Goal: Task Accomplishment & Management: Use online tool/utility

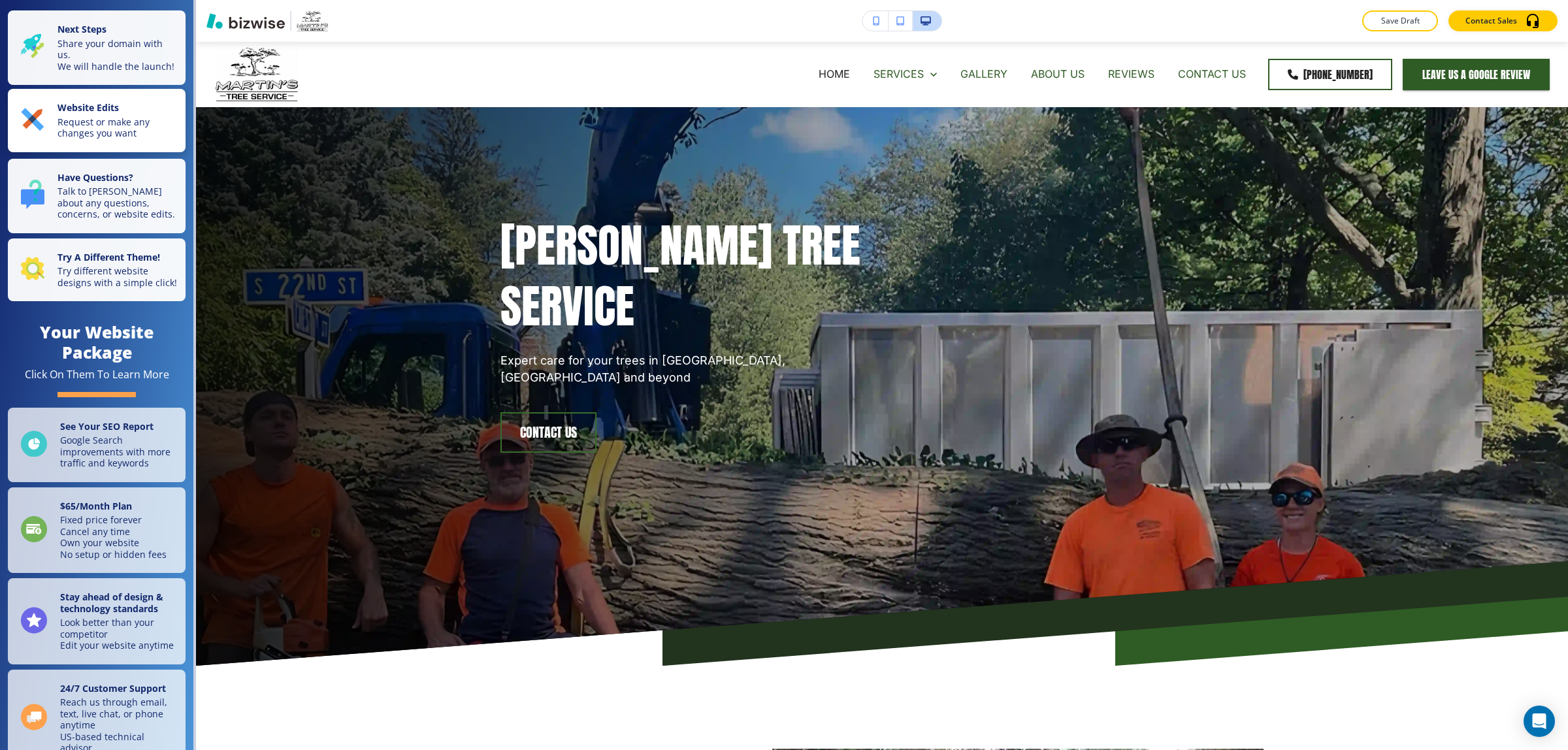
click at [135, 152] on button "Website Edits Request or make any changes you want" at bounding box center [97, 121] width 178 height 64
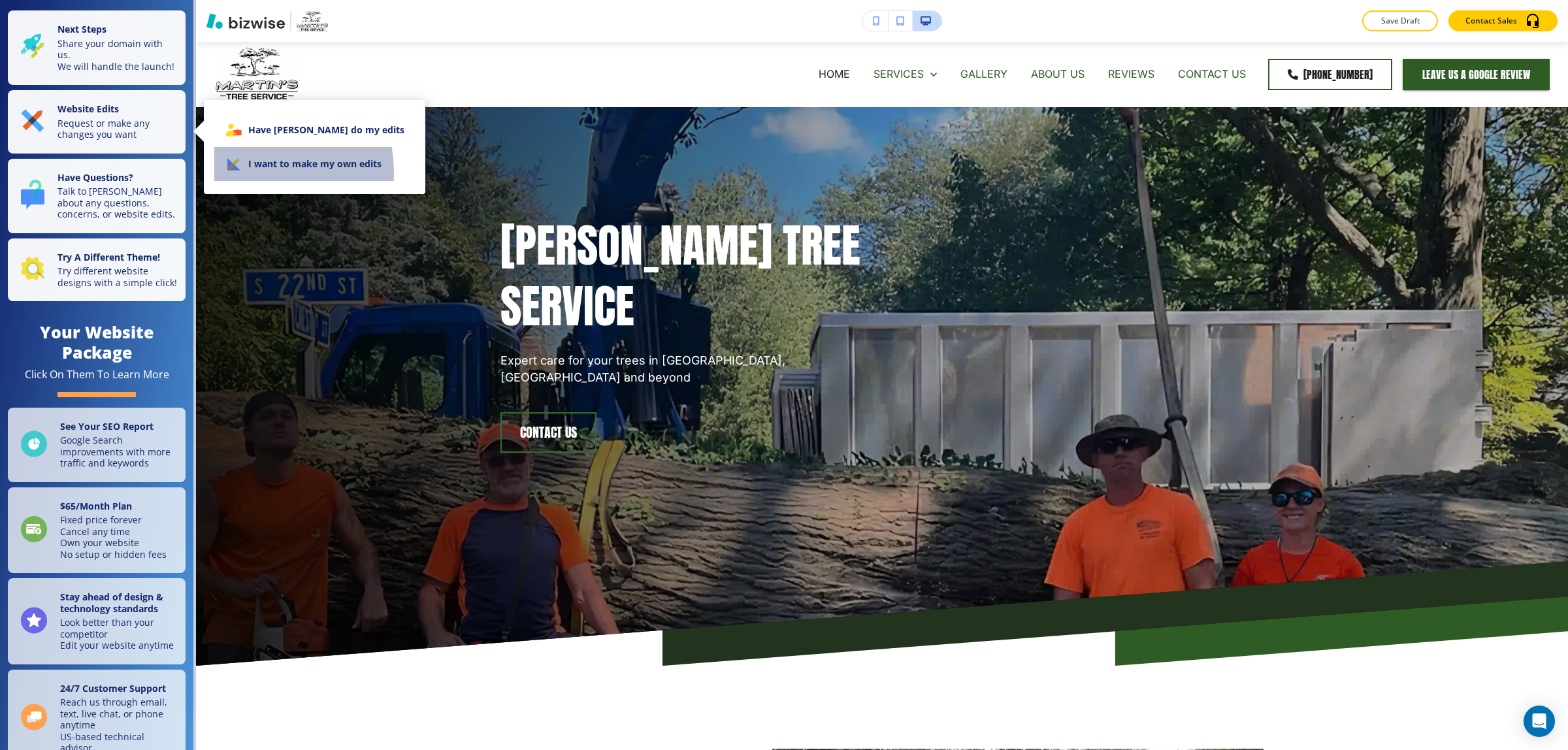
click at [250, 172] on li "I want to make my own edits" at bounding box center [315, 164] width 201 height 34
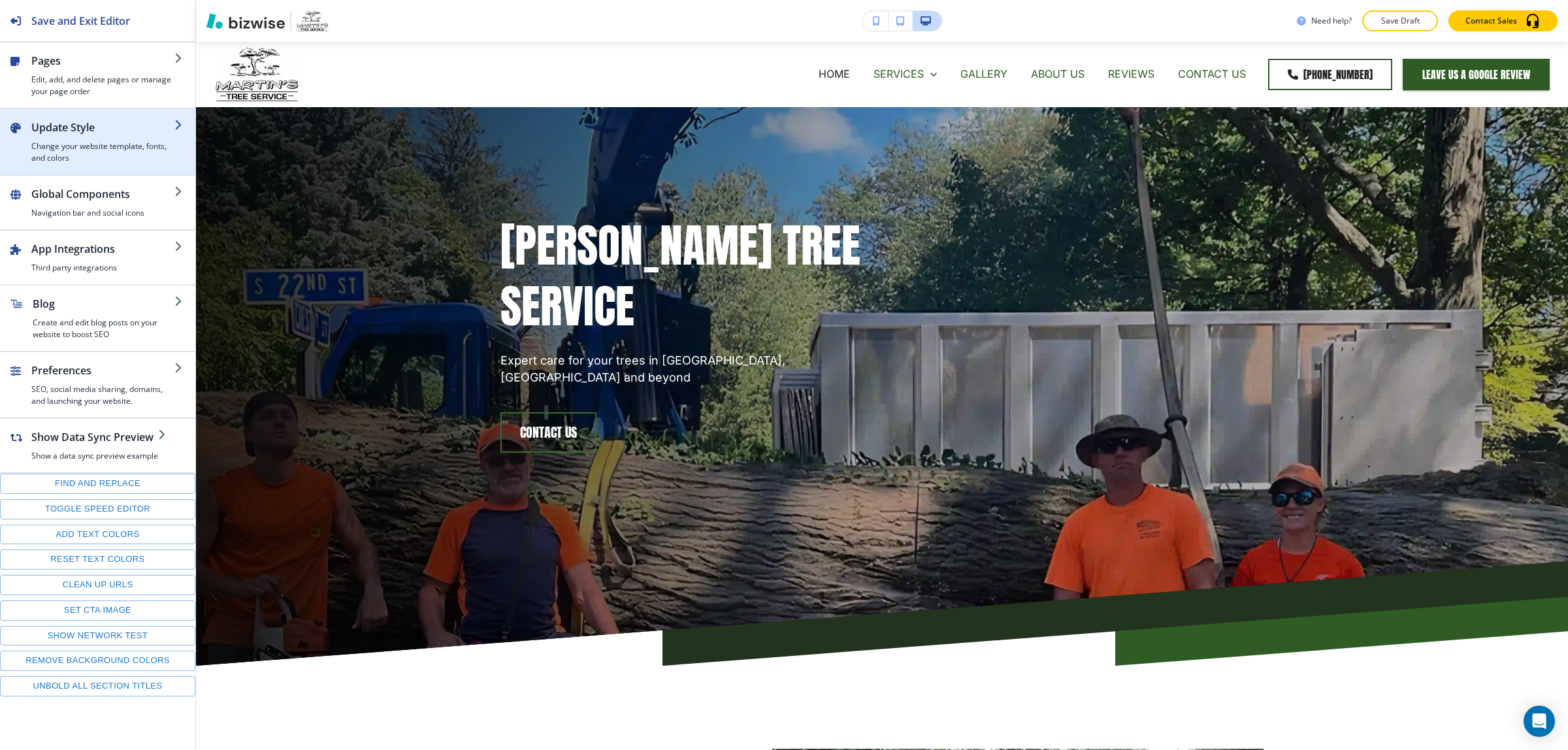
click at [120, 143] on h4 "Change your website template, fonts, and colors" at bounding box center [103, 153] width 143 height 24
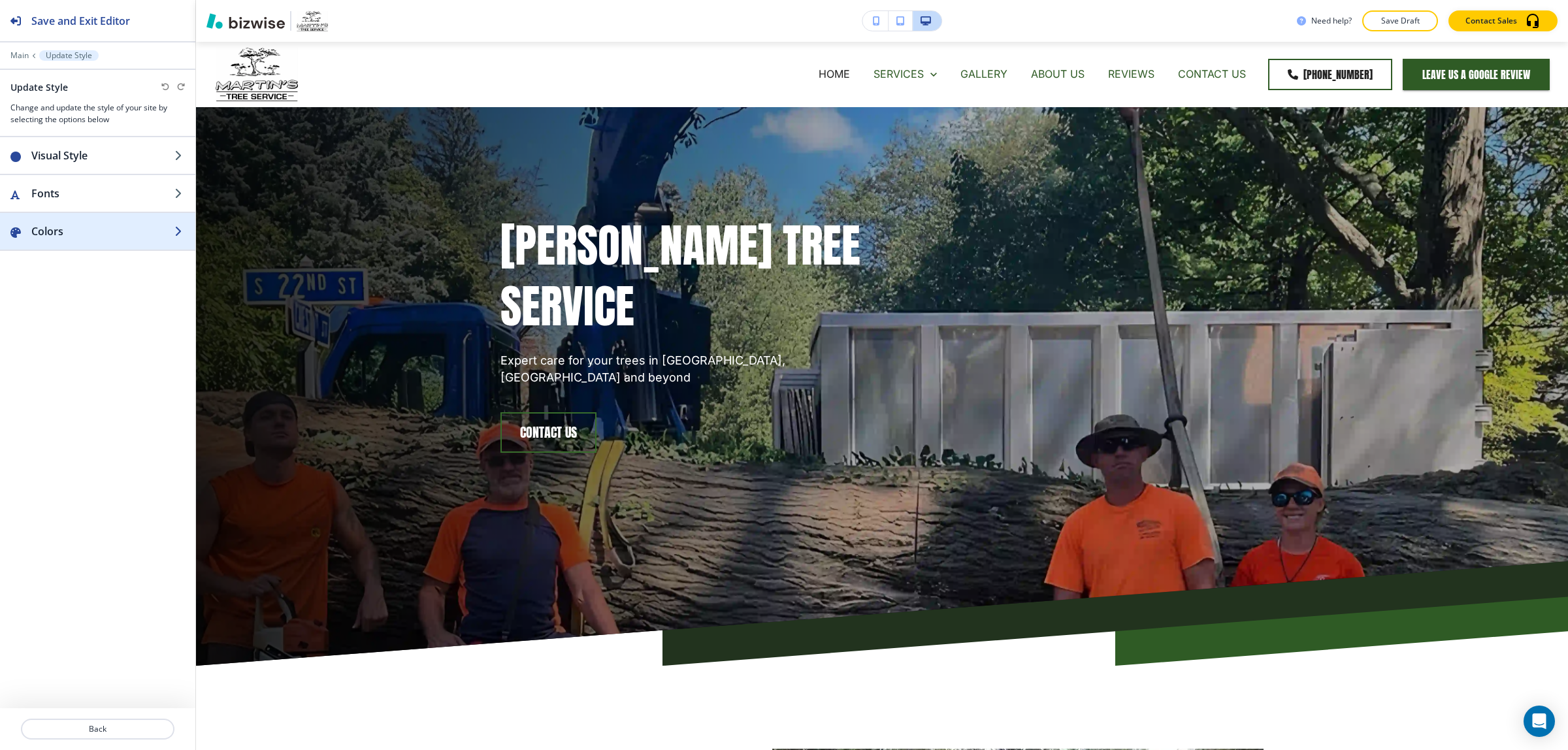
click at [92, 238] on h2 "Colors" at bounding box center [103, 231] width 143 height 15
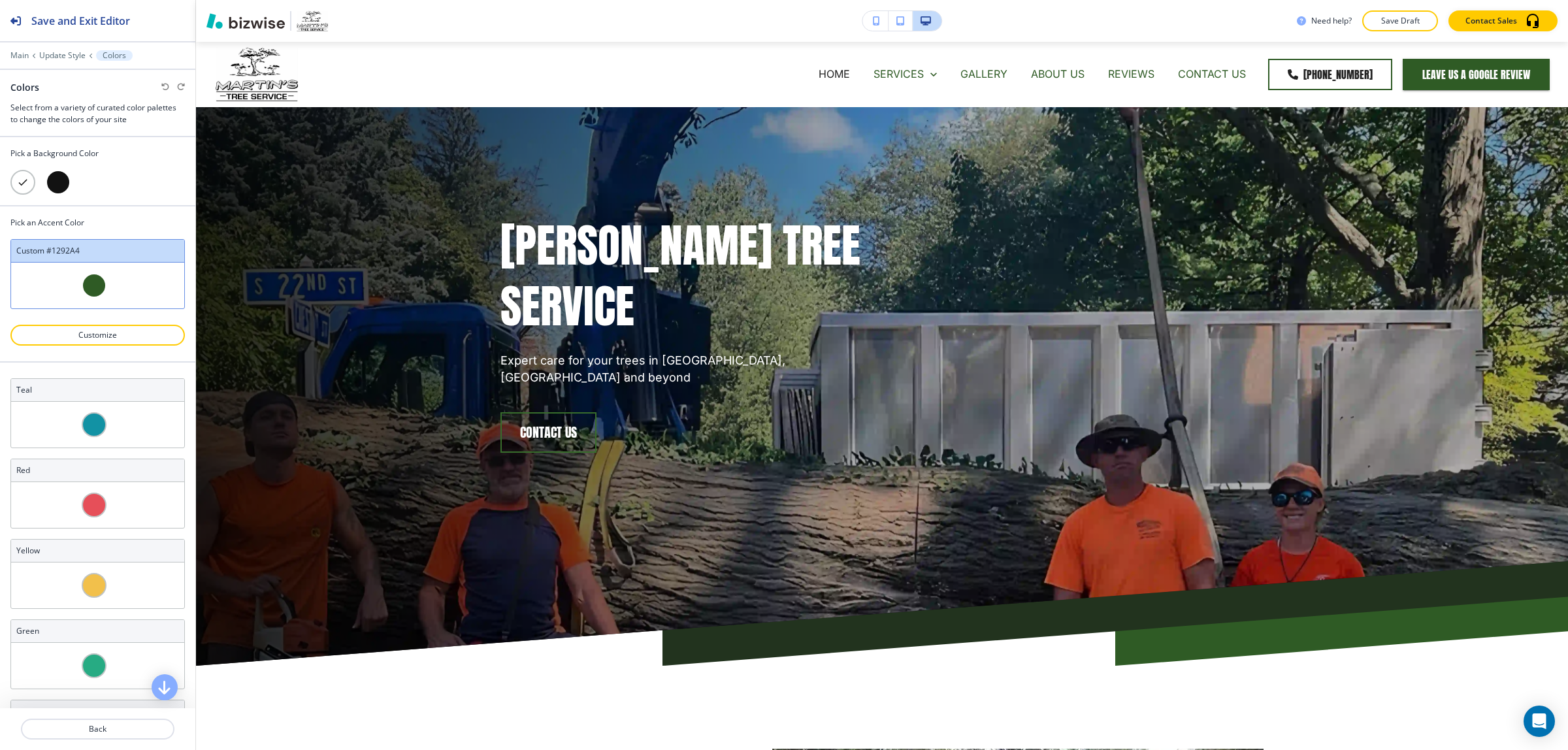
click at [57, 183] on div at bounding box center [57, 182] width 25 height 25
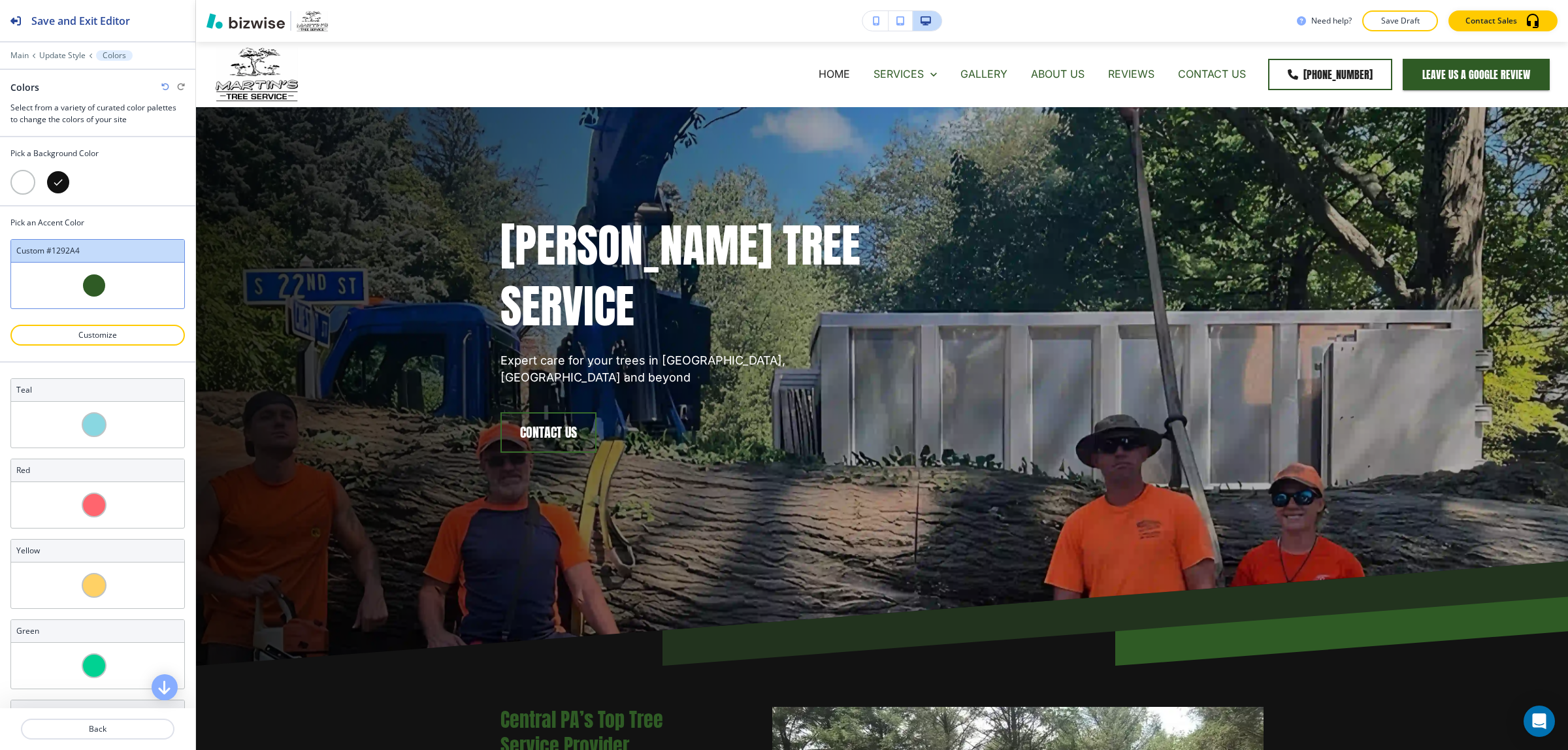
click at [25, 185] on div at bounding box center [23, 182] width 25 height 25
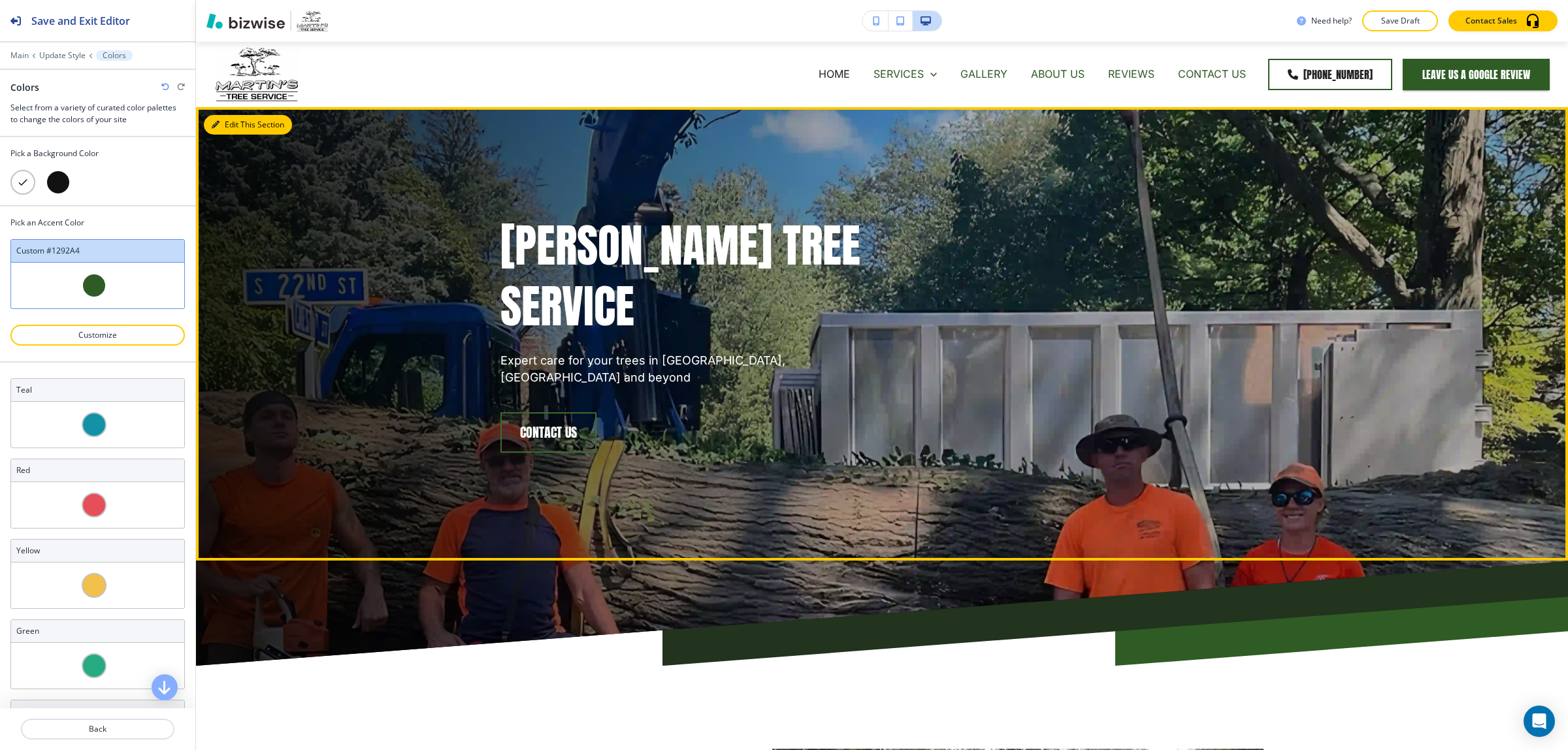
click at [224, 132] on button "Edit This Section" at bounding box center [247, 125] width 88 height 20
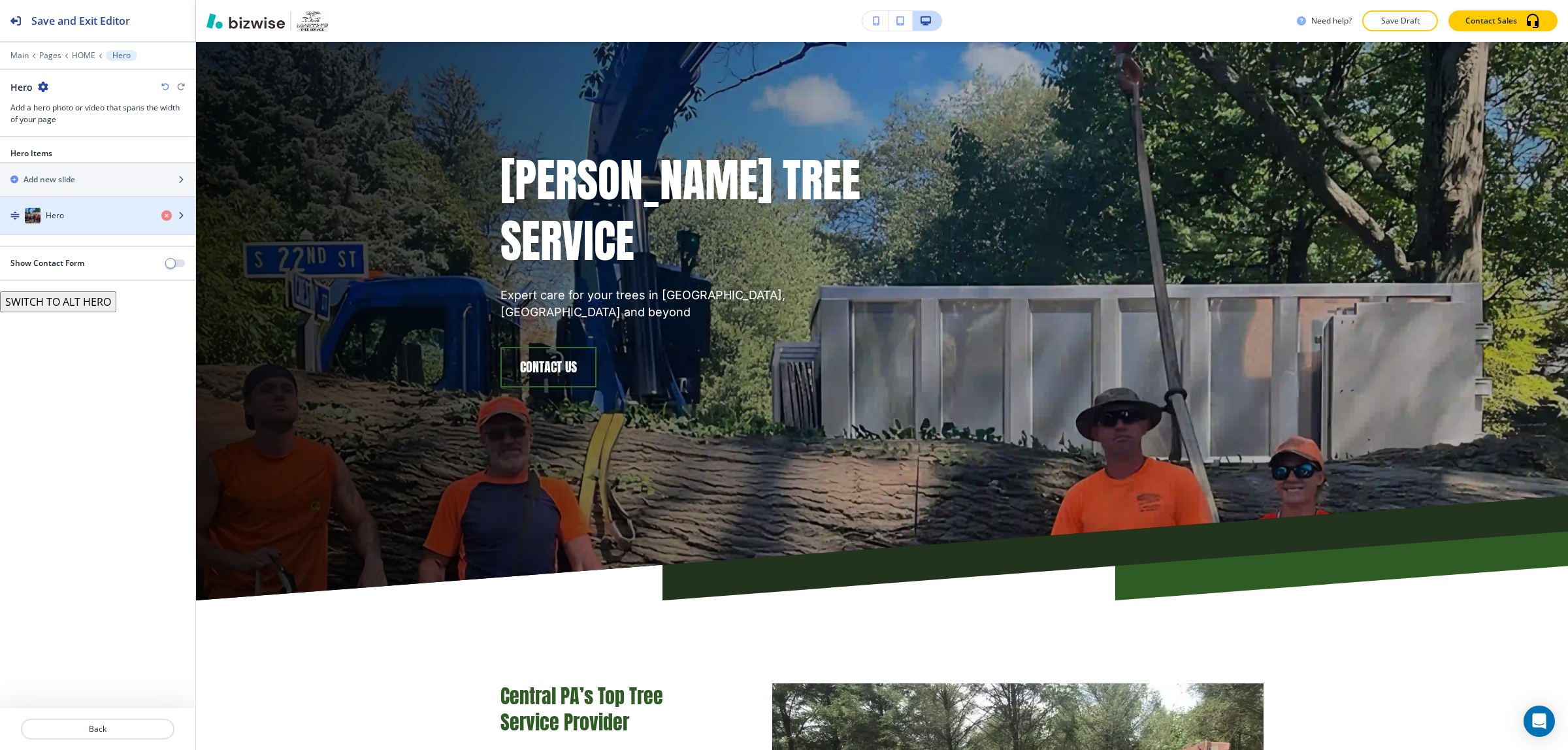
click at [71, 208] on div "button" at bounding box center [97, 203] width 195 height 11
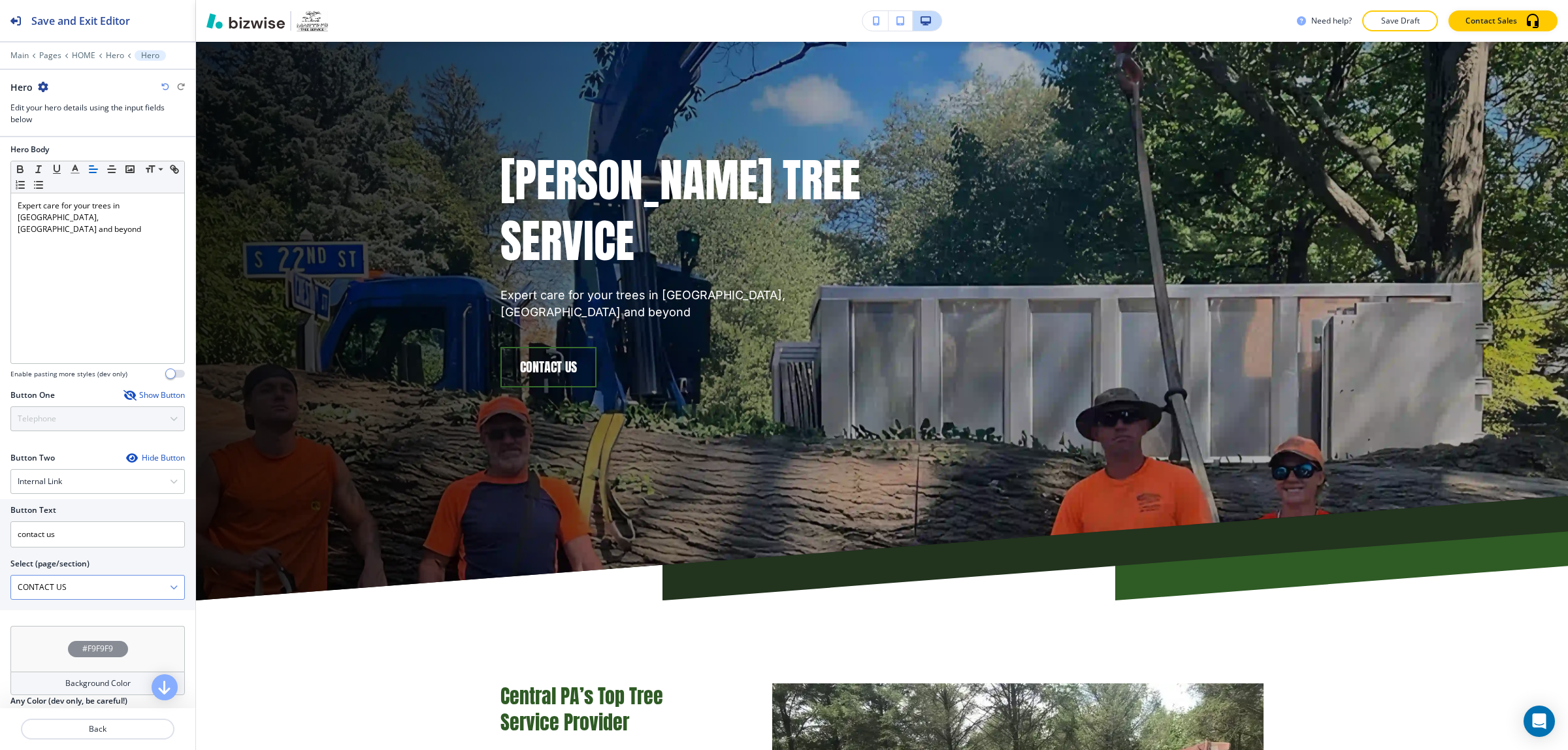
scroll to position [1, 0]
click at [88, 689] on h4 "Background Color" at bounding box center [98, 684] width 65 height 12
click at [85, 632] on div at bounding box center [69, 667] width 116 height 82
type input "#292929"
click at [90, 637] on div at bounding box center [60, 667] width 88 height 71
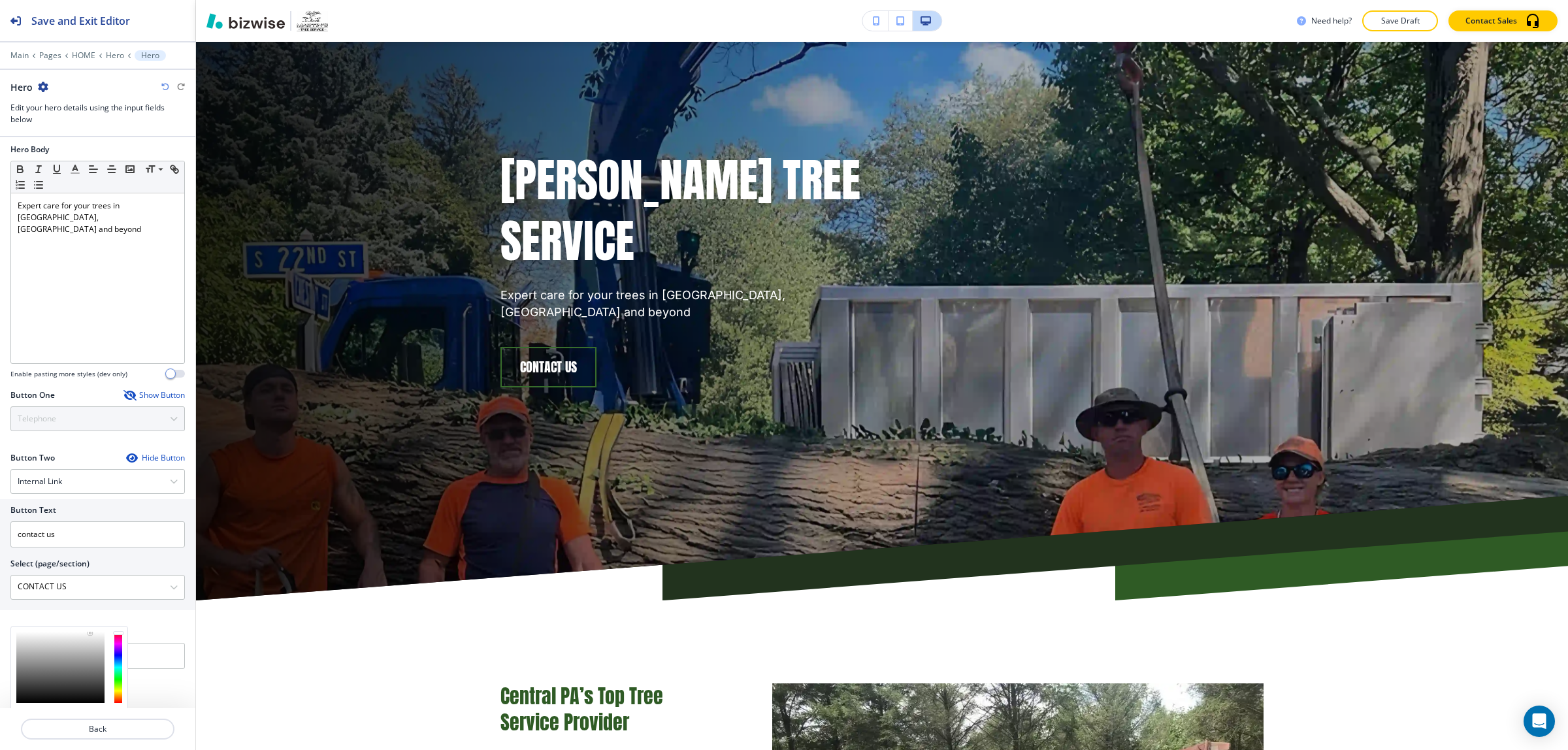
type input "#292929"
type input "#252525"
click at [92, 636] on div at bounding box center [93, 635] width 3 height 3
type input "#252525"
type input "#101010"
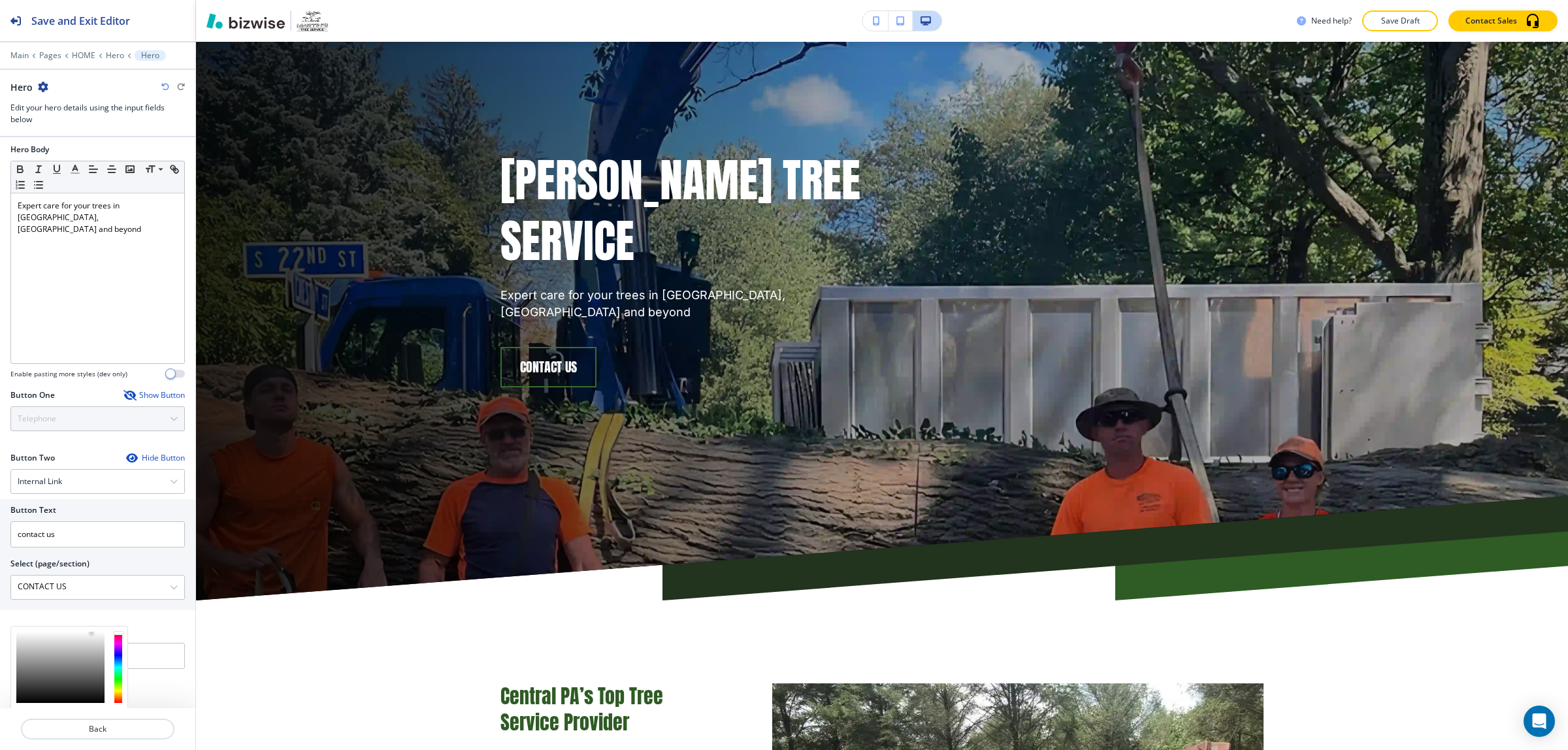
click at [99, 641] on div at bounding box center [60, 667] width 88 height 71
type input "#101010"
click at [99, 638] on div at bounding box center [98, 636] width 3 height 3
click at [108, 599] on \(page\/section\) "CONTACT US" at bounding box center [90, 587] width 159 height 22
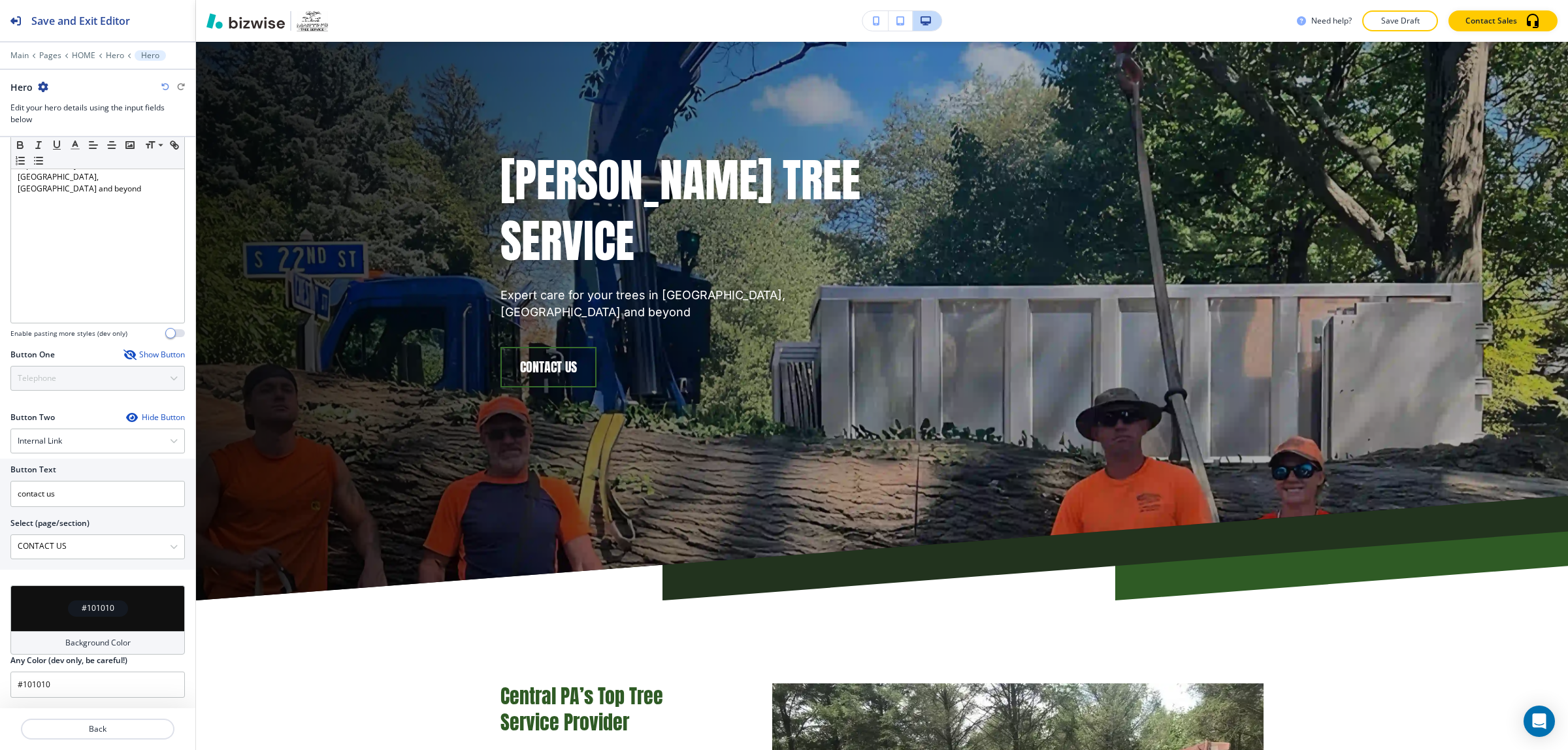
scroll to position [0, 0]
click at [118, 585] on div "#101010" at bounding box center [98, 608] width 175 height 45
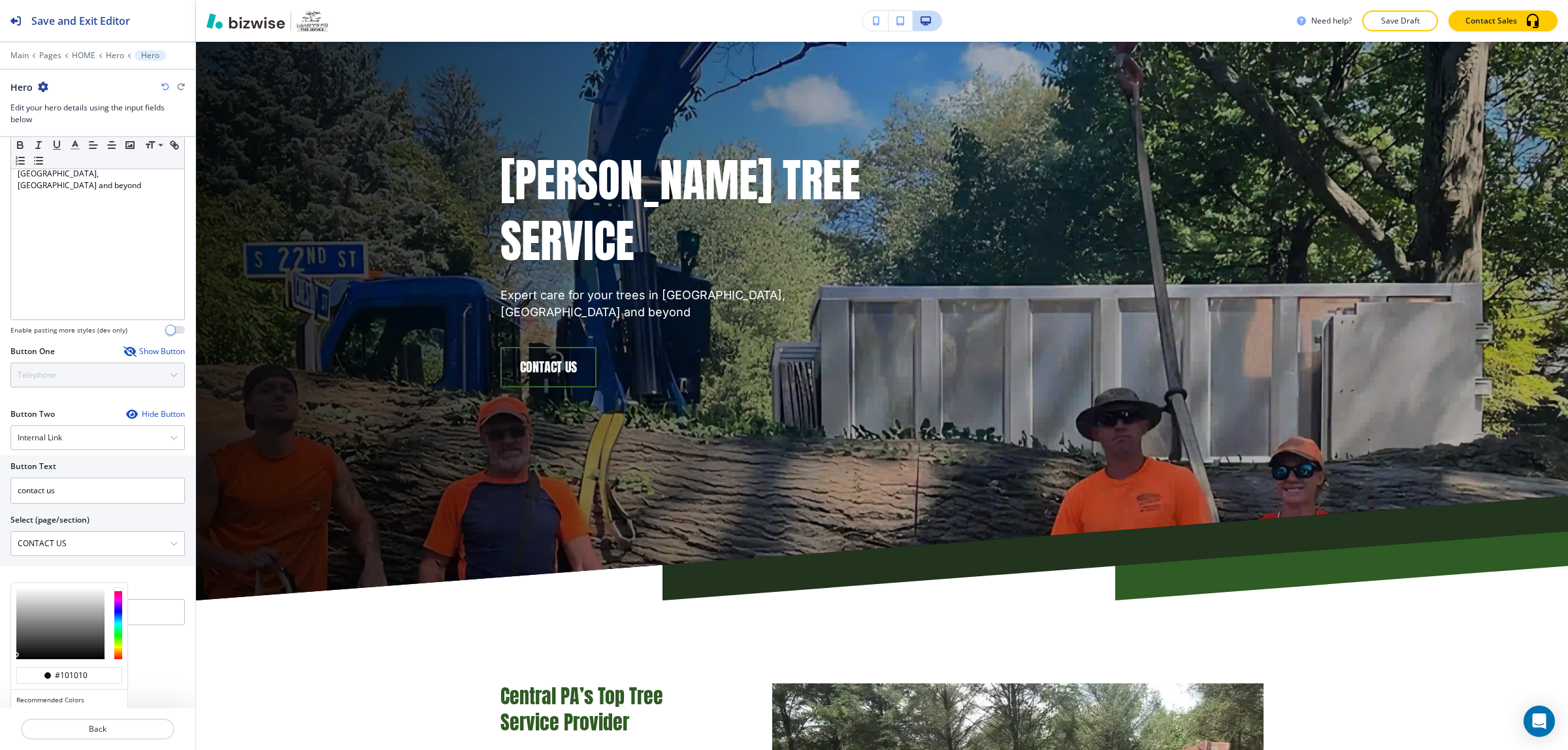
click at [157, 606] on div "Media Crop My Photos Find Photos Hero Title Small Normal Large Huge Martin's Tr…" at bounding box center [97, 423] width 195 height 571
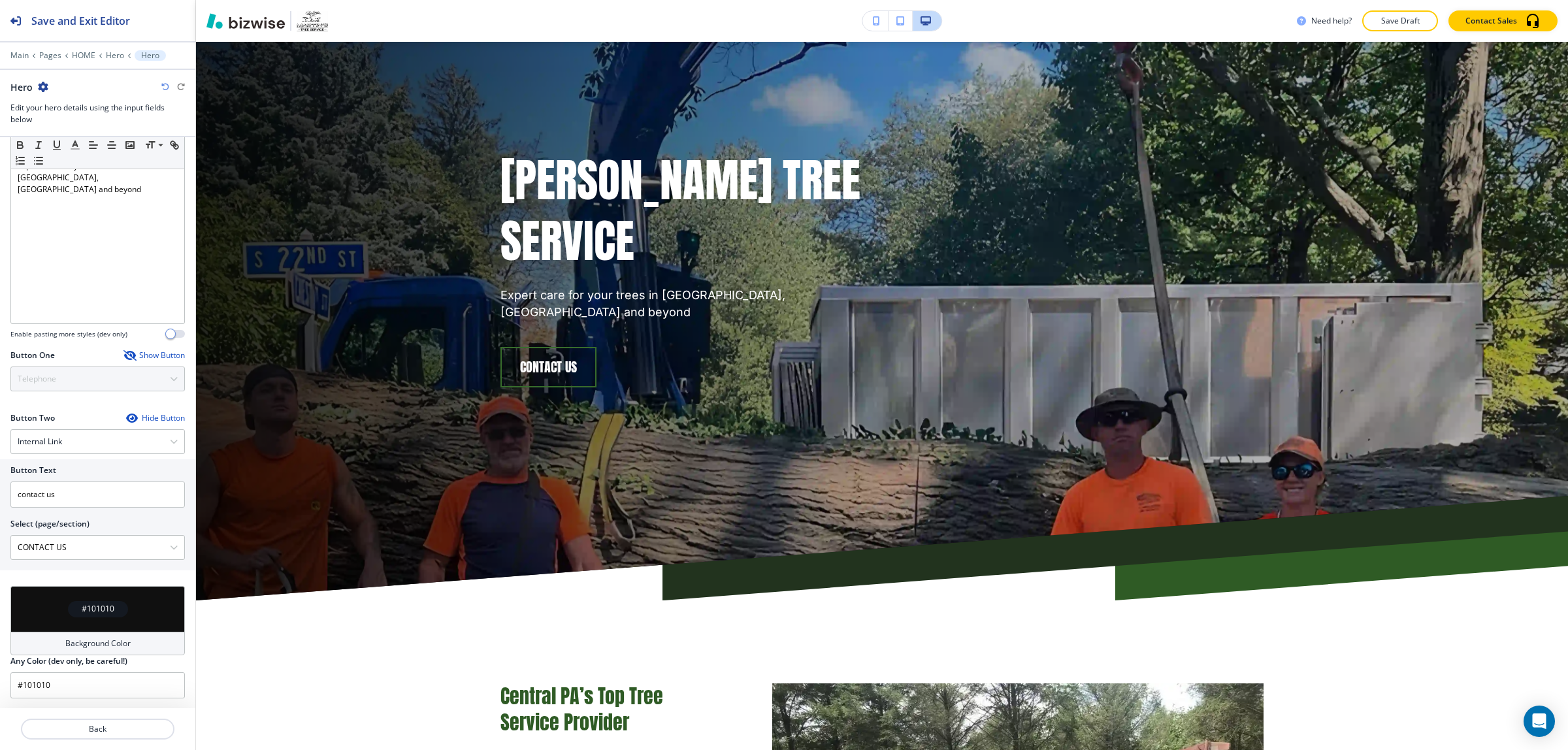
scroll to position [371, 0]
click at [134, 644] on div "Background Color" at bounding box center [98, 644] width 175 height 24
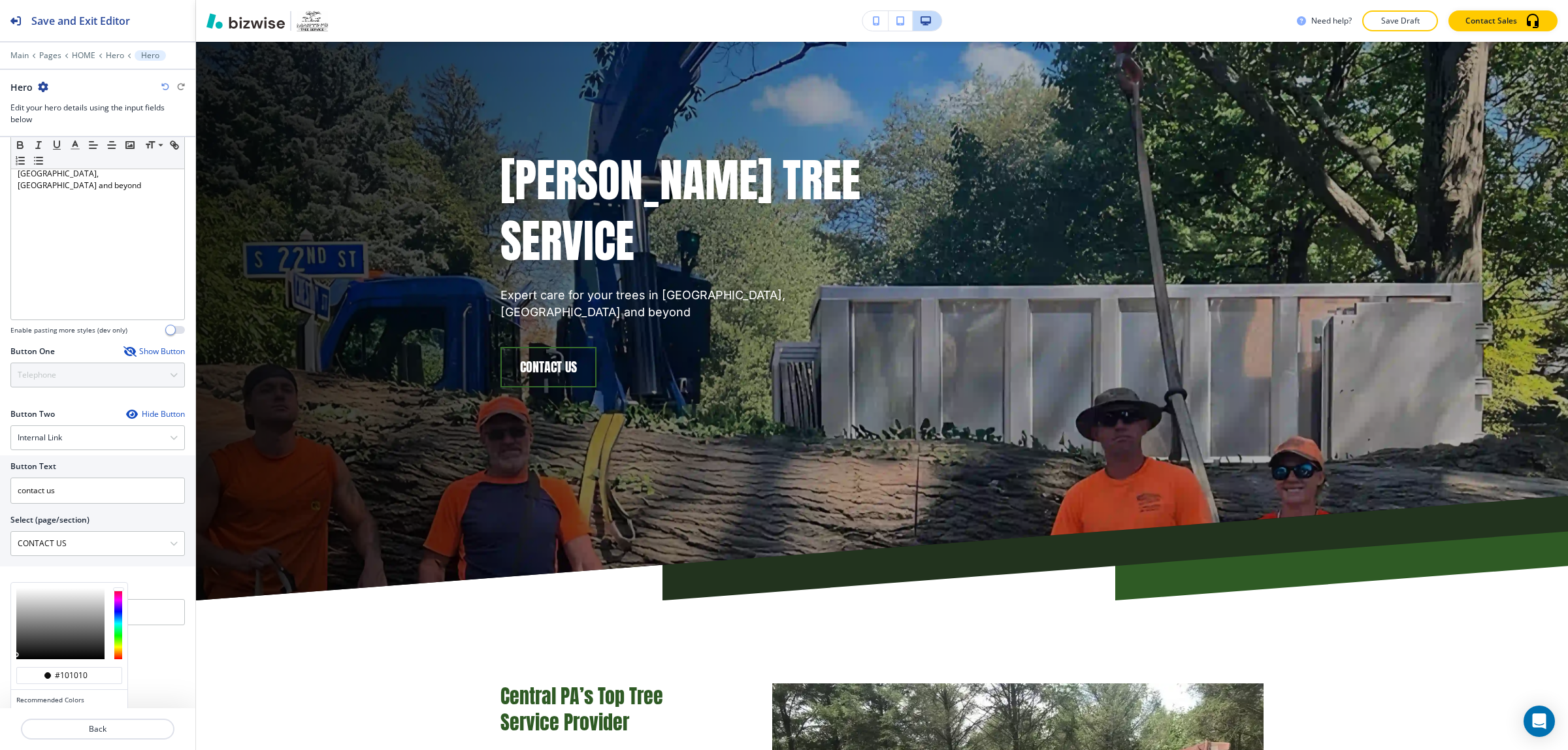
type input "#e2e2e2"
click at [21, 596] on div at bounding box center [60, 624] width 88 height 71
type input "#e4e4e4"
drag, startPoint x: 20, startPoint y: 596, endPoint x: 84, endPoint y: 596, distance: 64.0
click at [79, 595] on div at bounding box center [60, 624] width 88 height 71
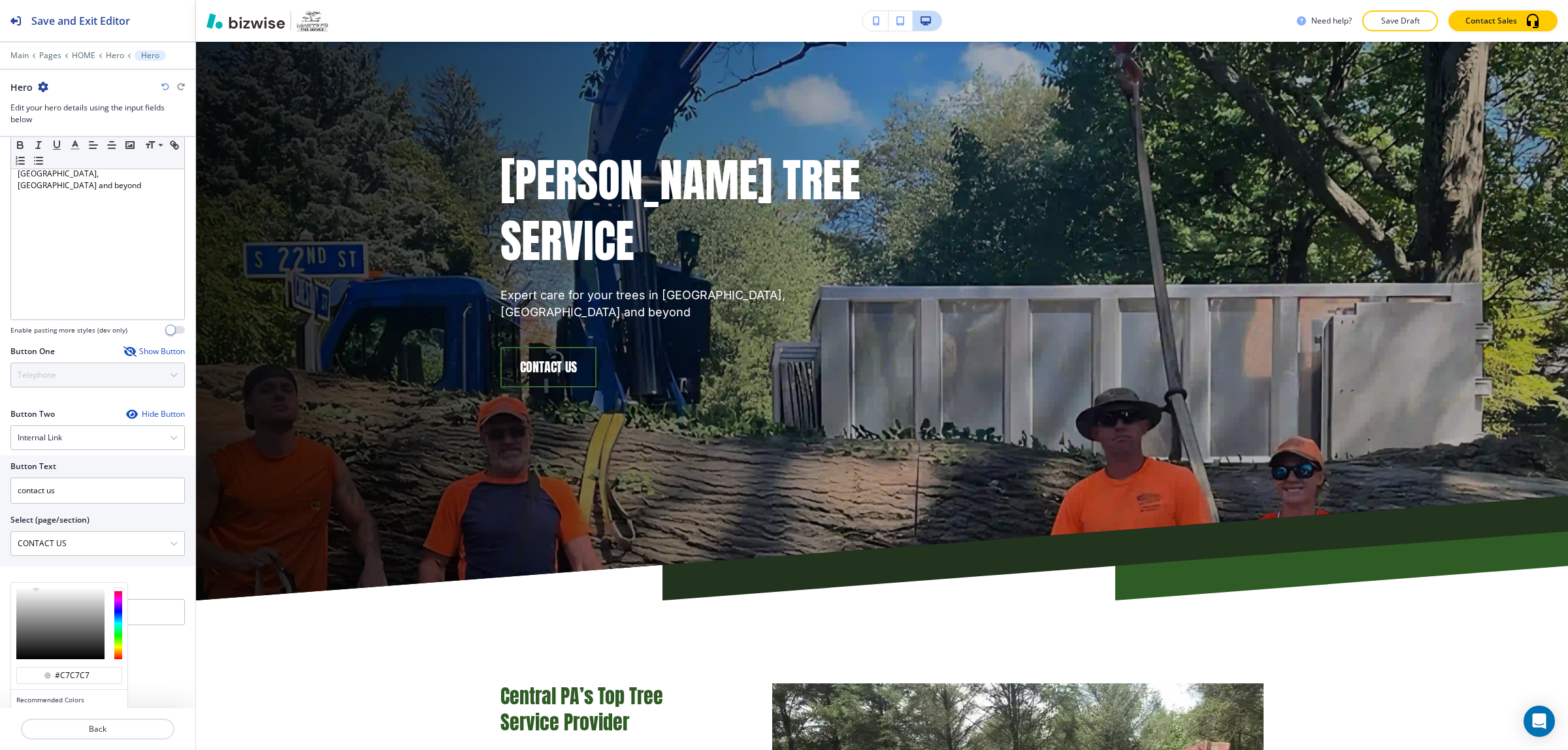
type input "#303030"
click at [87, 596] on div at bounding box center [60, 624] width 88 height 71
type input "#303030"
type input "#1f1f1f"
click at [93, 599] on div at bounding box center [60, 624] width 88 height 71
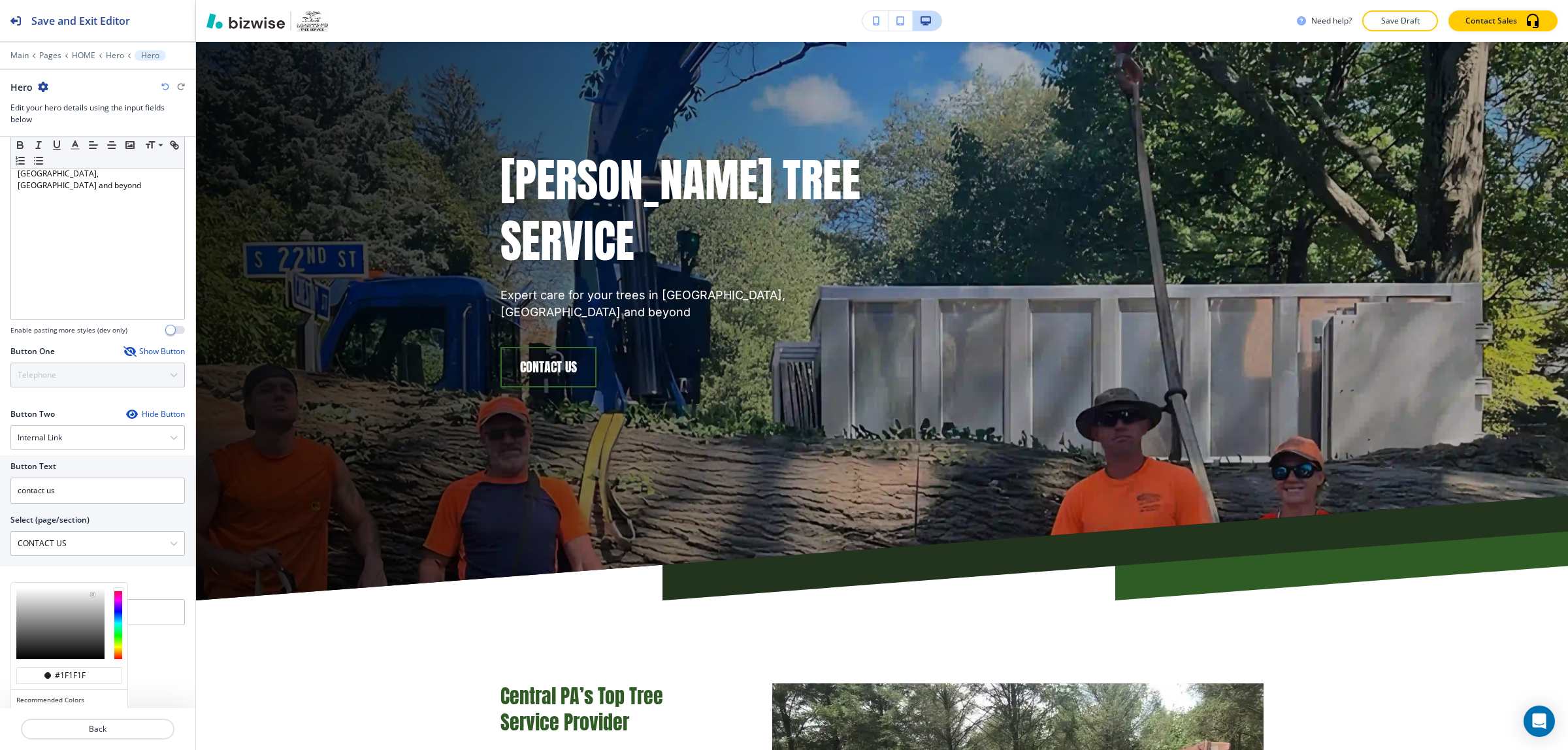
type input "#1f1f1f"
drag, startPoint x: 120, startPoint y: 595, endPoint x: 119, endPoint y: 676, distance: 81.0
click at [119, 676] on div "#e61f22 Recommended Colors Recently Selected" at bounding box center [69, 675] width 116 height 185
drag, startPoint x: 119, startPoint y: 657, endPoint x: 119, endPoint y: 596, distance: 61.0
click at [119, 596] on div at bounding box center [118, 624] width 8 height 71
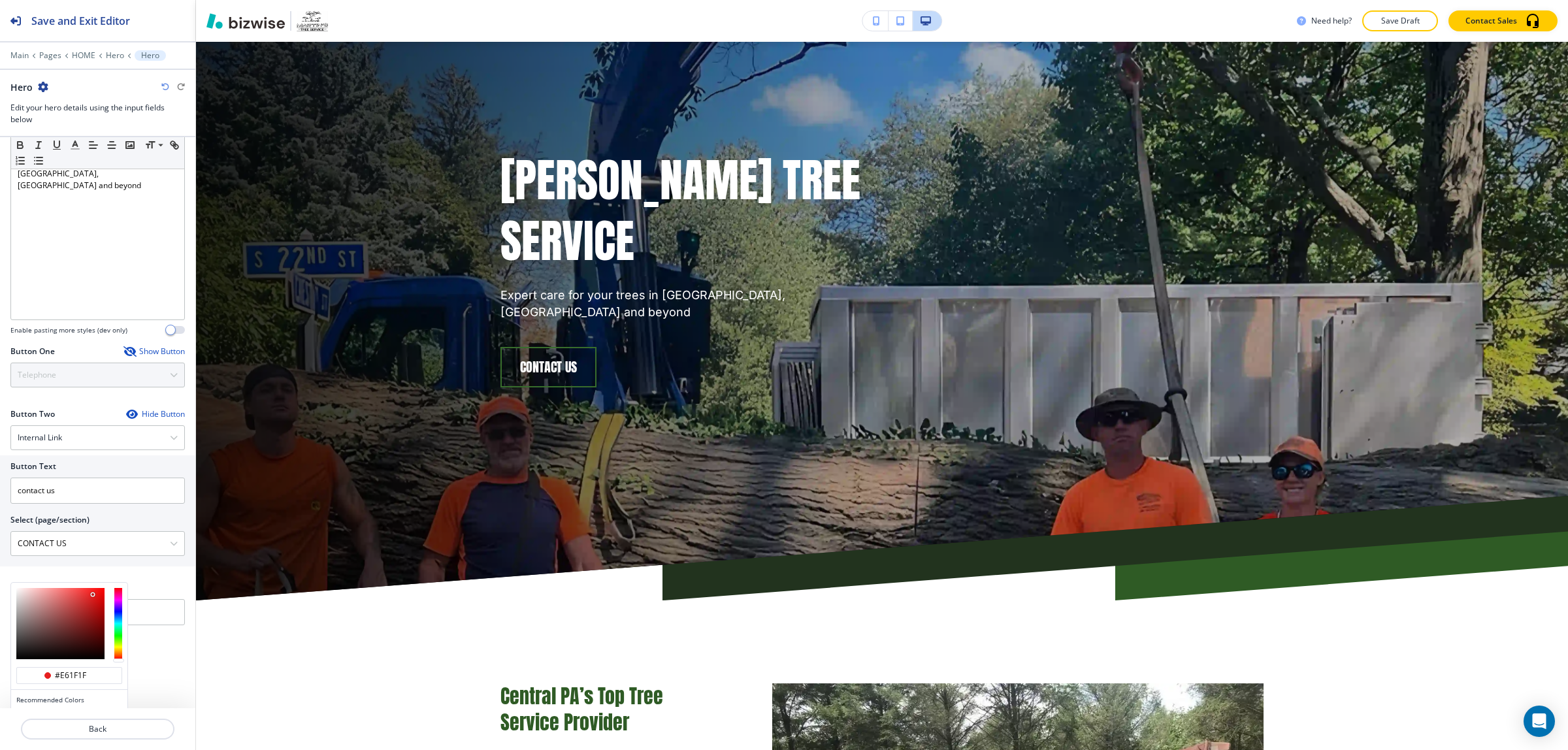
type input "#e61f67"
click at [119, 596] on div at bounding box center [118, 624] width 8 height 71
type input "#e61f67"
click at [119, 595] on div at bounding box center [118, 594] width 11 height 4
type input "#e61f3b"
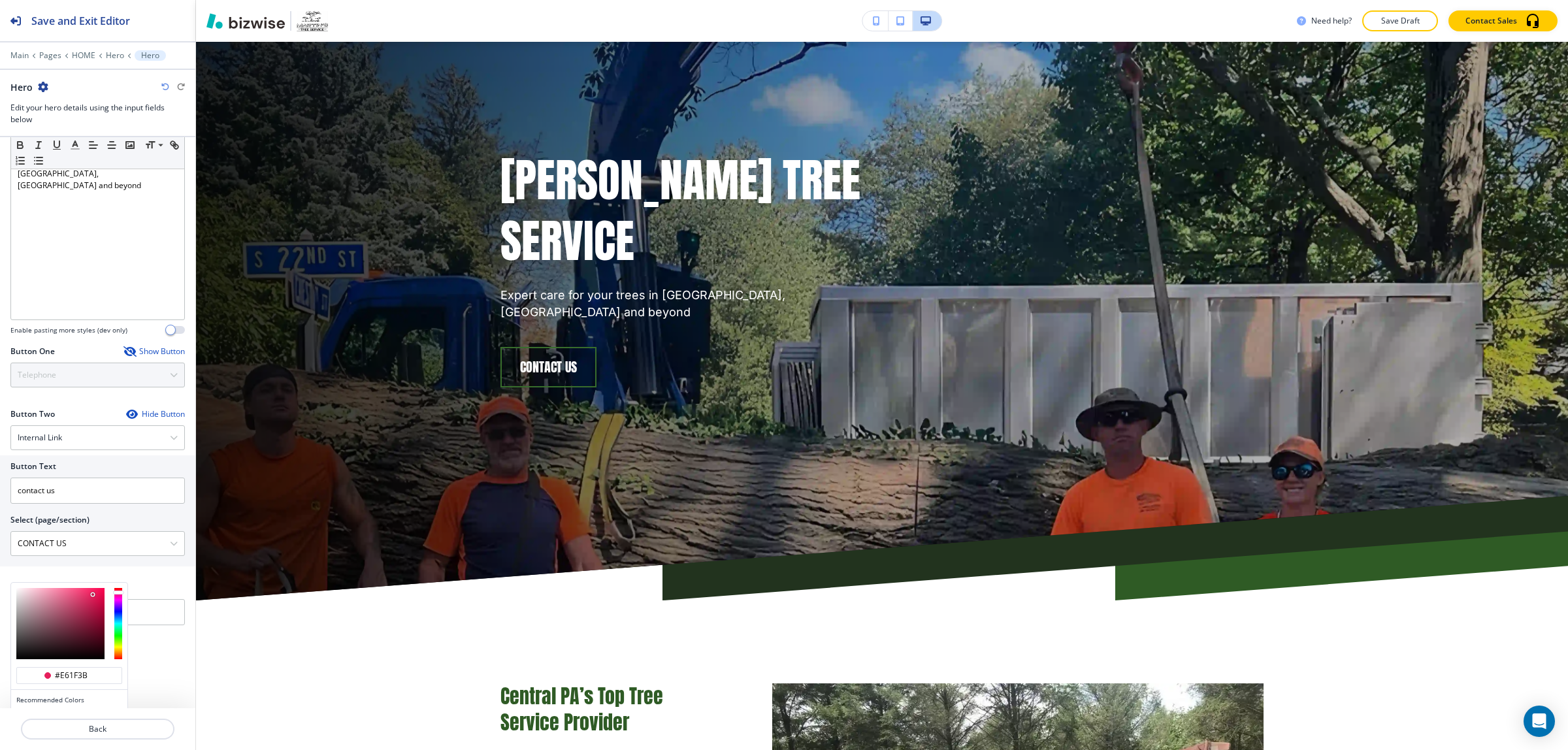
drag, startPoint x: 119, startPoint y: 595, endPoint x: 105, endPoint y: 592, distance: 14.3
click at [118, 593] on div at bounding box center [118, 593] width 11 height 4
type input "#e61f30"
type input "#fefefe"
drag, startPoint x: 94, startPoint y: 596, endPoint x: 12, endPoint y: 589, distance: 82.3
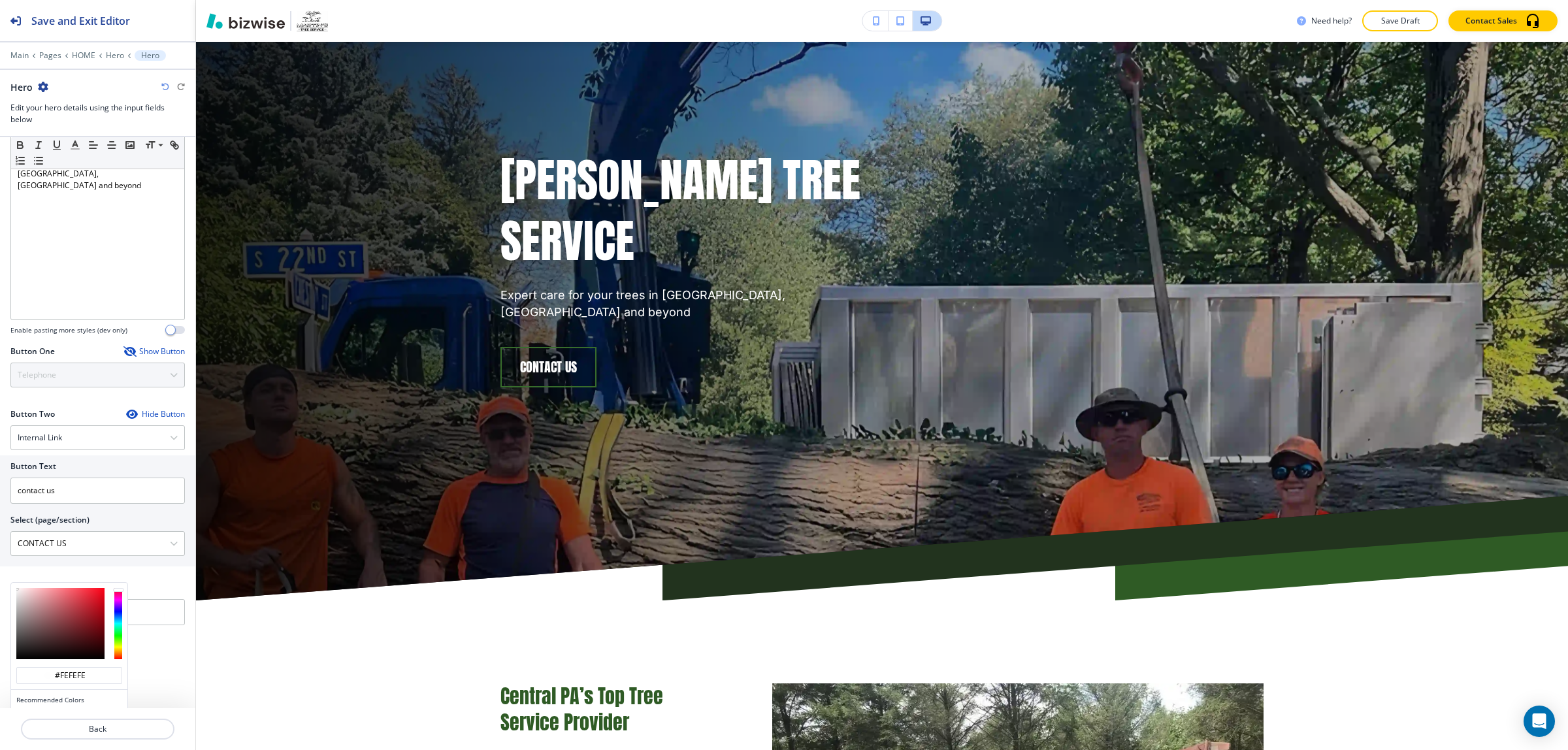
click at [12, 589] on div at bounding box center [69, 624] width 116 height 82
click at [159, 632] on div "#fefefe Recommended Colors Recently Selected Any Color (dev only, be careful!) …" at bounding box center [97, 609] width 195 height 54
type input "#fefefe"
click at [165, 645] on div "Background Color" at bounding box center [98, 644] width 175 height 24
click at [84, 681] on input "#fefefe" at bounding box center [76, 676] width 45 height 11
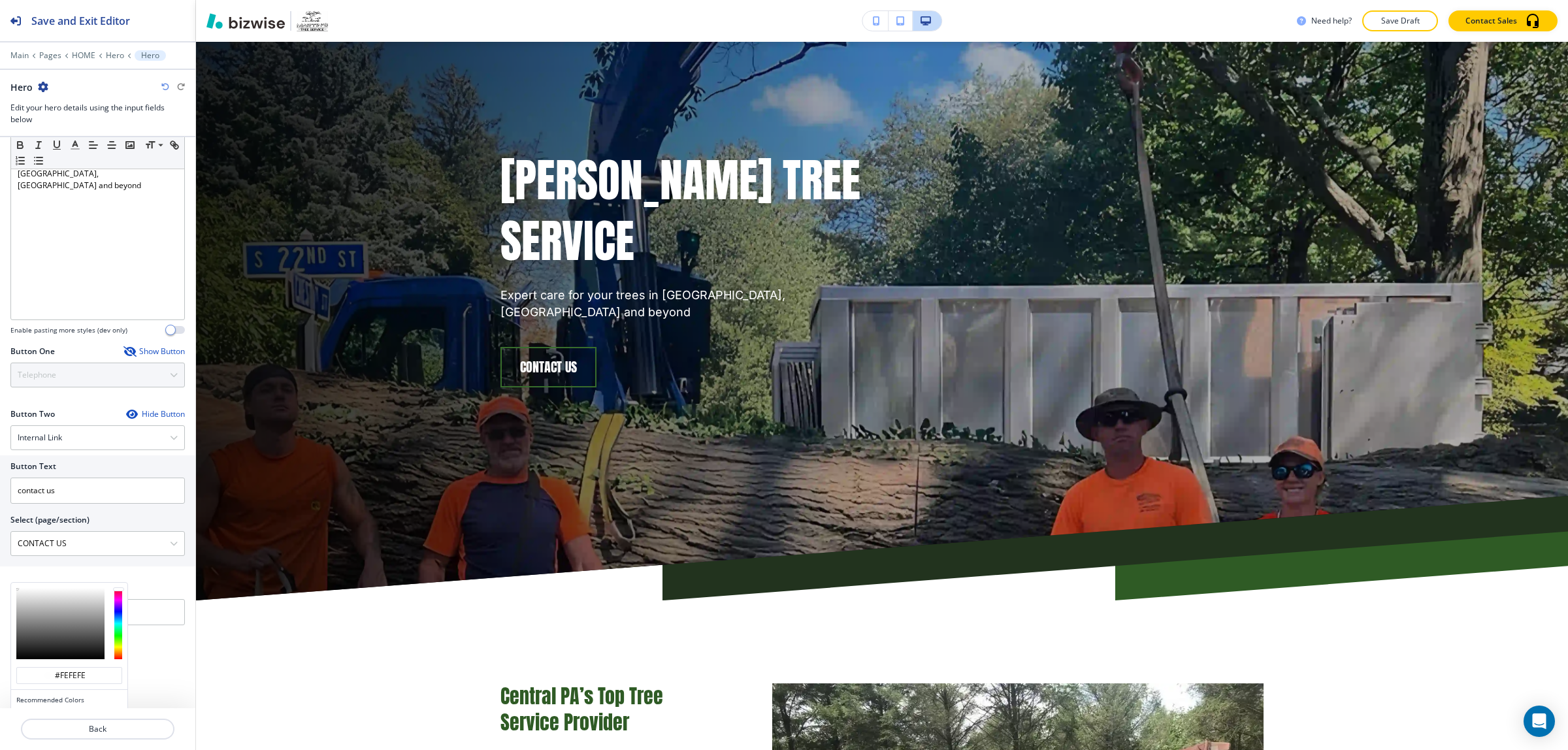
click at [161, 653] on div "Media Crop My Photos Find Photos Hero Title Small Normal Large Huge Martin's Tr…" at bounding box center [97, 423] width 195 height 571
click at [125, 725] on p "Back" at bounding box center [97, 729] width 151 height 12
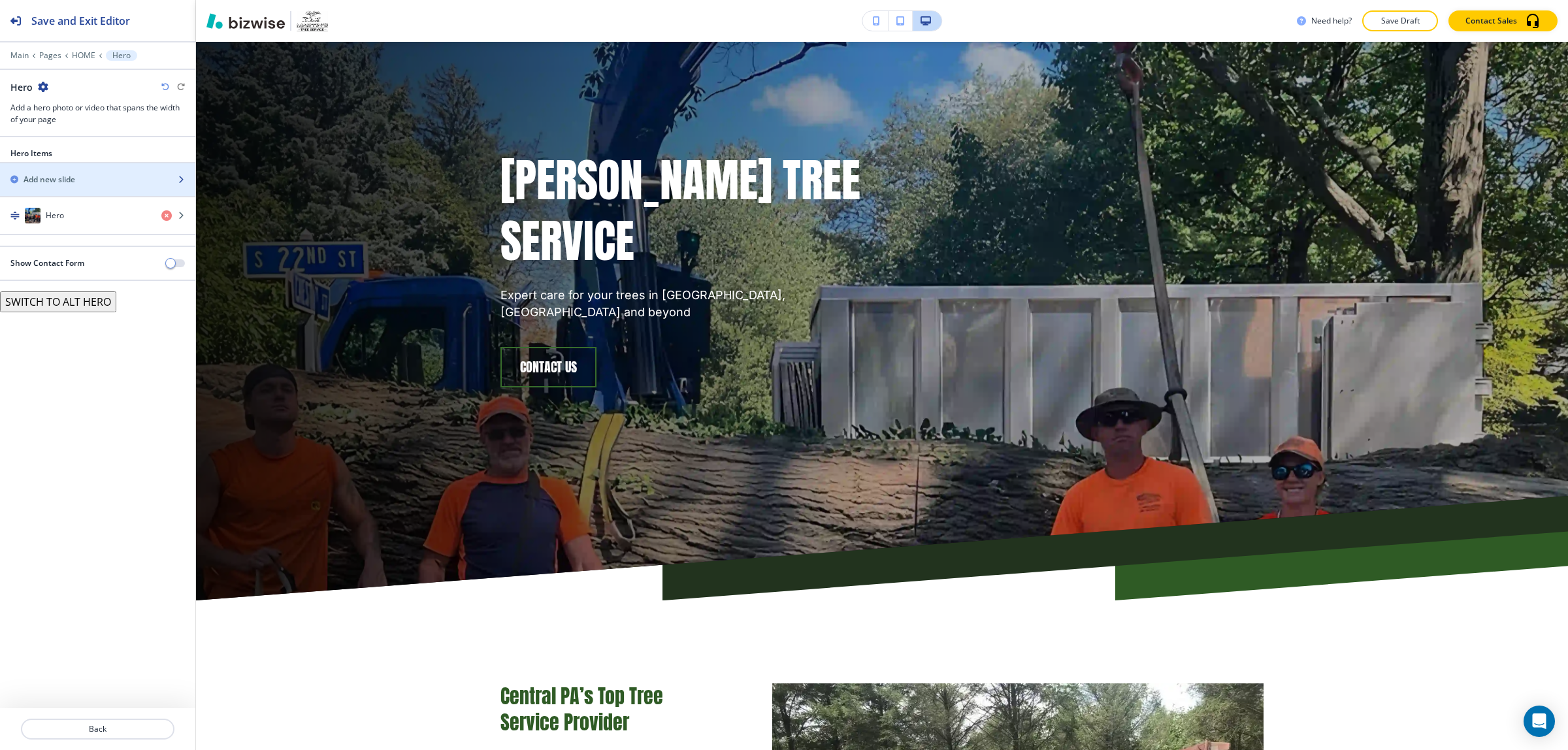
click at [78, 176] on div "Add new slide" at bounding box center [83, 179] width 166 height 12
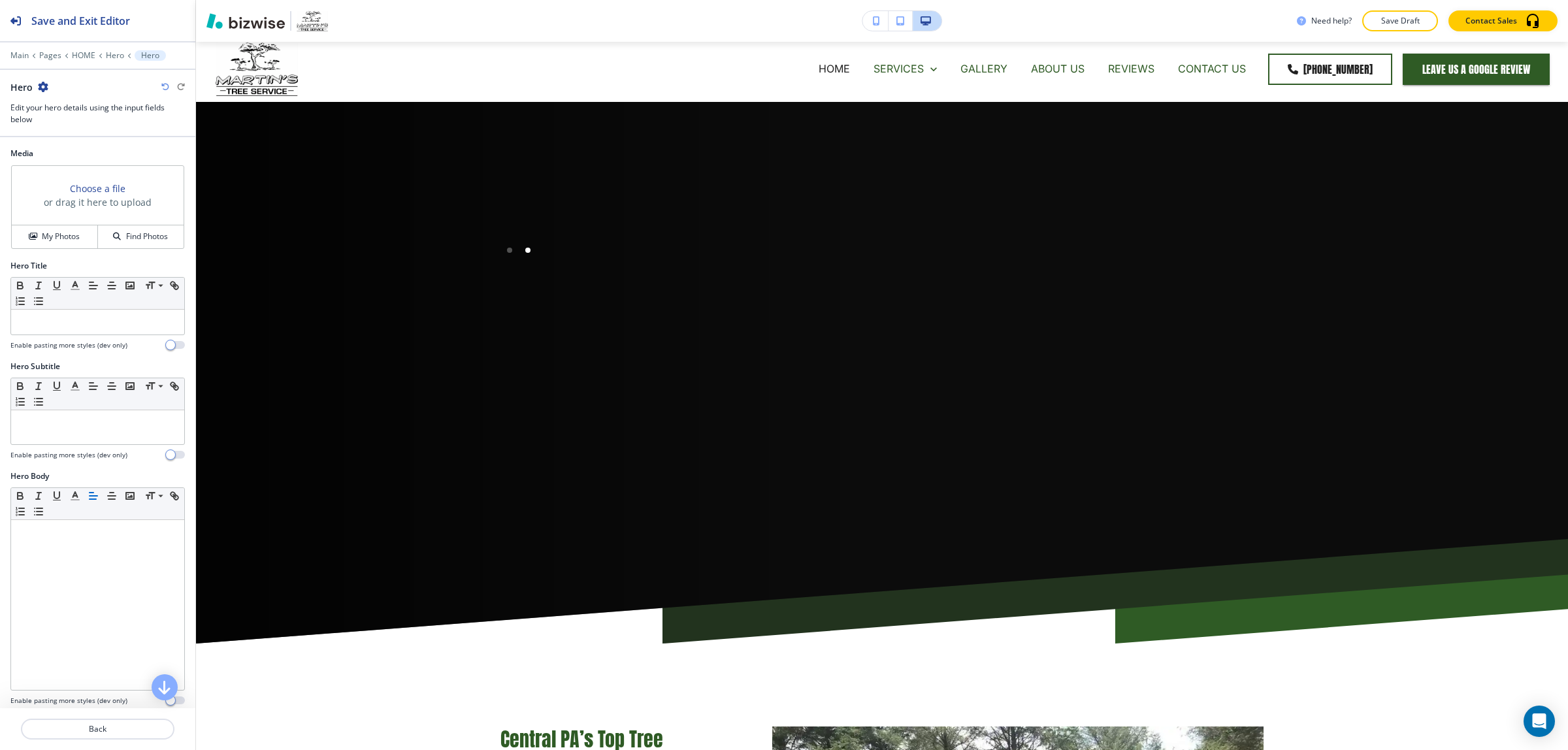
scroll to position [0, 0]
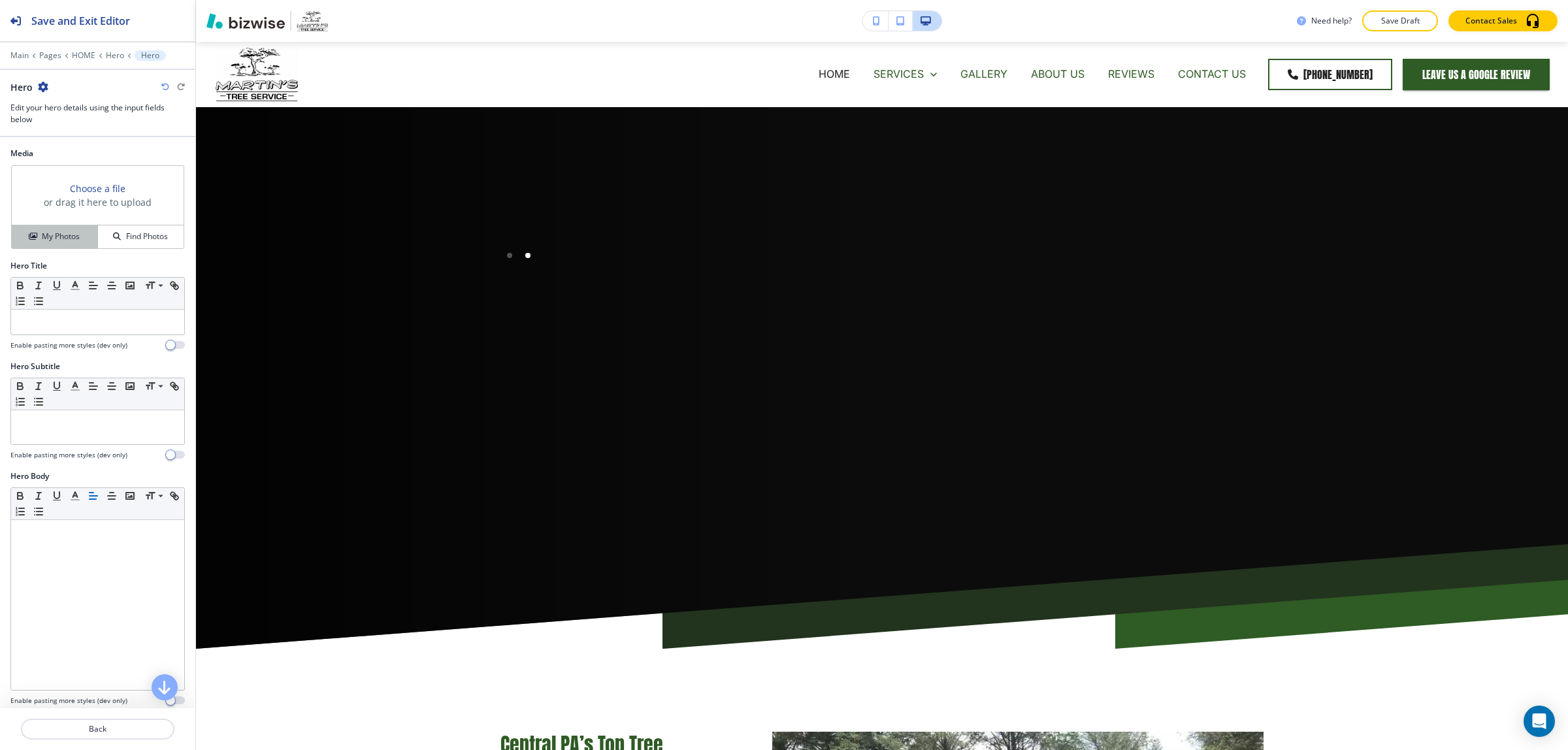
click at [67, 231] on h4 "My Photos" at bounding box center [61, 236] width 38 height 12
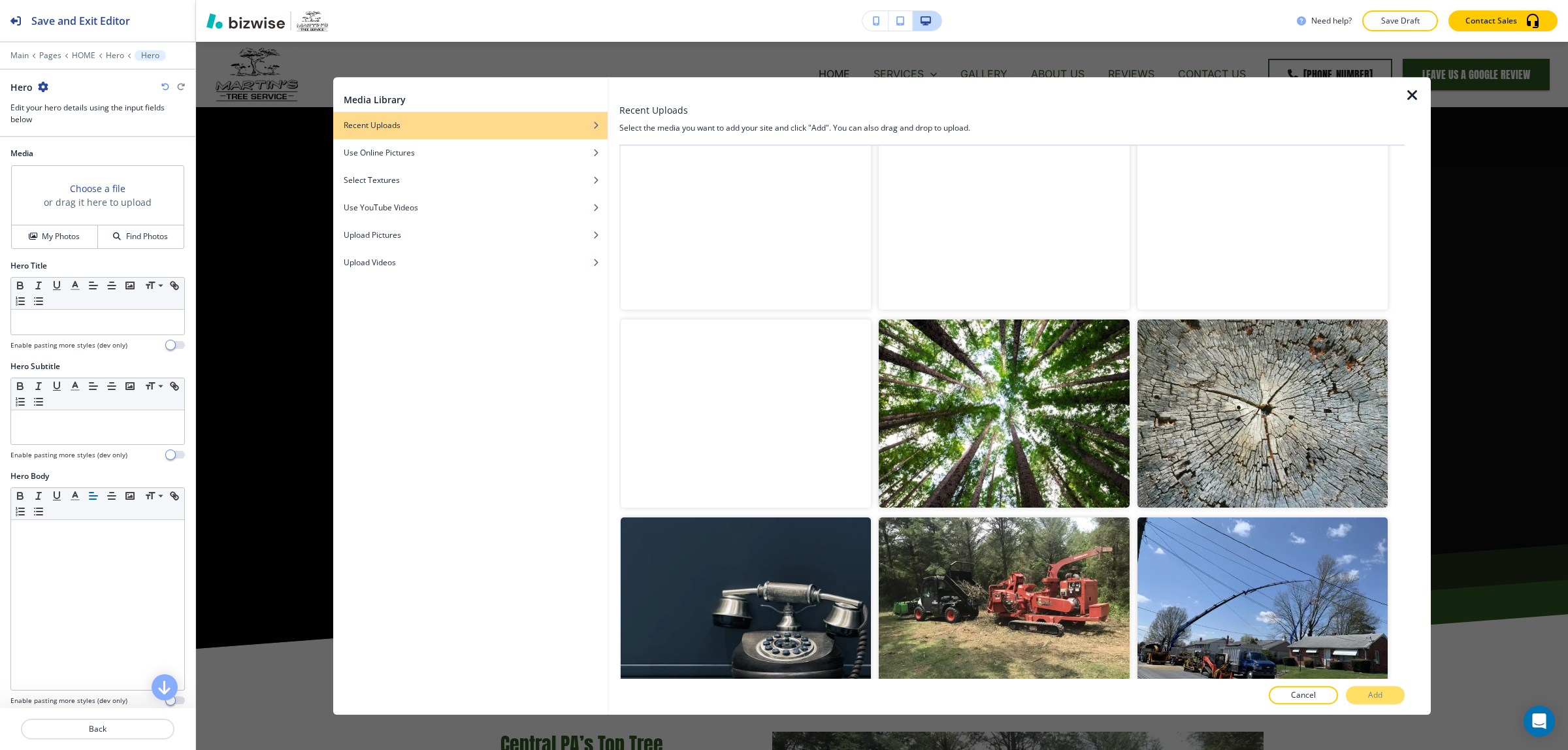
scroll to position [408, 0]
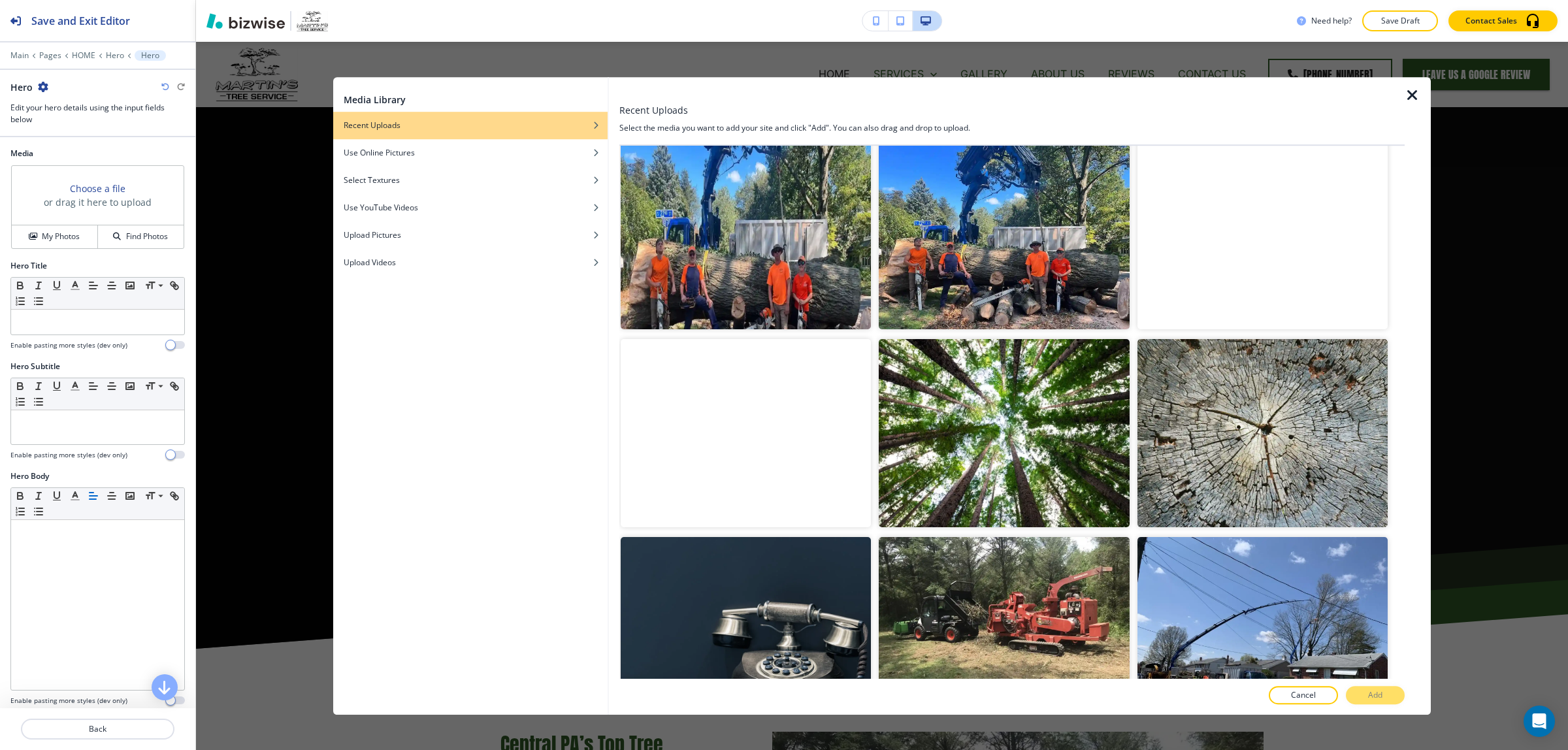
click at [1406, 87] on icon "button" at bounding box center [1413, 95] width 15 height 15
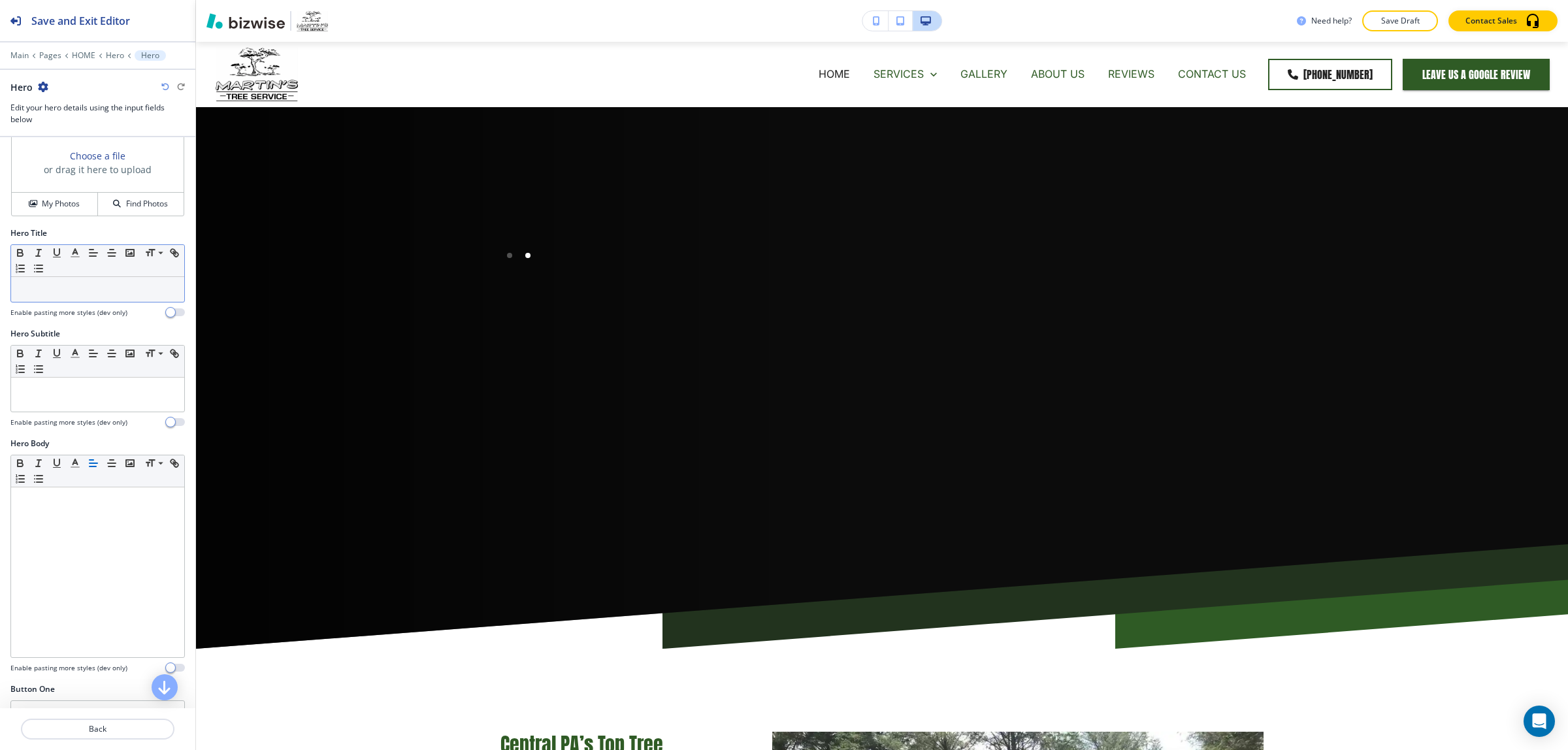
scroll to position [0, 0]
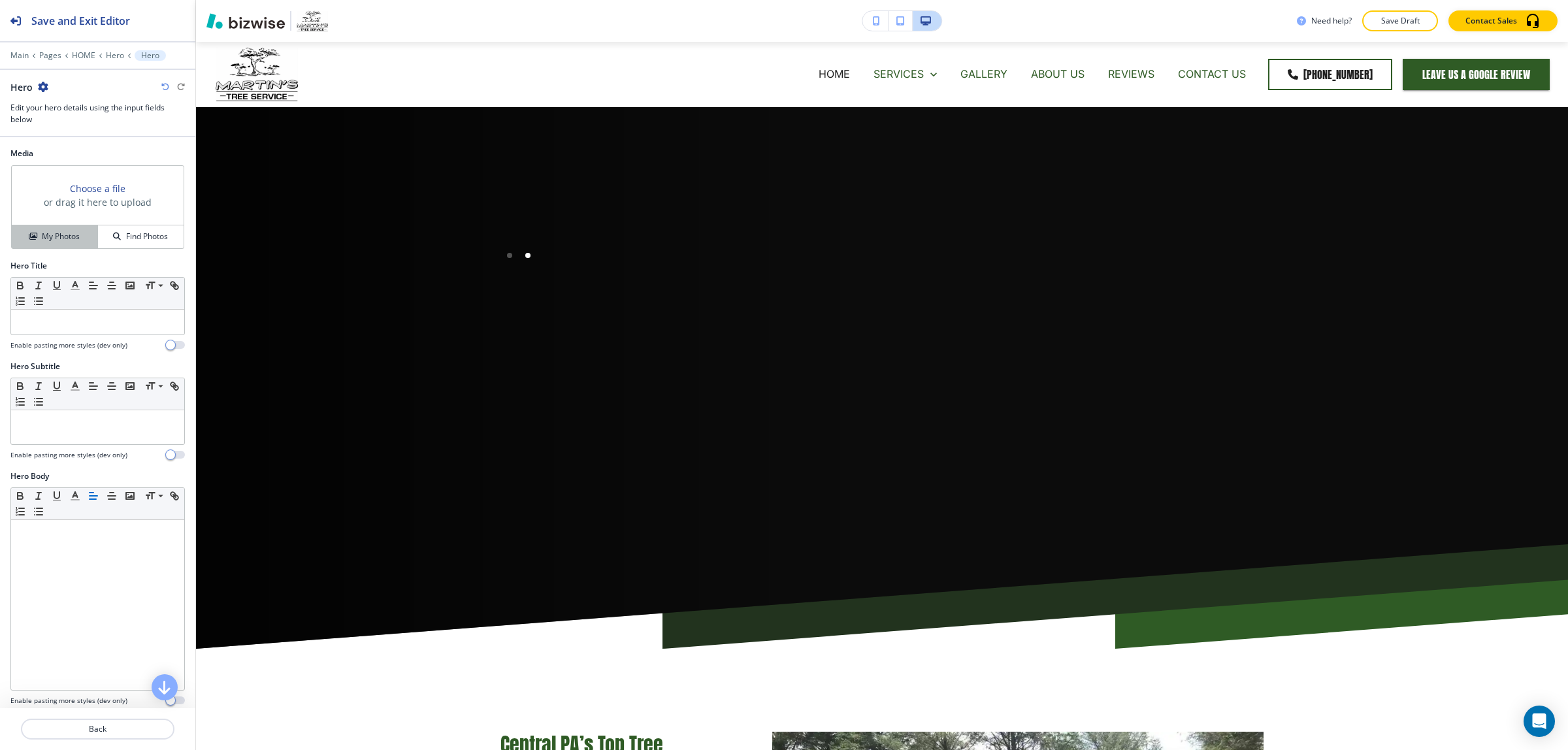
click at [83, 233] on div "My Photos" at bounding box center [55, 236] width 85 height 12
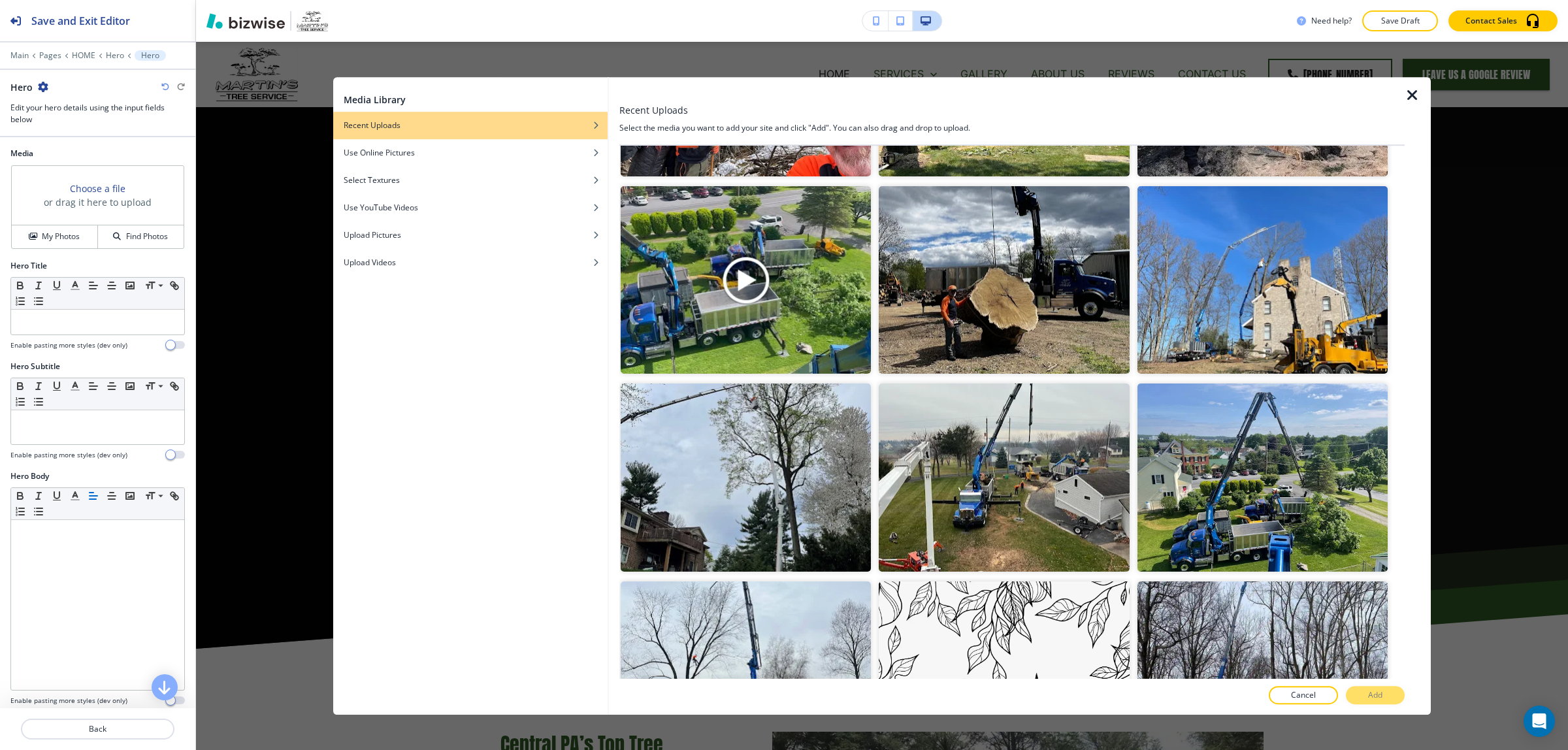
scroll to position [1553, 0]
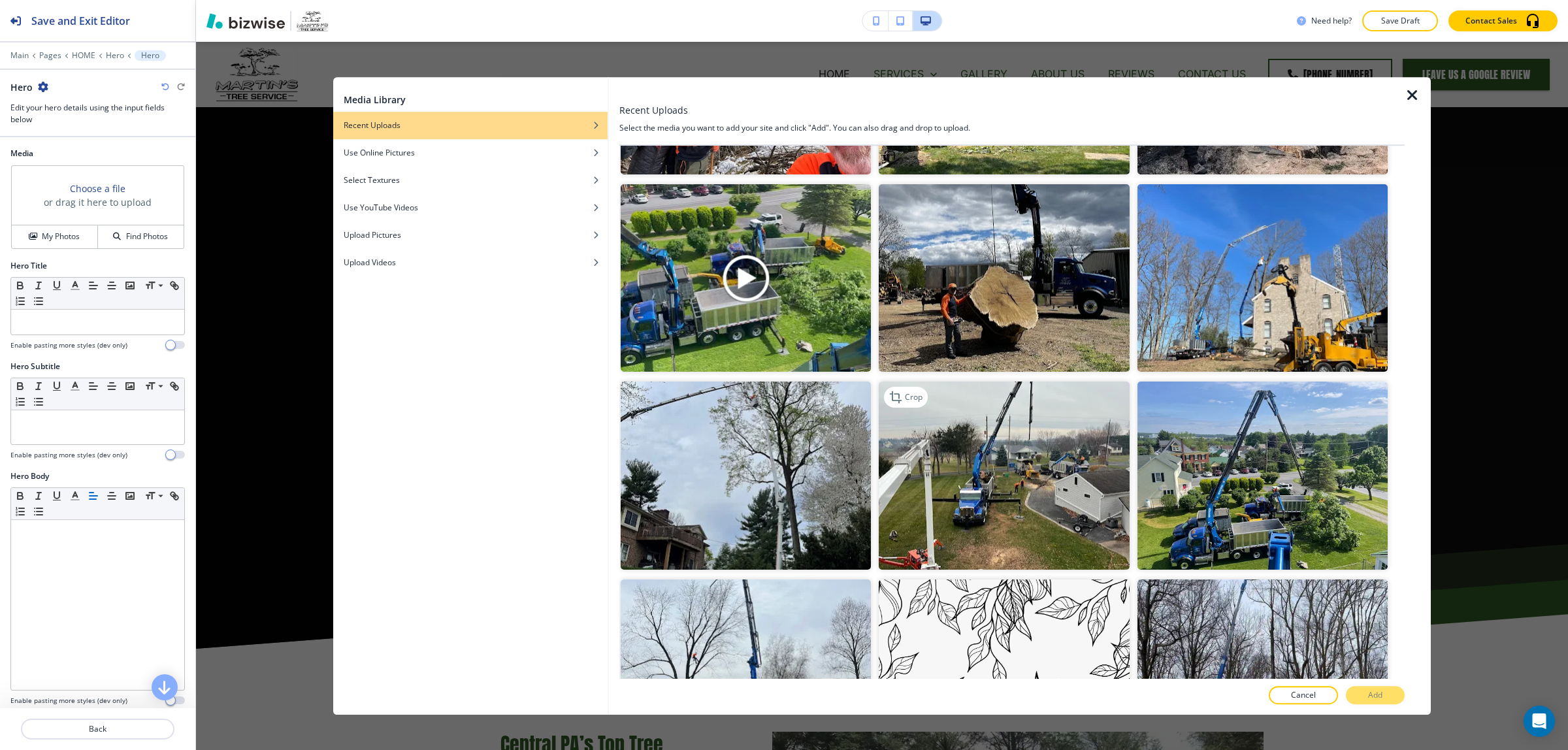
click at [944, 477] on img "button" at bounding box center [1004, 476] width 250 height 187
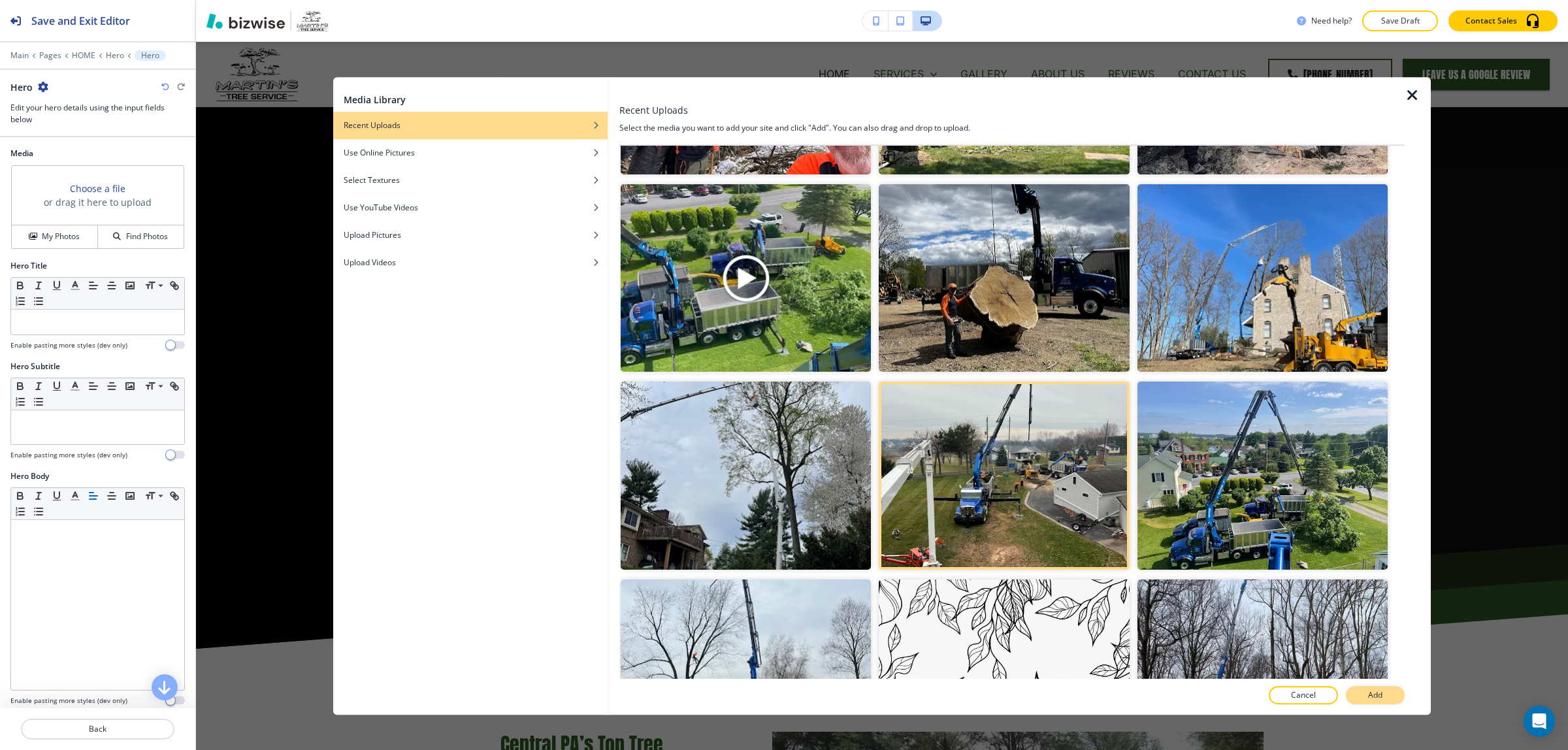
click at [1375, 697] on p "Add" at bounding box center [1375, 695] width 15 height 12
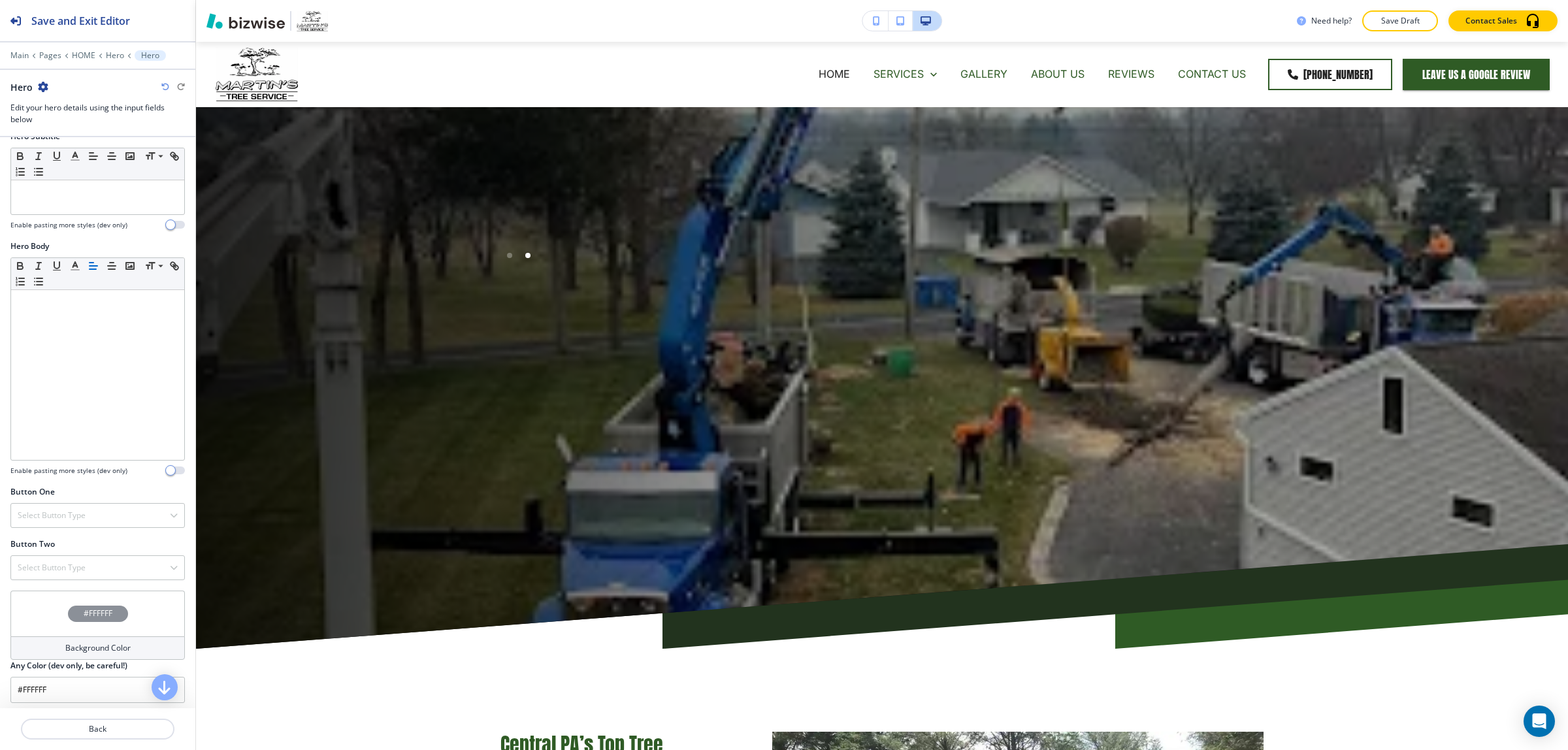
scroll to position [237, 0]
click at [69, 613] on div "#FFFFFF" at bounding box center [98, 609] width 60 height 16
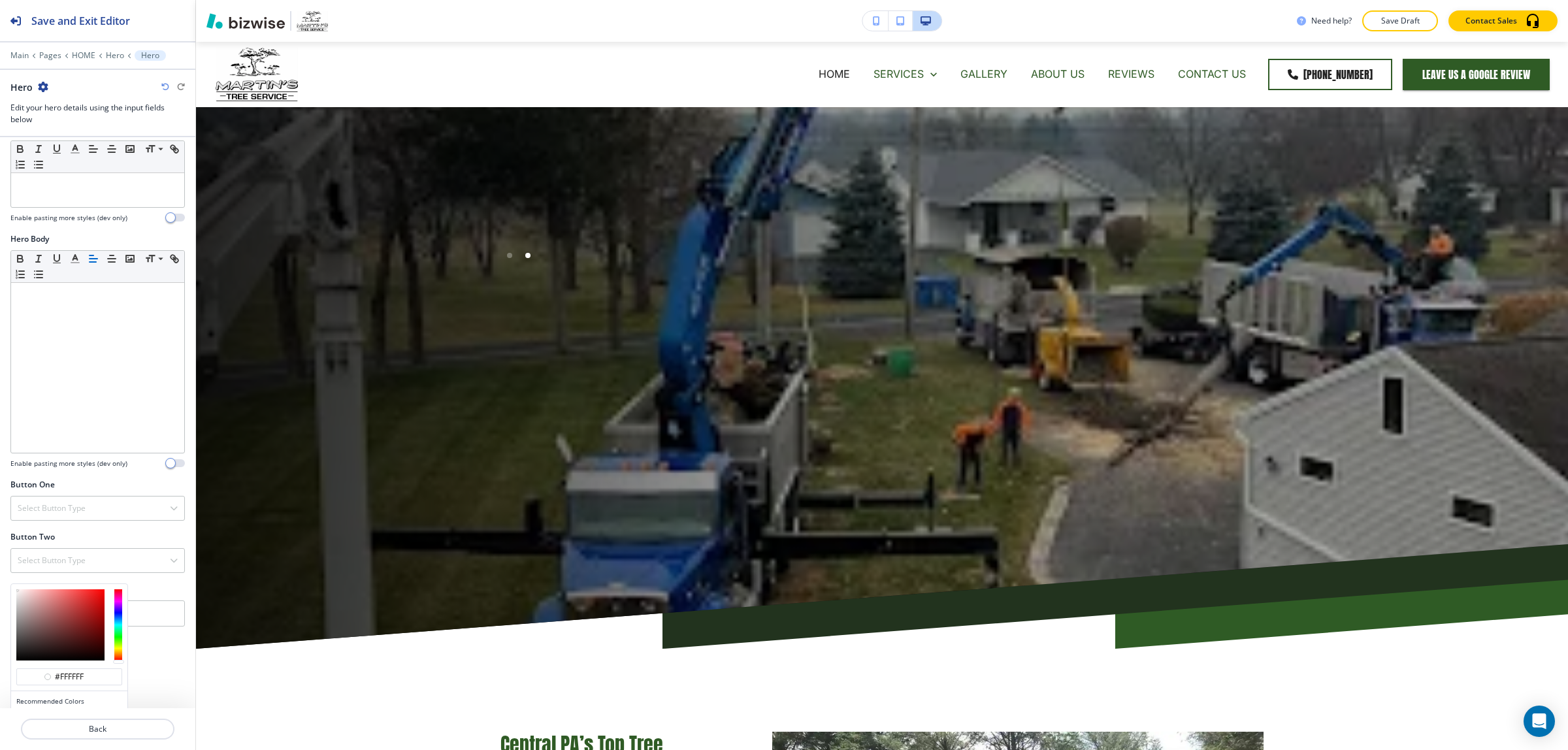
type input "#b93333"
click at [80, 612] on div at bounding box center [60, 625] width 88 height 71
type input "#b93333"
type input "#ae1717"
click at [93, 615] on div at bounding box center [60, 625] width 88 height 71
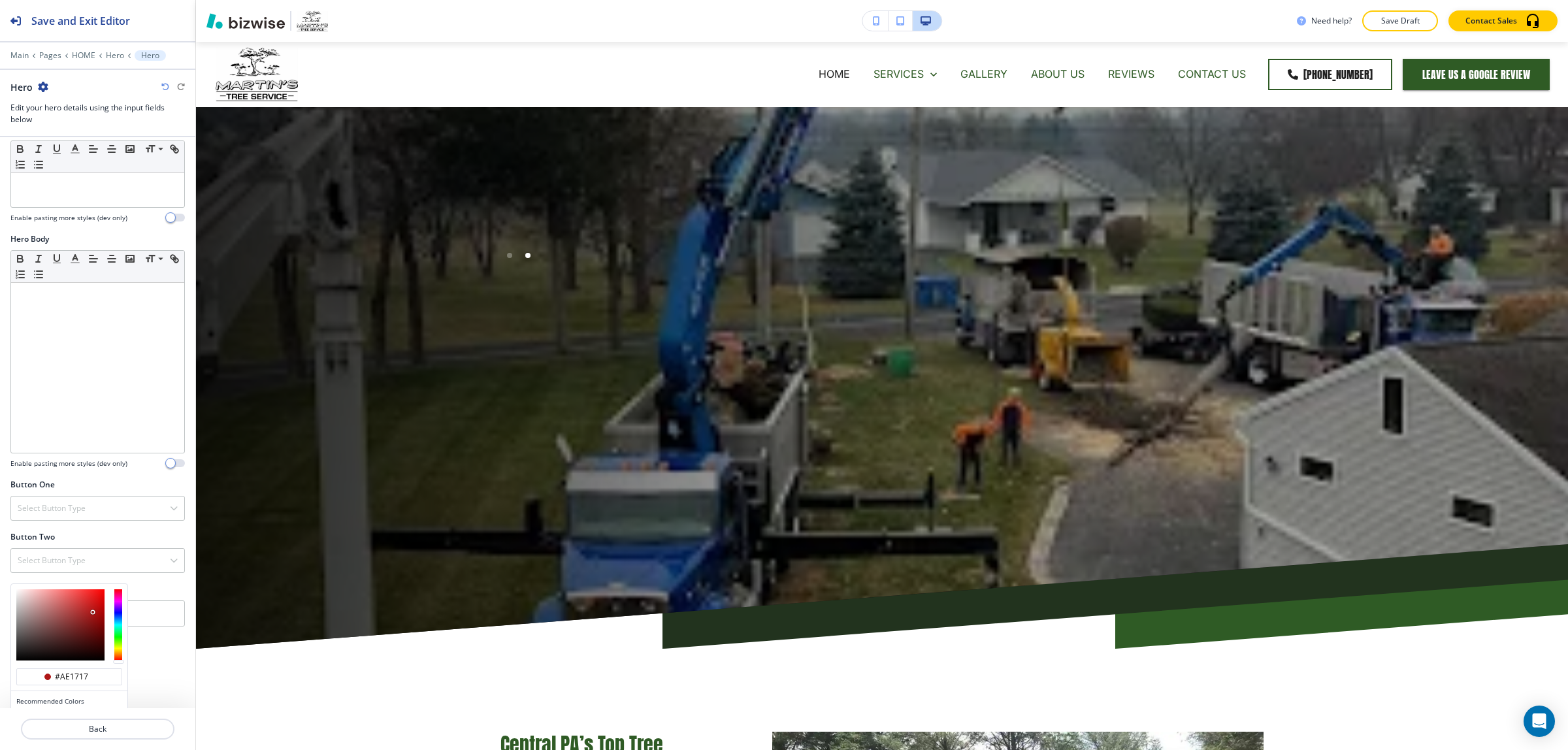
click at [171, 657] on div "Media Crop My Photos Find Photos Hero Title Small Normal Large Huge Enable past…" at bounding box center [97, 423] width 195 height 571
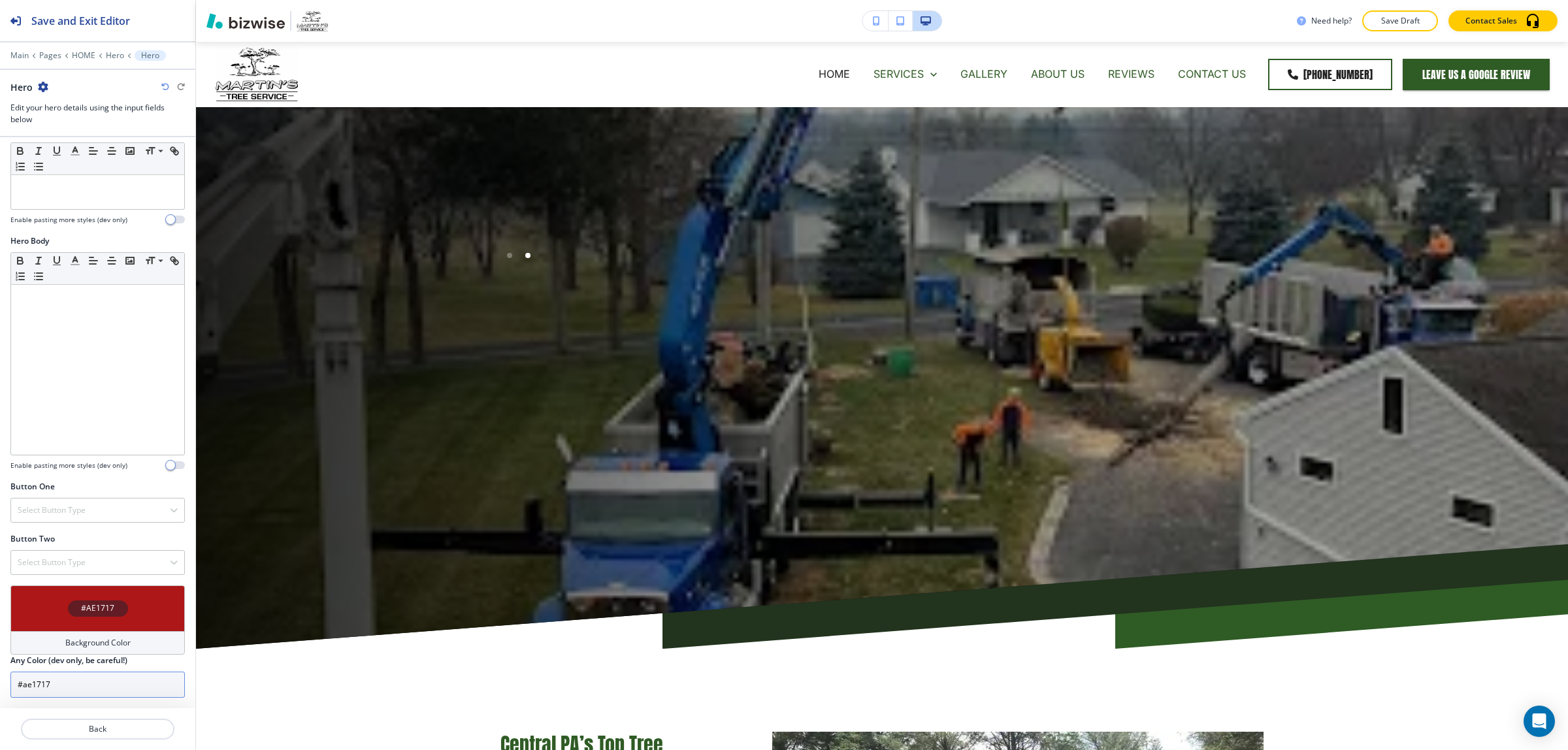
click at [90, 685] on input "#ae1717" at bounding box center [98, 685] width 175 height 26
drag, startPoint x: 90, startPoint y: 684, endPoint x: -8, endPoint y: 682, distance: 98.0
click at [0, 0] on html "Save and Exit Editor Main Pages HOME Hero Hero Hero Edit your hero details usin…" at bounding box center [784, 0] width 1568 height 0
type input "fff"
click at [106, 729] on p "Back" at bounding box center [97, 729] width 151 height 12
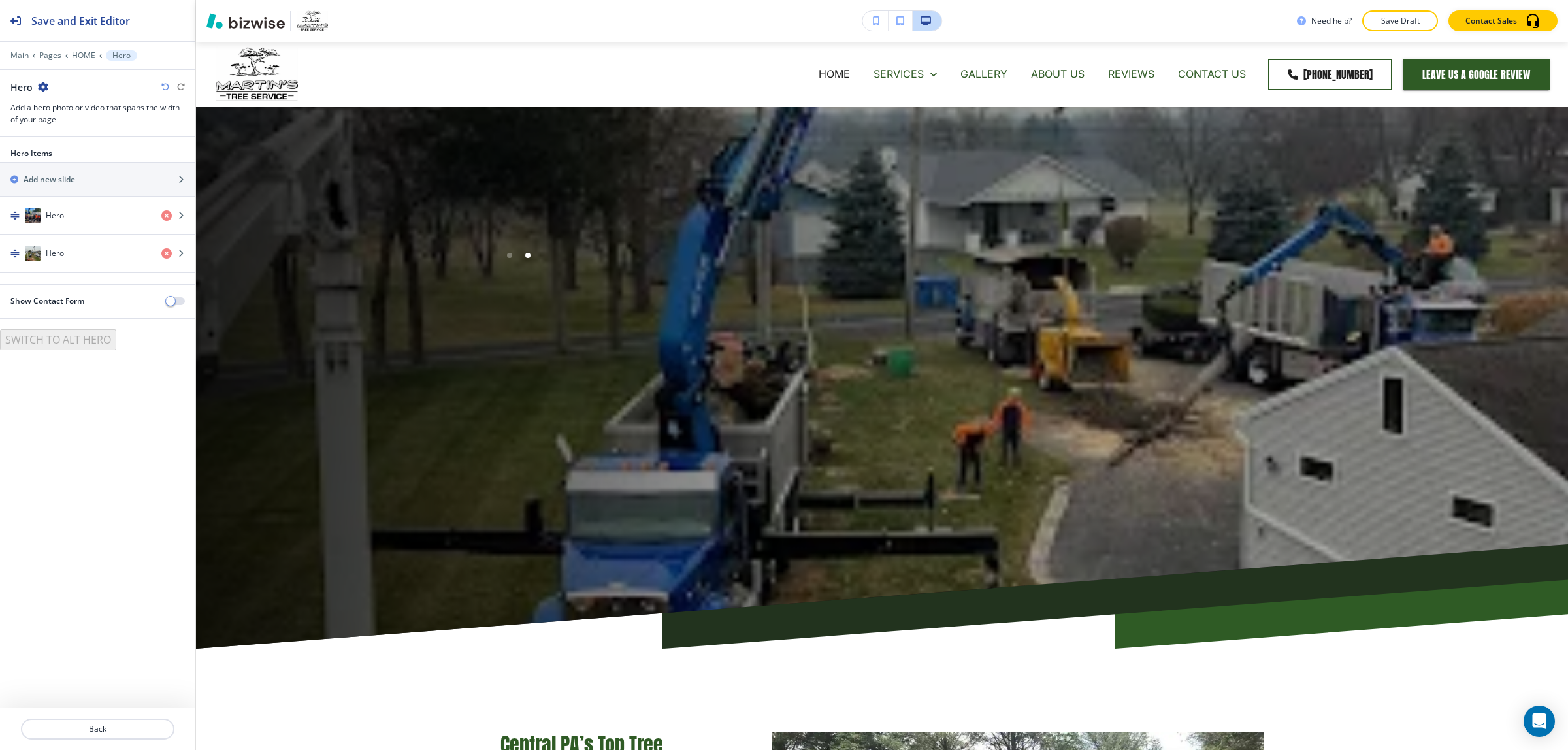
scroll to position [65, 0]
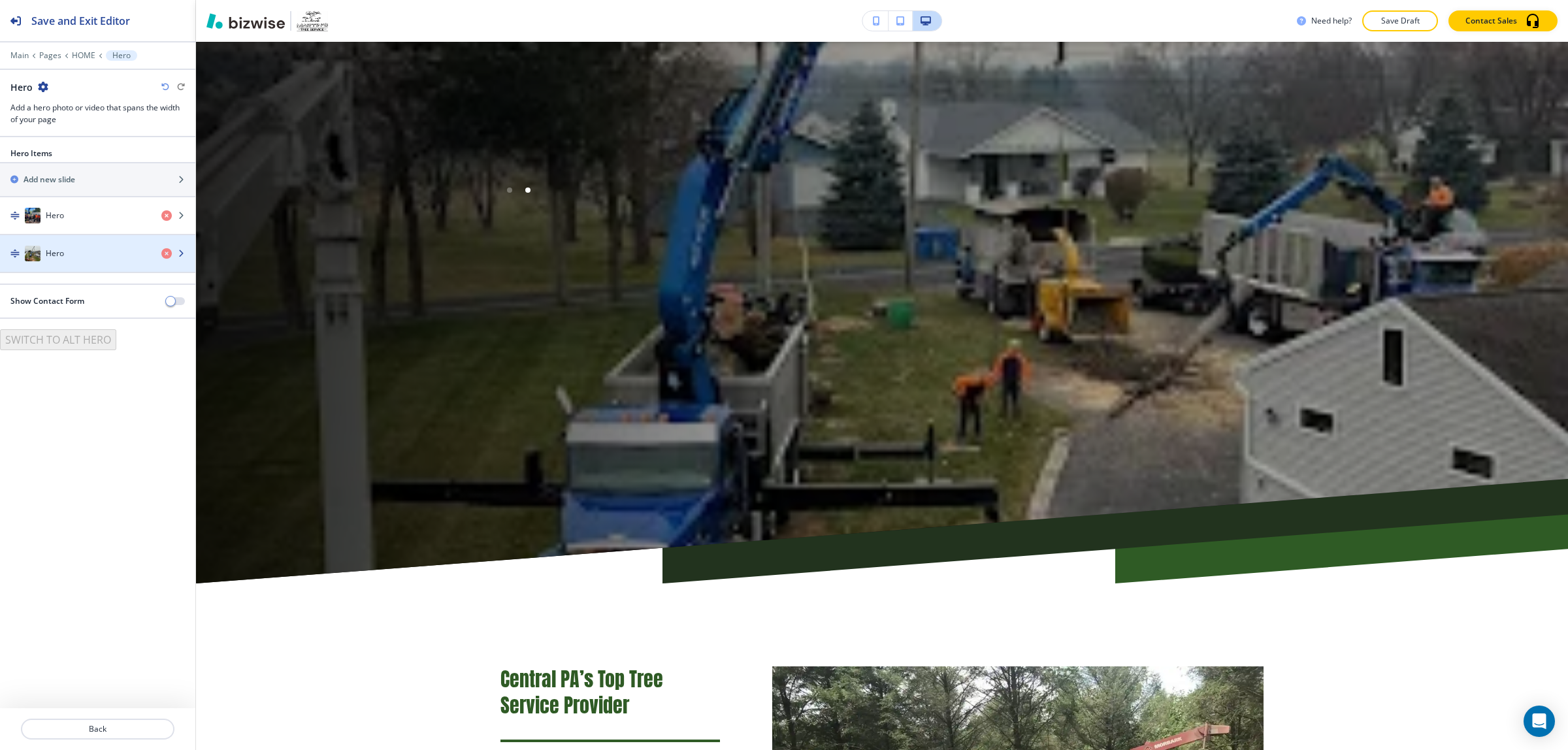
click at [89, 262] on div "Hero" at bounding box center [75, 253] width 151 height 15
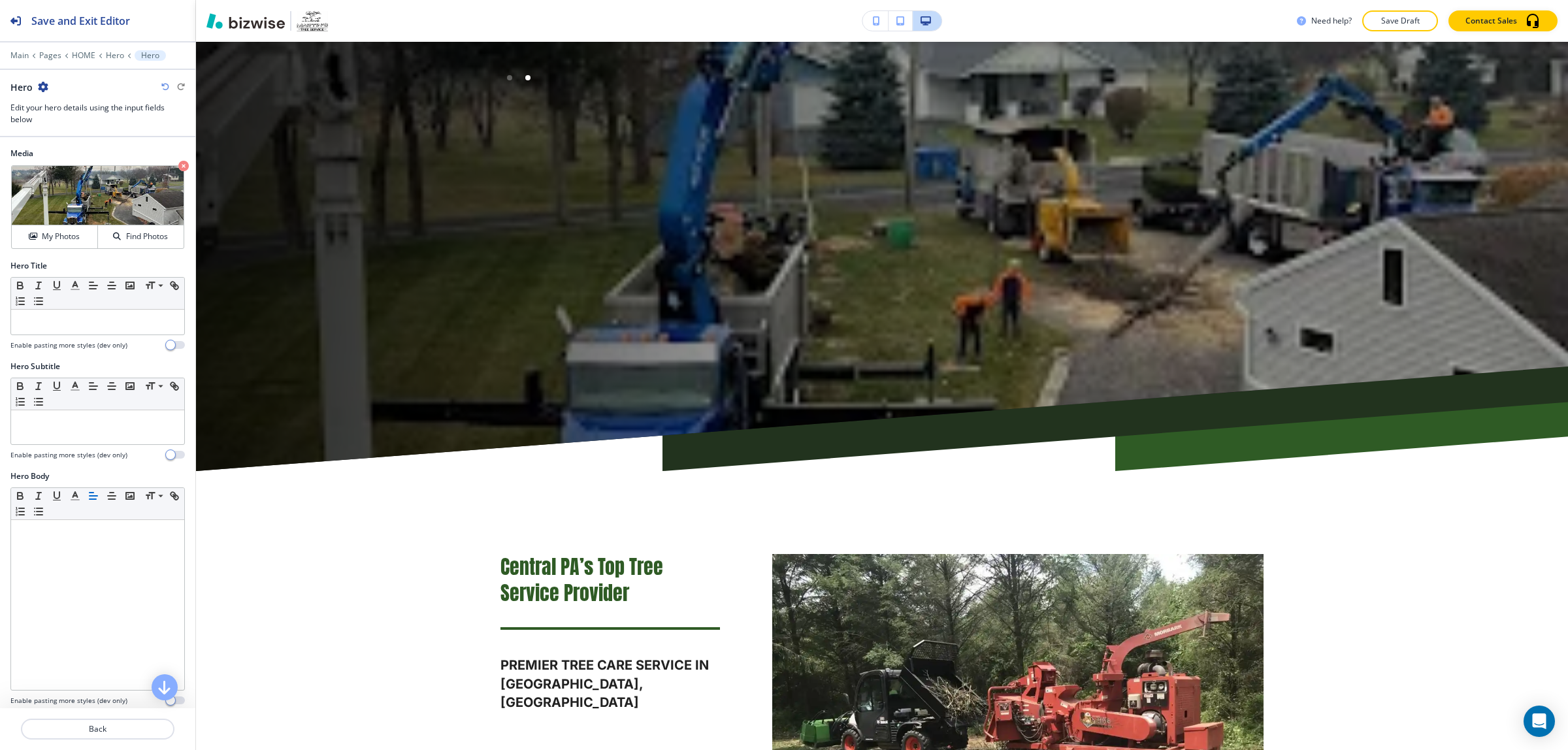
scroll to position [147, 0]
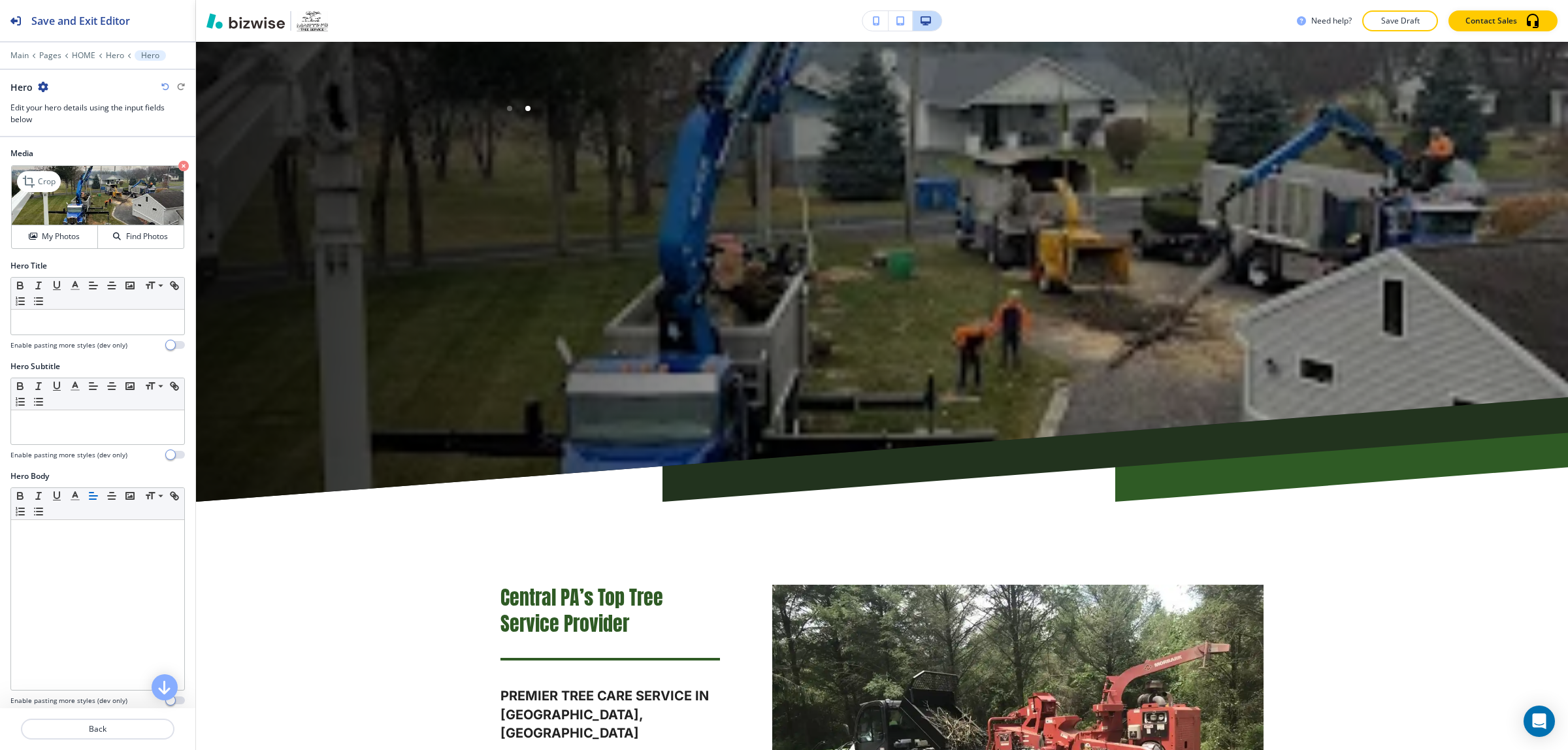
click at [178, 162] on icon "button" at bounding box center [184, 166] width 11 height 11
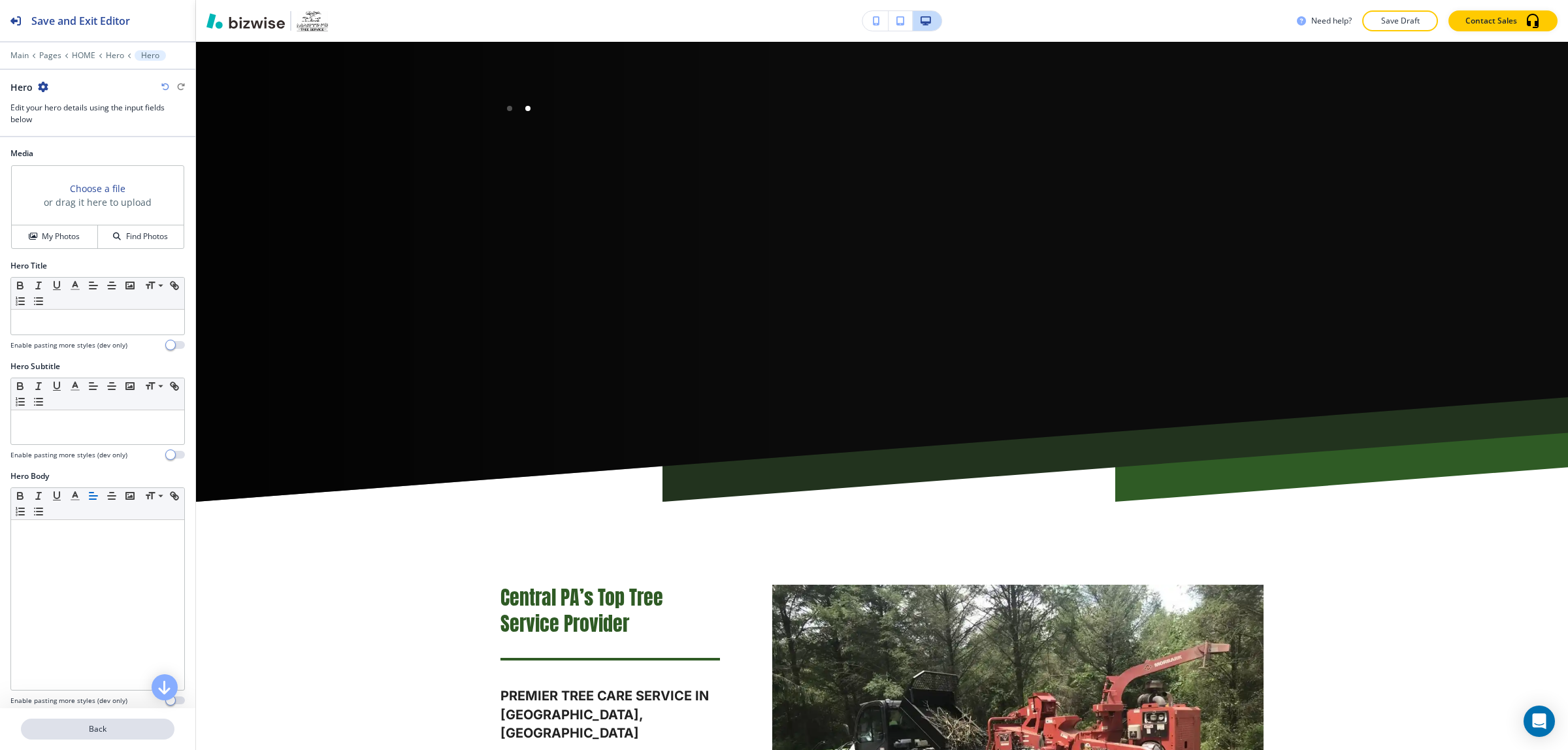
click at [106, 725] on p "Back" at bounding box center [97, 729] width 151 height 12
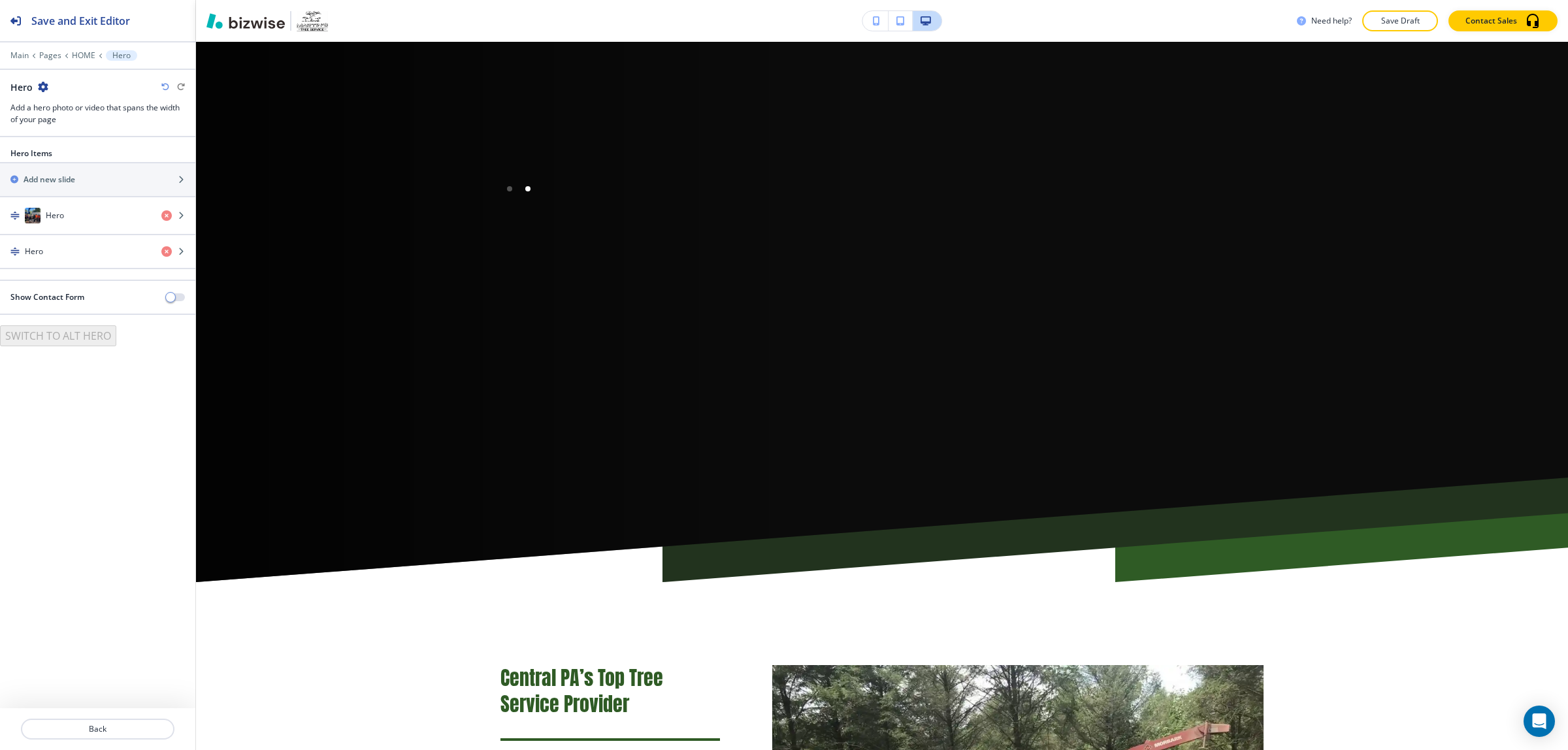
scroll to position [65, 0]
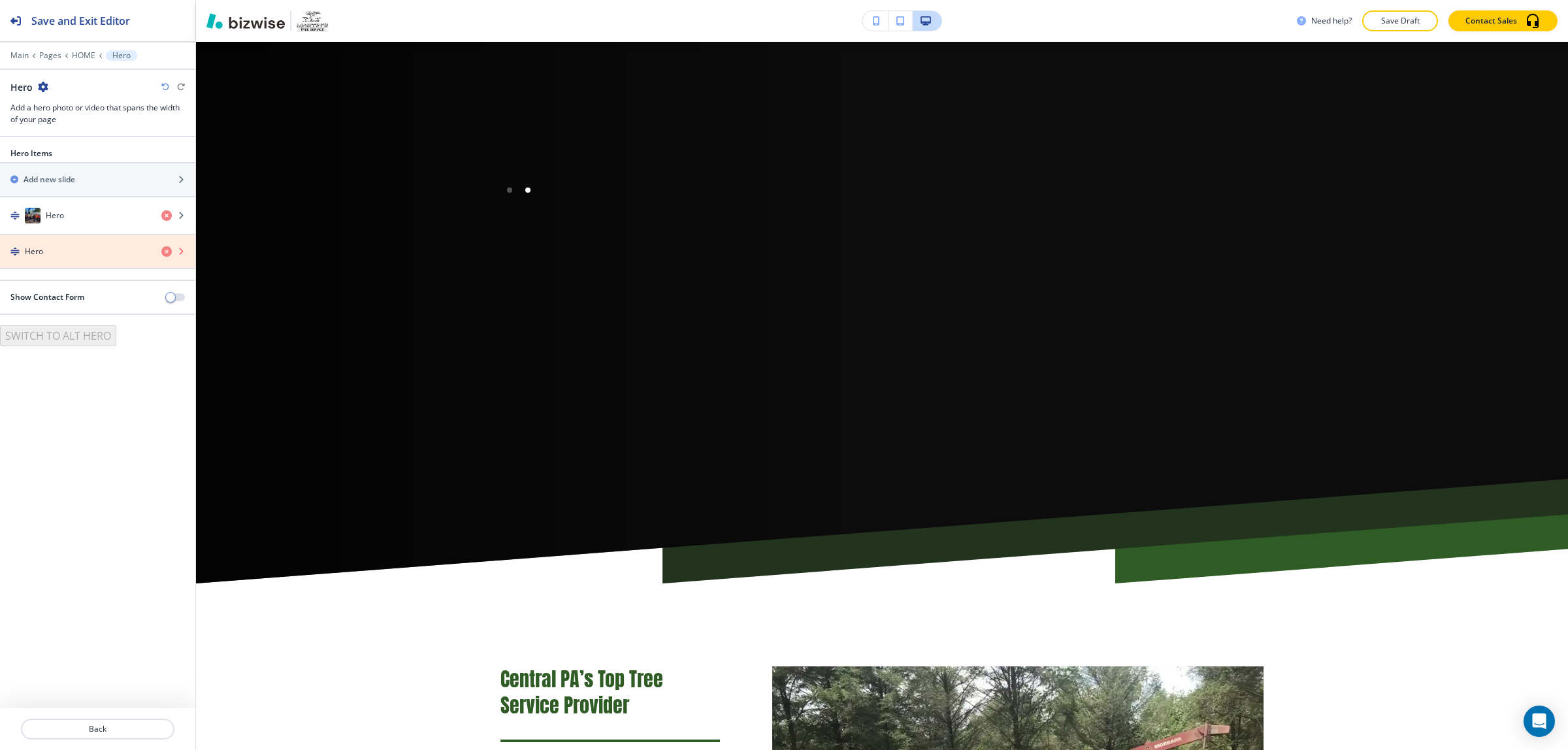
click at [165, 253] on icon "button" at bounding box center [167, 252] width 11 height 11
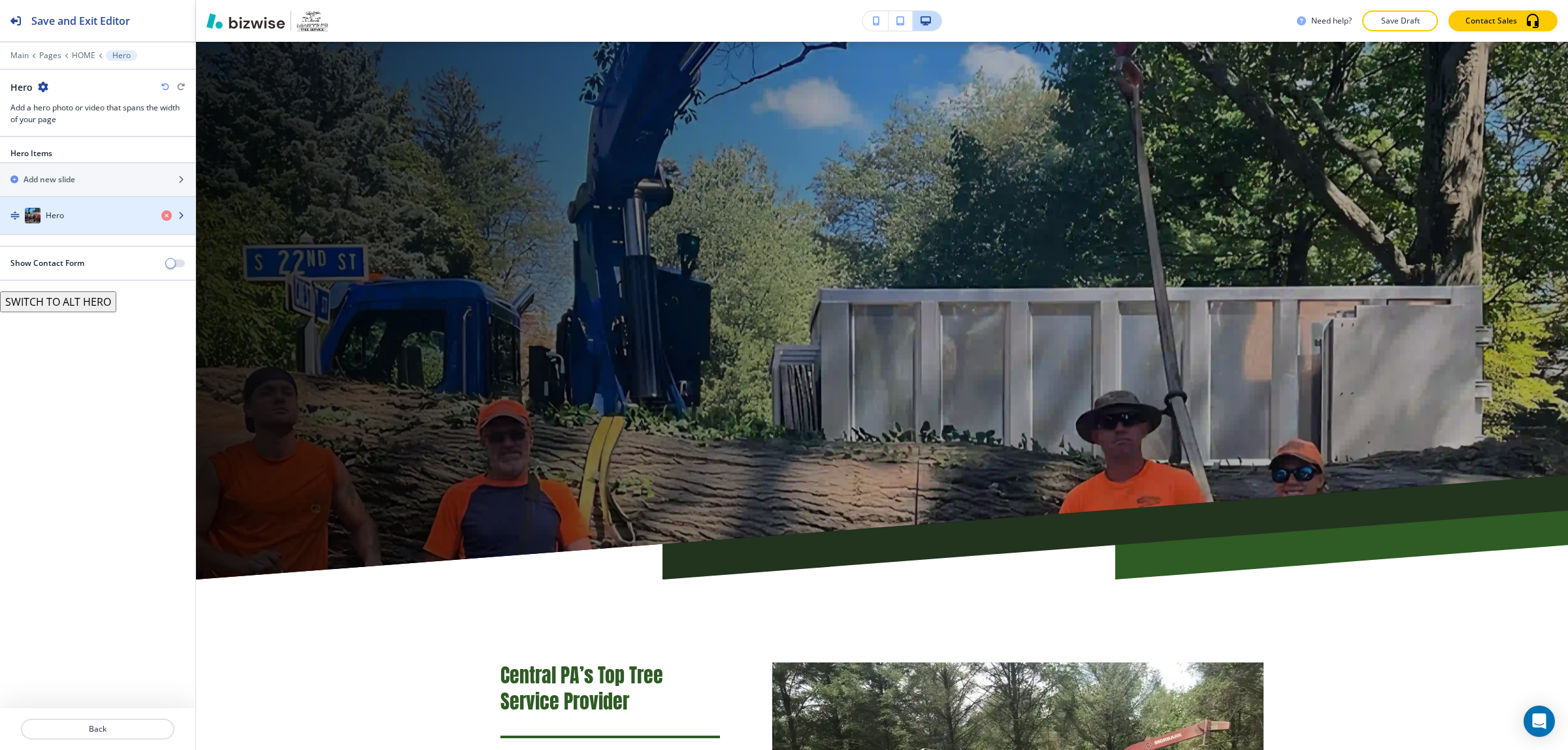
click at [85, 215] on div "Hero" at bounding box center [75, 215] width 151 height 15
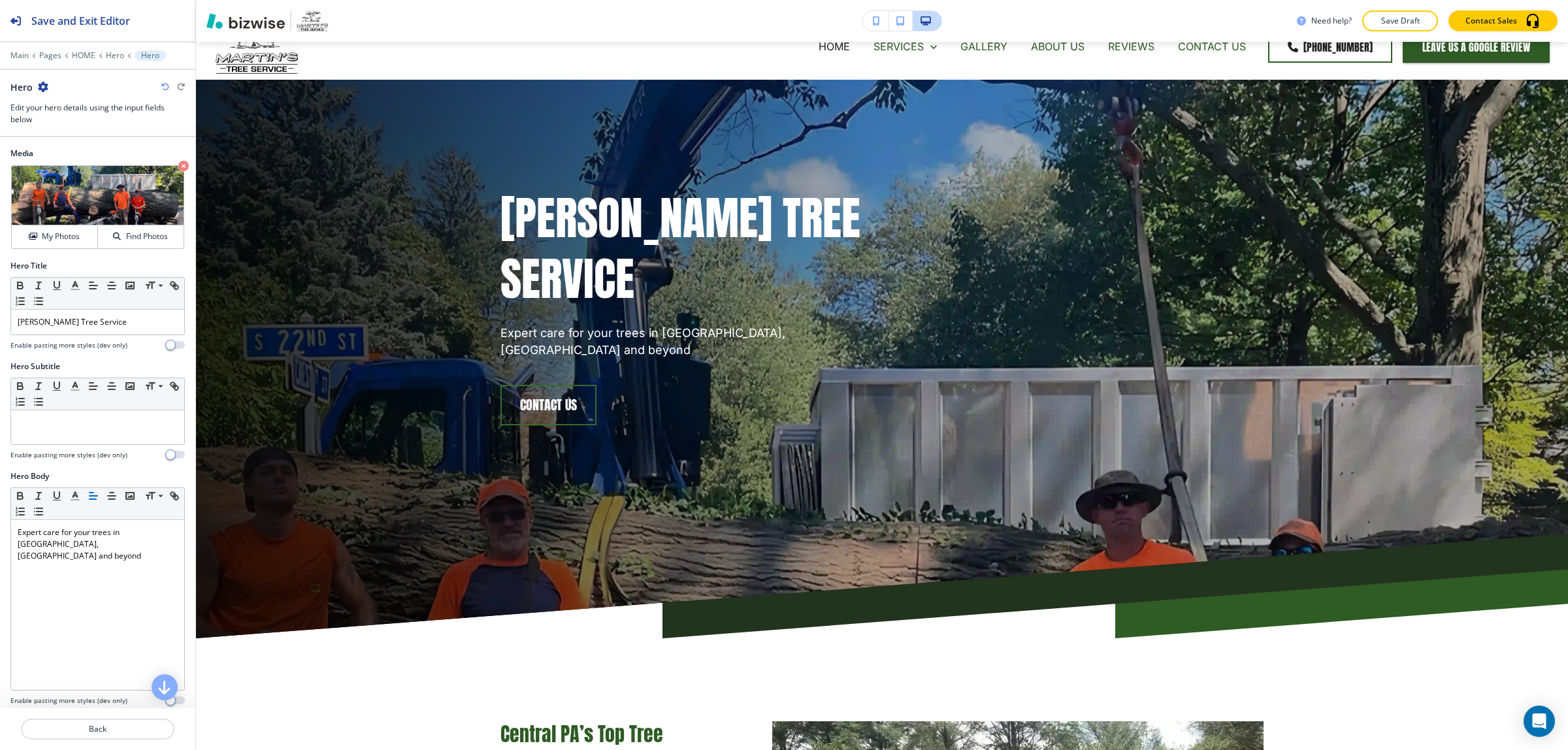
scroll to position [0, 0]
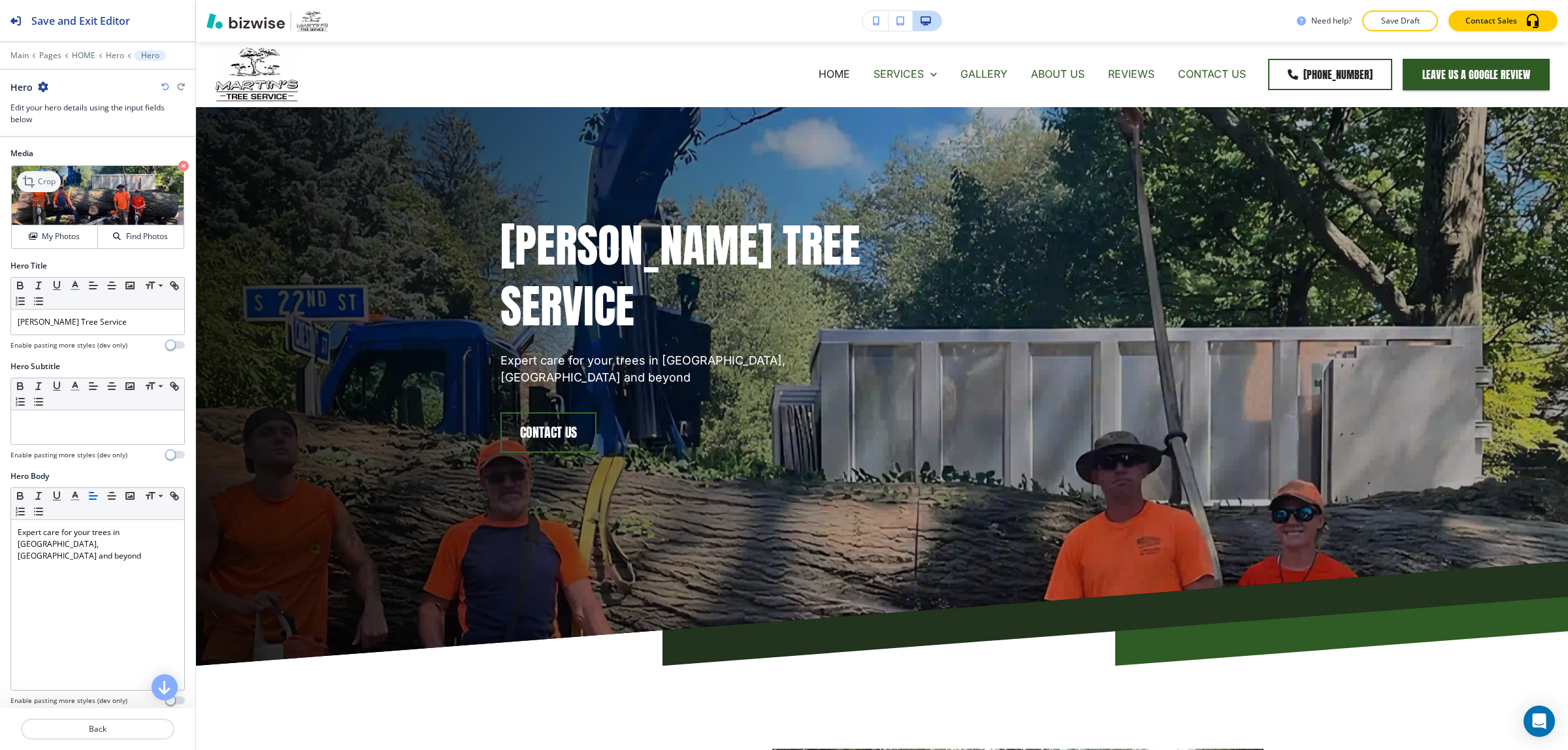
click at [45, 177] on p "Crop" at bounding box center [46, 181] width 17 height 12
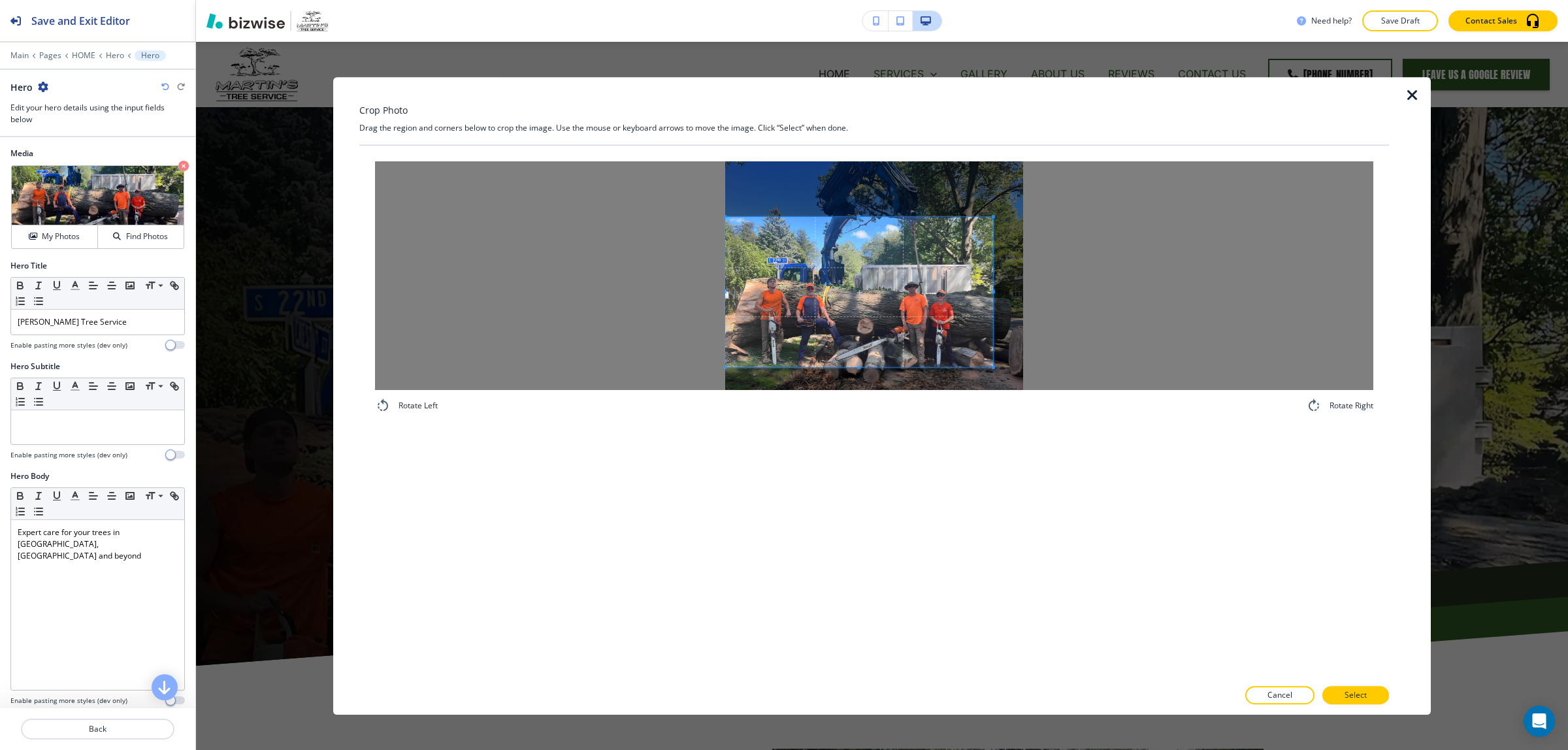
click at [708, 222] on div at bounding box center [874, 276] width 999 height 229
click at [978, 400] on div "Rotate Left Rotate Right" at bounding box center [874, 288] width 999 height 253
click at [1371, 701] on button "Select" at bounding box center [1355, 695] width 66 height 18
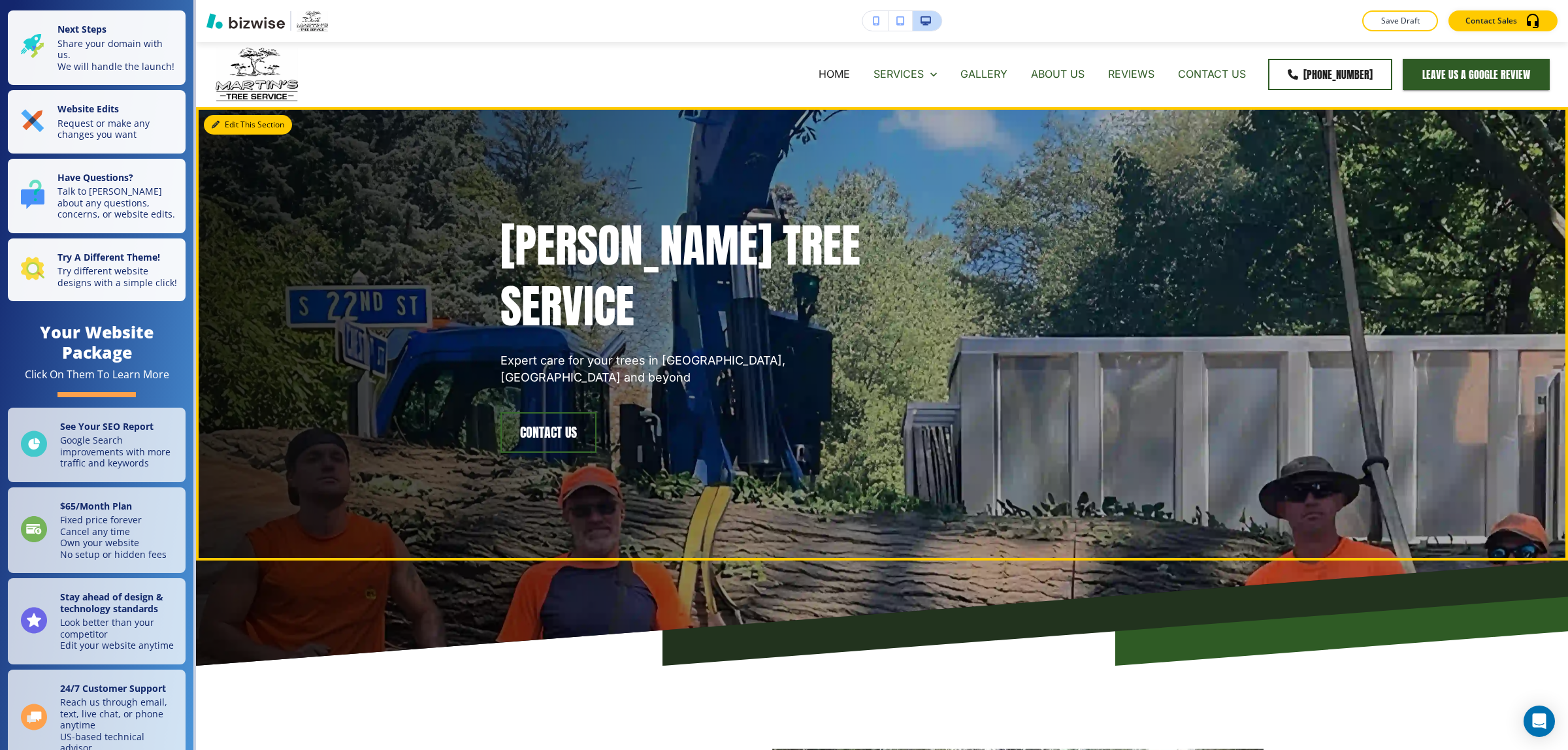
click at [221, 122] on button "Edit This Section" at bounding box center [247, 125] width 88 height 20
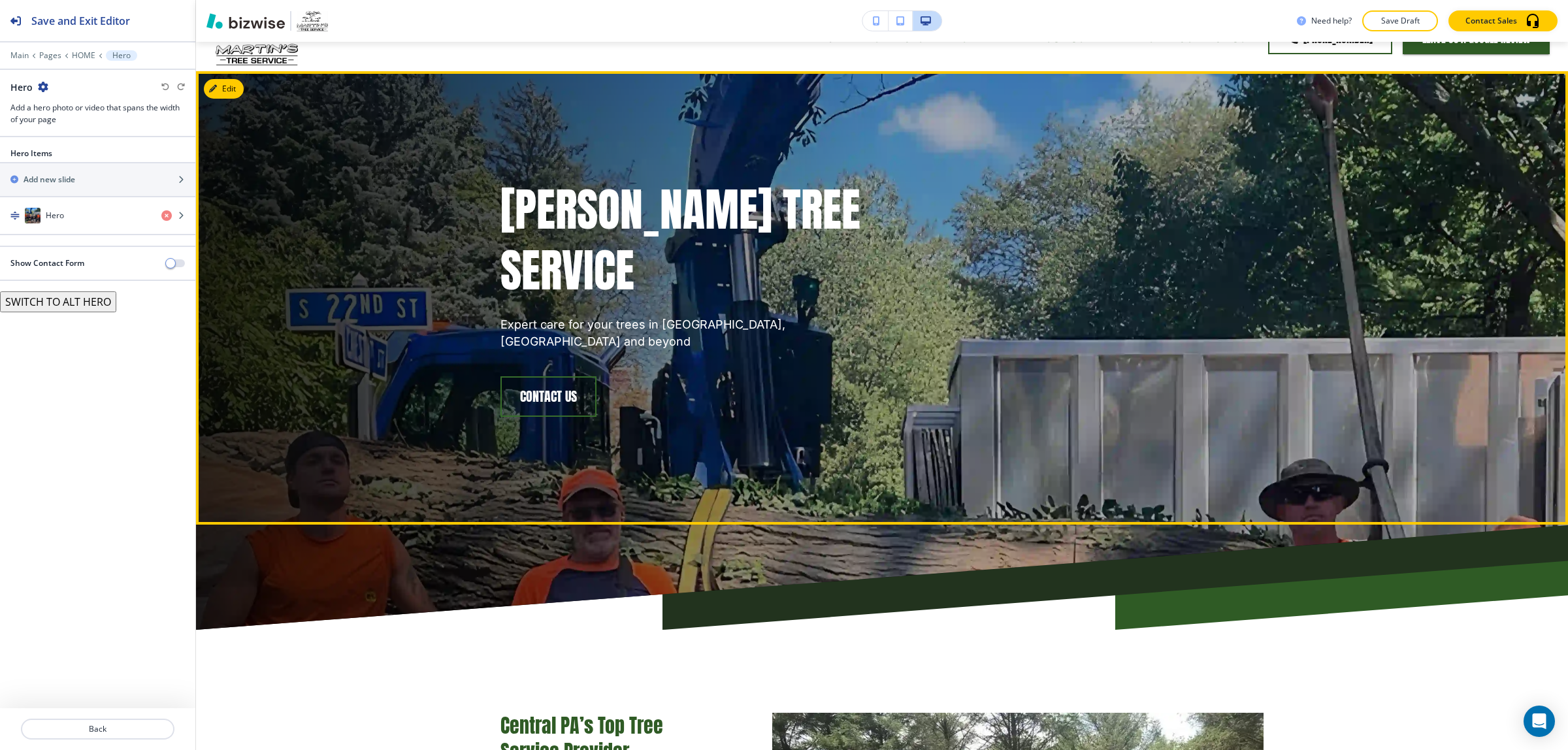
scroll to position [65, 0]
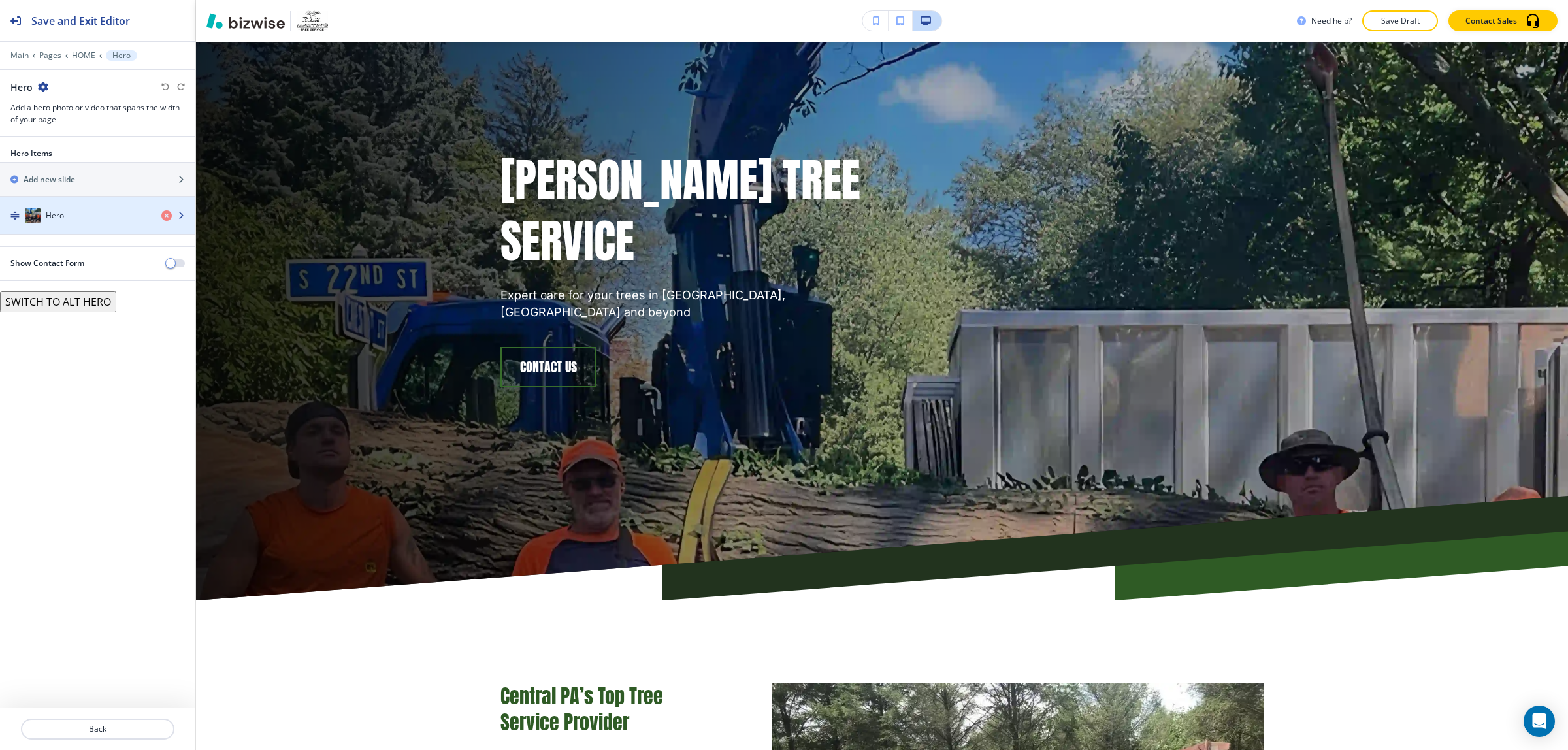
click at [89, 217] on div "Hero" at bounding box center [75, 215] width 151 height 15
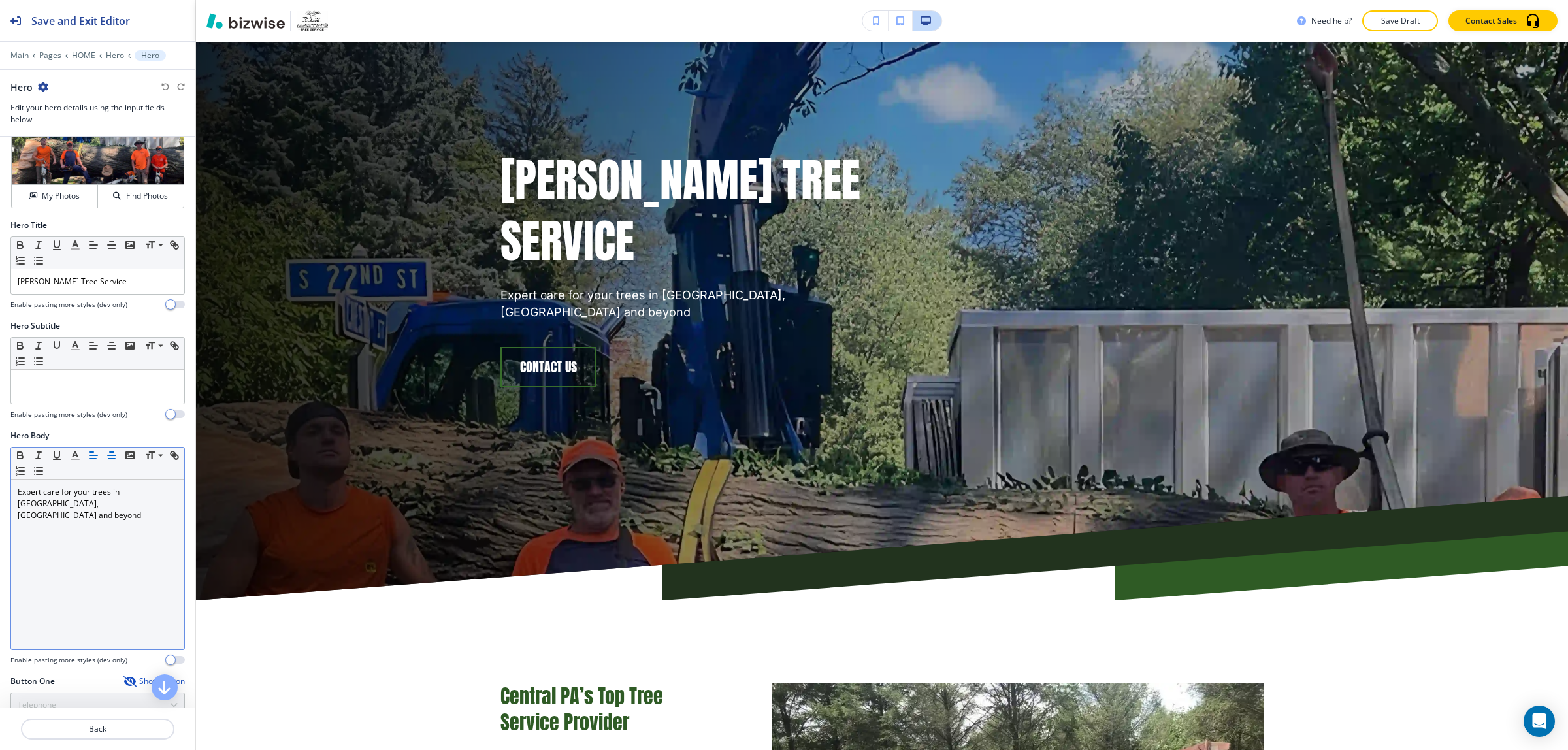
scroll to position [0, 0]
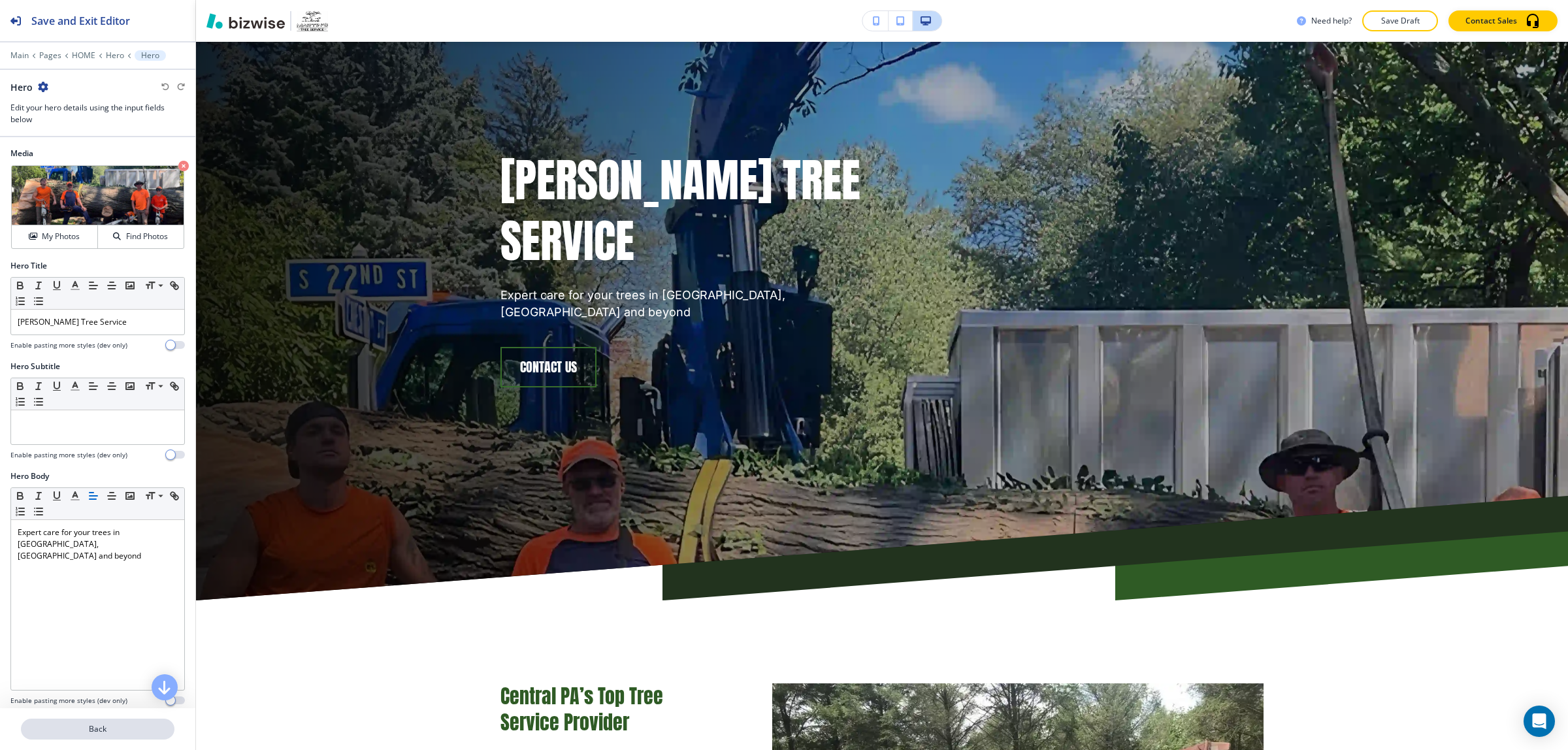
click at [135, 736] on button "Back" at bounding box center [97, 729] width 154 height 21
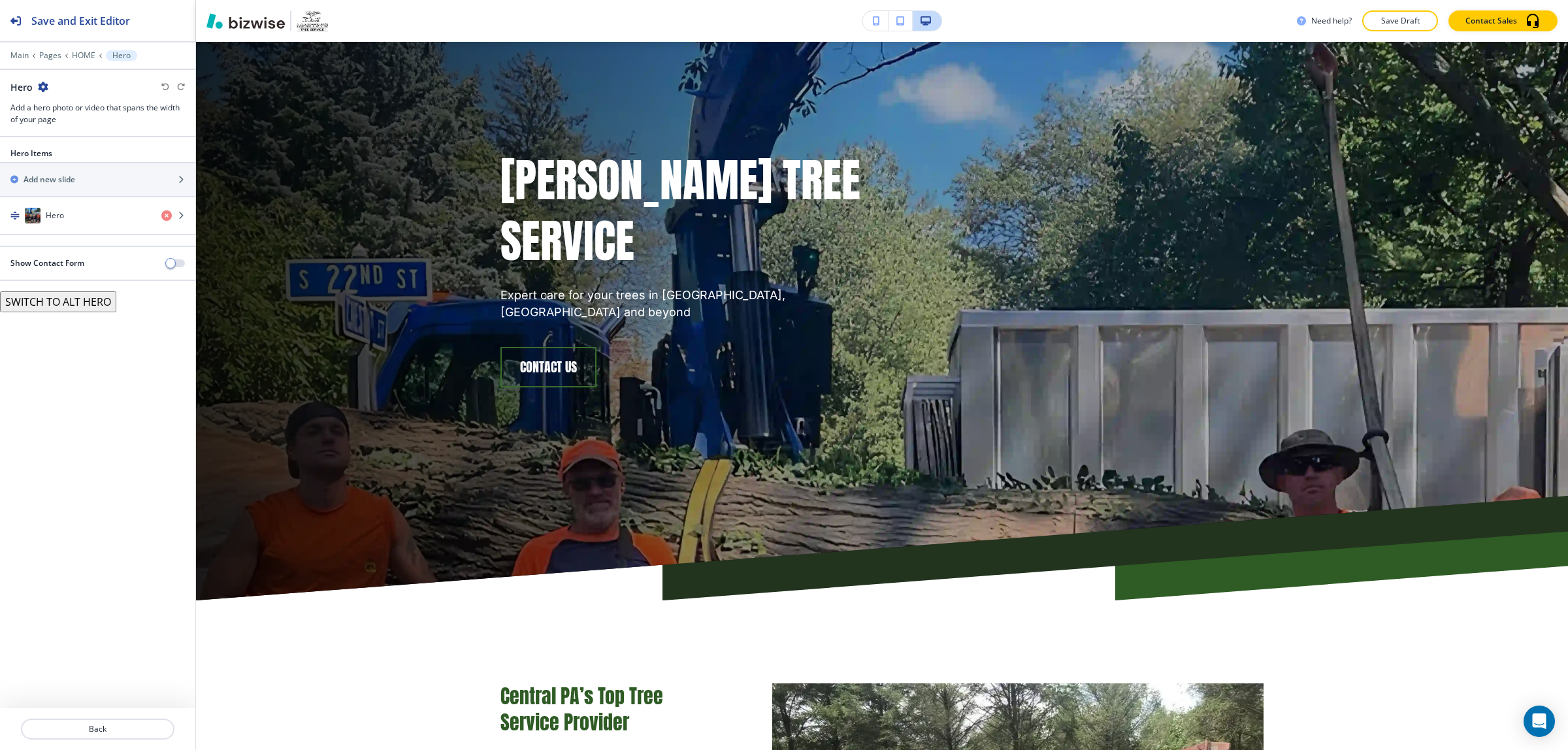
click at [76, 305] on button "SWITCH TO ALT HERO" at bounding box center [58, 302] width 116 height 21
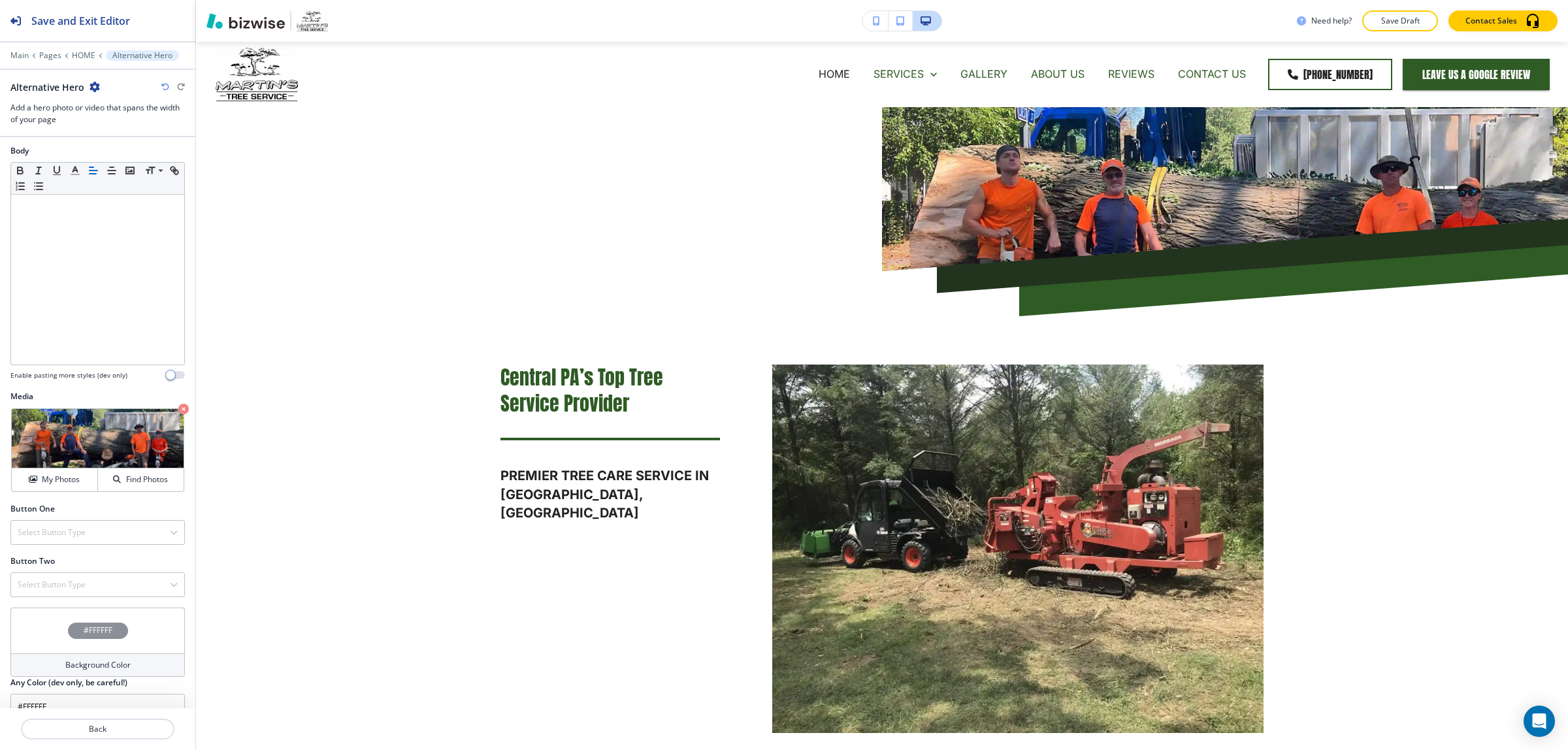
scroll to position [259, 0]
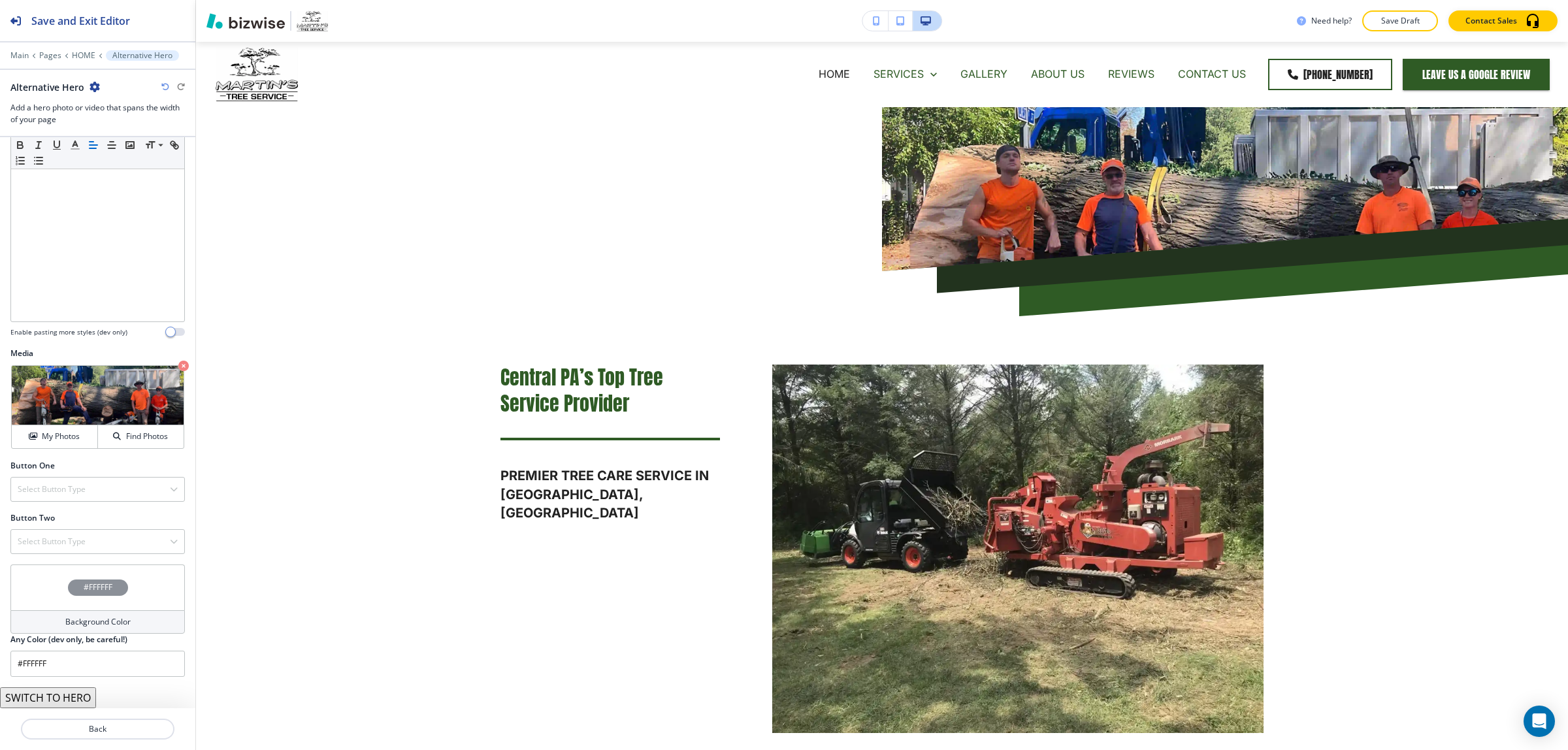
click at [75, 704] on button "SWITCH TO HERO" at bounding box center [48, 697] width 96 height 21
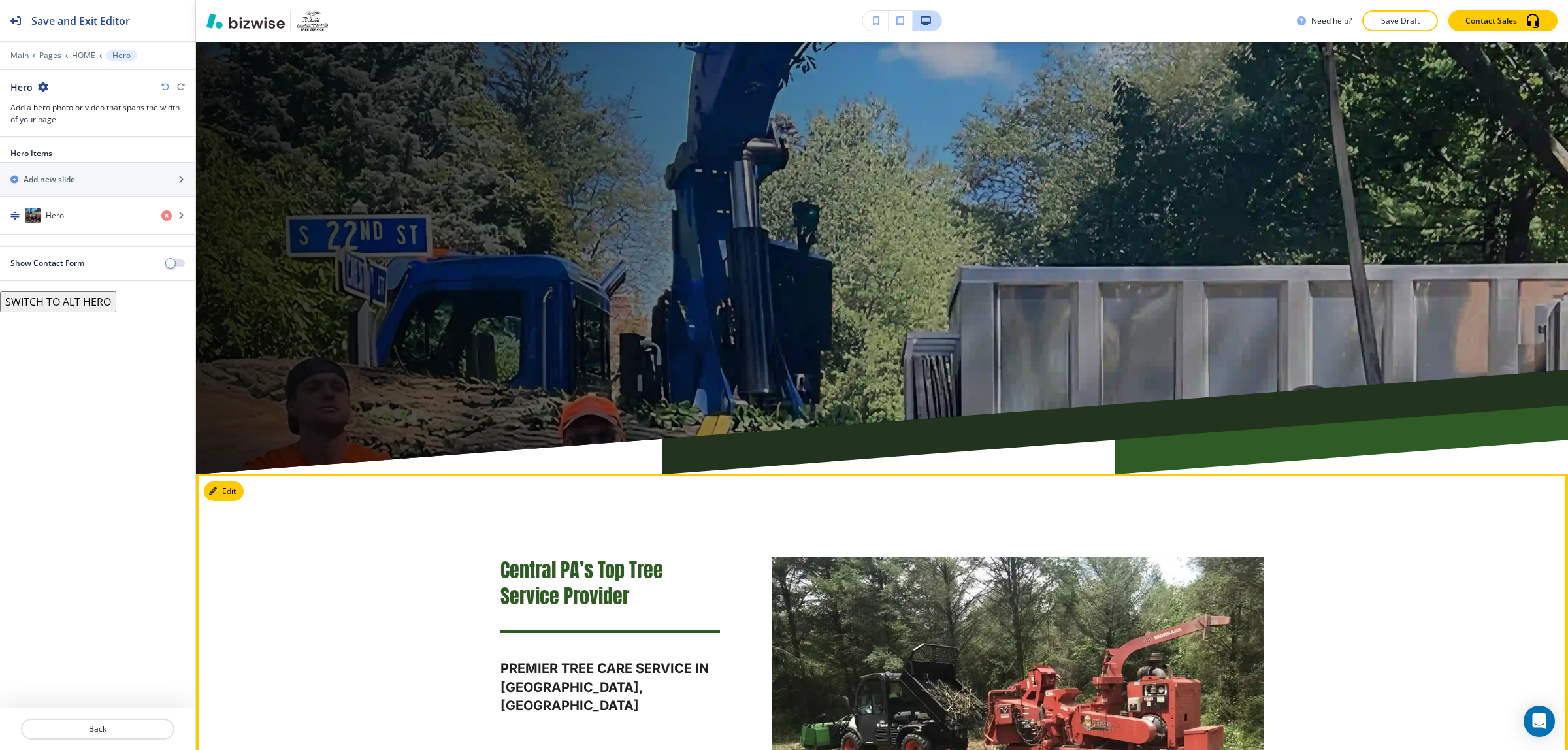
scroll to position [164, 0]
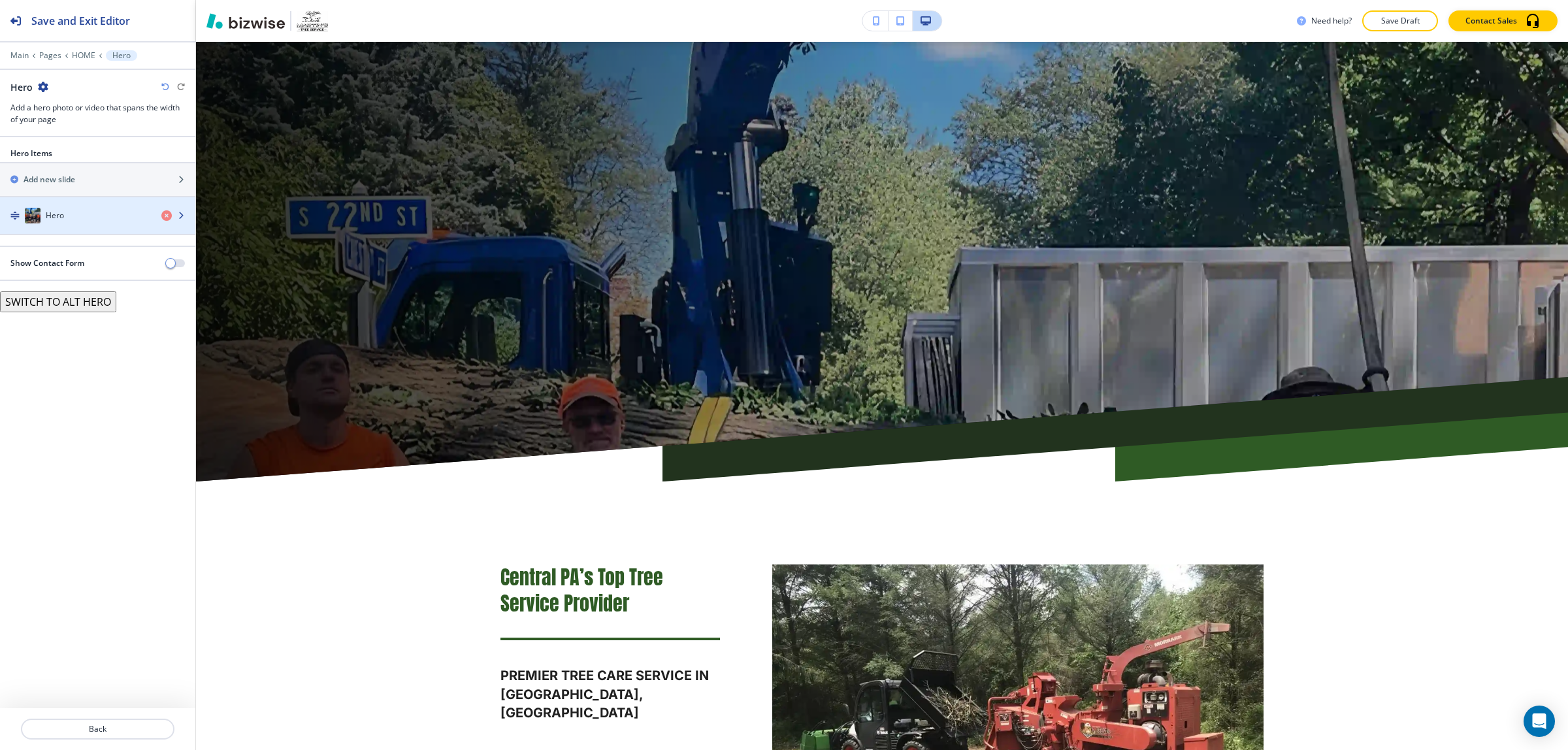
click at [98, 224] on div "Hero" at bounding box center [75, 215] width 151 height 15
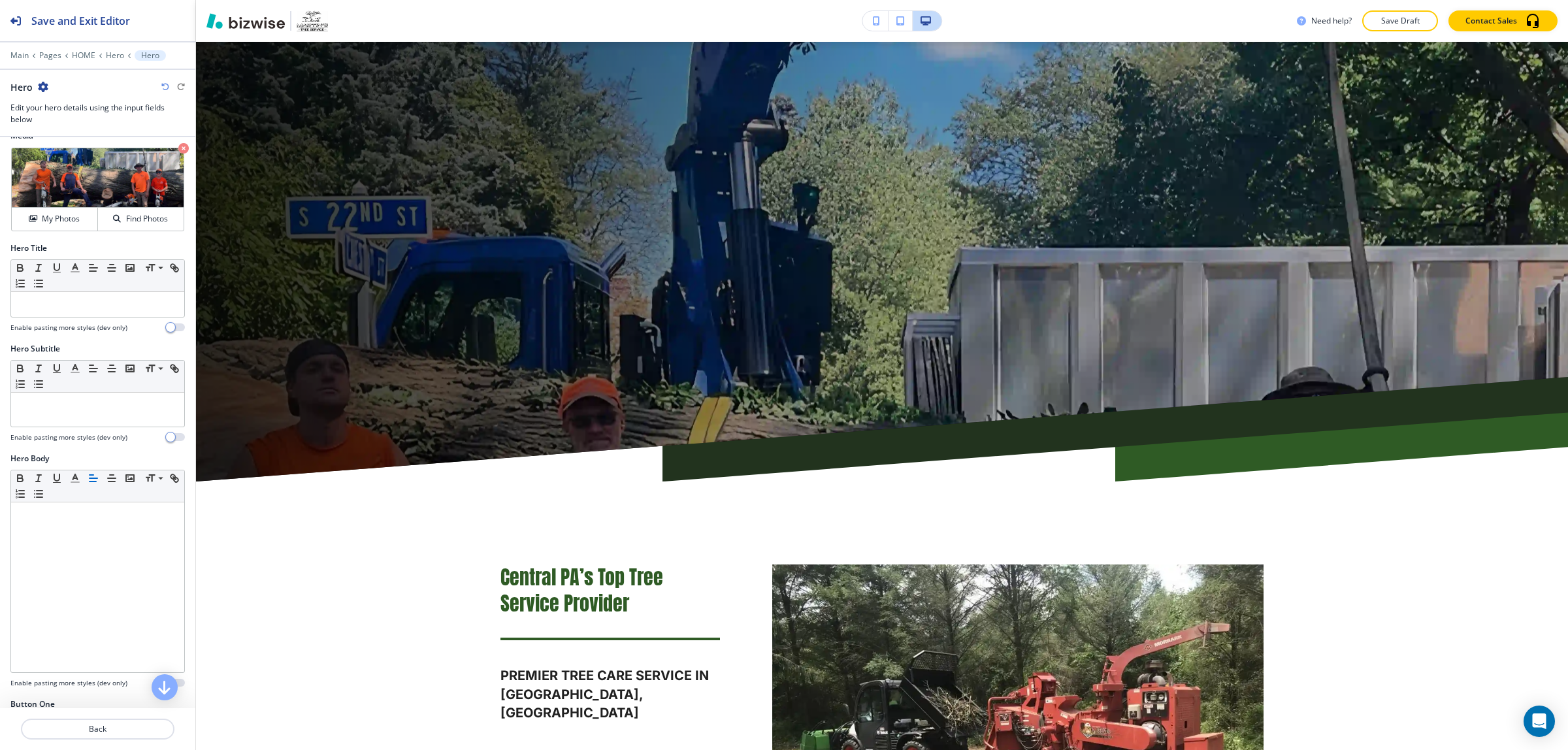
scroll to position [0, 0]
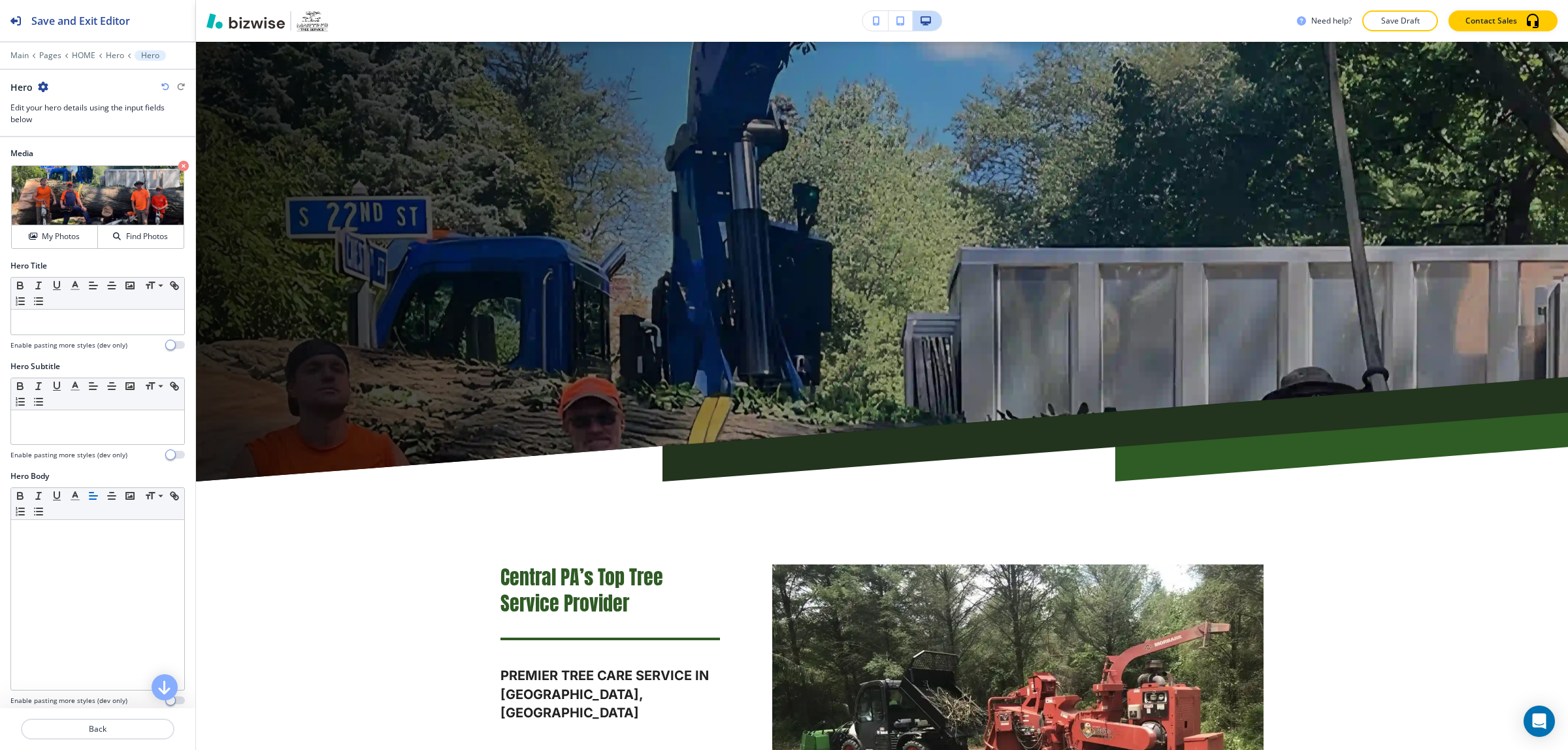
click at [162, 89] on icon "button" at bounding box center [165, 86] width 8 height 8
type input "#fefefe"
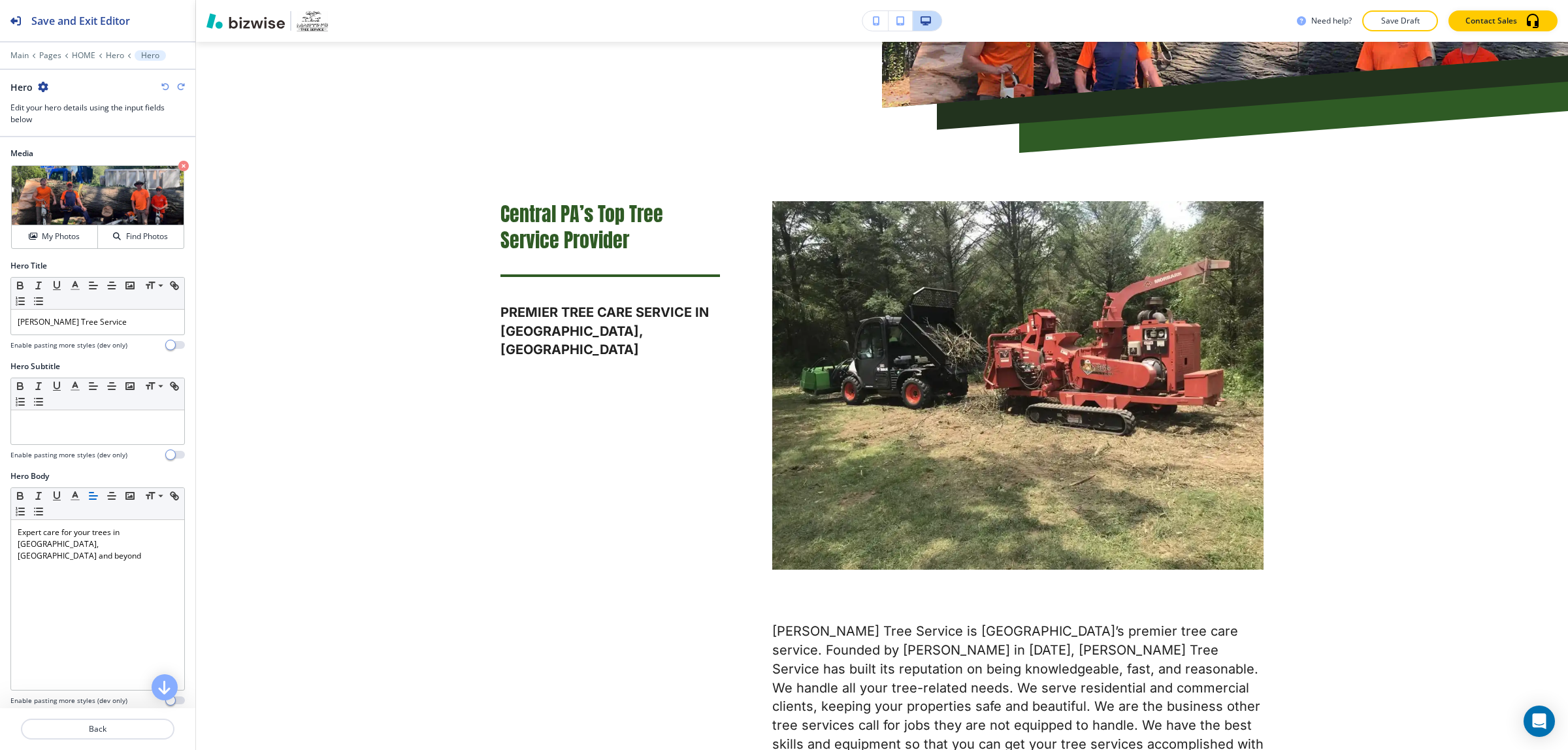
click at [162, 89] on icon "button" at bounding box center [165, 86] width 8 height 8
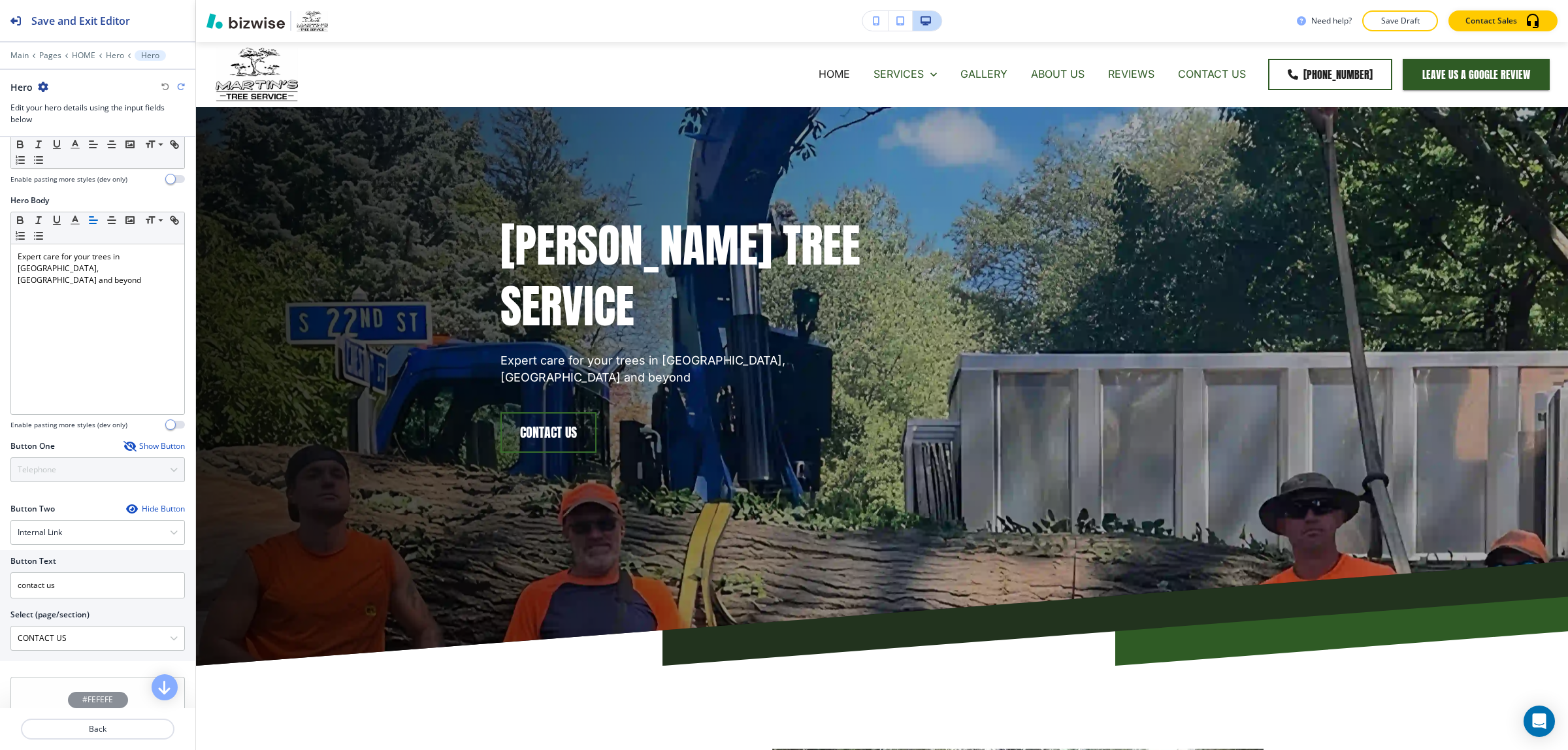
scroll to position [371, 0]
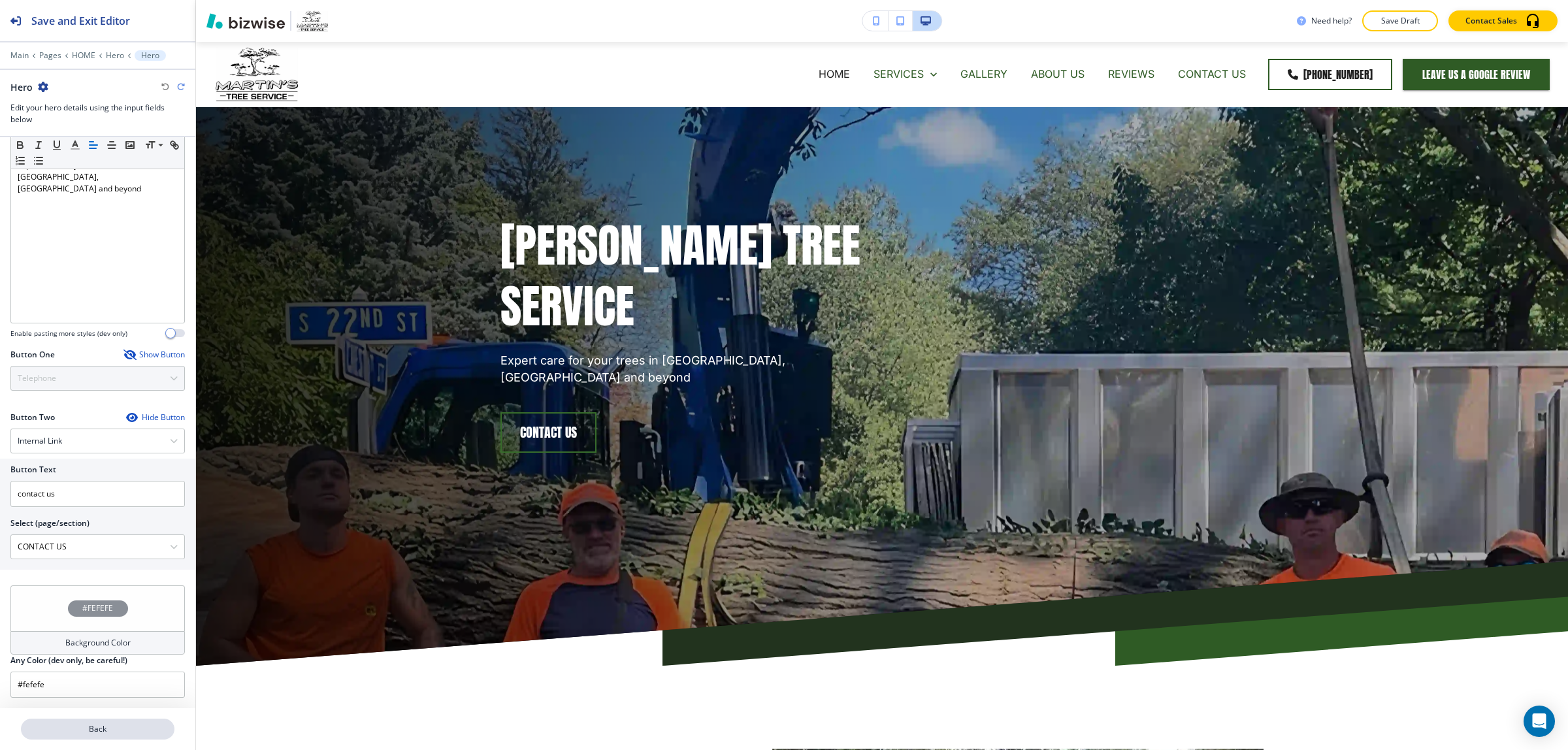
click at [109, 726] on p "Back" at bounding box center [97, 729] width 151 height 12
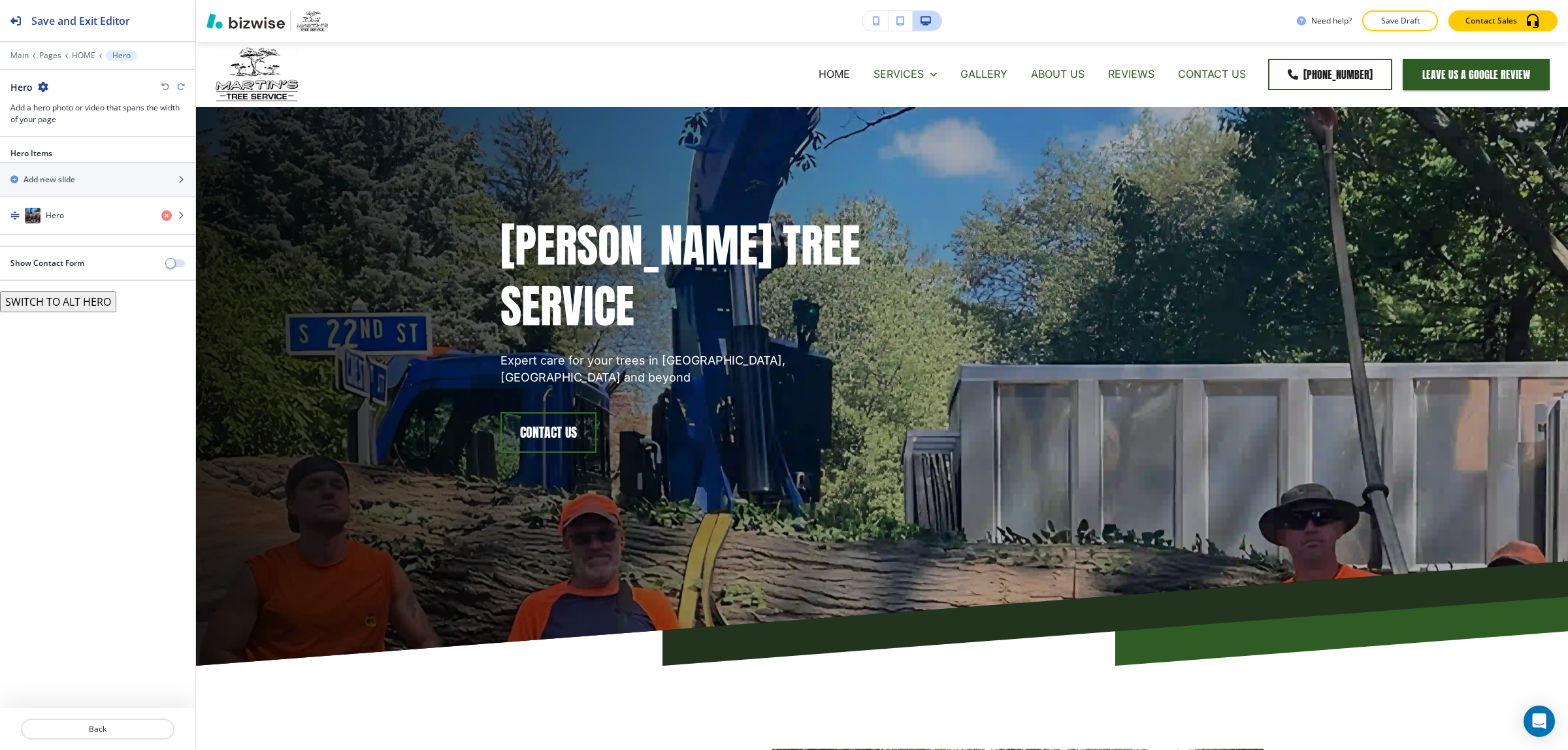
scroll to position [65, 0]
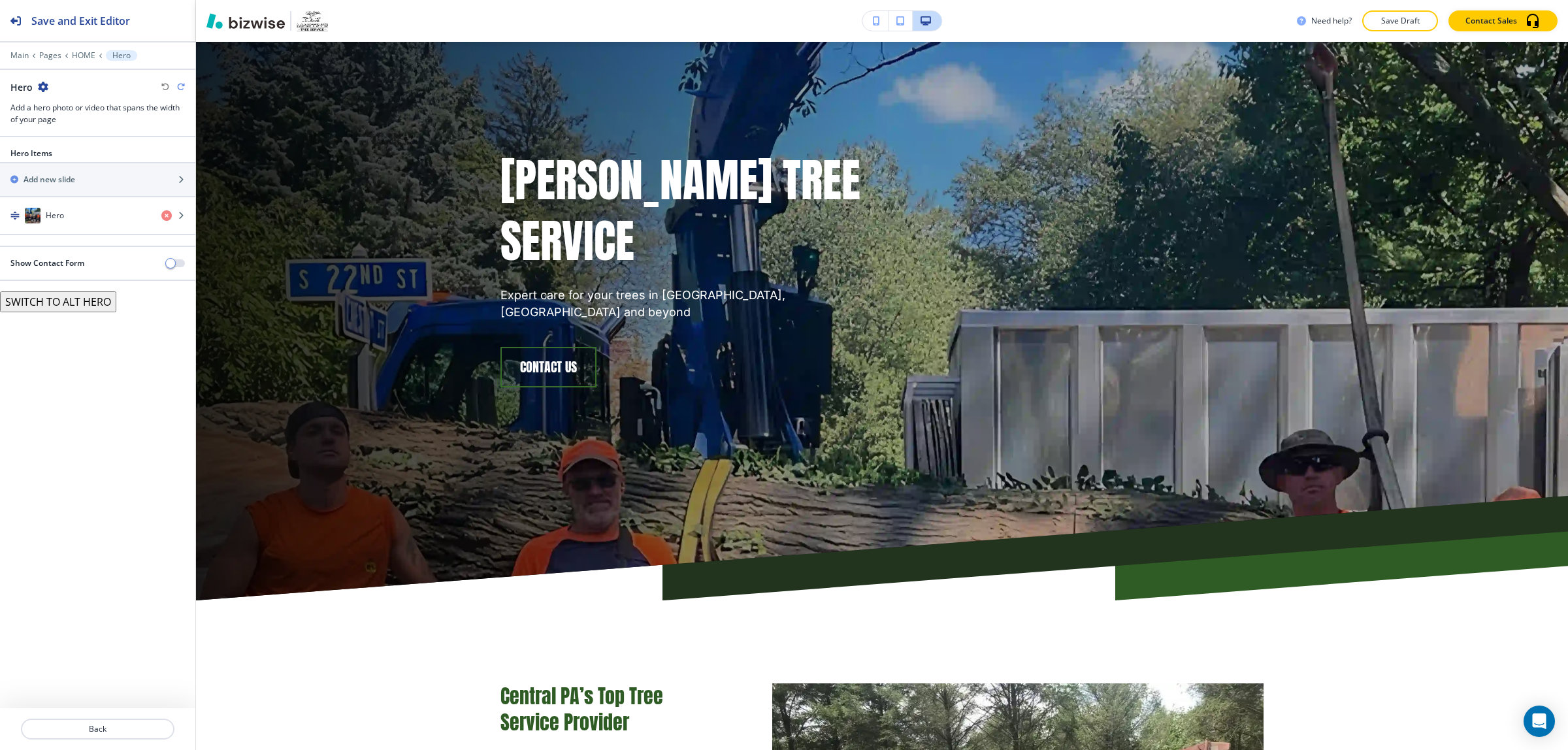
click at [57, 308] on button "SWITCH TO ALT HERO" at bounding box center [58, 302] width 116 height 21
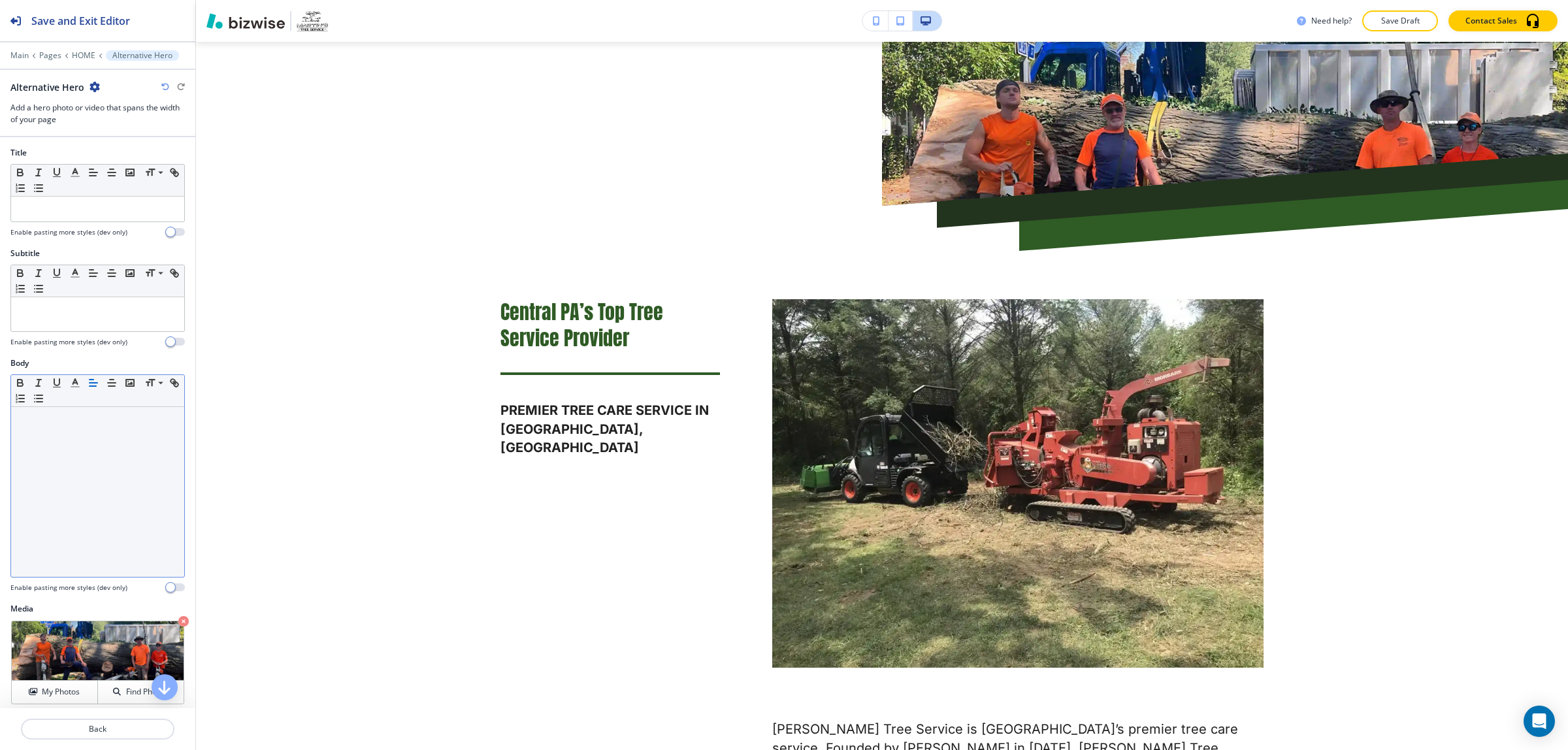
scroll to position [0, 0]
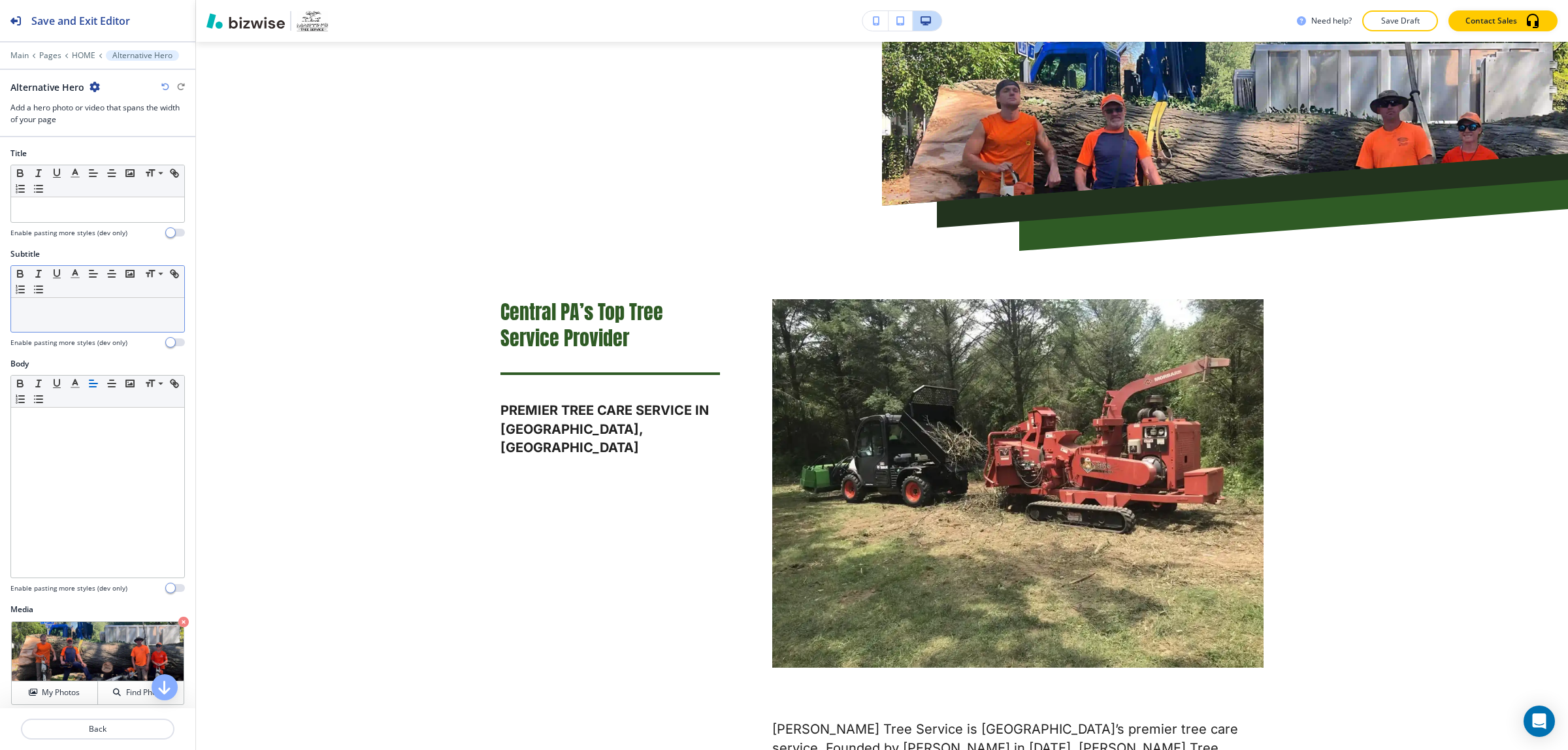
click at [73, 325] on div at bounding box center [97, 315] width 174 height 34
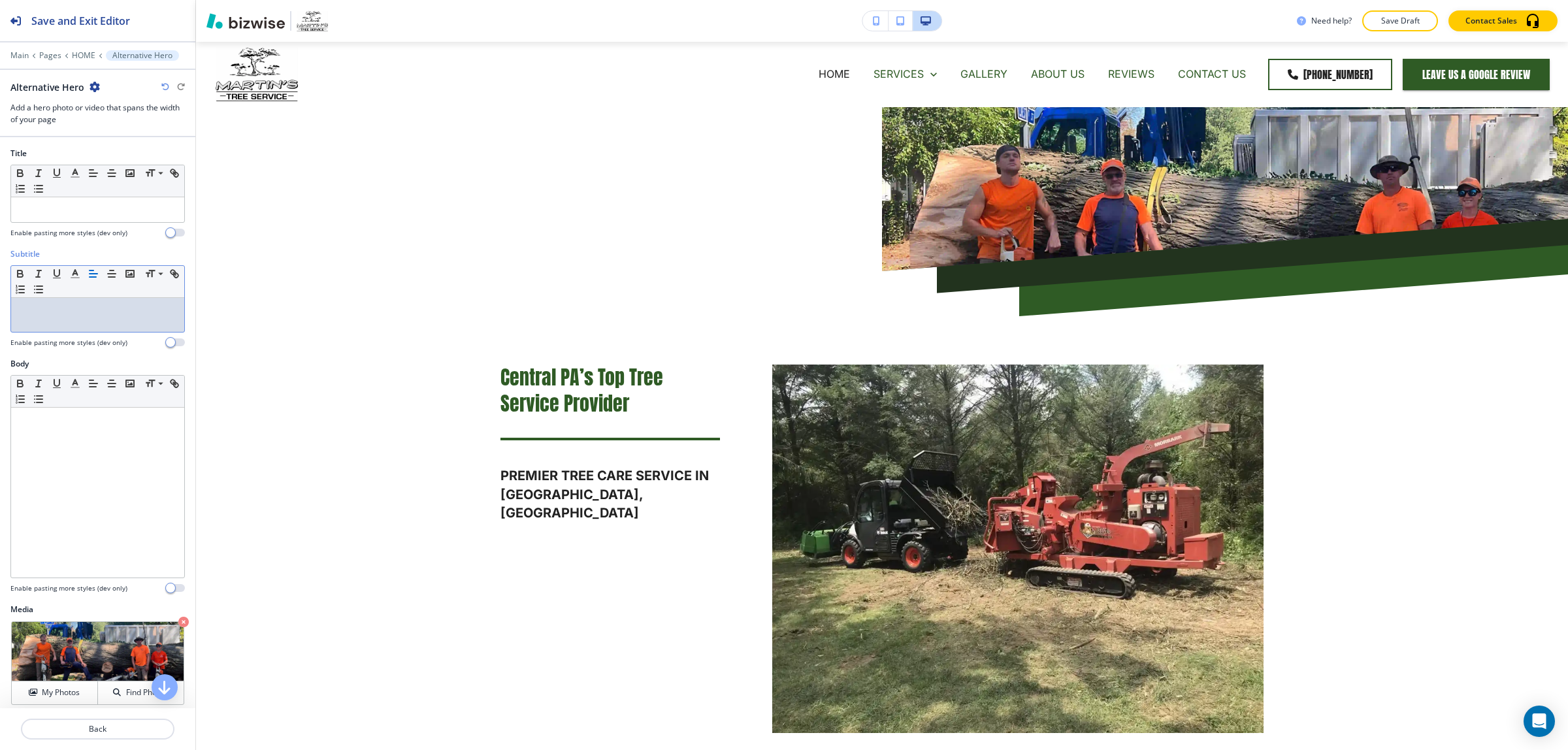
click at [164, 88] on icon "button" at bounding box center [165, 86] width 8 height 8
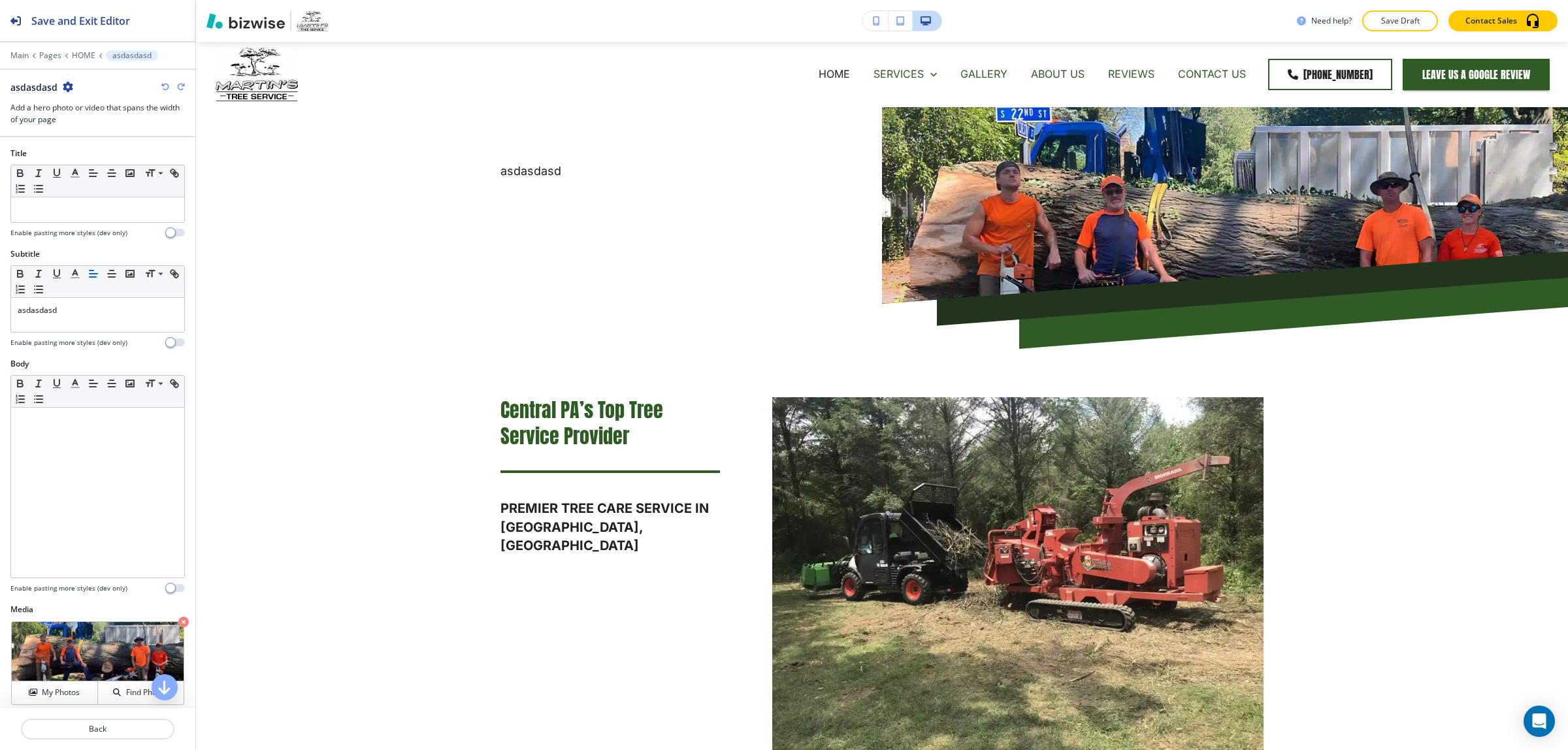
click at [164, 88] on icon "button" at bounding box center [165, 86] width 8 height 8
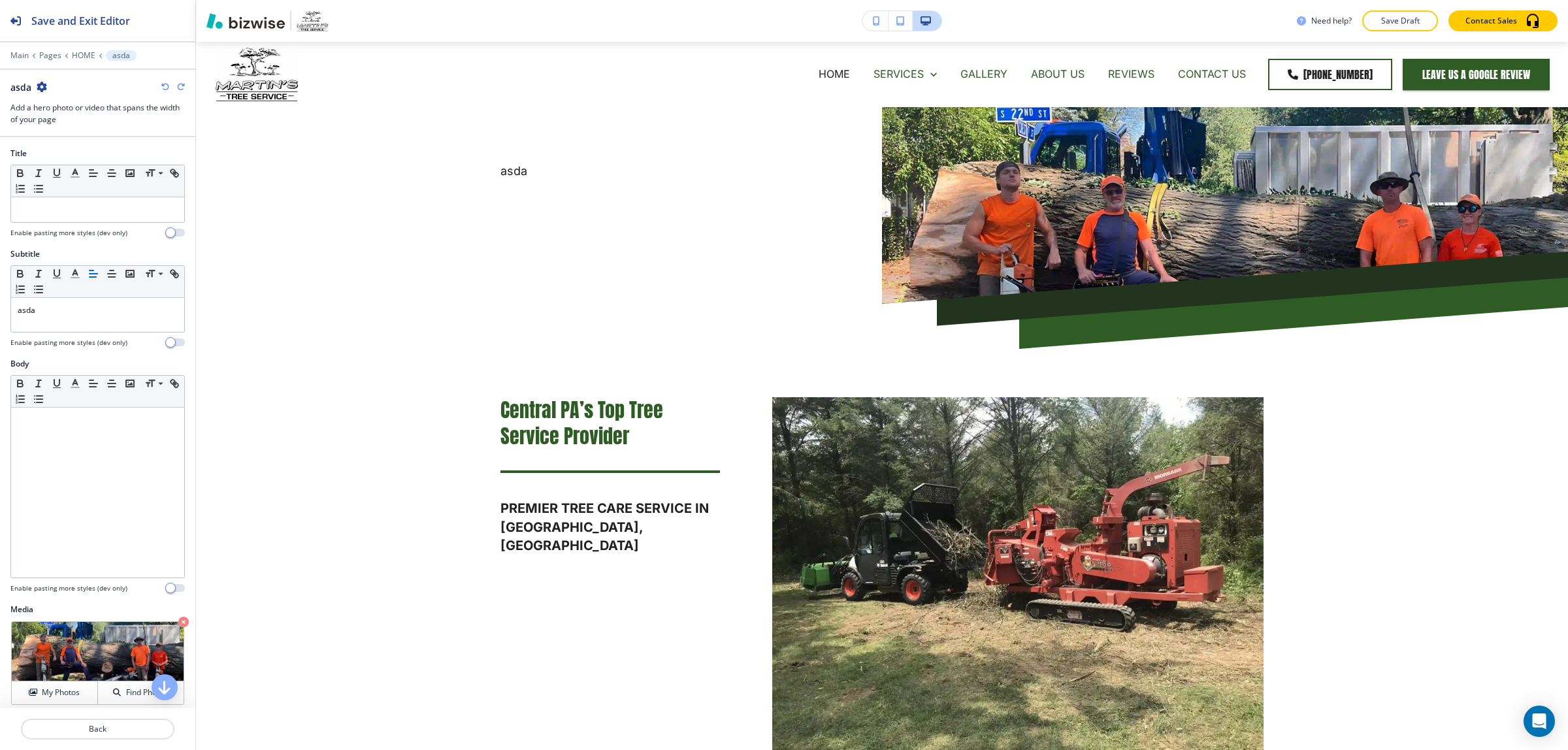
click at [164, 88] on icon "button" at bounding box center [165, 86] width 8 height 8
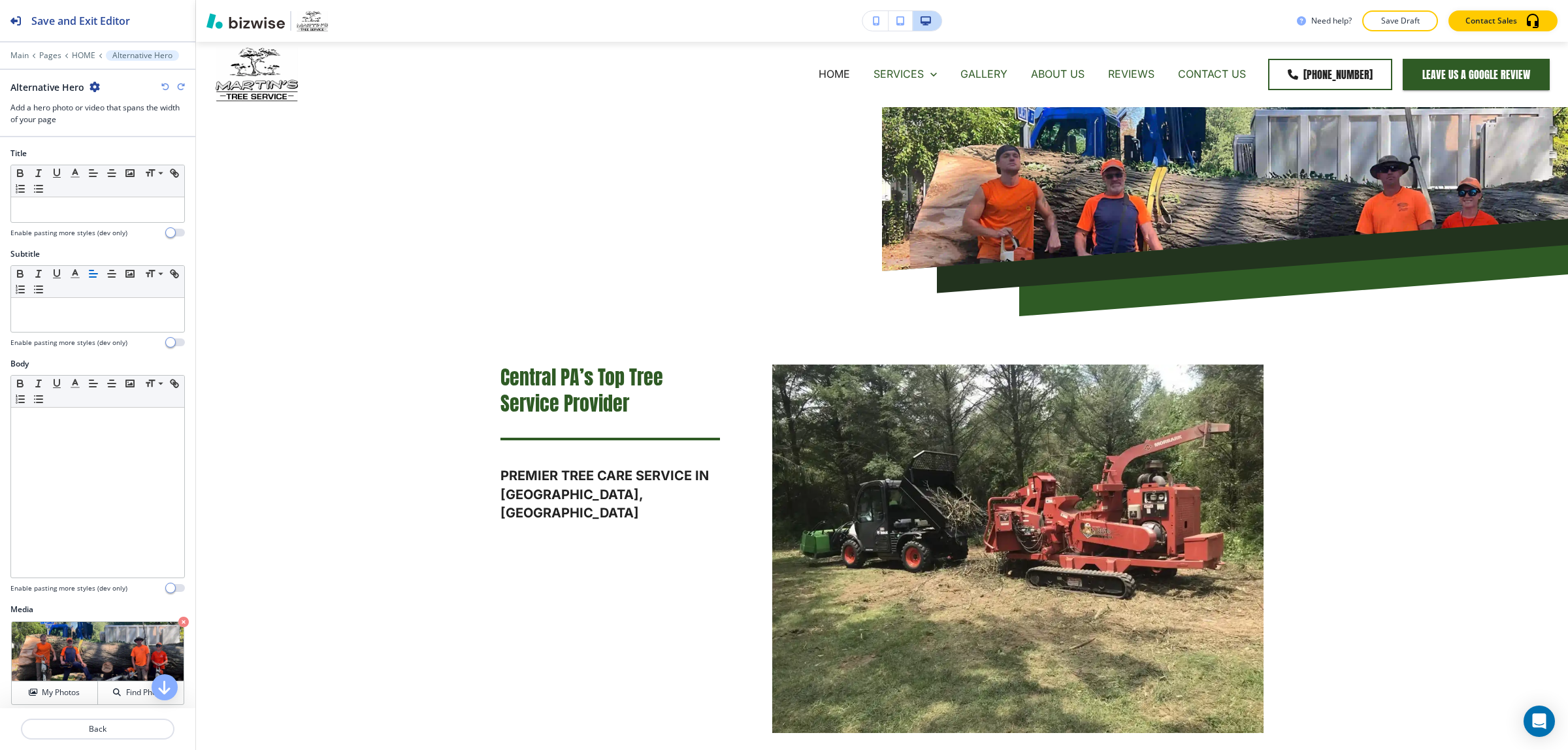
click at [164, 88] on icon "button" at bounding box center [165, 86] width 8 height 8
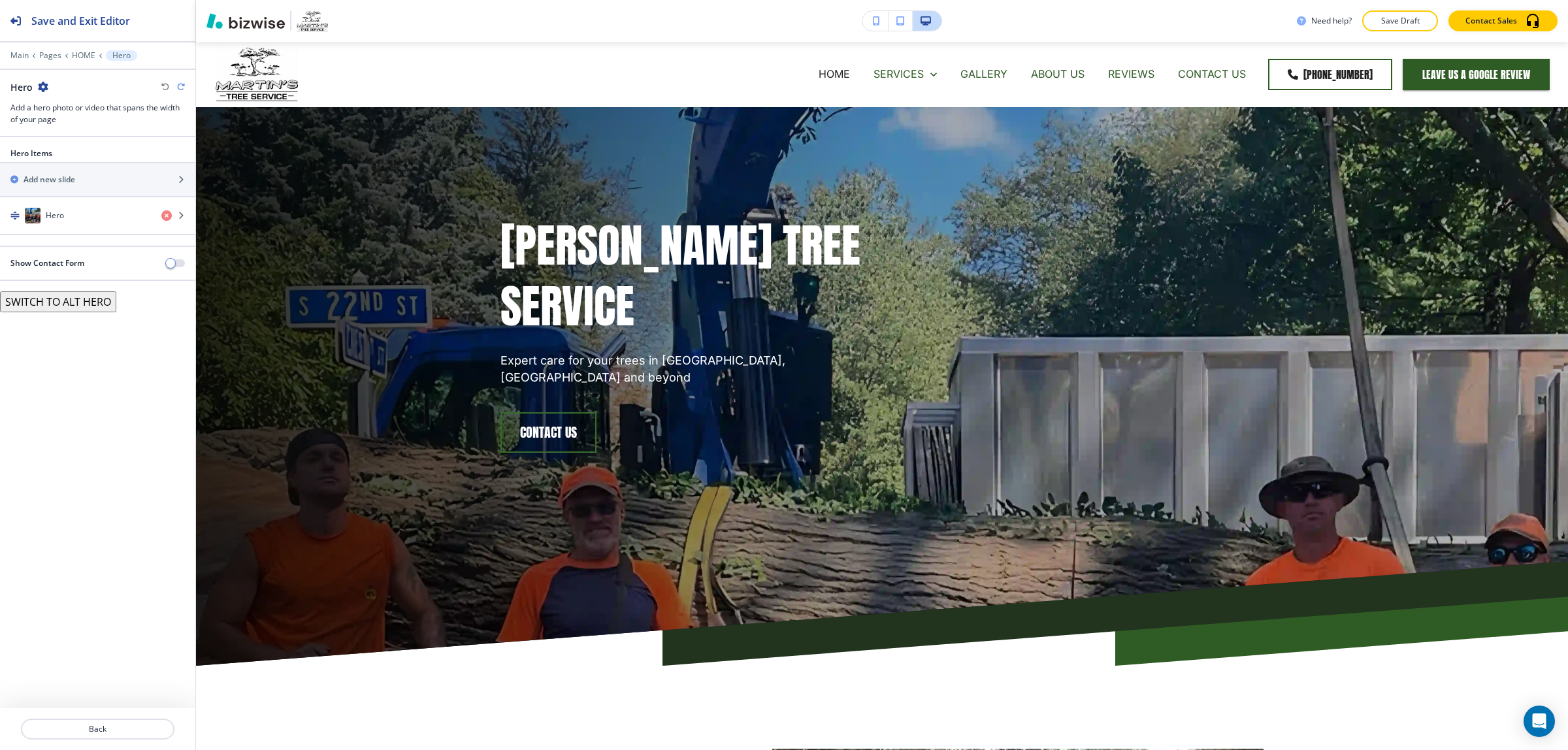
click at [44, 89] on icon "button" at bounding box center [44, 87] width 11 height 11
click at [62, 125] on button "Duplicate Section" at bounding box center [80, 133] width 84 height 23
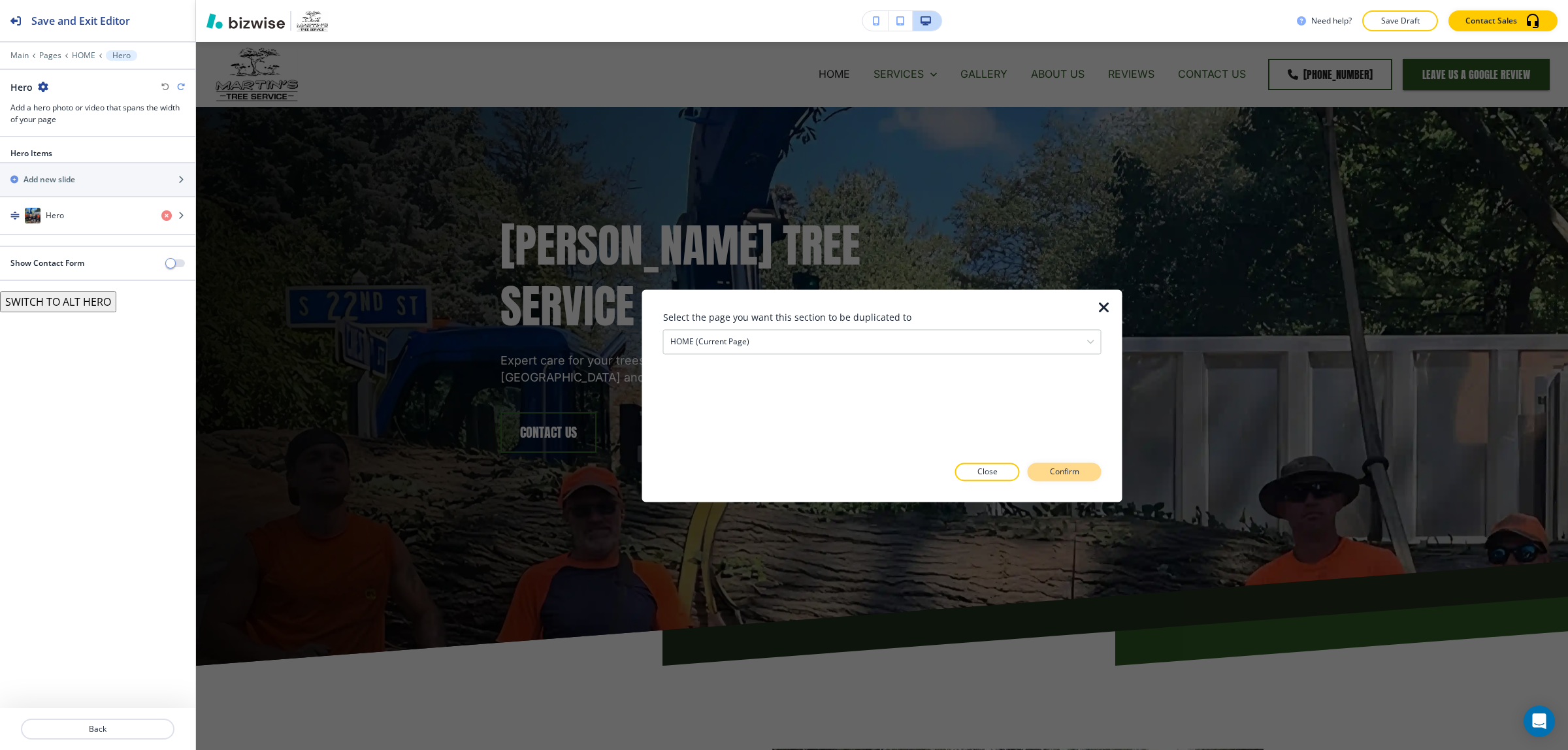
click at [1054, 475] on p "Confirm" at bounding box center [1064, 472] width 29 height 12
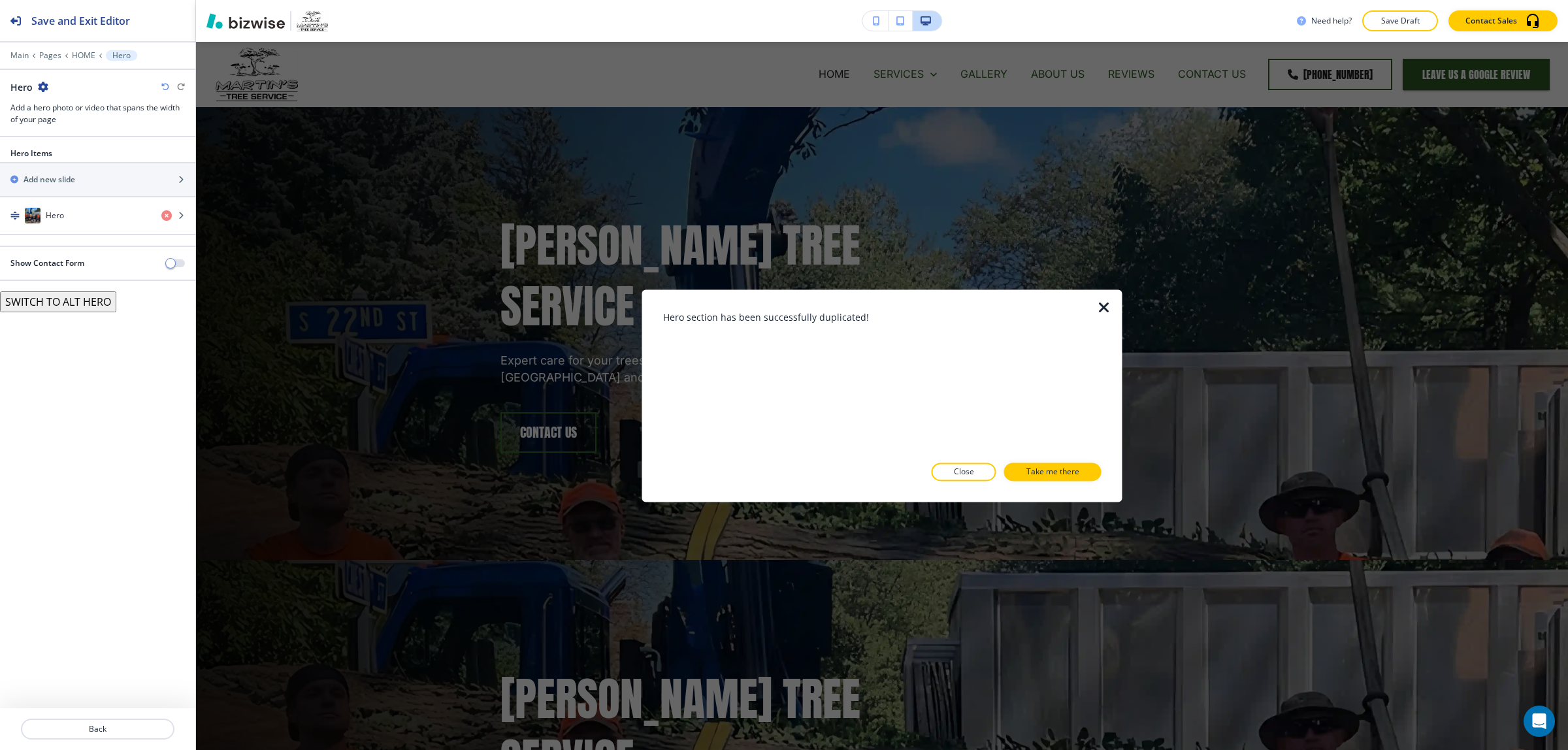
click at [1103, 308] on icon "button" at bounding box center [1104, 307] width 15 height 15
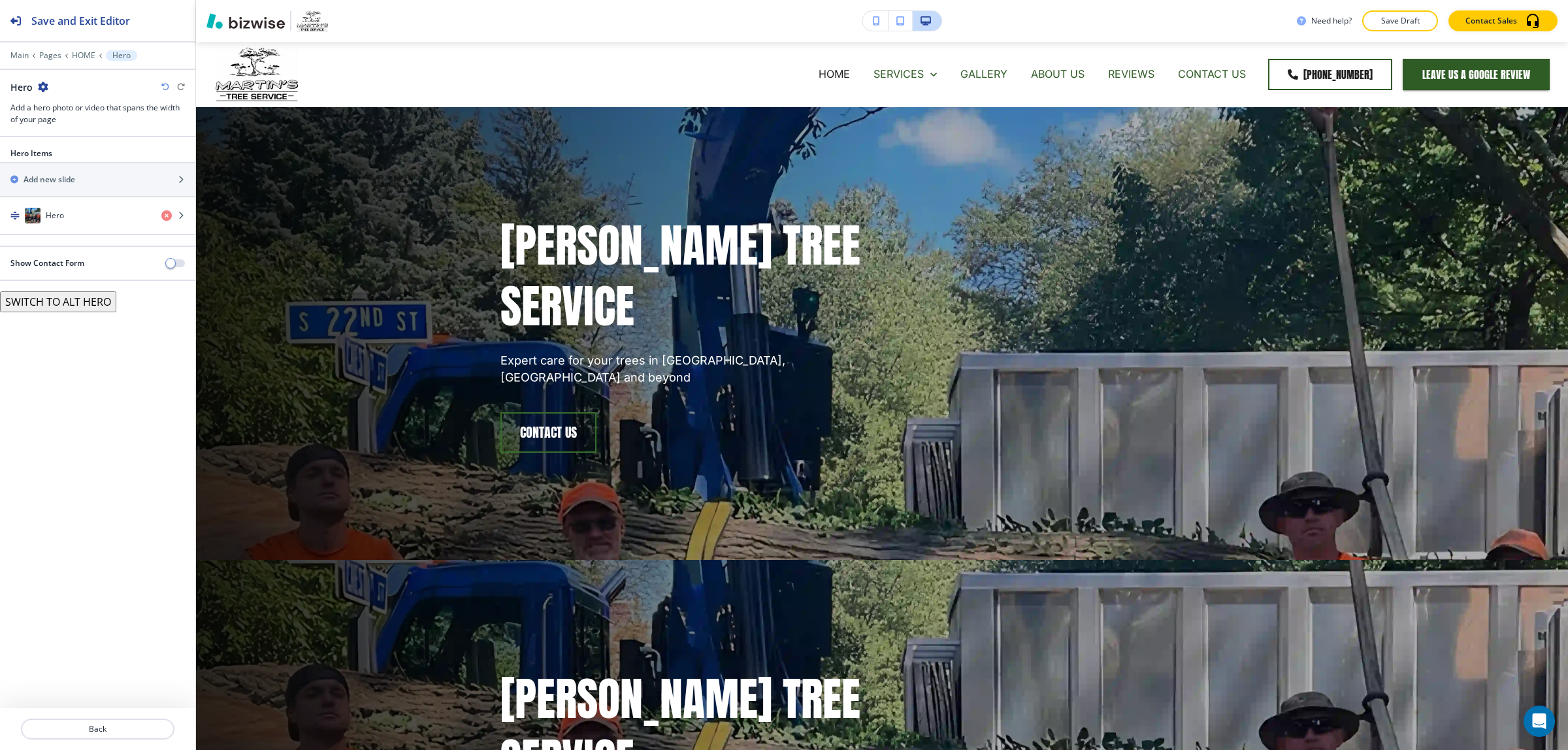
click at [45, 86] on icon "button" at bounding box center [44, 87] width 11 height 11
click at [83, 76] on div at bounding box center [97, 75] width 195 height 11
click at [22, 59] on p "Main" at bounding box center [20, 55] width 18 height 9
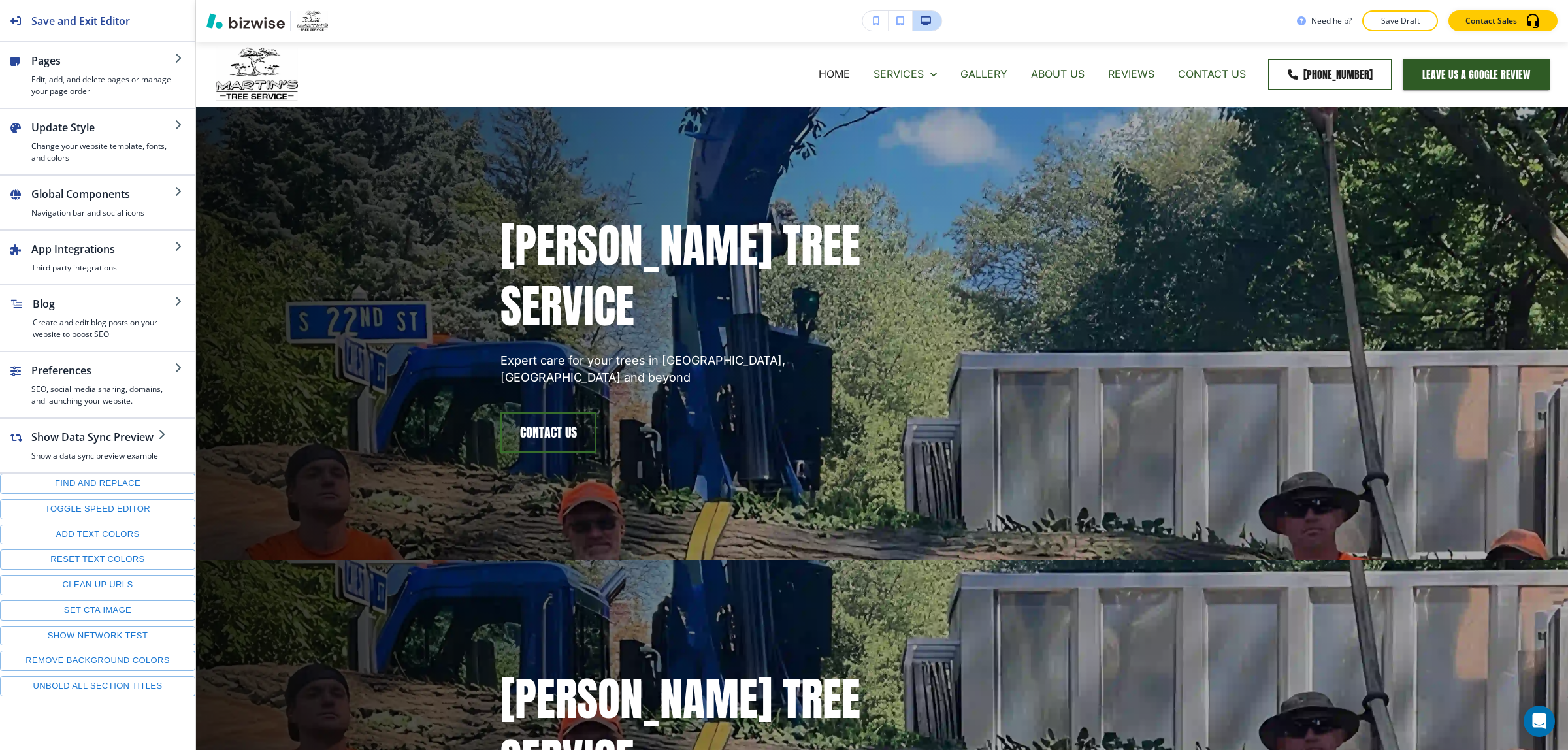
click at [22, 59] on div "button" at bounding box center [26, 75] width 11 height 45
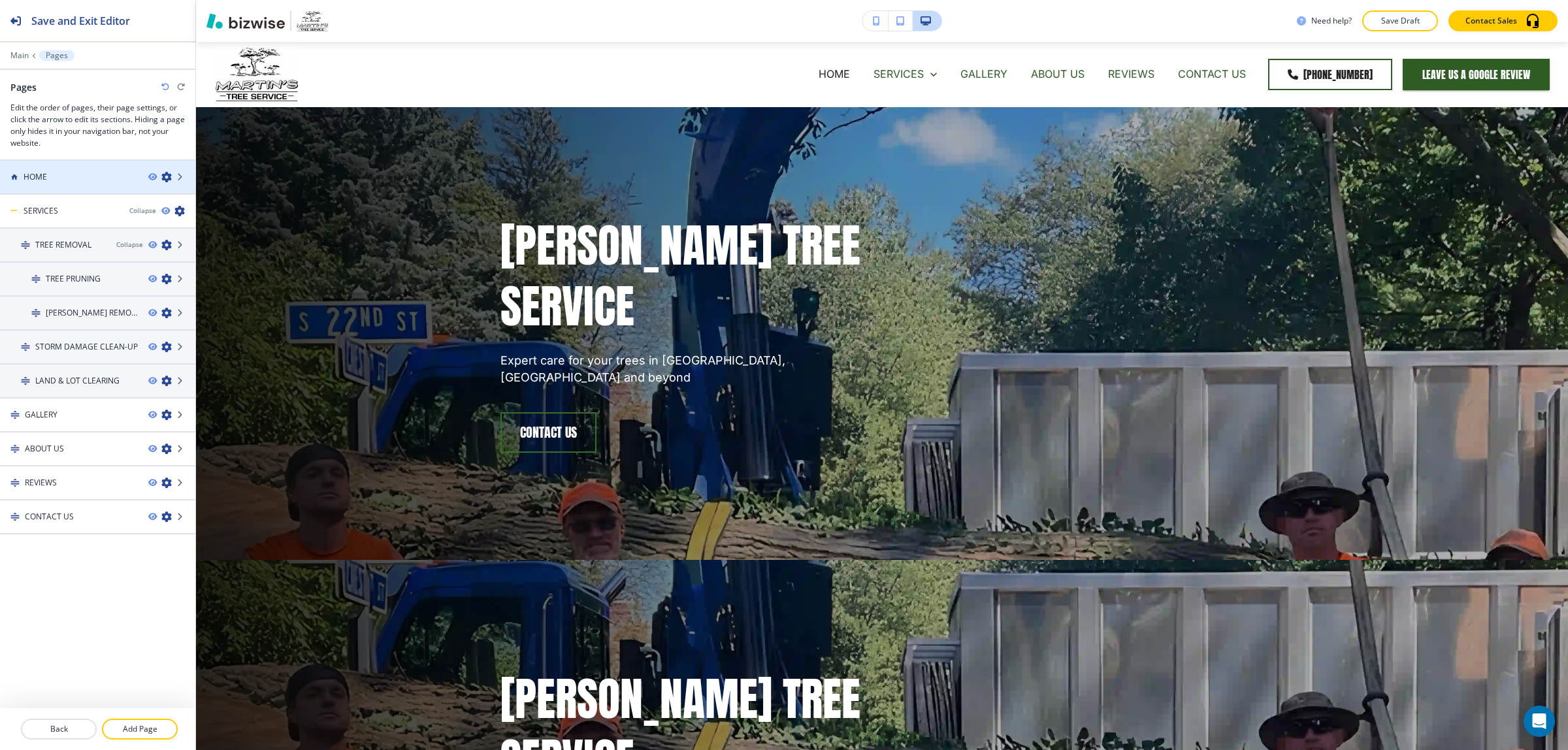
click at [53, 175] on div "HOME" at bounding box center [69, 176] width 138 height 12
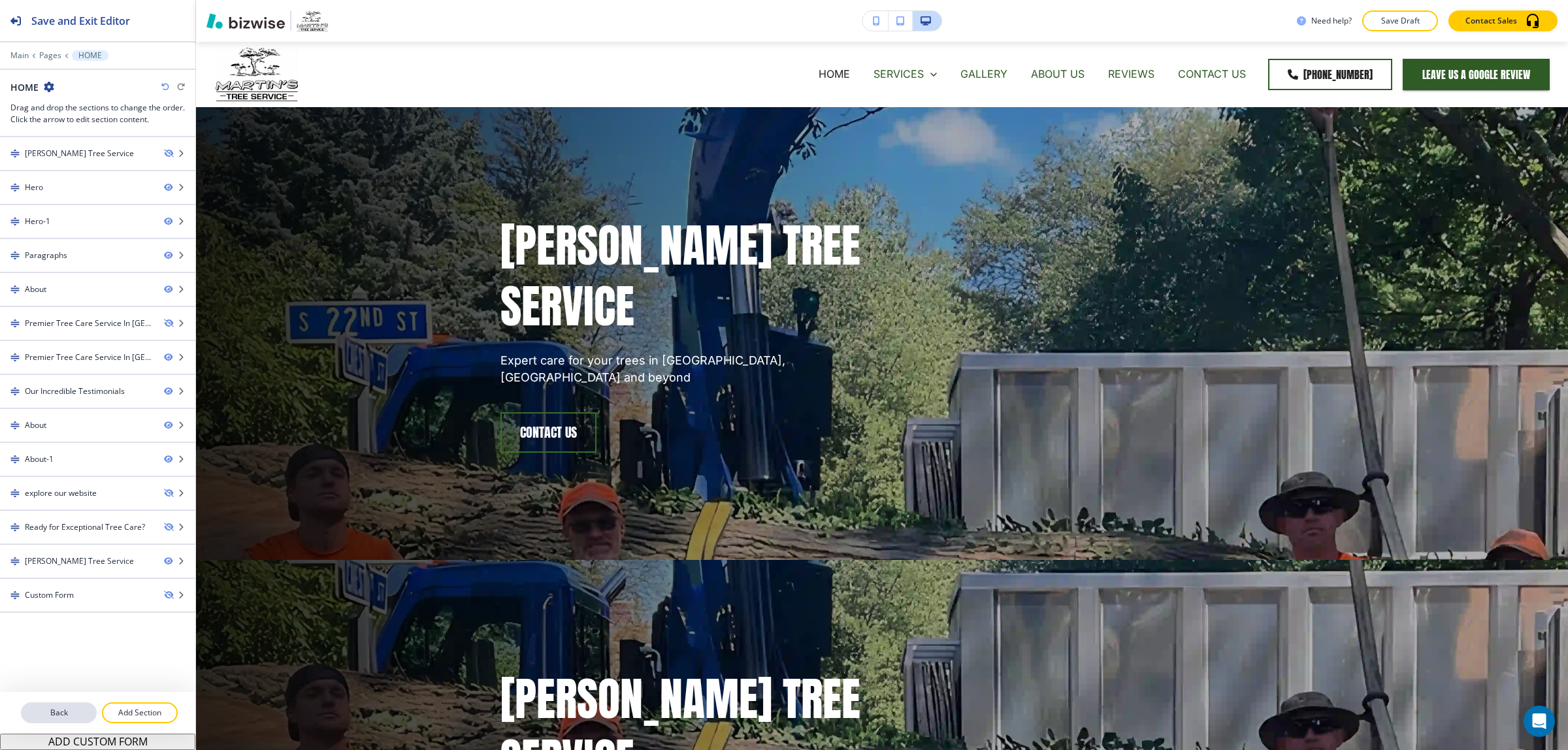
click at [82, 711] on p "Back" at bounding box center [58, 713] width 74 height 12
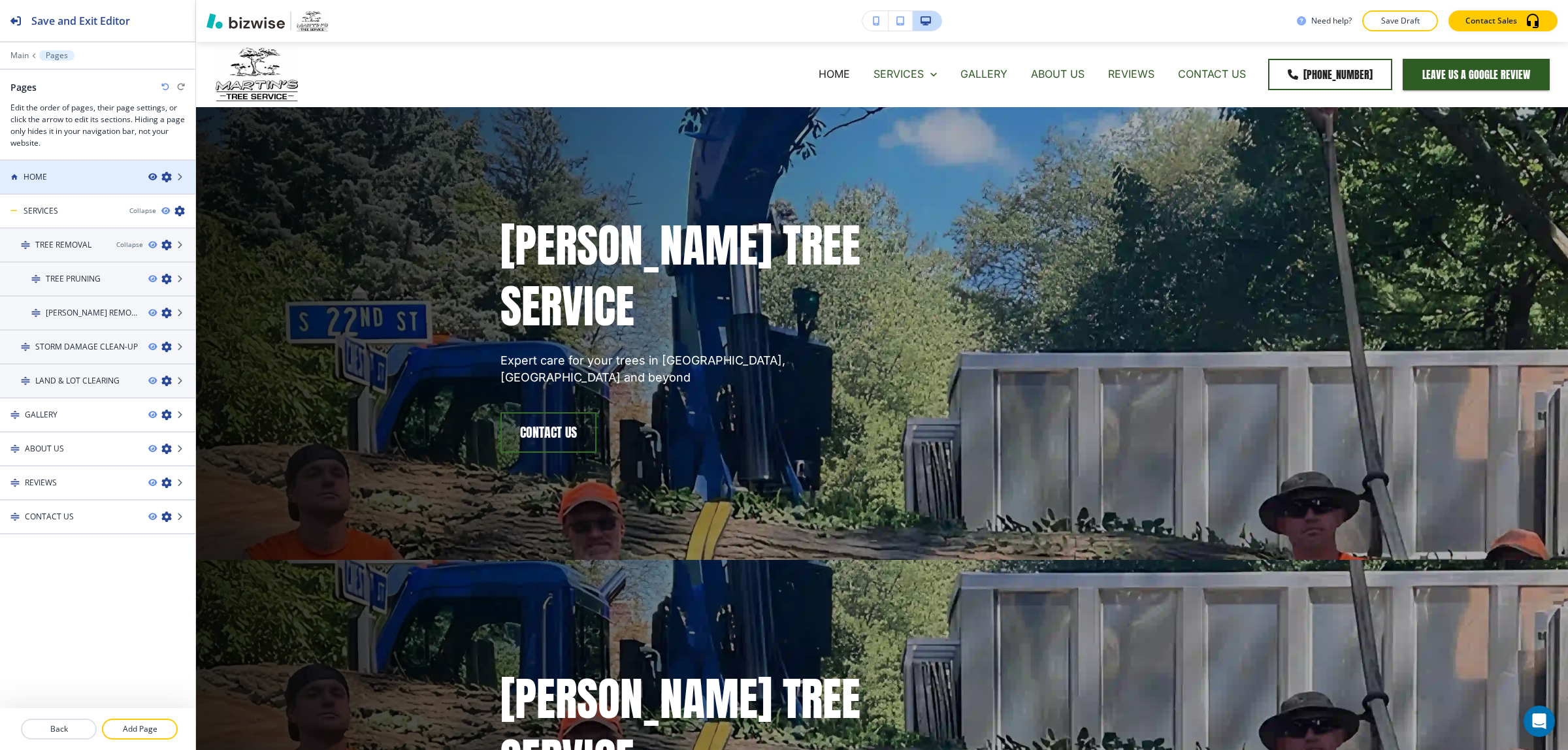
click at [149, 178] on icon "button" at bounding box center [152, 177] width 8 height 8
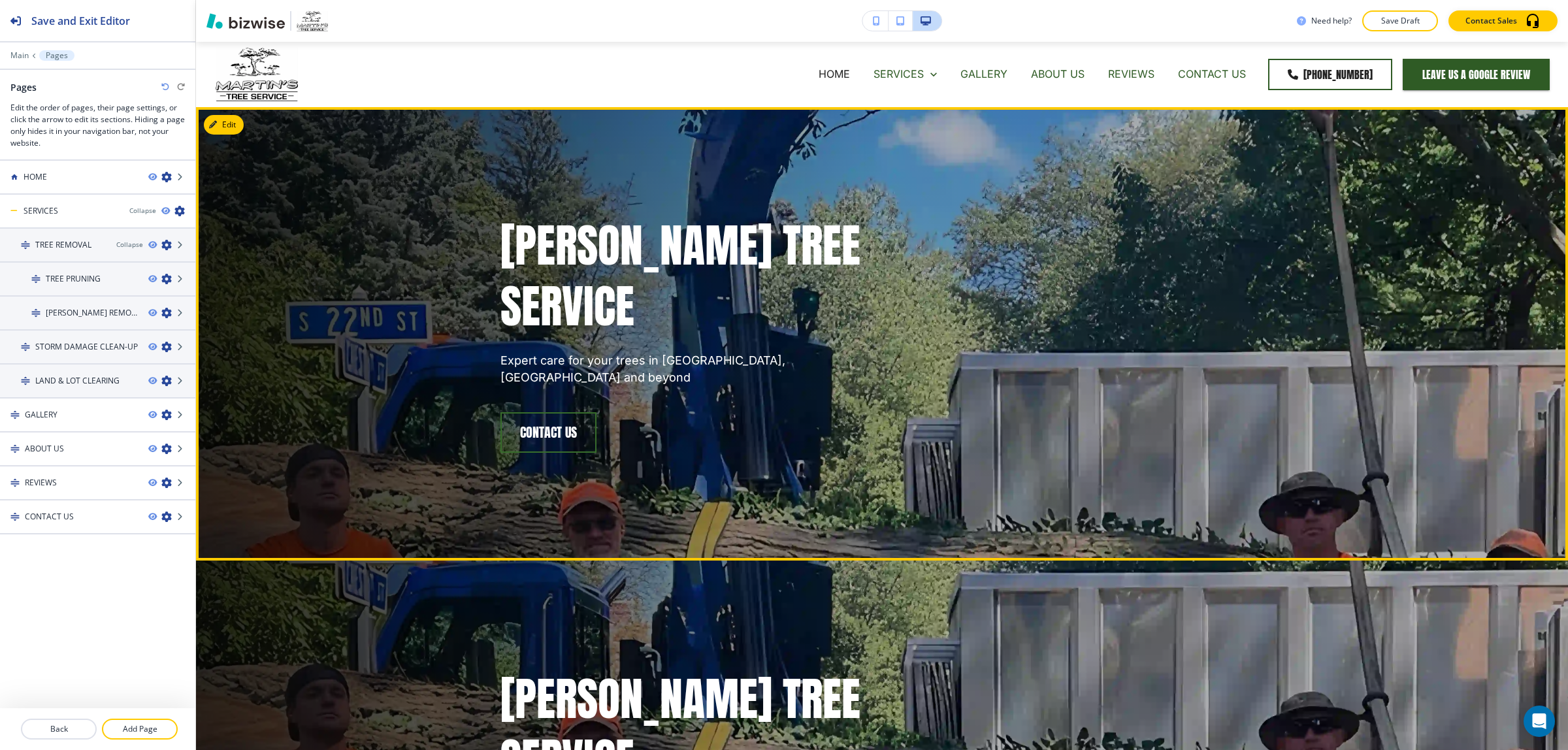
click at [350, 307] on div "[PERSON_NAME] Tree Service Expert care for your trees in [GEOGRAPHIC_DATA], [GE…" at bounding box center [883, 334] width 1373 height 454
click at [229, 121] on button "Edit This Section" at bounding box center [247, 125] width 88 height 20
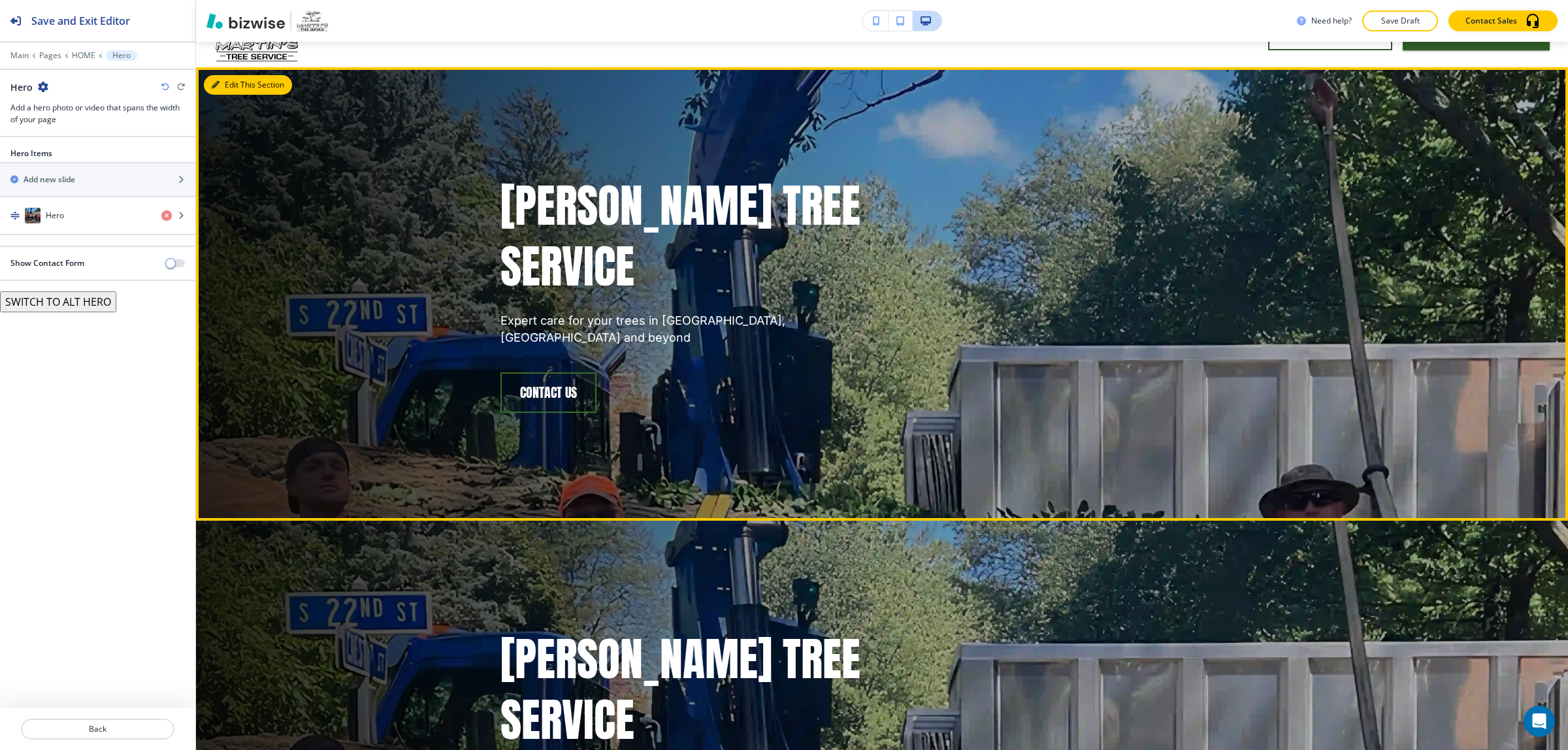
scroll to position [65, 0]
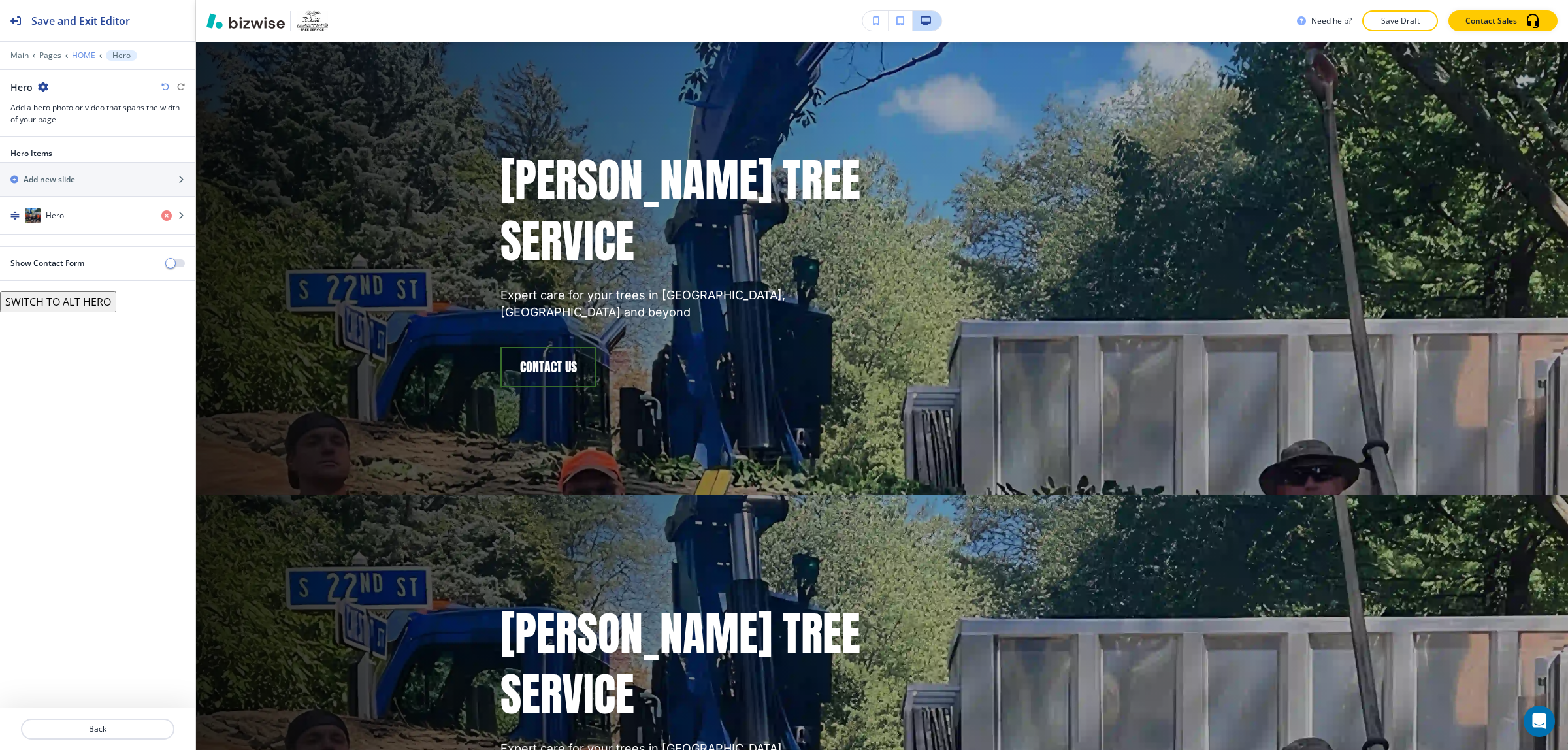
click at [78, 53] on p "HOME" at bounding box center [84, 55] width 24 height 9
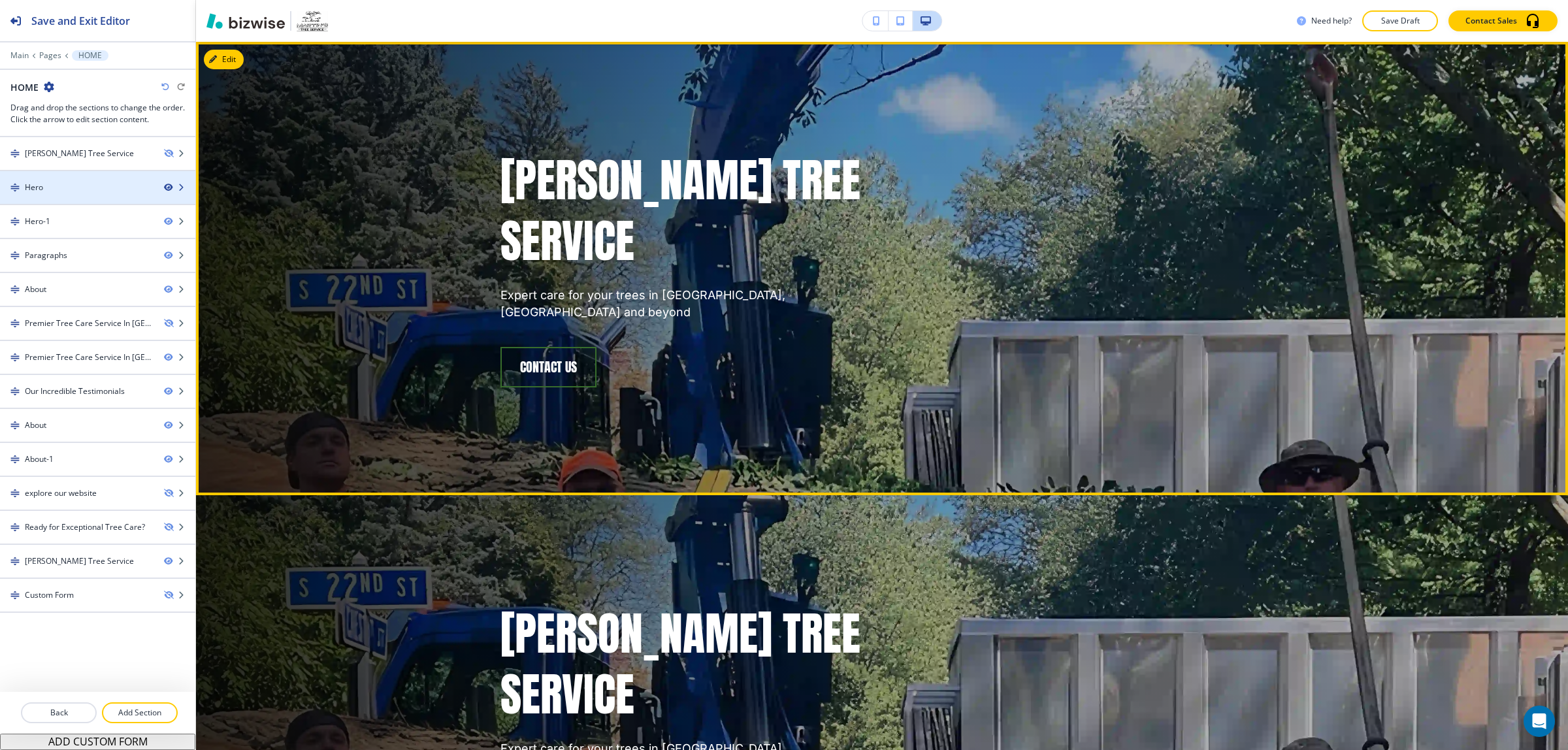
click at [167, 185] on icon "button" at bounding box center [167, 187] width 8 height 8
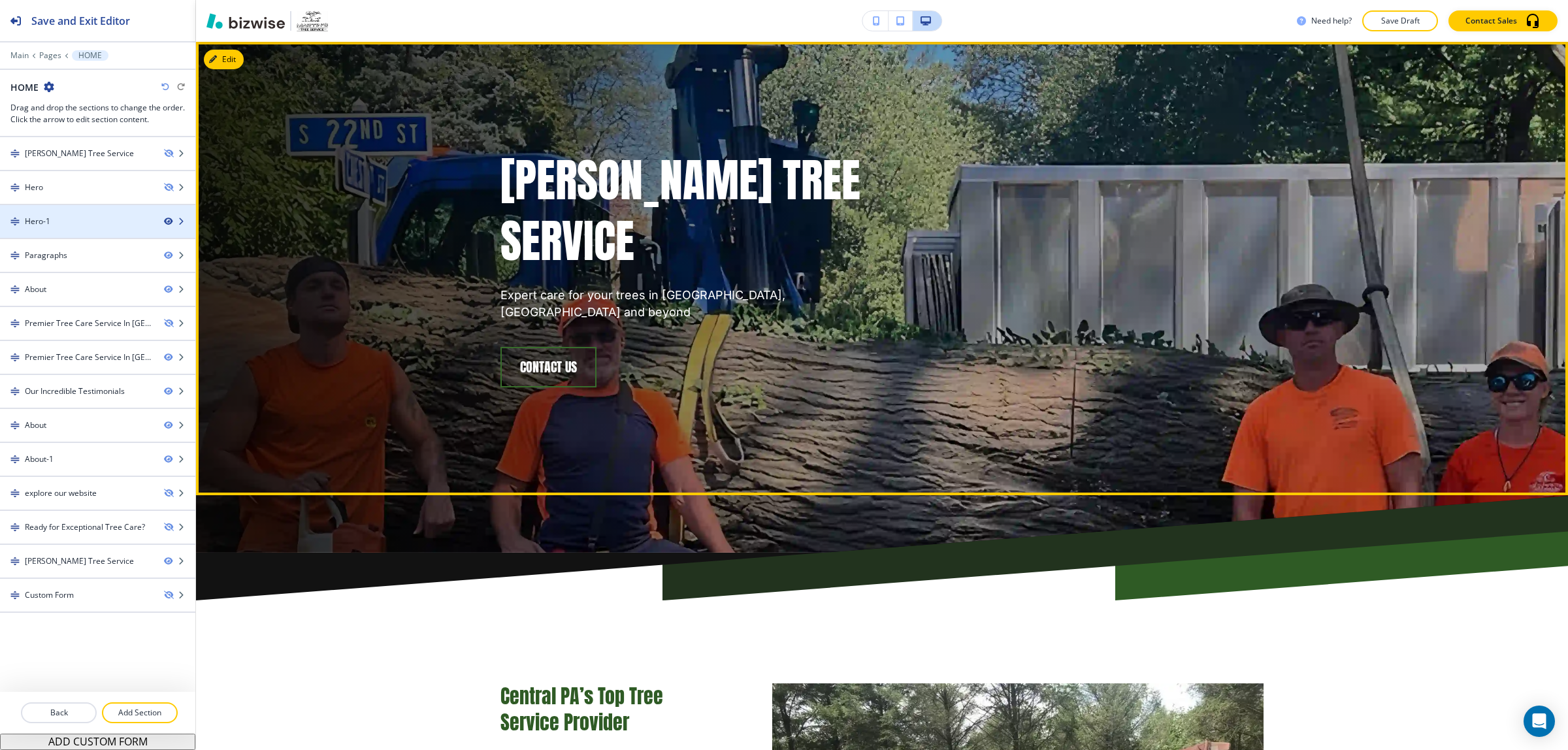
click at [166, 223] on icon "button" at bounding box center [167, 221] width 8 height 8
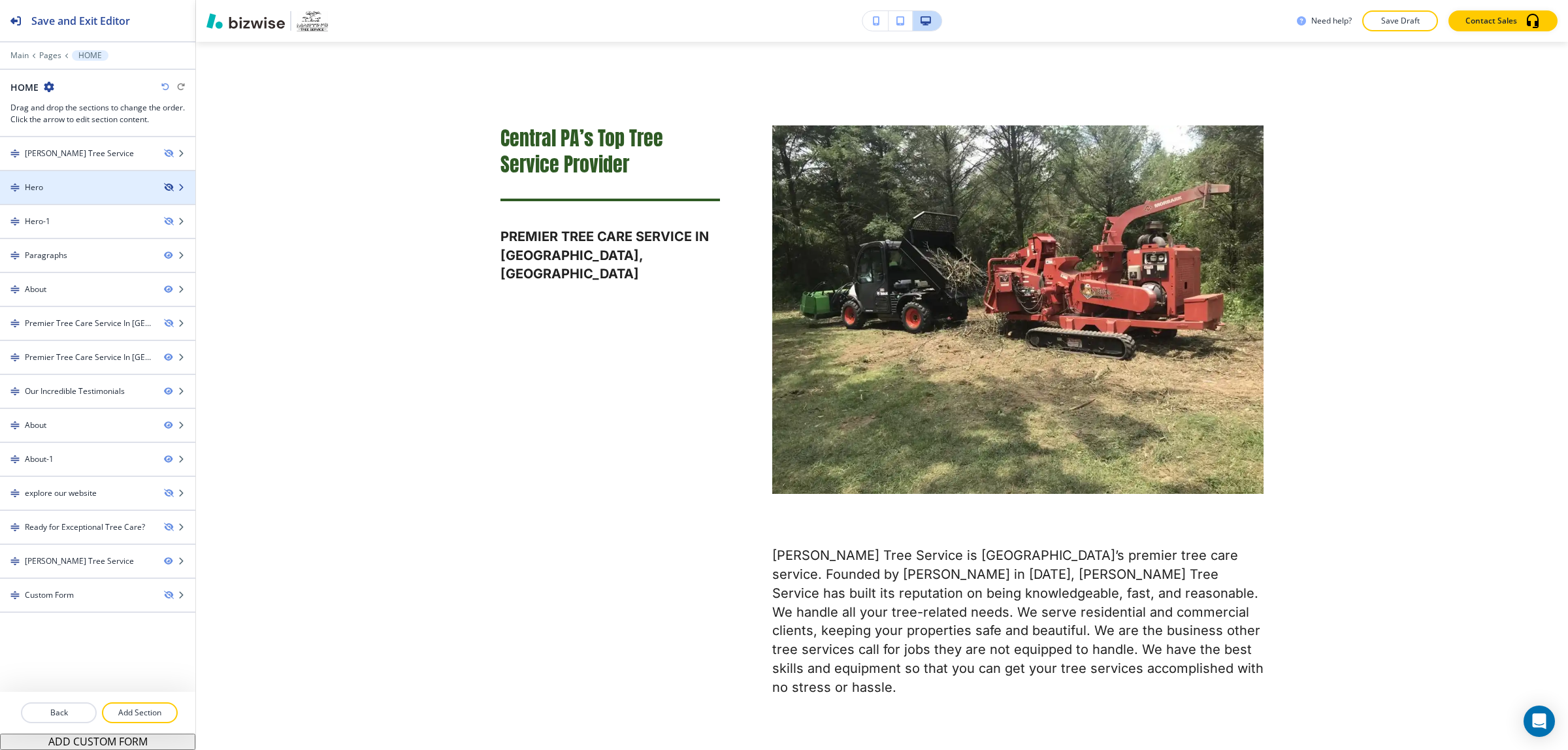
click at [168, 192] on icon "button" at bounding box center [167, 187] width 8 height 8
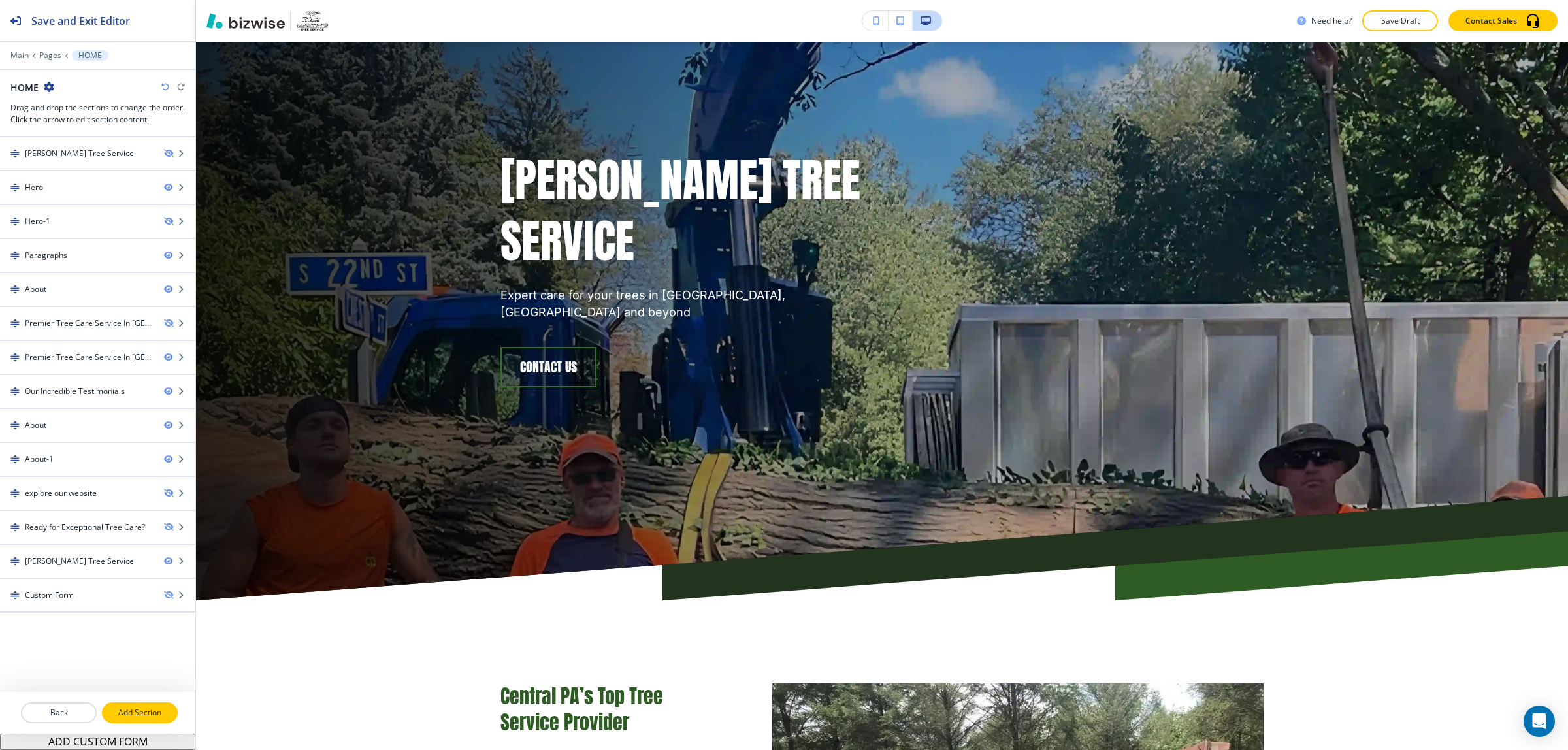
click at [147, 710] on p "Add Section" at bounding box center [140, 713] width 74 height 12
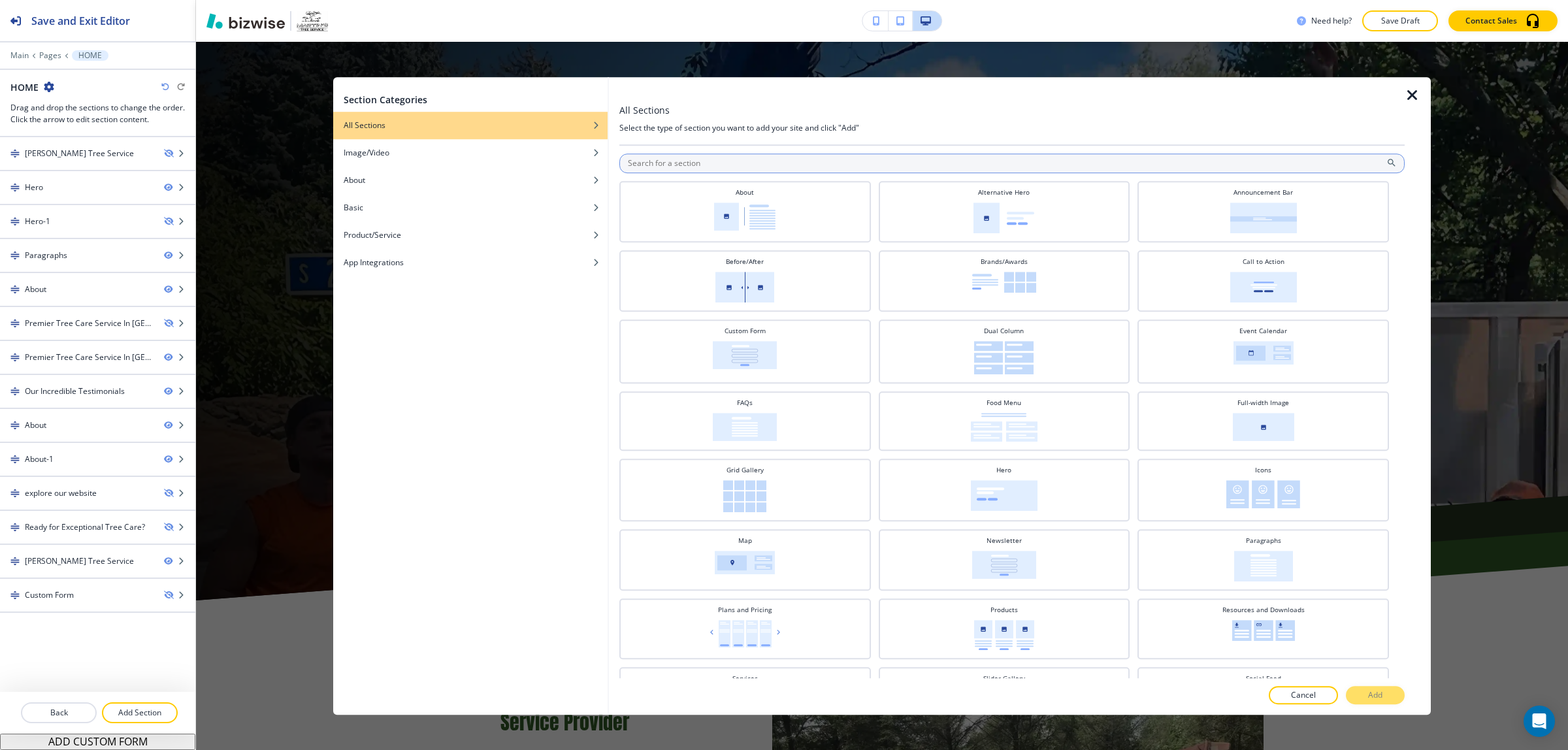
click at [713, 168] on input "text" at bounding box center [1013, 164] width 785 height 20
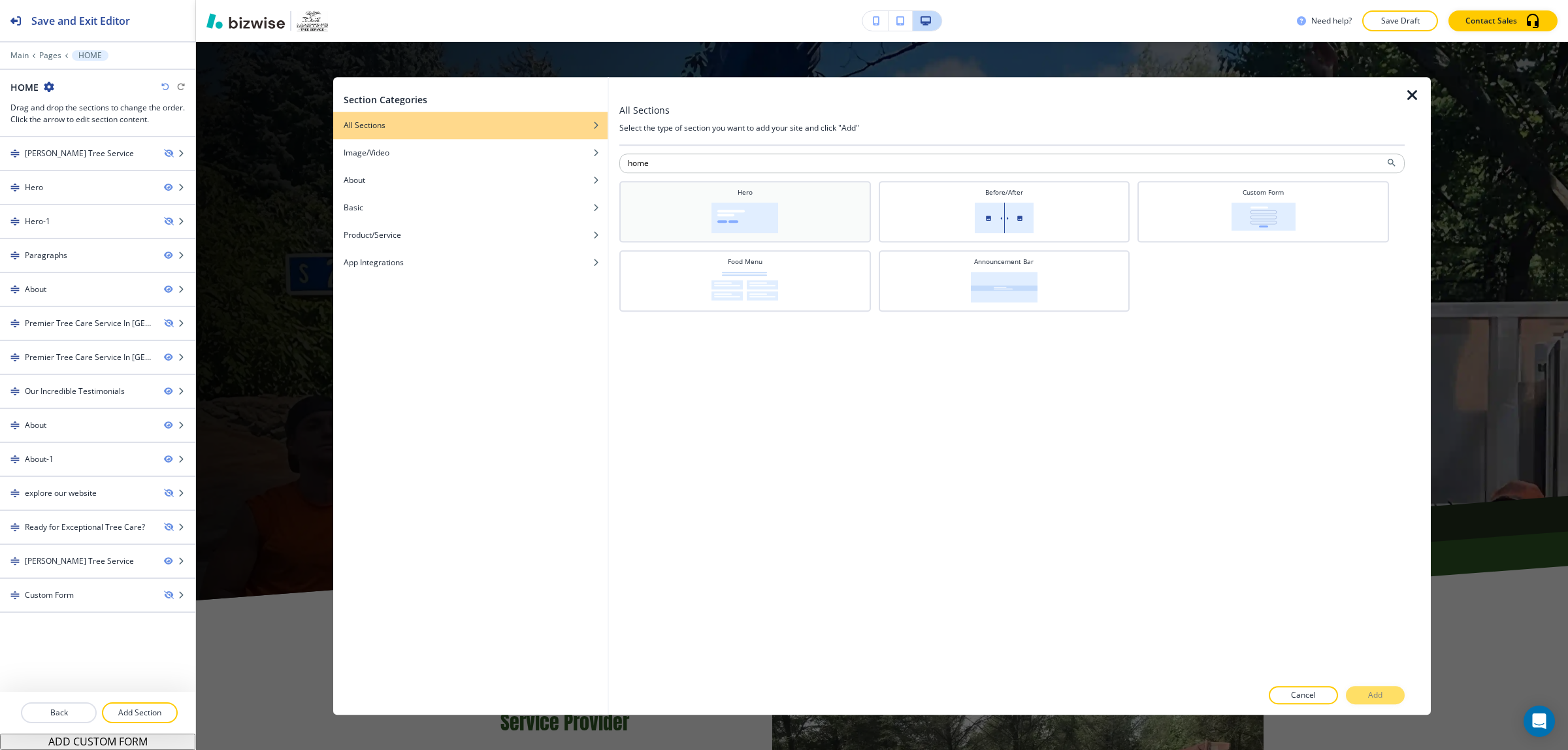
type input "home"
click at [843, 222] on div "Hero" at bounding box center [745, 210] width 238 height 45
click at [936, 293] on div "Announcement Bar" at bounding box center [1004, 280] width 238 height 45
click at [1392, 701] on button "Add" at bounding box center [1375, 695] width 59 height 18
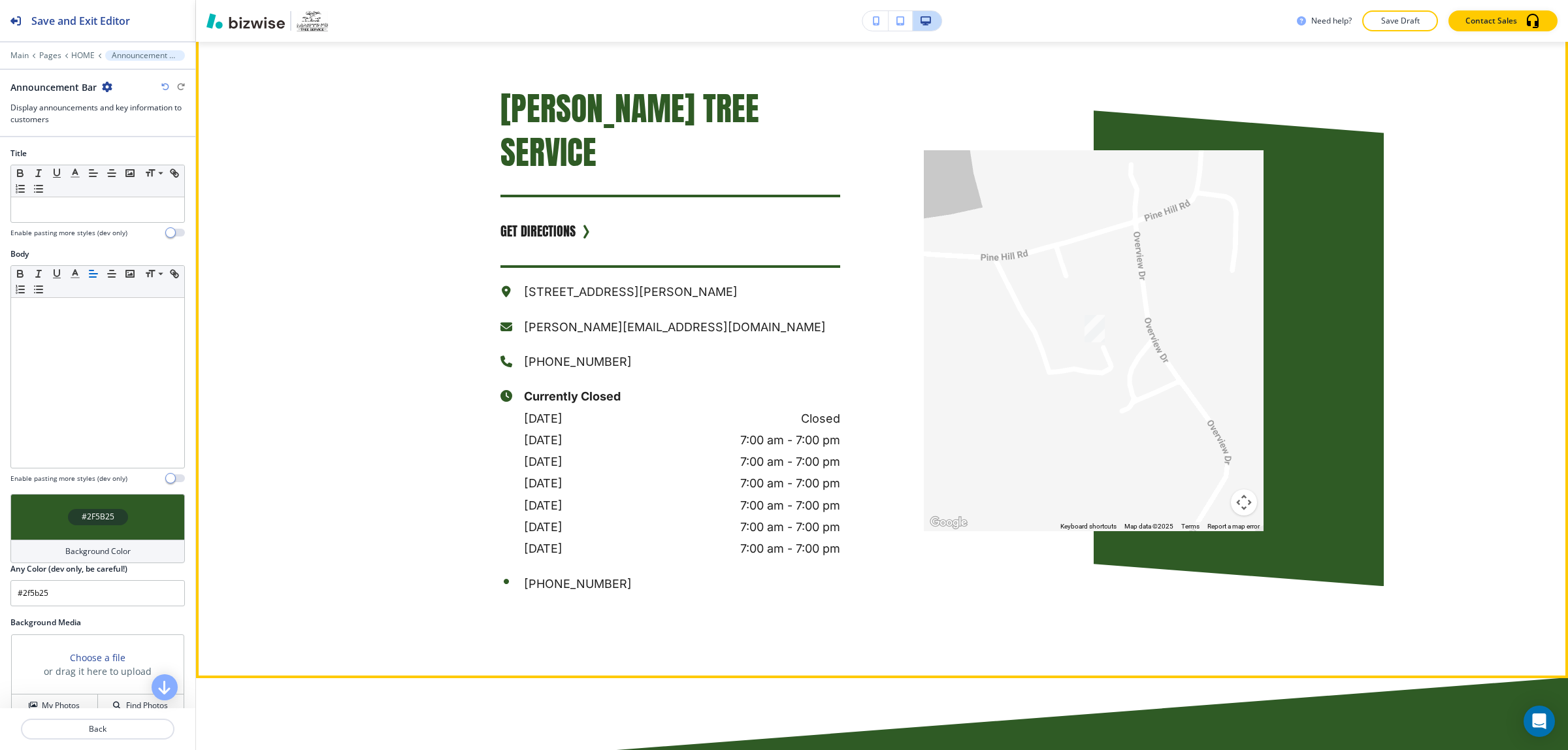
scroll to position [5556, 0]
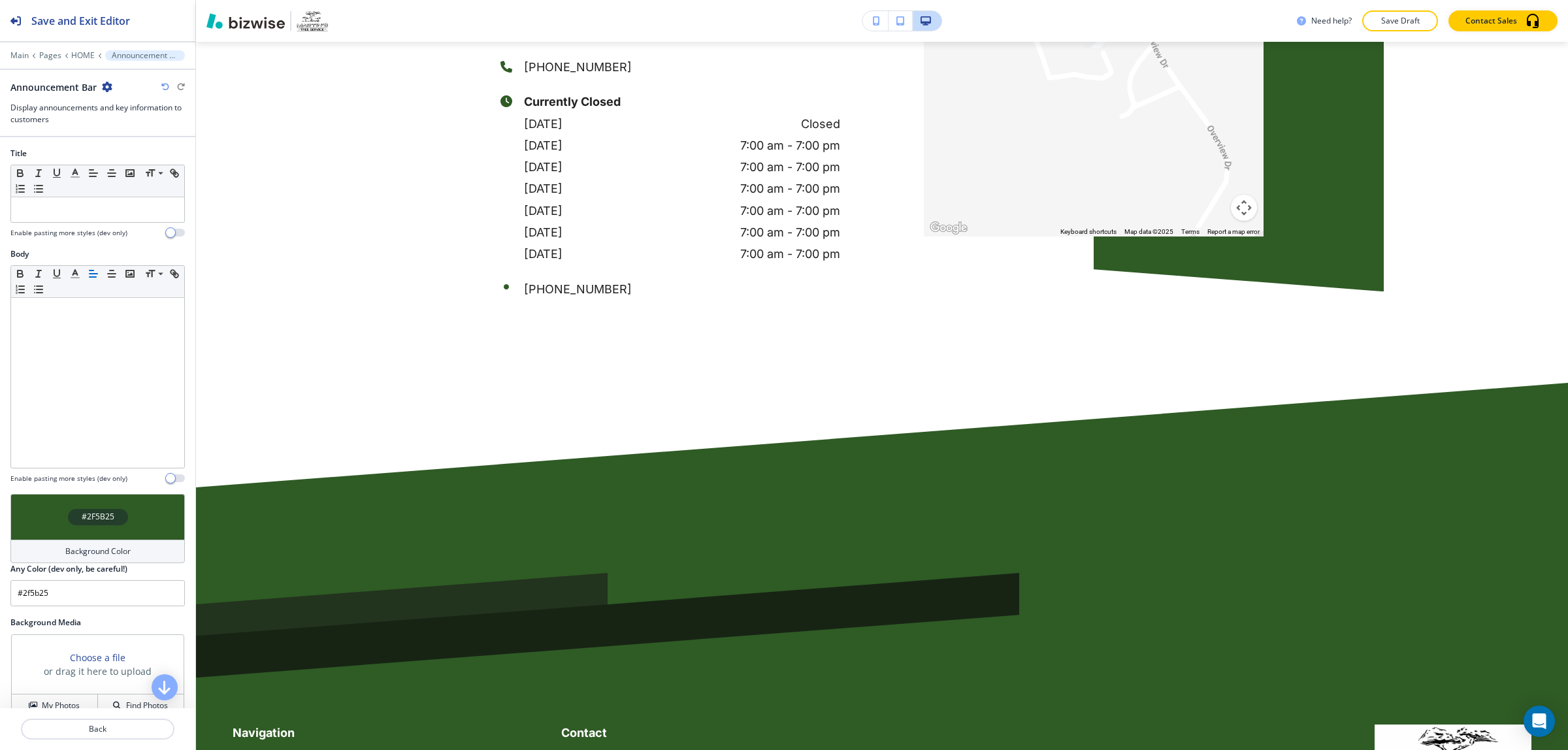
click at [103, 556] on h4 "Background Color" at bounding box center [98, 551] width 65 height 12
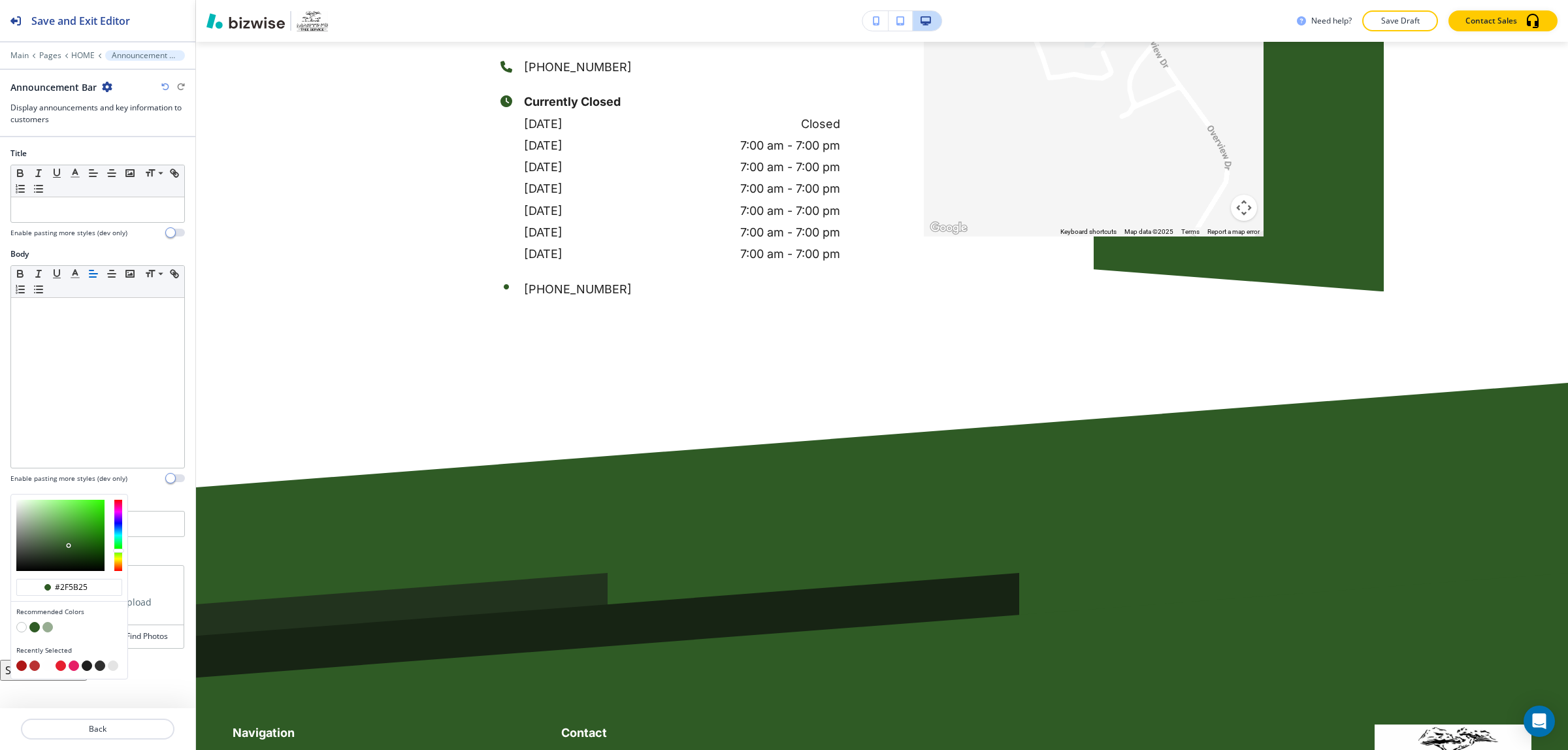
click at [20, 632] on button "button" at bounding box center [22, 627] width 11 height 11
type input "#FFFFFF"
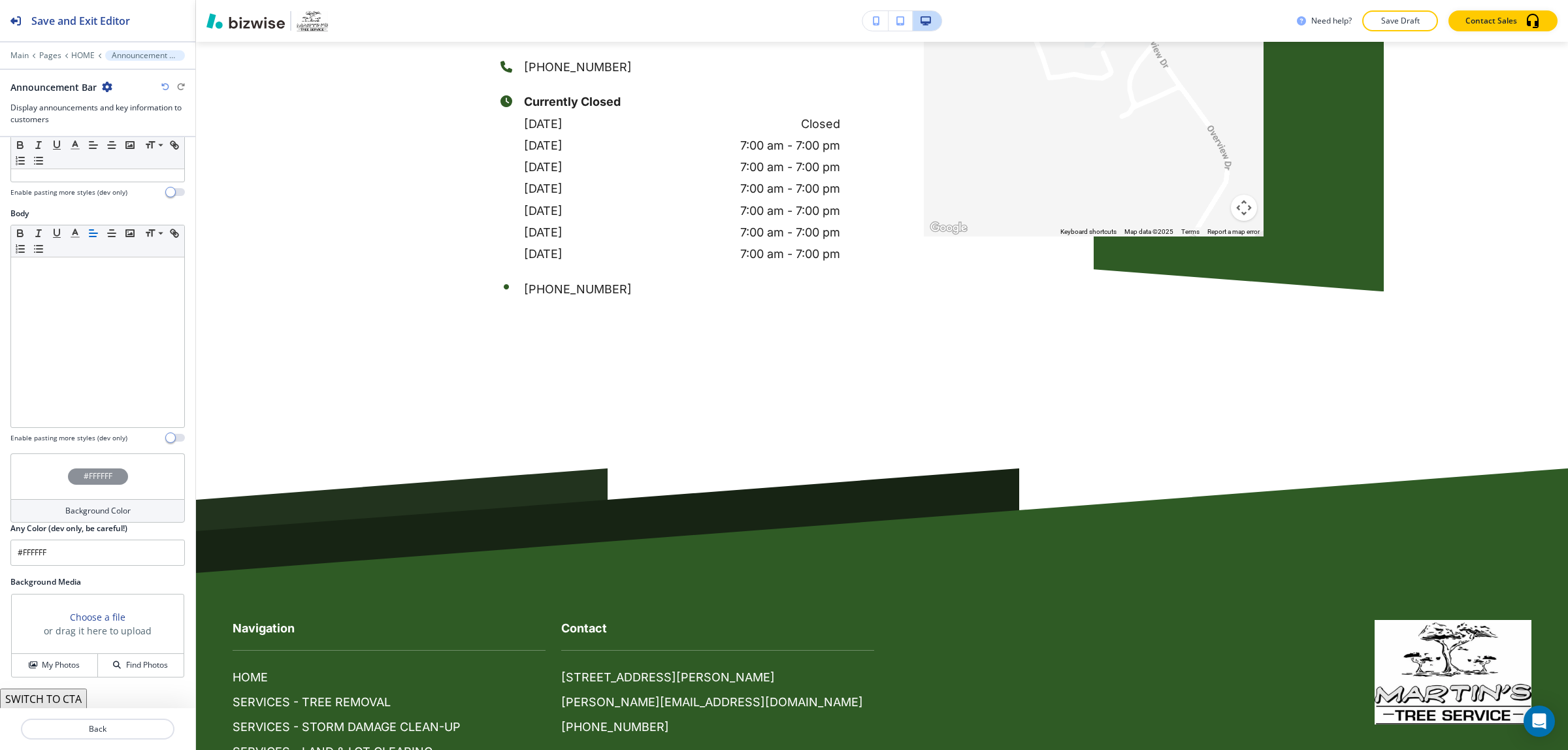
scroll to position [43, 0]
click at [65, 664] on h4 "My Photos" at bounding box center [61, 664] width 38 height 12
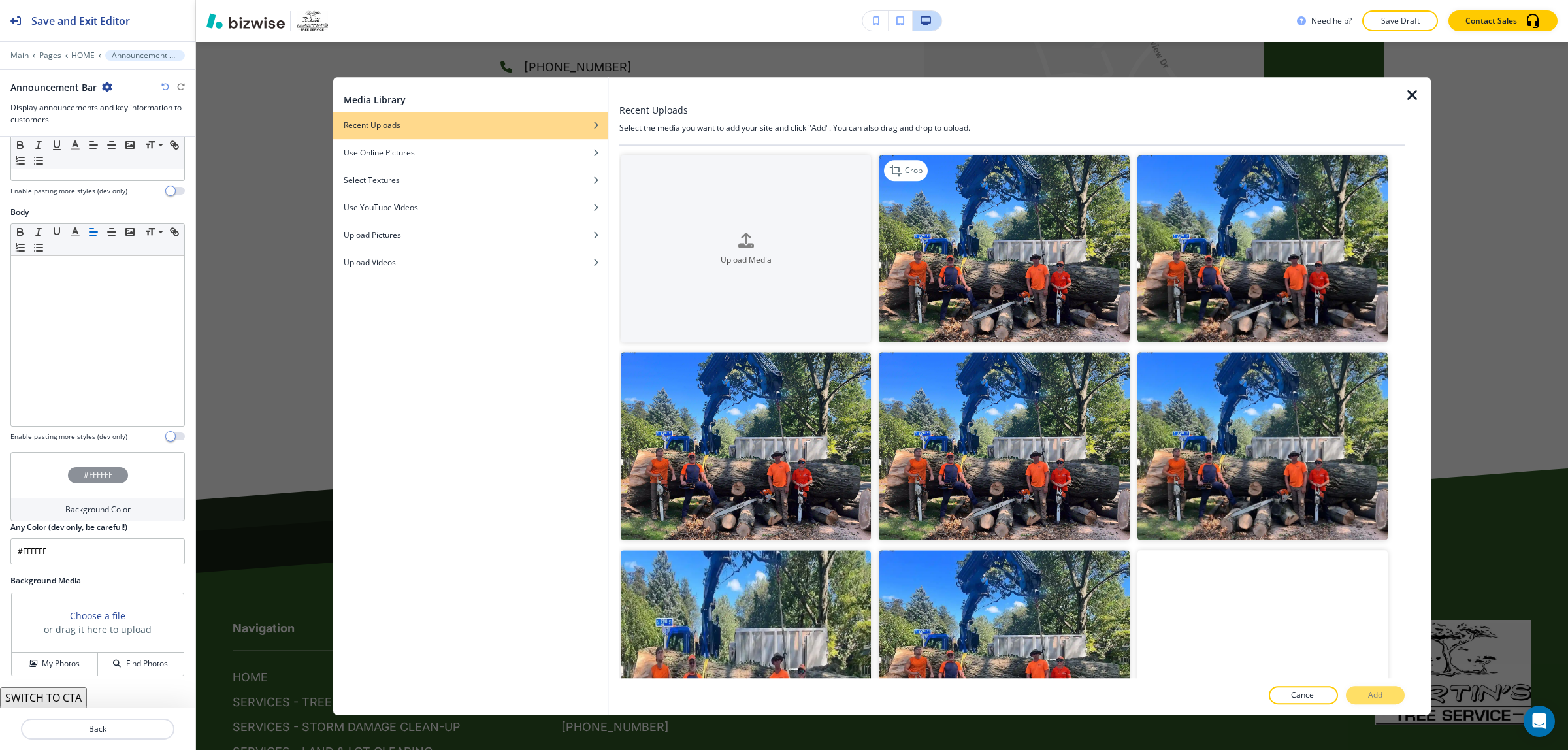
drag, startPoint x: 699, startPoint y: 225, endPoint x: 981, endPoint y: 263, distance: 284.5
click at [981, 263] on img "button" at bounding box center [1004, 248] width 250 height 187
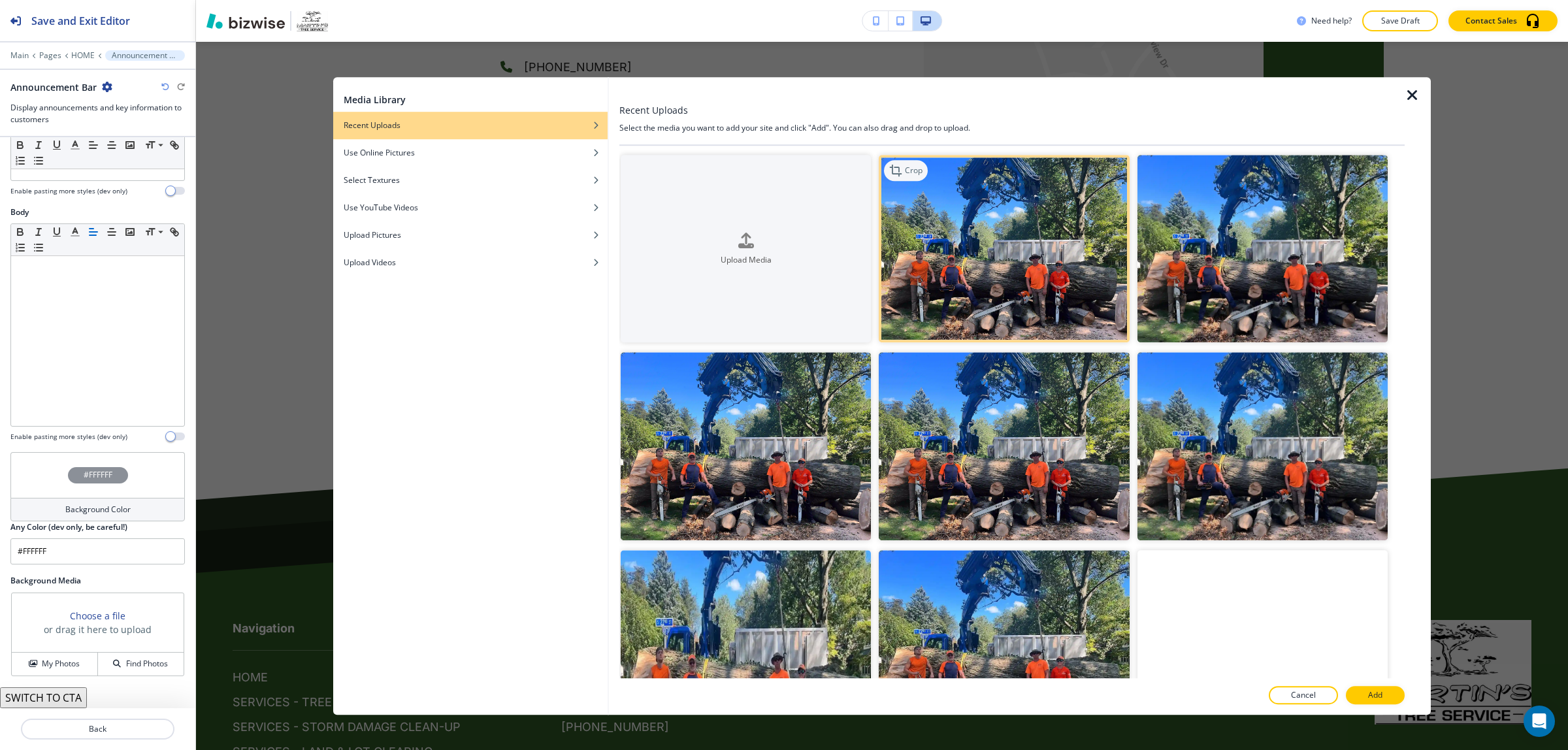
click at [903, 164] on div "Crop" at bounding box center [906, 170] width 44 height 21
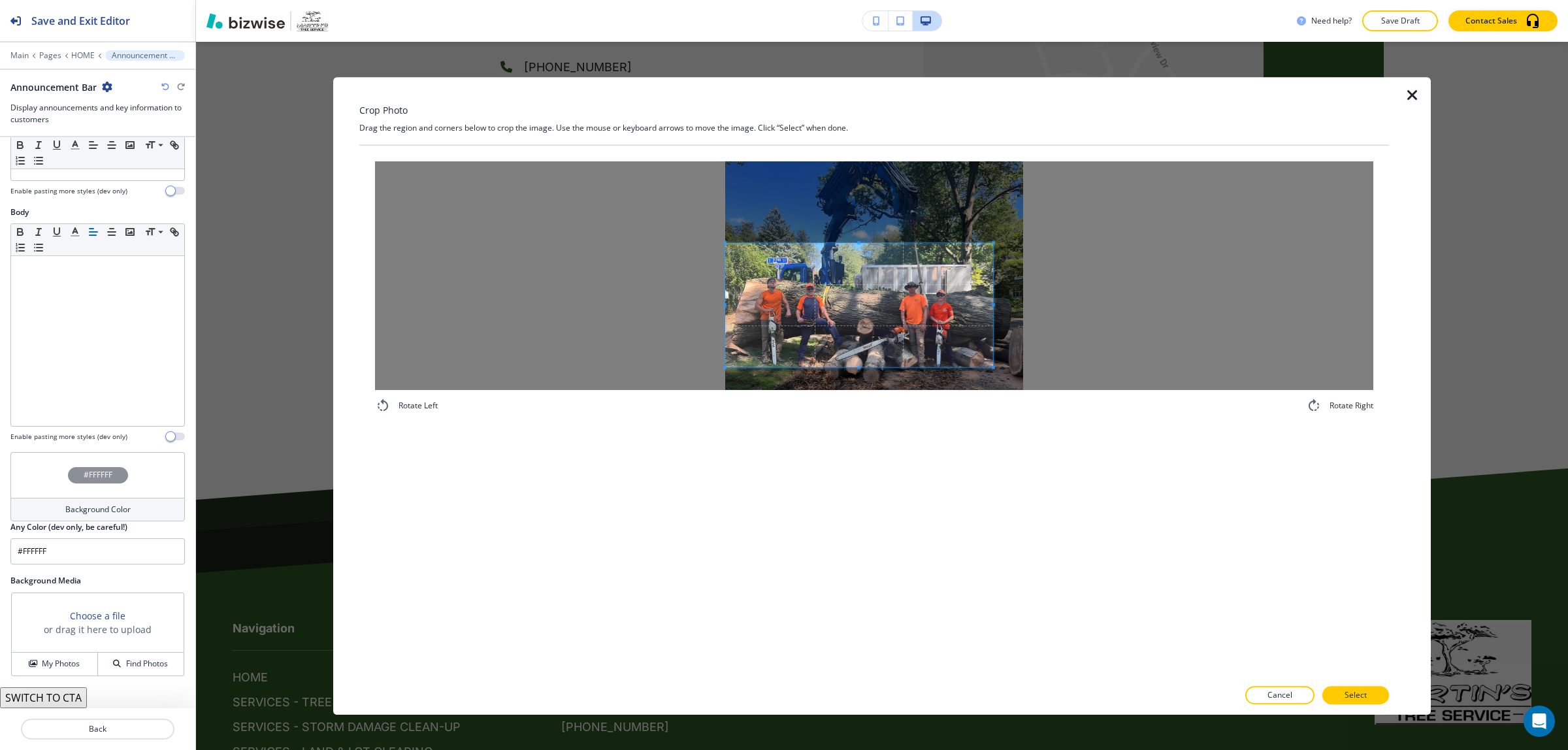
click at [690, 245] on div at bounding box center [874, 276] width 999 height 229
click at [990, 392] on span at bounding box center [991, 391] width 4 height 4
click at [1366, 697] on p "Select" at bounding box center [1356, 695] width 22 height 12
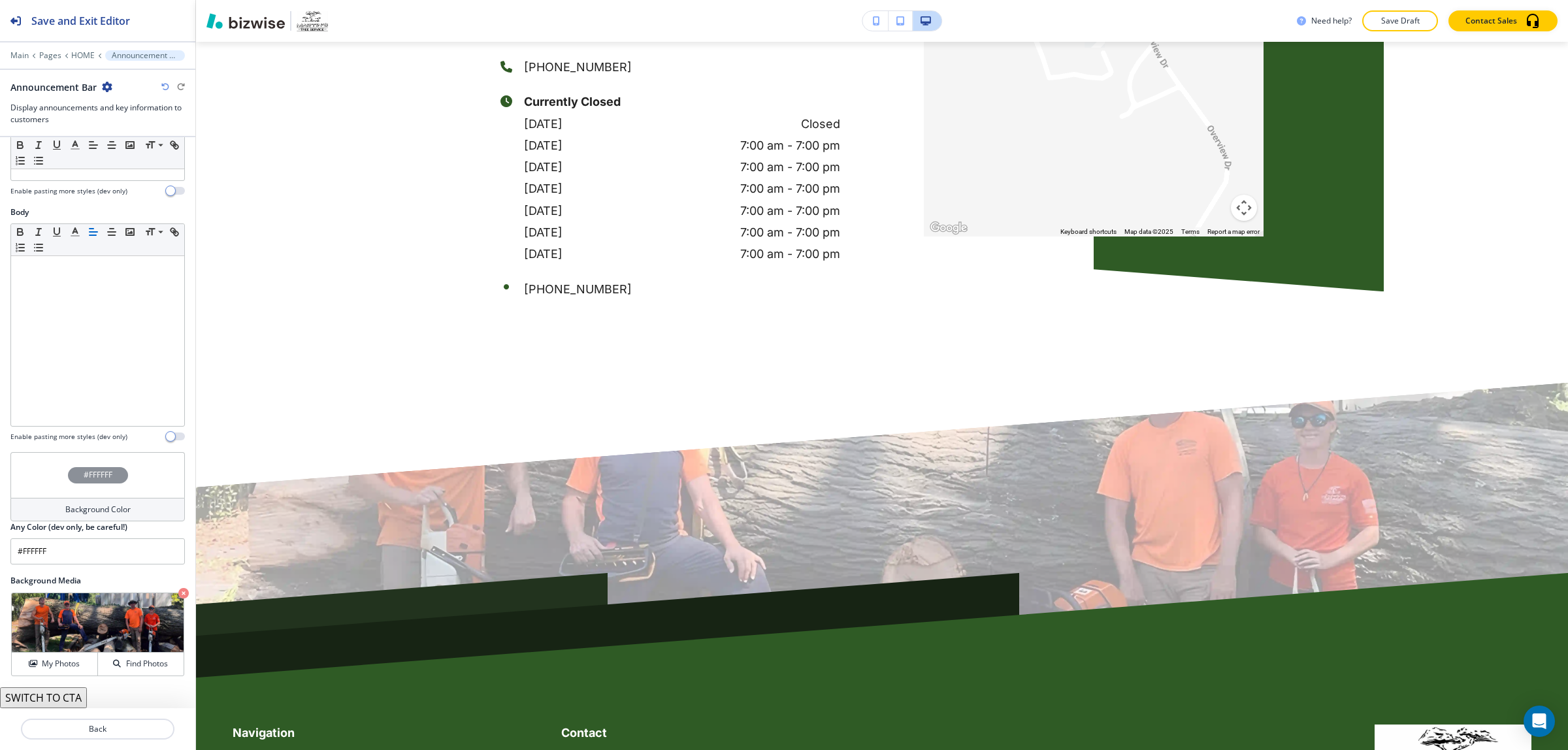
click at [132, 514] on div "Background Color" at bounding box center [98, 510] width 175 height 24
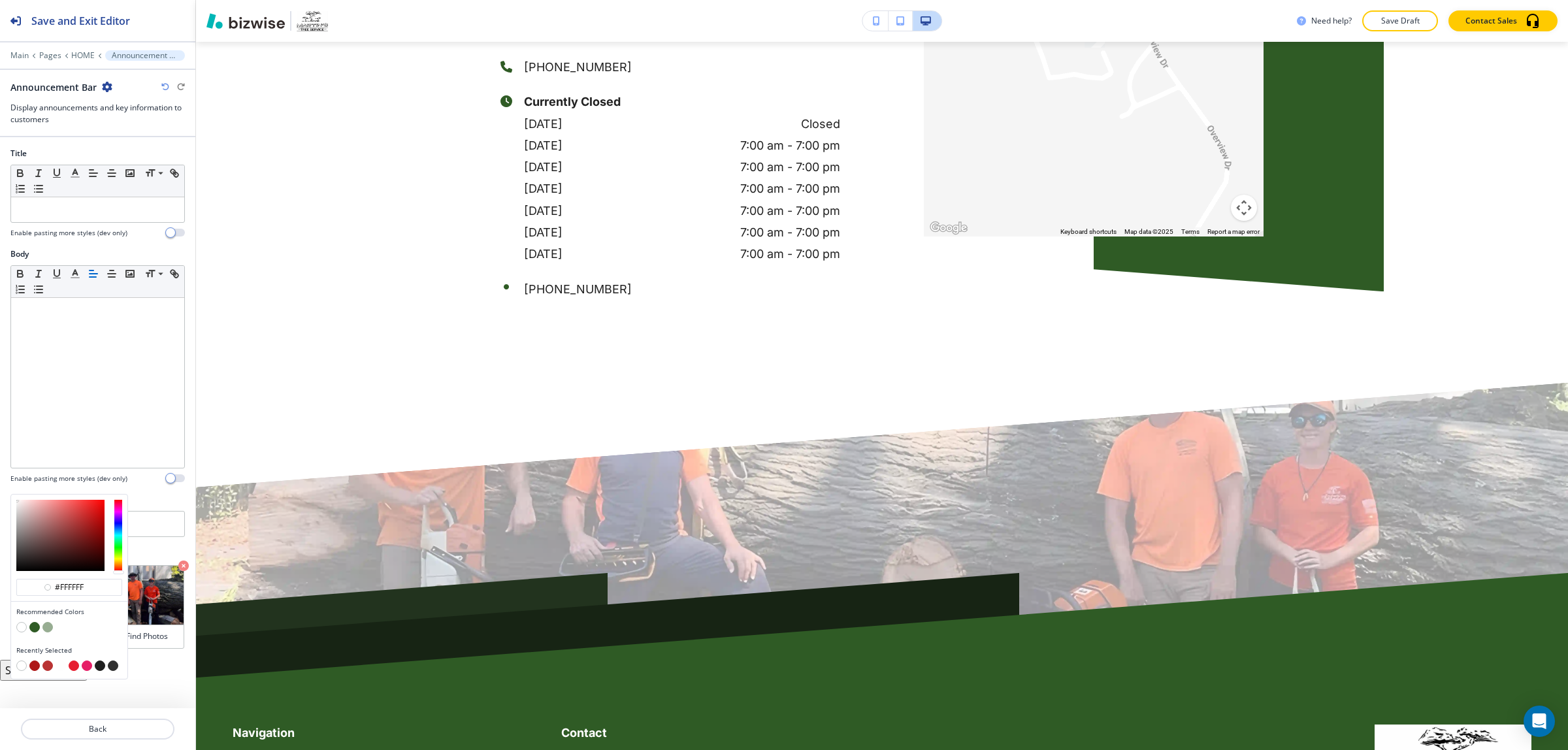
type input "#3a0a0a"
click at [89, 557] on div at bounding box center [60, 535] width 88 height 71
type input "#3a0a0a"
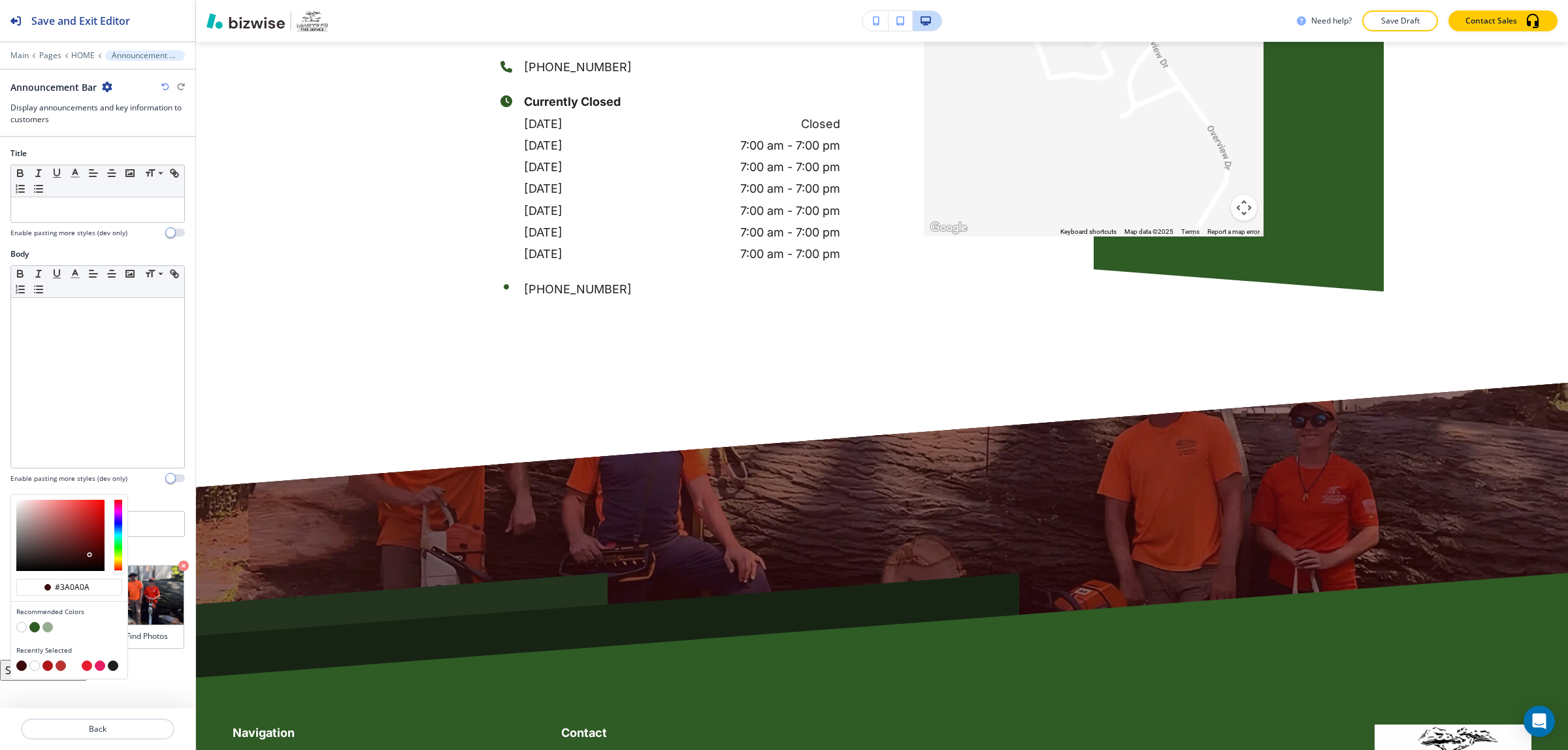
type input "#1c0303"
click at [96, 565] on div at bounding box center [60, 535] width 88 height 71
type input "#1c0303"
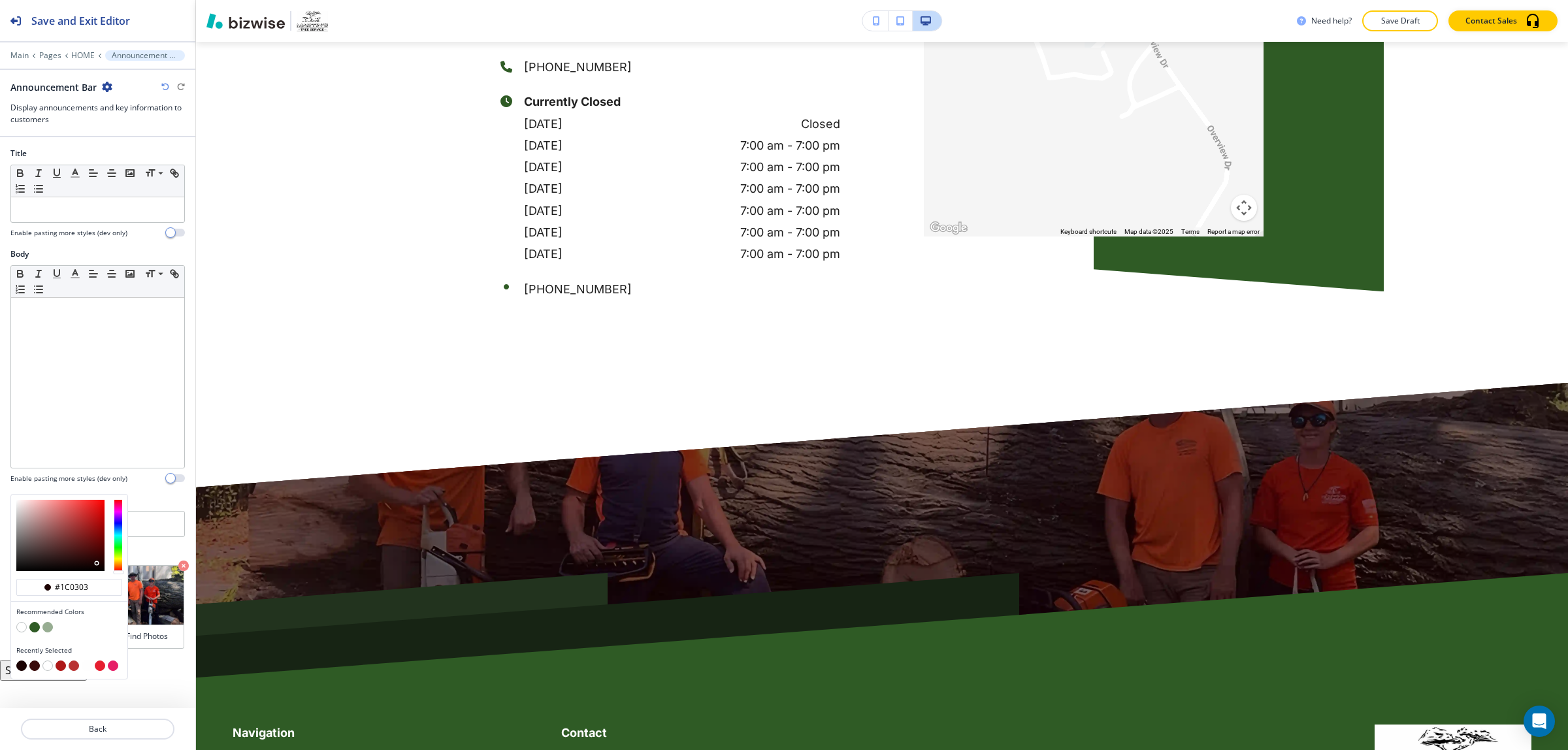
type input "#090000"
click at [100, 571] on div at bounding box center [60, 535] width 88 height 71
type input "#090000"
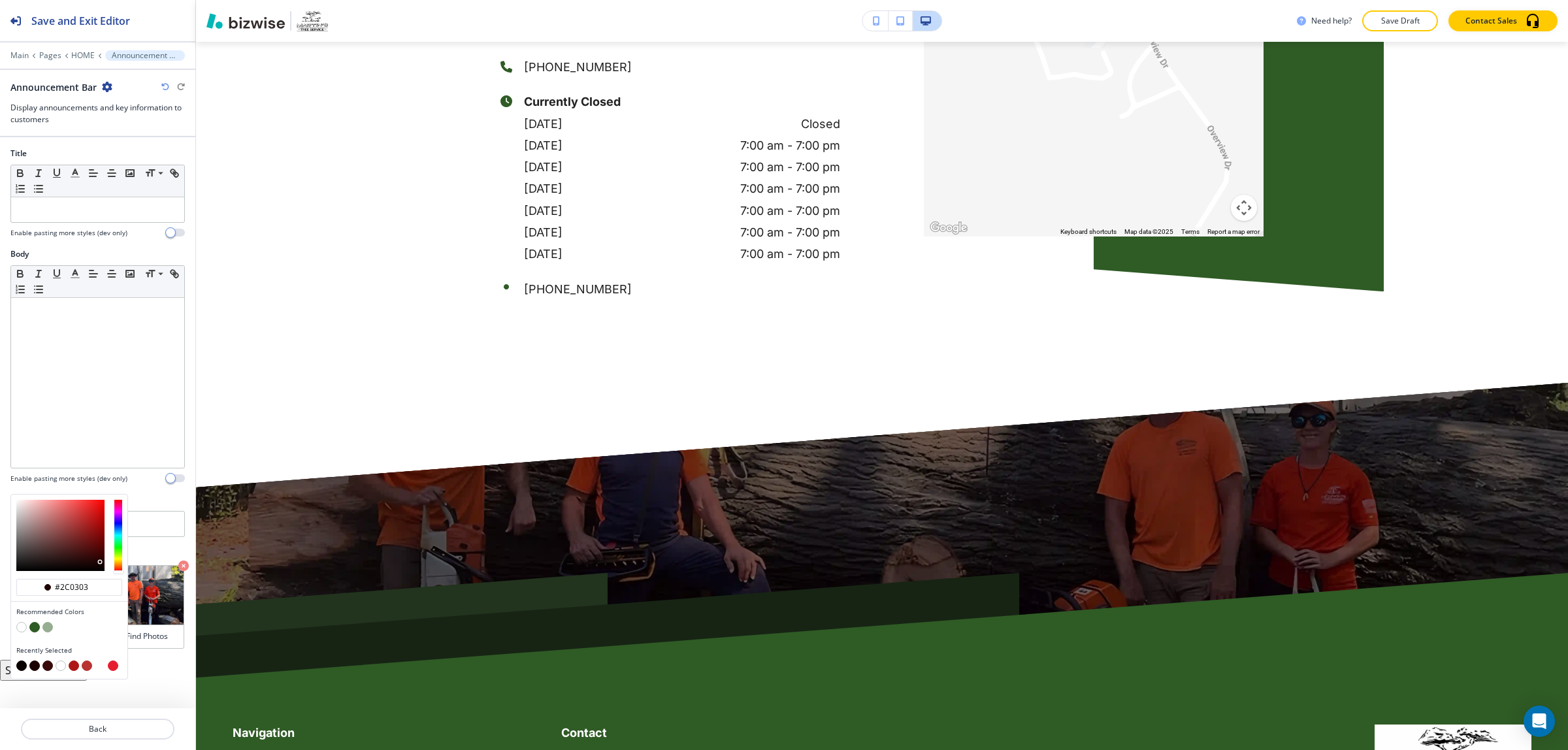
type input "#2e0303"
drag, startPoint x: 100, startPoint y: 565, endPoint x: 99, endPoint y: 551, distance: 14.0
click at [99, 559] on div at bounding box center [60, 535] width 88 height 71
type input "#330303"
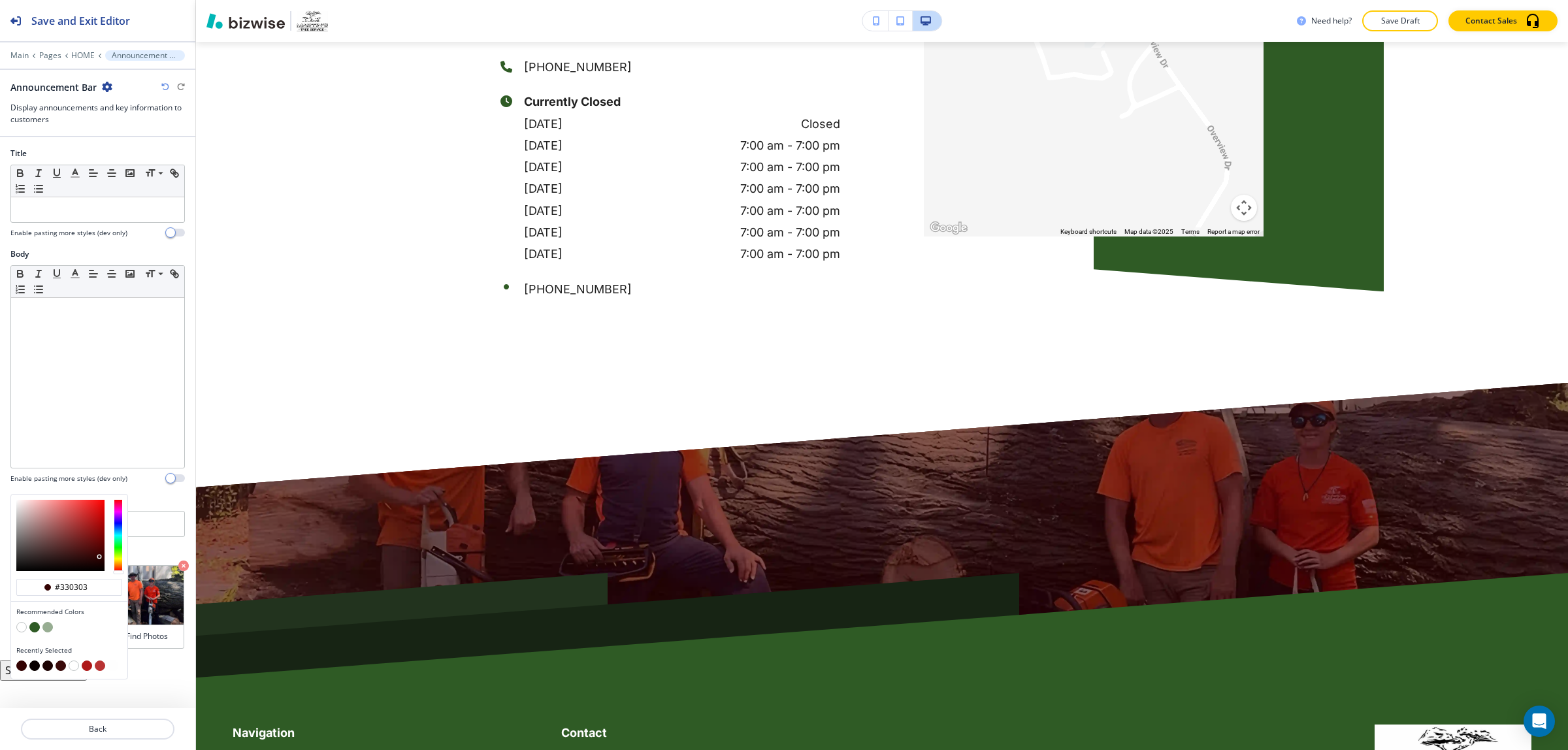
type input "#4f0505"
drag, startPoint x: 99, startPoint y: 551, endPoint x: 99, endPoint y: 538, distance: 13.0
click at [99, 550] on div at bounding box center [60, 535] width 88 height 71
type input "#520505"
type input "#7e0808"
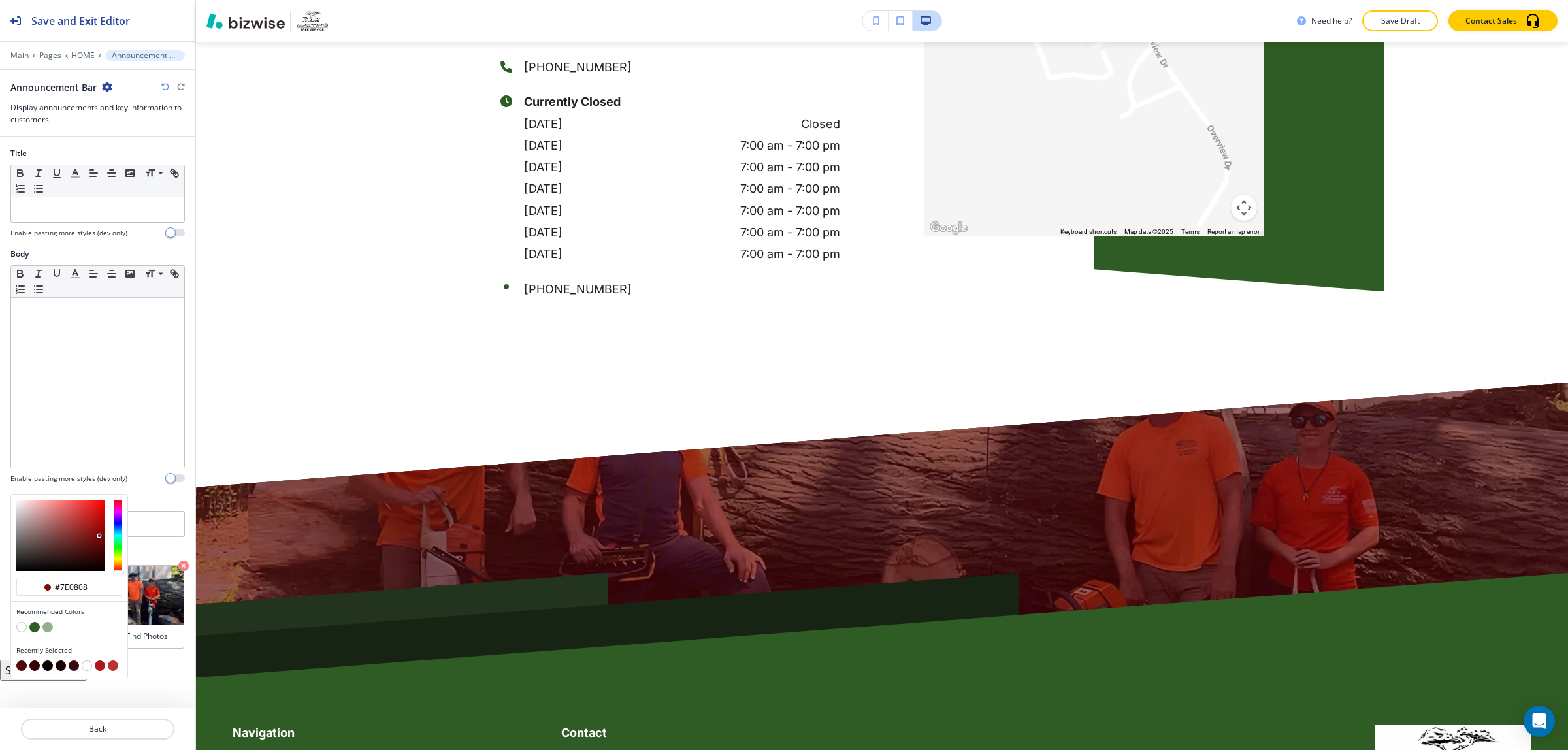
click at [99, 538] on div at bounding box center [60, 535] width 88 height 71
type input "#7e0808"
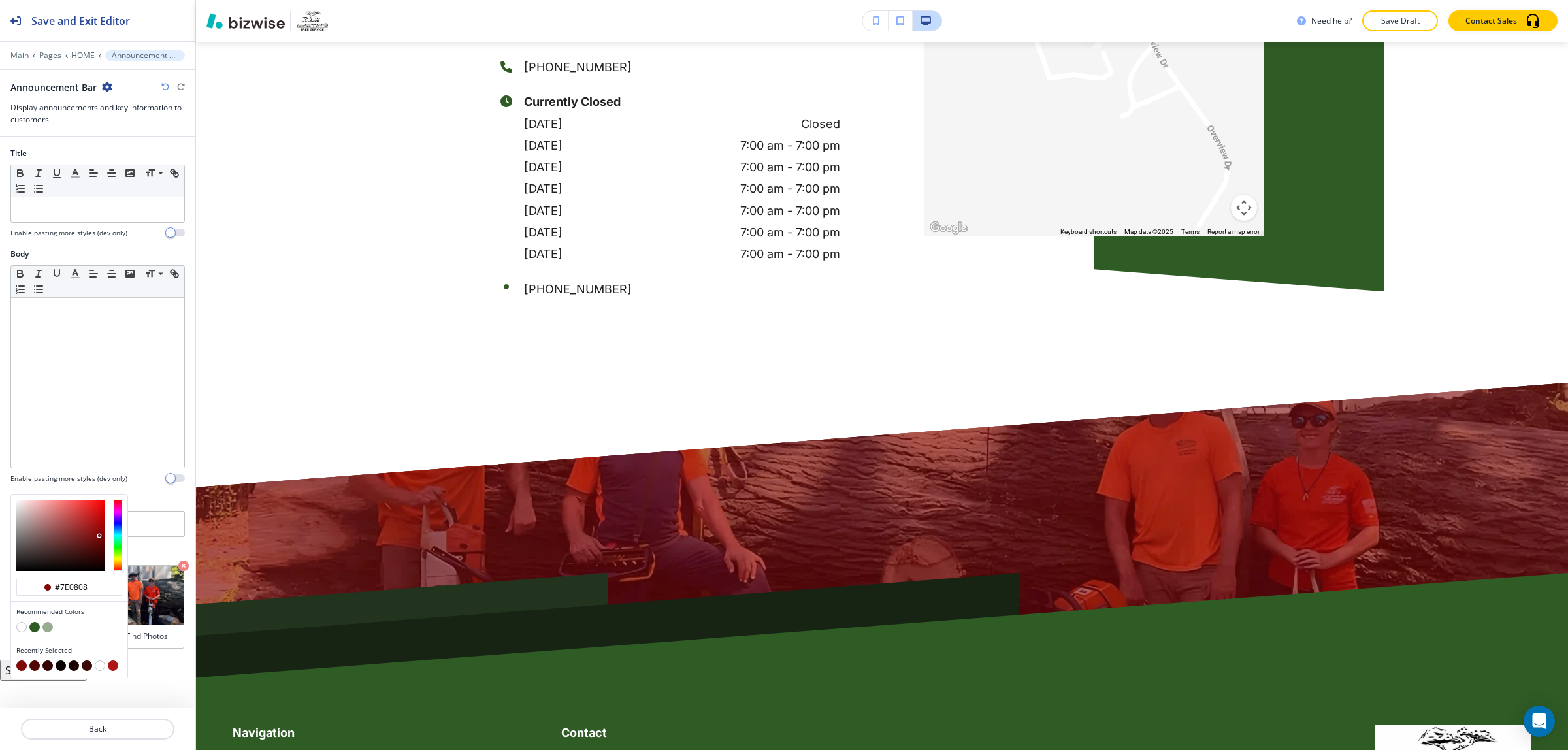
type input "#950909"
click at [99, 532] on div at bounding box center [60, 535] width 88 height 71
type input "#950909"
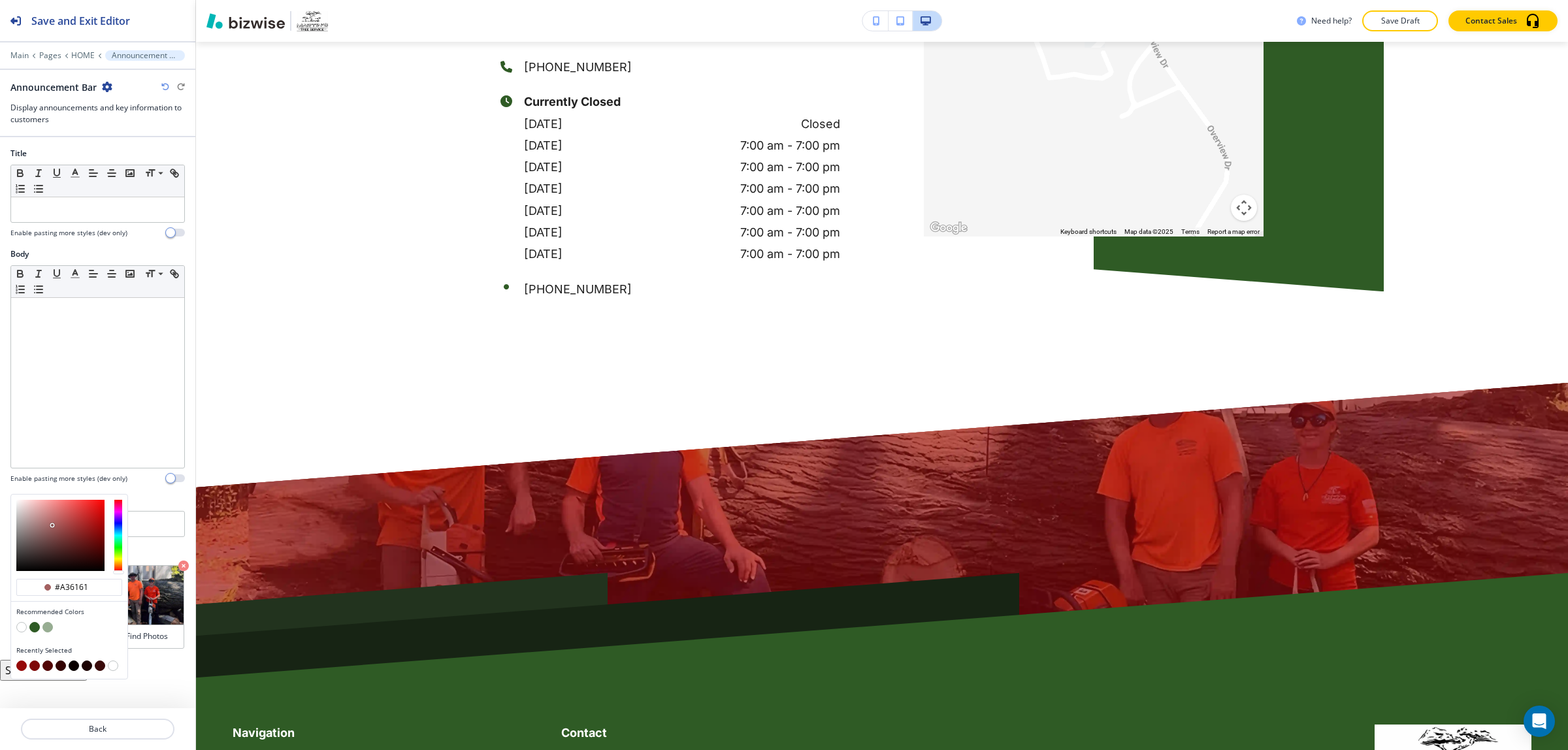
type input "#a16060"
click at [53, 528] on div at bounding box center [60, 535] width 88 height 71
type input "#a16060"
type input "#9c5d5d"
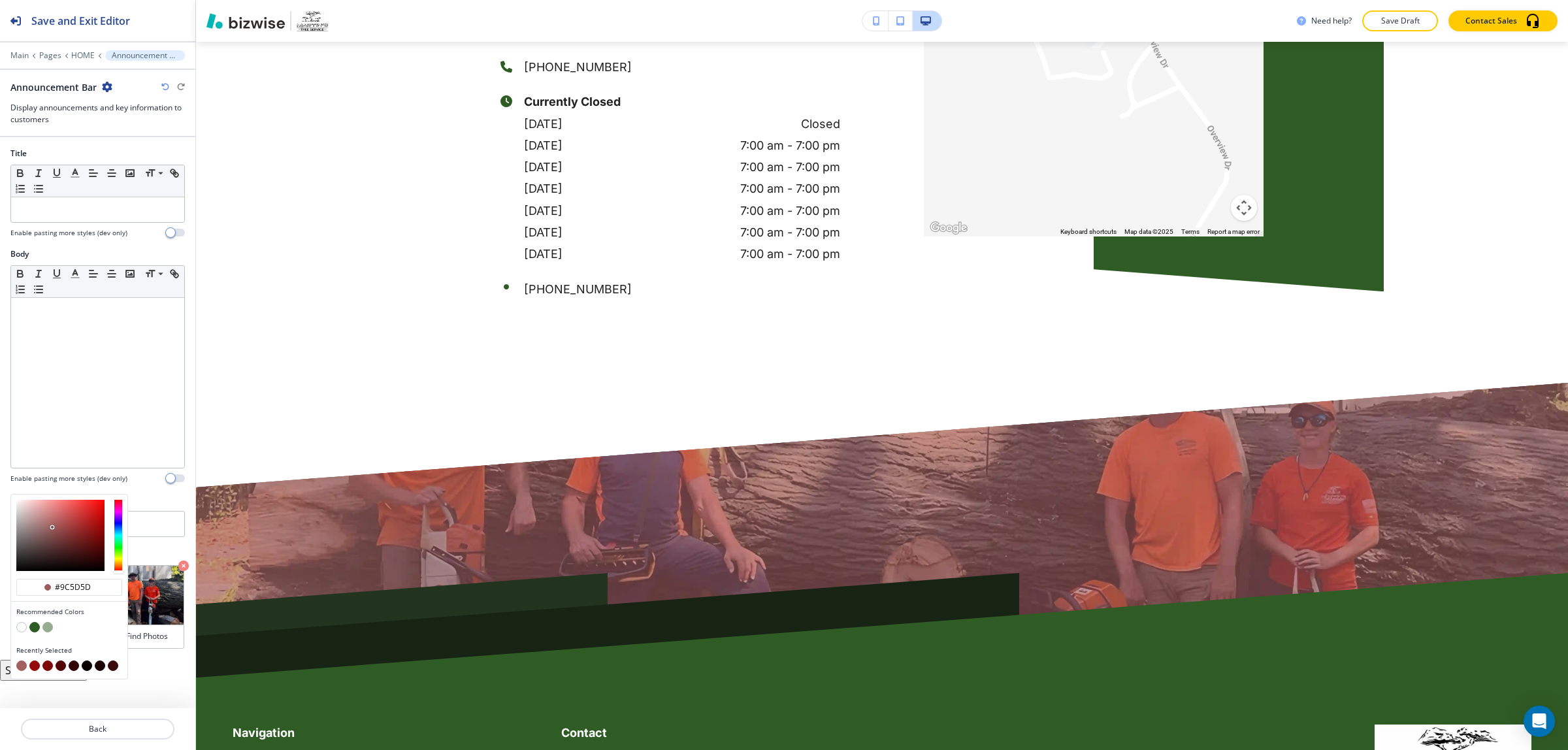
drag, startPoint x: 53, startPoint y: 528, endPoint x: 39, endPoint y: 547, distance: 23.6
click at [51, 529] on div at bounding box center [52, 527] width 3 height 3
type input "#9a5e5e"
type input "#5d4545"
click at [39, 547] on div at bounding box center [60, 535] width 88 height 71
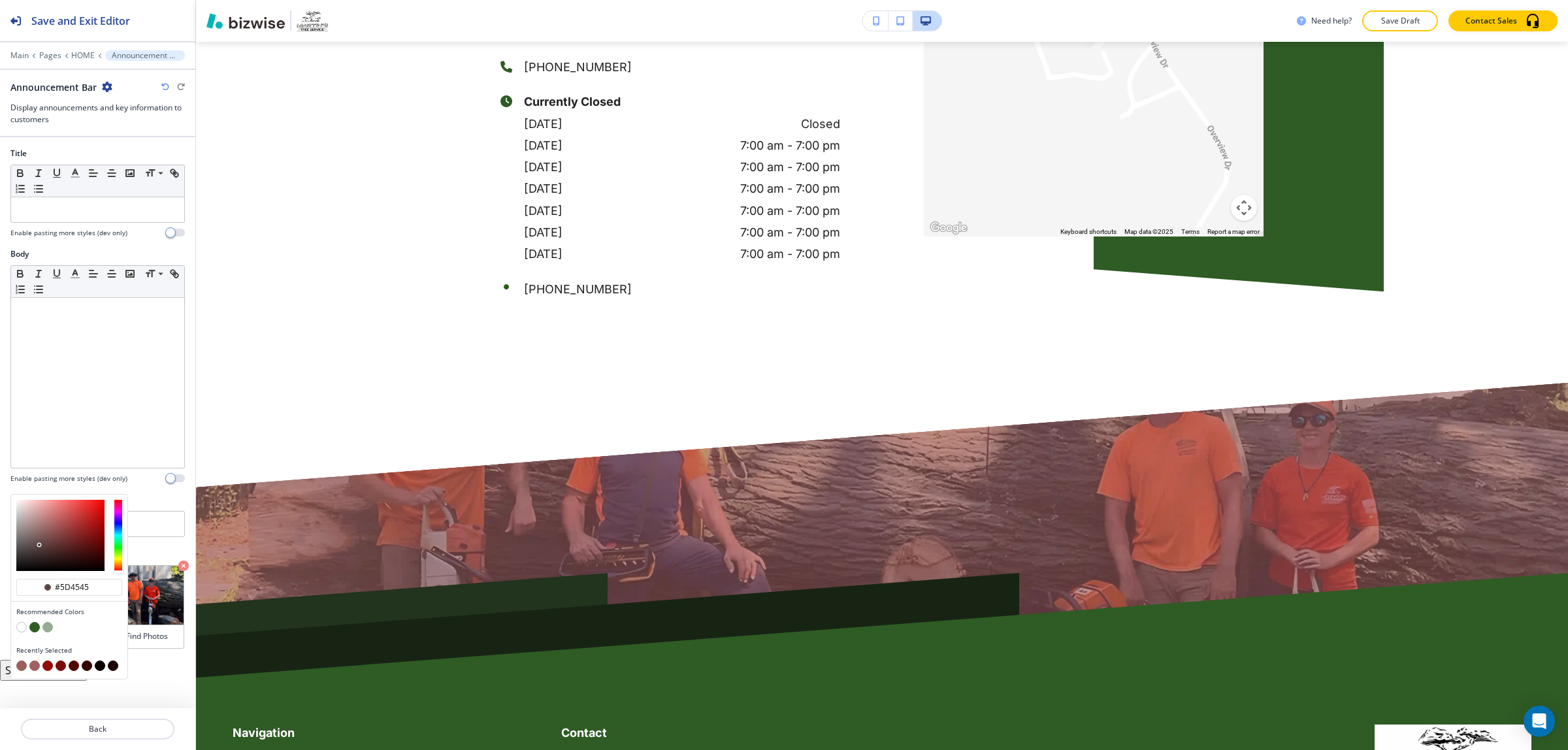
type input "#5d4545"
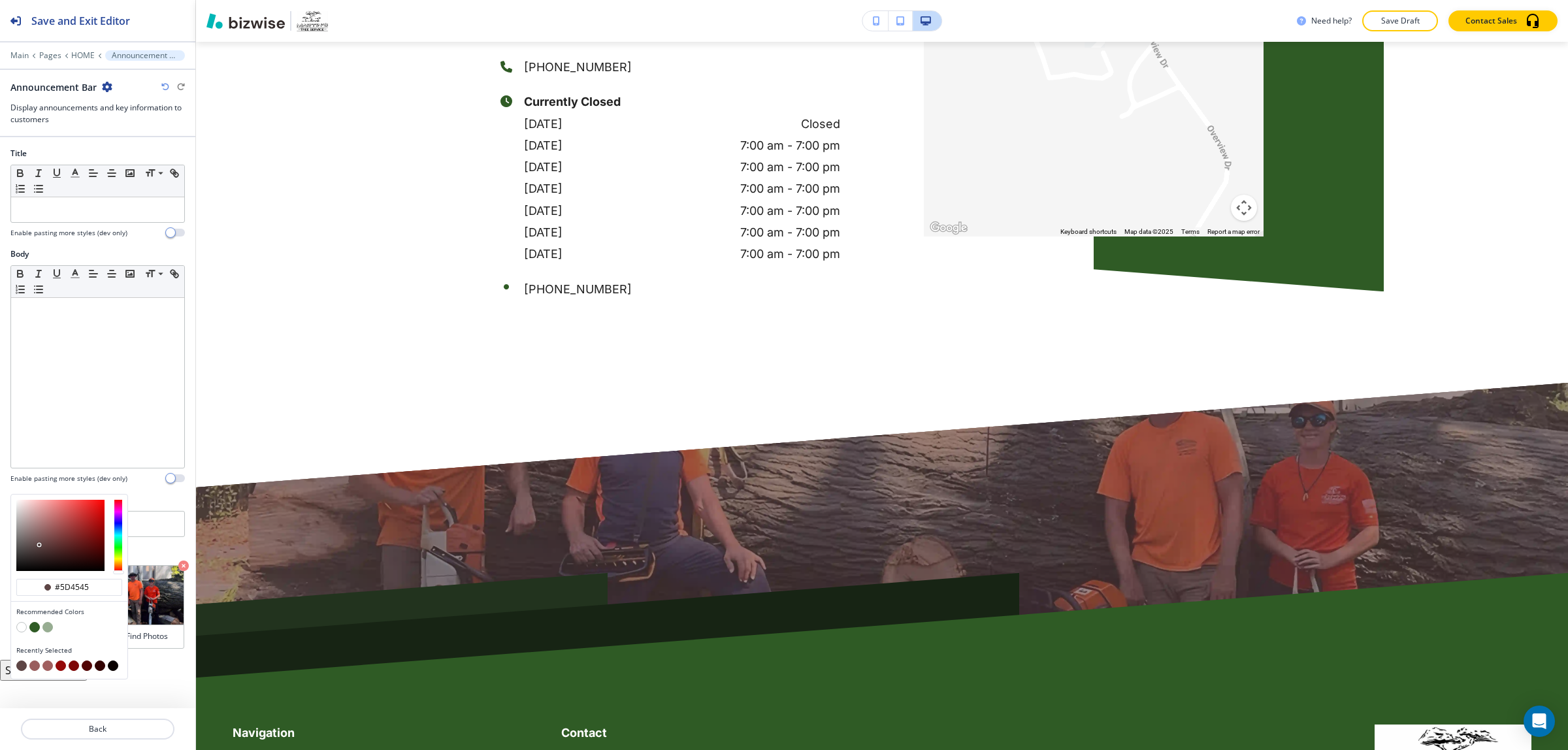
click at [39, 546] on div at bounding box center [39, 545] width 3 height 3
type input "#5d4e4e"
drag, startPoint x: 34, startPoint y: 547, endPoint x: 26, endPoint y: 547, distance: 8.0
click at [31, 547] on div at bounding box center [60, 535] width 88 height 71
type input "#5d4e4e"
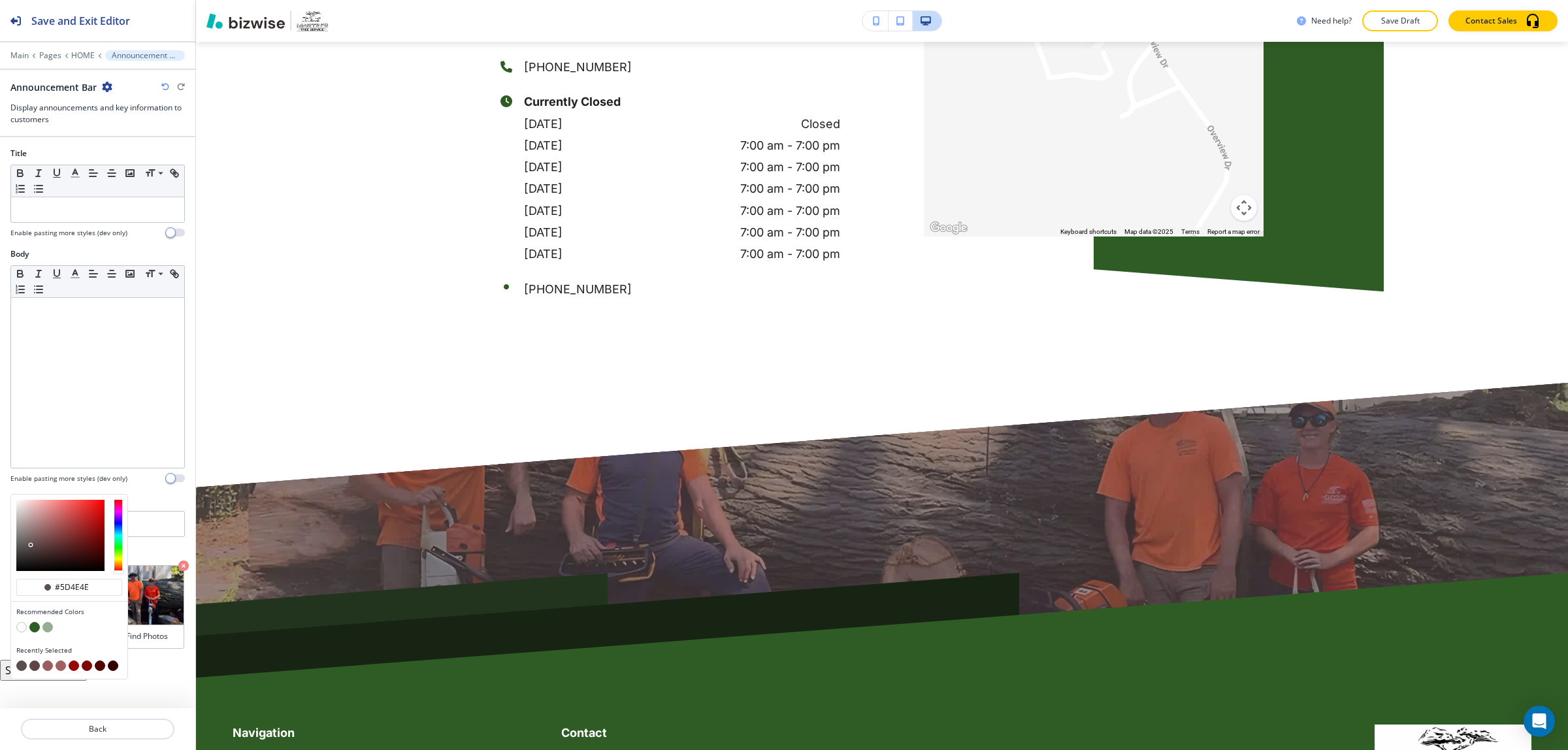
type input "#5d5353"
click at [26, 547] on div at bounding box center [60, 535] width 88 height 71
type input "#5d5353"
type input "#ad9f9f"
click at [24, 525] on div at bounding box center [60, 535] width 88 height 71
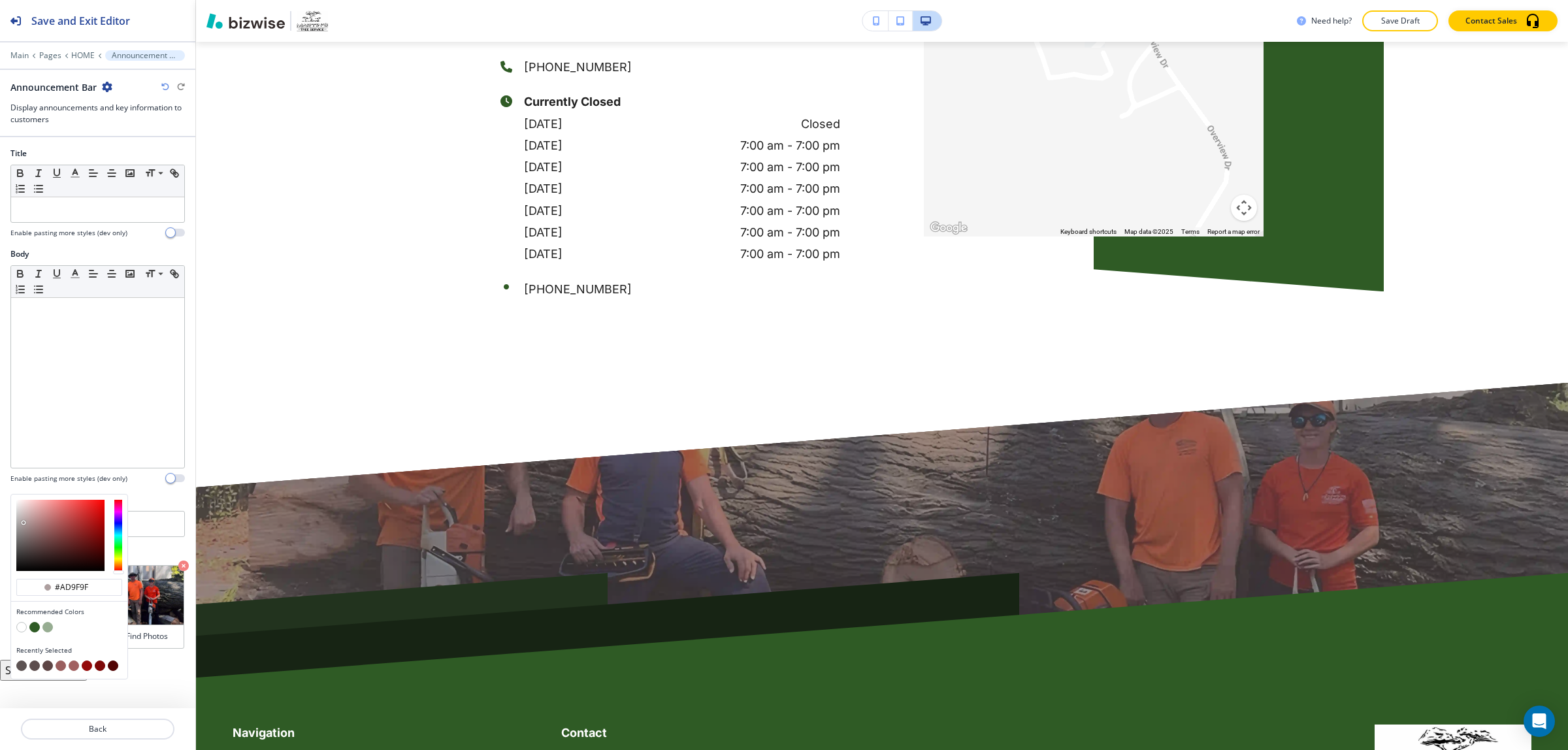
type input "#ad9f9f"
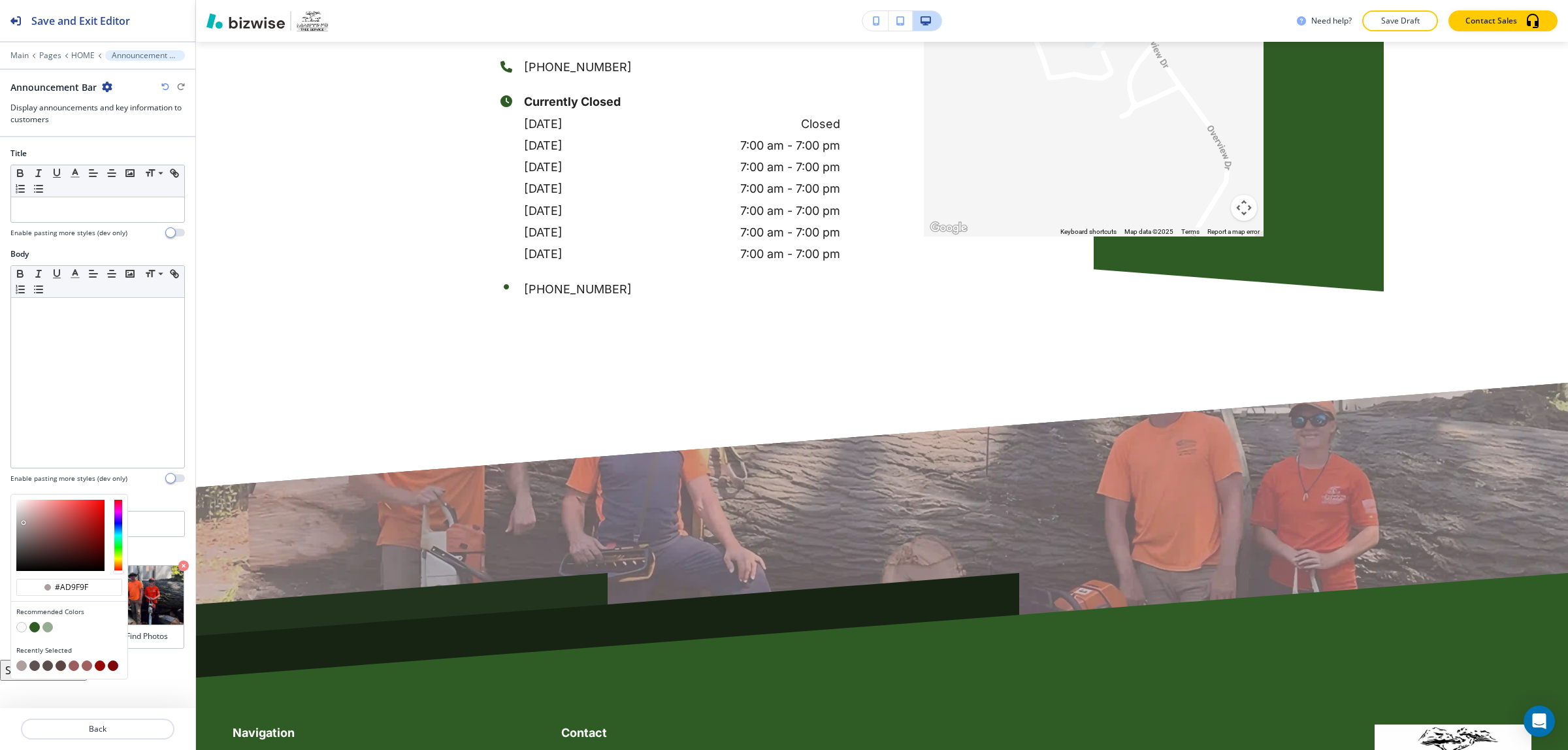
type input "#6b6363"
click at [24, 543] on div at bounding box center [60, 535] width 88 height 71
type input "#6b6363"
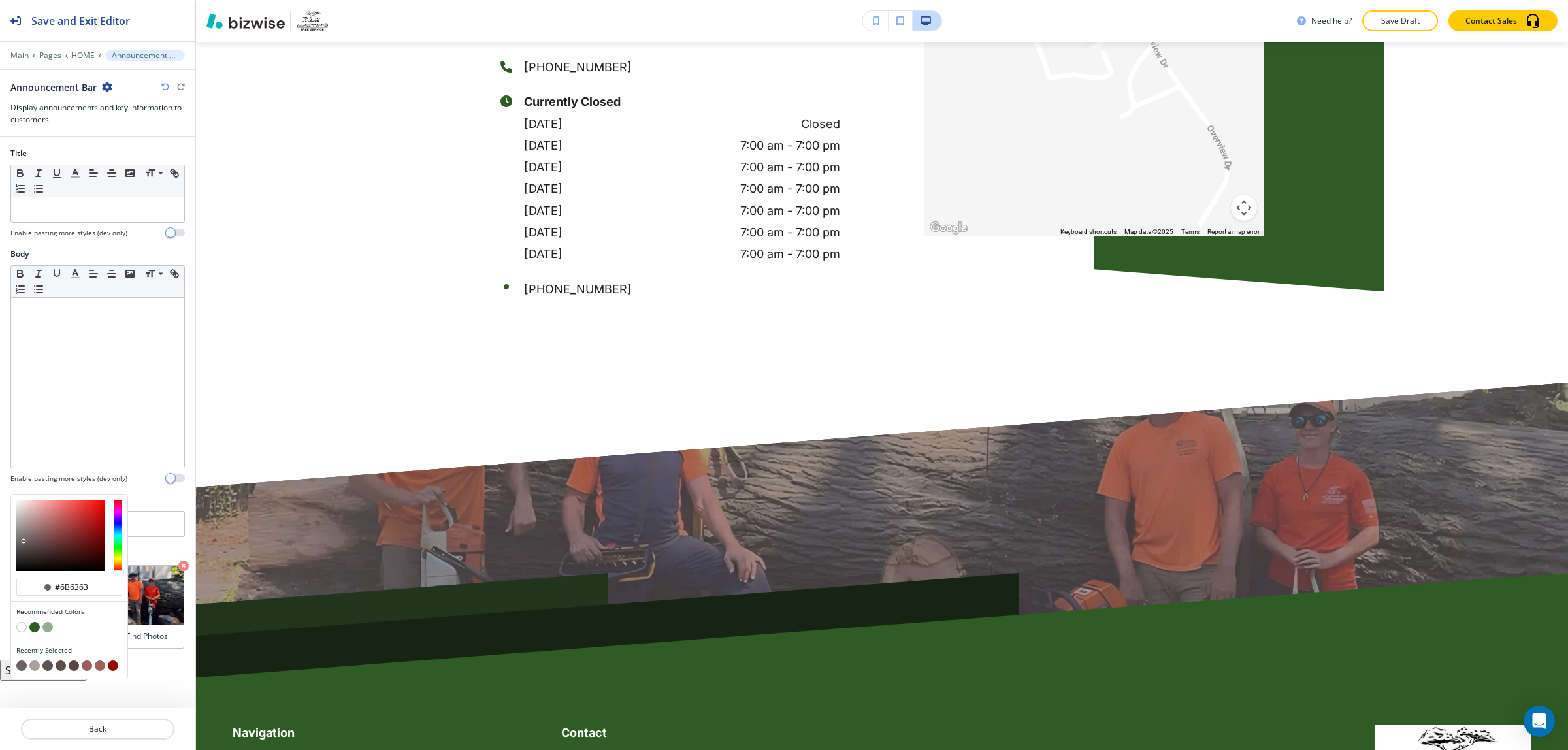
type input "#464343"
click at [20, 554] on div at bounding box center [60, 535] width 88 height 71
type input "#464343"
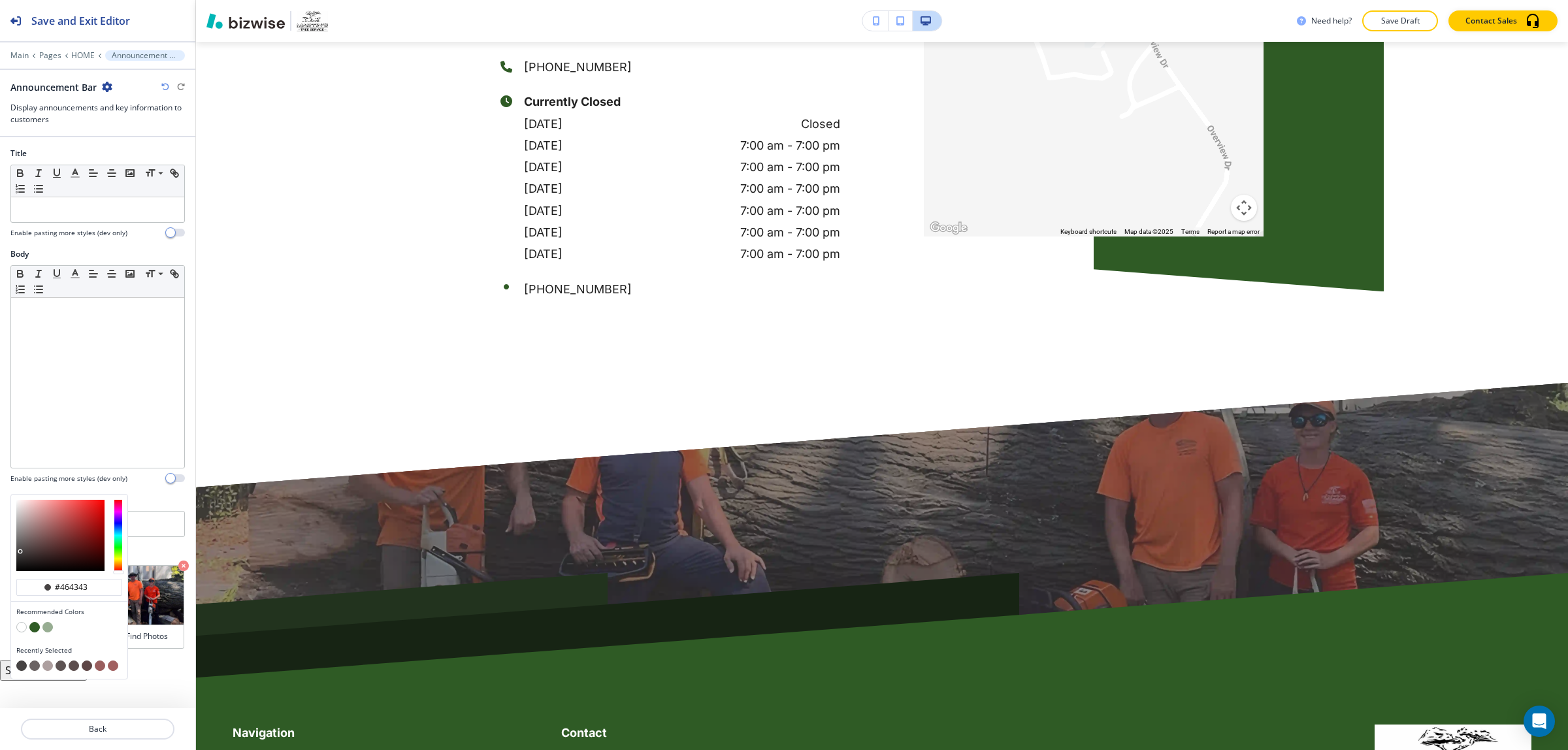
type input "#2c2c2c"
click at [17, 562] on div at bounding box center [60, 535] width 88 height 71
type input "#272727"
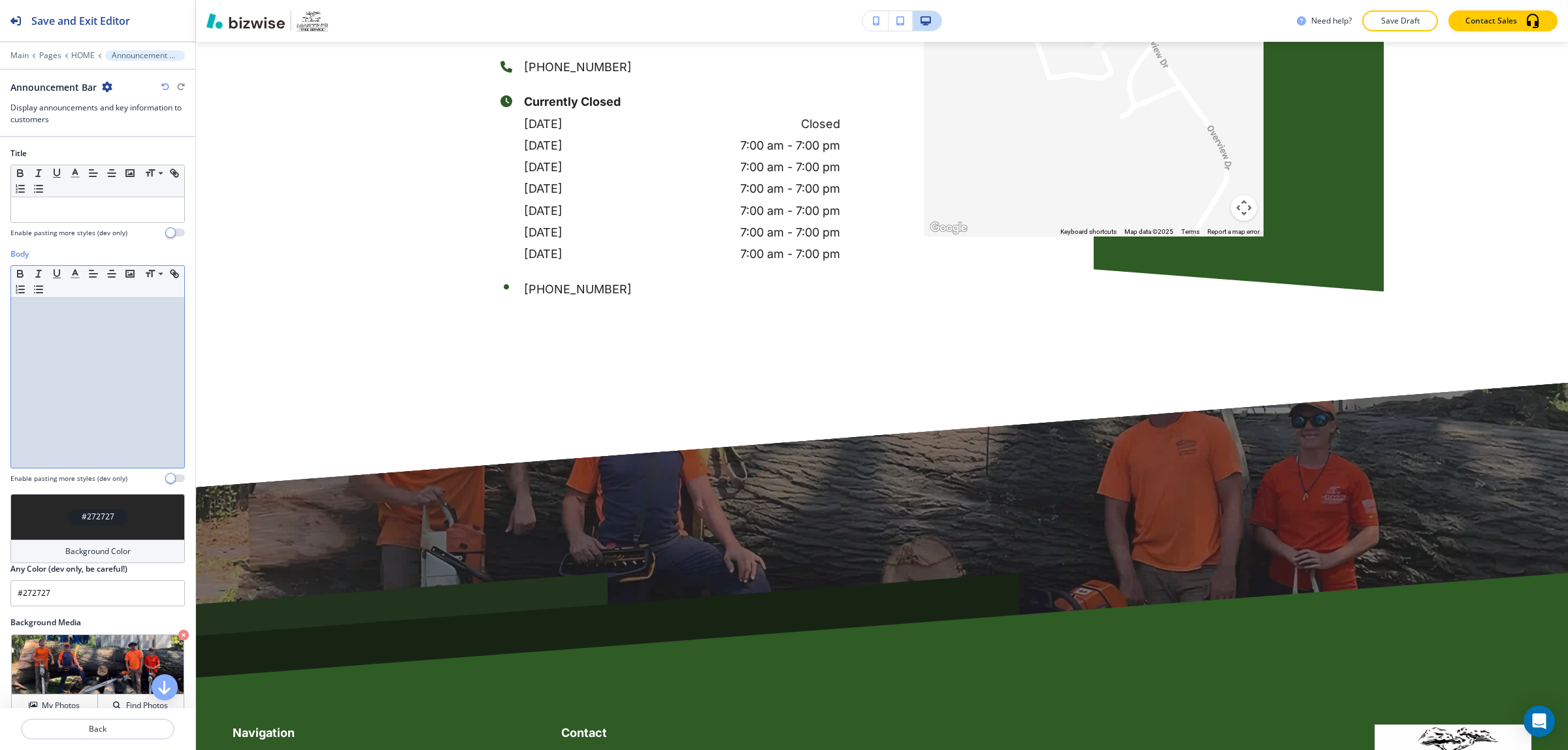
click at [115, 364] on div at bounding box center [97, 383] width 174 height 170
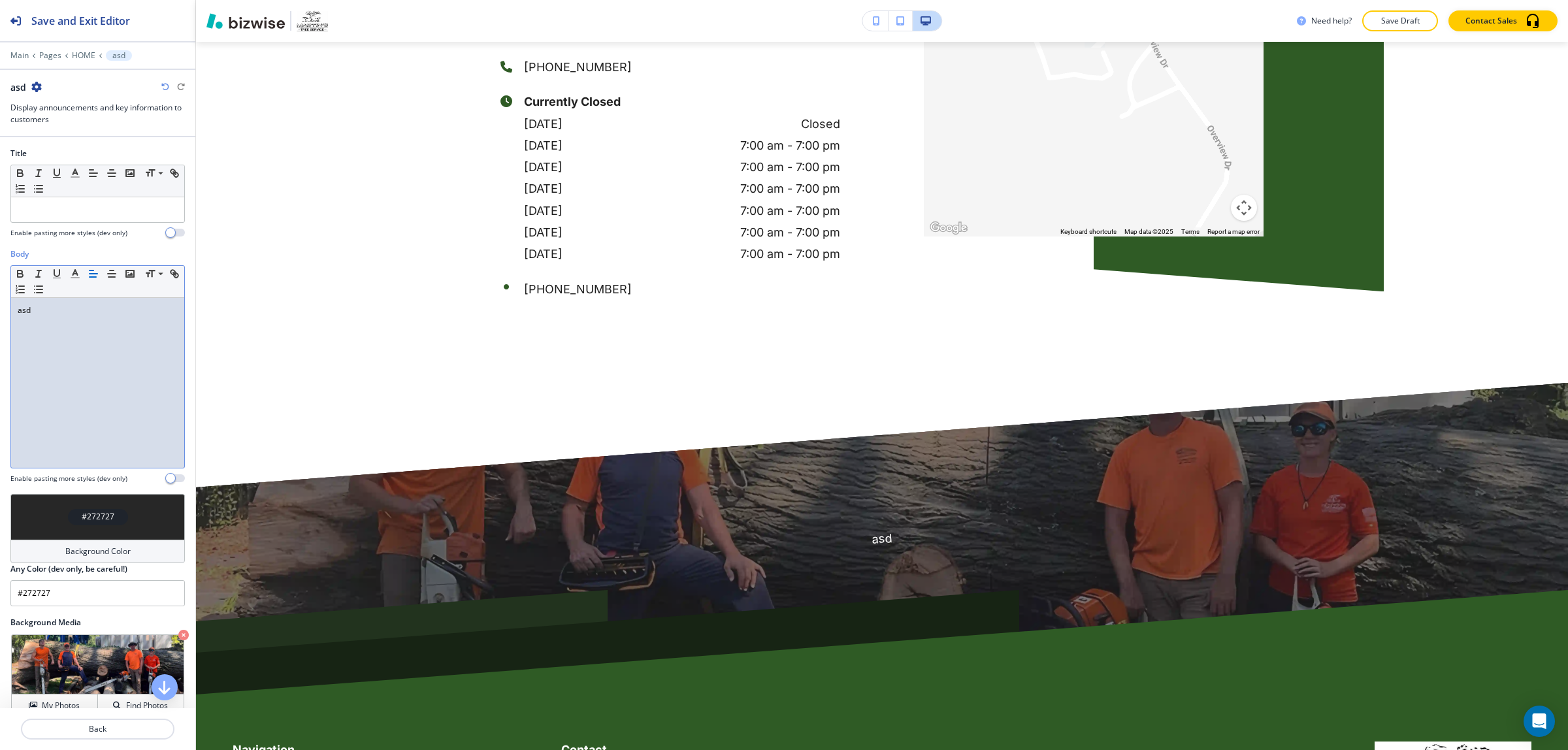
click at [88, 225] on div at bounding box center [98, 225] width 175 height 5
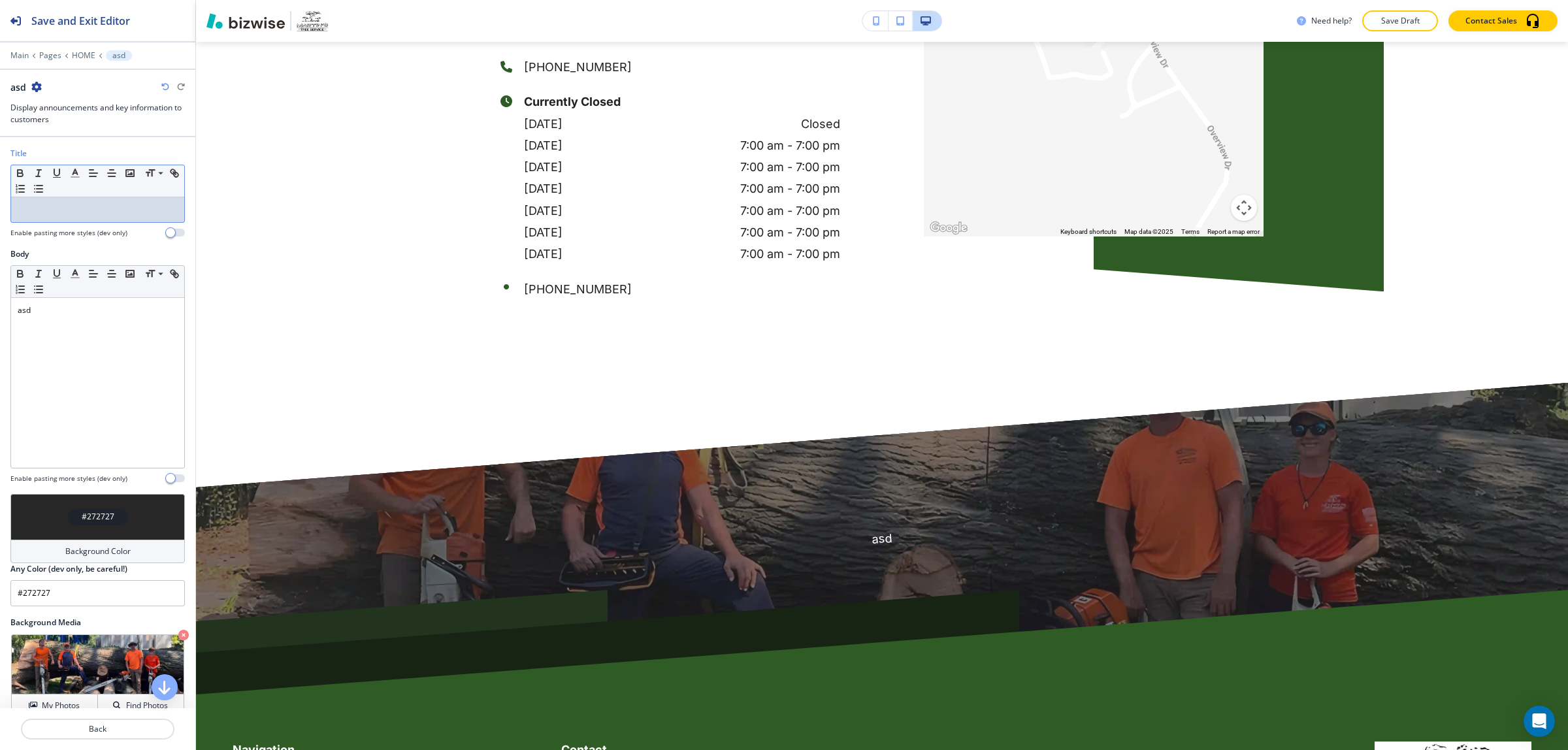
click at [87, 217] on div at bounding box center [97, 209] width 174 height 25
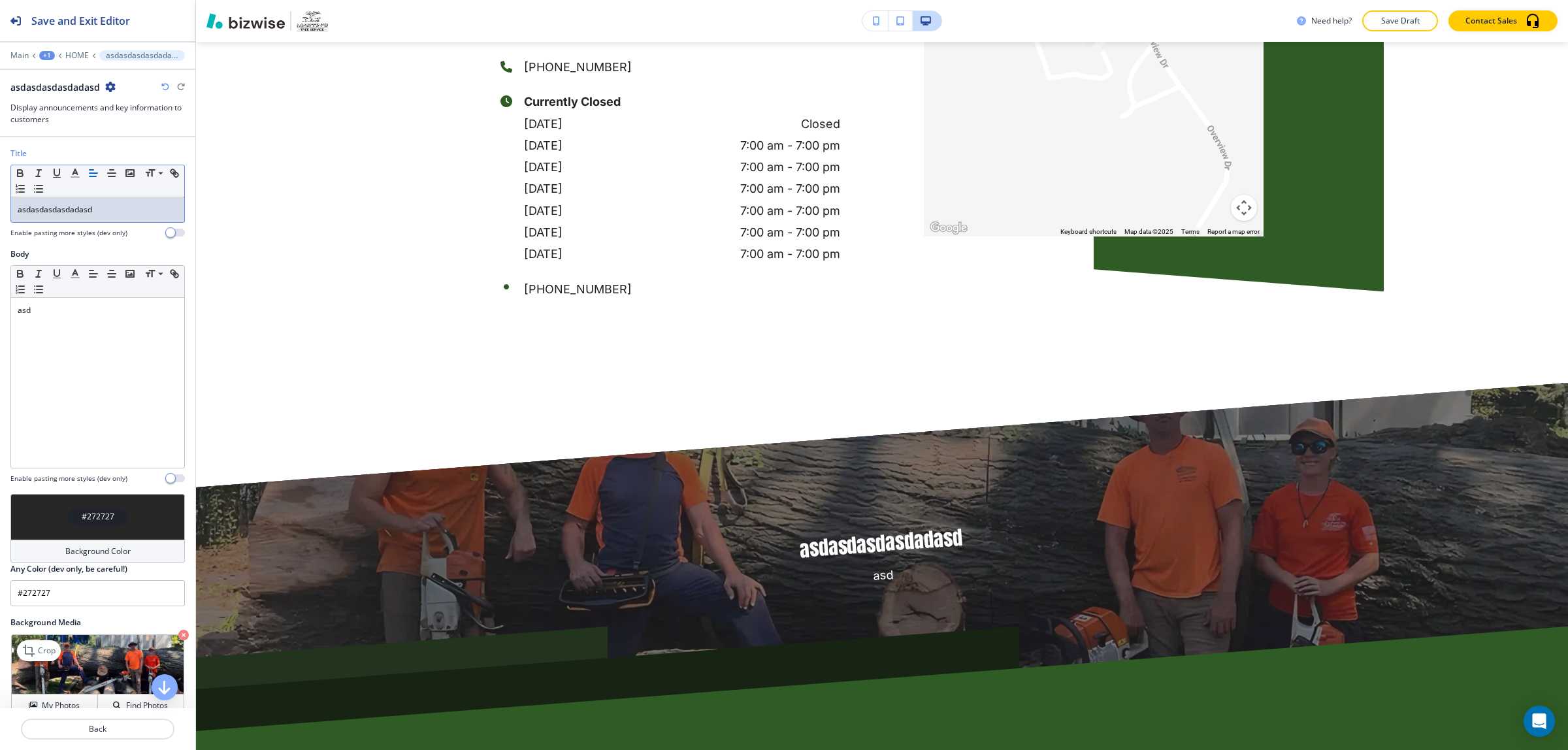
click at [178, 635] on icon "button" at bounding box center [184, 635] width 11 height 11
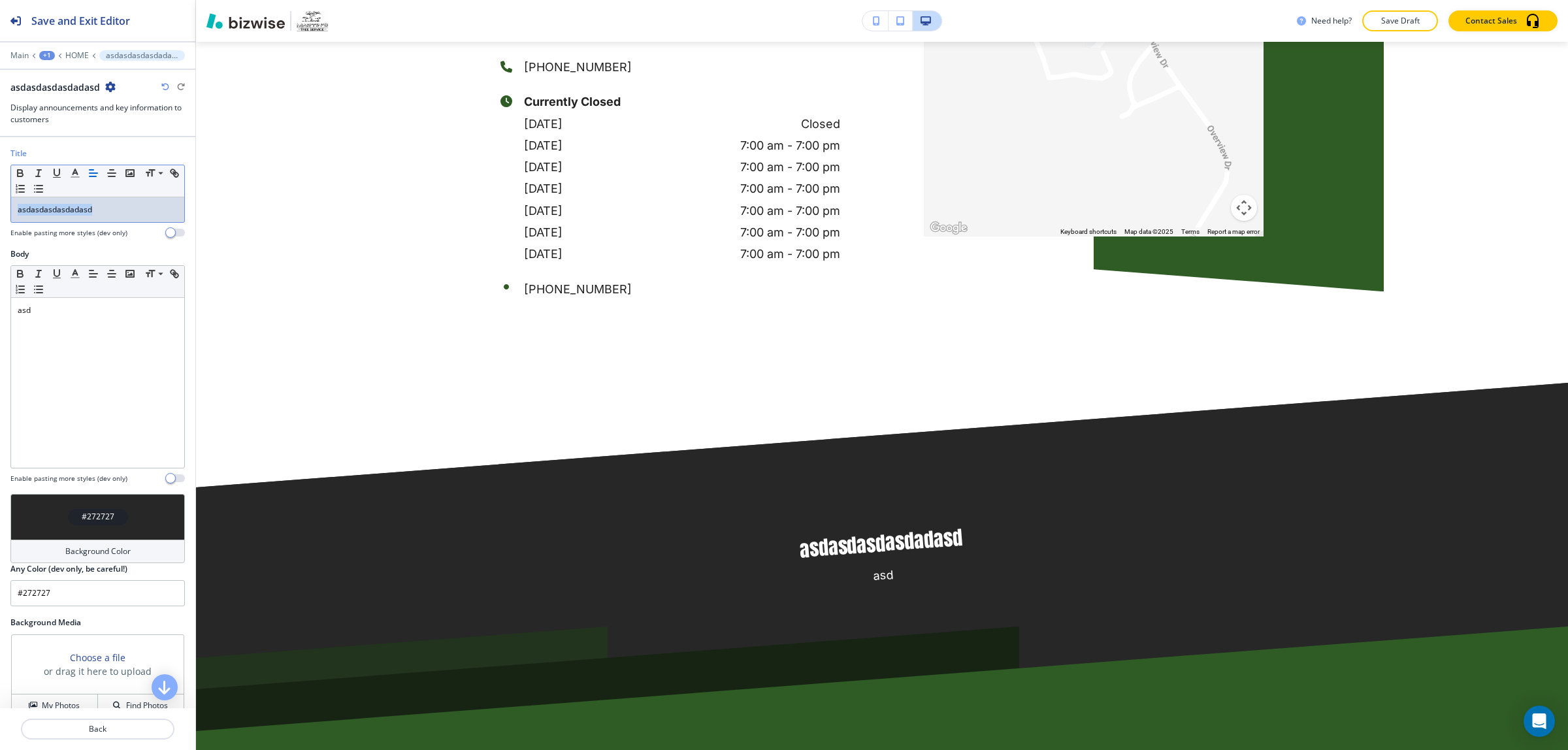
drag, startPoint x: 145, startPoint y: 207, endPoint x: -28, endPoint y: 213, distance: 173.1
click at [0, 0] on html "Save and Exit Editor Main +1 HOME asdasdasdasdadasd asdasdasdasdadasd Display a…" at bounding box center [784, 0] width 1568 height 0
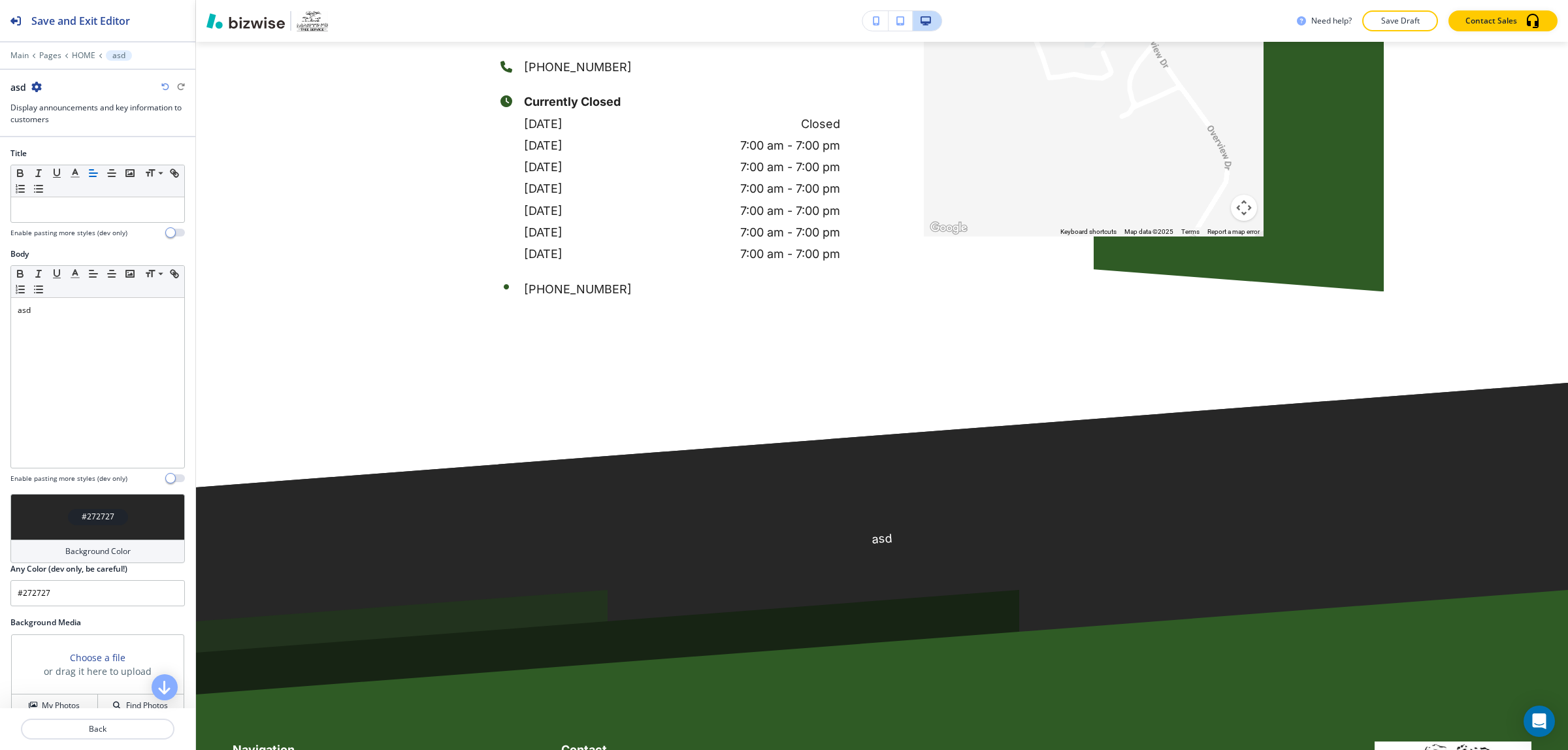
click at [35, 84] on icon "button" at bounding box center [37, 87] width 11 height 11
click at [67, 145] on button "Delete Section" at bounding box center [74, 156] width 84 height 24
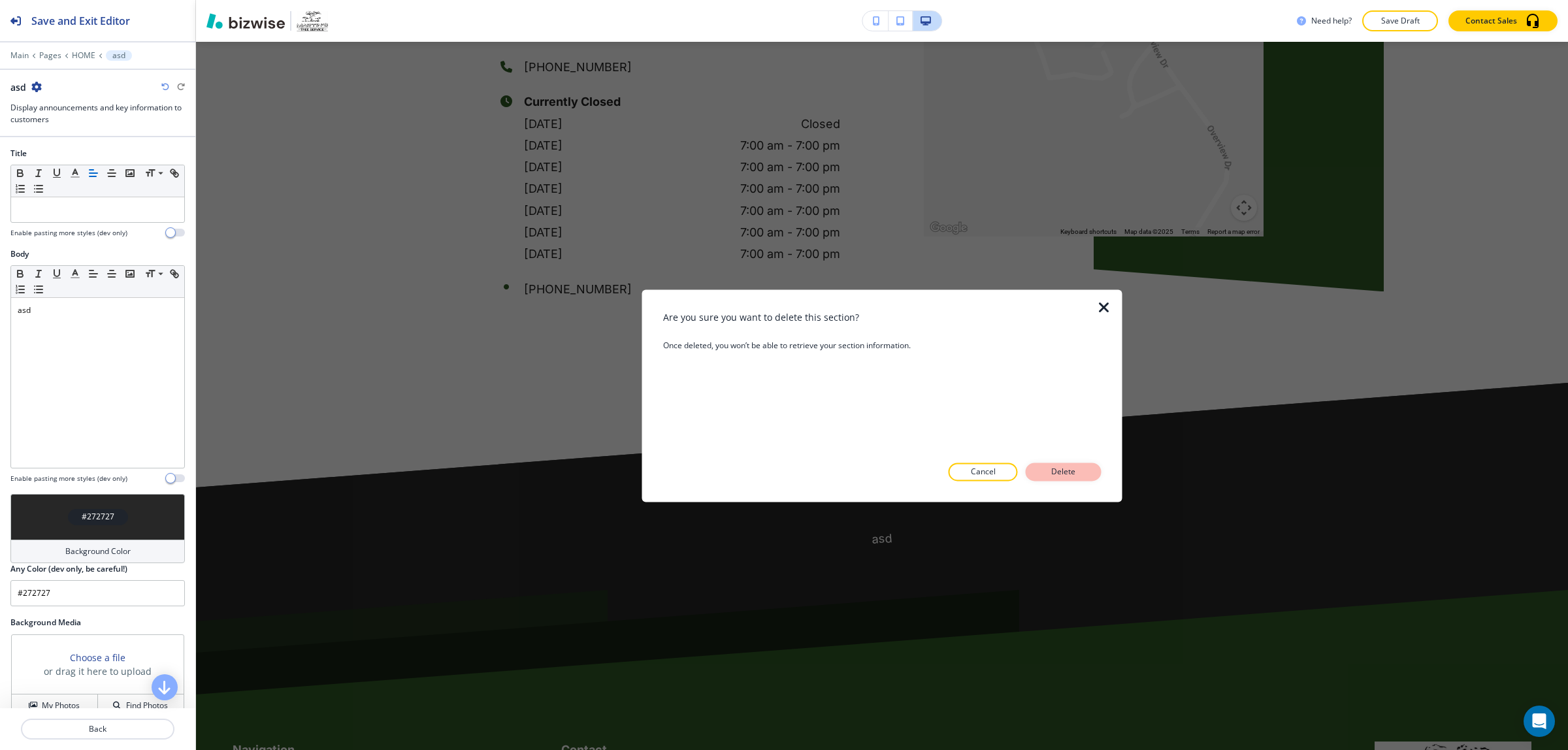
click at [1085, 471] on button "Delete" at bounding box center [1064, 473] width 75 height 18
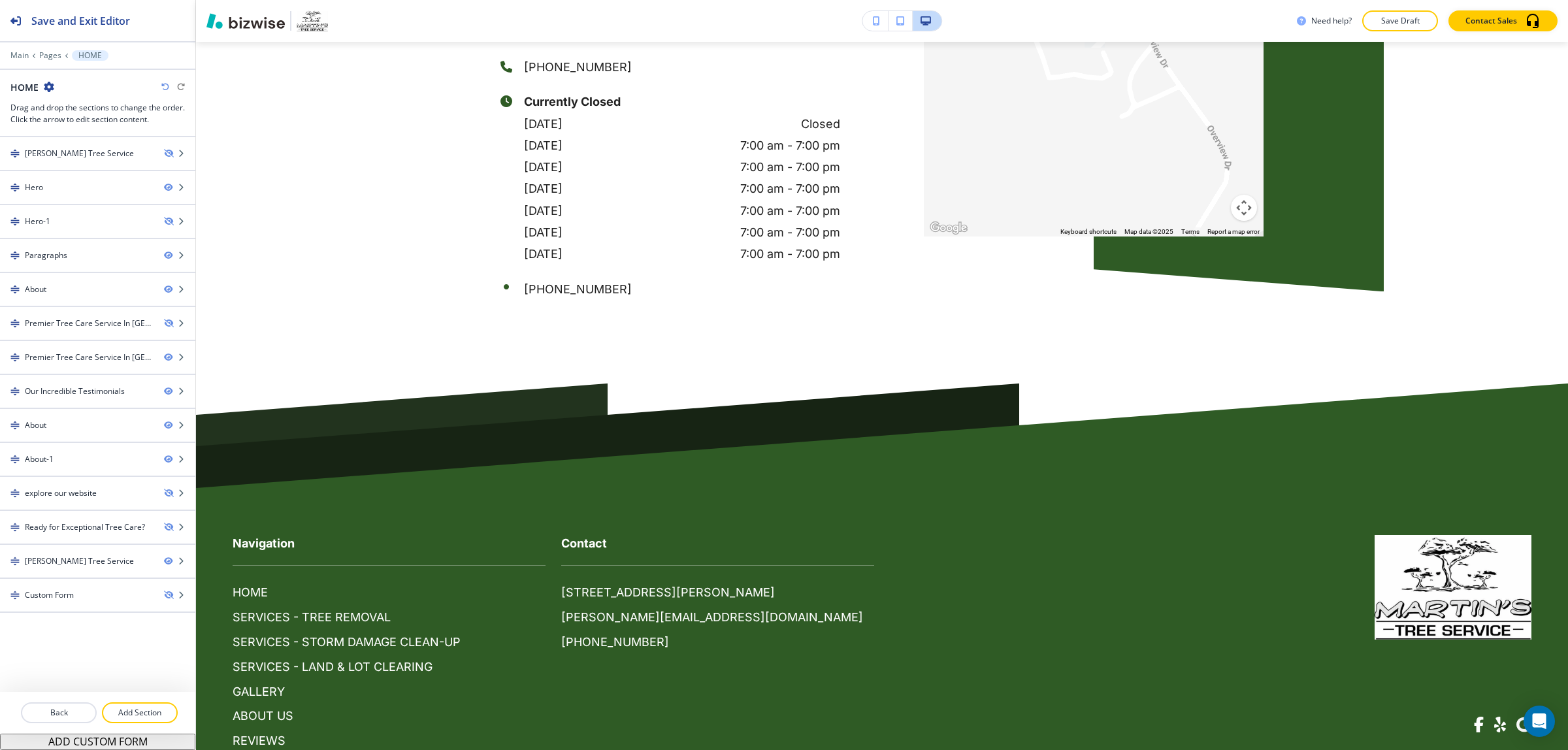
scroll to position [5530, 0]
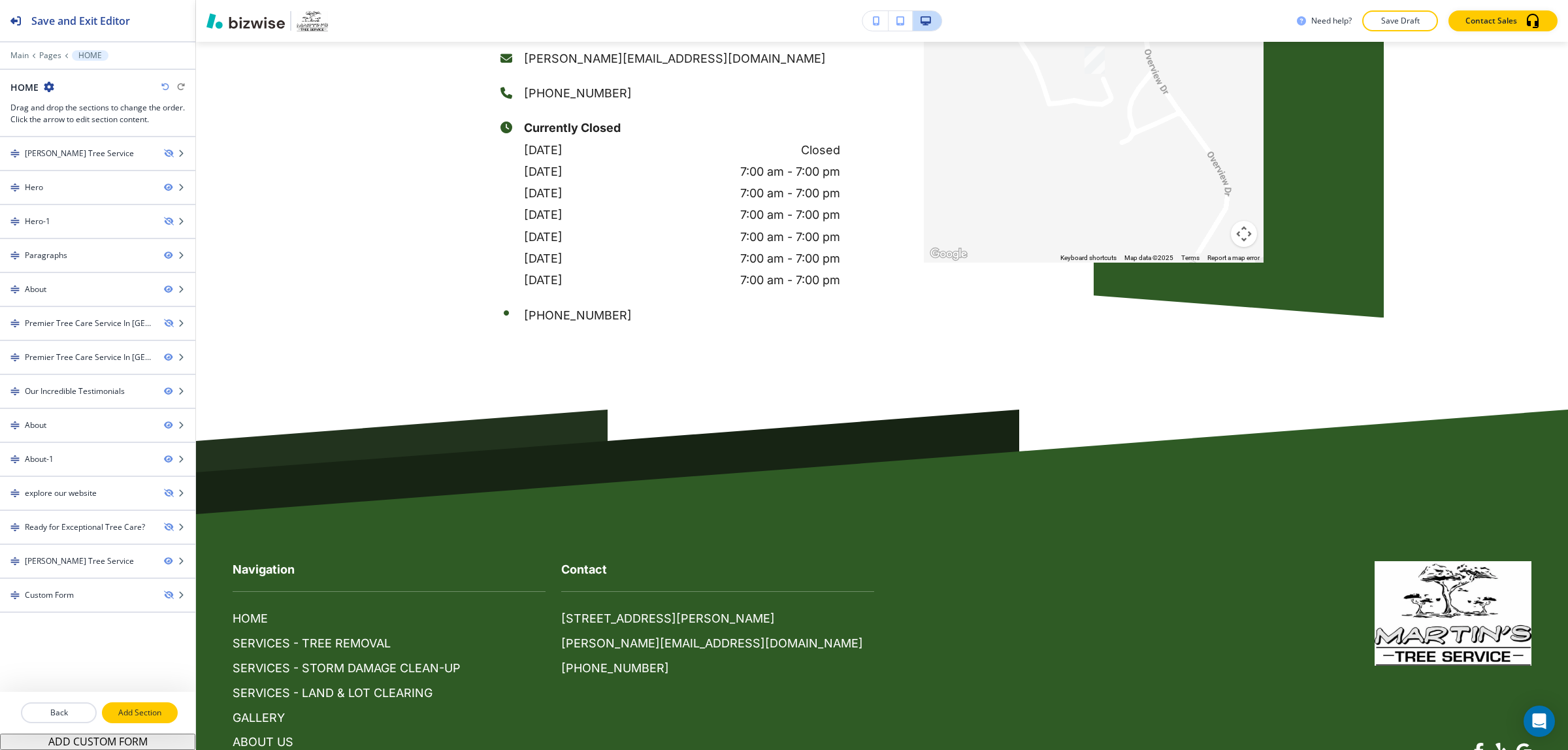
click at [149, 710] on p "Add Section" at bounding box center [140, 713] width 74 height 12
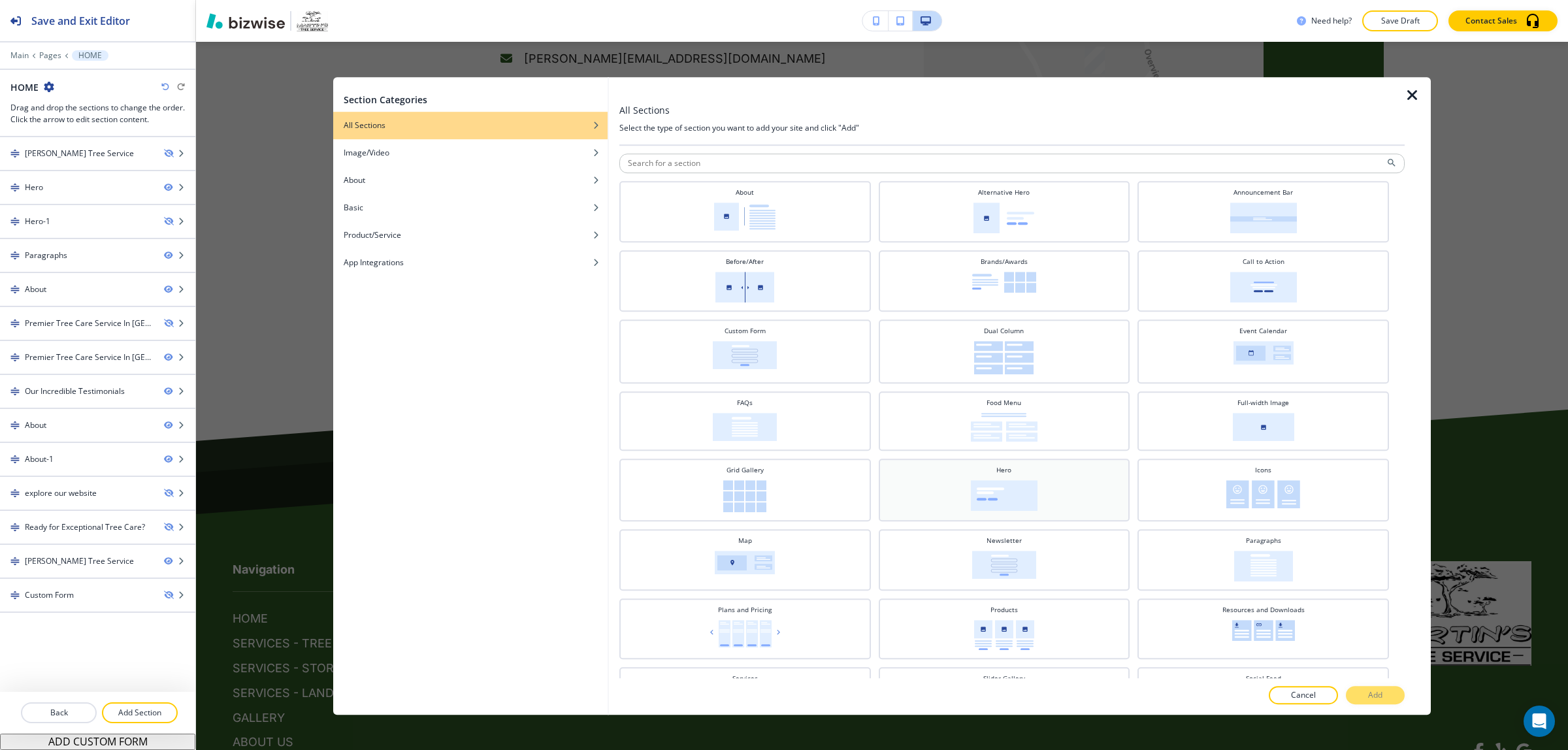
click at [1010, 495] on img at bounding box center [1004, 495] width 66 height 31
click at [1363, 692] on button "Add" at bounding box center [1375, 695] width 59 height 18
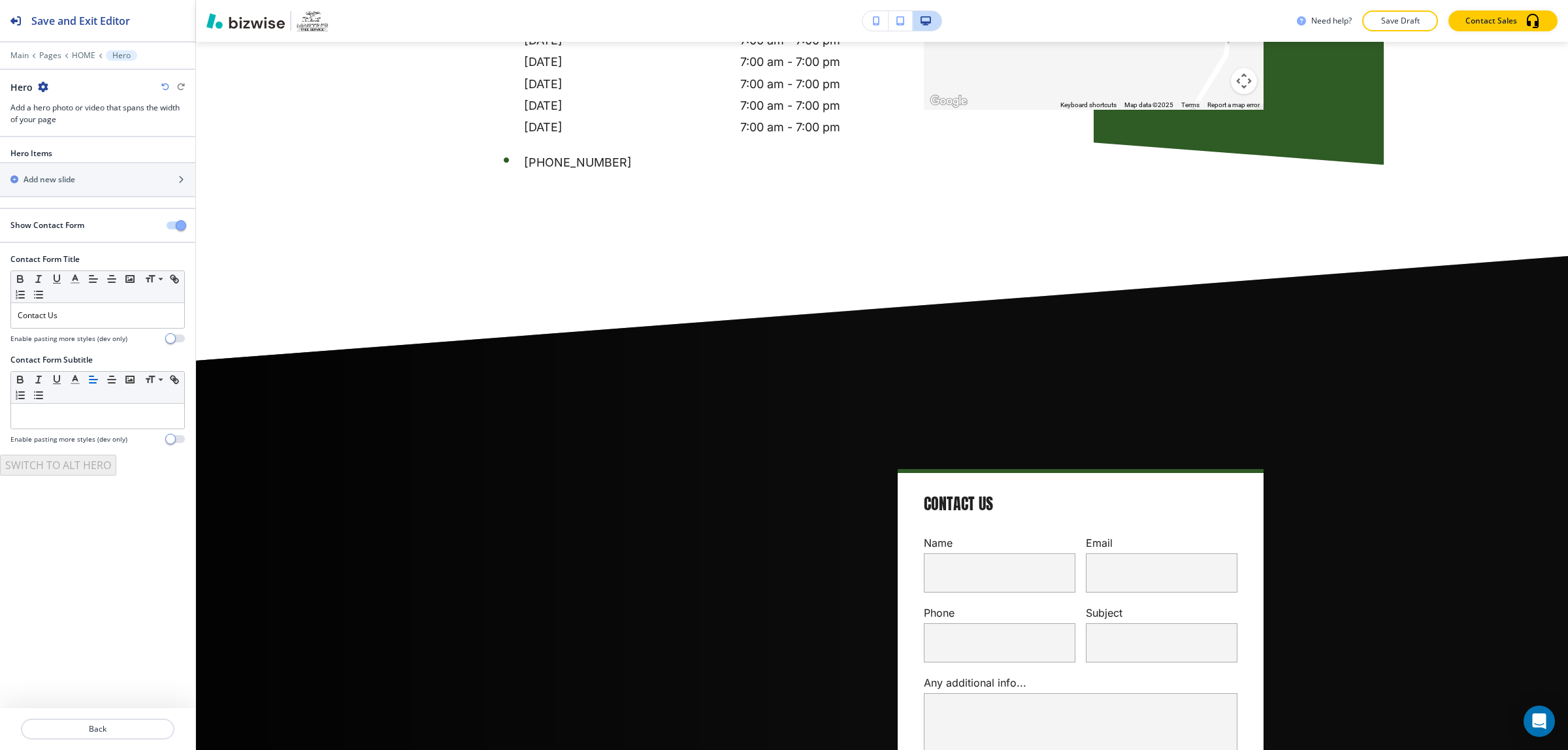
scroll to position [5578, 0]
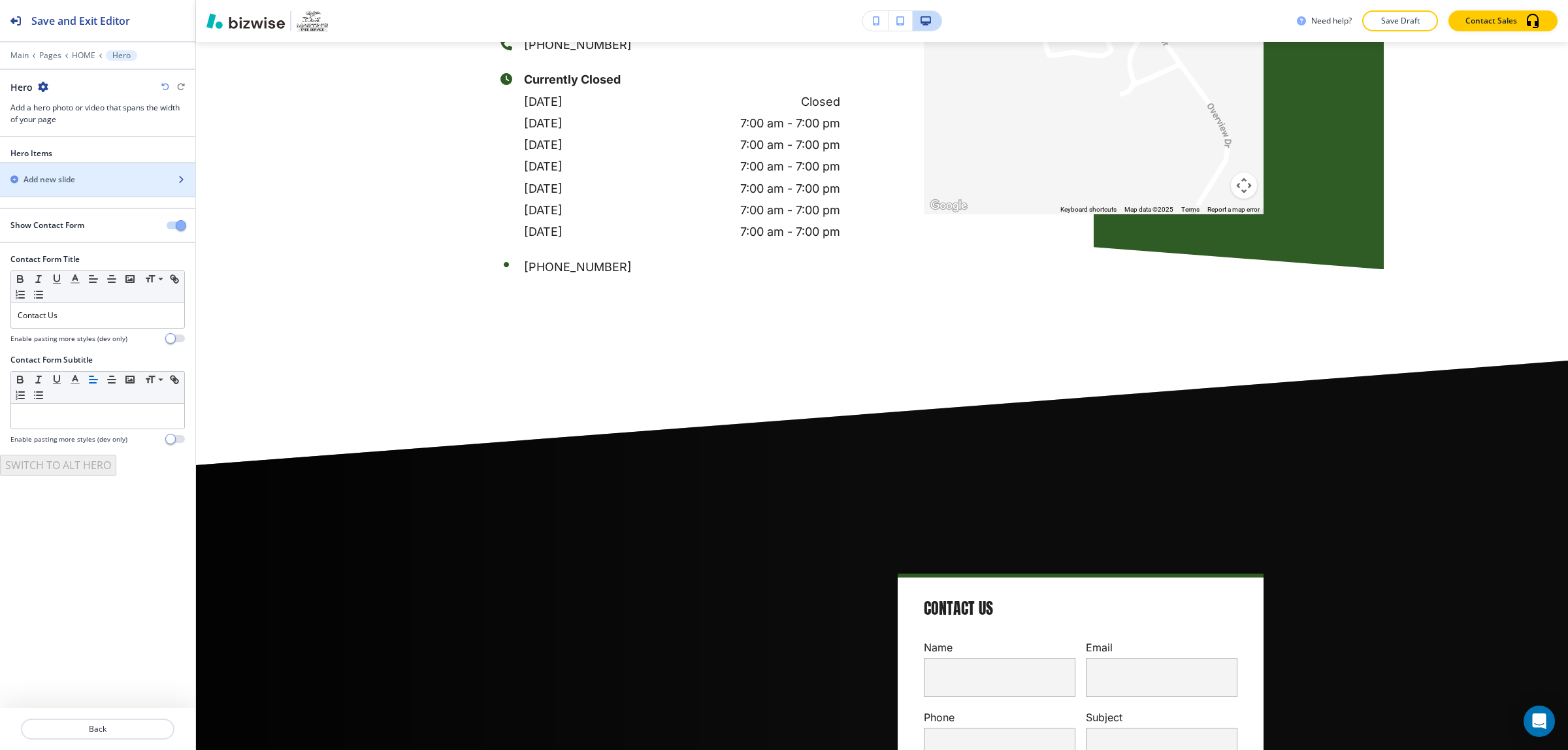
click at [69, 191] on div "button" at bounding box center [97, 191] width 195 height 11
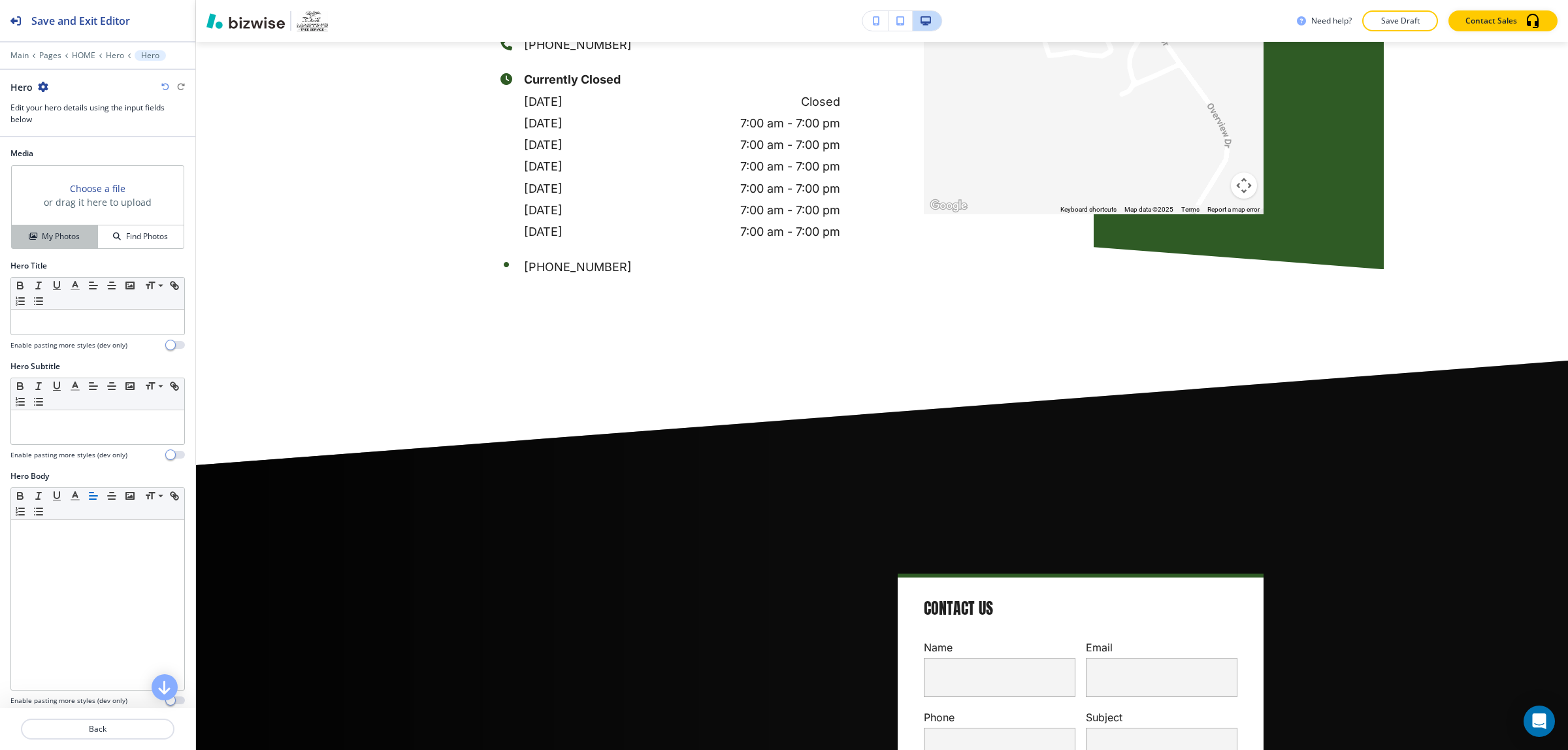
click at [74, 227] on button "My Photos" at bounding box center [55, 236] width 86 height 23
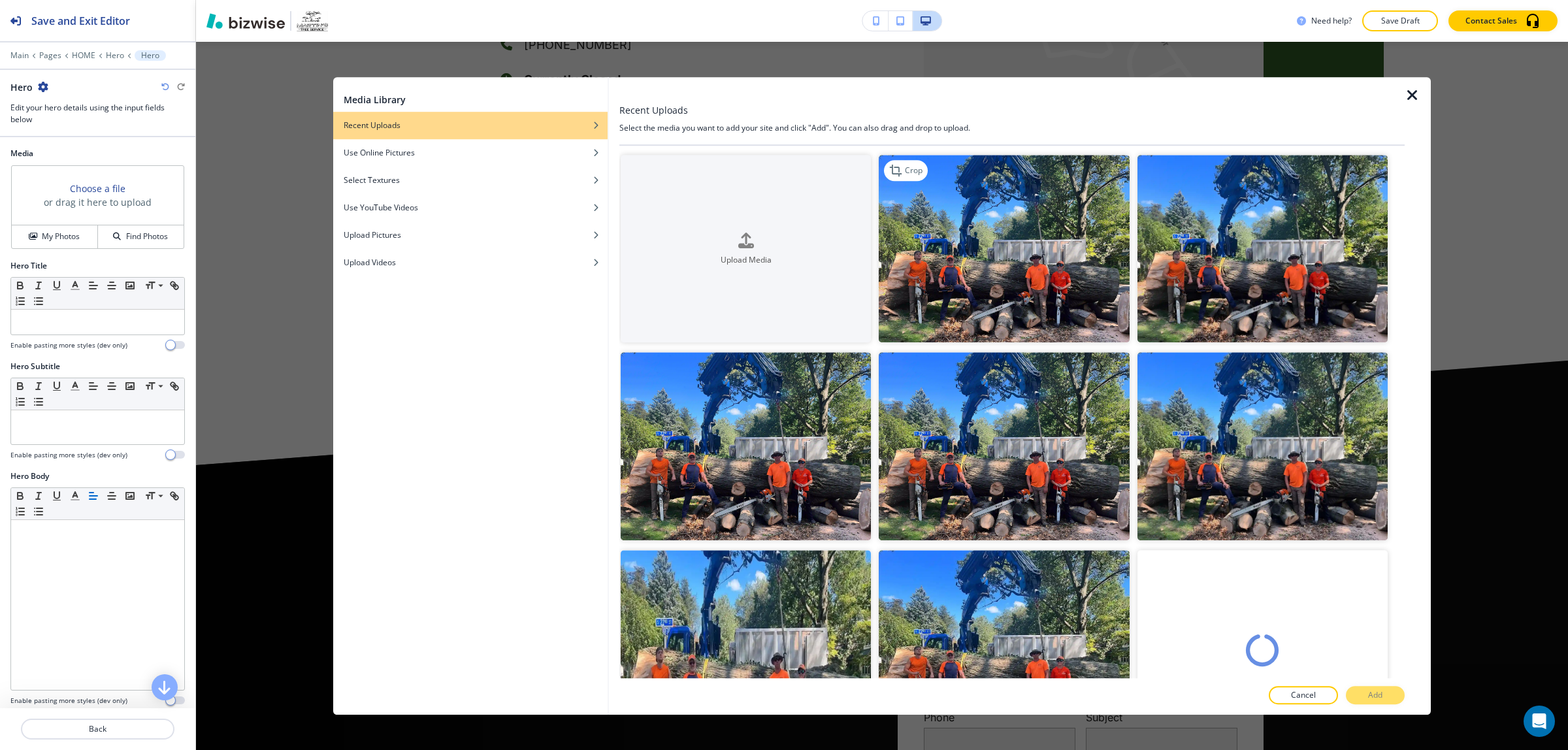
click at [1060, 275] on img "button" at bounding box center [1004, 248] width 250 height 187
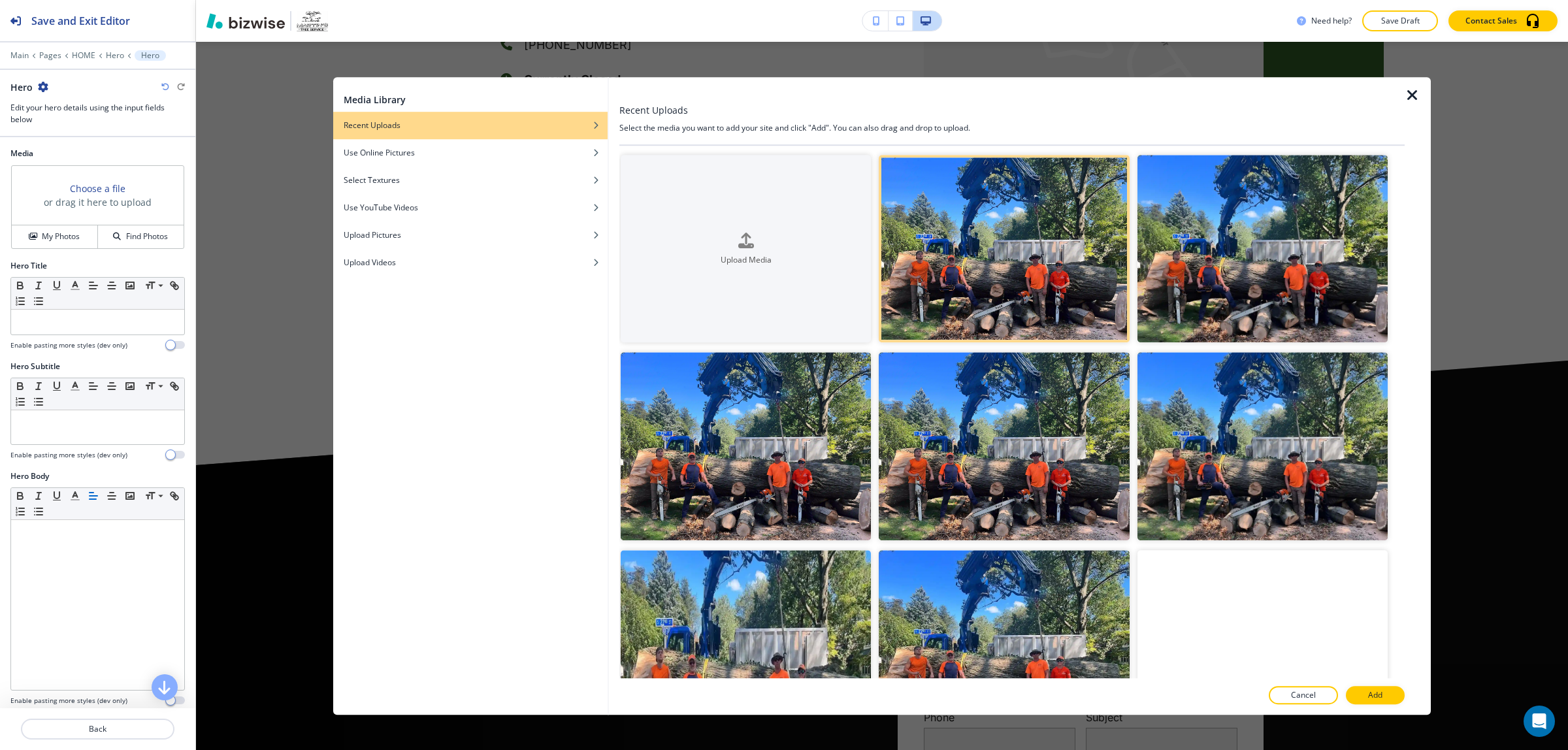
click at [1371, 705] on div at bounding box center [1013, 710] width 785 height 11
click at [1371, 701] on p "Add" at bounding box center [1375, 695] width 15 height 12
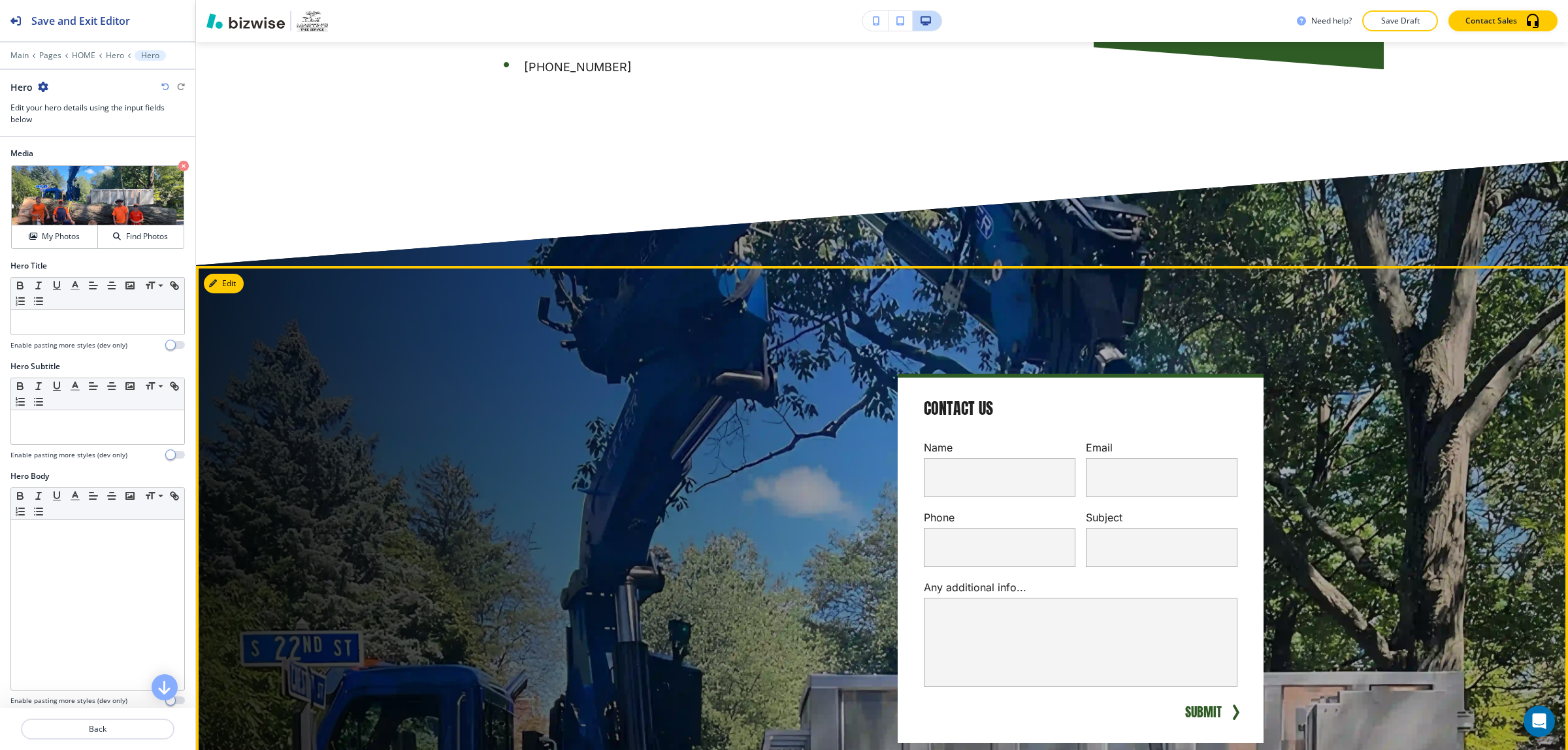
scroll to position [5742, 0]
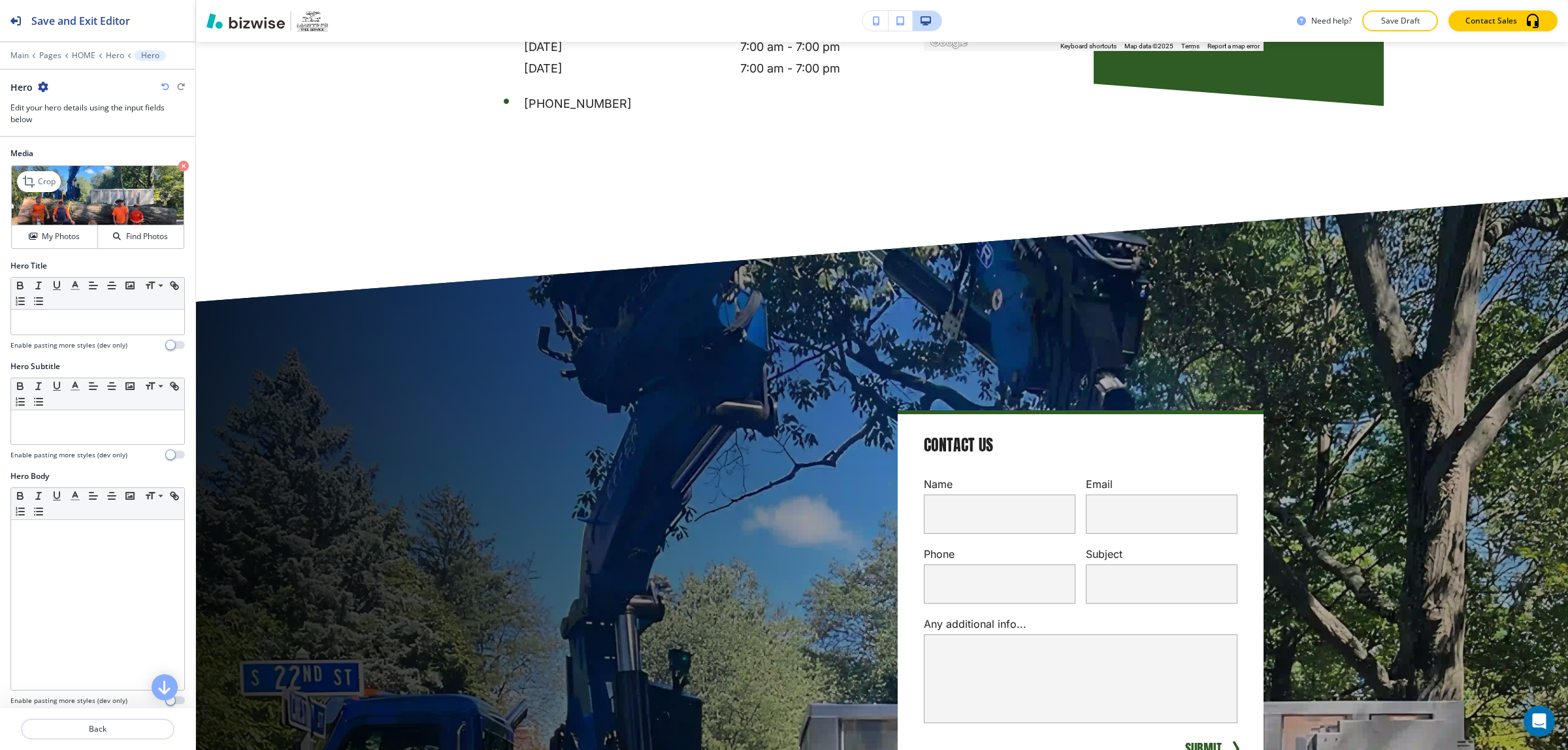
click at [178, 165] on icon "button" at bounding box center [184, 166] width 11 height 11
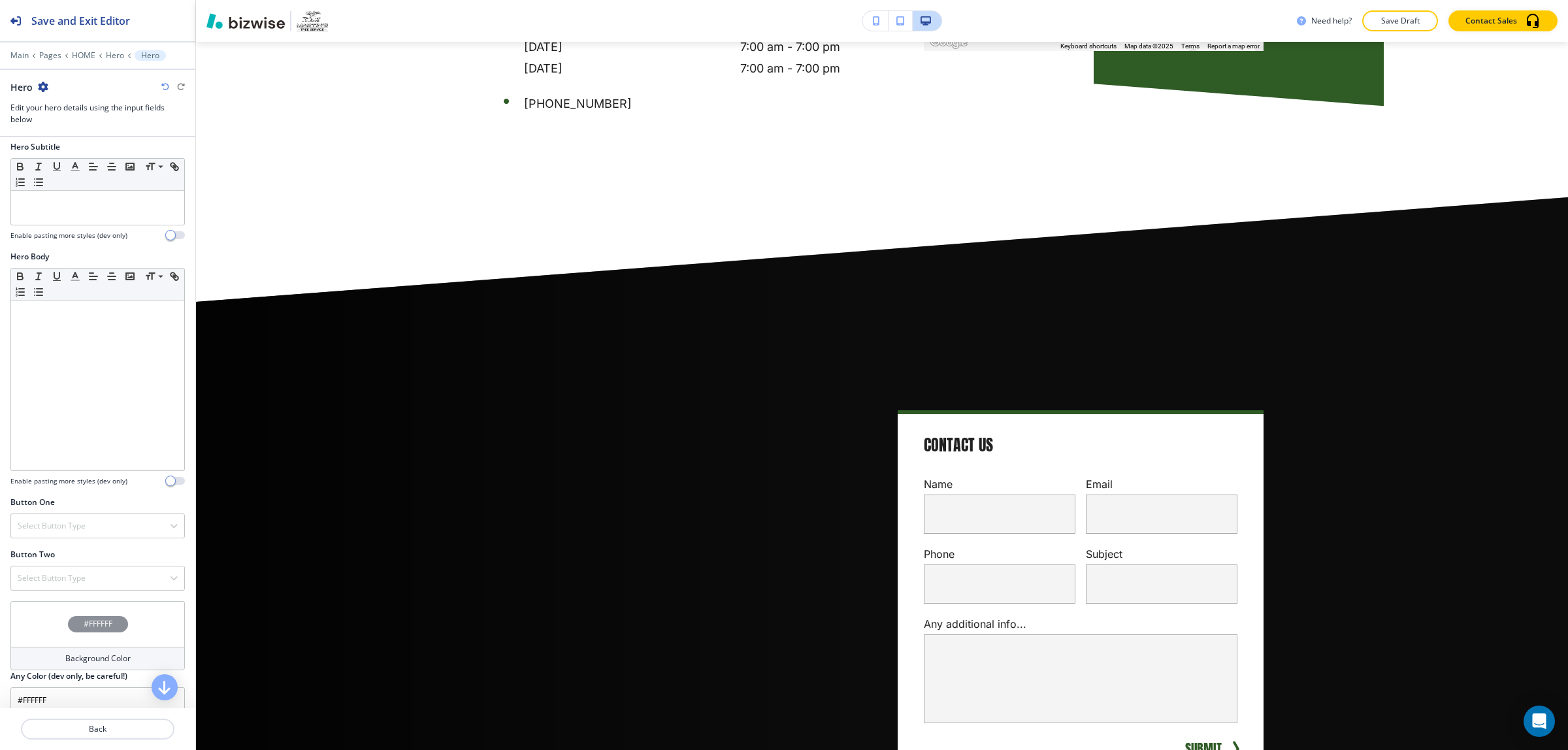
scroll to position [237, 0]
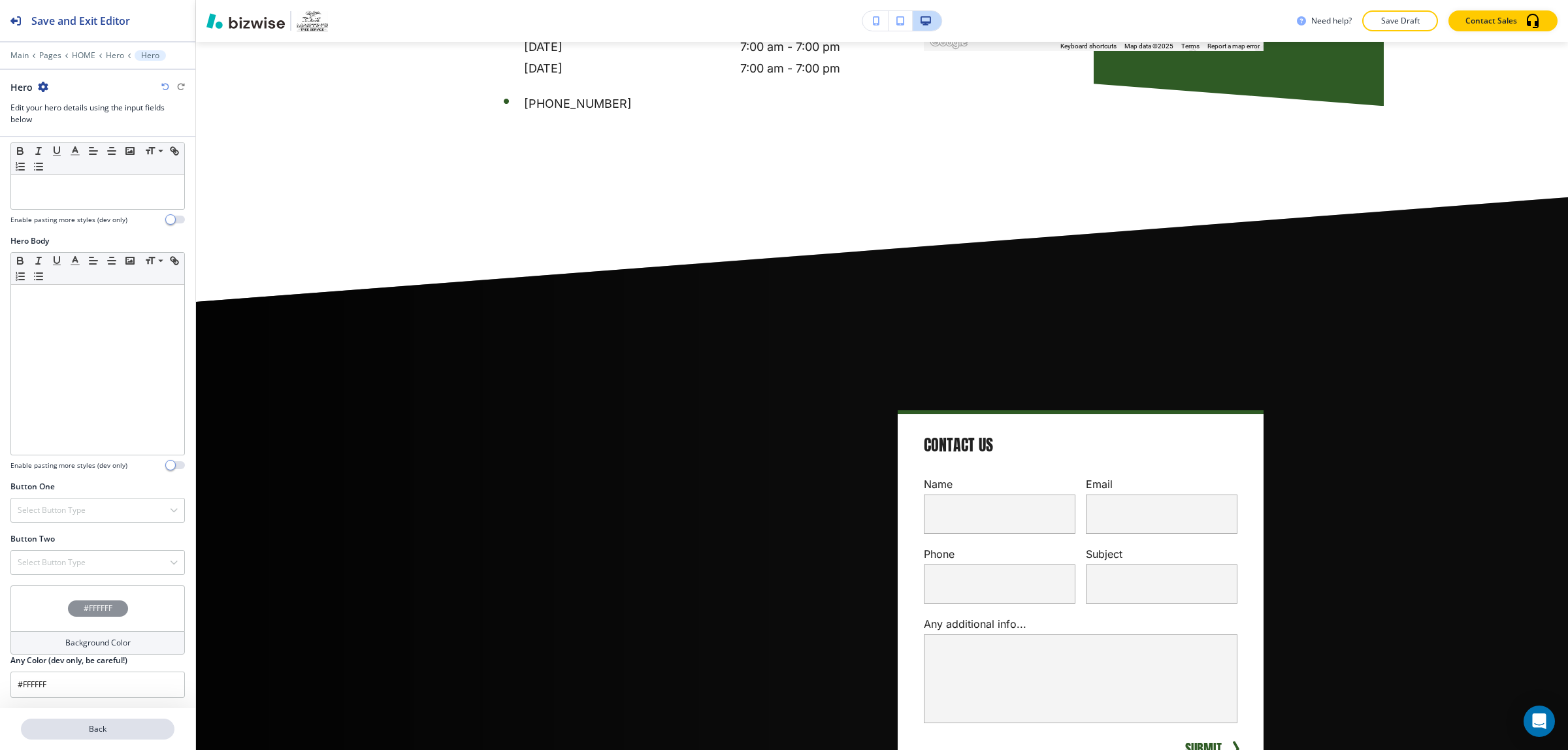
click at [99, 729] on p "Back" at bounding box center [97, 729] width 151 height 12
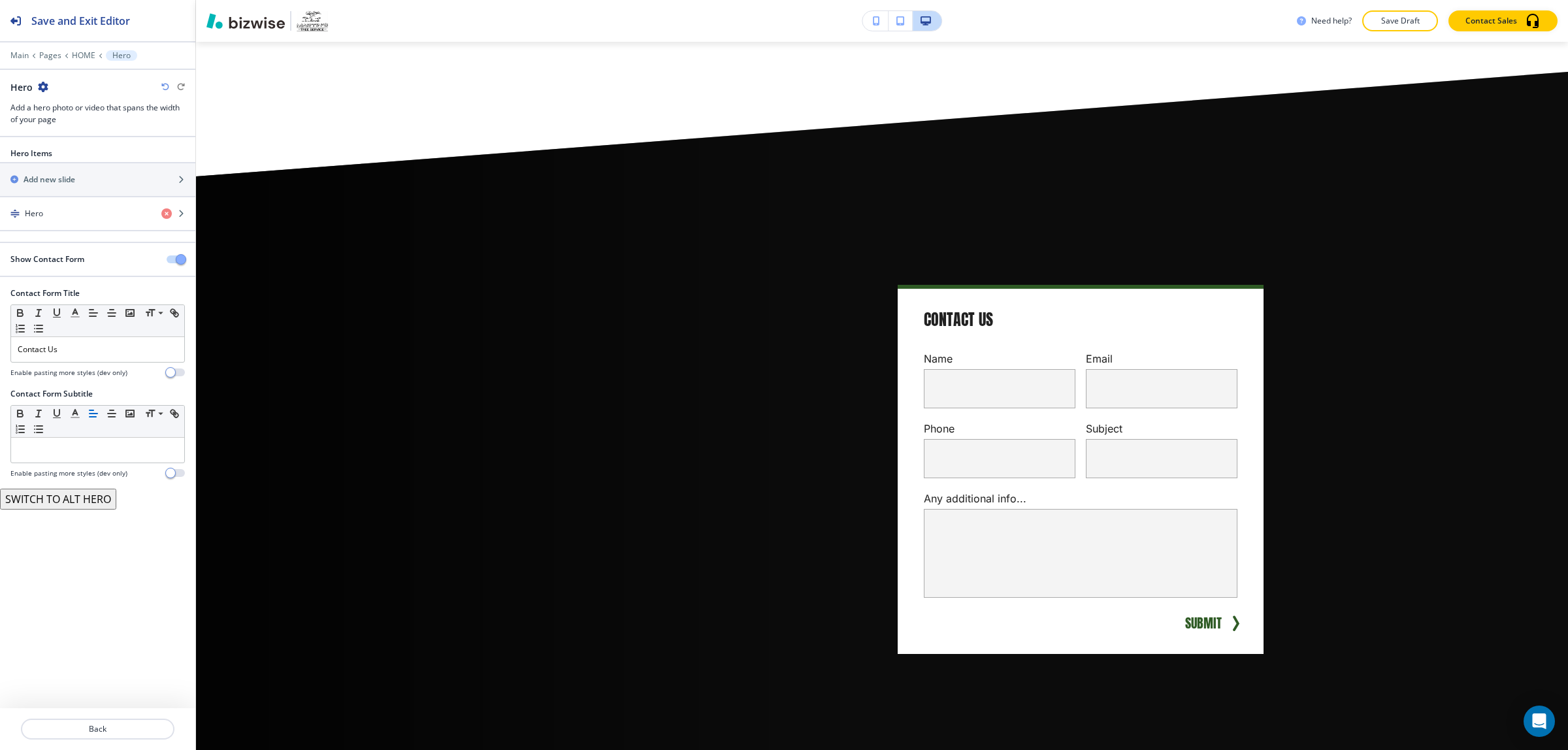
scroll to position [5905, 0]
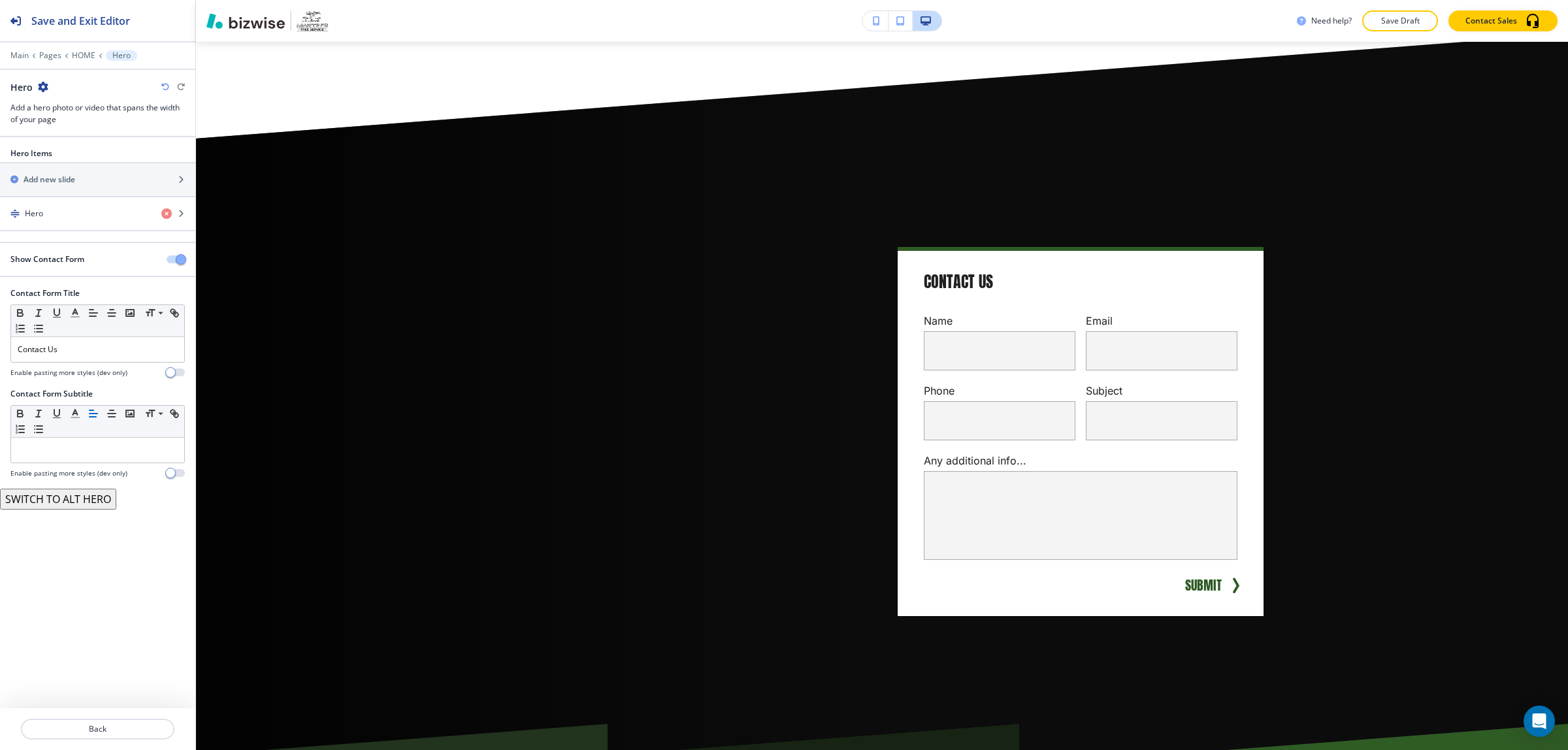
click at [80, 498] on button "SWITCH TO ALT HERO" at bounding box center [58, 499] width 116 height 21
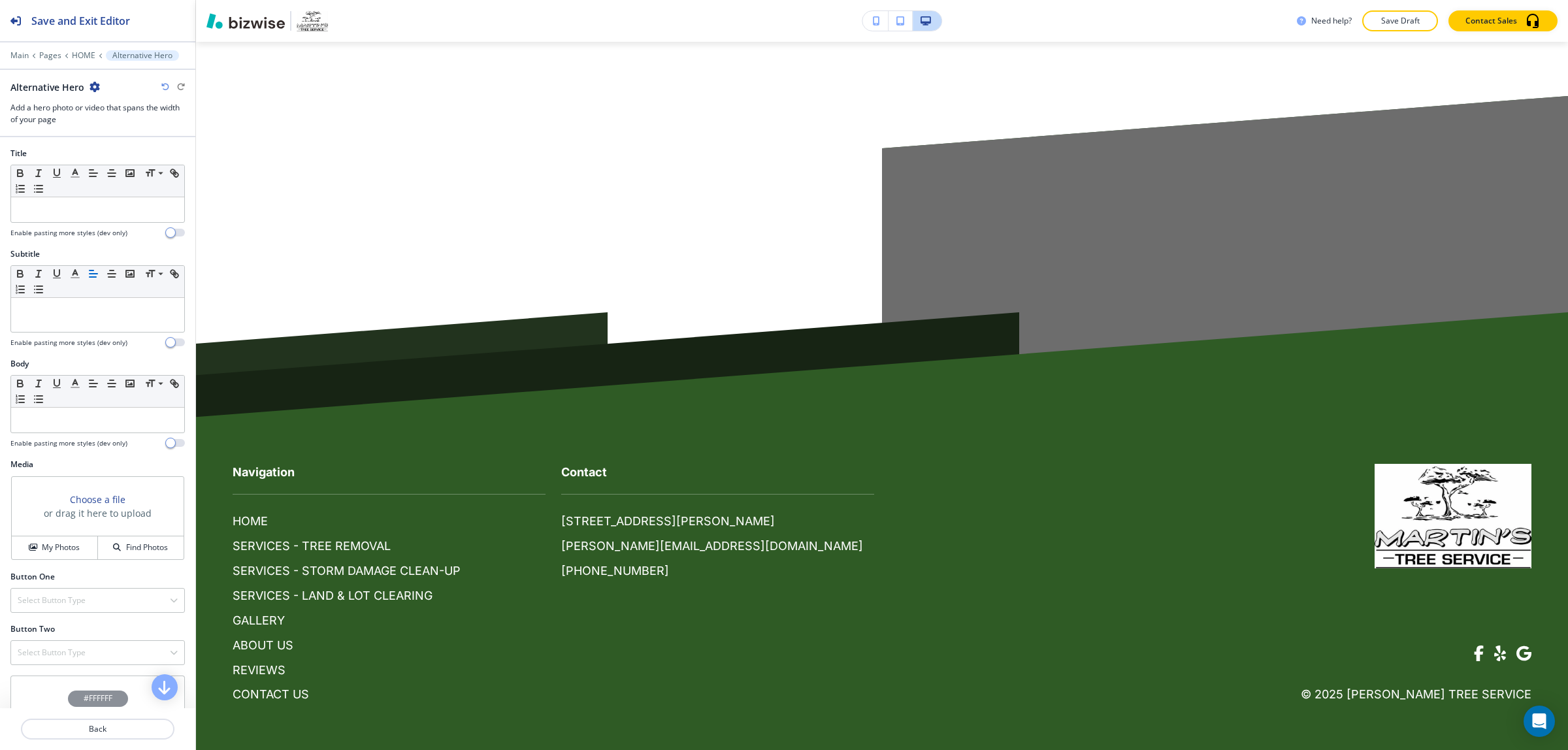
scroll to position [5745, 0]
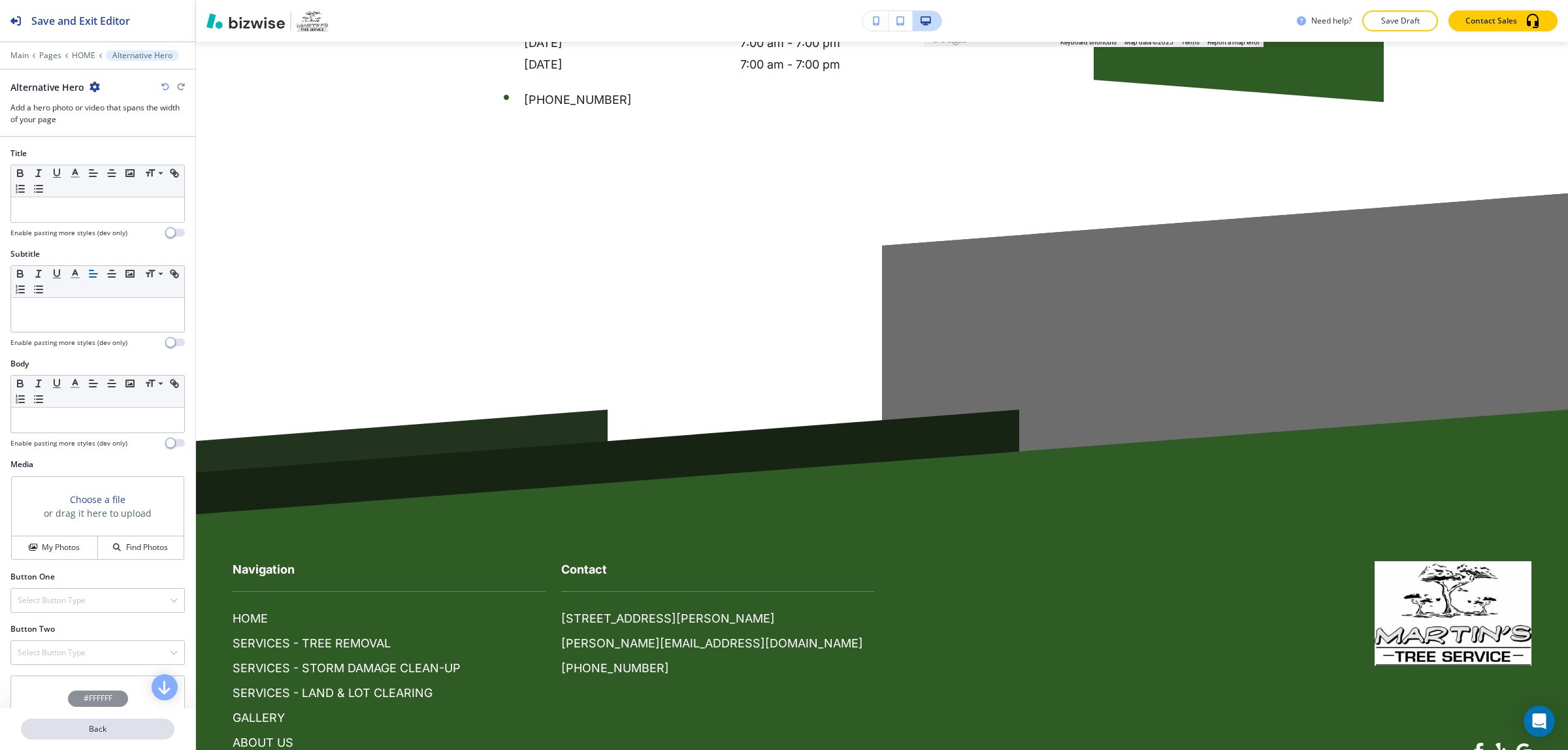
click at [115, 724] on p "Back" at bounding box center [97, 729] width 151 height 12
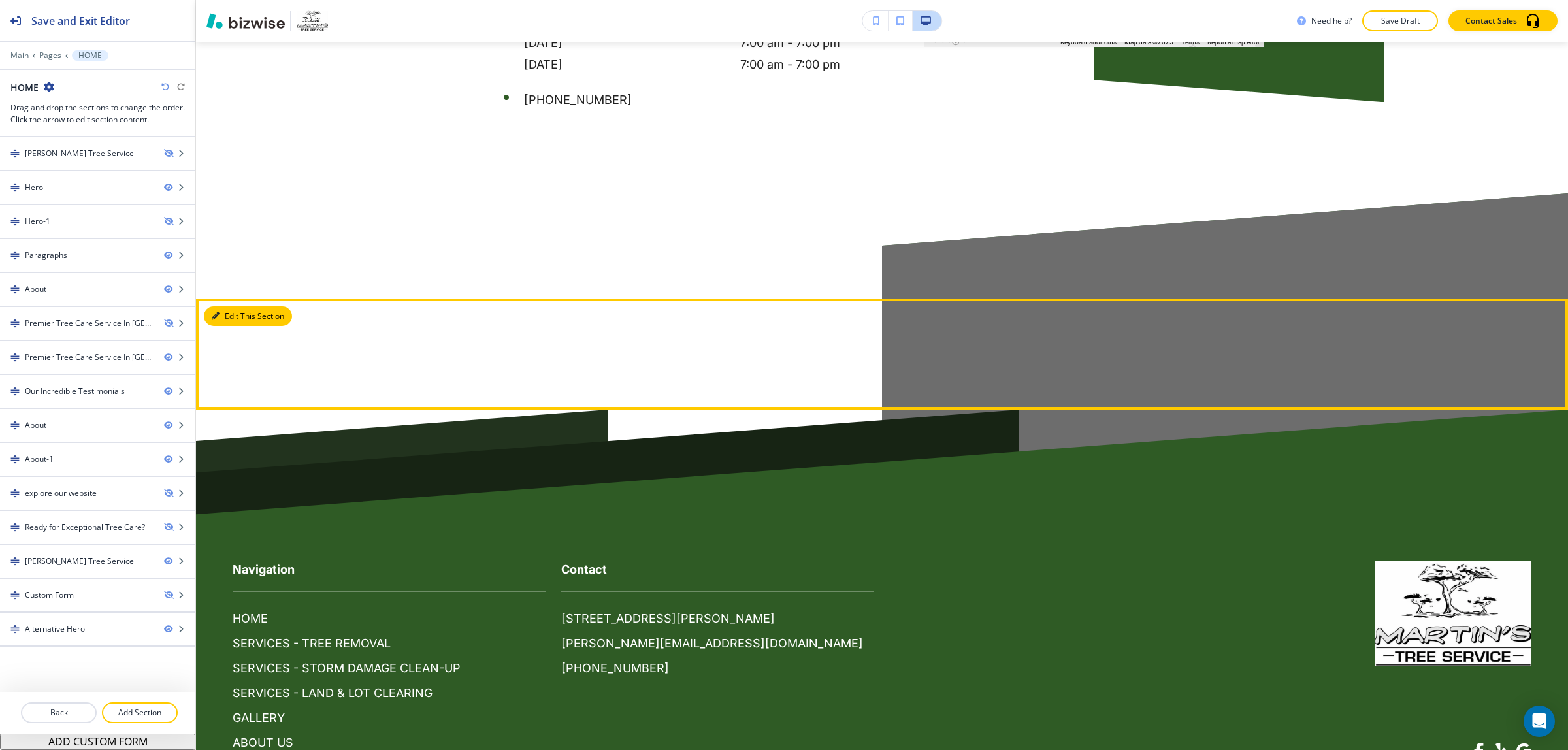
click at [234, 306] on button "Edit This Section" at bounding box center [247, 316] width 88 height 20
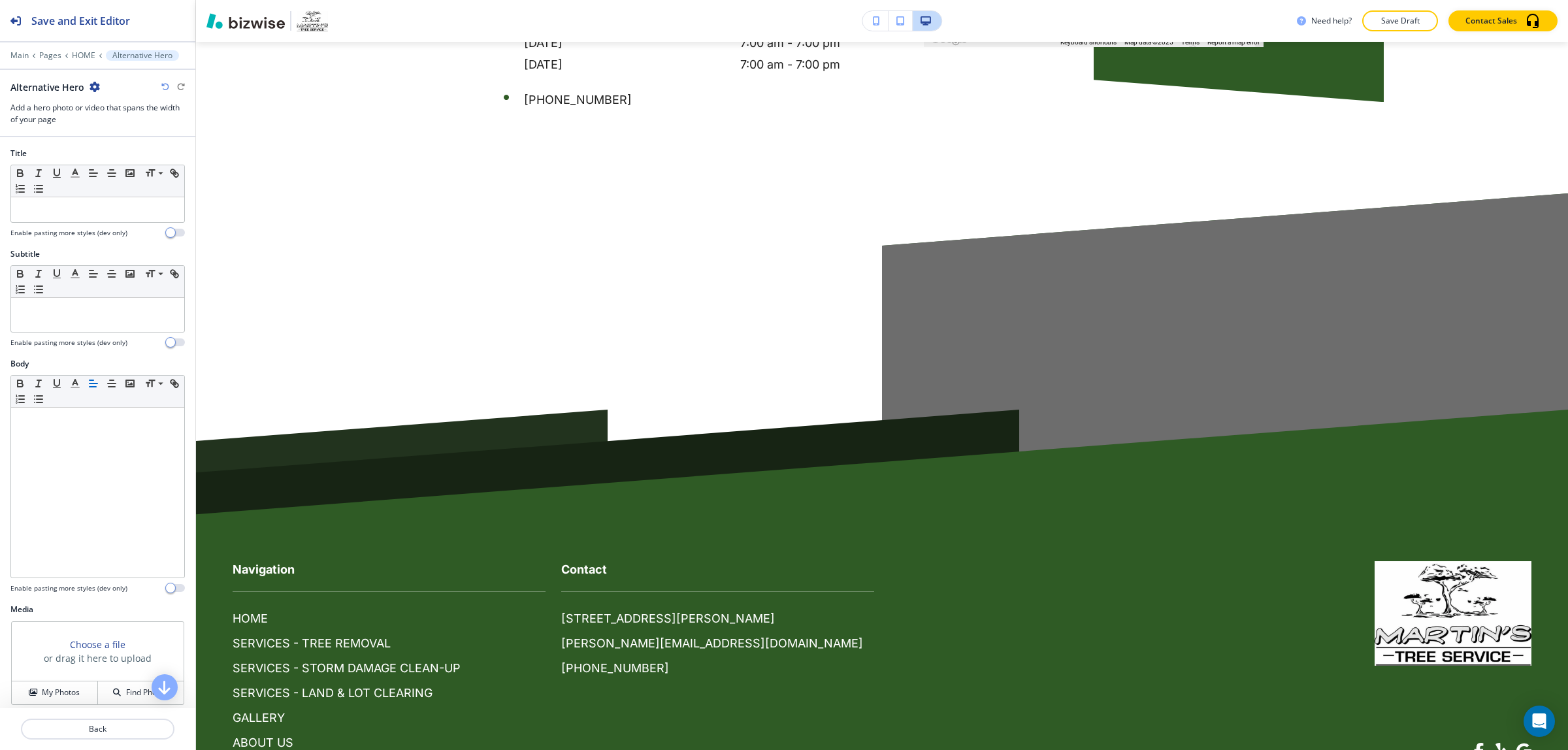
click at [101, 89] on div "Alternative Hero" at bounding box center [98, 86] width 175 height 14
click at [98, 87] on icon "button" at bounding box center [95, 87] width 11 height 11
click at [137, 155] on p "Delete Section" at bounding box center [129, 155] width 66 height 12
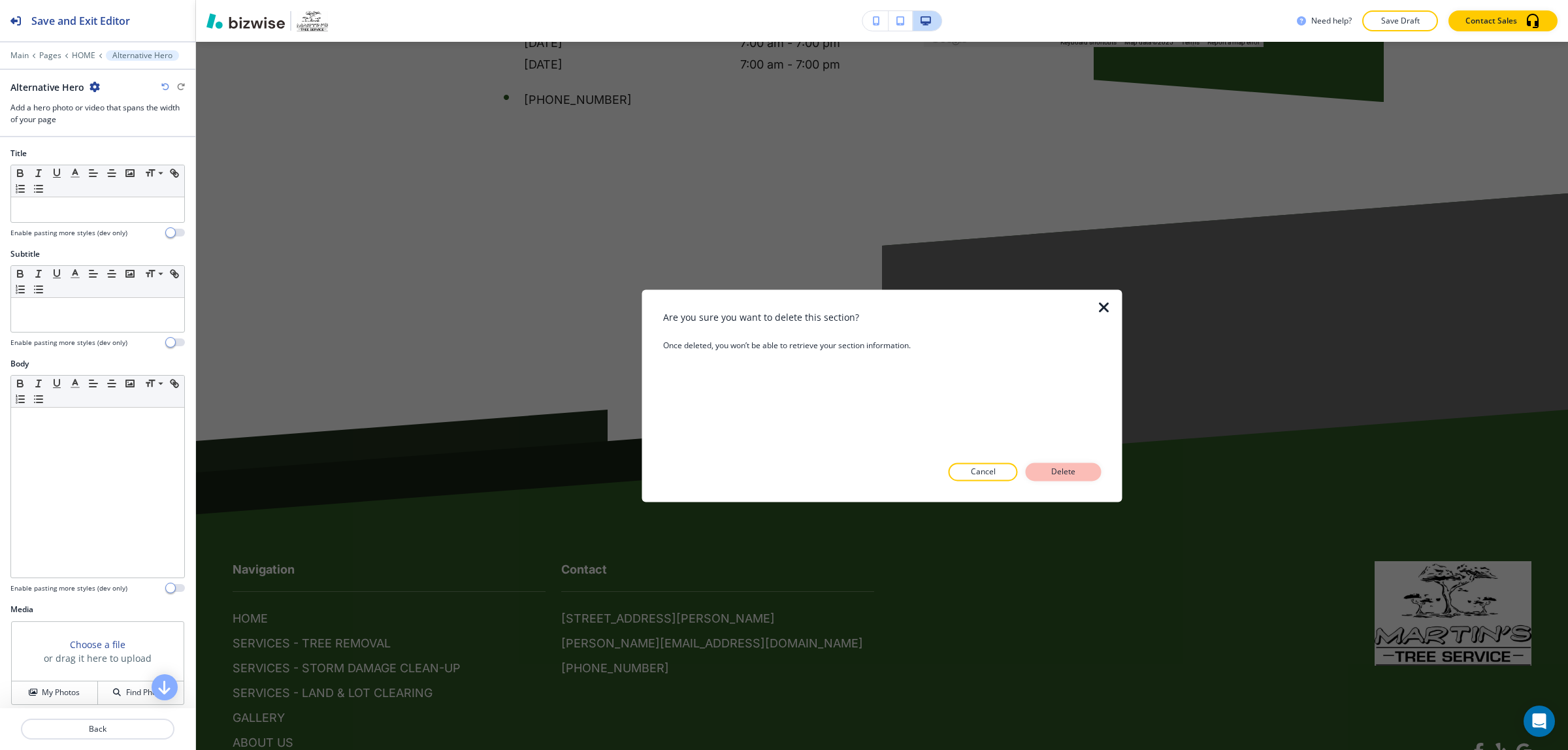
click at [1065, 468] on p "Delete" at bounding box center [1064, 472] width 32 height 12
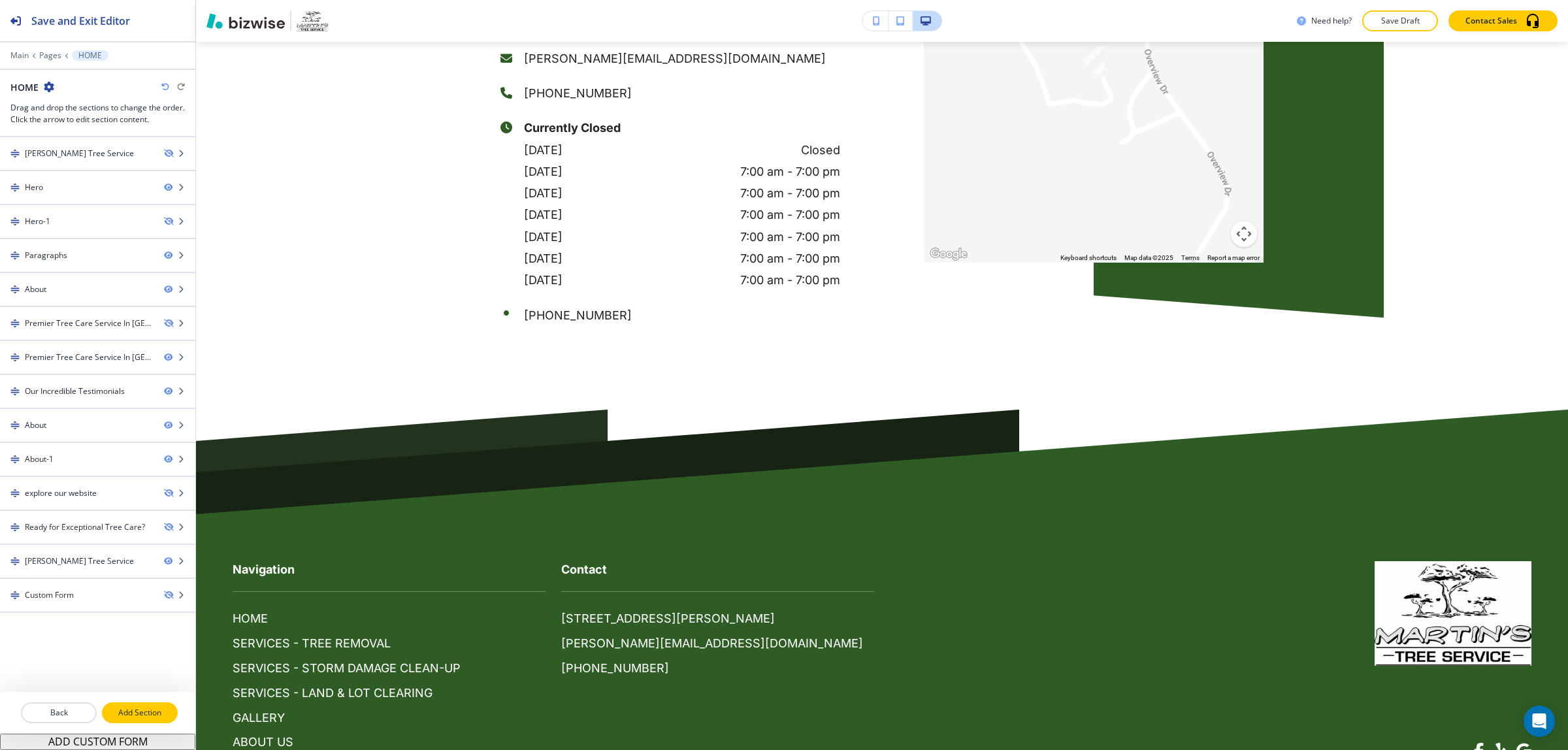
click at [141, 704] on button "Add Section" at bounding box center [139, 713] width 75 height 21
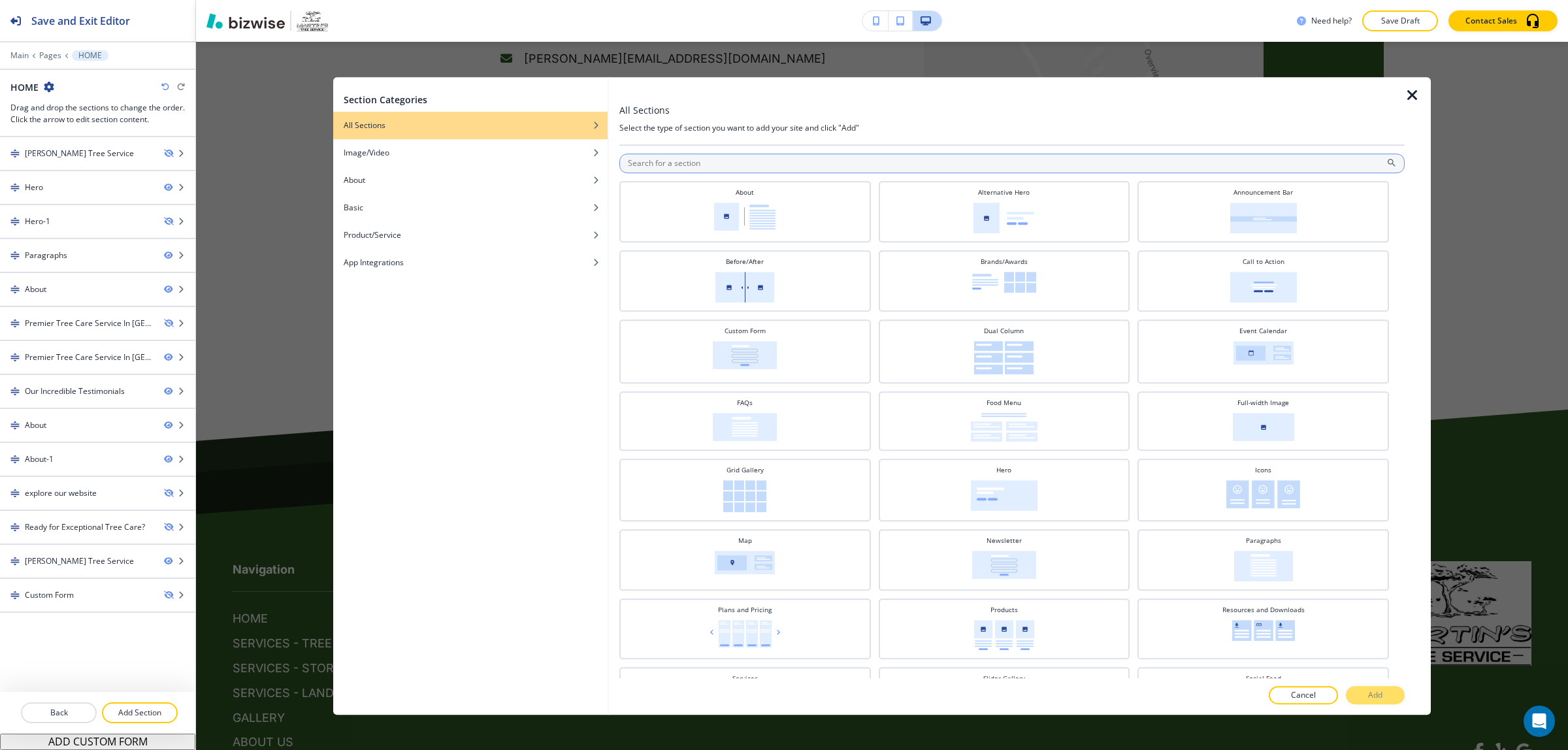
click at [677, 171] on input "text" at bounding box center [1013, 164] width 785 height 20
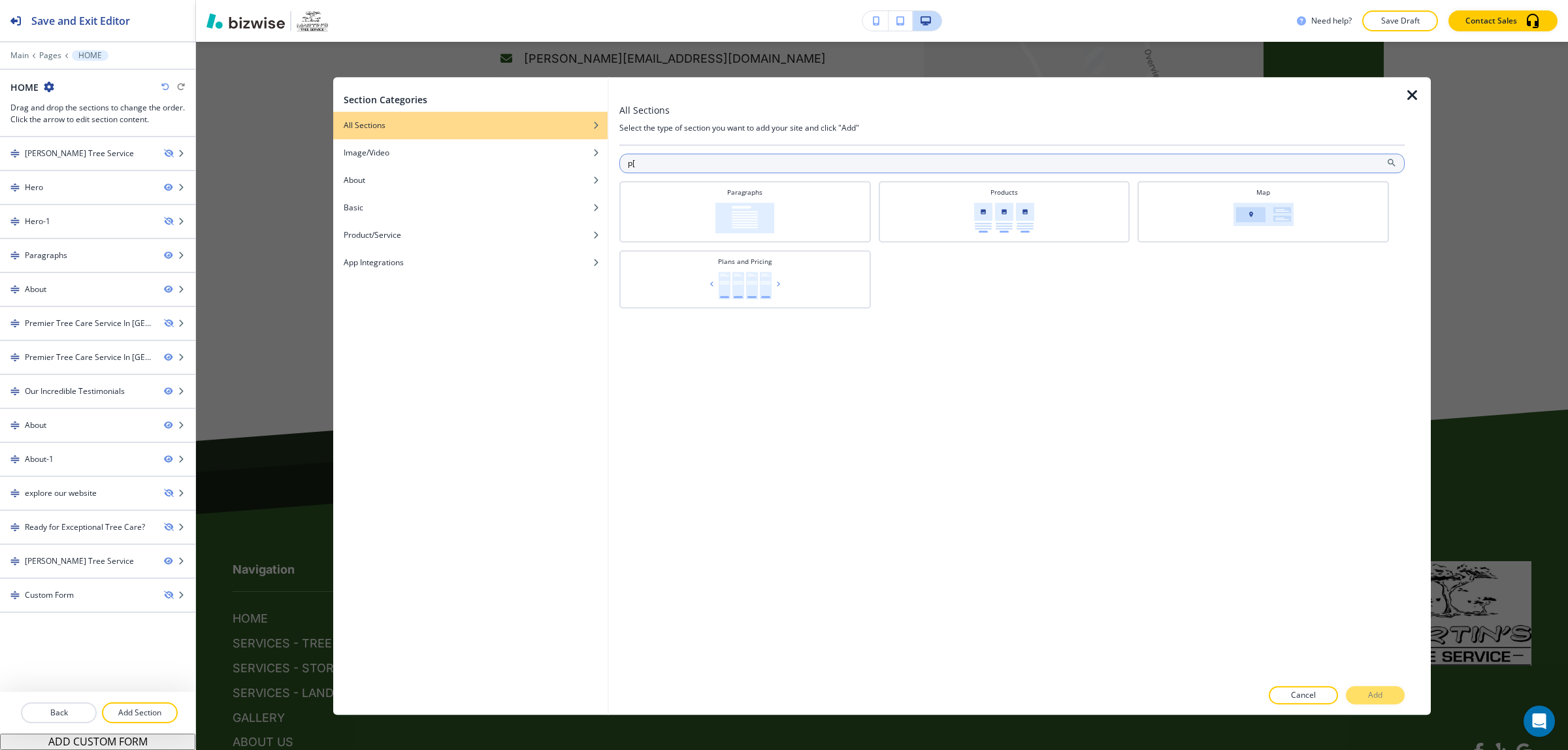
type input "p"
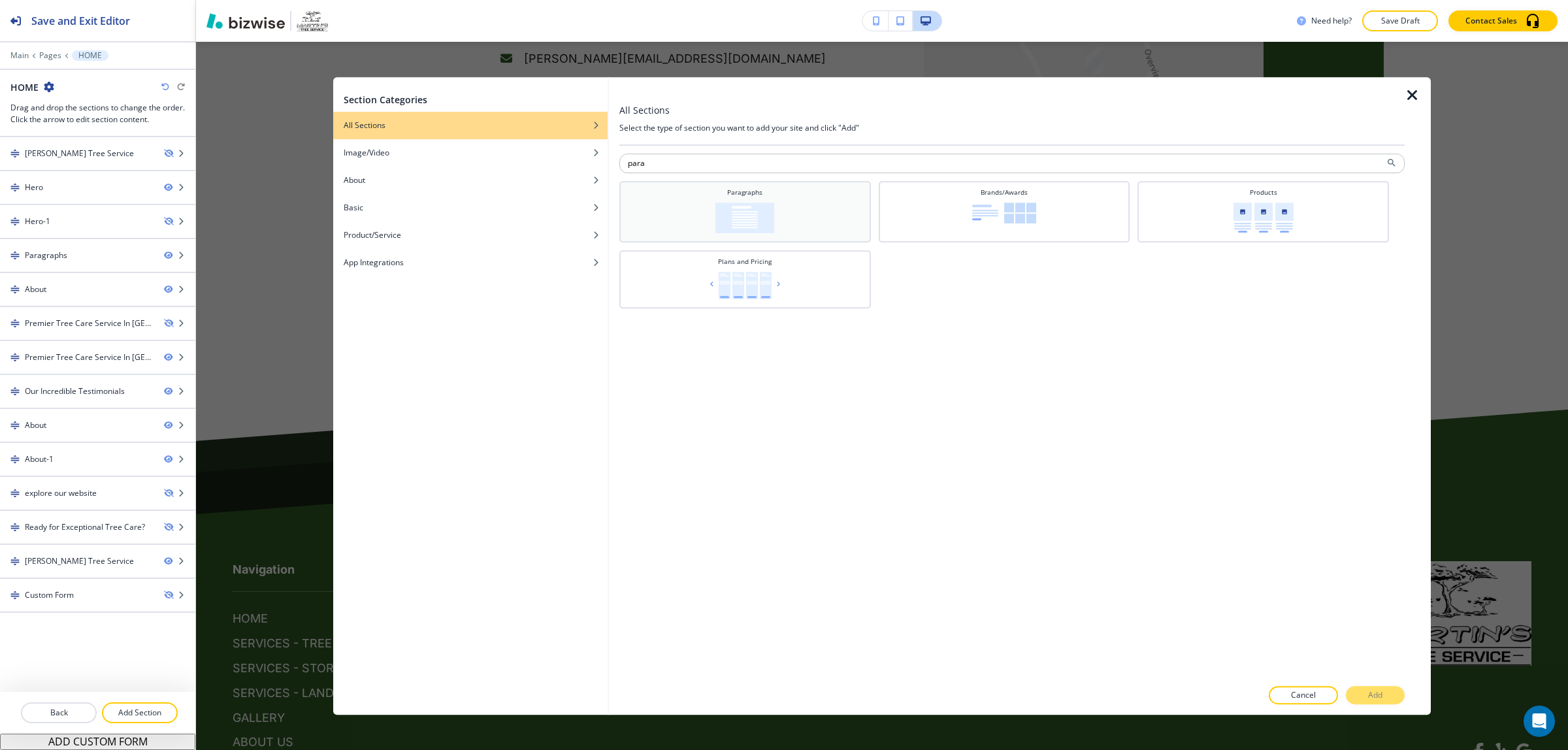
type input "para"
click at [752, 205] on img at bounding box center [744, 218] width 59 height 31
click at [1370, 692] on p "Add" at bounding box center [1375, 695] width 15 height 12
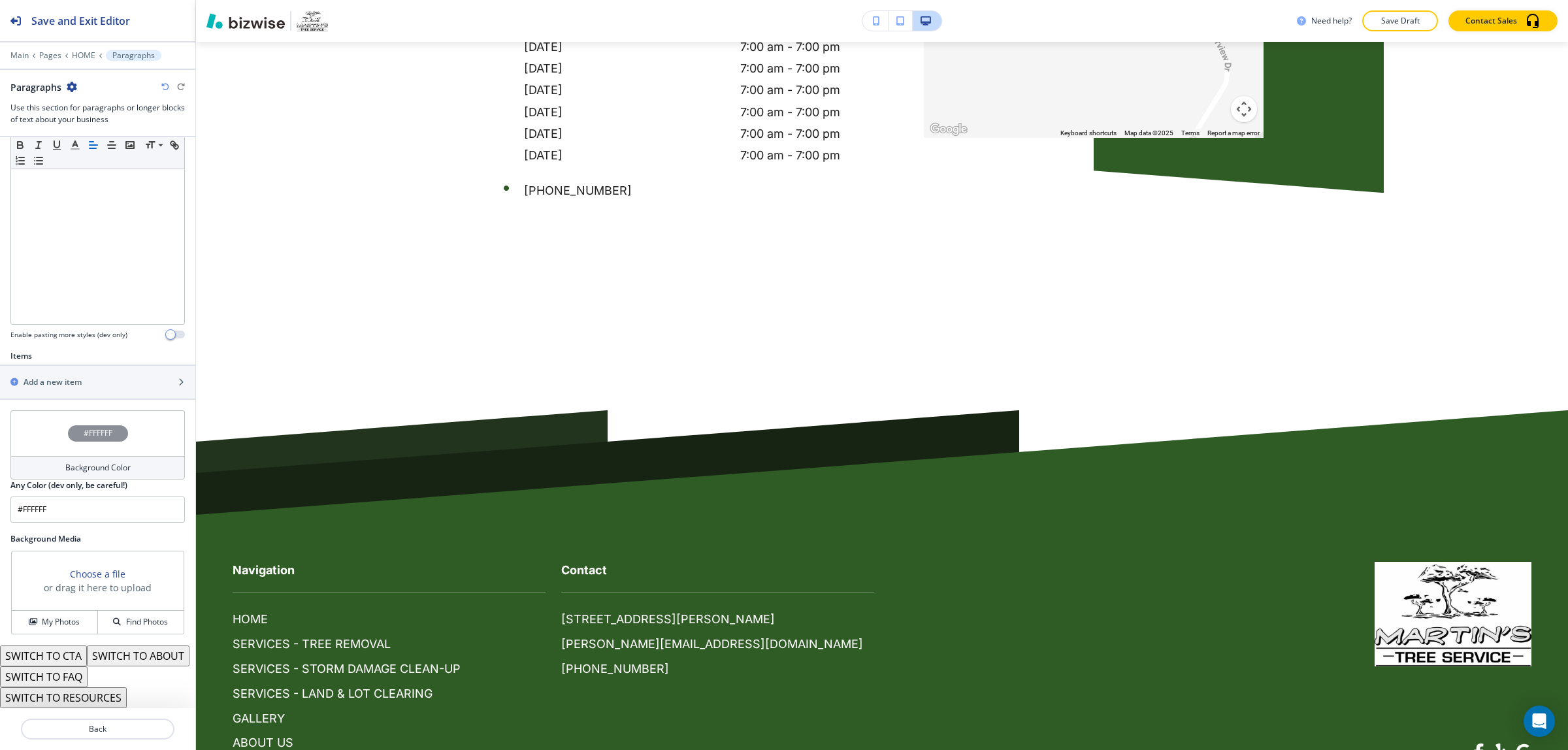
click at [94, 462] on h4 "Background Color" at bounding box center [98, 467] width 65 height 12
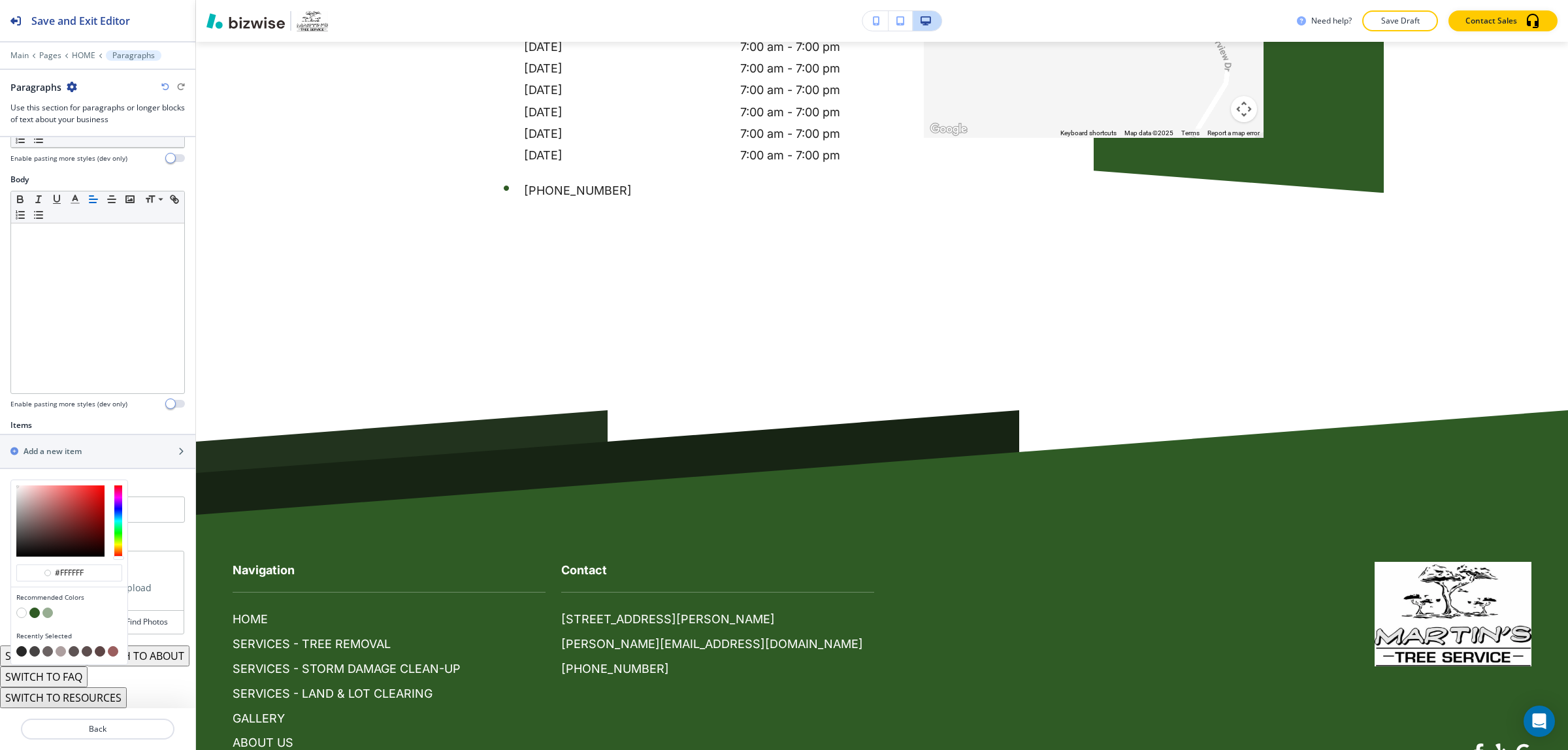
scroll to position [208, 0]
click at [147, 534] on h2 "Background Media" at bounding box center [98, 539] width 175 height 12
type input "#ffffff"
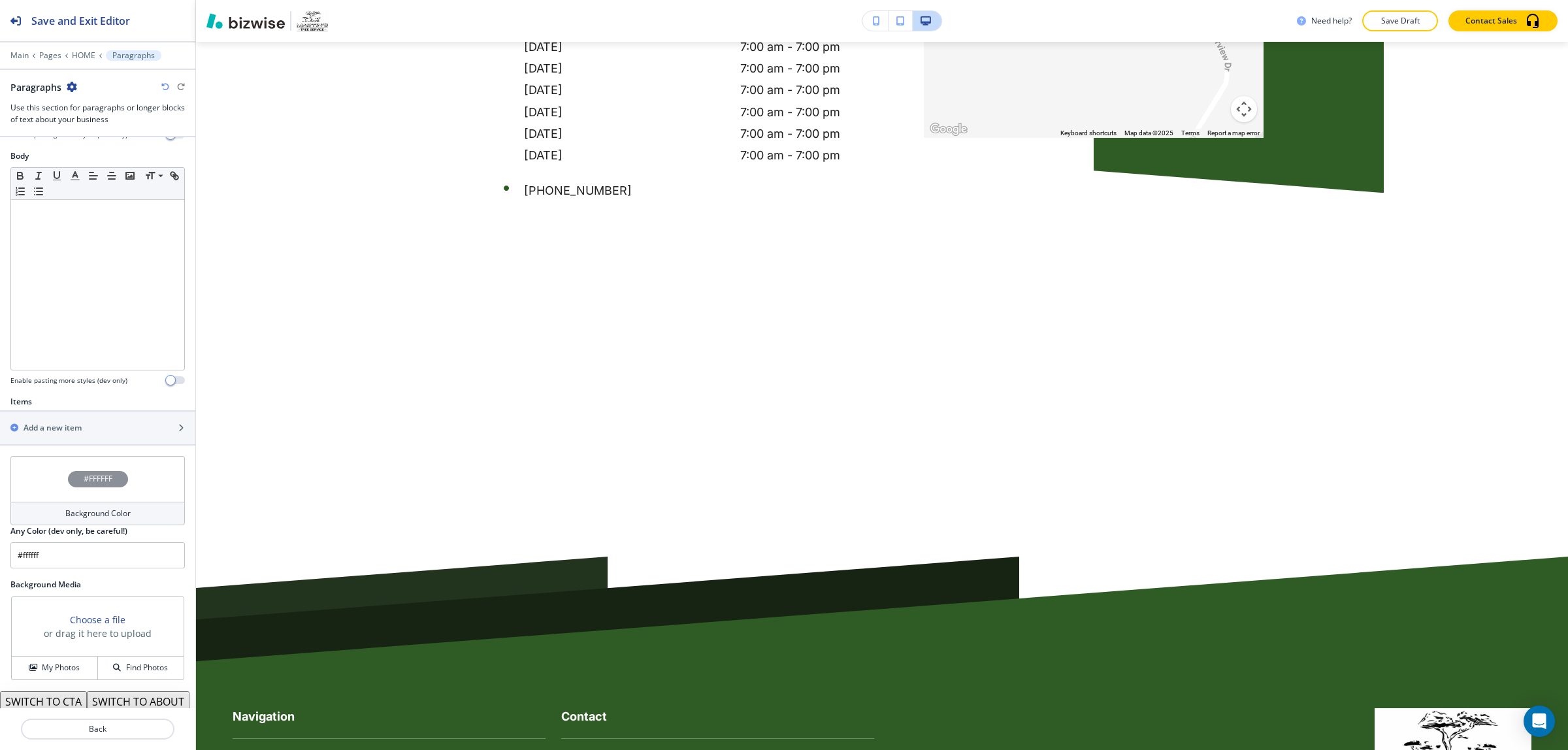
scroll to position [5745, 0]
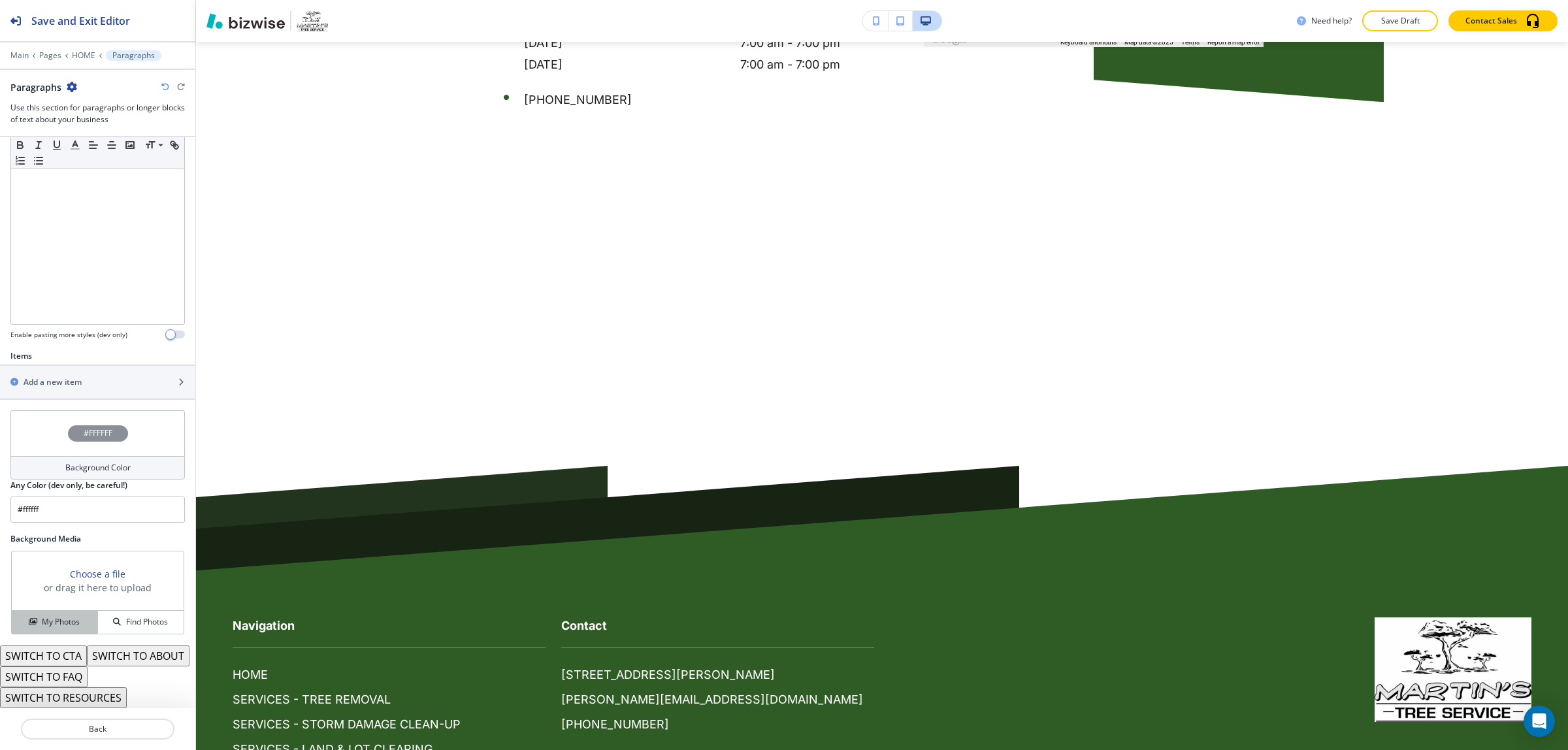
click at [71, 611] on button "My Photos" at bounding box center [55, 622] width 86 height 23
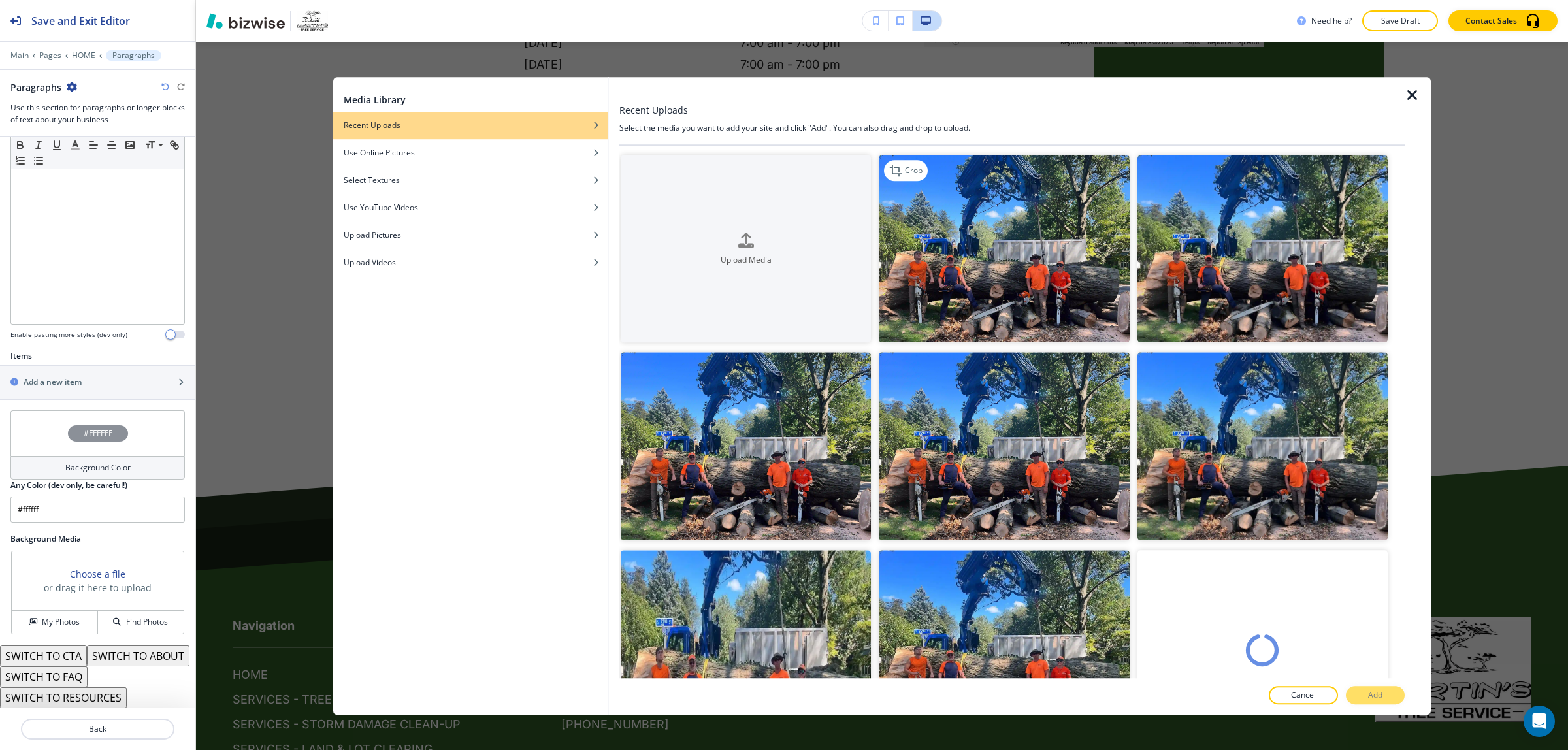
click at [987, 215] on img "button" at bounding box center [1004, 248] width 250 height 187
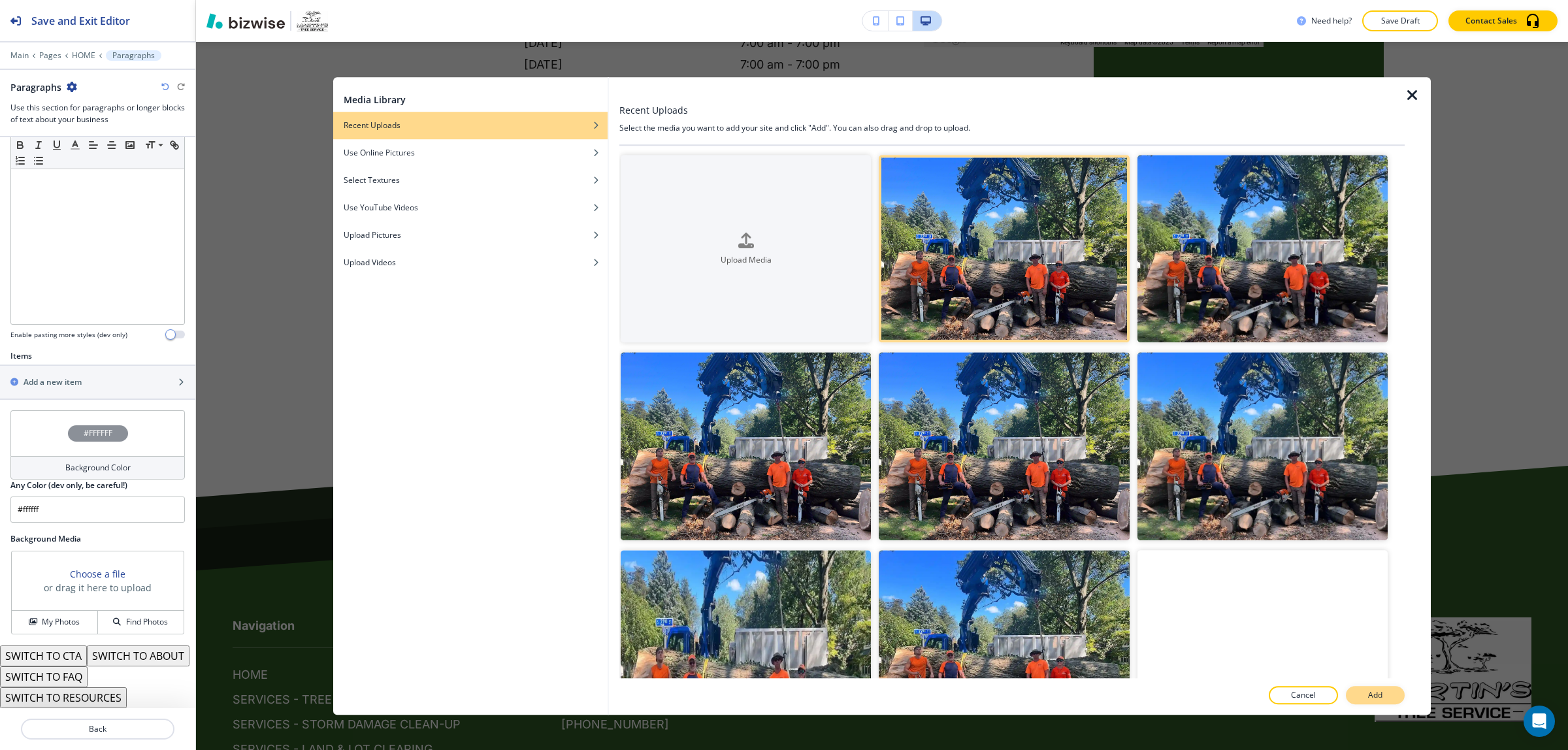
click at [1366, 689] on button "Add" at bounding box center [1375, 695] width 59 height 18
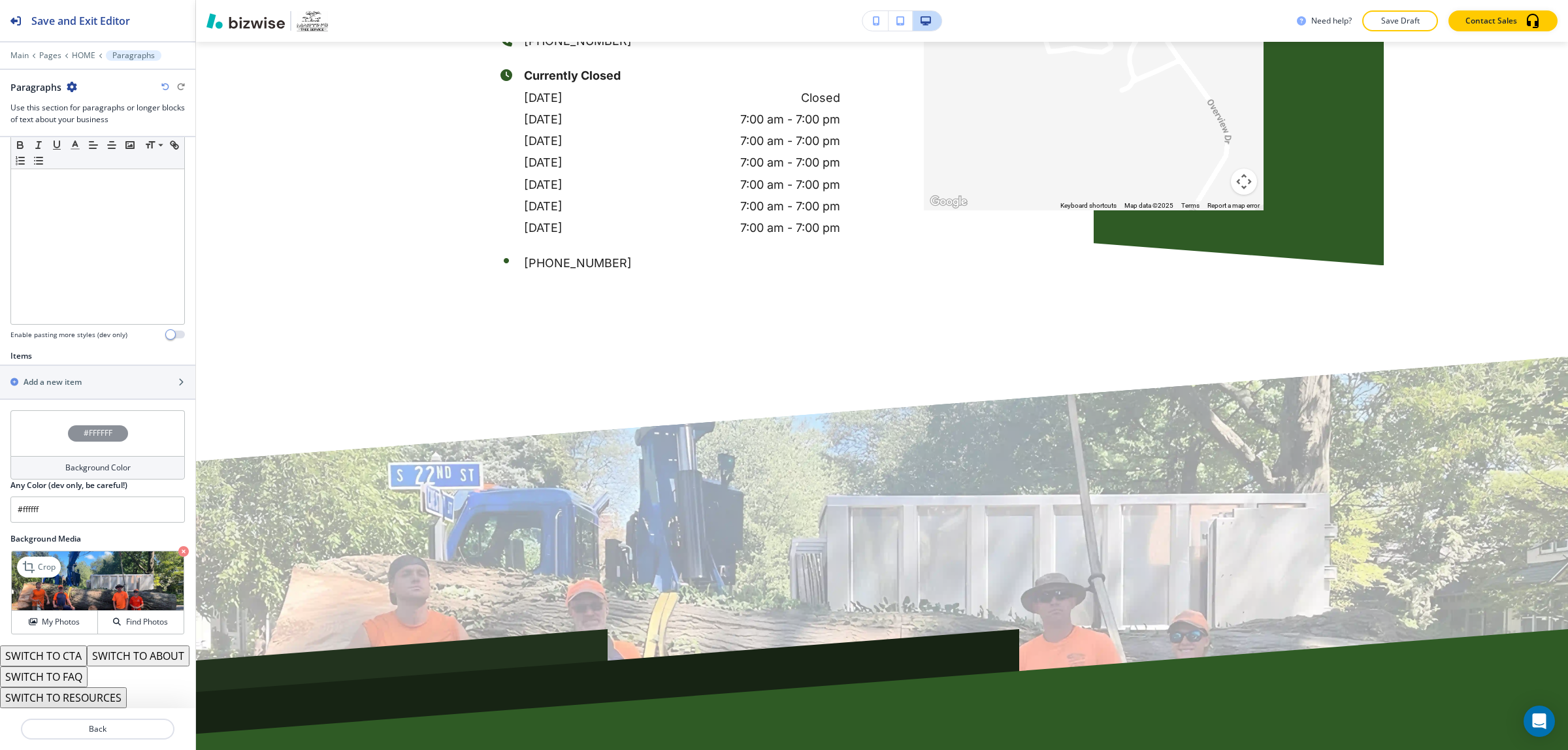
scroll to position [276, 0]
click at [80, 616] on div "My Photos" at bounding box center [55, 622] width 85 height 12
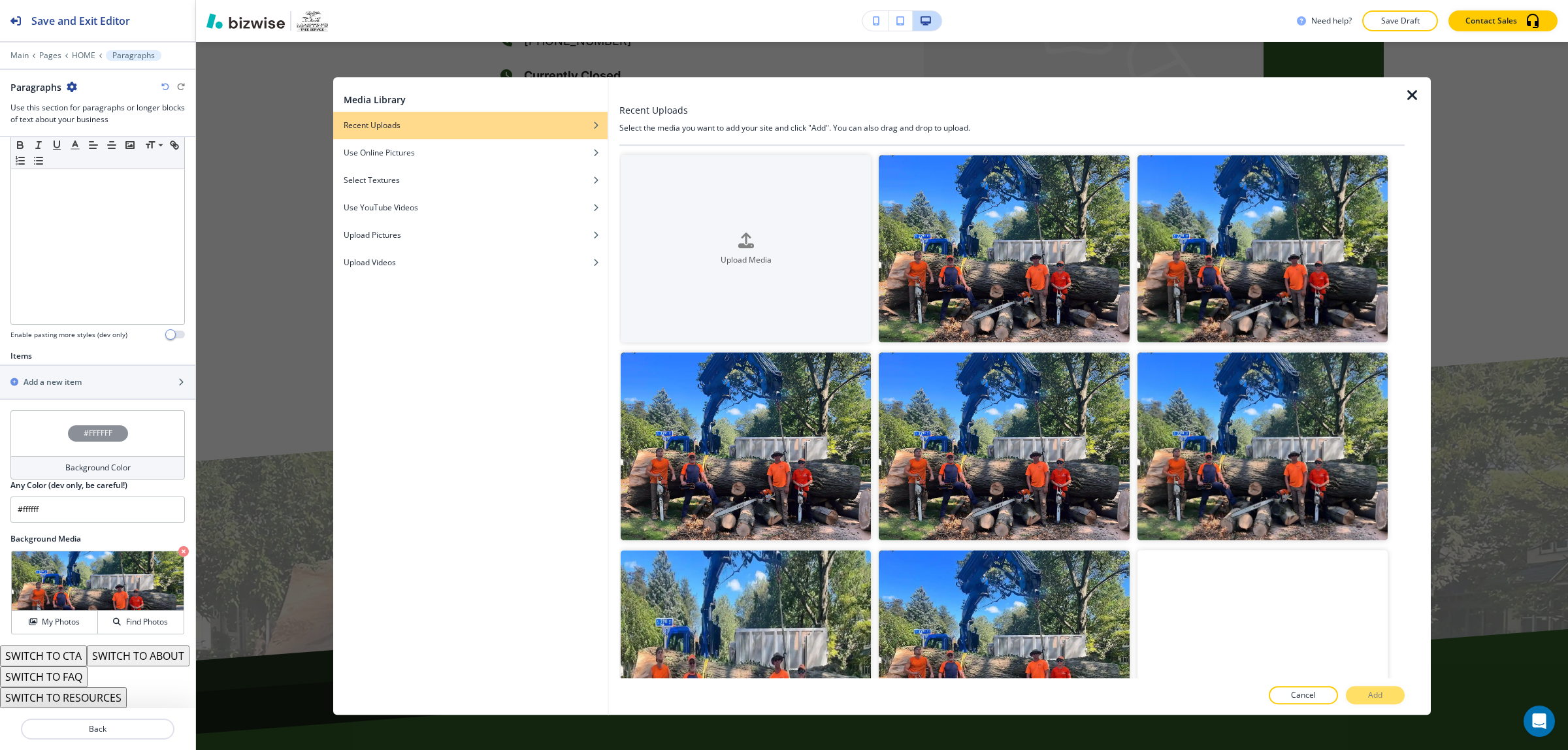
click at [1415, 92] on icon "button" at bounding box center [1413, 95] width 15 height 15
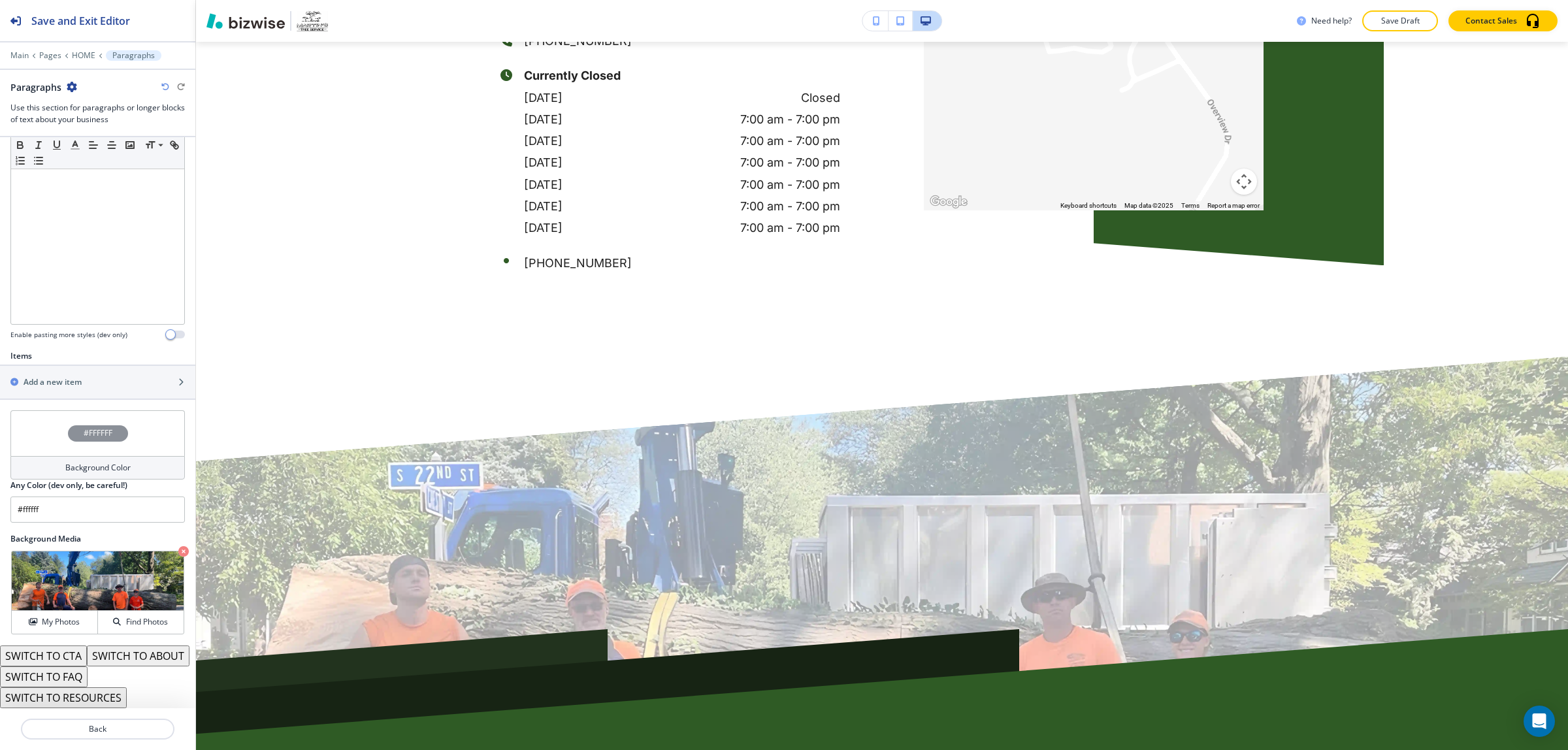
click at [125, 462] on h4 "Background Color" at bounding box center [98, 467] width 65 height 12
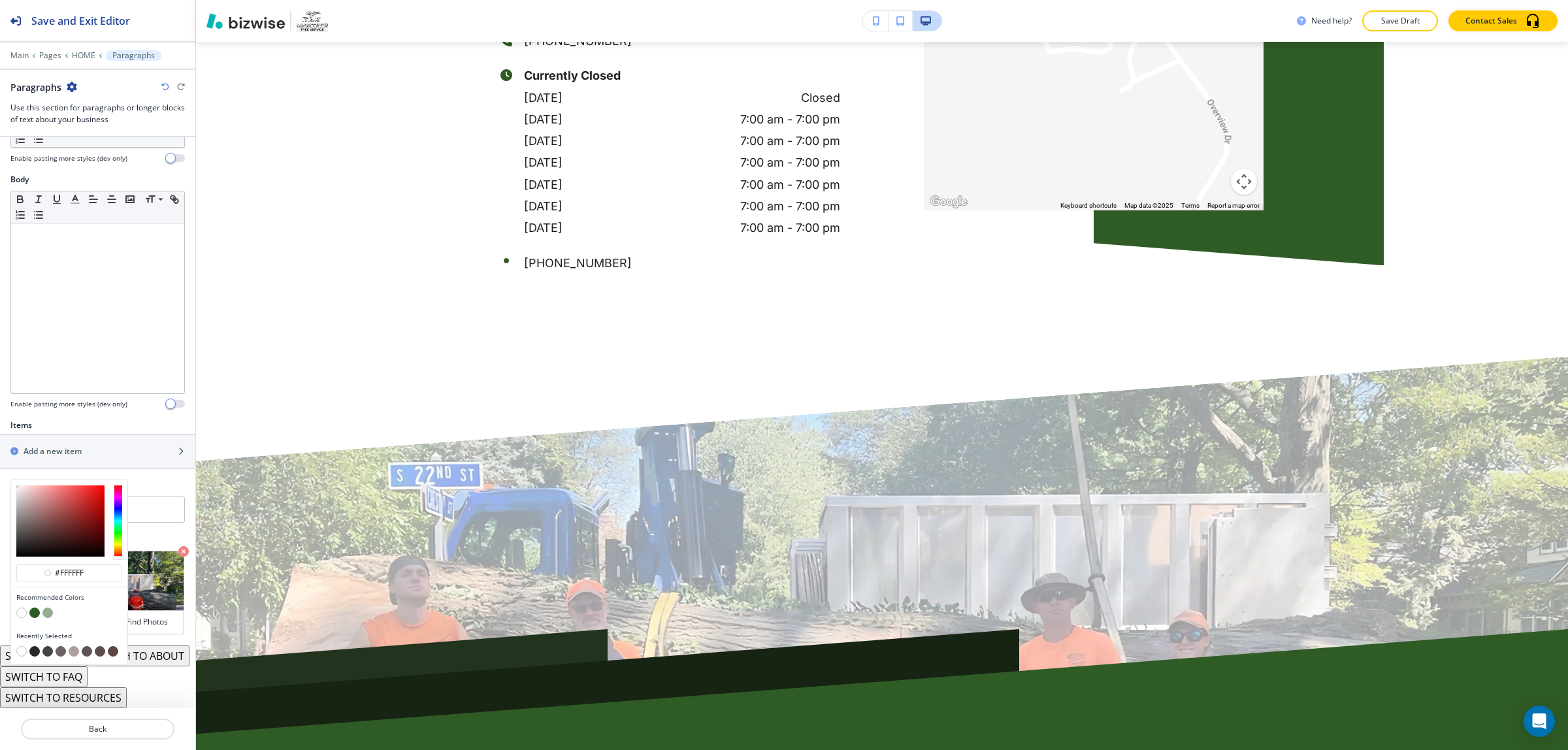
scroll to position [208, 0]
type input "#721414"
click at [89, 504] on div at bounding box center [60, 521] width 88 height 71
type input "#721414"
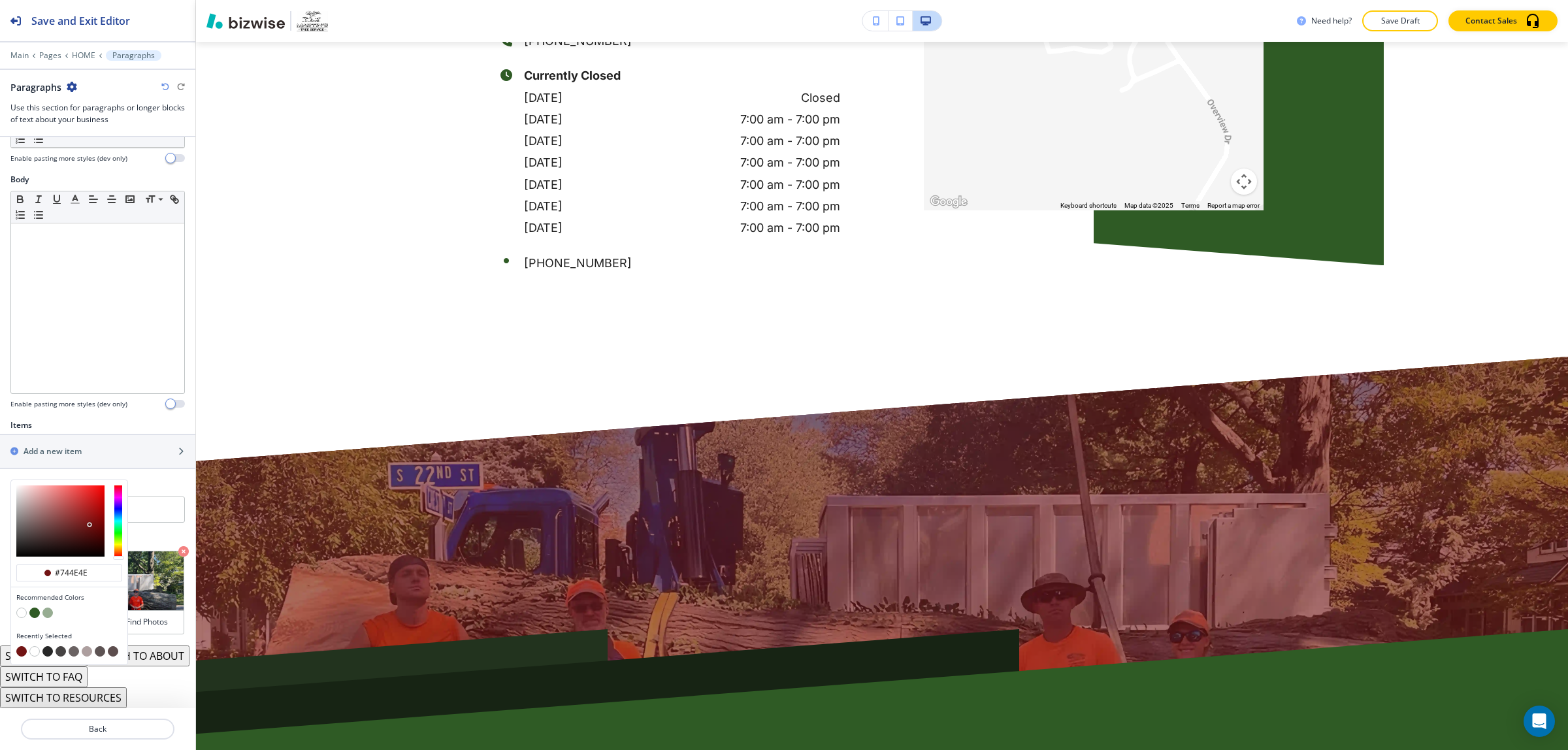
type input "#745050"
drag, startPoint x: 46, startPoint y: 504, endPoint x: 21, endPoint y: 505, distance: 25.0
click at [43, 504] on div at bounding box center [60, 521] width 88 height 71
type input "#745151"
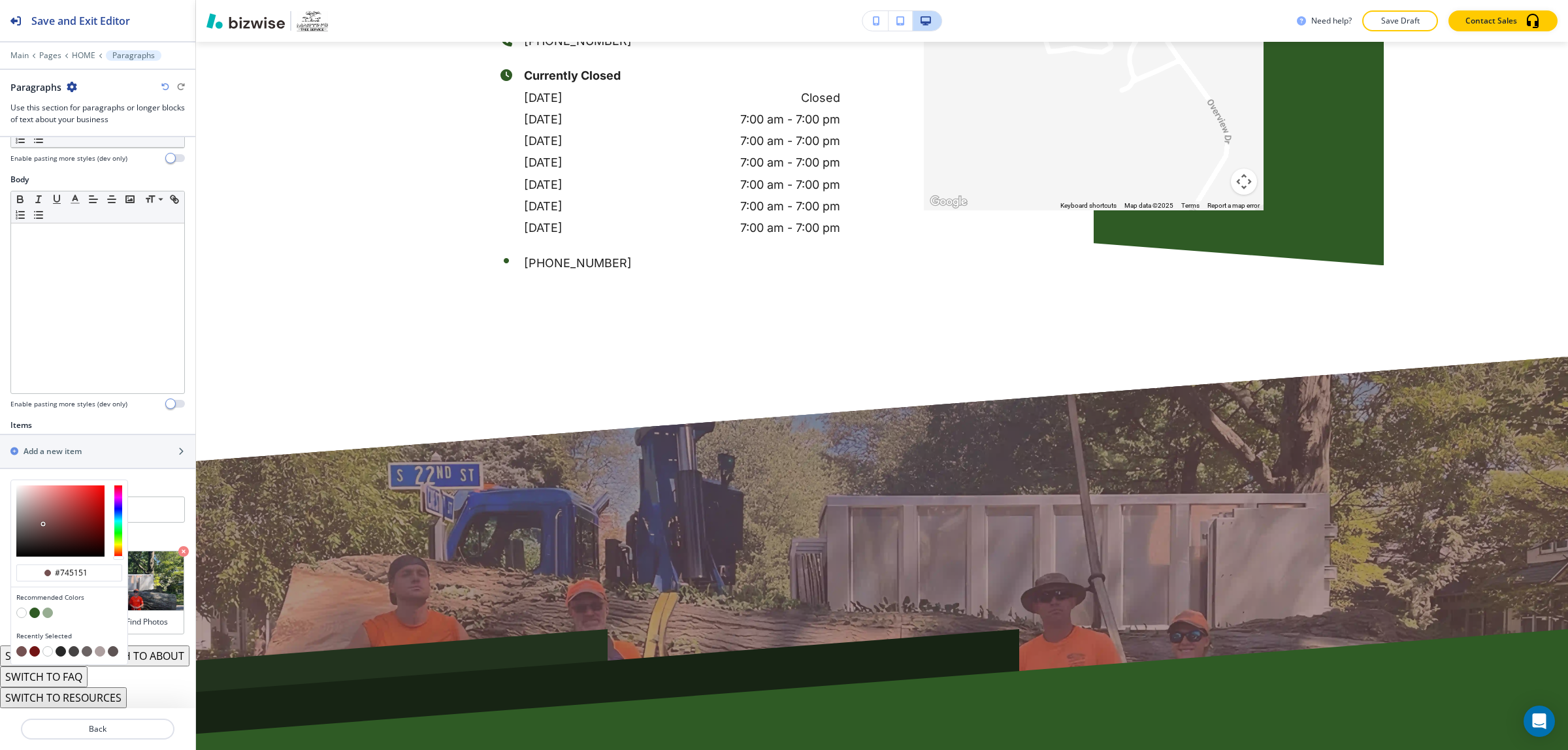
click at [11, 505] on div at bounding box center [69, 521] width 116 height 82
type input "#2c2c2c"
click at [17, 524] on div at bounding box center [60, 521] width 88 height 71
type input "#2c2c2c"
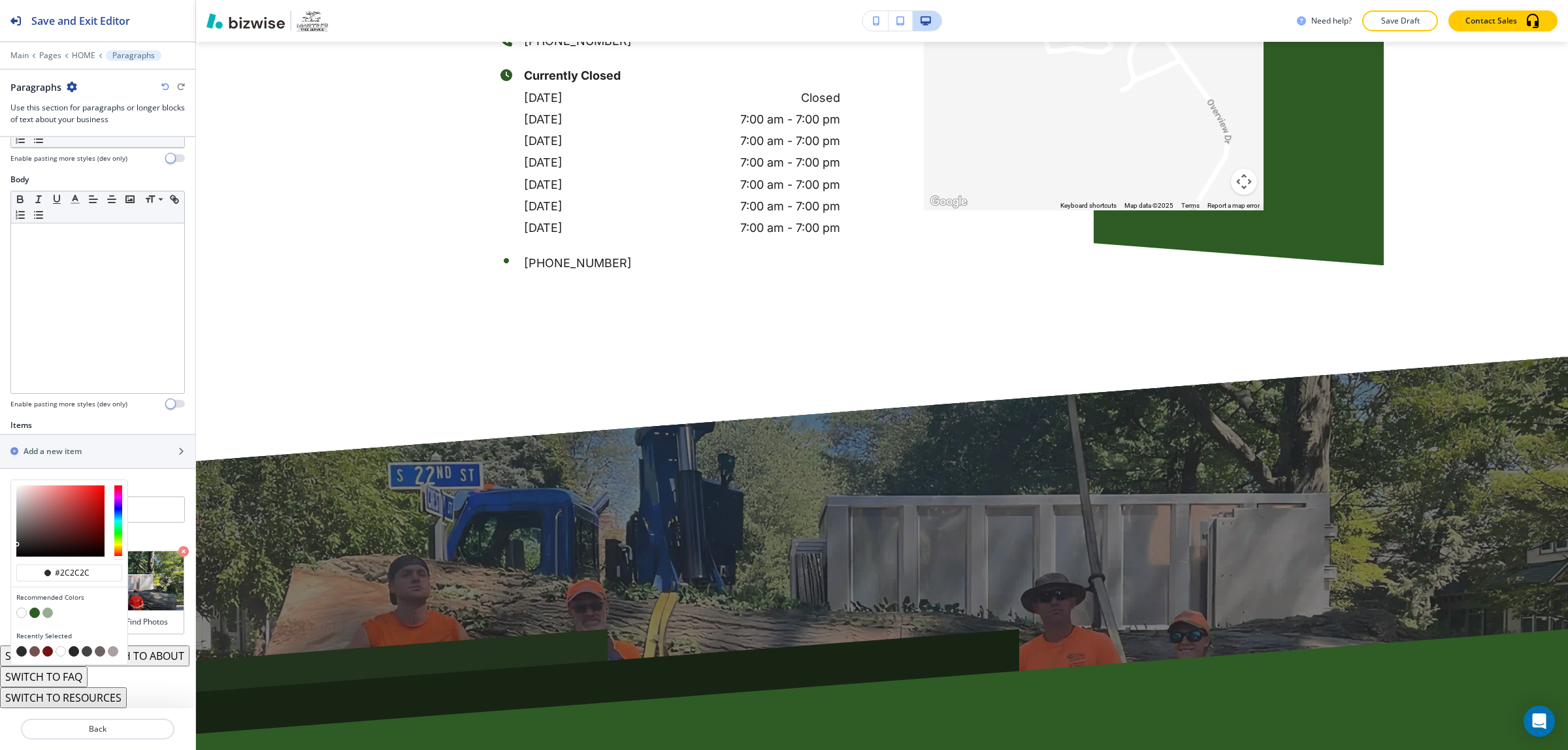
type input "#8a0000"
click at [105, 497] on div at bounding box center [60, 521] width 88 height 71
type input "#8a0000"
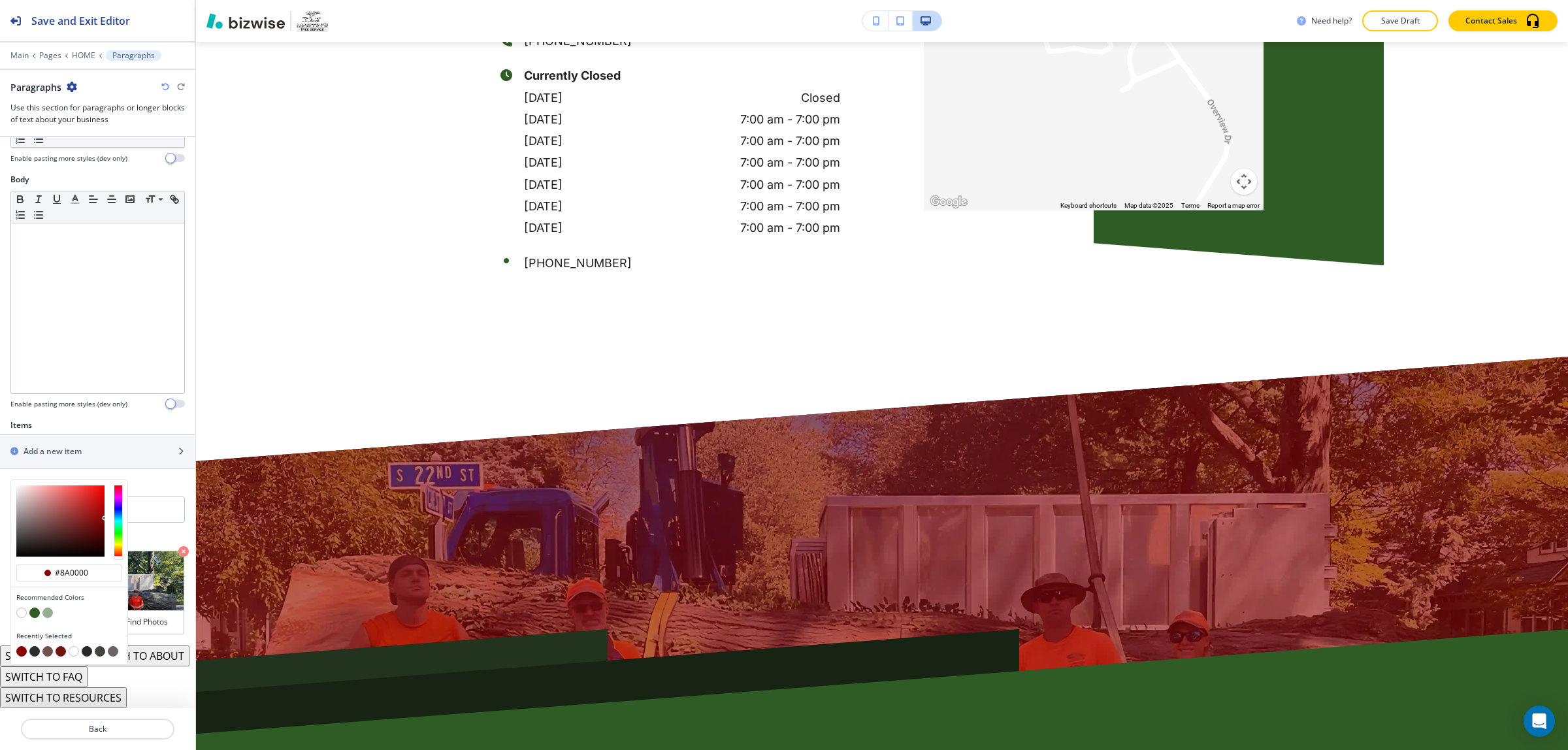
type input "#c41616"
click at [95, 485] on div at bounding box center [60, 521] width 88 height 71
type input "#c41616"
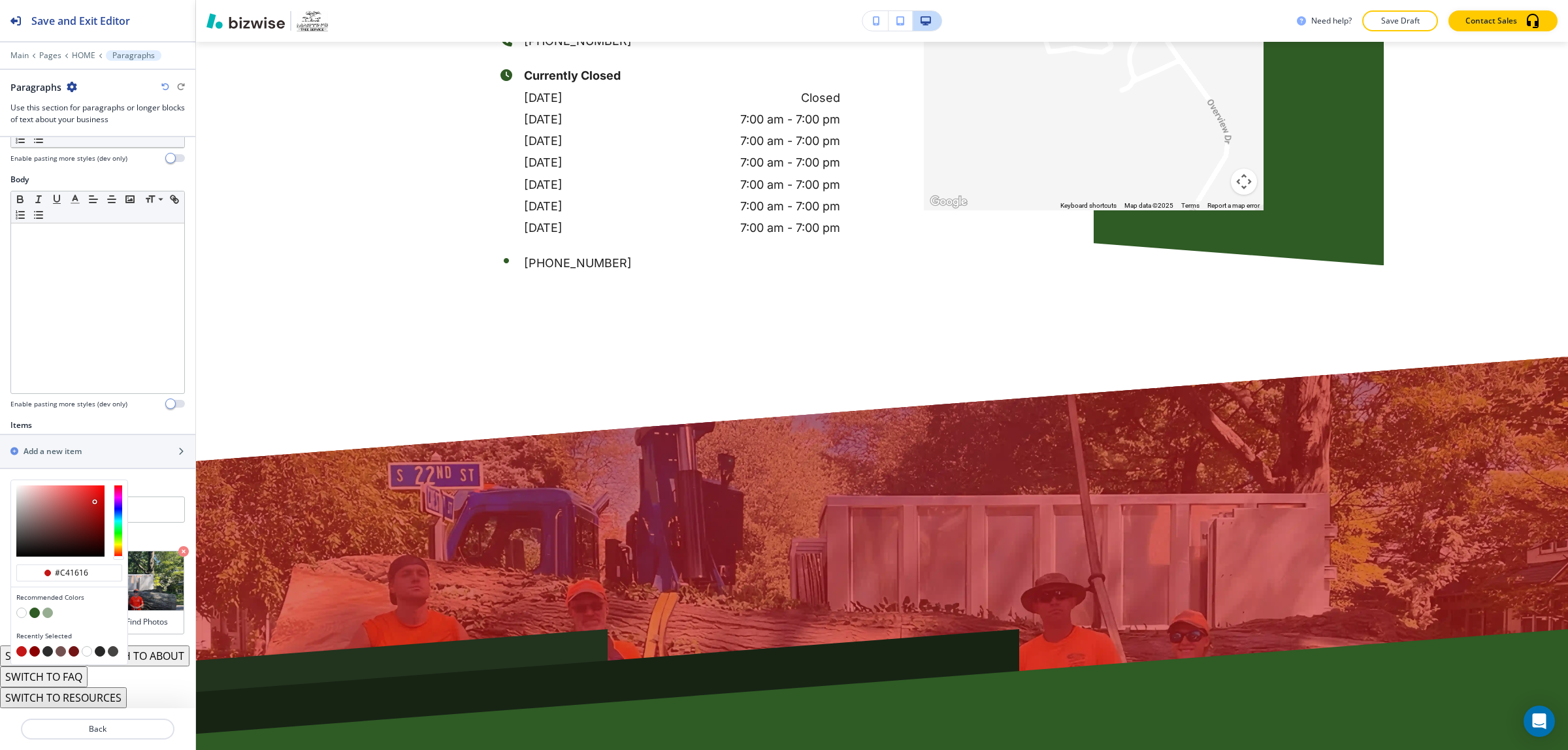
type input "#563a3a"
click at [45, 512] on div at bounding box center [60, 521] width 88 height 71
type input "#563a3a"
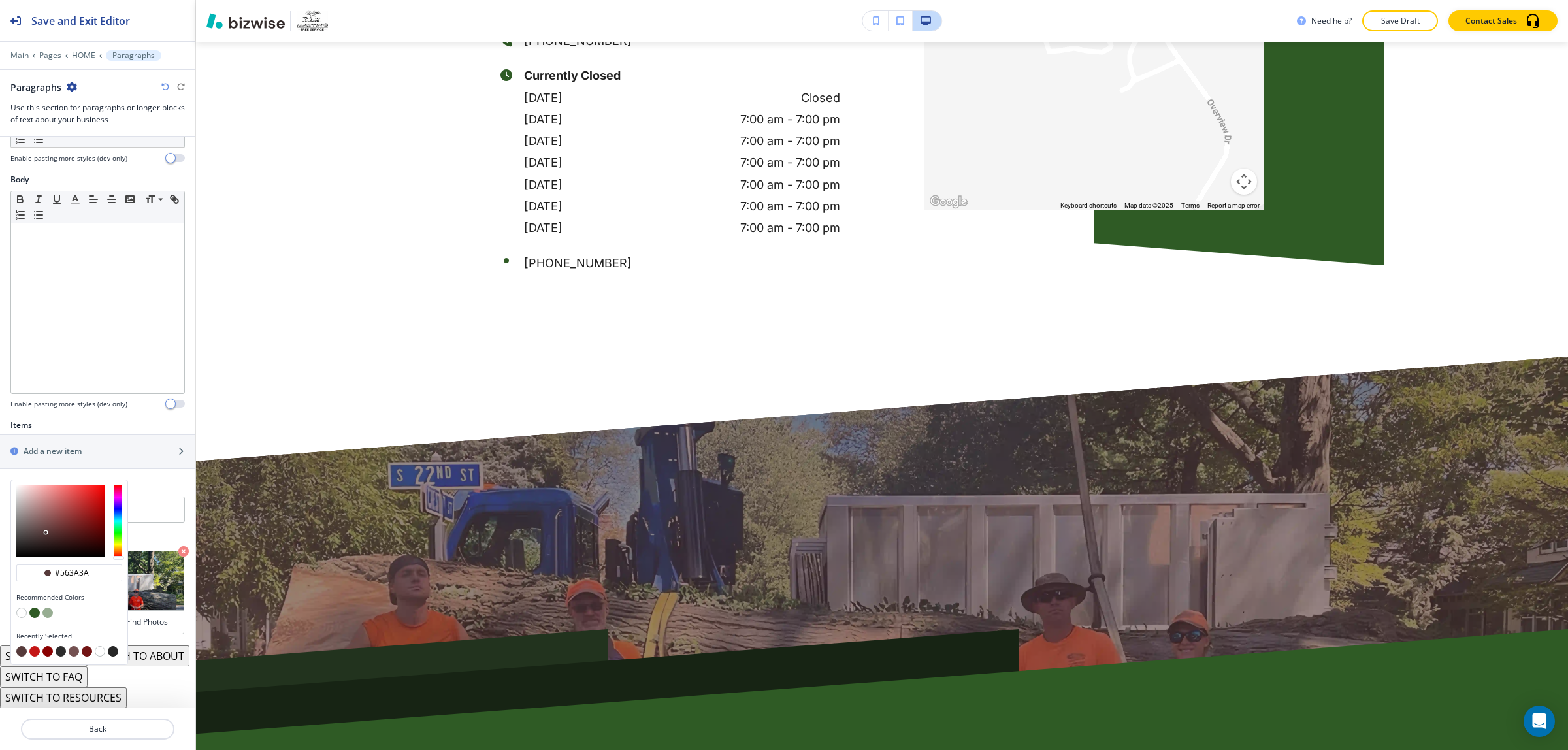
type input "#2a2424"
drag, startPoint x: 27, startPoint y: 525, endPoint x: 22, endPoint y: 533, distance: 9.4
click at [27, 525] on div at bounding box center [60, 521] width 88 height 71
type input "#272222"
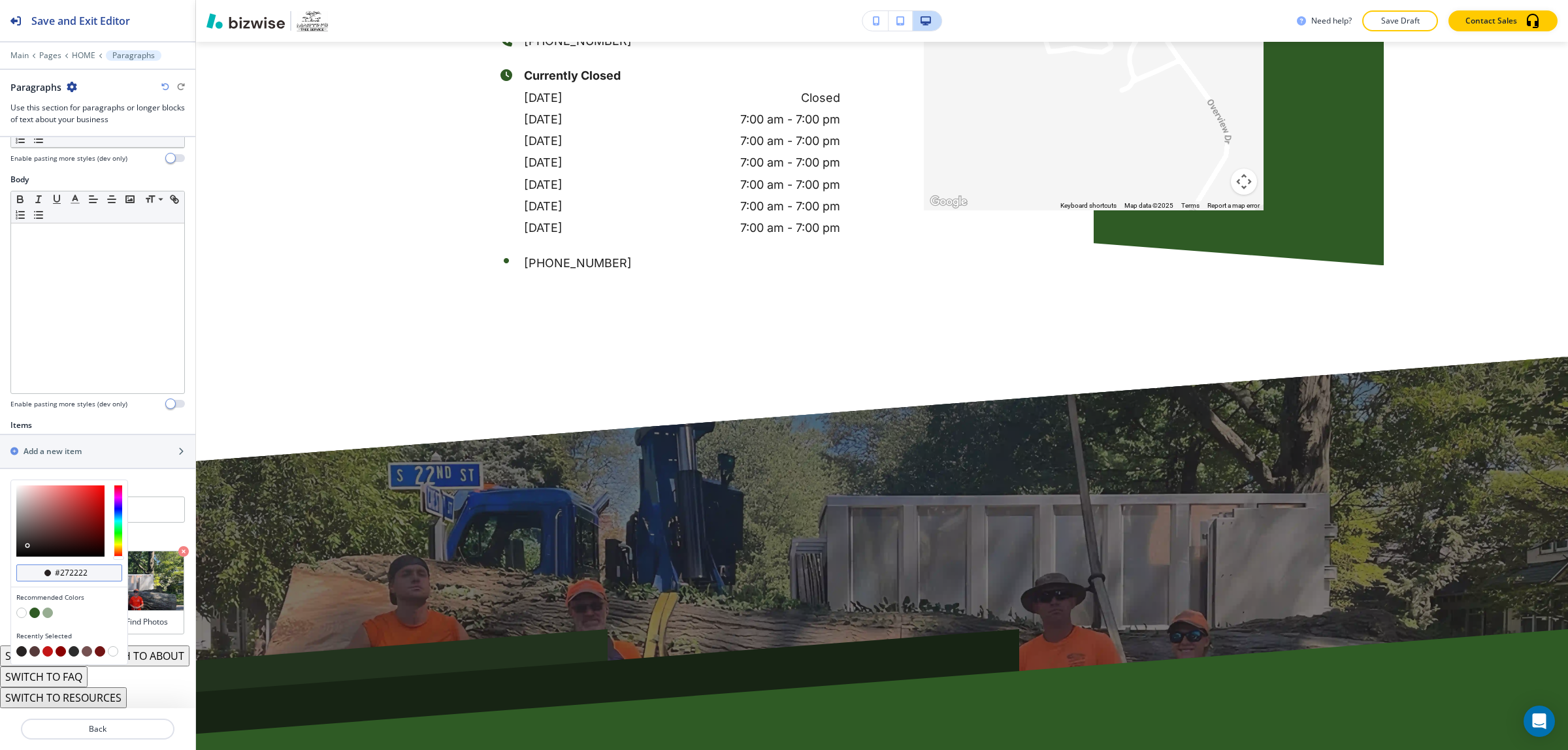
click at [17, 565] on div "#272222" at bounding box center [69, 573] width 105 height 17
click at [11, 565] on div "#272222" at bounding box center [69, 575] width 116 height 23
type input "#151414"
click at [21, 530] on div at bounding box center [60, 521] width 88 height 71
type input "#151414"
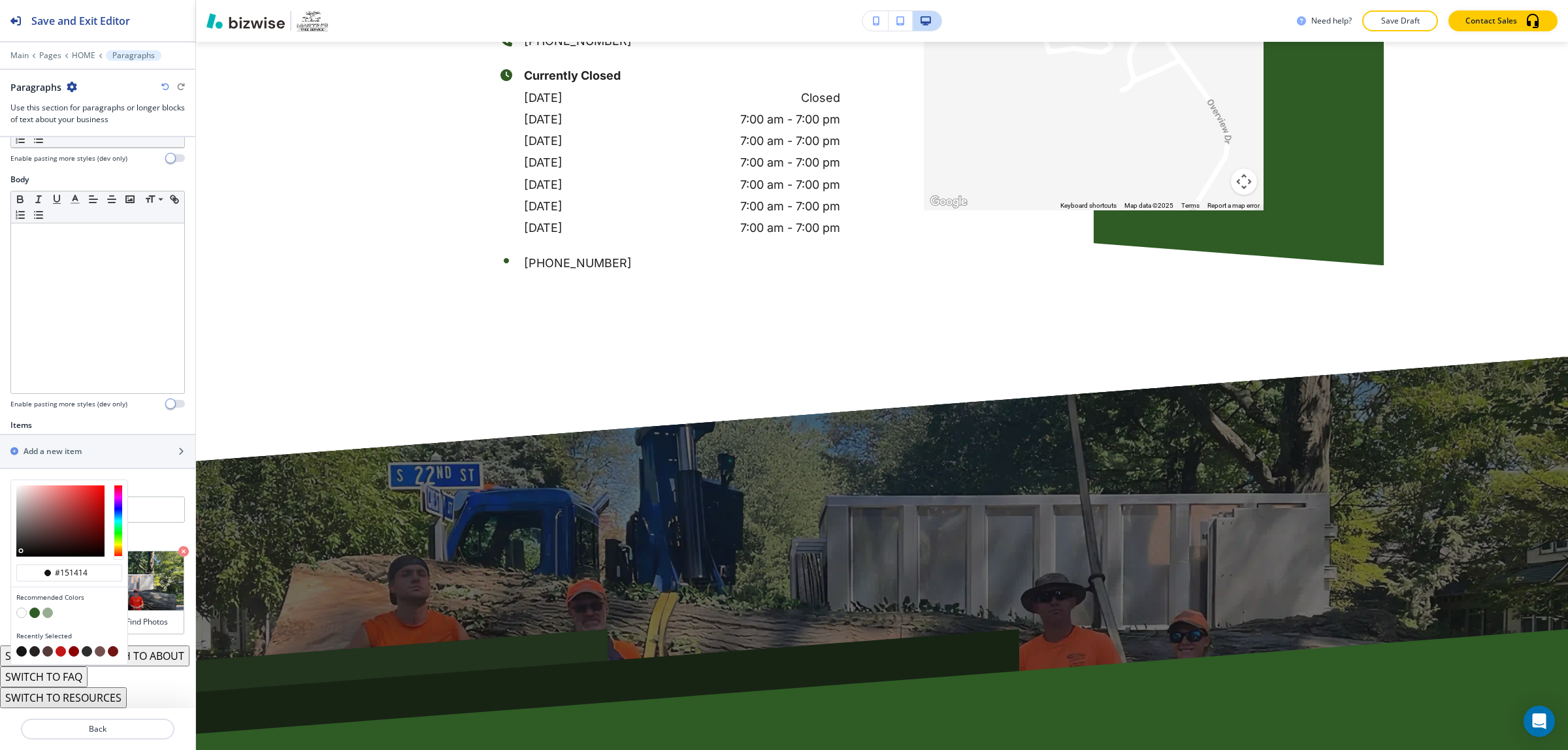
type input "#272626"
click at [18, 525] on div at bounding box center [60, 521] width 88 height 71
type input "#272626"
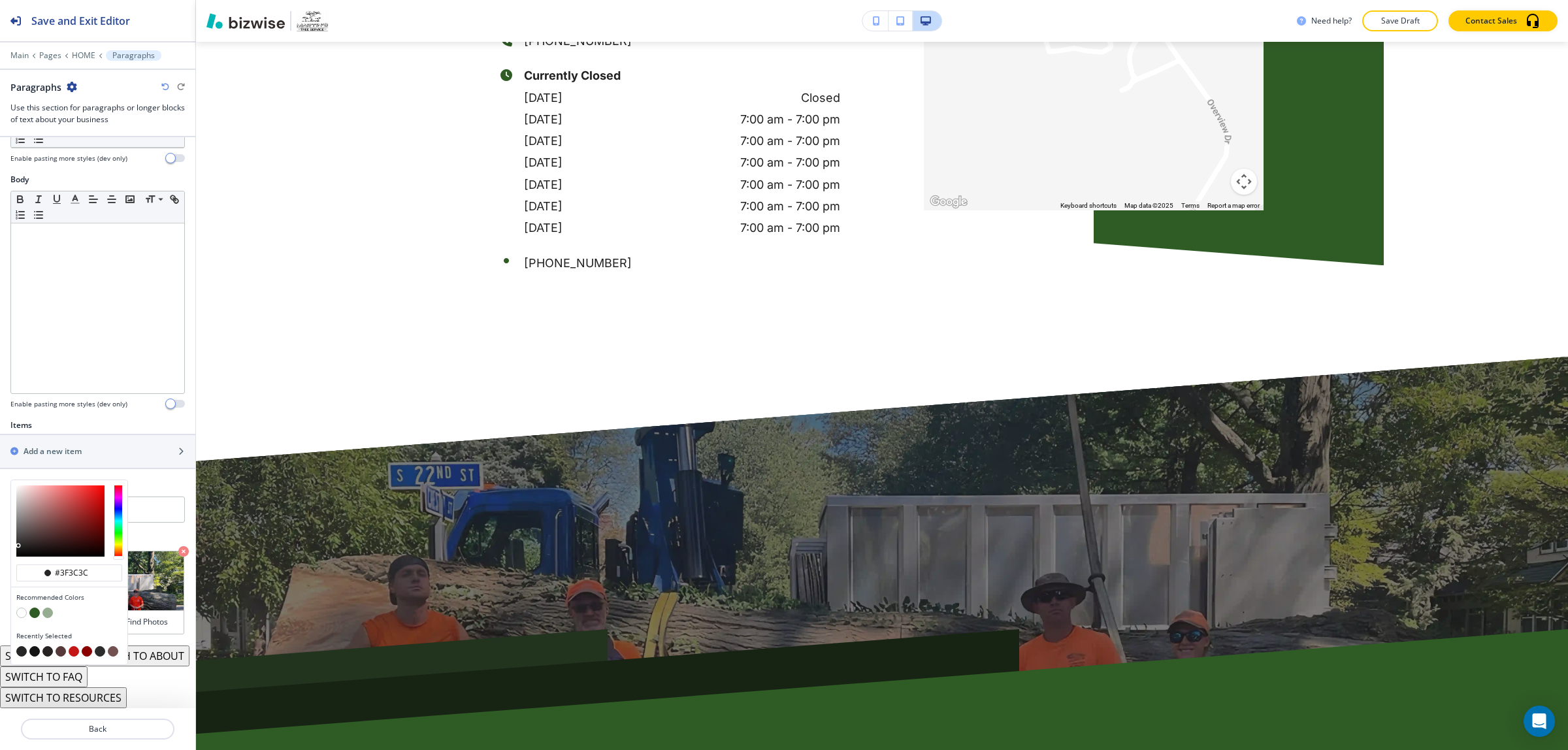
type input "#3f3b3b"
click at [22, 518] on div at bounding box center [60, 521] width 88 height 71
type input "#3f3b3b"
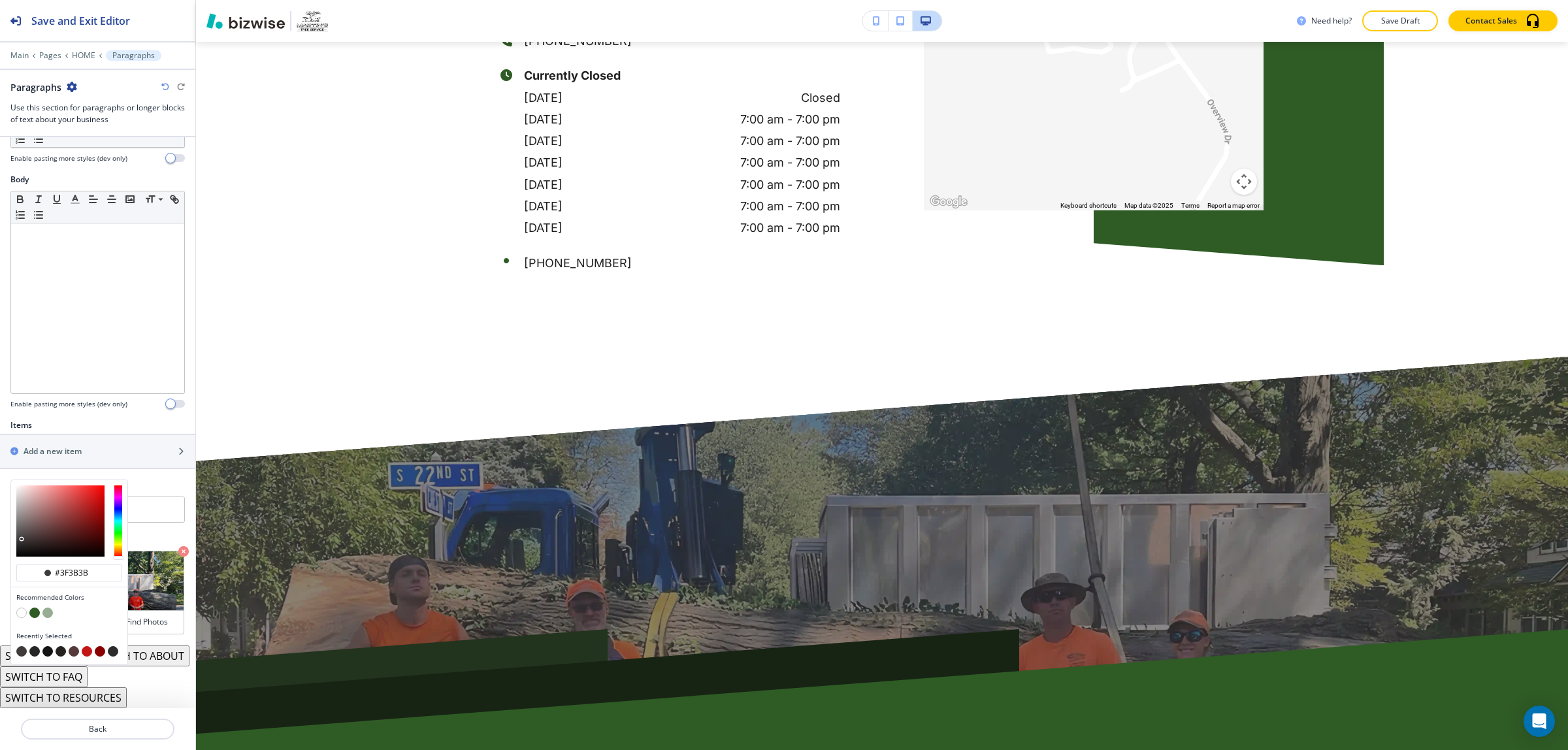
type input "#515050"
click at [17, 513] on div at bounding box center [60, 521] width 88 height 71
type input "#515050"
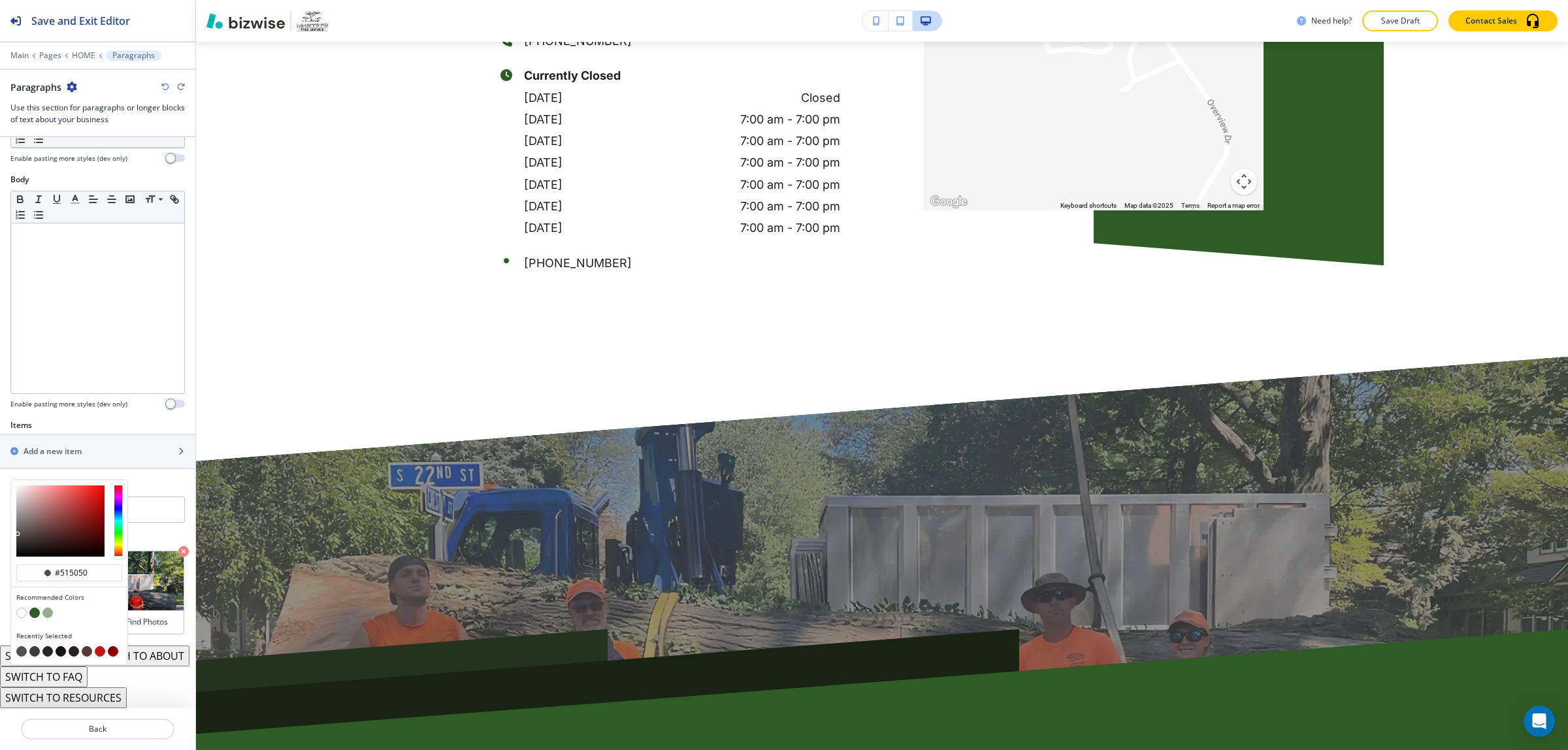
type input "#151414"
click at [17, 530] on div at bounding box center [60, 521] width 88 height 71
type input "#151414"
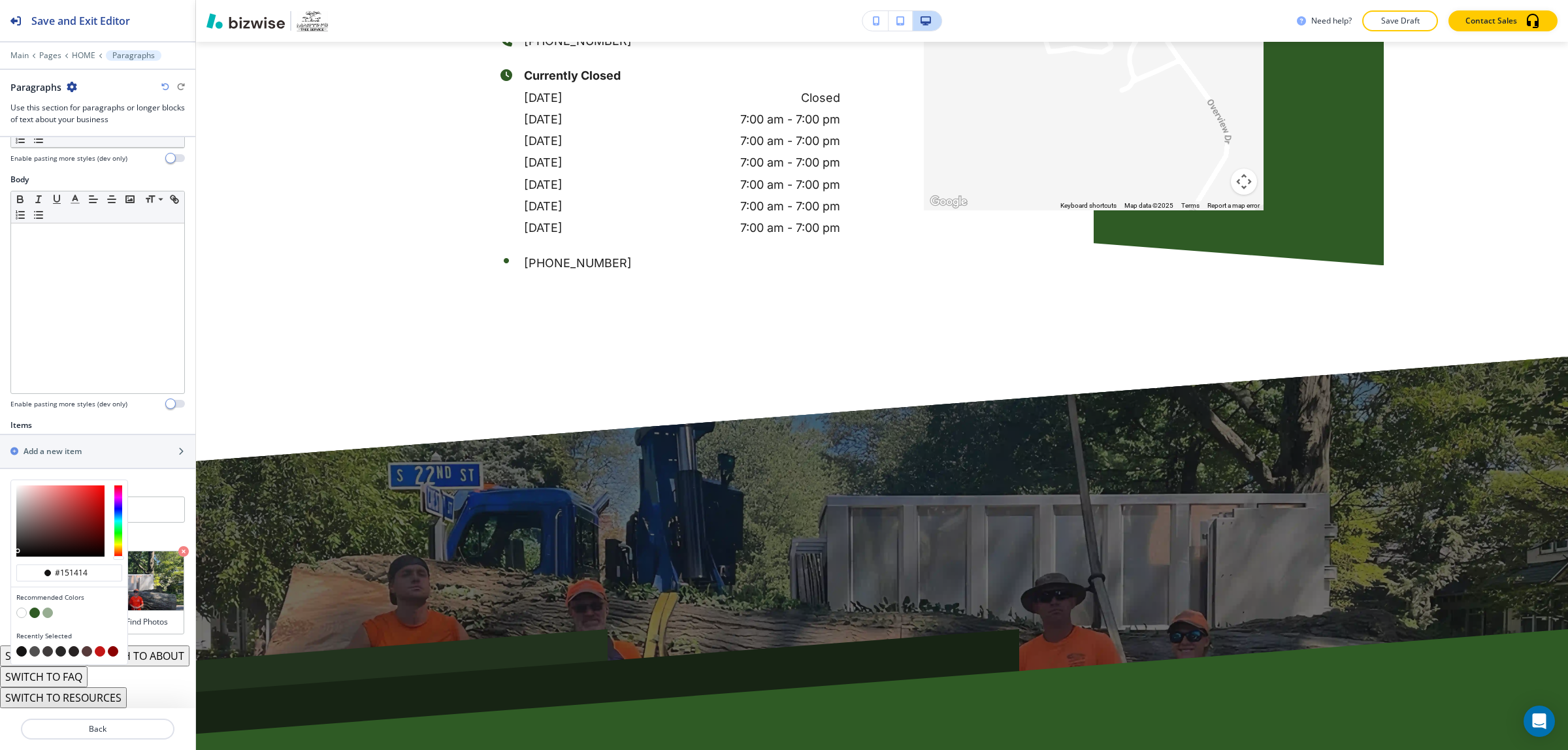
type input "#4f4c4c"
click at [20, 514] on div at bounding box center [60, 521] width 88 height 71
type input "#4f4c4c"
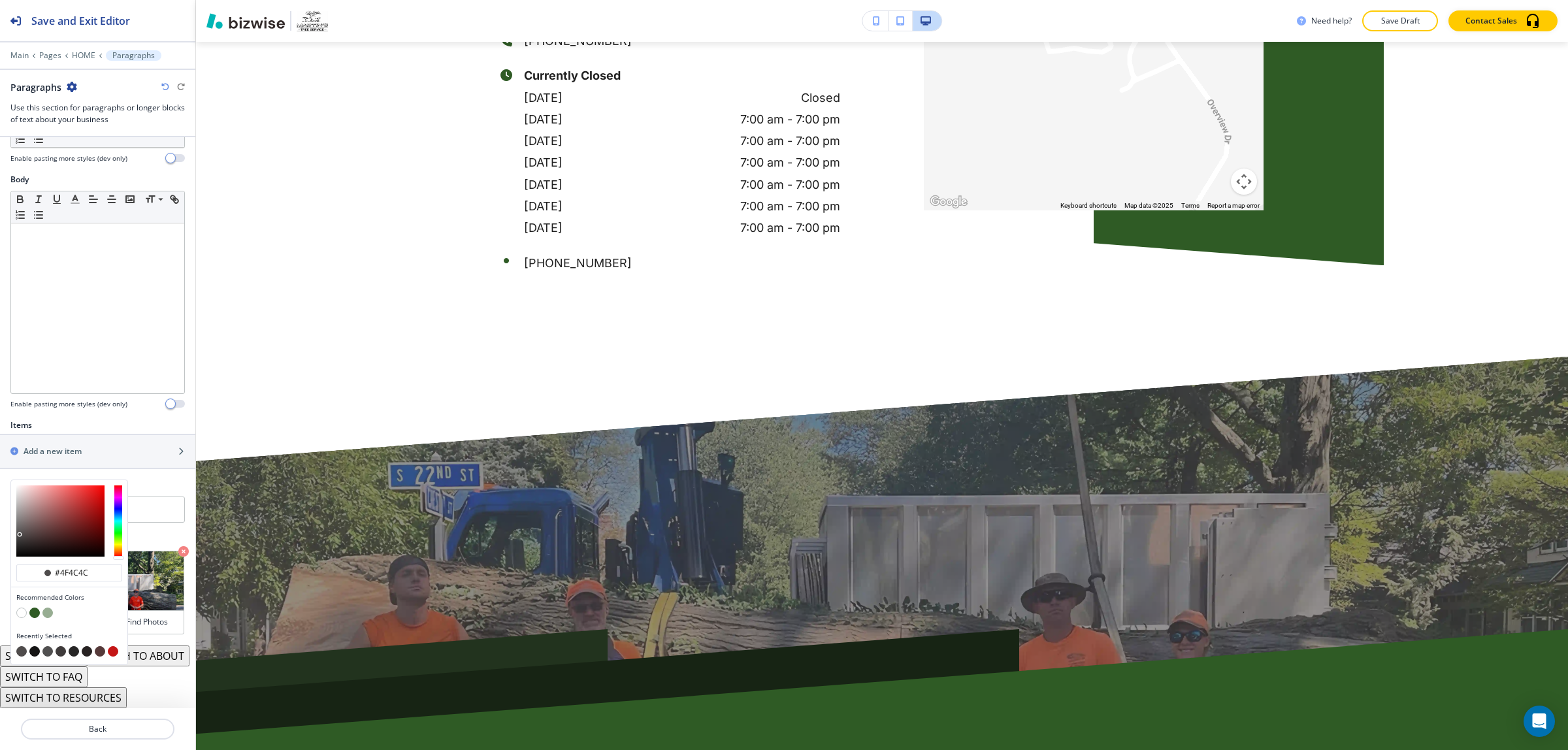
type input "#515050"
click at [18, 534] on div at bounding box center [19, 535] width 3 height 3
type input "#515050"
type input "#353535"
click at [16, 521] on div at bounding box center [60, 521] width 88 height 71
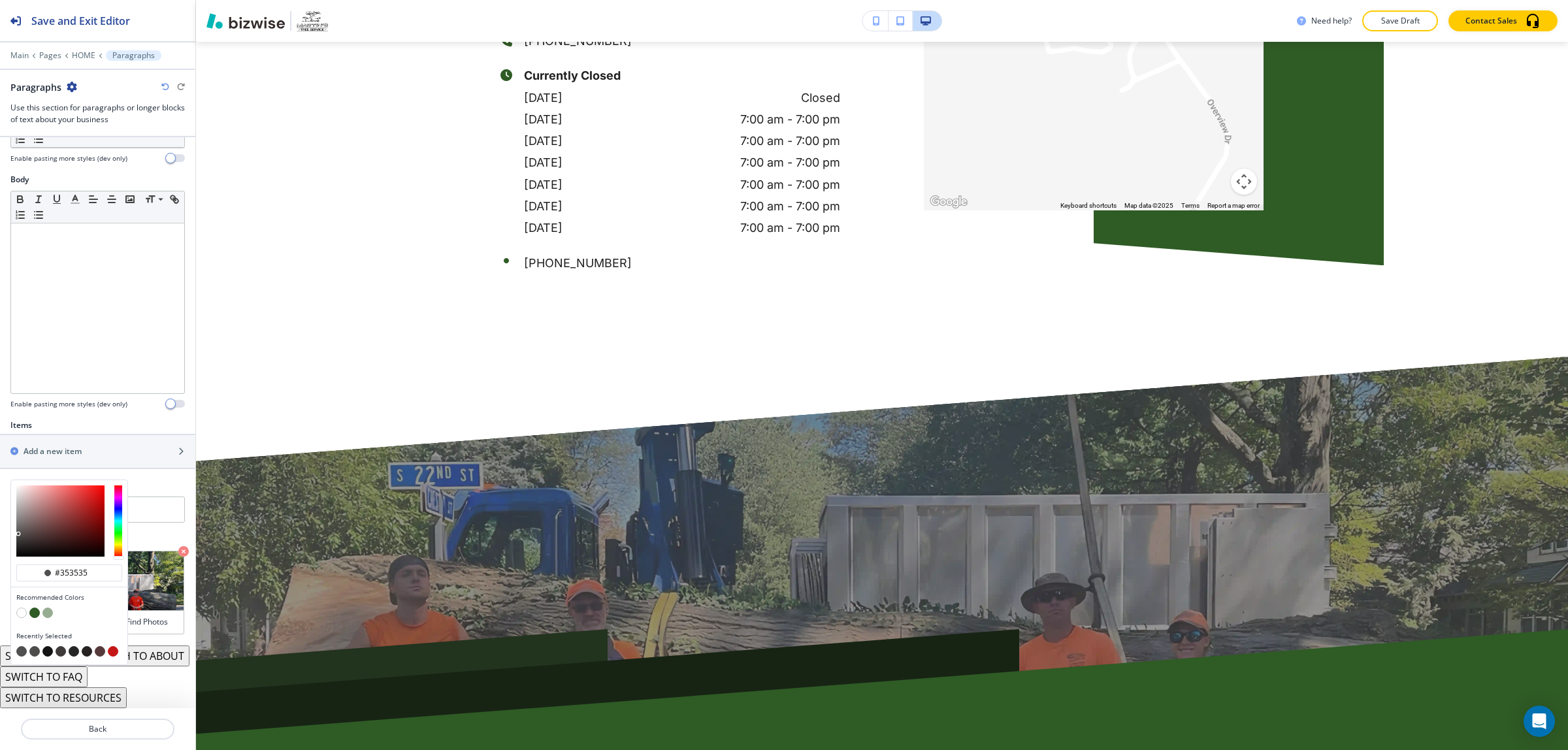
type input "#353535"
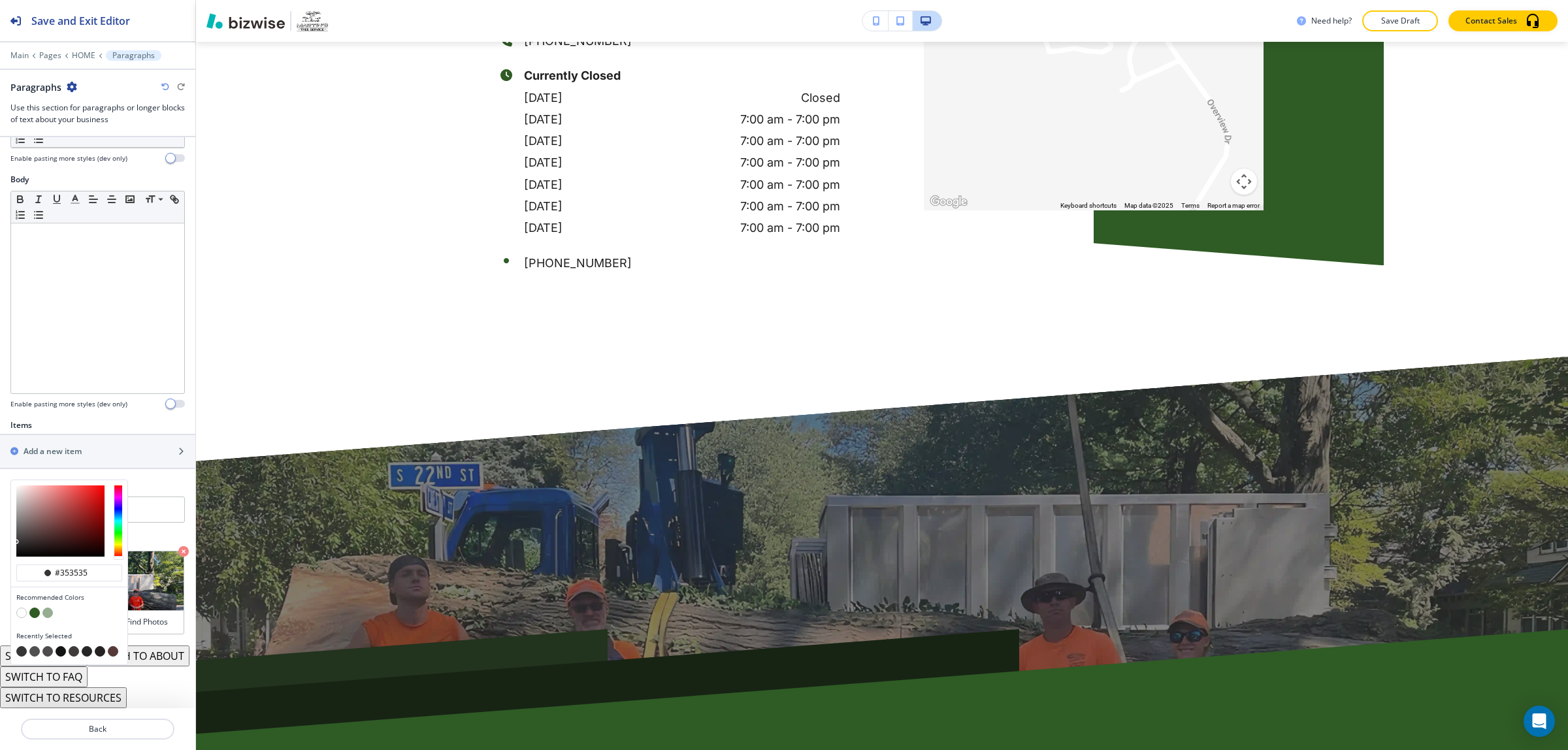
click at [16, 541] on div at bounding box center [16, 542] width 3 height 3
click at [14, 520] on div at bounding box center [69, 521] width 116 height 82
type input "#4d4949"
click at [20, 515] on div at bounding box center [60, 521] width 88 height 71
type input "#4d4949"
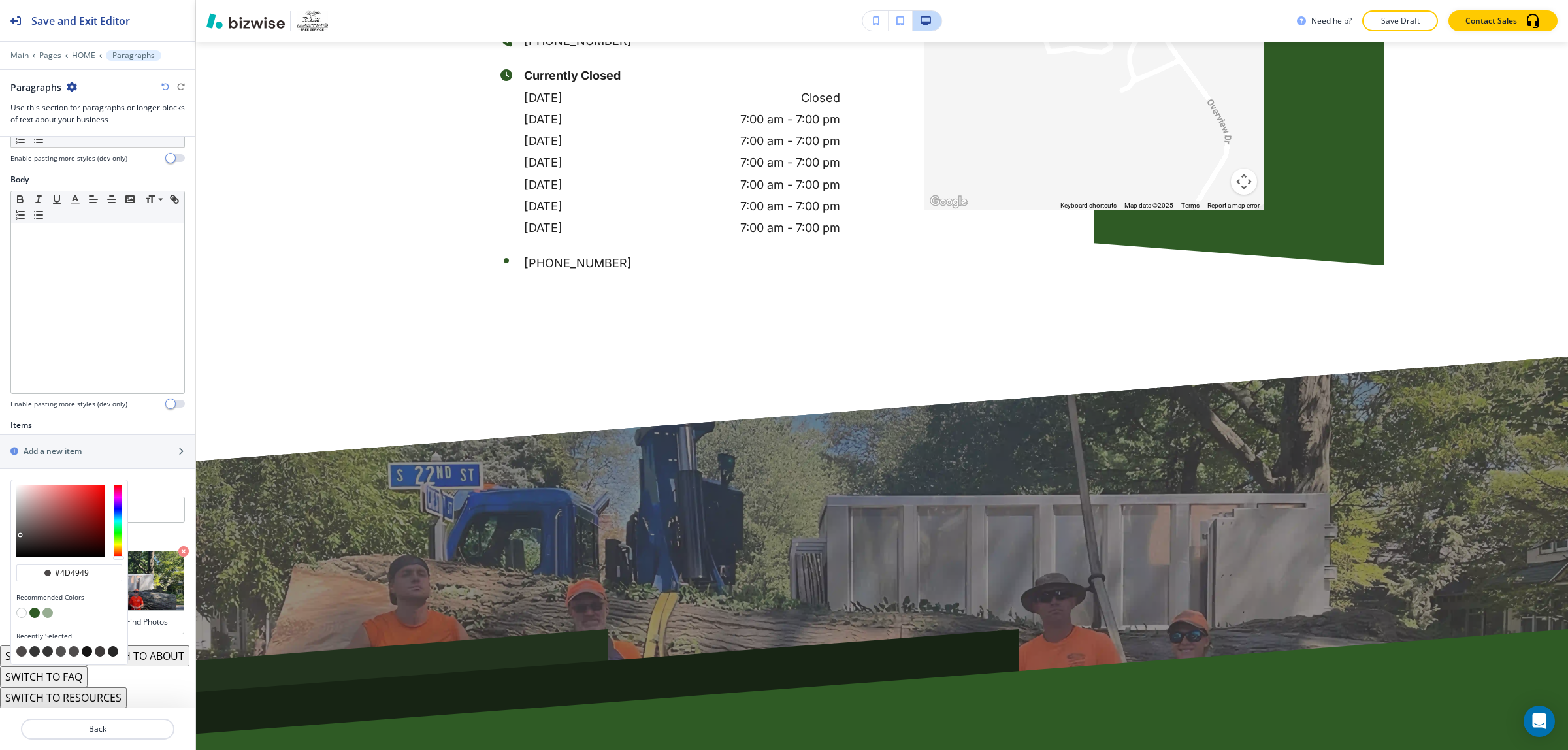
type input "#936464"
click at [45, 495] on div at bounding box center [60, 521] width 88 height 71
type input "#936464"
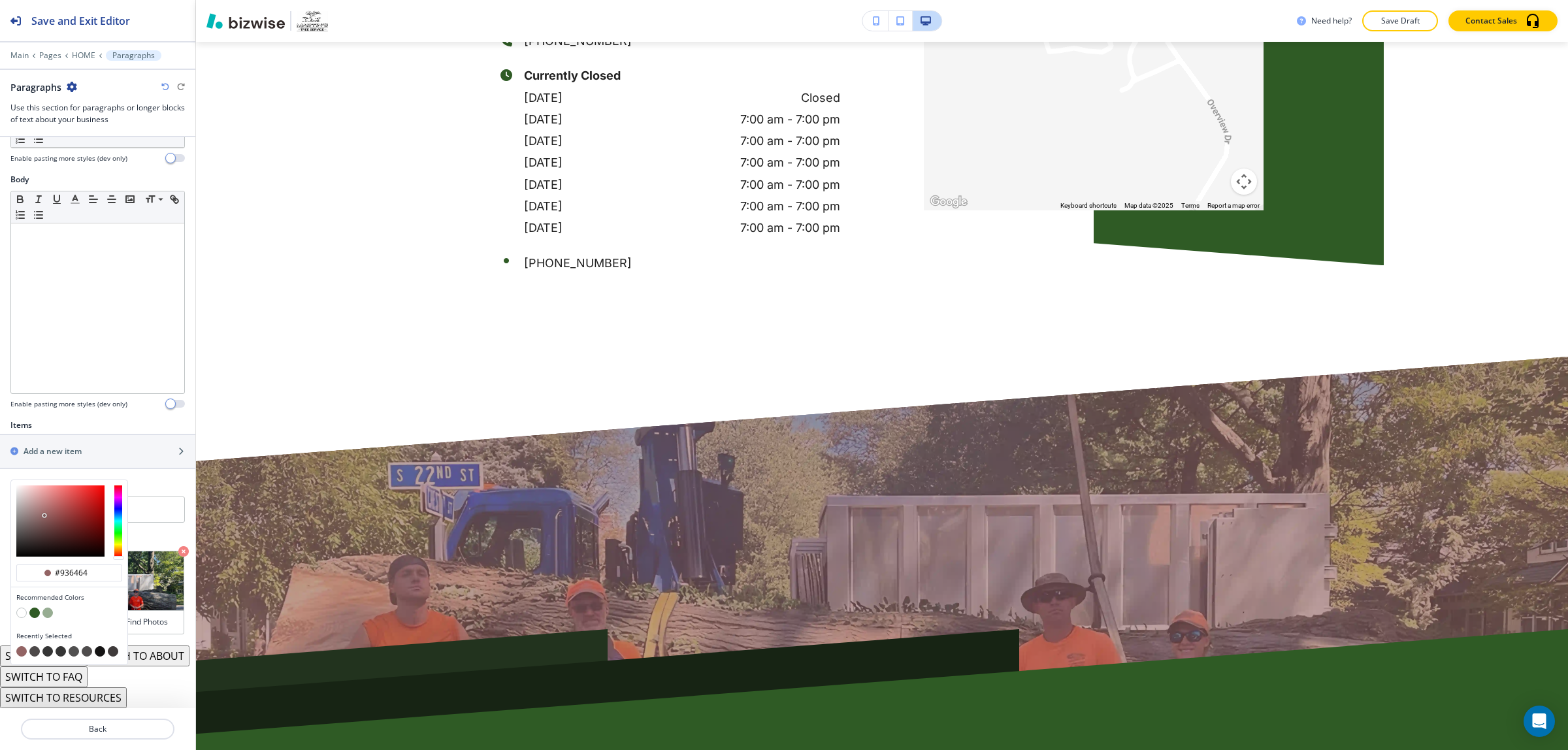
type input "#bf8686"
click at [43, 485] on div at bounding box center [60, 521] width 88 height 71
type input "#bf8686"
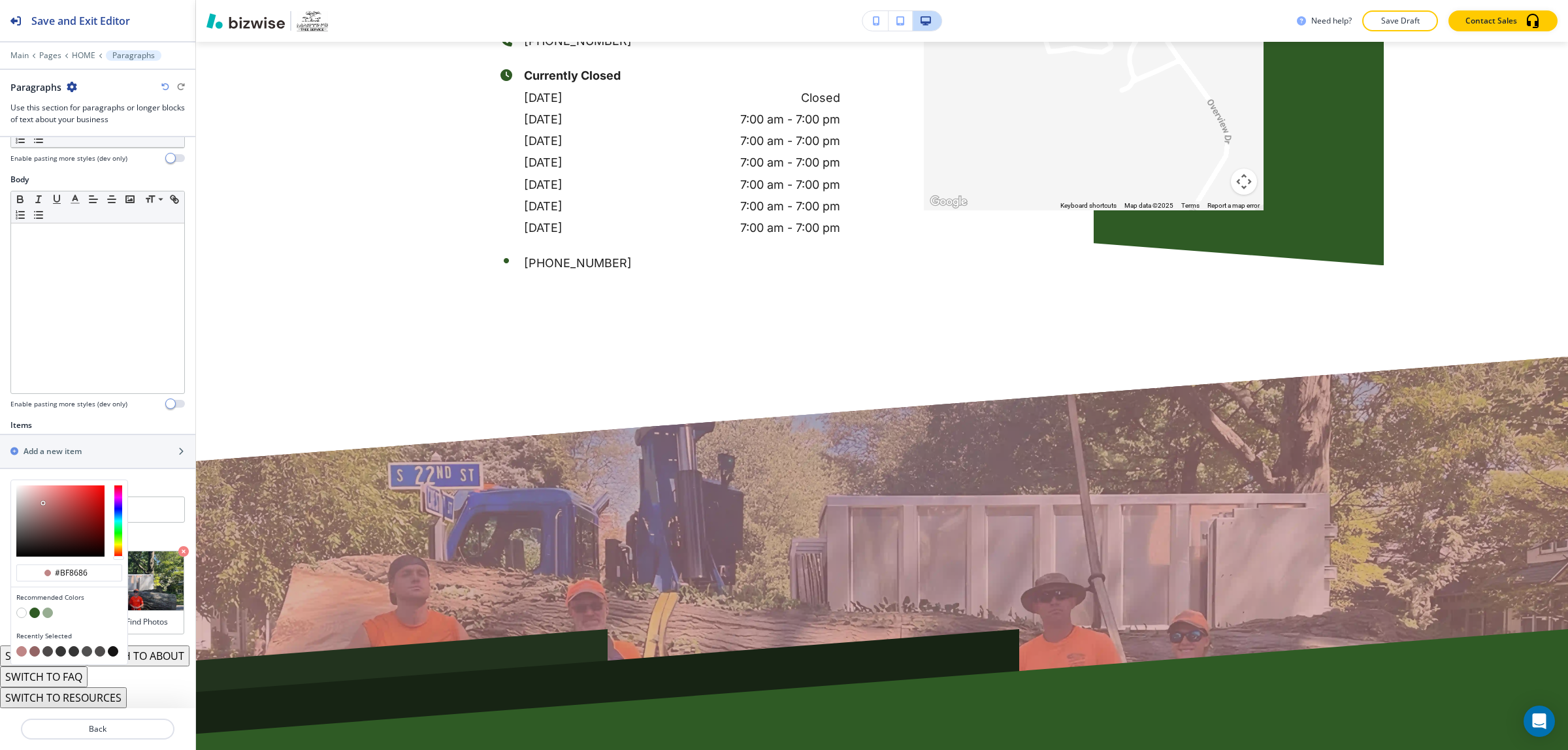
type input "#d2a2a2"
click at [36, 485] on div at bounding box center [60, 521] width 88 height 71
type input "#d2a2a2"
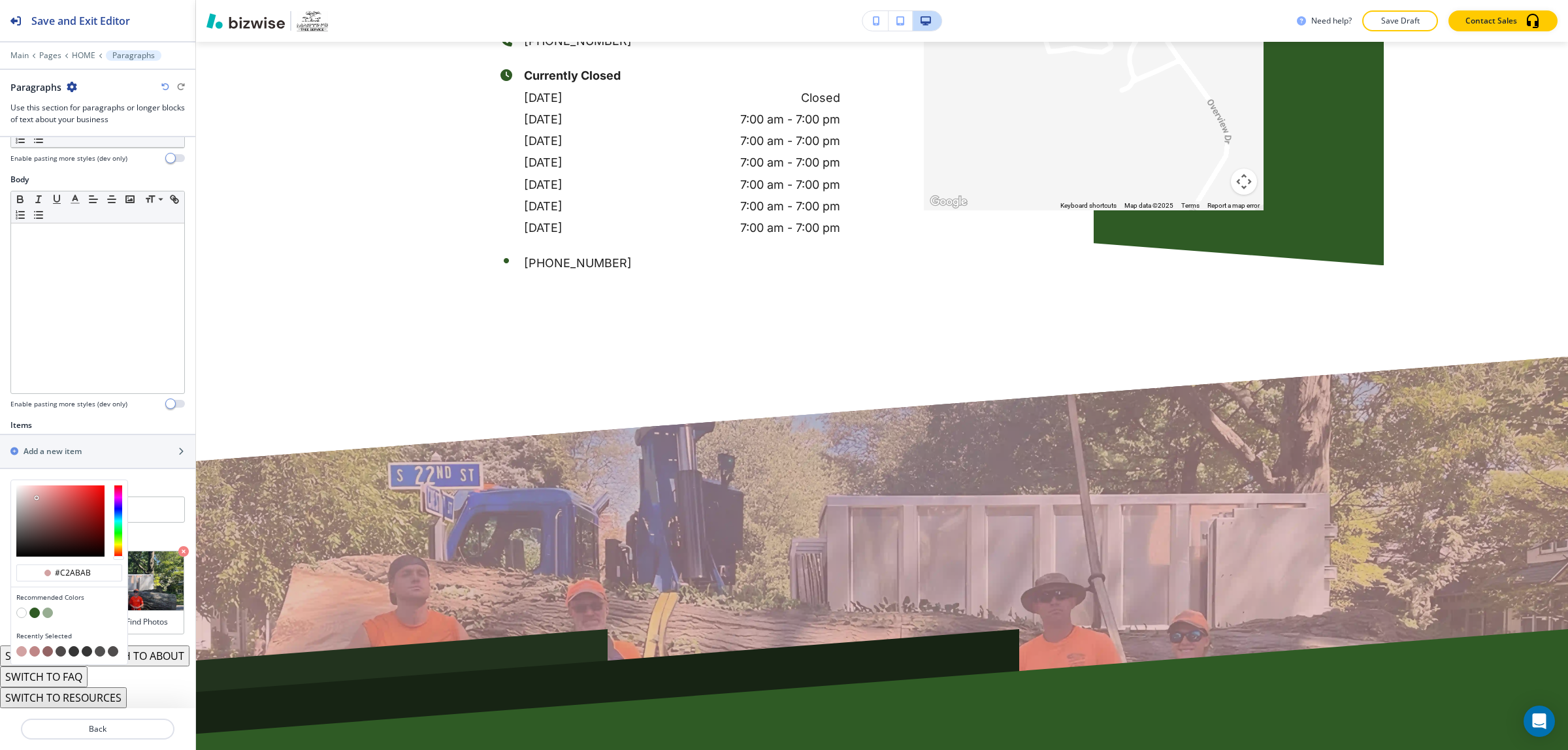
type input "#bfa9a9"
drag, startPoint x: 26, startPoint y: 480, endPoint x: 26, endPoint y: 496, distance: 16.0
click at [26, 485] on div at bounding box center [60, 521] width 88 height 71
type input "#bba5a5"
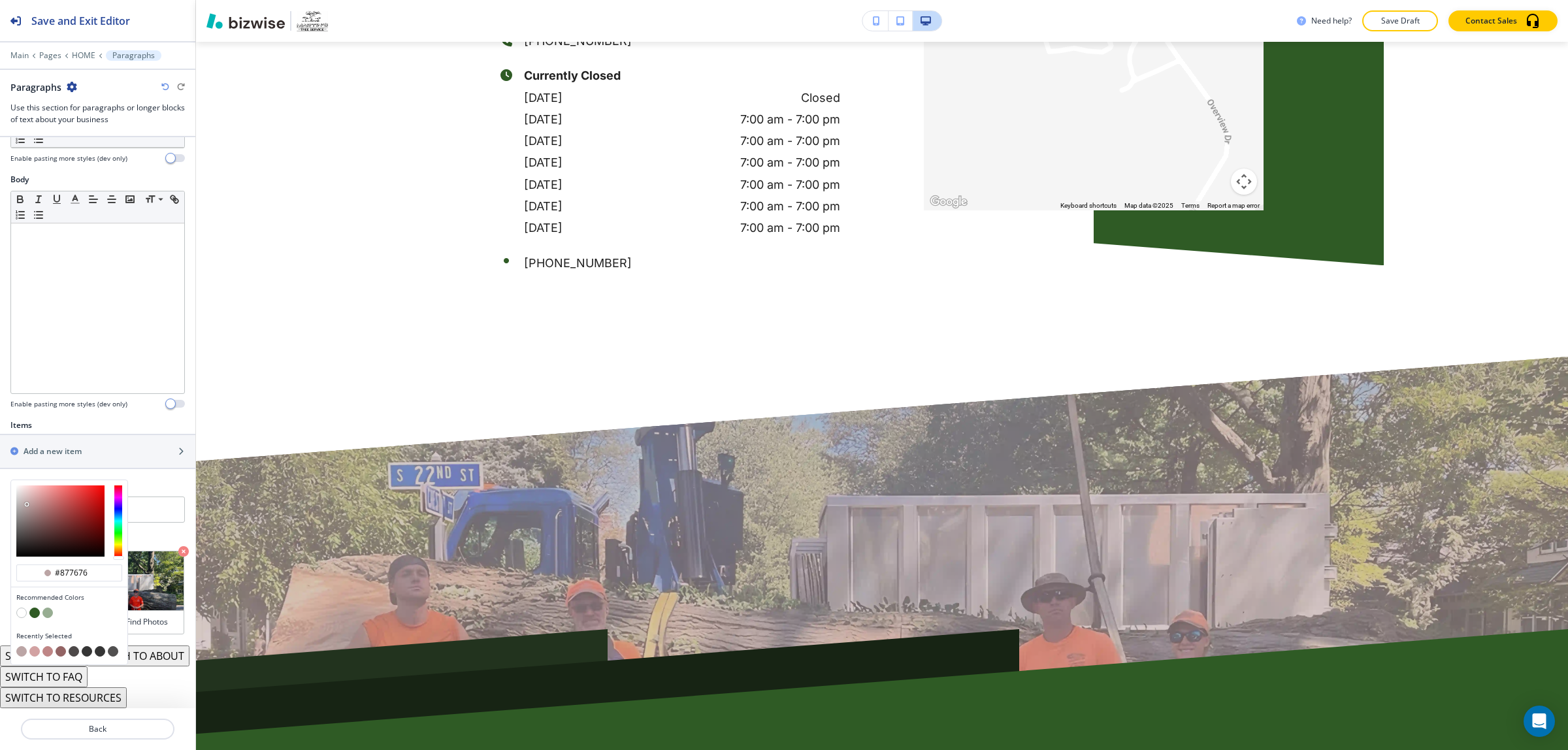
type input "#857474"
click at [27, 499] on div at bounding box center [60, 521] width 88 height 71
type input "#857474"
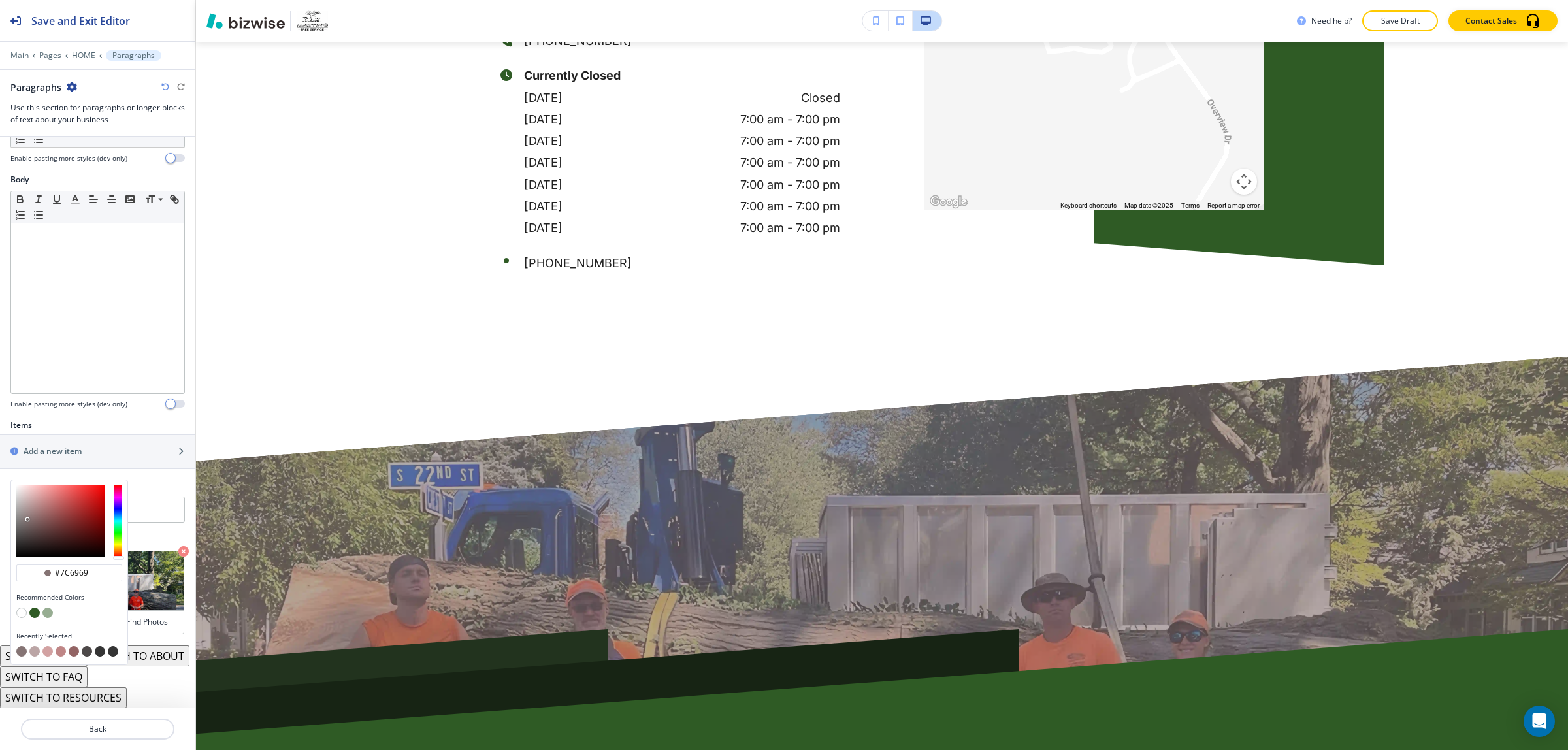
type input "#796767"
click at [29, 502] on div at bounding box center [60, 521] width 88 height 71
type input "#796767"
click at [29, 522] on div at bounding box center [29, 523] width 3 height 3
type input "#564d4d"
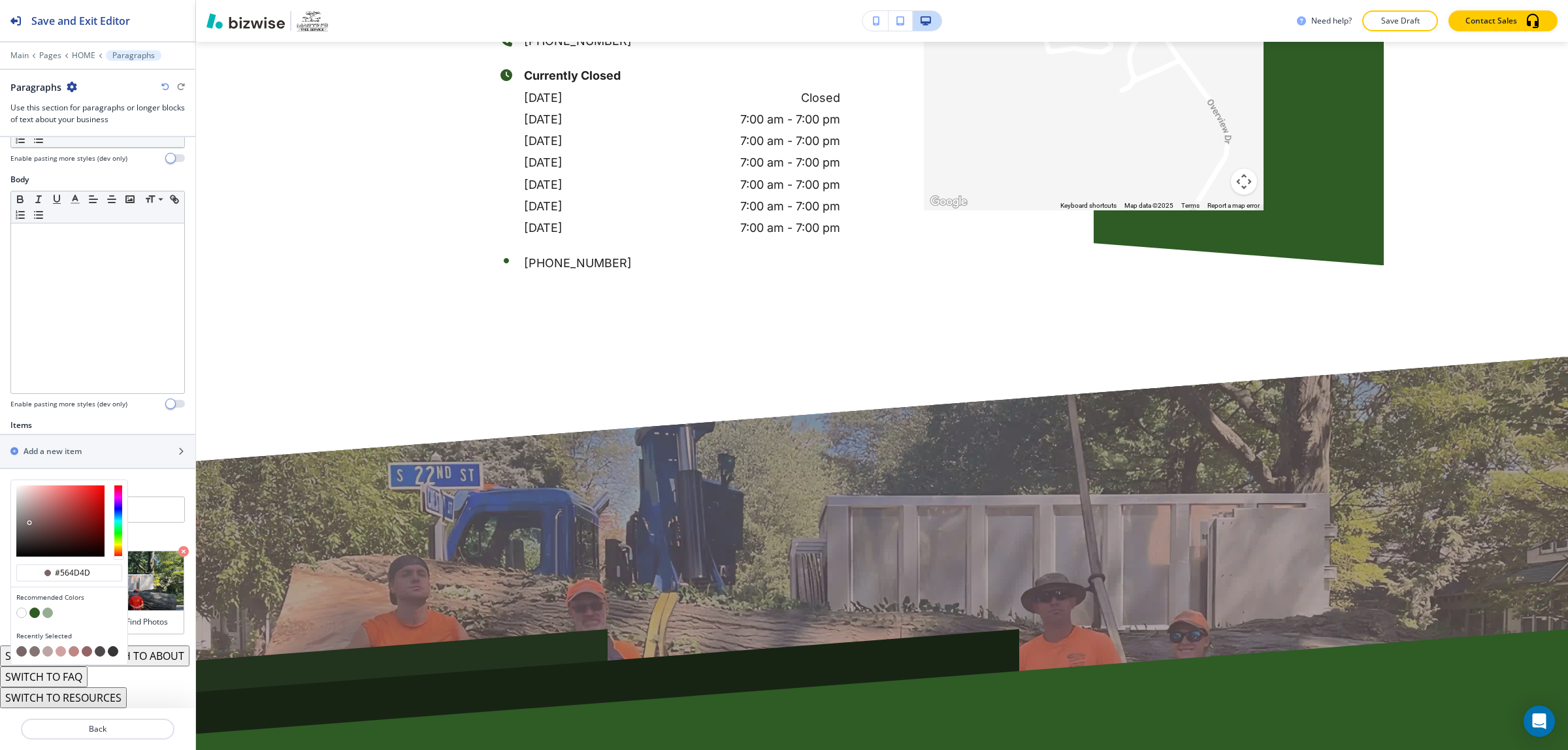
click at [26, 512] on div at bounding box center [60, 521] width 88 height 71
type input "#564d4d"
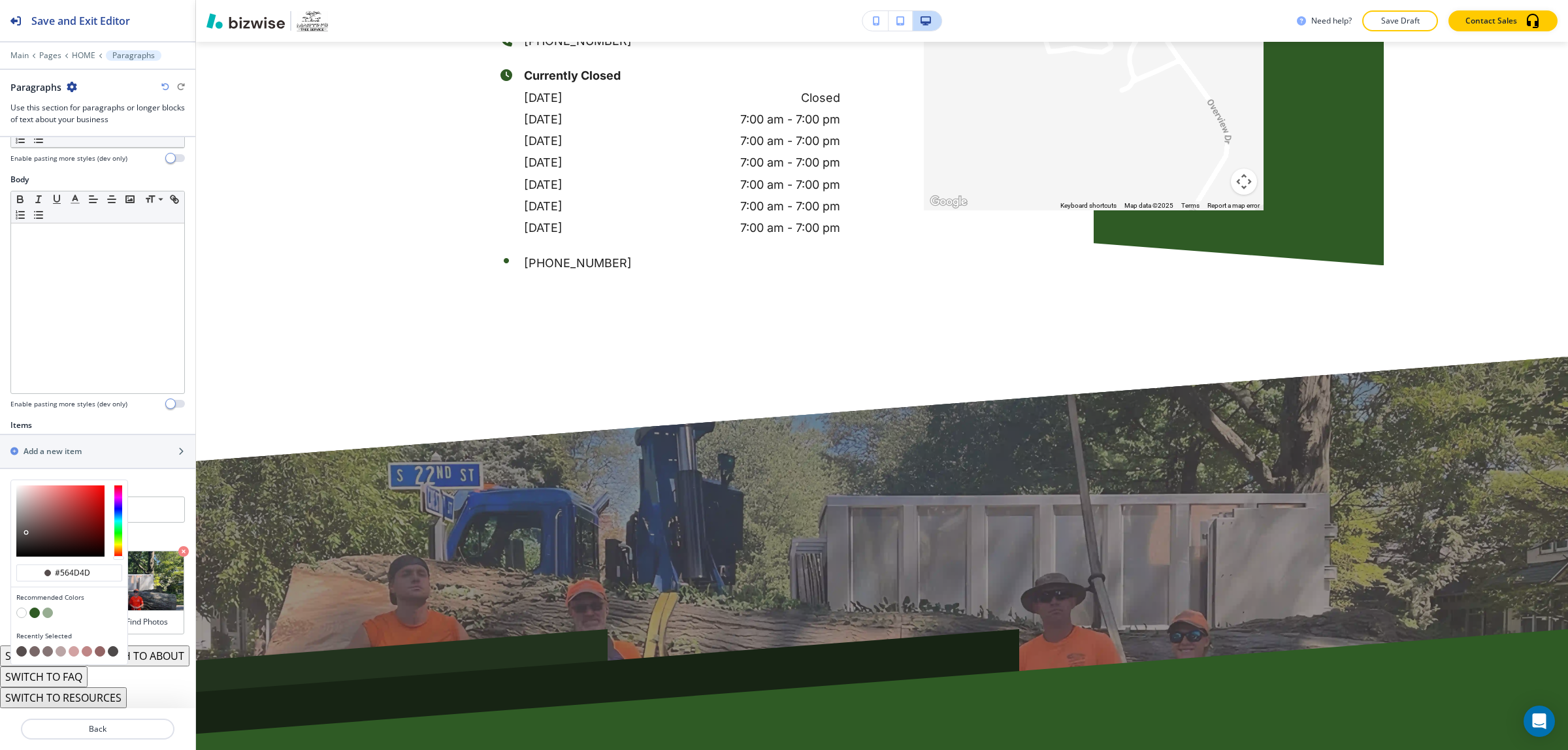
type input "#935959"
click at [51, 495] on div at bounding box center [60, 521] width 88 height 71
type input "#935959"
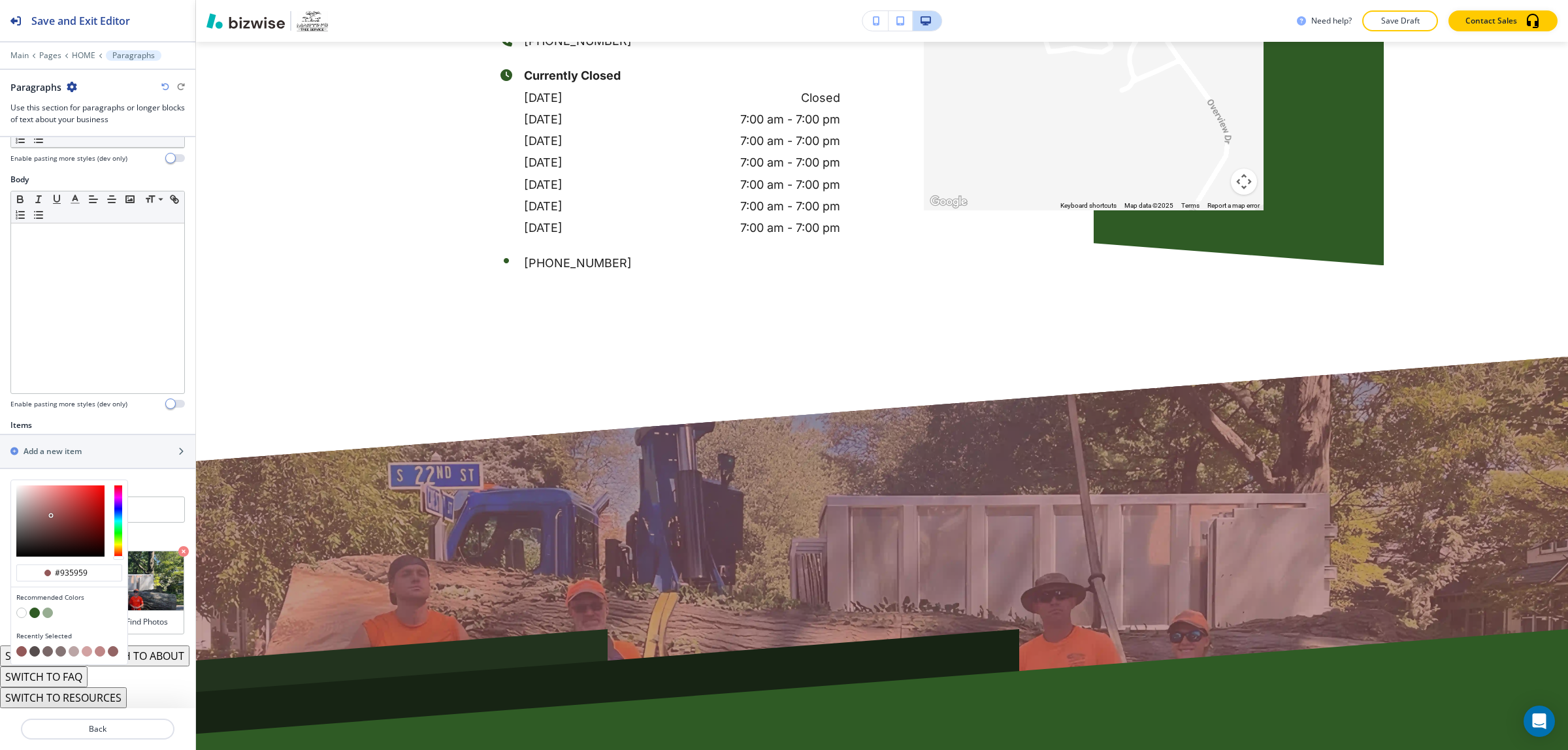
type input "#582d2d"
click at [59, 511] on div at bounding box center [60, 521] width 88 height 71
type input "#582d2d"
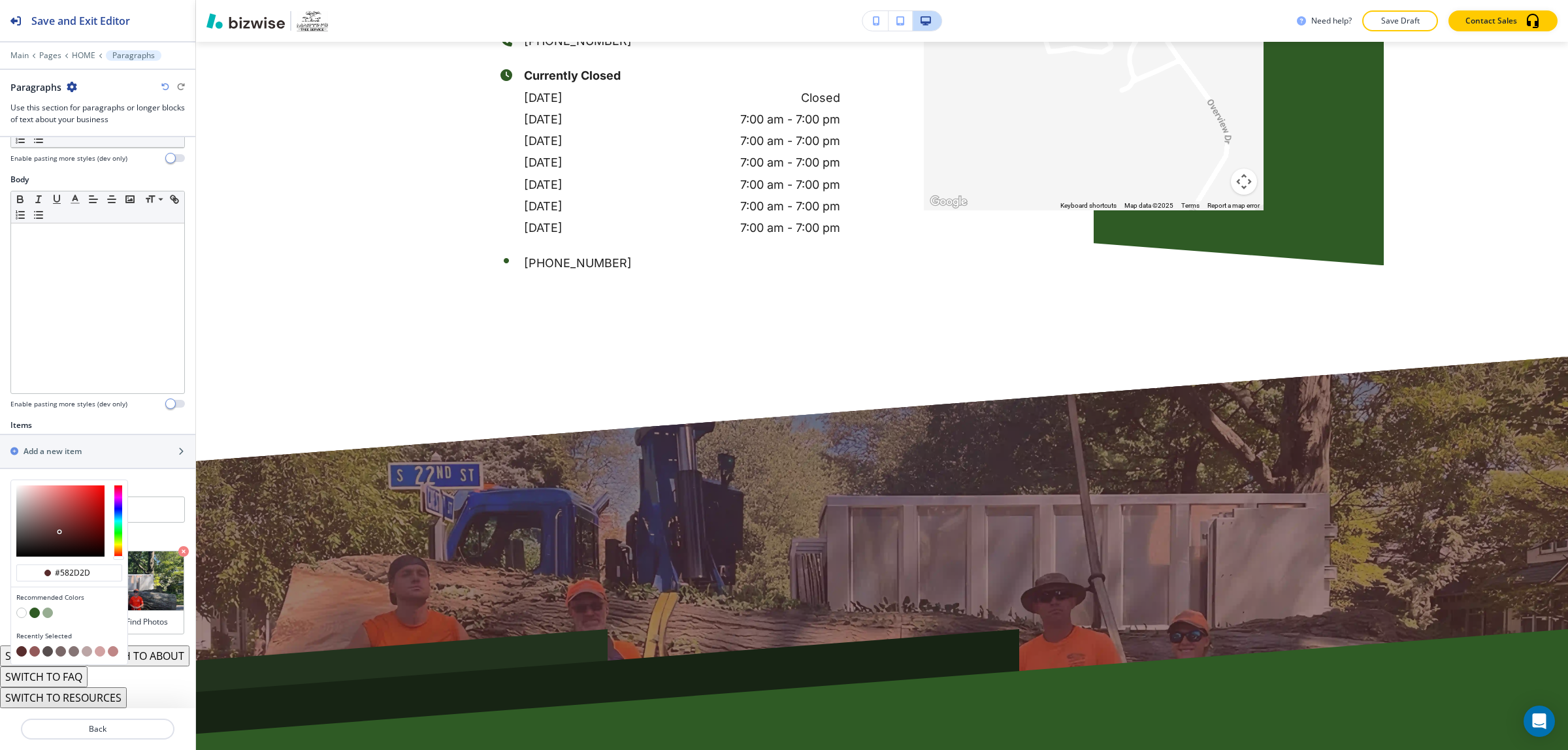
type input "#3a1919"
drag, startPoint x: 66, startPoint y: 520, endPoint x: 96, endPoint y: 523, distance: 30.1
click at [70, 520] on div at bounding box center [60, 521] width 88 height 71
type input "#381616"
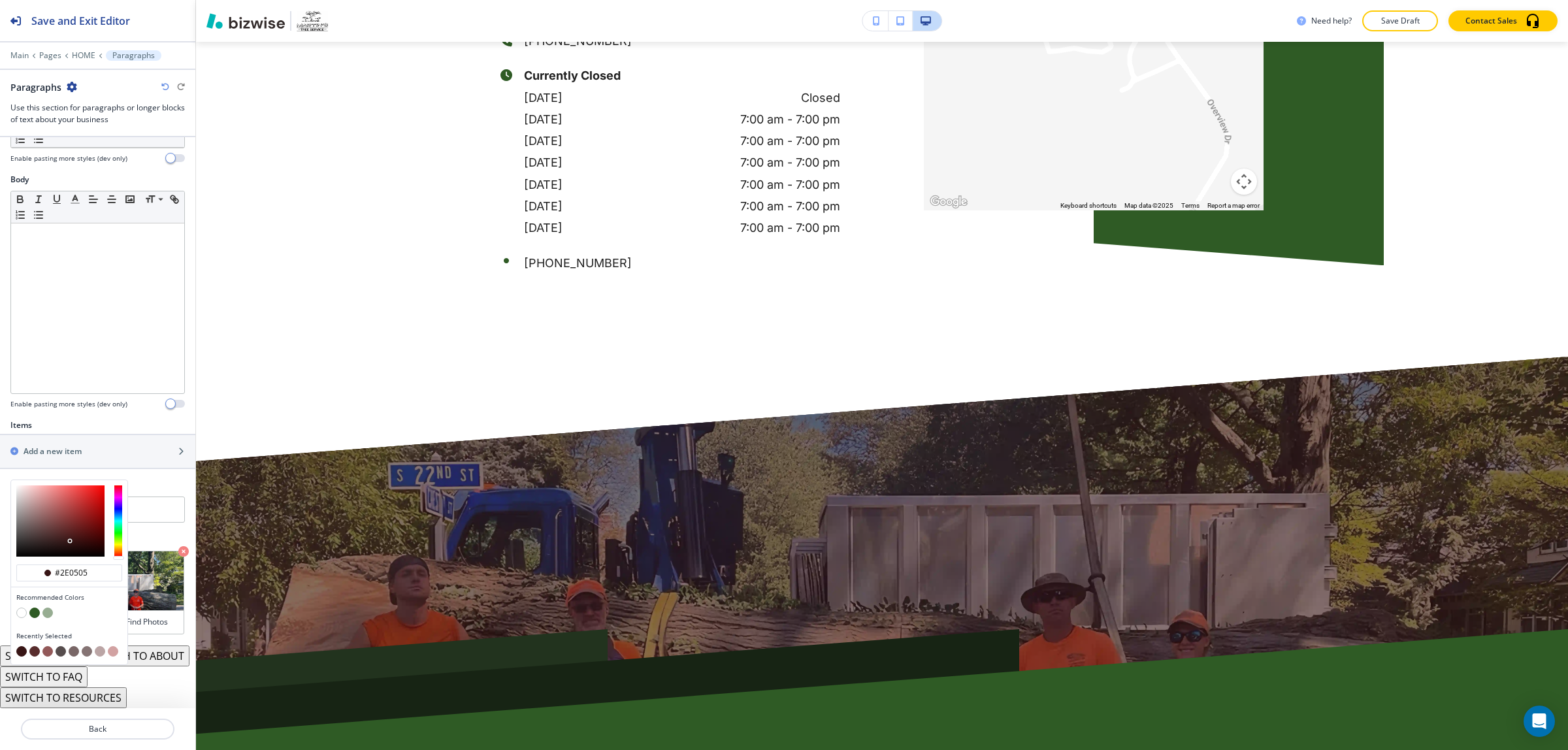
type input "#2e0404"
click at [96, 523] on div at bounding box center [60, 521] width 88 height 71
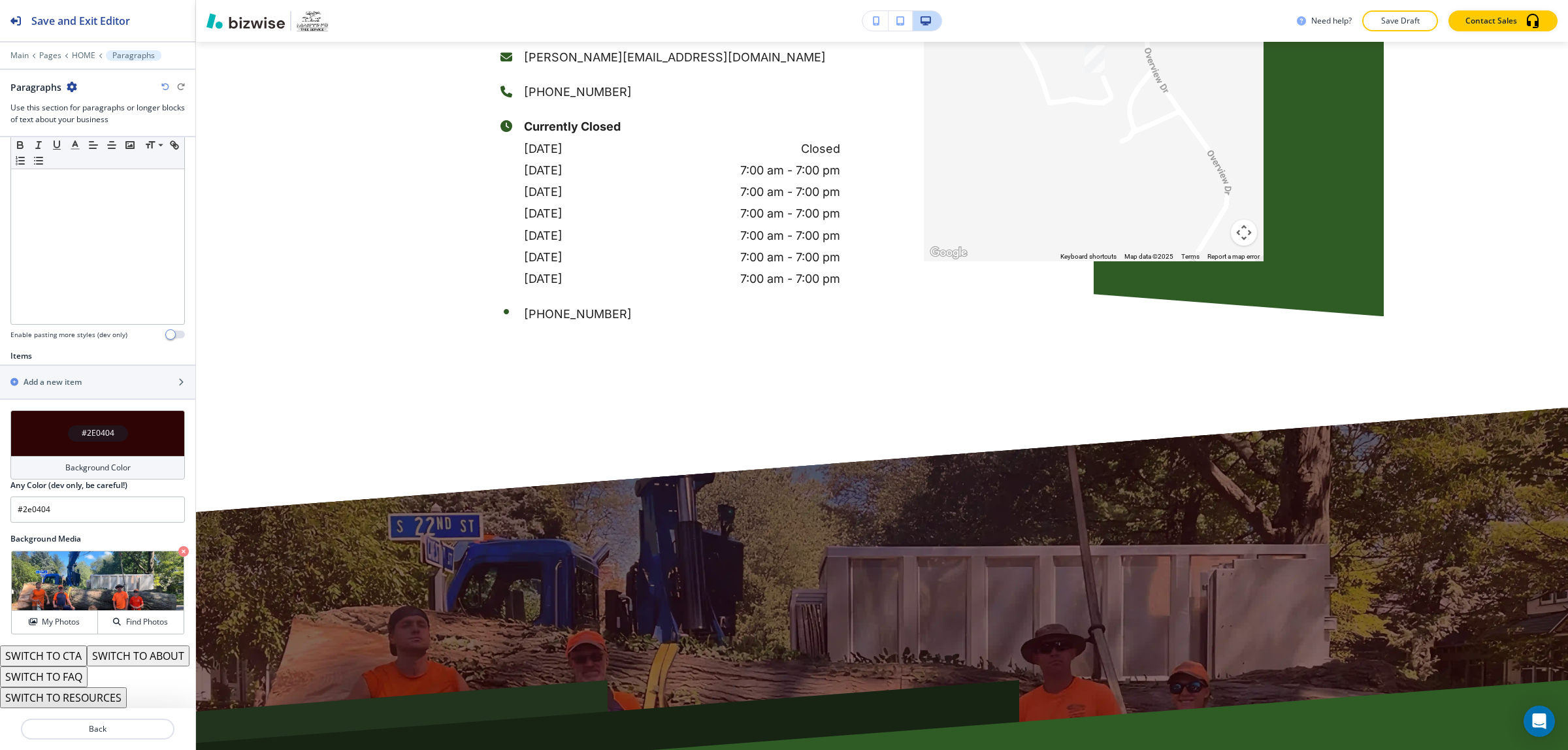
scroll to position [5540, 0]
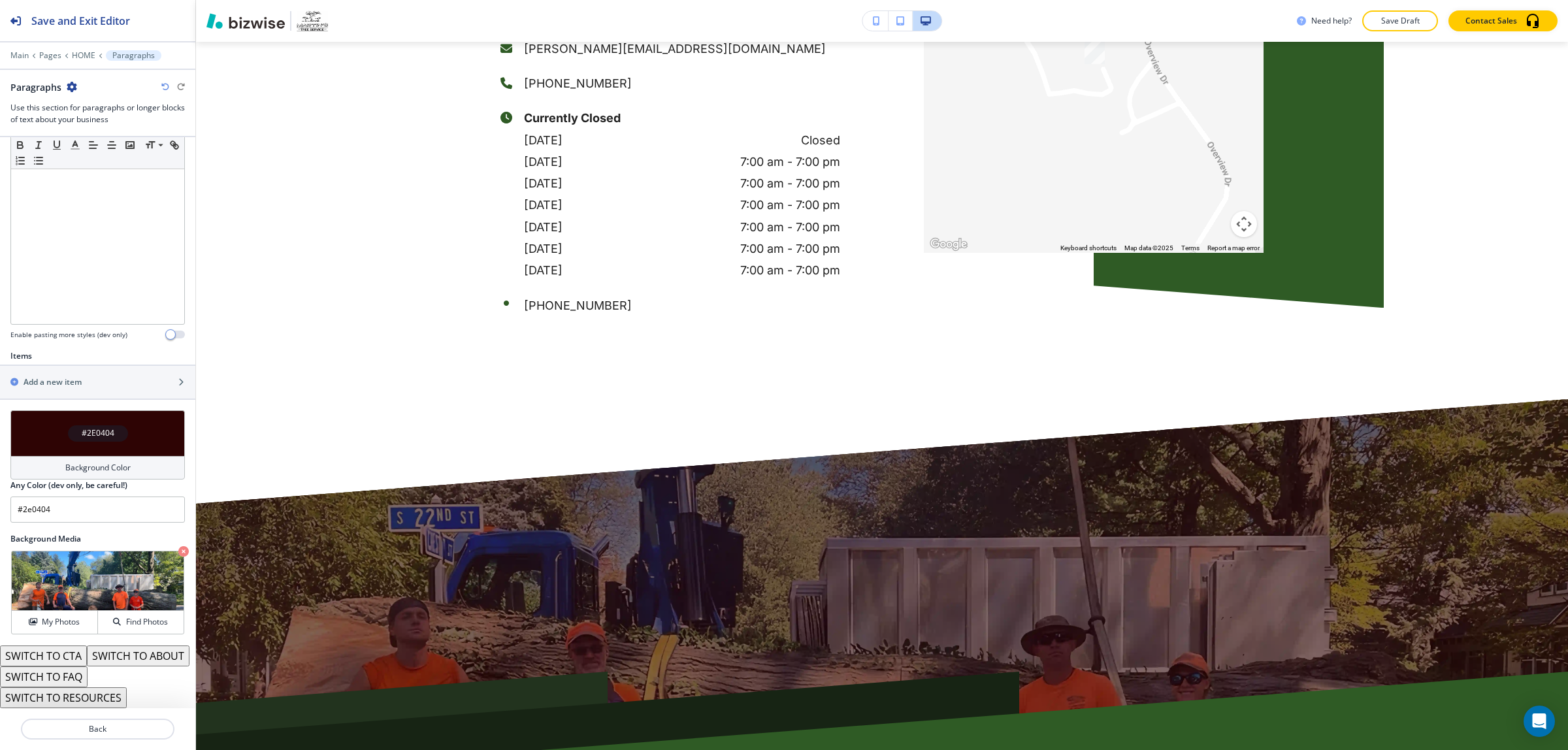
click at [125, 456] on div "Background Color" at bounding box center [98, 468] width 175 height 24
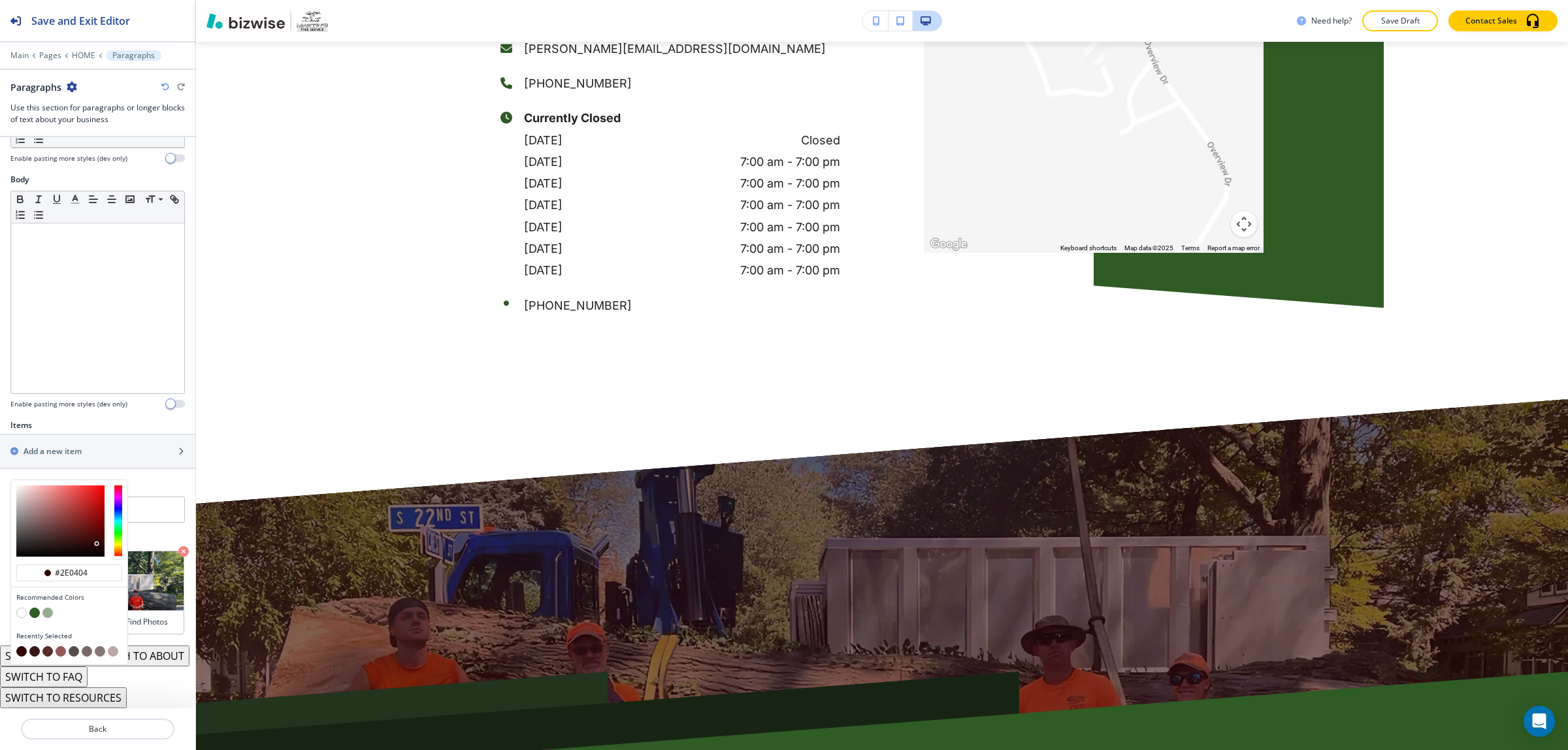
click at [24, 608] on button "button" at bounding box center [22, 614] width 11 height 11
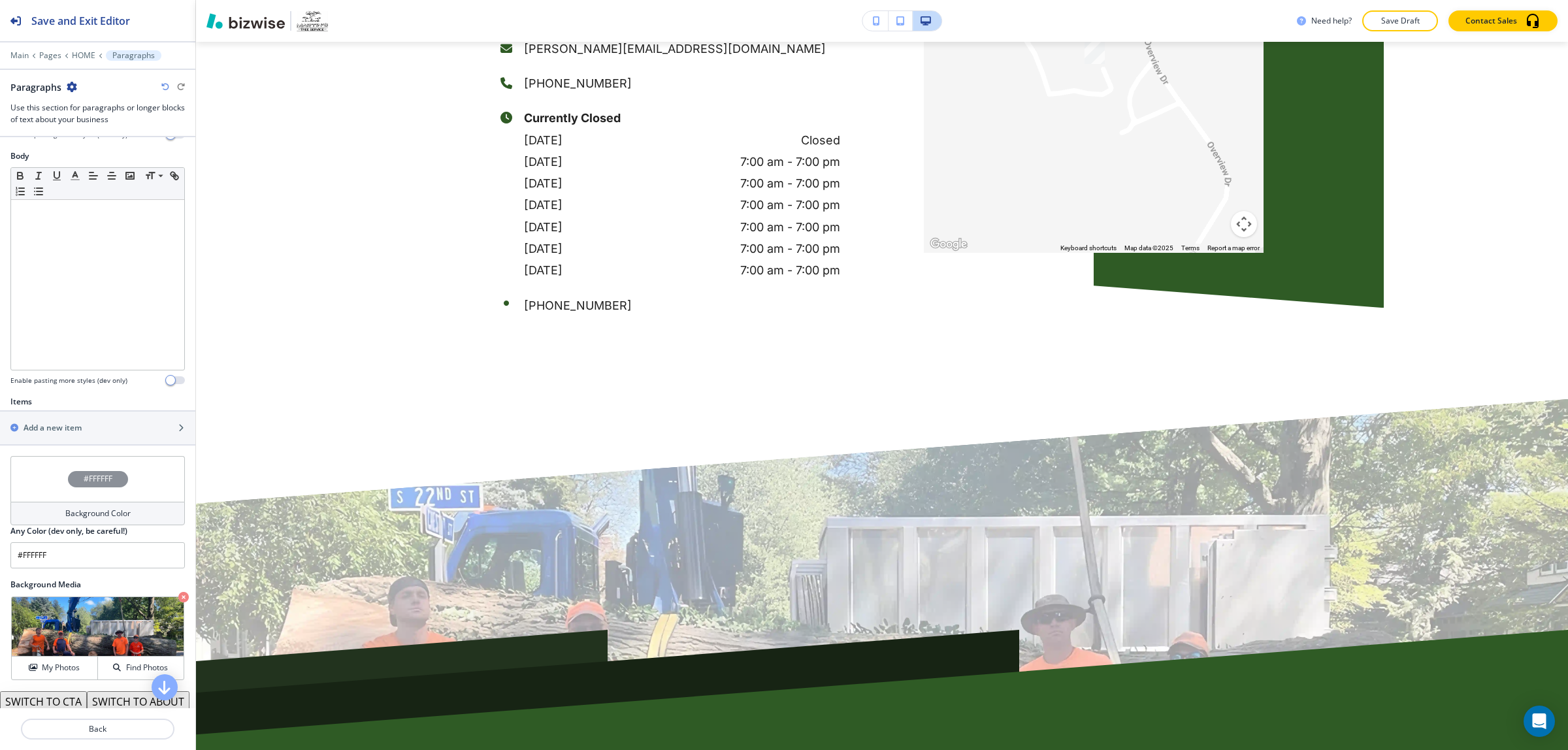
click at [73, 517] on h4 "Background Color" at bounding box center [98, 514] width 65 height 12
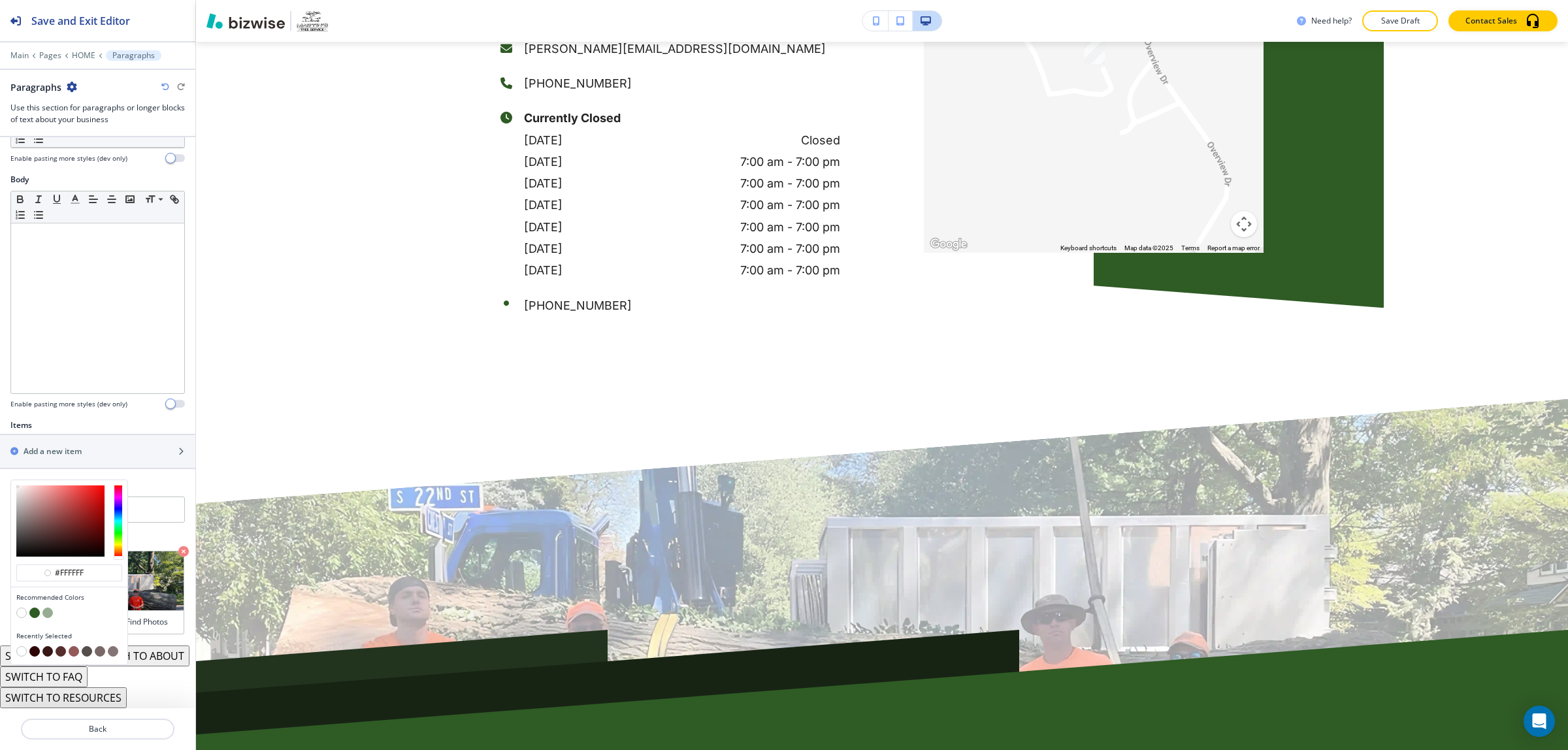
click at [111, 646] on button "button" at bounding box center [114, 652] width 11 height 11
type input "#857474"
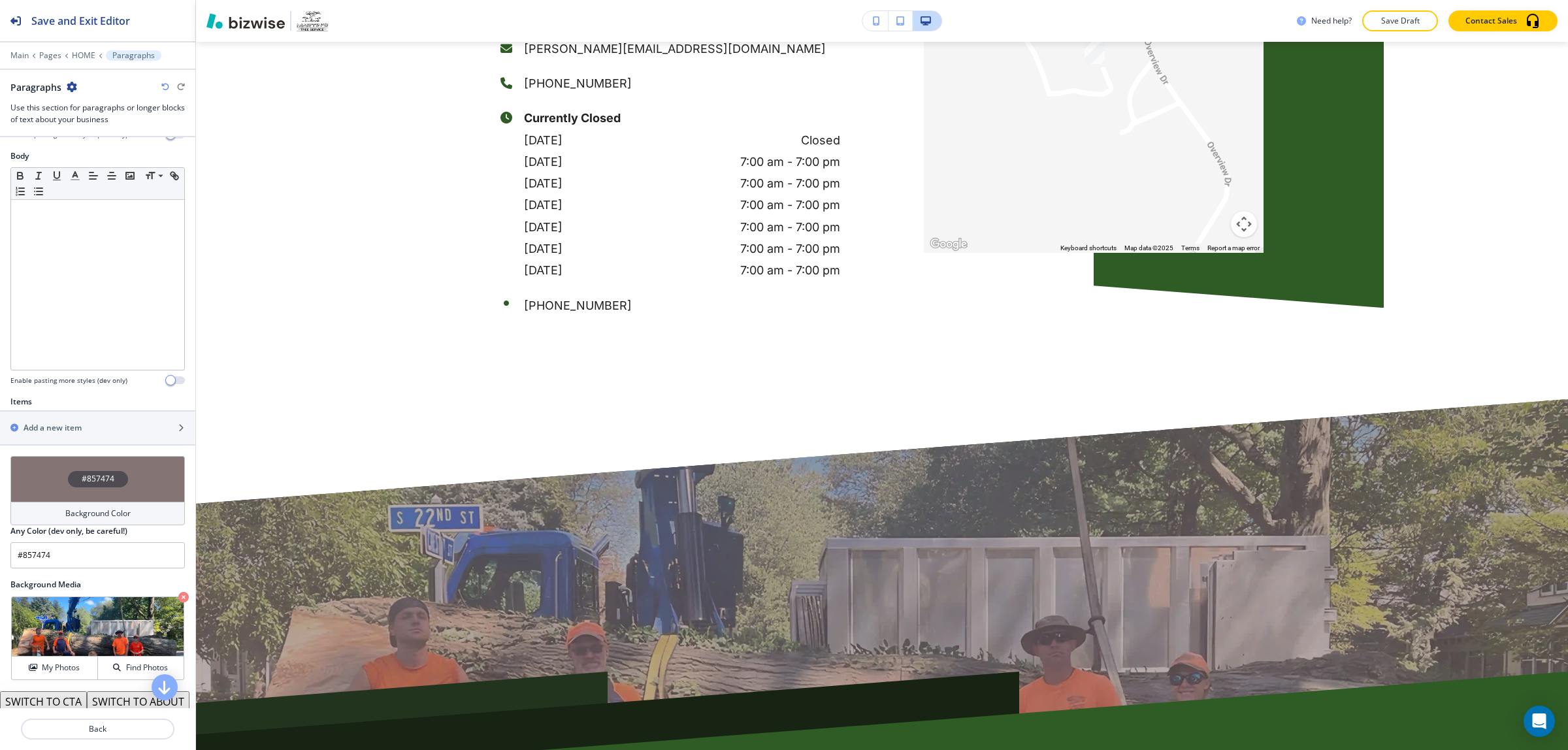
click at [98, 511] on h4 "Background Color" at bounding box center [98, 514] width 65 height 12
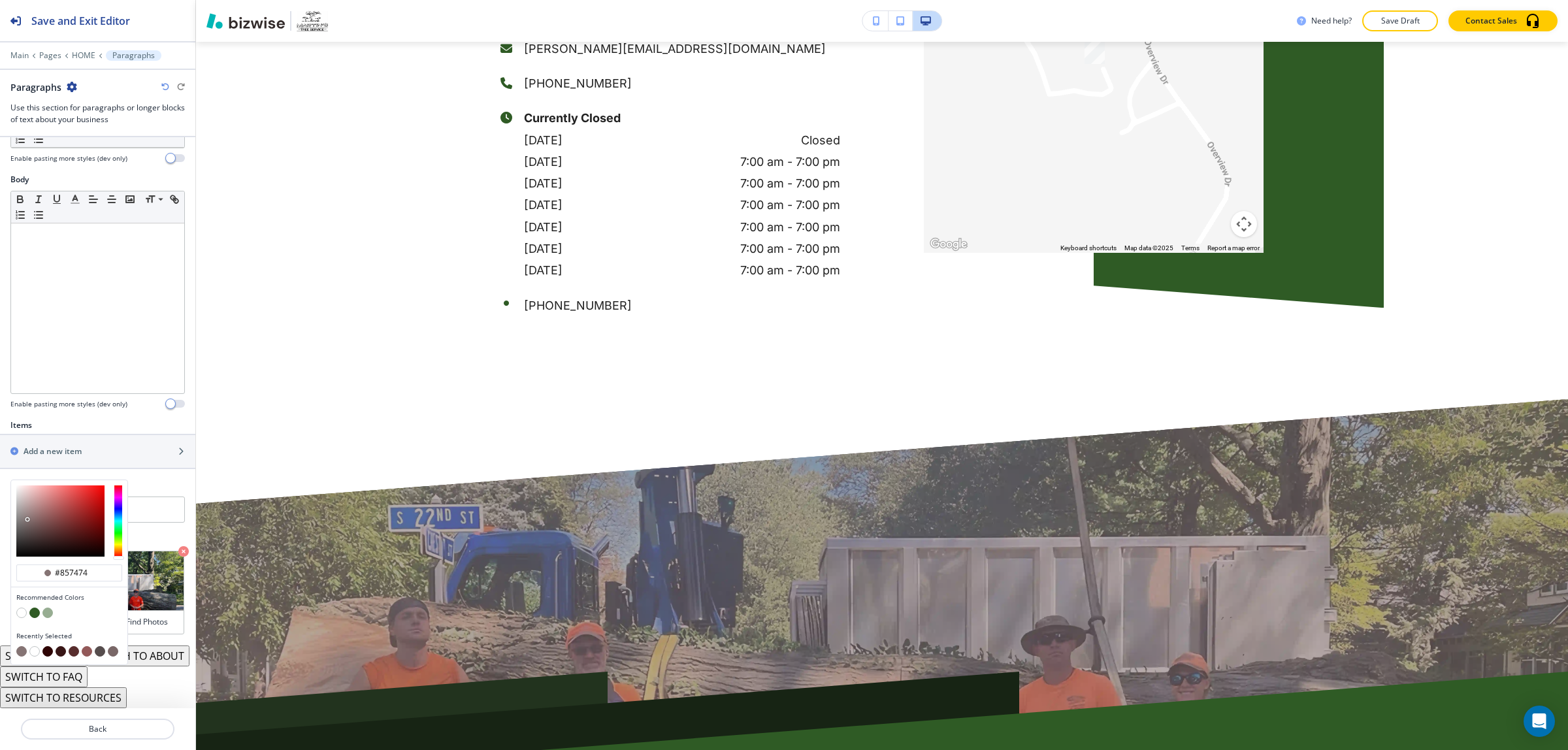
type input "#5b0a0a"
click at [95, 511] on div at bounding box center [60, 521] width 88 height 71
type input "#5b0a0a"
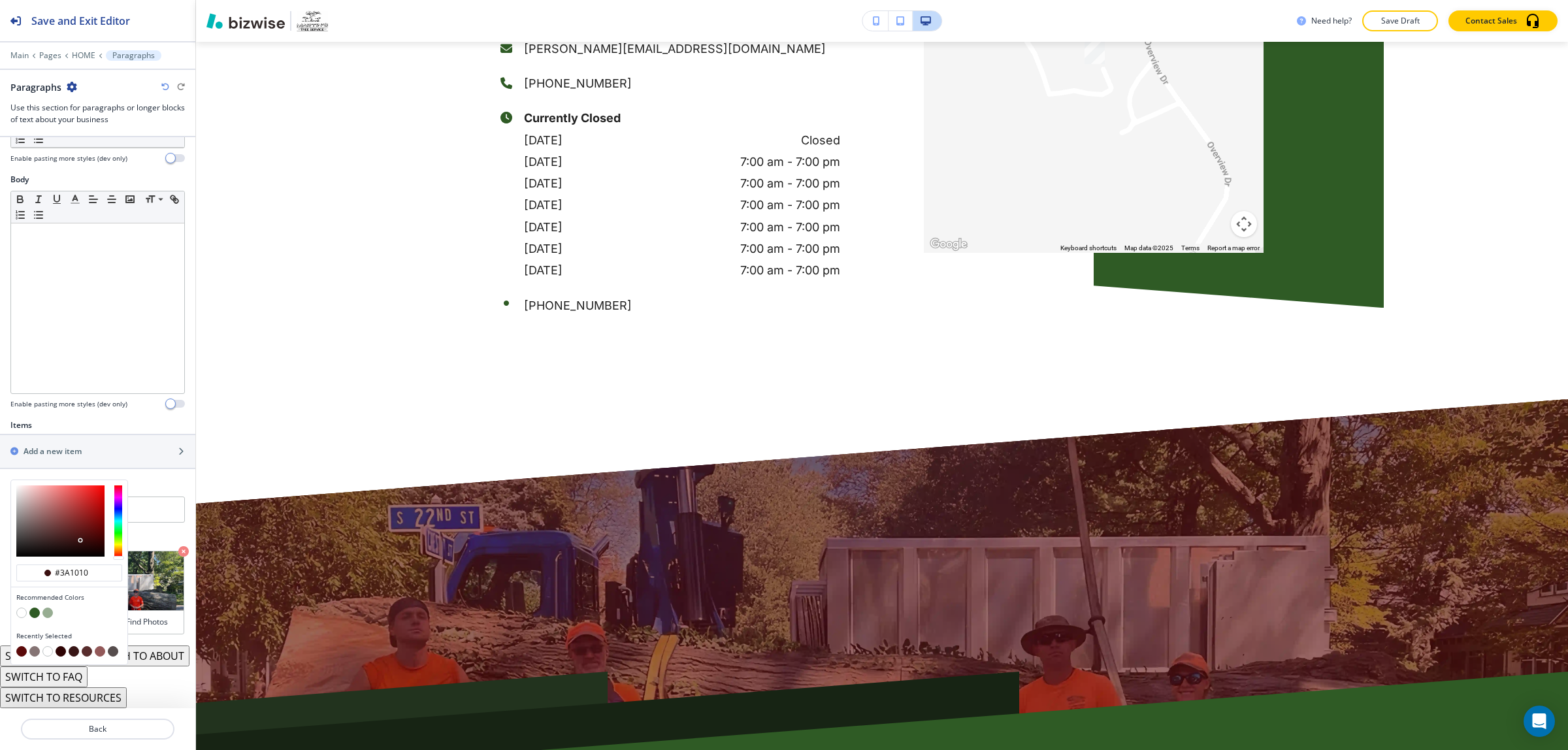
type input "#380f0f"
drag, startPoint x: 80, startPoint y: 520, endPoint x: 71, endPoint y: 527, distance: 11.4
click at [80, 520] on div at bounding box center [60, 521] width 88 height 71
type input "#381010"
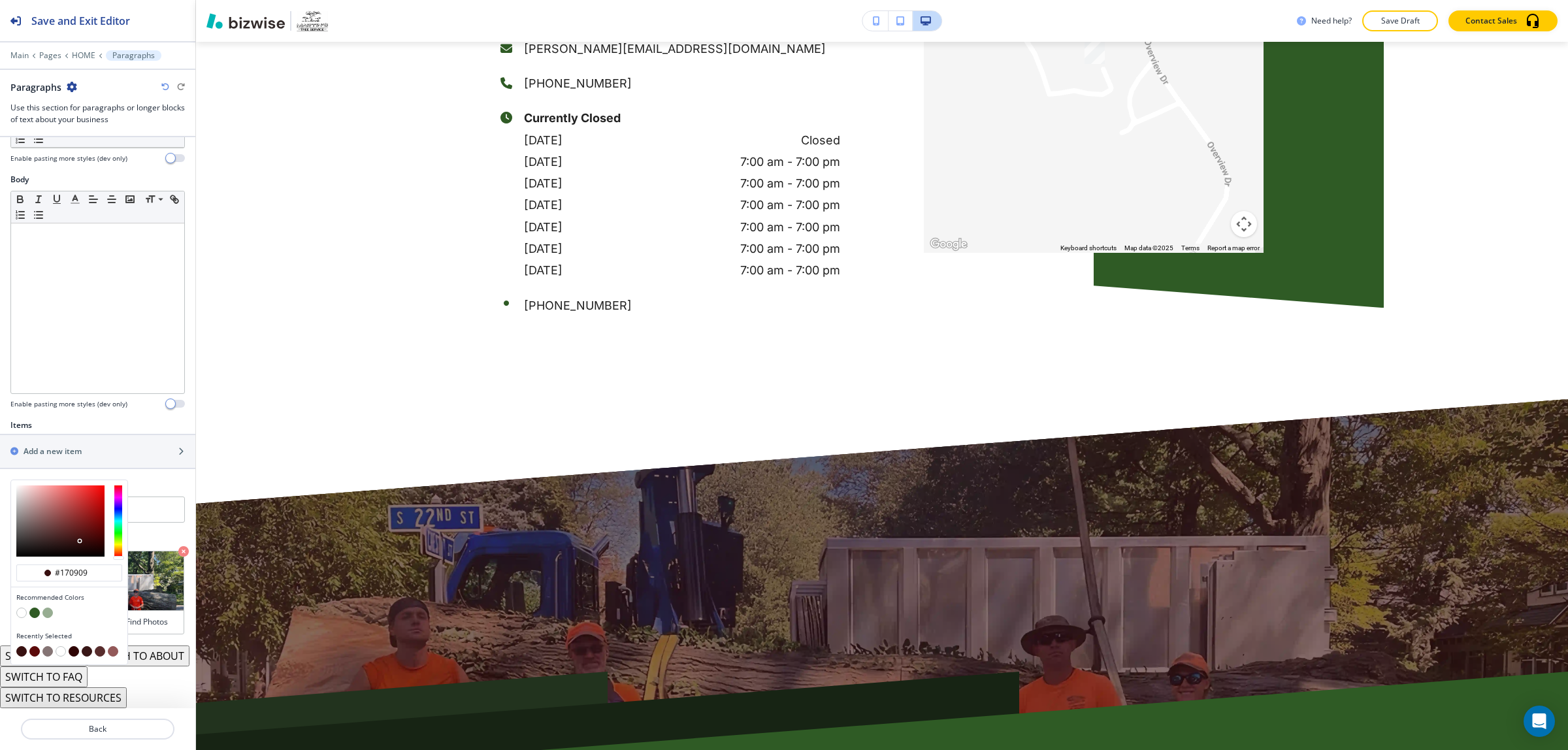
type input "#170a0a"
drag, startPoint x: 68, startPoint y: 528, endPoint x: 56, endPoint y: 536, distance: 14.4
click at [67, 530] on div at bounding box center [60, 521] width 88 height 71
type input "#150909"
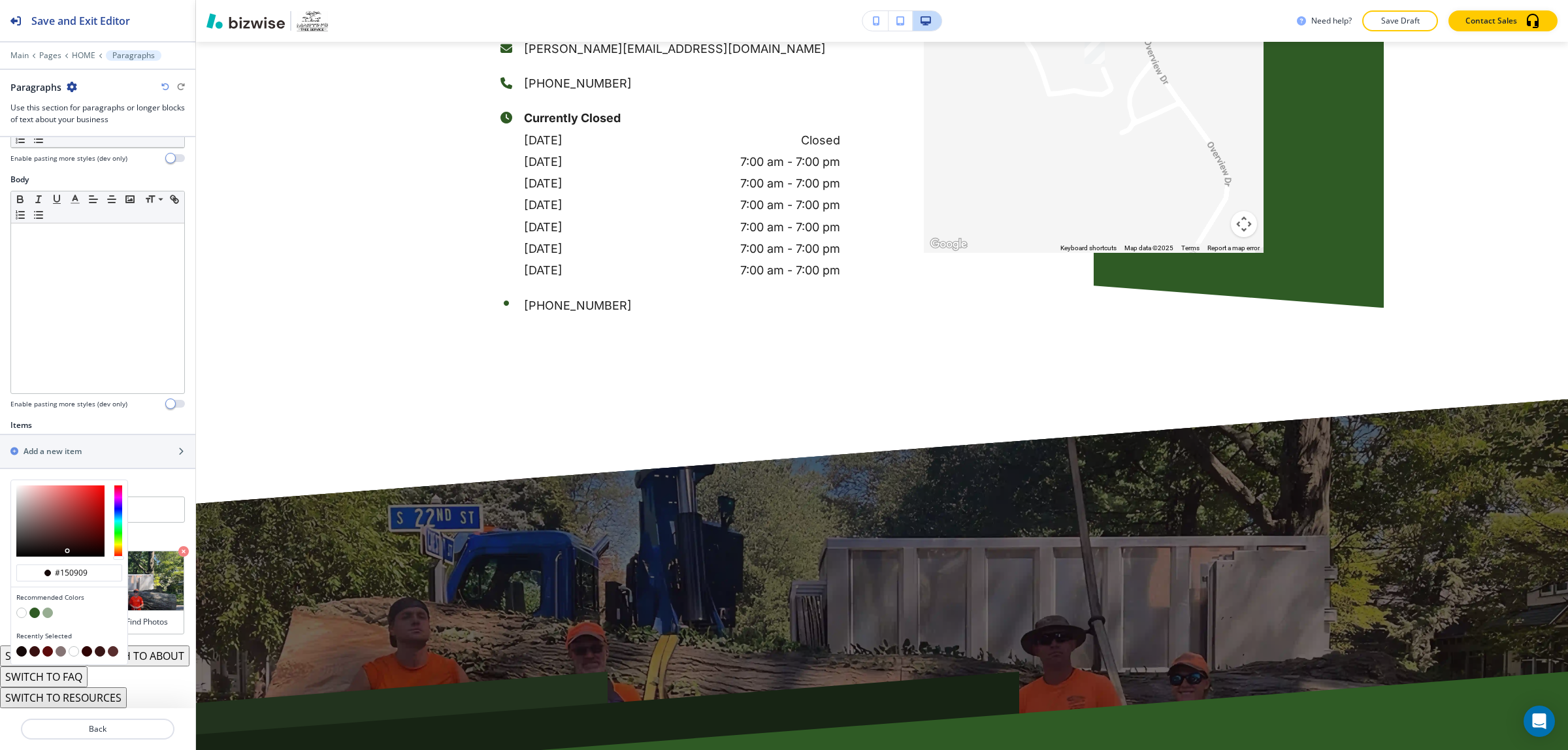
click at [49, 537] on div at bounding box center [69, 521] width 116 height 82
type input "#3f2c2c"
click at [43, 518] on div at bounding box center [60, 521] width 88 height 71
type input "#3f2c2c"
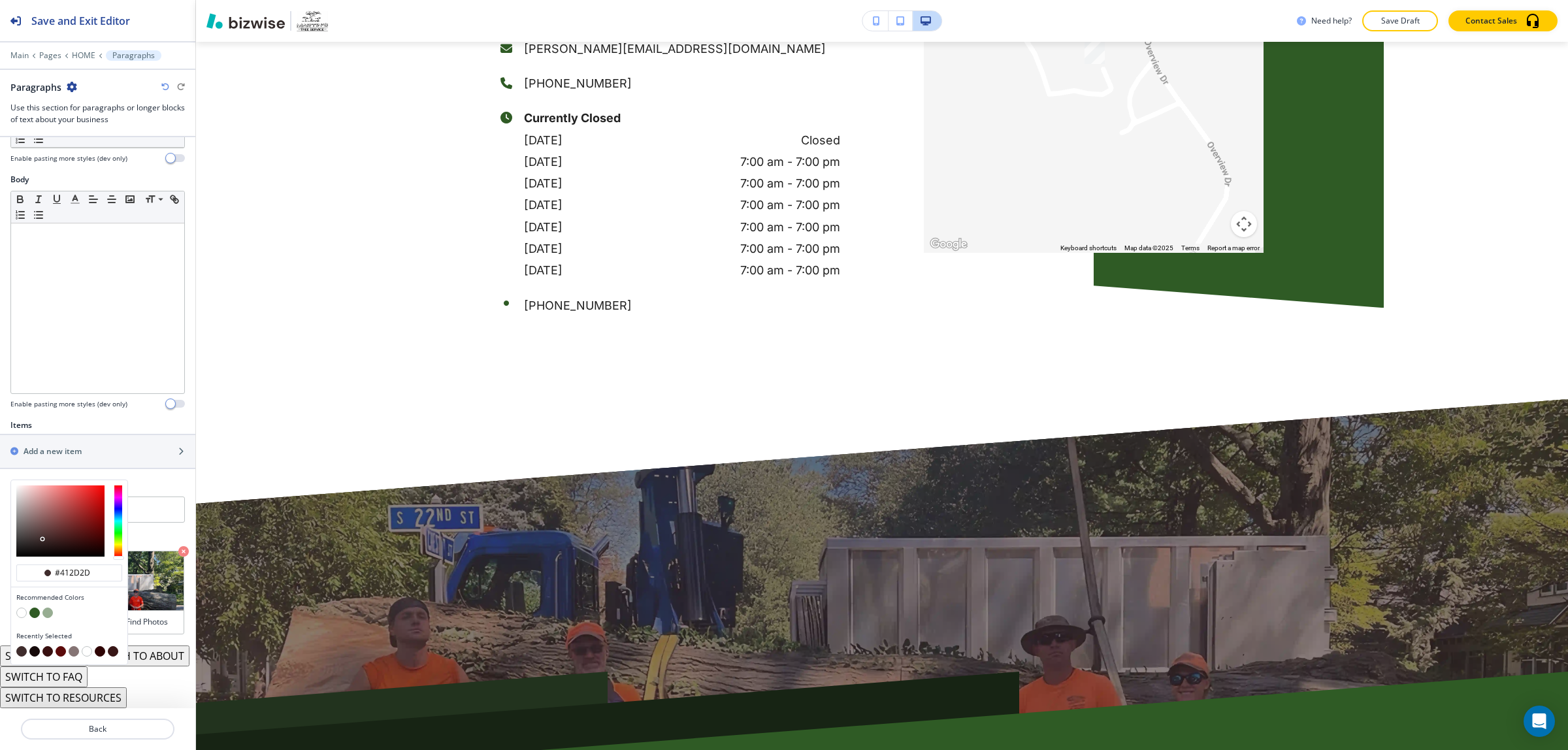
type input "#412c2c"
drag, startPoint x: 44, startPoint y: 517, endPoint x: 57, endPoint y: 515, distance: 13.2
click at [45, 539] on div at bounding box center [44, 540] width 3 height 3
type input "#412c2c"
type input "#512929"
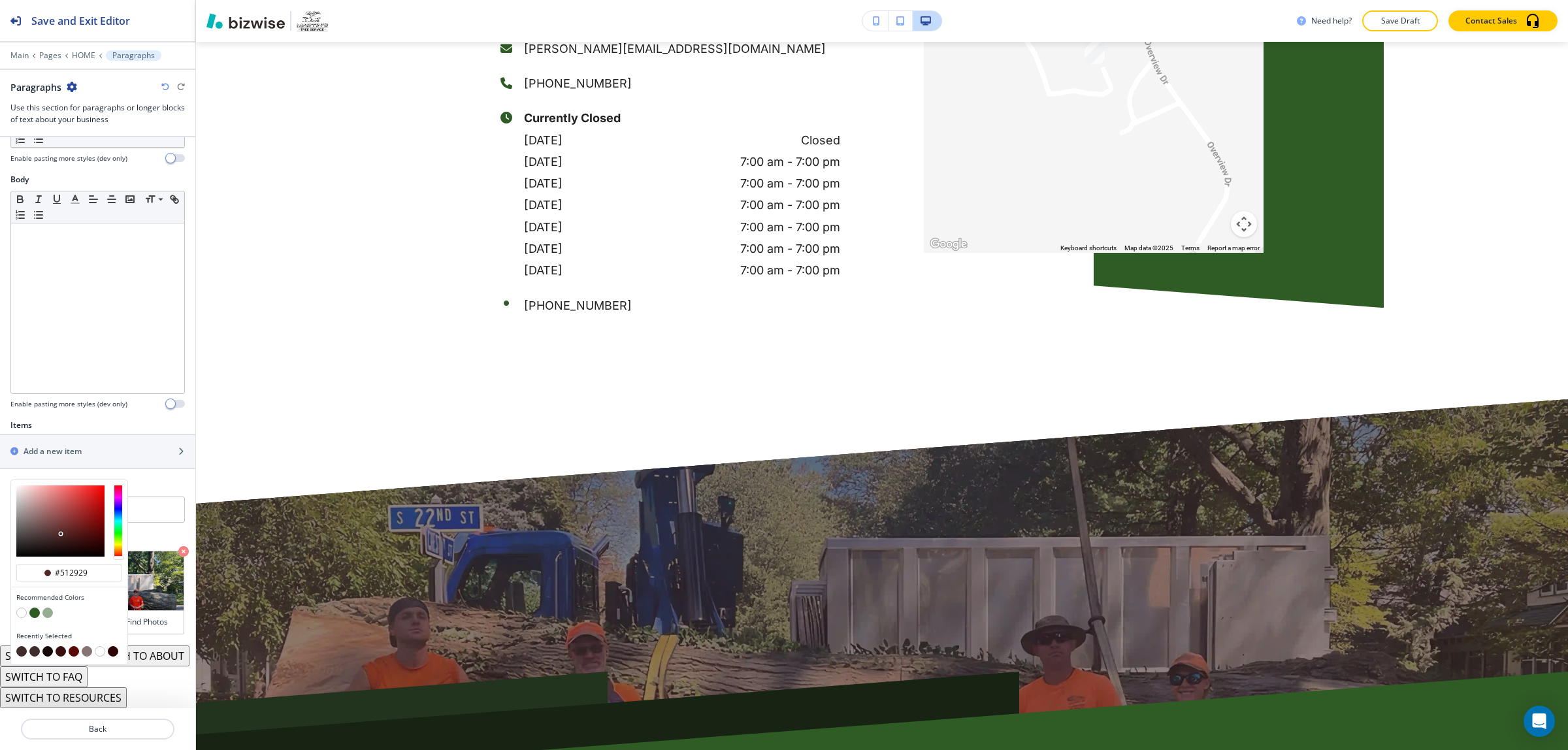
click at [61, 513] on div at bounding box center [60, 521] width 88 height 71
type input "#512929"
type input "#5b2525"
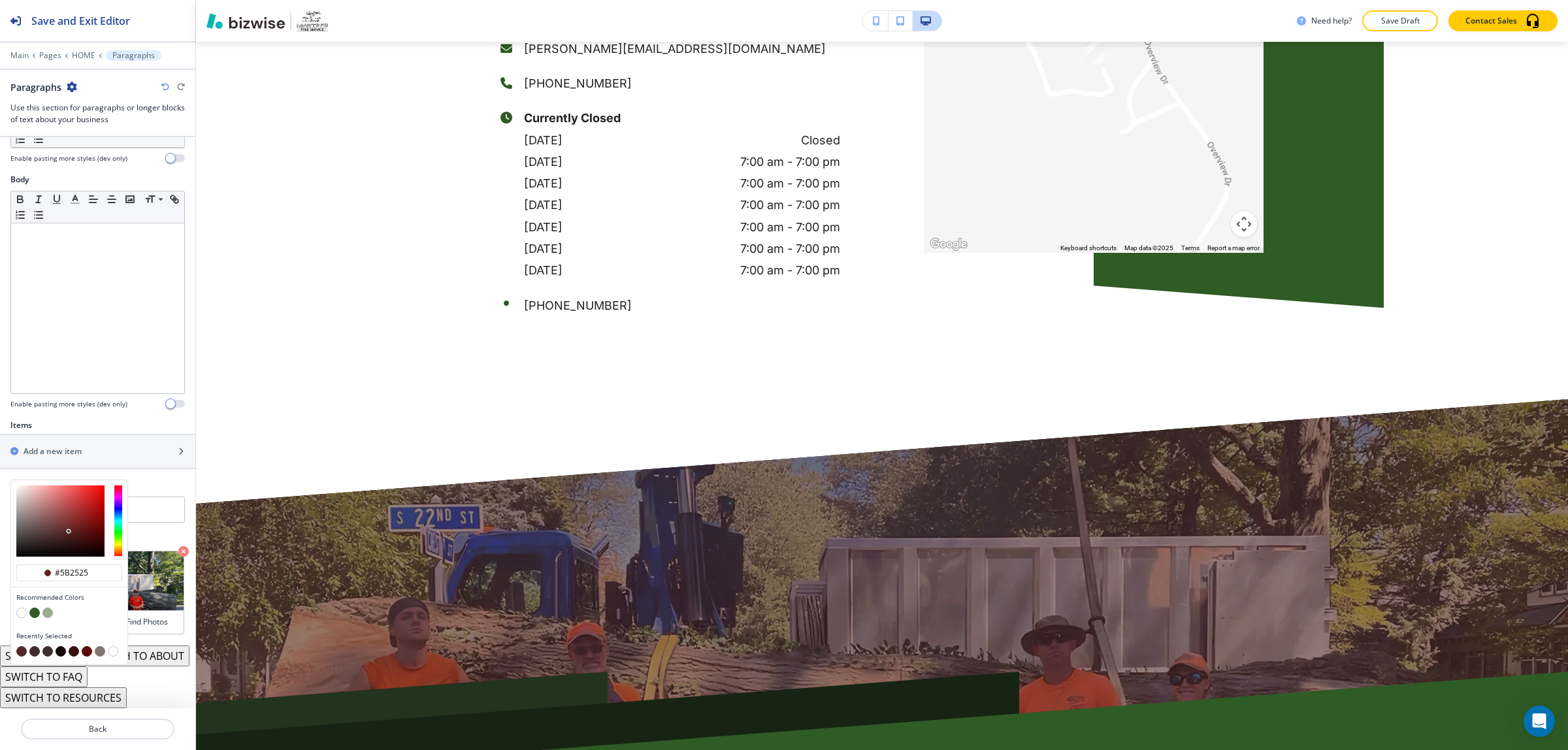
click at [68, 511] on div at bounding box center [60, 521] width 88 height 71
type input "#5b2525"
type input "#331313"
click at [73, 522] on div at bounding box center [60, 521] width 88 height 71
type input "#331313"
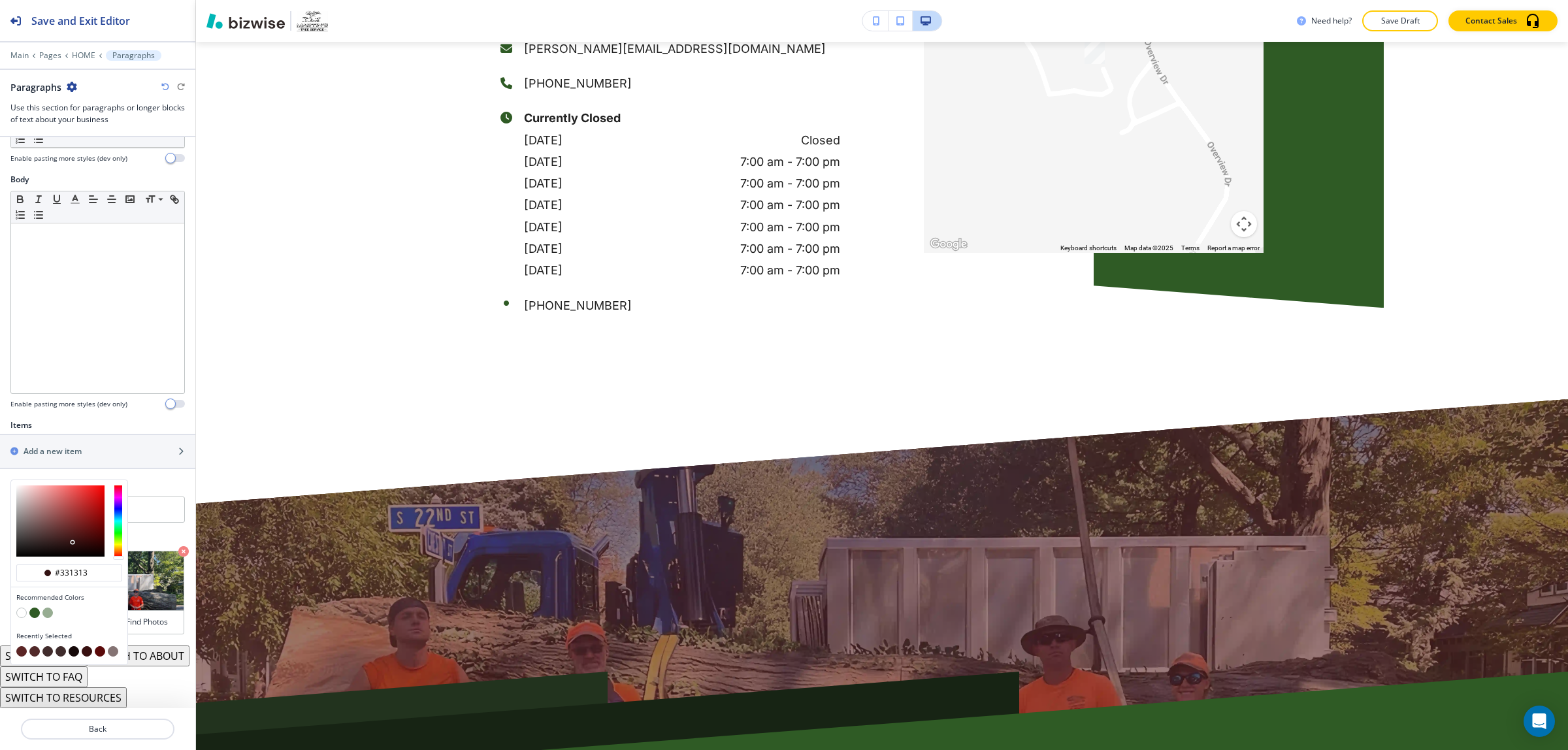
type input "#2c0d0d"
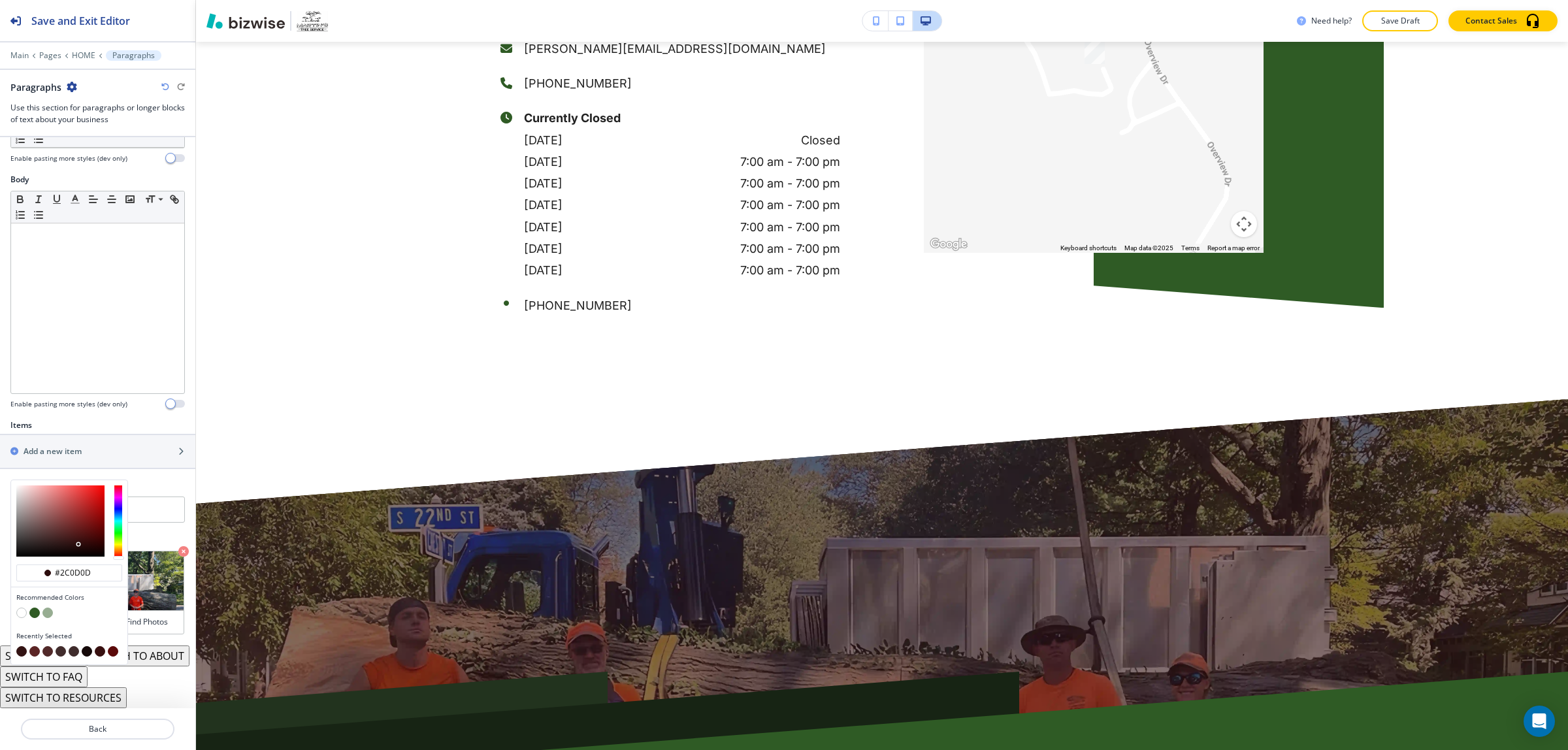
click at [79, 524] on div at bounding box center [60, 521] width 88 height 71
type input "#2c0d0d"
type input "#2a0606"
click at [92, 524] on div at bounding box center [60, 521] width 88 height 71
type input "#2c0606"
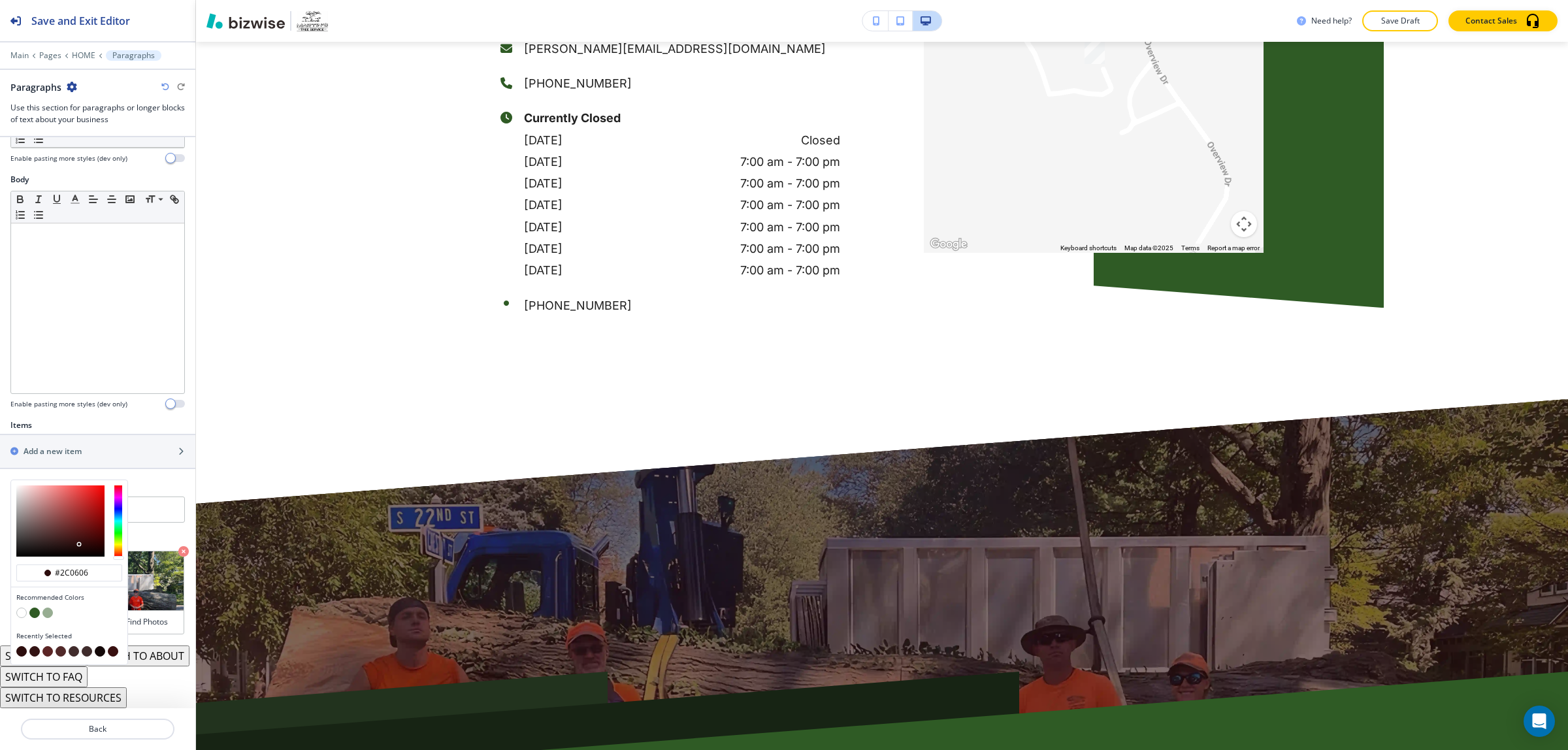
type input "#330606"
click at [95, 522] on div at bounding box center [60, 521] width 88 height 71
type input "#330606"
type input "#380404"
click at [98, 520] on div at bounding box center [60, 521] width 88 height 71
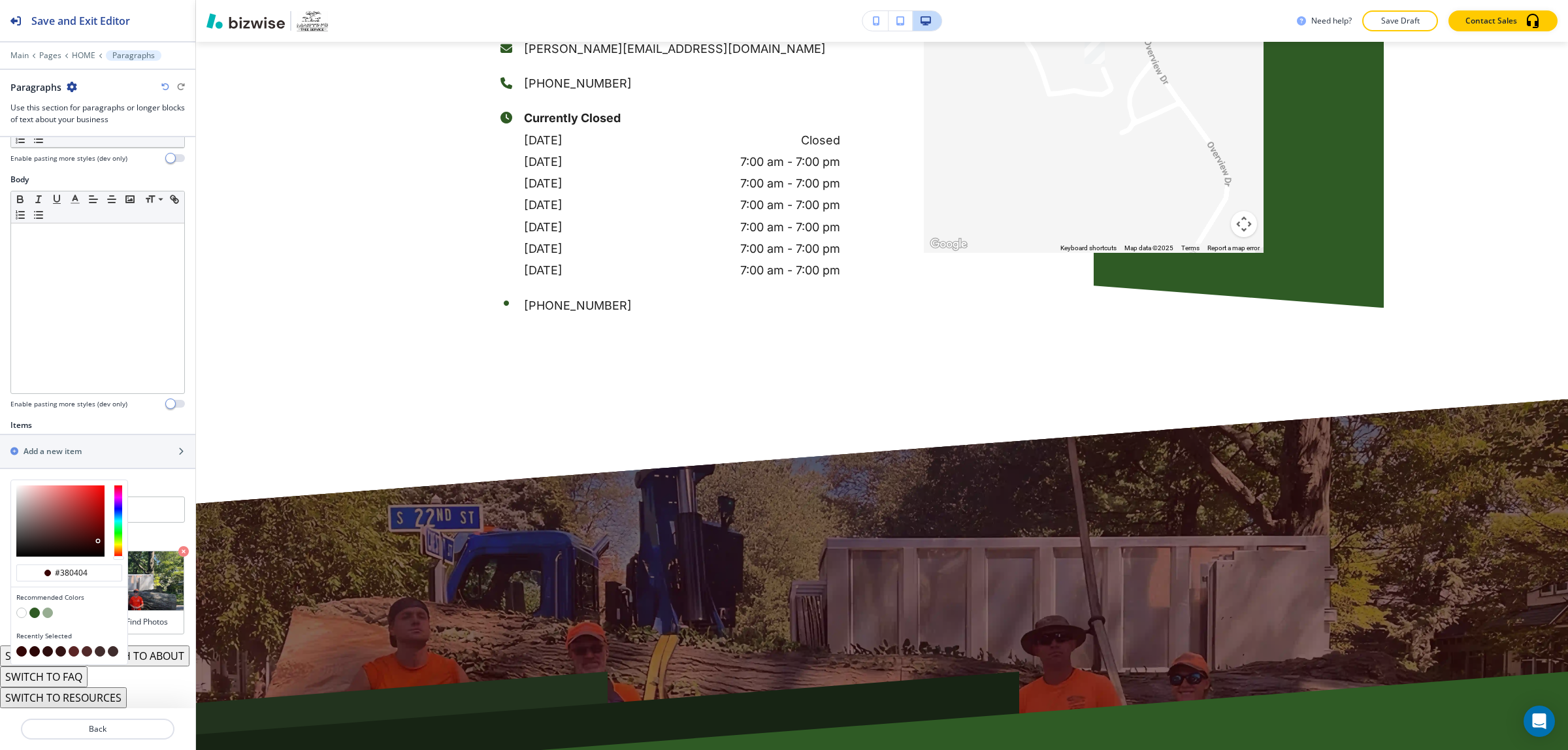
type input "#380404"
click at [109, 516] on div at bounding box center [69, 521] width 116 height 82
type input "#270438"
click at [115, 485] on div at bounding box center [118, 521] width 8 height 71
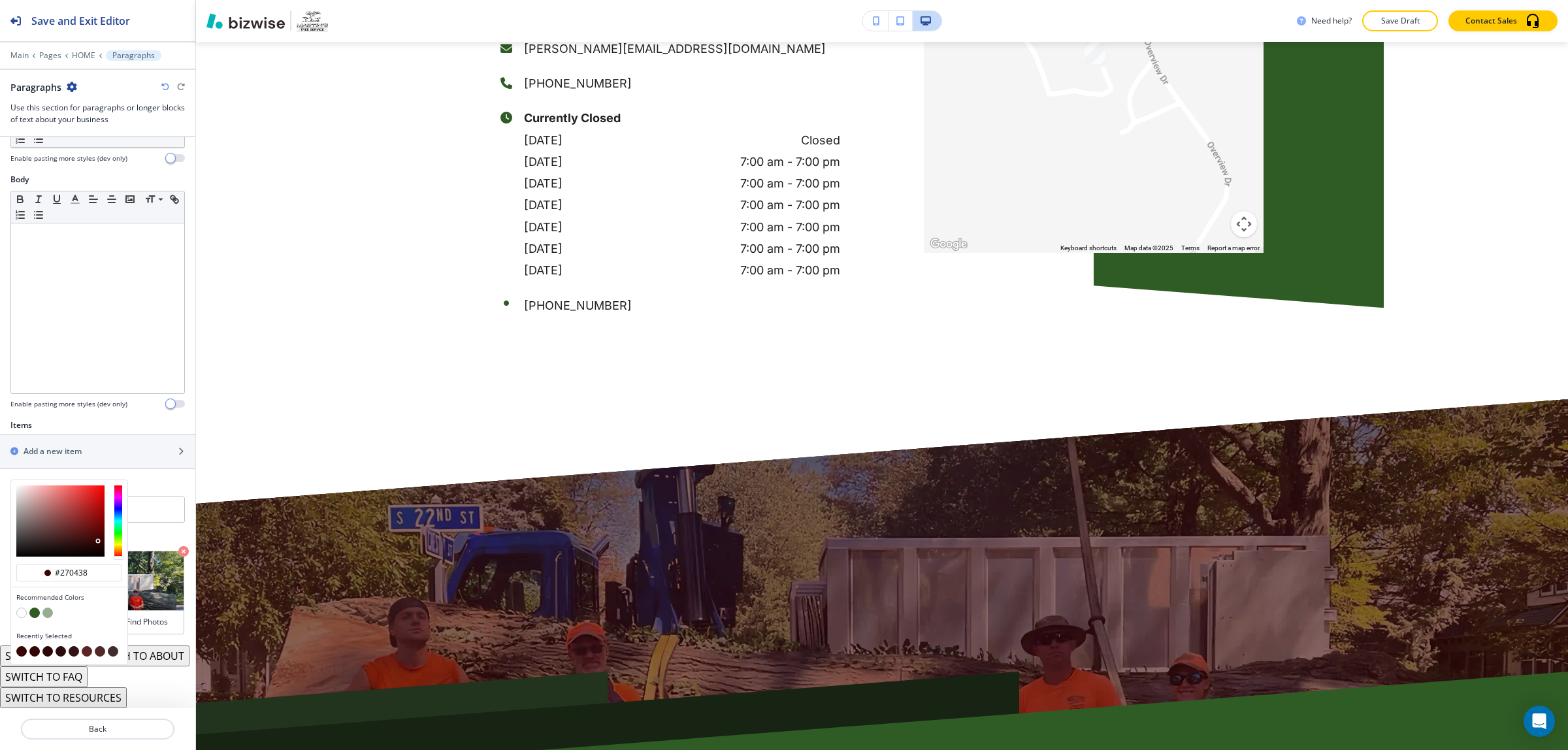
type input "#270438"
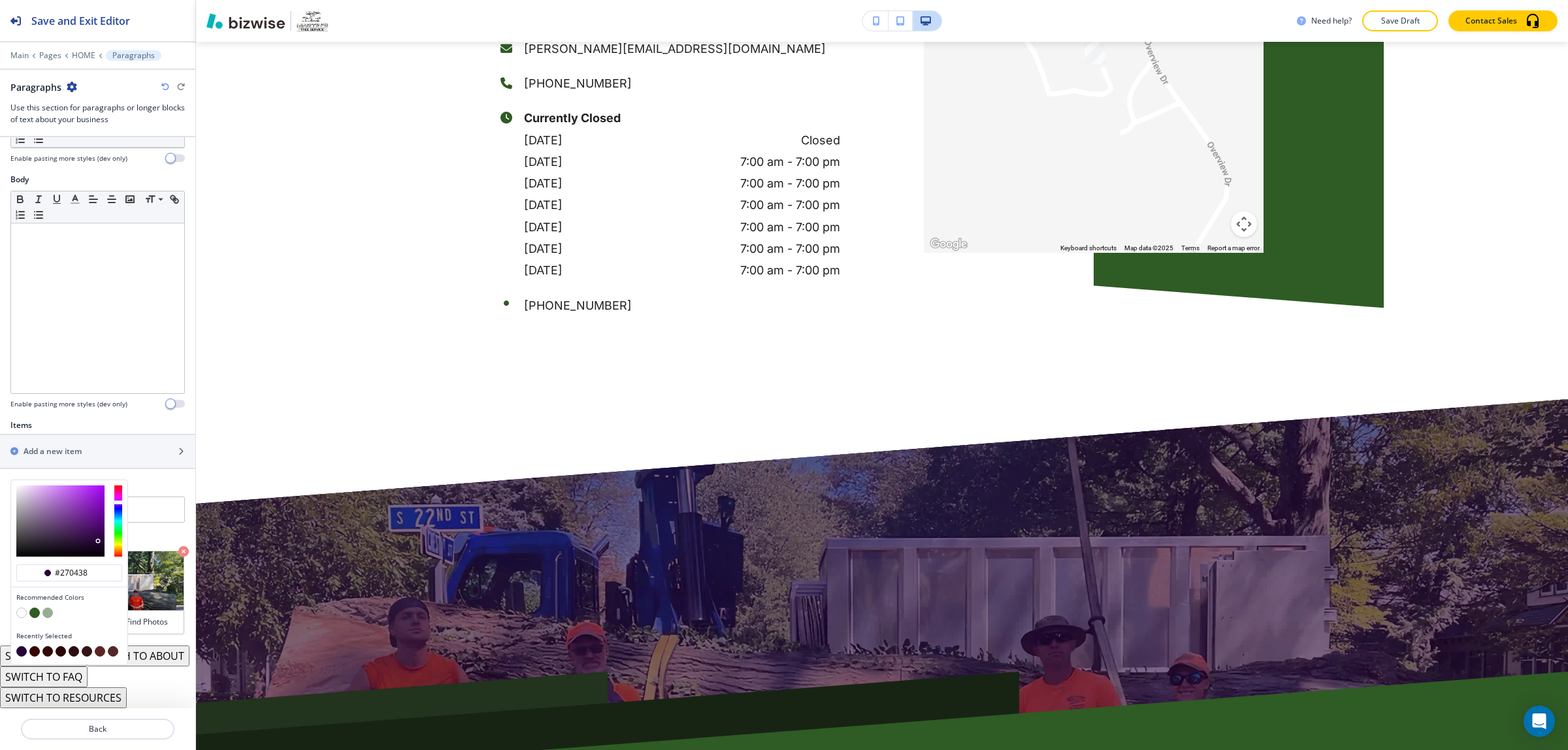
type input "#041d38"
click at [117, 495] on div at bounding box center [118, 521] width 8 height 71
type input "#041d38"
type input "#042038"
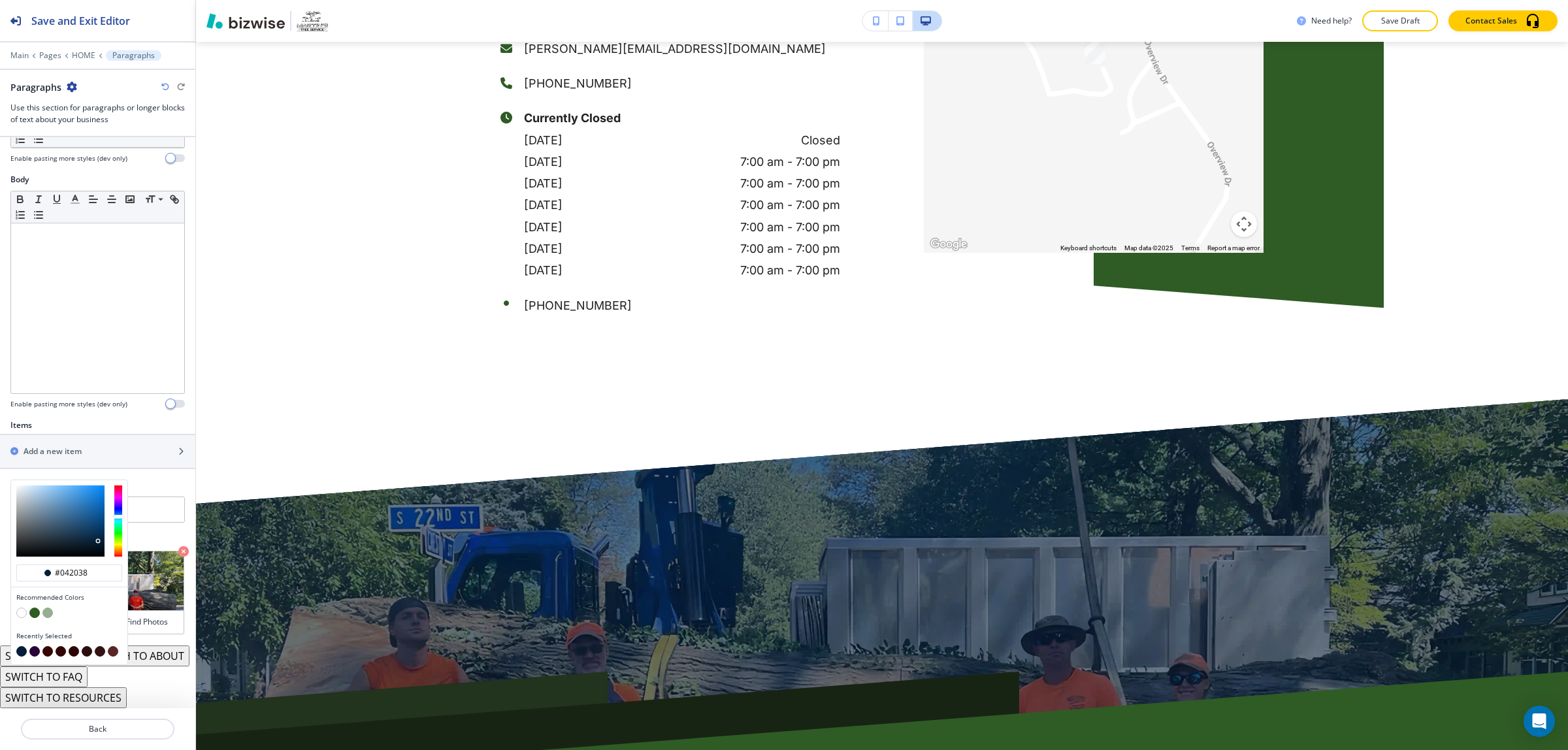
click at [117, 515] on div at bounding box center [118, 517] width 11 height 4
type input "#042038"
click at [117, 515] on div at bounding box center [118, 517] width 11 height 4
type input "#043819"
click at [119, 508] on div at bounding box center [118, 521] width 8 height 71
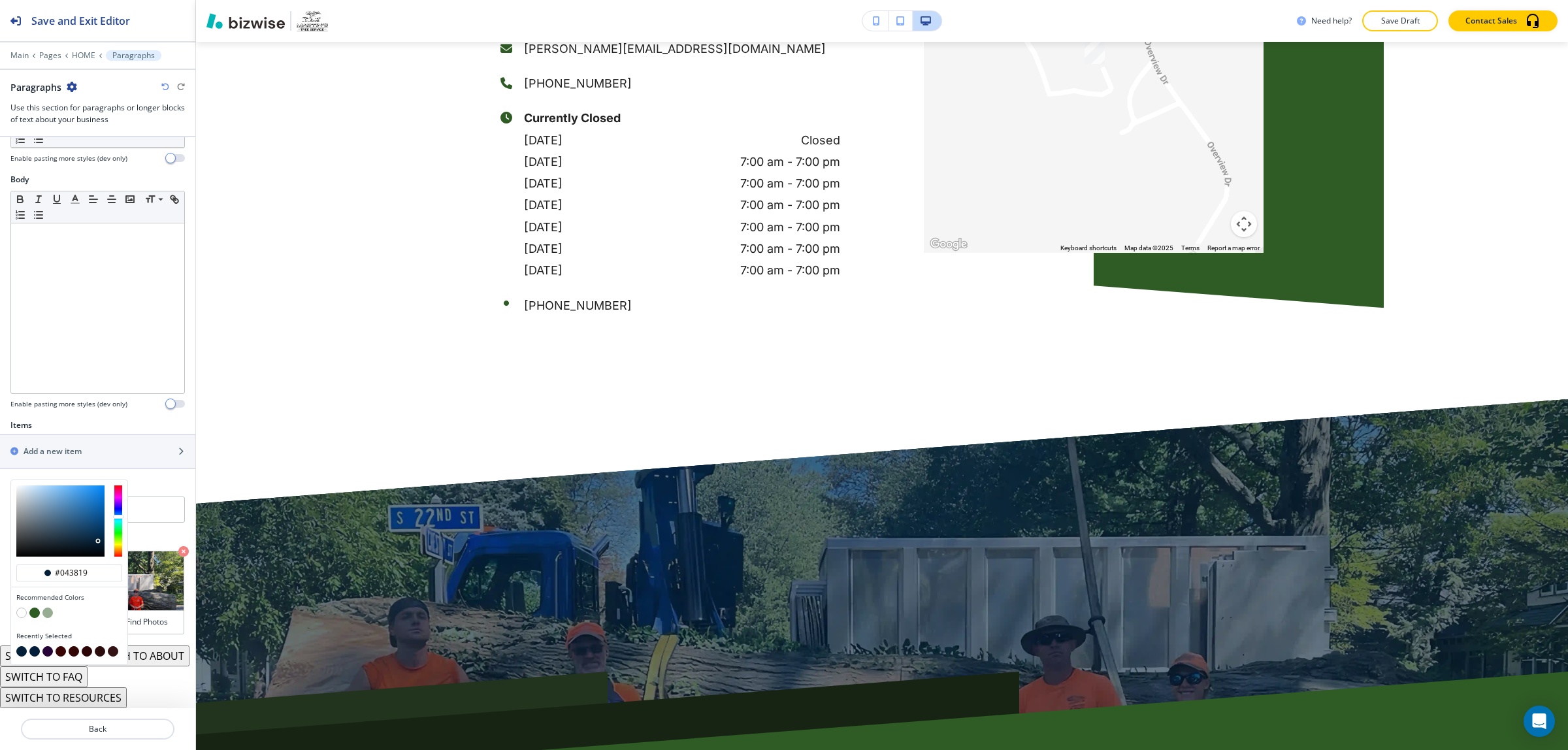
type input "#043817"
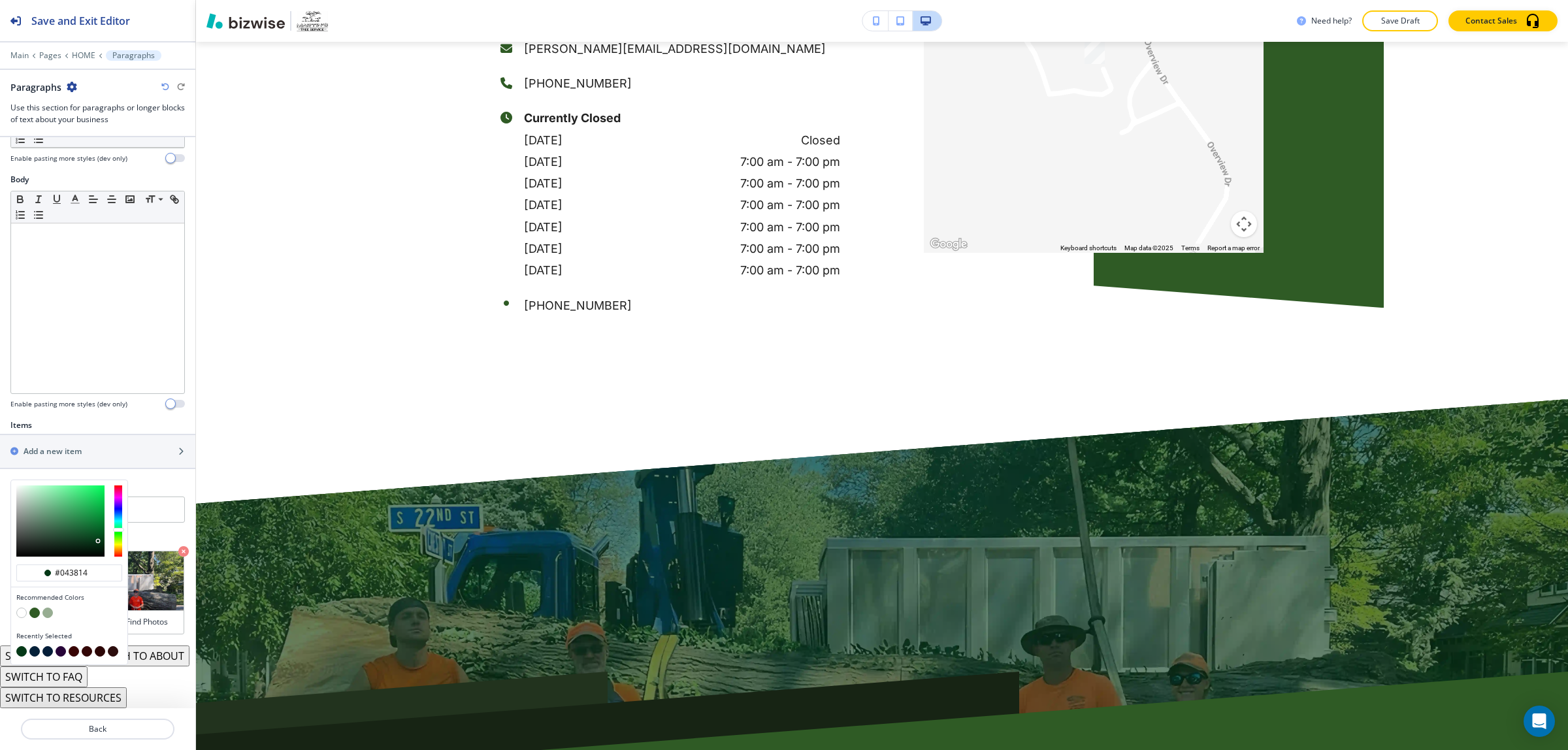
type input "#04380e"
click at [119, 528] on div at bounding box center [118, 530] width 11 height 4
type input "#04380e"
type input "#113804"
click at [120, 515] on div at bounding box center [118, 521] width 8 height 71
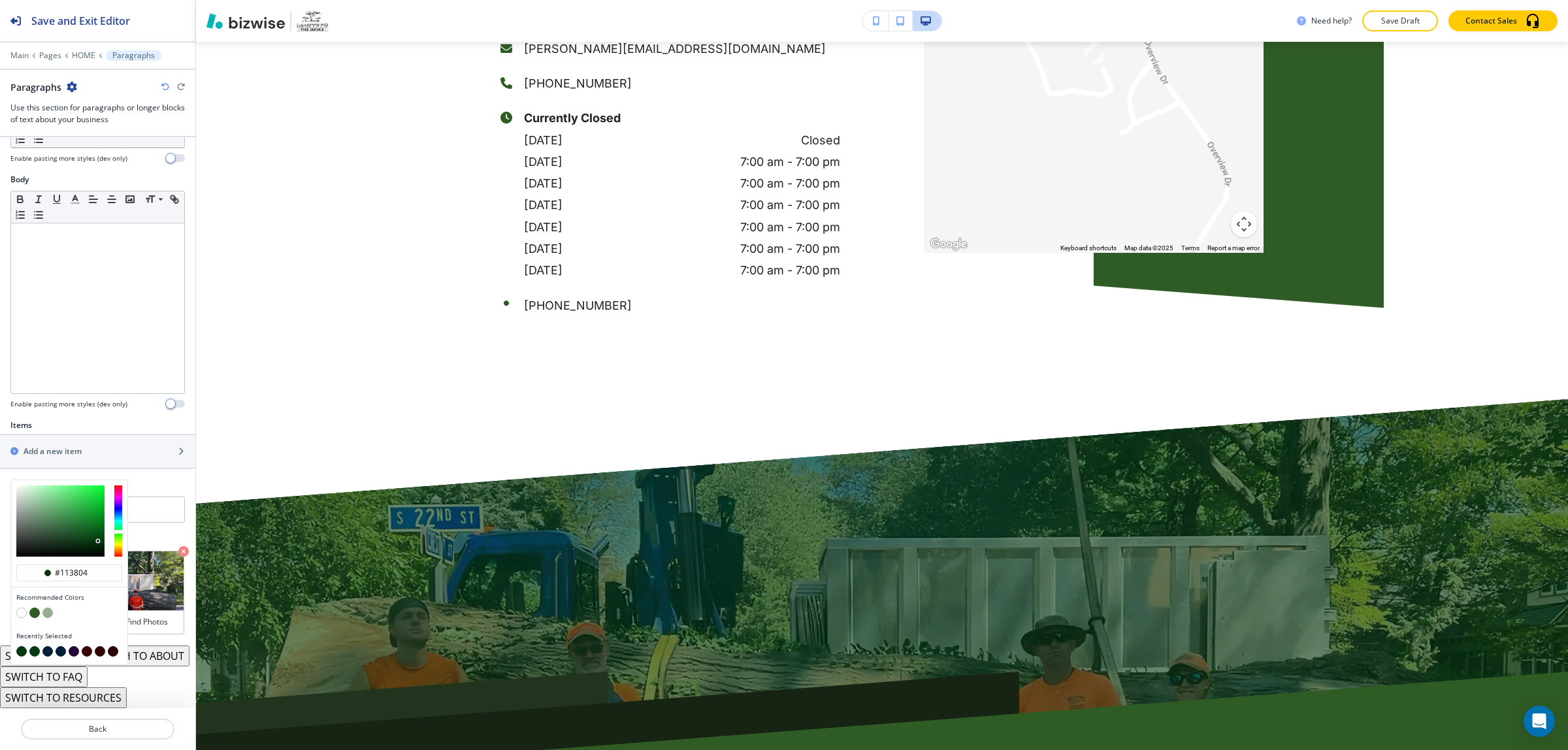
type input "#113804"
type input "#1f3804"
click at [121, 535] on div at bounding box center [118, 537] width 11 height 4
type input "#1f3804"
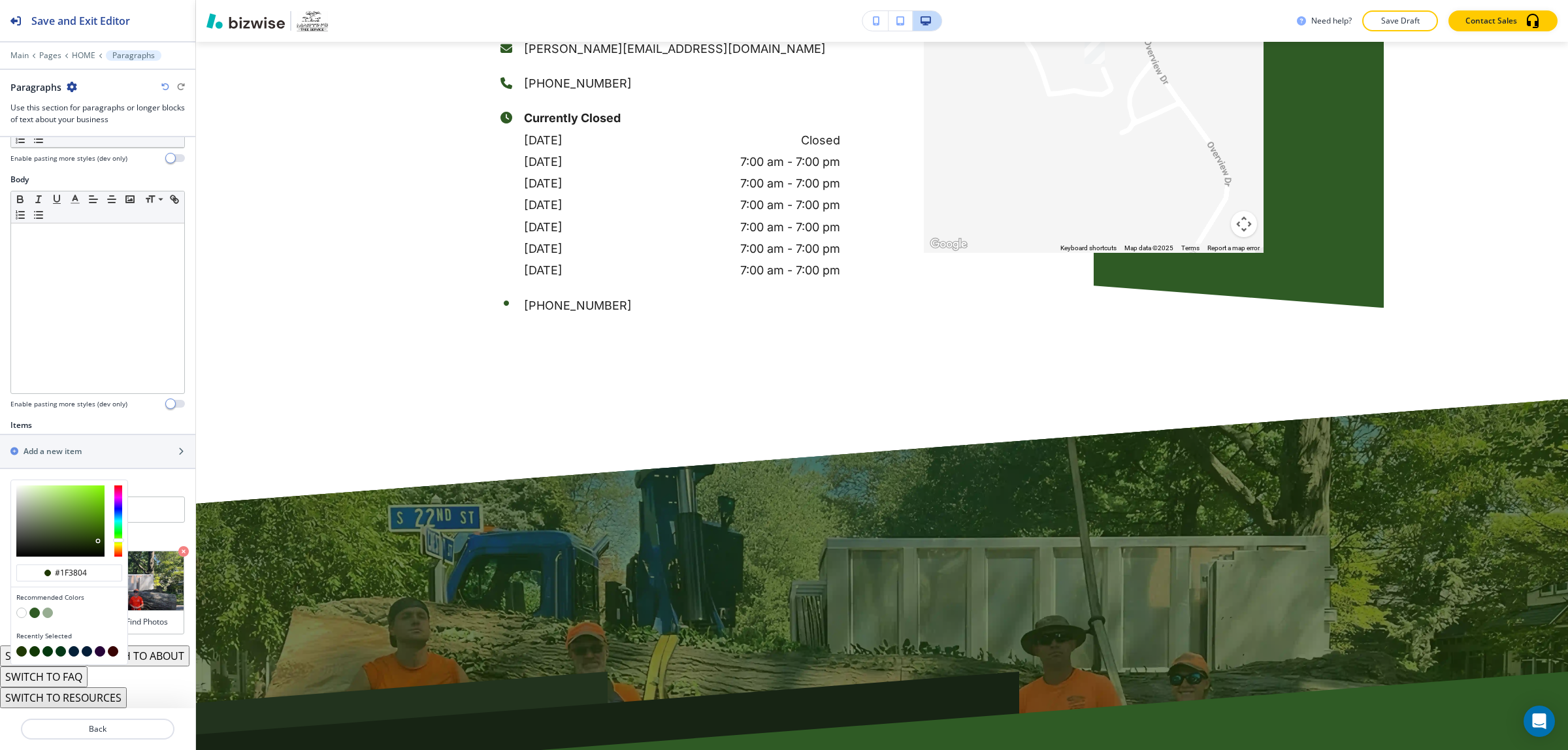
click at [121, 538] on div at bounding box center [118, 540] width 11 height 4
type input "#320438"
click at [121, 485] on div at bounding box center [118, 521] width 8 height 71
type input "#320438"
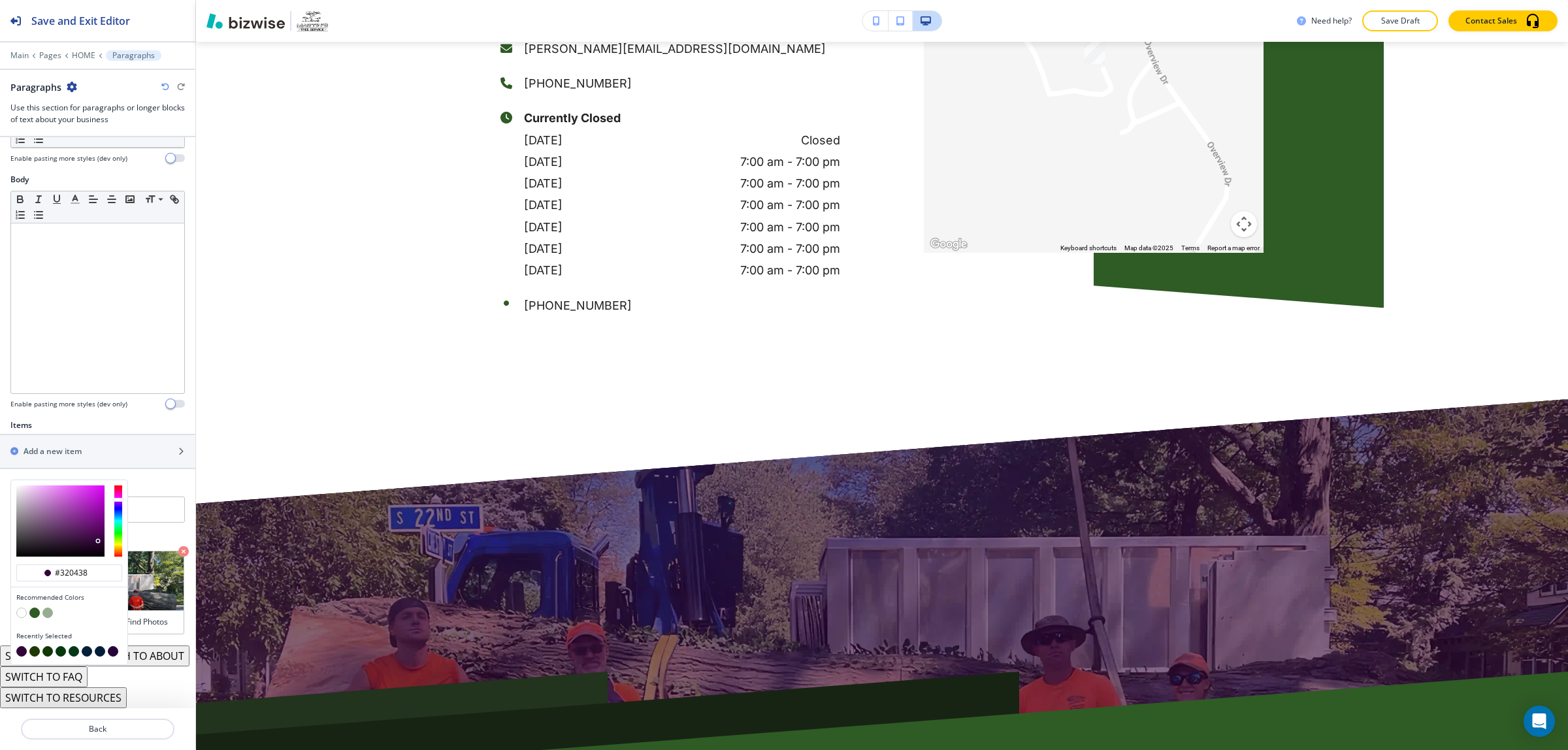
type input "#380432"
click at [121, 485] on div at bounding box center [118, 521] width 8 height 71
type input "#380432"
click at [122, 480] on div at bounding box center [69, 521] width 116 height 82
drag, startPoint x: 122, startPoint y: 459, endPoint x: 120, endPoint y: 499, distance: 40.0
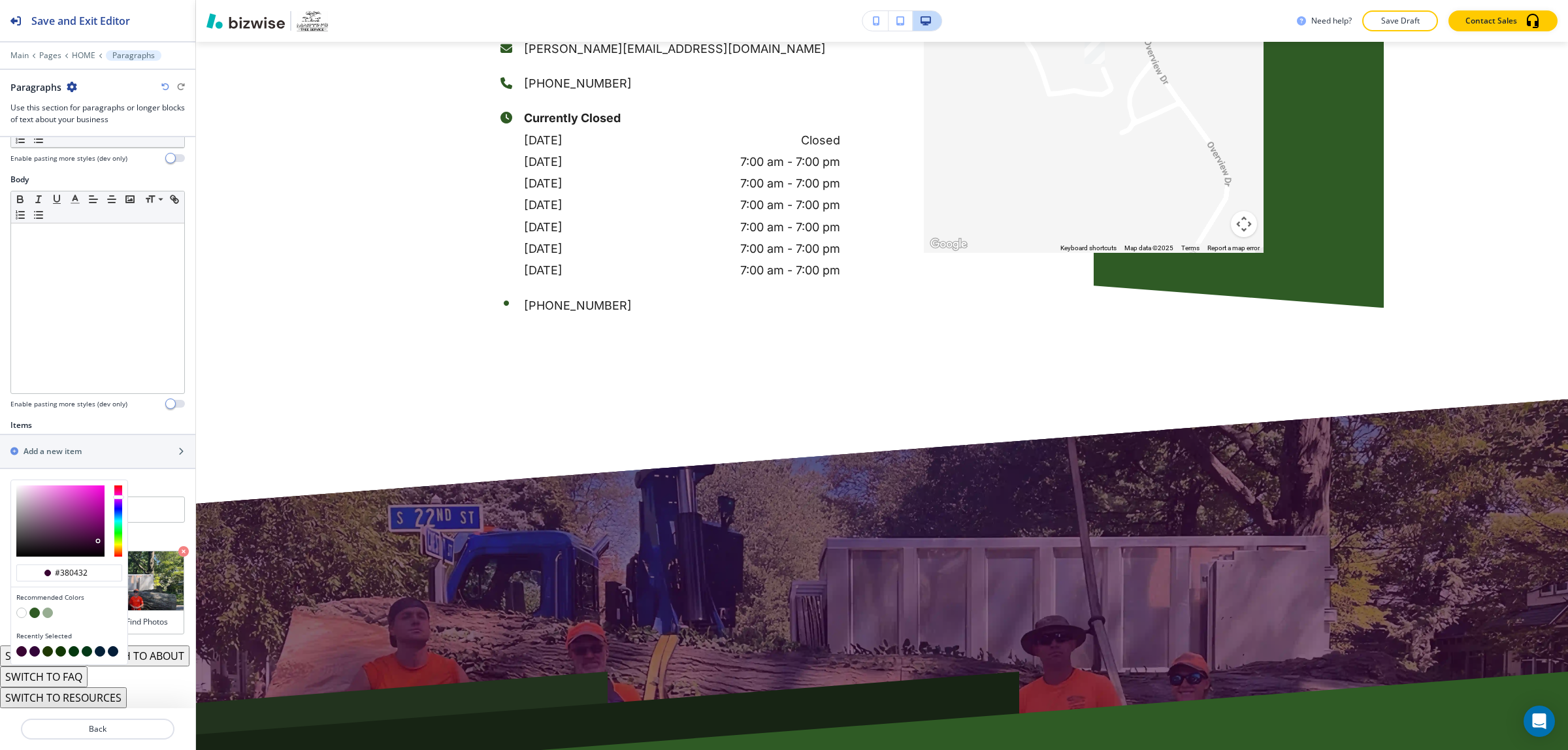
click at [122, 480] on div at bounding box center [69, 521] width 116 height 82
type input "#043822"
drag, startPoint x: 120, startPoint y: 505, endPoint x: 111, endPoint y: 507, distance: 9.2
click at [120, 506] on div at bounding box center [118, 521] width 8 height 71
type input "#04381c"
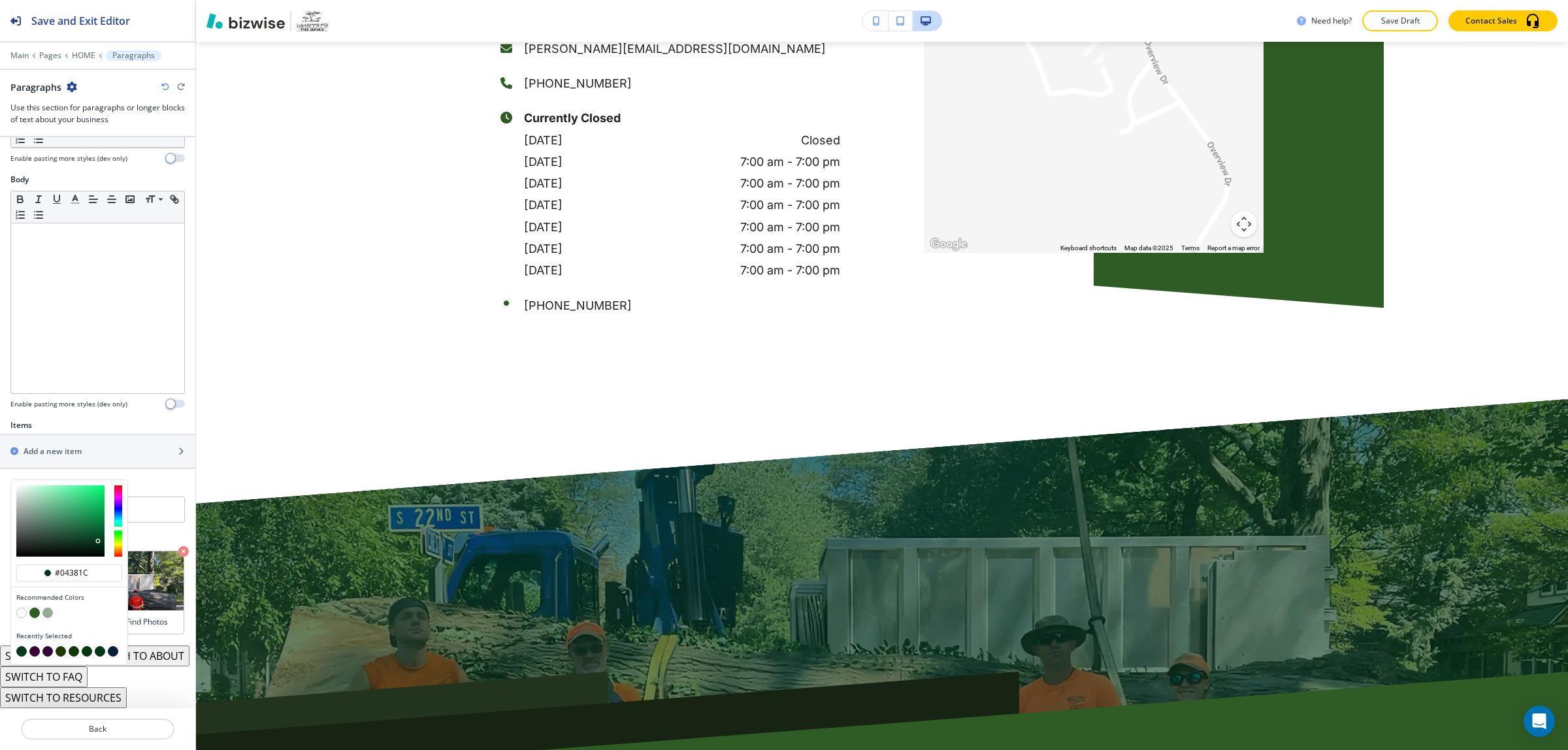
type input "#69a886"
click at [50, 489] on div at bounding box center [60, 521] width 88 height 71
type input "#69a886"
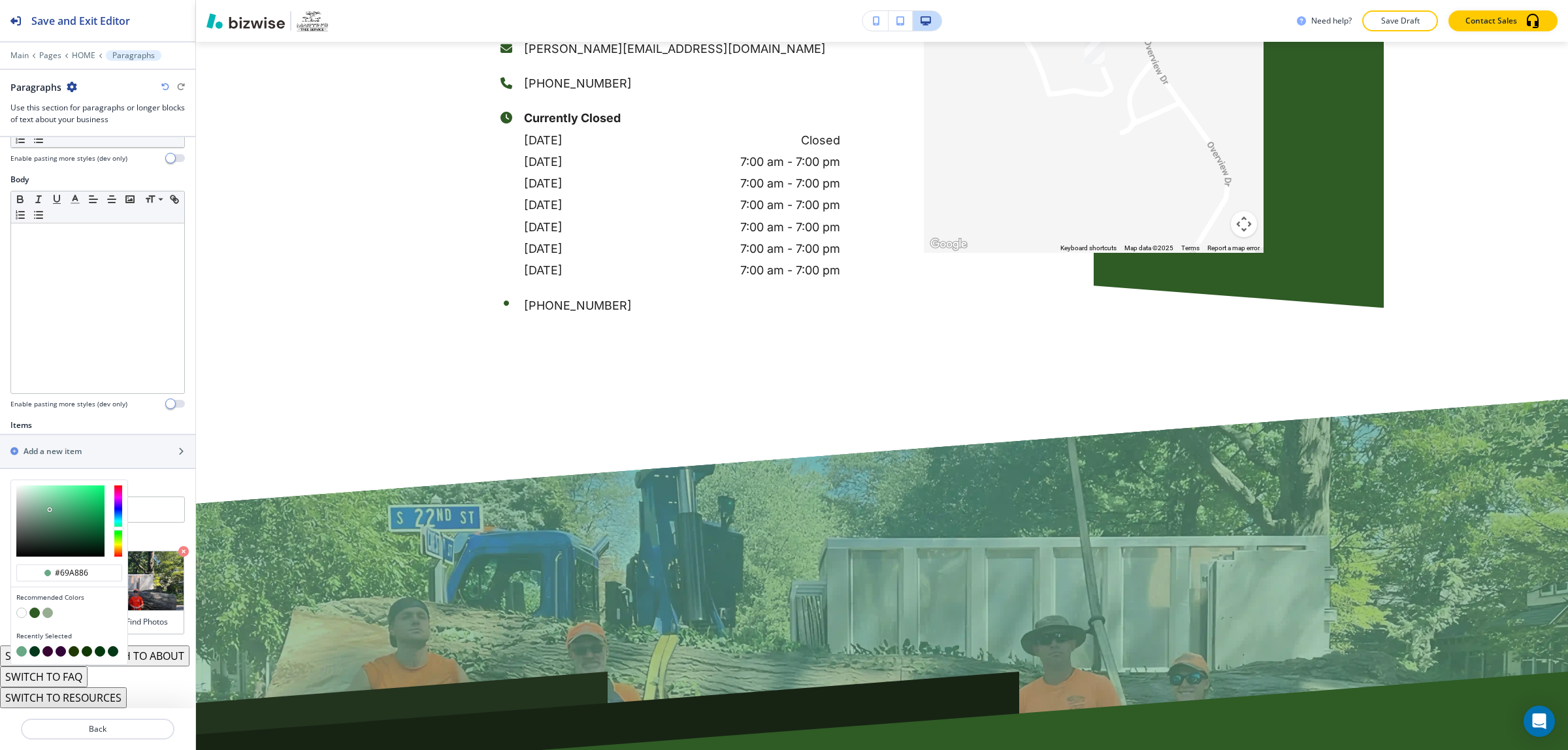
type input "#d2fae4"
click at [31, 485] on div at bounding box center [60, 521] width 88 height 71
type input "#d2fae4"
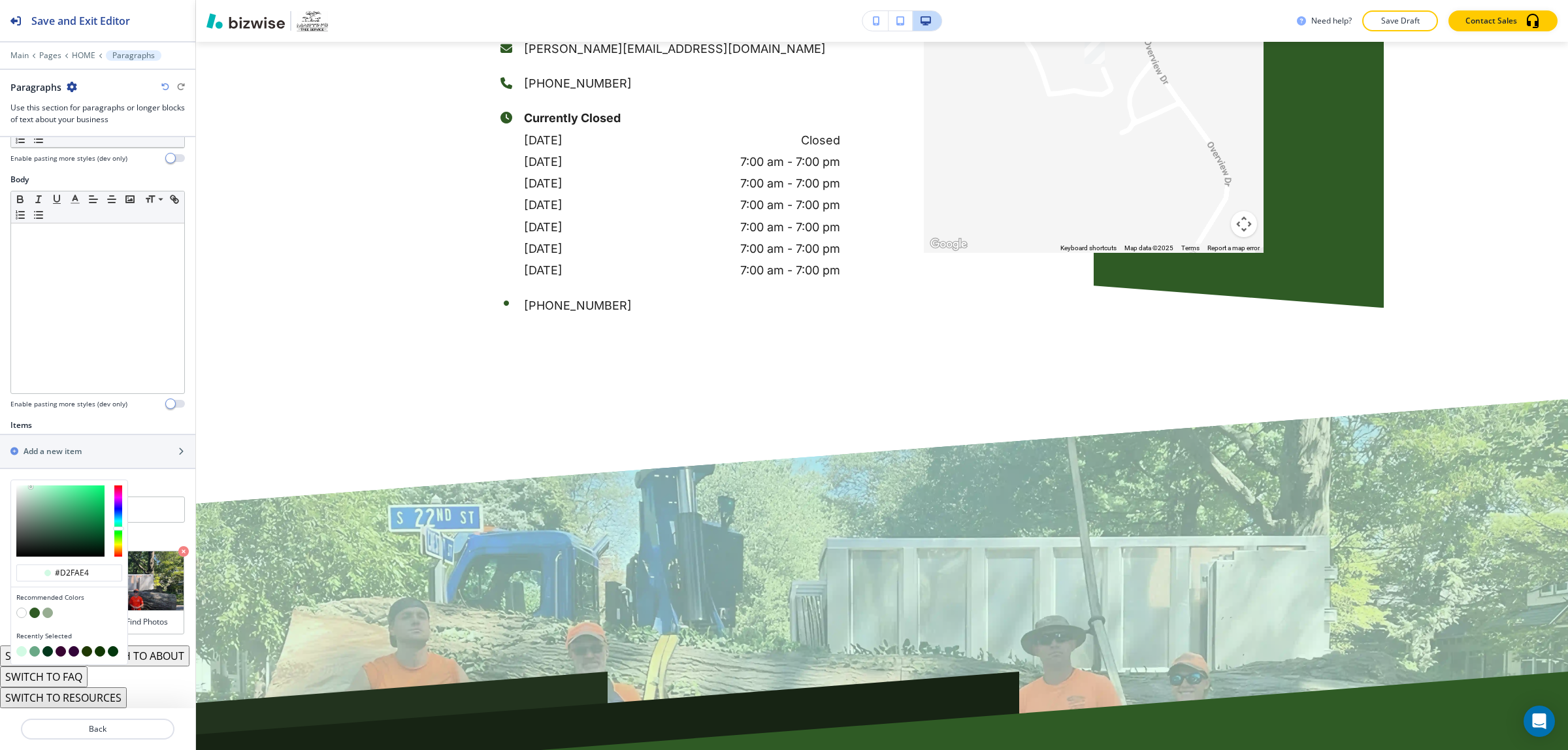
type input "#edf0ef"
click at [17, 485] on div at bounding box center [60, 521] width 88 height 71
type input "#edf0ef"
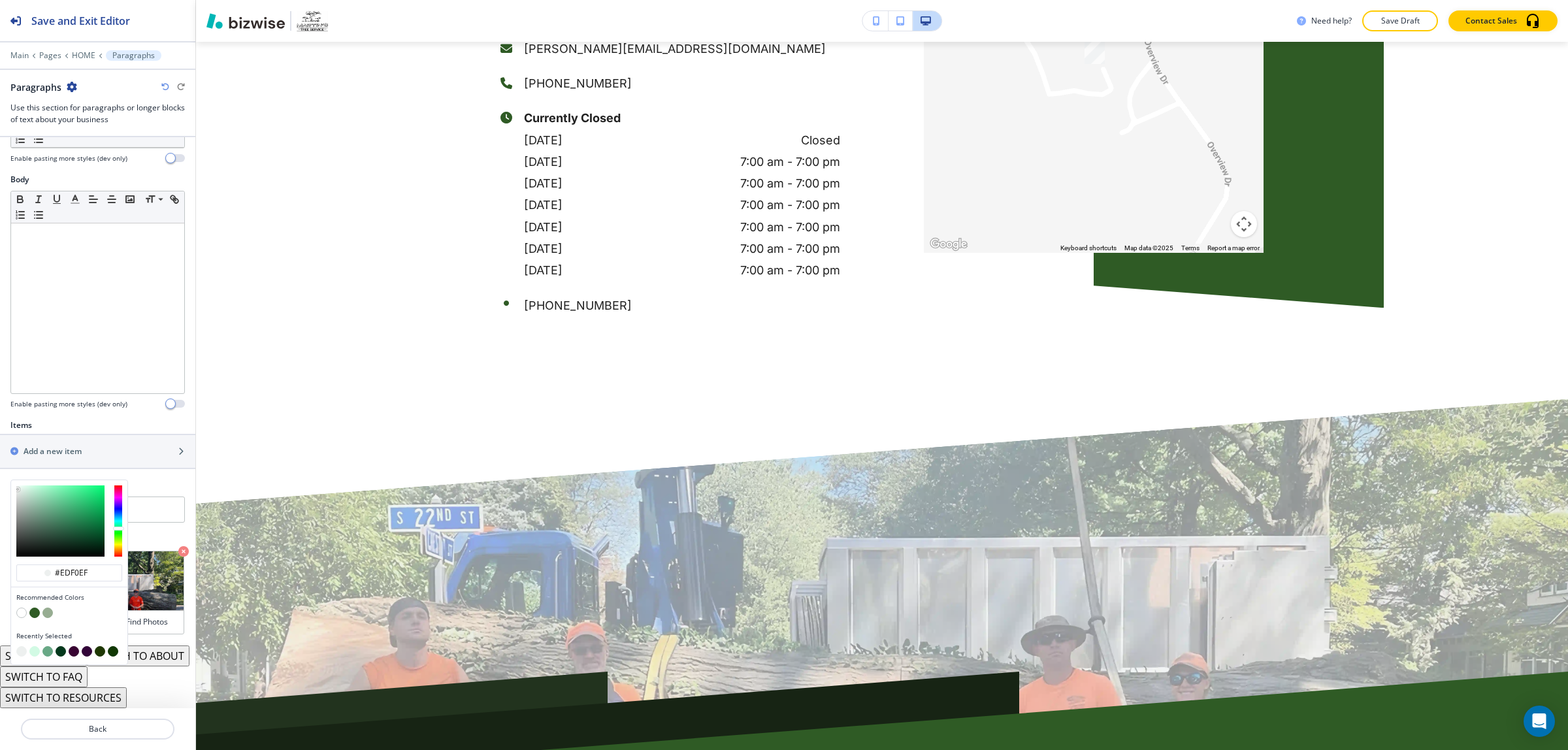
click at [11, 480] on div at bounding box center [69, 521] width 116 height 82
type input "#8e9390"
click at [20, 495] on div at bounding box center [60, 521] width 88 height 71
type input "#8e9390"
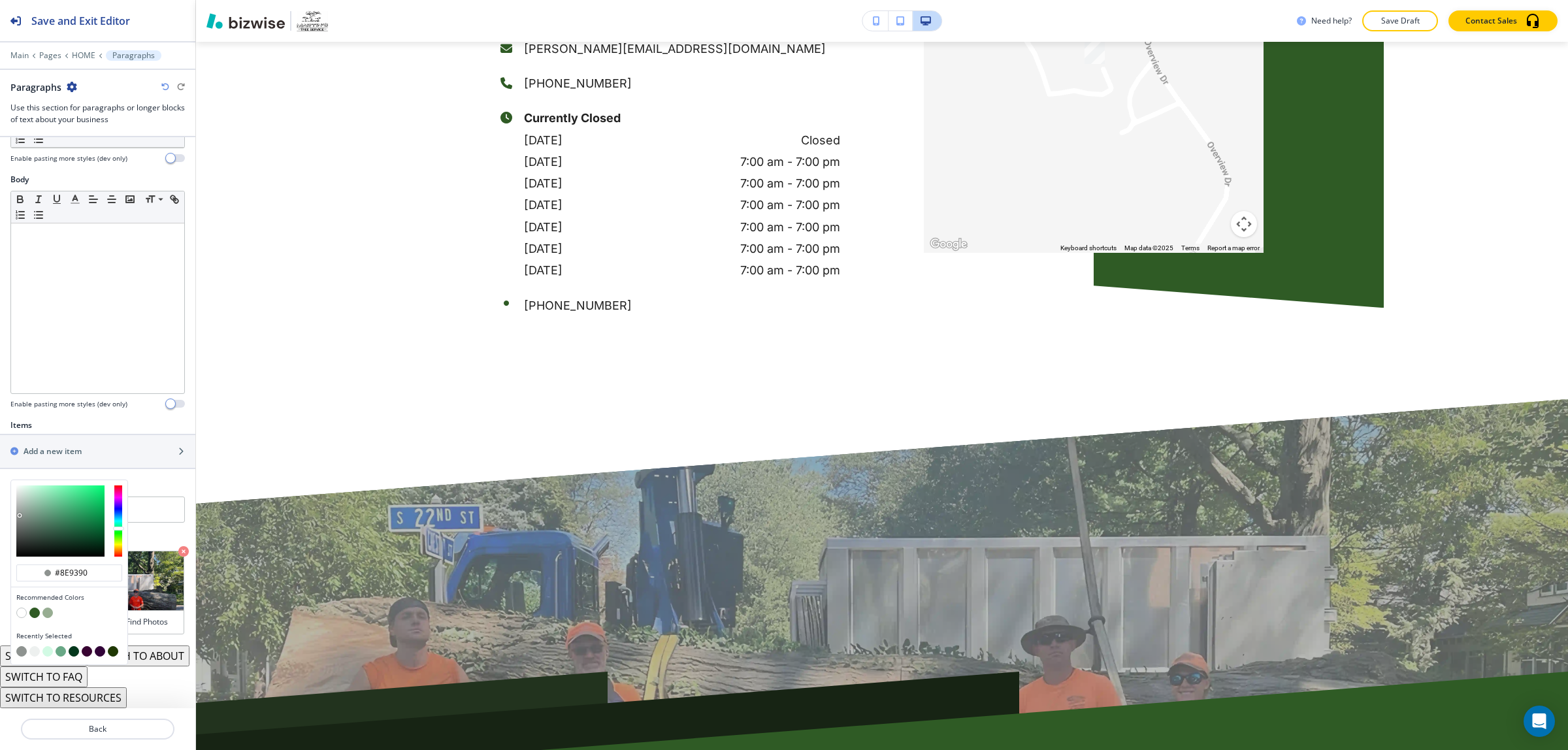
drag, startPoint x: 14, startPoint y: 510, endPoint x: 23, endPoint y: 517, distance: 11.4
click at [15, 512] on div at bounding box center [69, 521] width 116 height 82
type input "#353a37"
click at [25, 520] on div at bounding box center [60, 521] width 88 height 71
type input "#353a37"
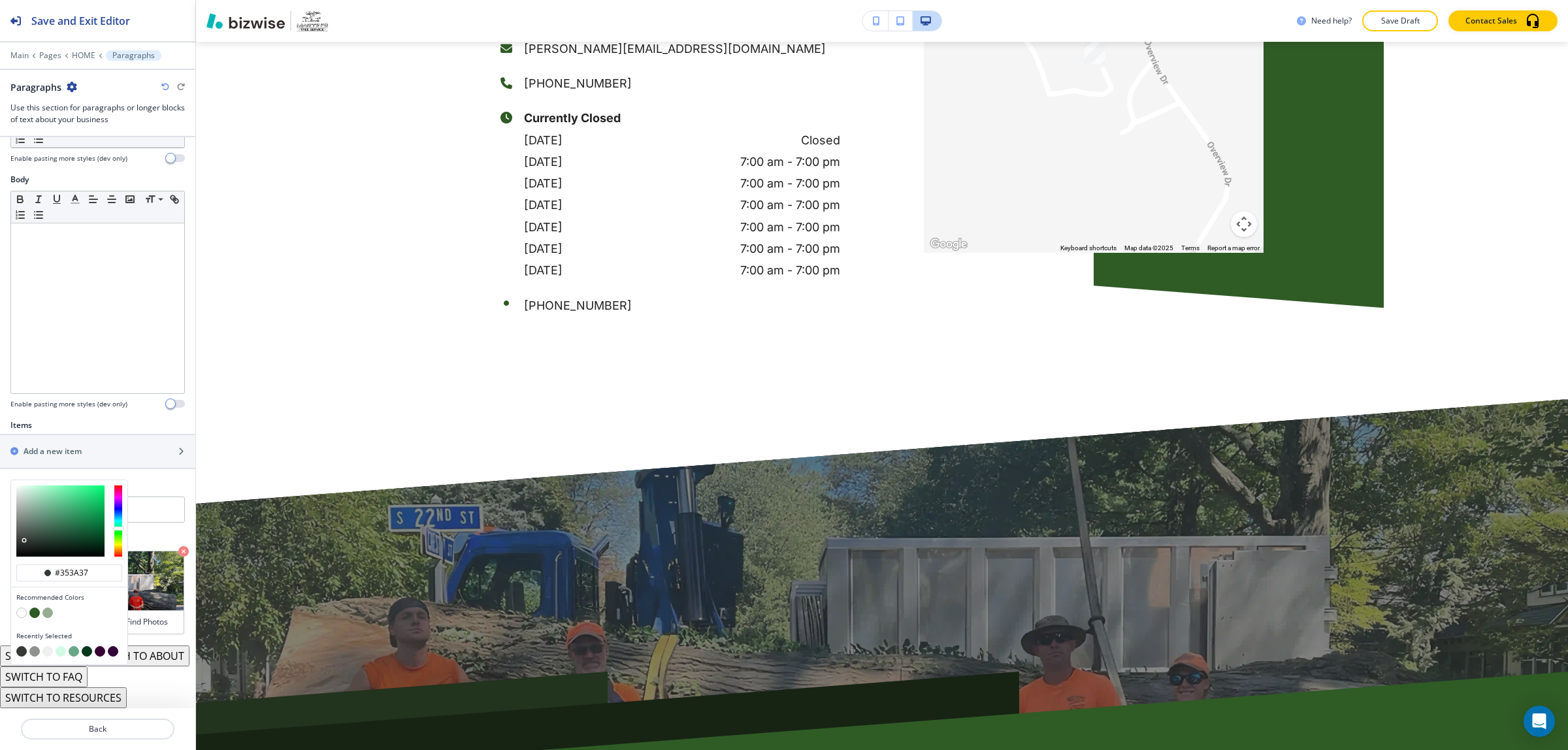
type input "#0a0b0a"
click at [29, 533] on div at bounding box center [60, 521] width 88 height 71
type input "#0a0b0a"
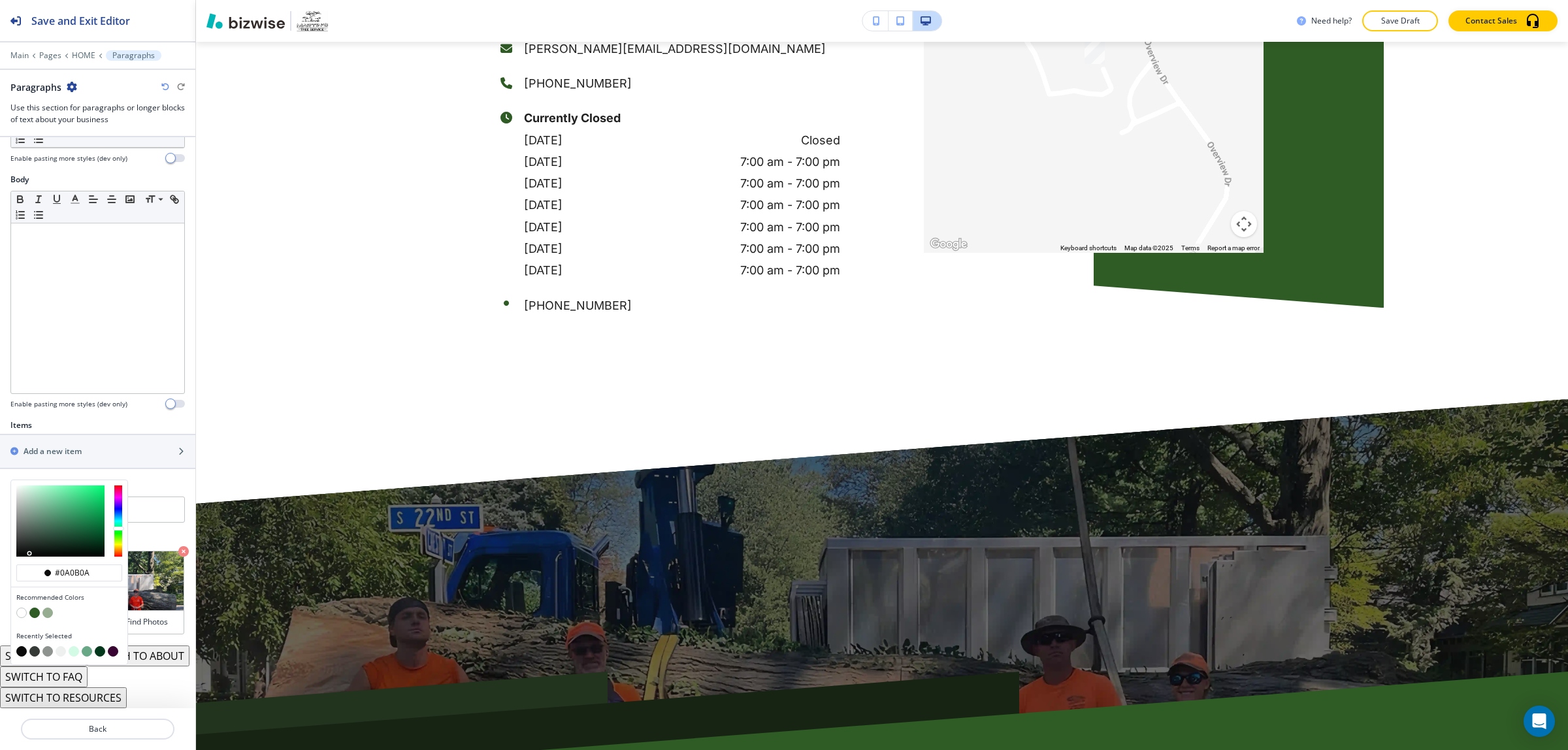
type input "#282e2b"
click at [29, 523] on div at bounding box center [60, 521] width 88 height 71
type input "#282e2b"
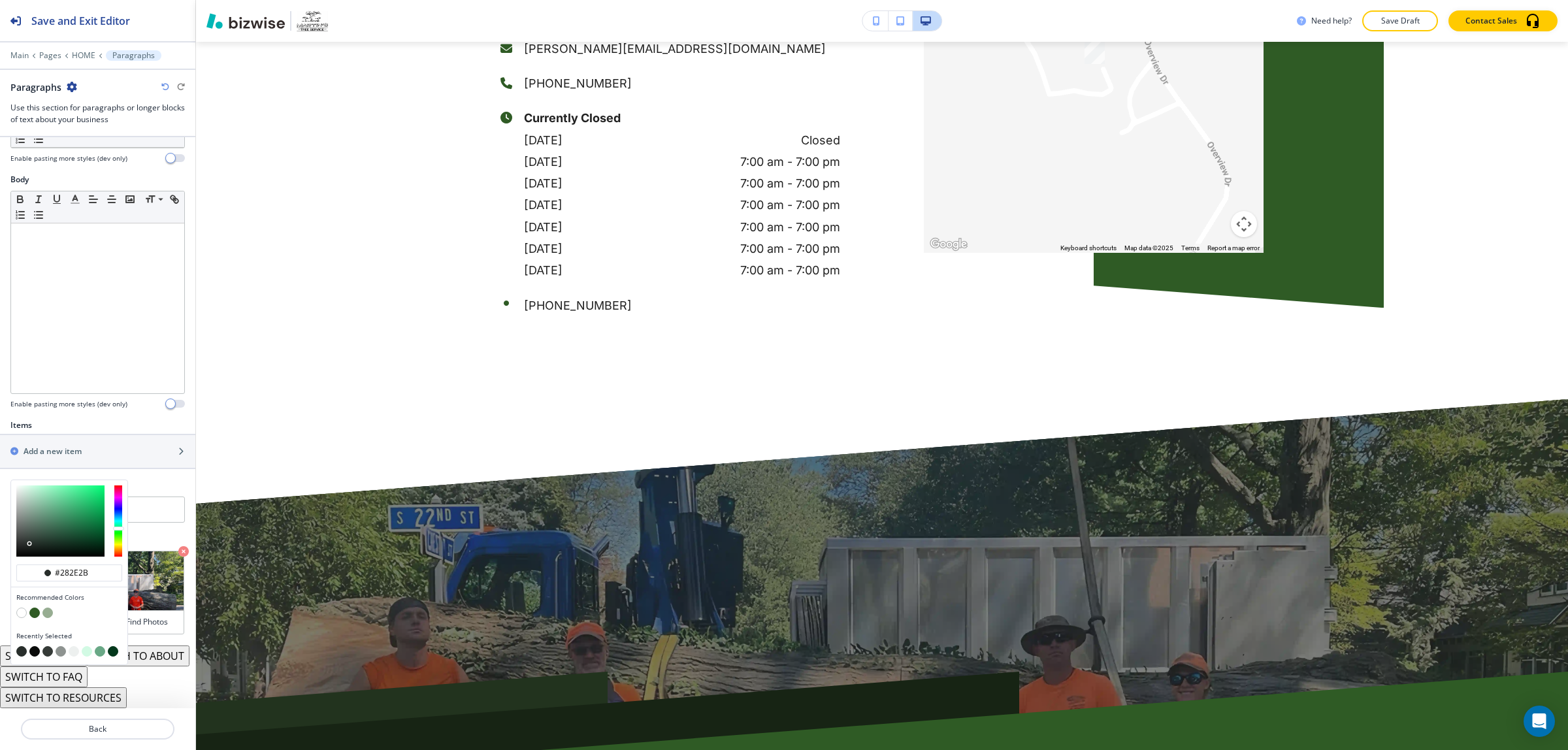
type input "#2d3330"
click at [26, 522] on div at bounding box center [60, 521] width 88 height 71
type input "#2d3330"
click at [18, 536] on div at bounding box center [69, 521] width 116 height 82
type input "#1e1e1e"
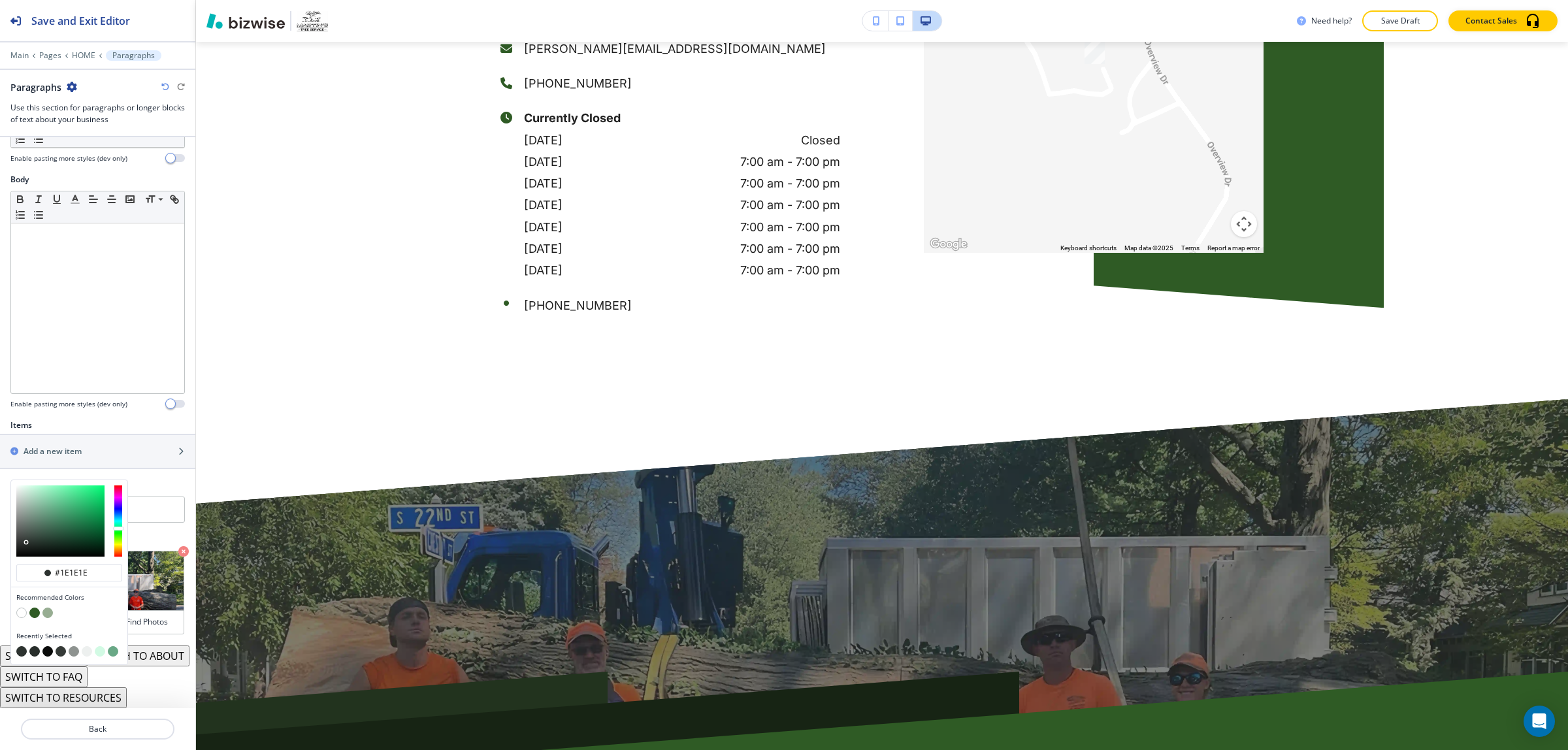
click at [17, 527] on div at bounding box center [60, 521] width 88 height 71
type input "#1e1e1e"
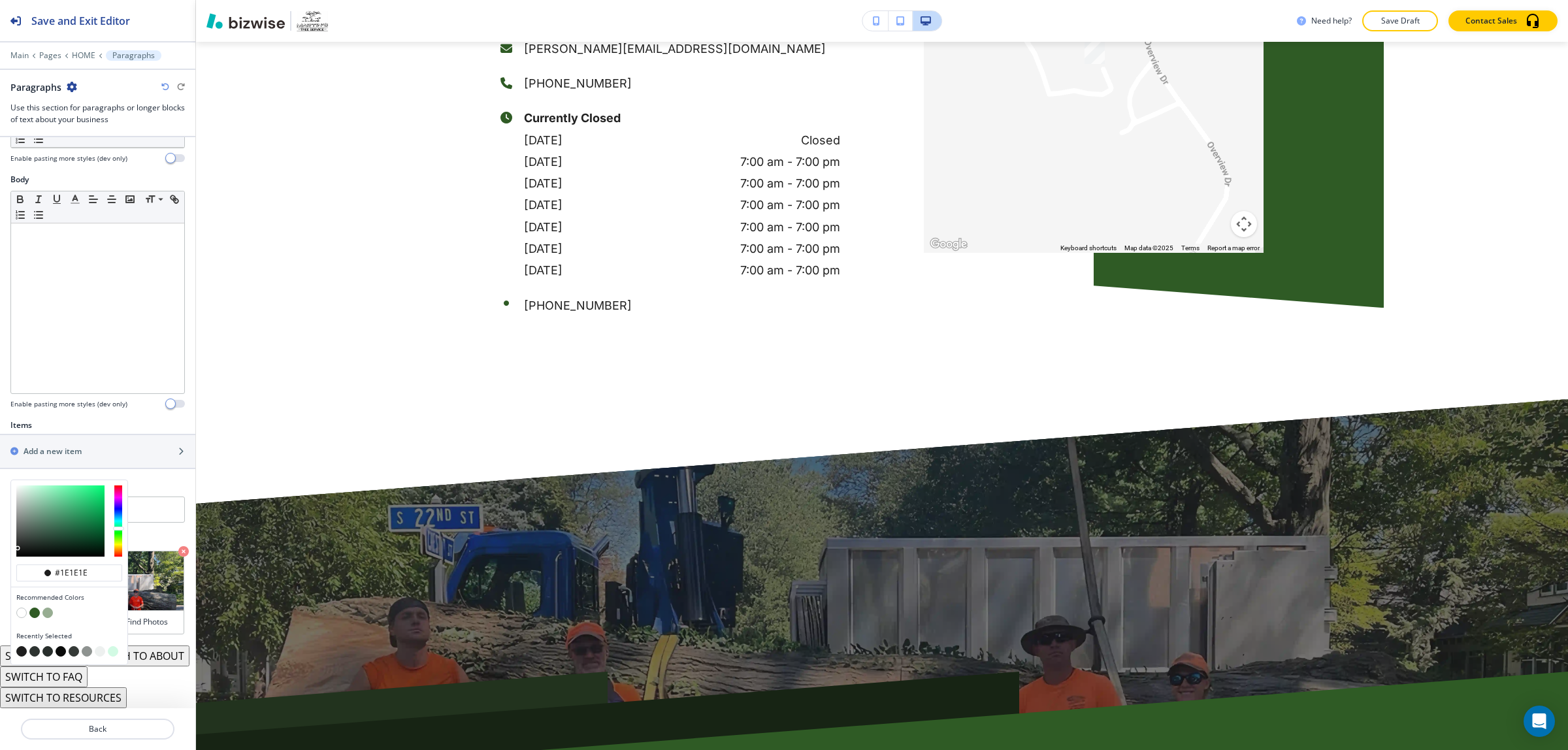
type input "#222322"
click at [17, 545] on div at bounding box center [17, 546] width 3 height 3
type input "#222322"
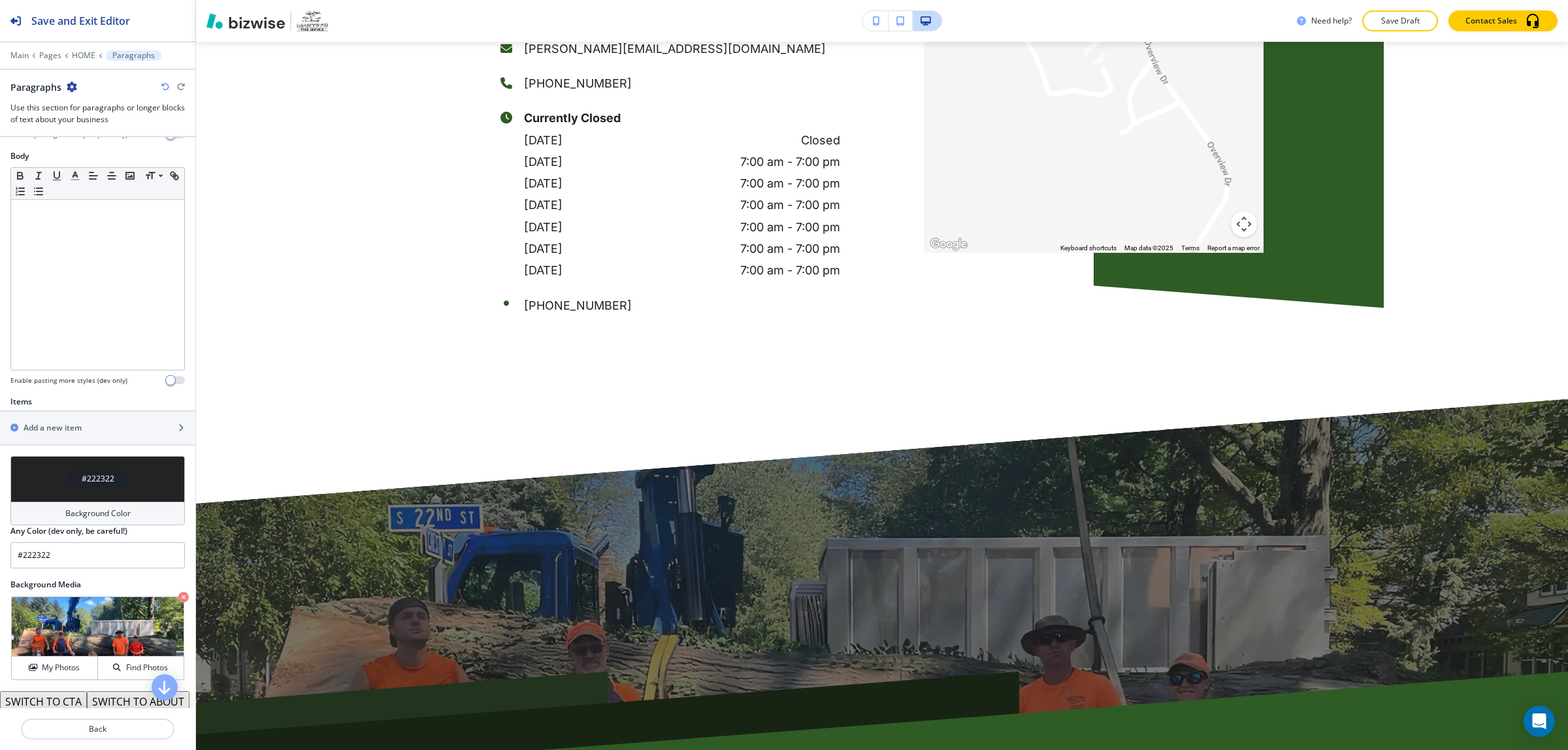
click at [147, 644] on div "Title Small Normal Large Huge Enable pasting more styles (dev only) Subtitle Sm…" at bounding box center [97, 423] width 195 height 571
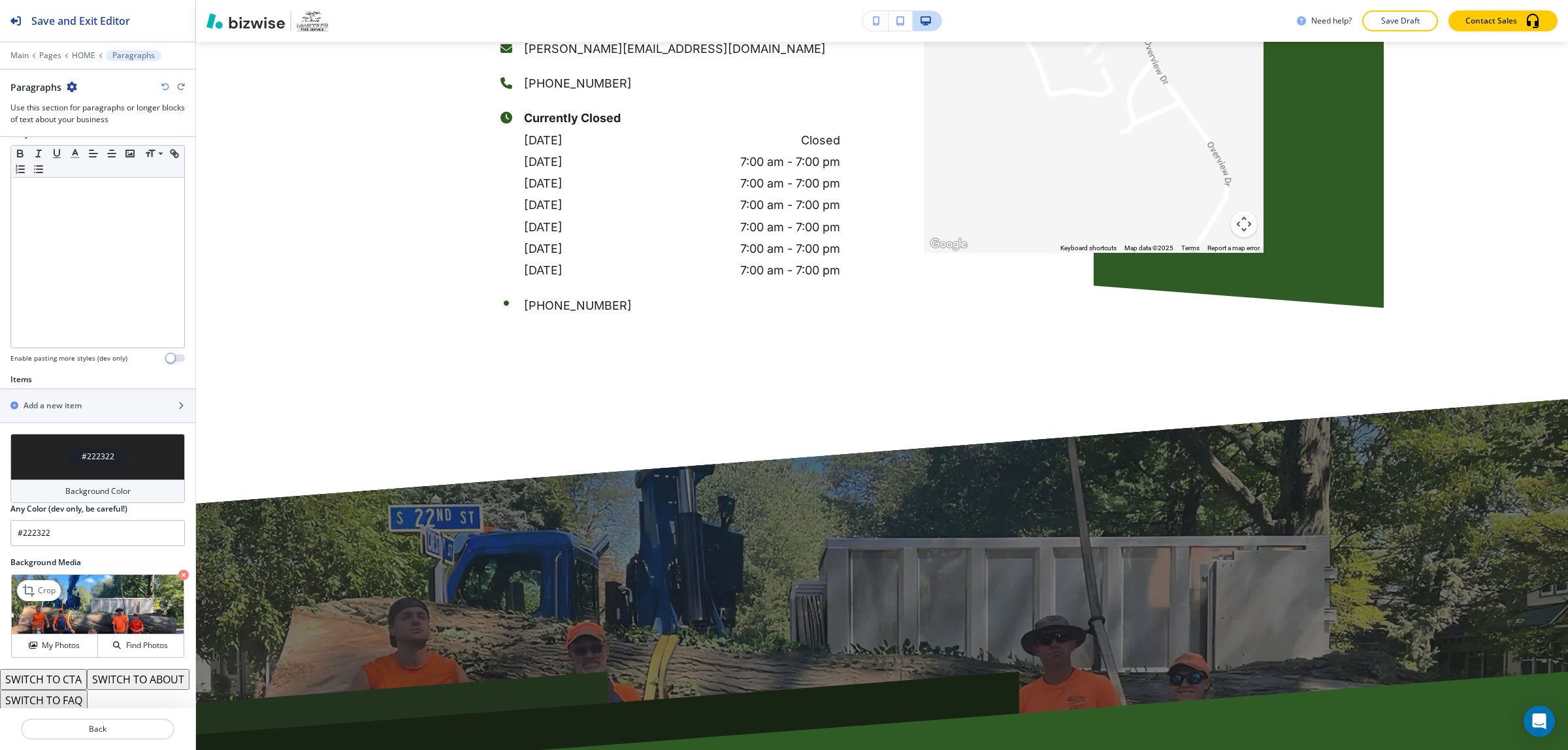
scroll to position [276, 0]
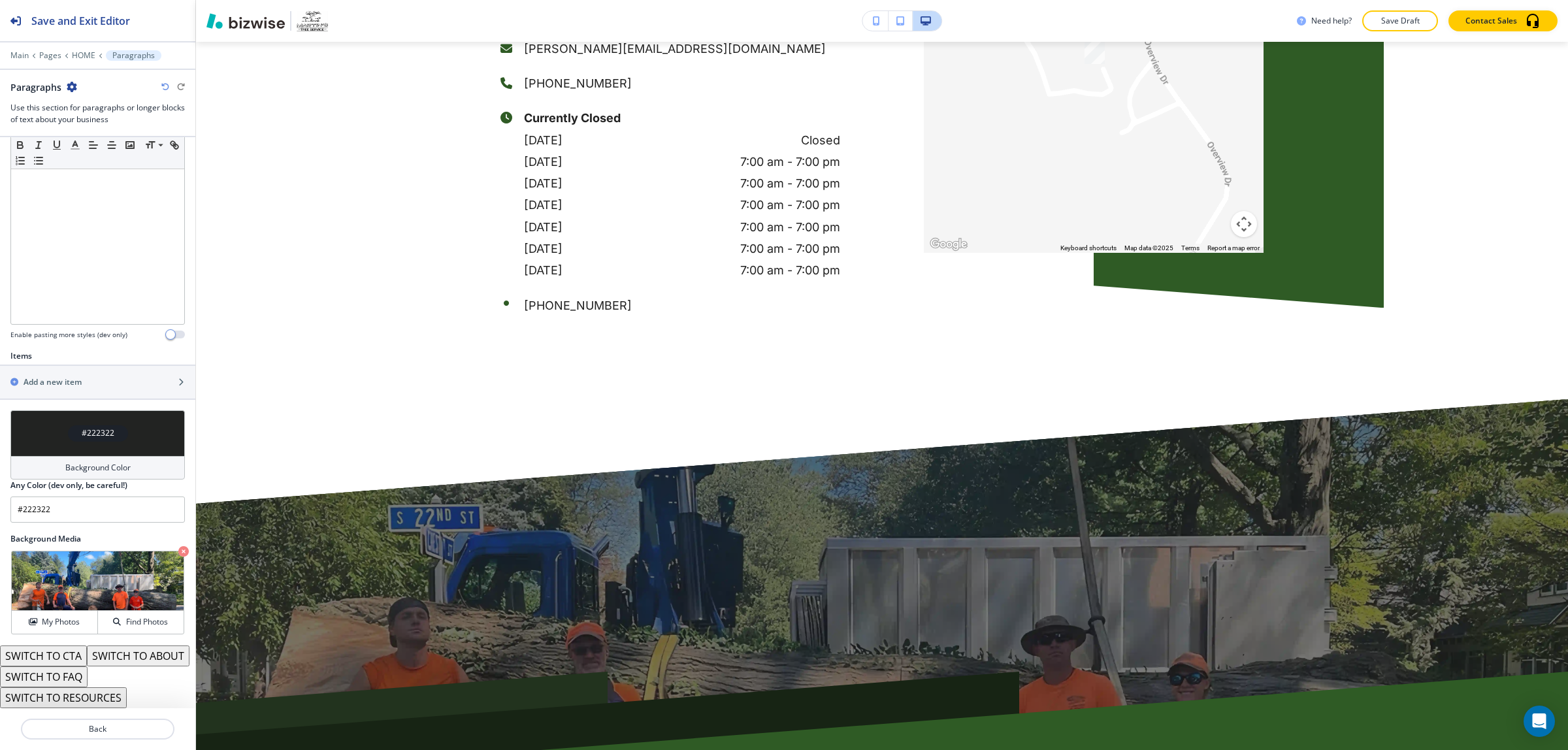
click at [64, 645] on button "SWITCH TO CTA" at bounding box center [44, 655] width 87 height 21
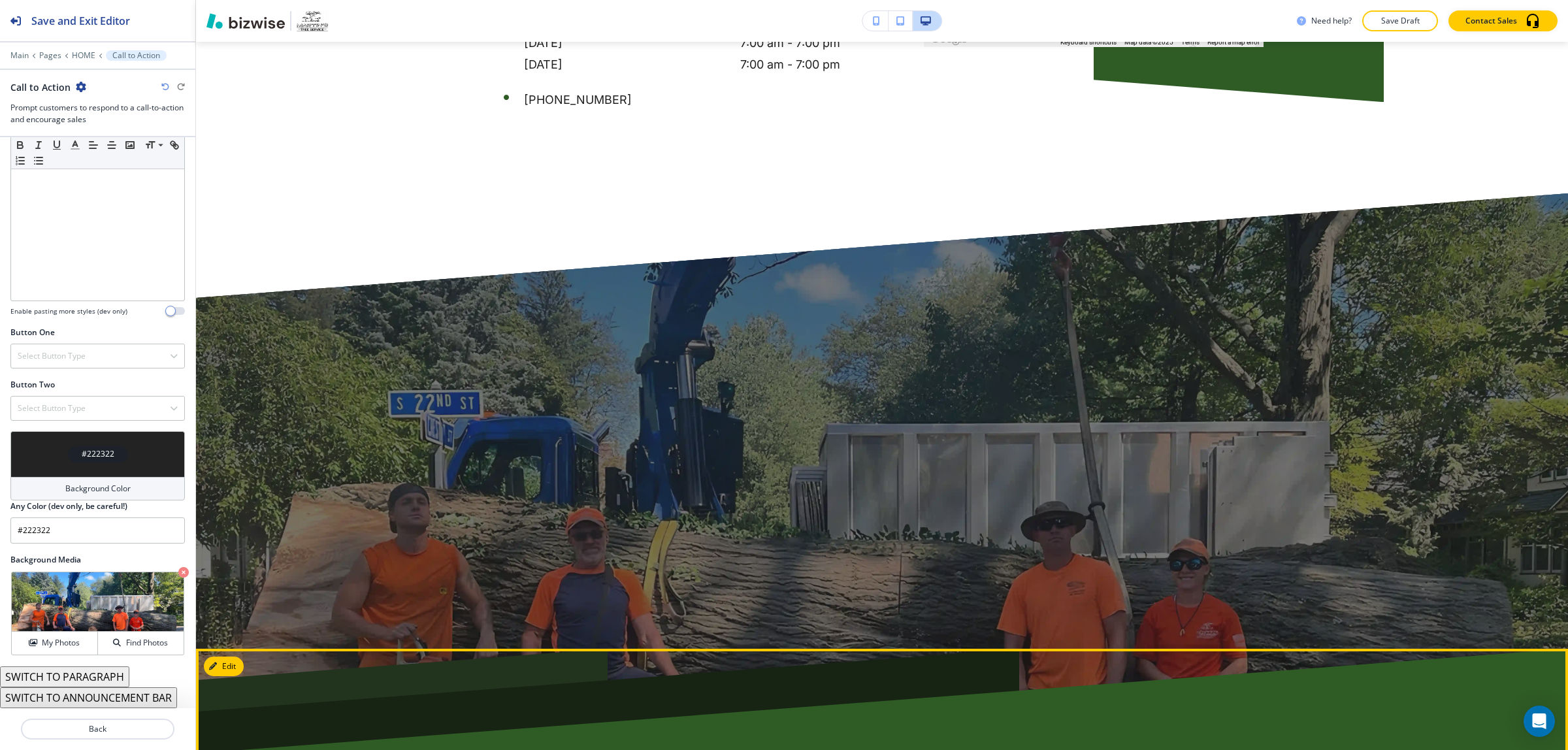
scroll to position [5704, 0]
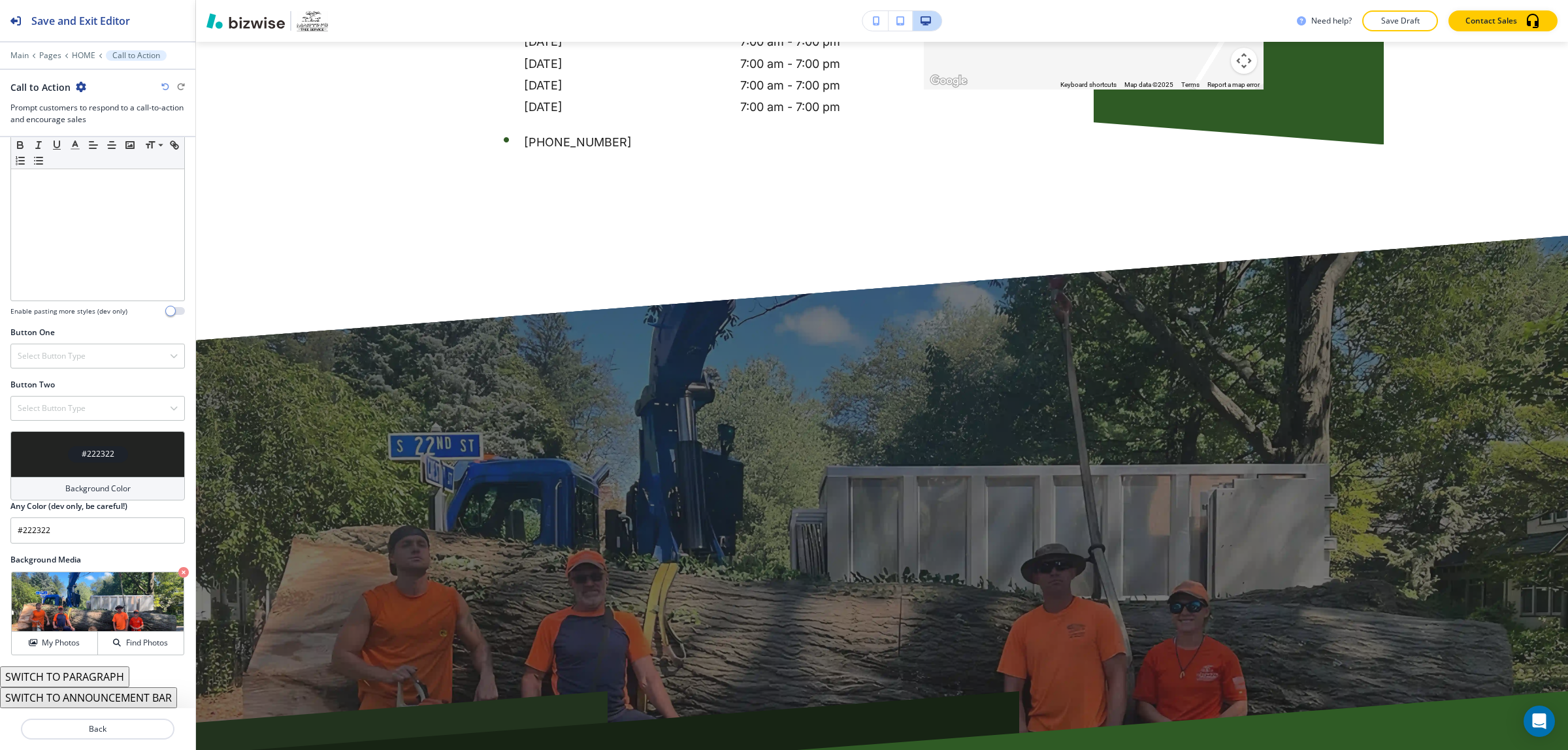
click at [96, 485] on h4 "Background Color" at bounding box center [98, 488] width 65 height 12
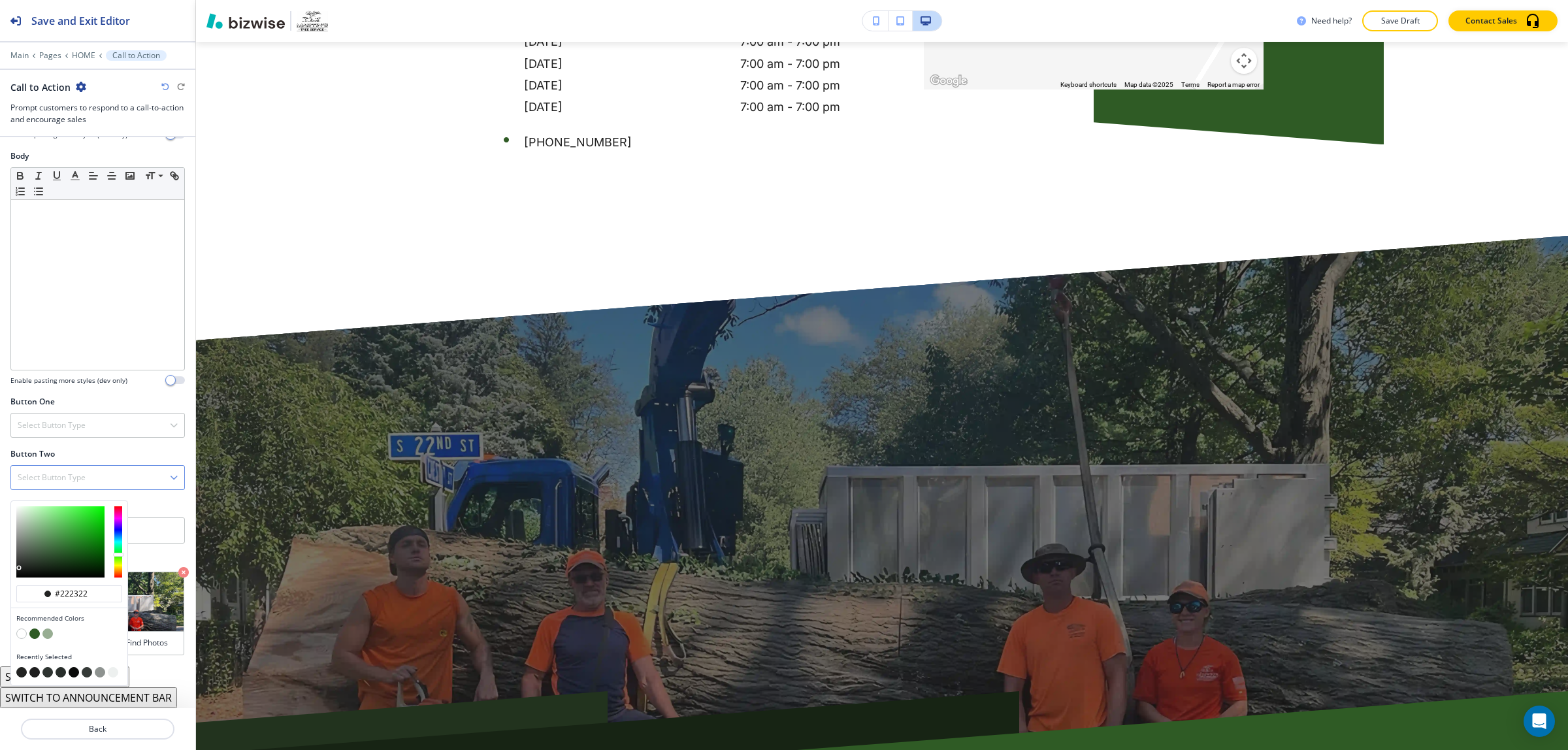
scroll to position [211, 0]
type input "#c2c9c2"
click at [20, 522] on div at bounding box center [60, 542] width 88 height 71
type input "#c2c9c2"
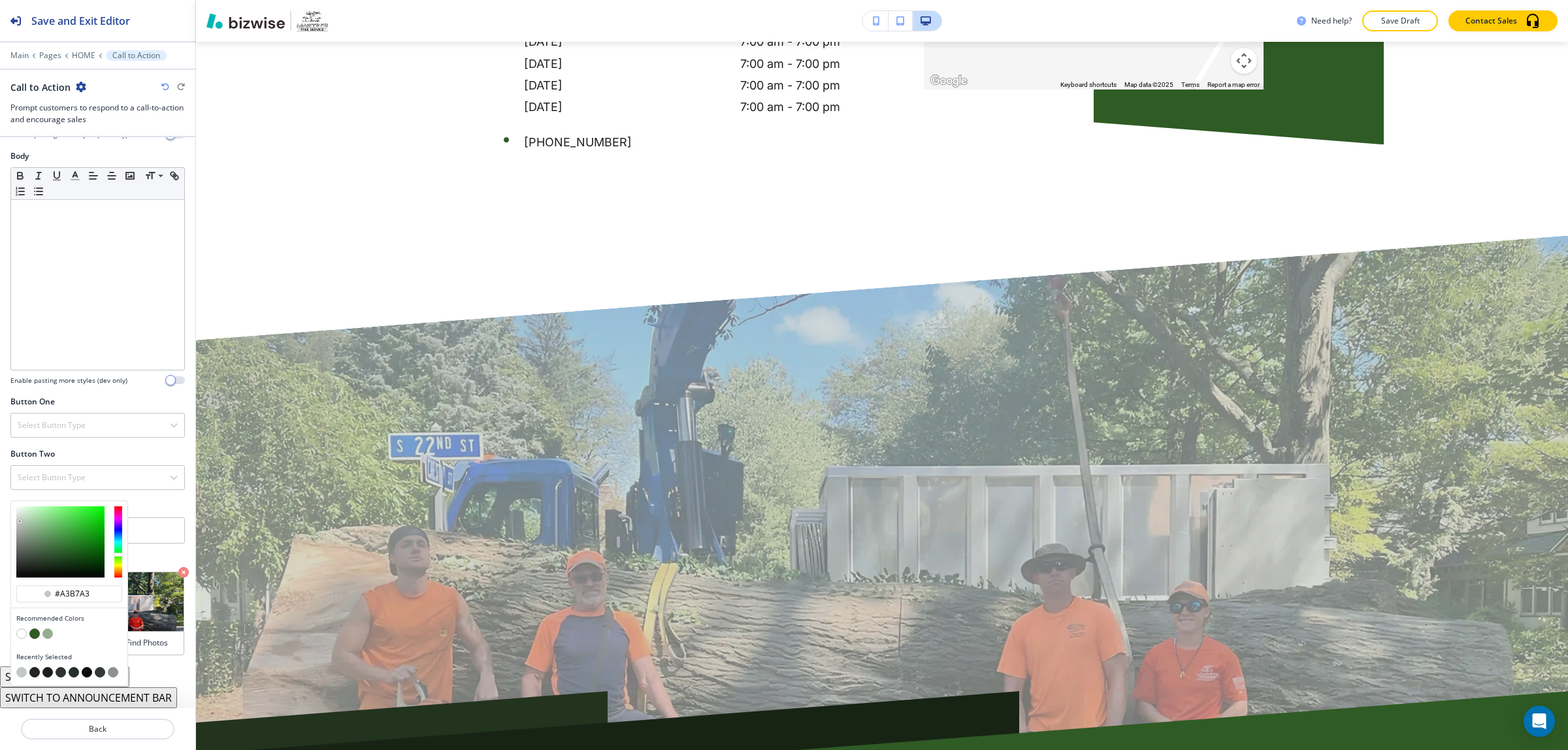
type input "#a1b4a1"
click at [26, 527] on div at bounding box center [60, 542] width 88 height 71
type input "#a1b4a1"
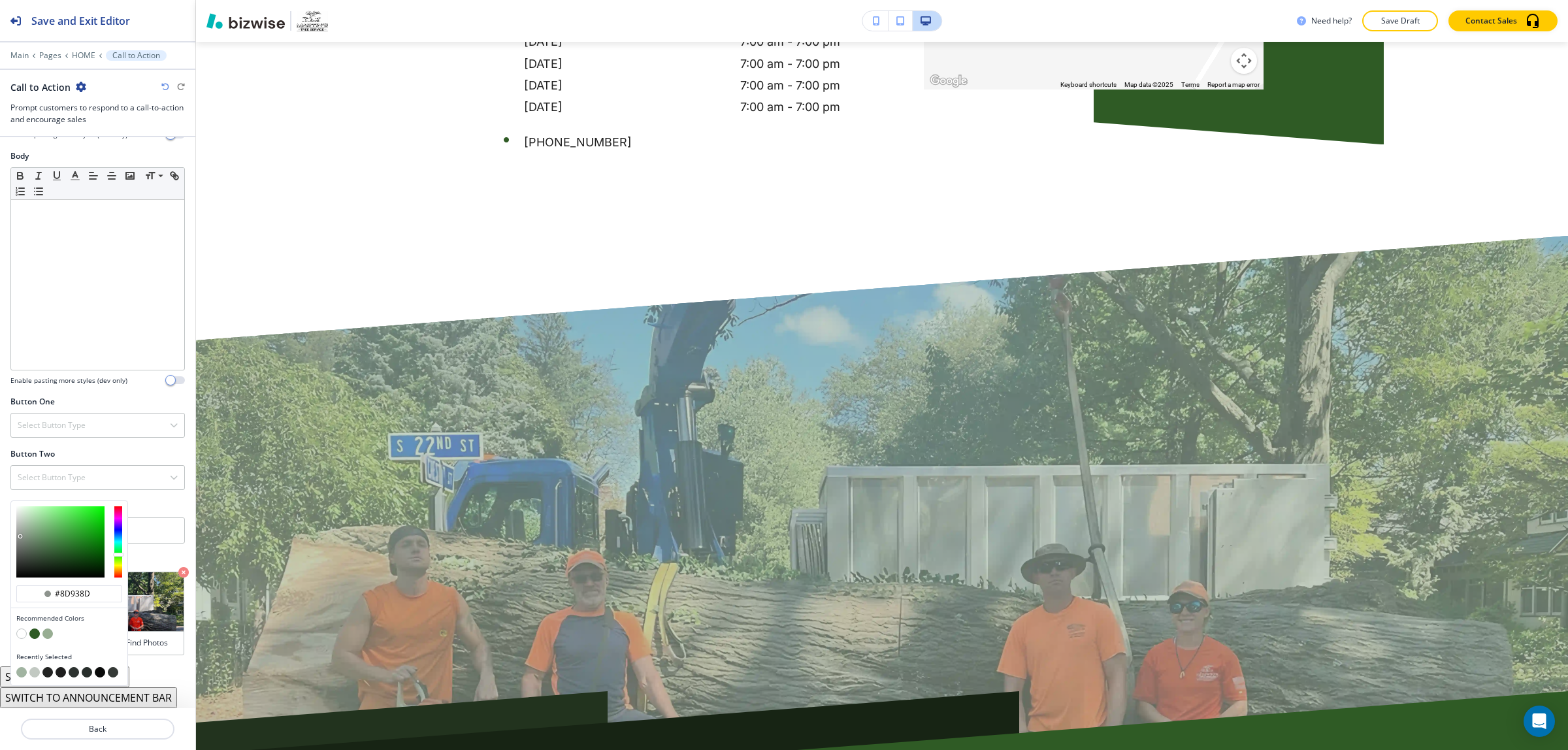
type input "#8b918b"
drag, startPoint x: 20, startPoint y: 536, endPoint x: 20, endPoint y: 545, distance: 9.0
click at [20, 537] on div at bounding box center [60, 542] width 88 height 71
type input "#8b918b"
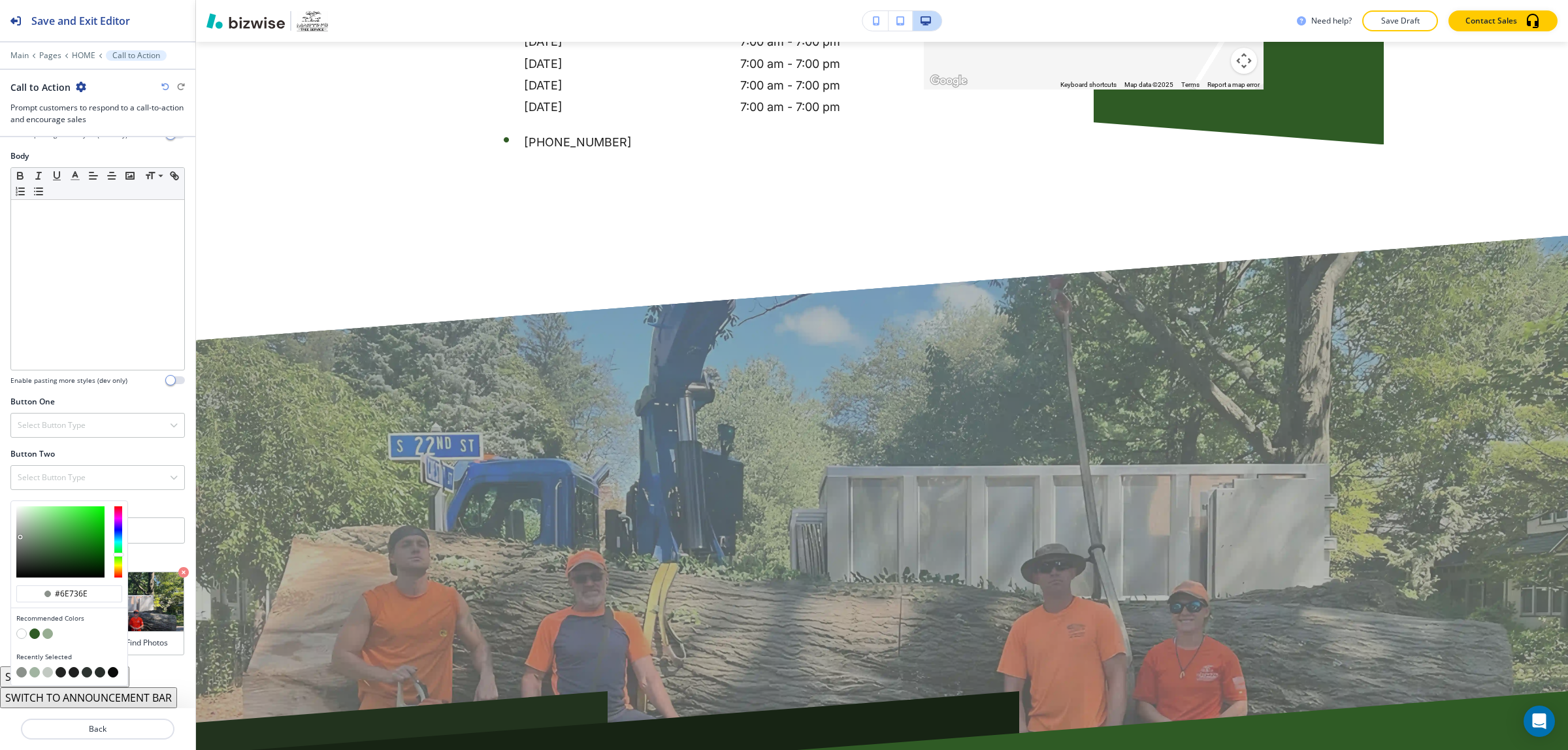
type input "#6c706c"
click at [20, 546] on div at bounding box center [60, 542] width 88 height 71
type input "#6c706c"
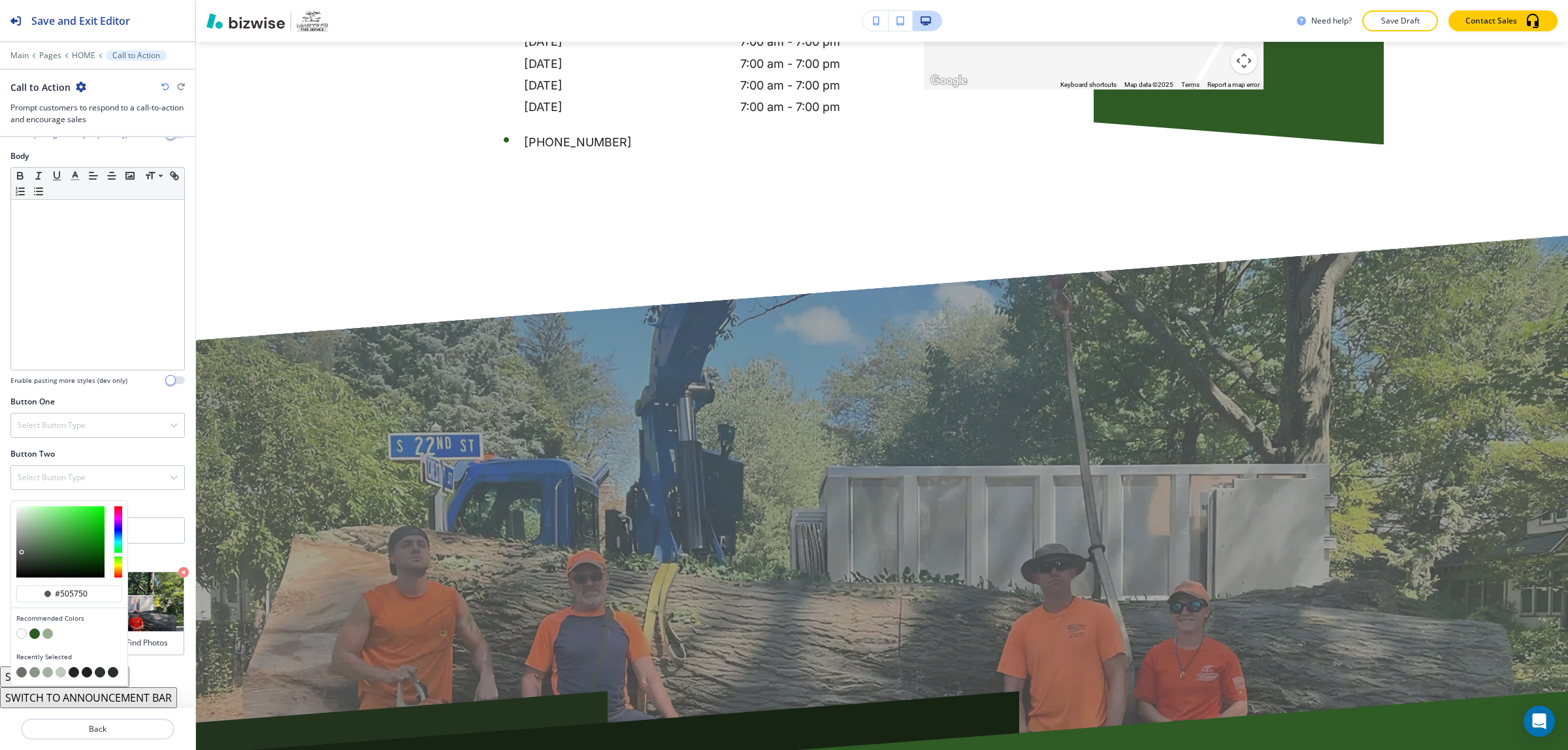
type input "#4e544e"
click at [23, 555] on div at bounding box center [60, 542] width 88 height 71
type input "#4e544e"
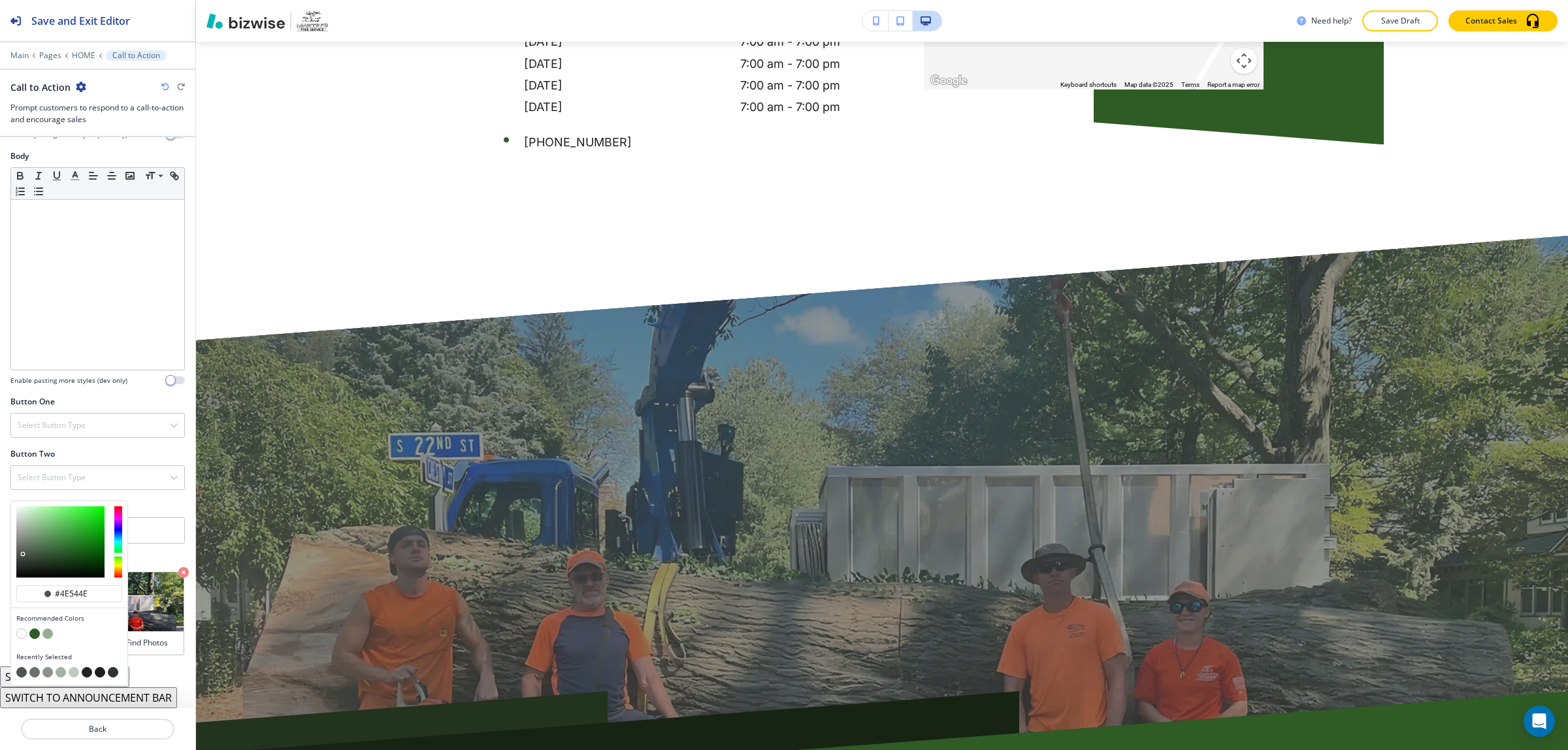
click at [23, 555] on div at bounding box center [23, 554] width 3 height 3
type input "#262826"
click at [22, 566] on div at bounding box center [60, 542] width 88 height 71
type input "#262826"
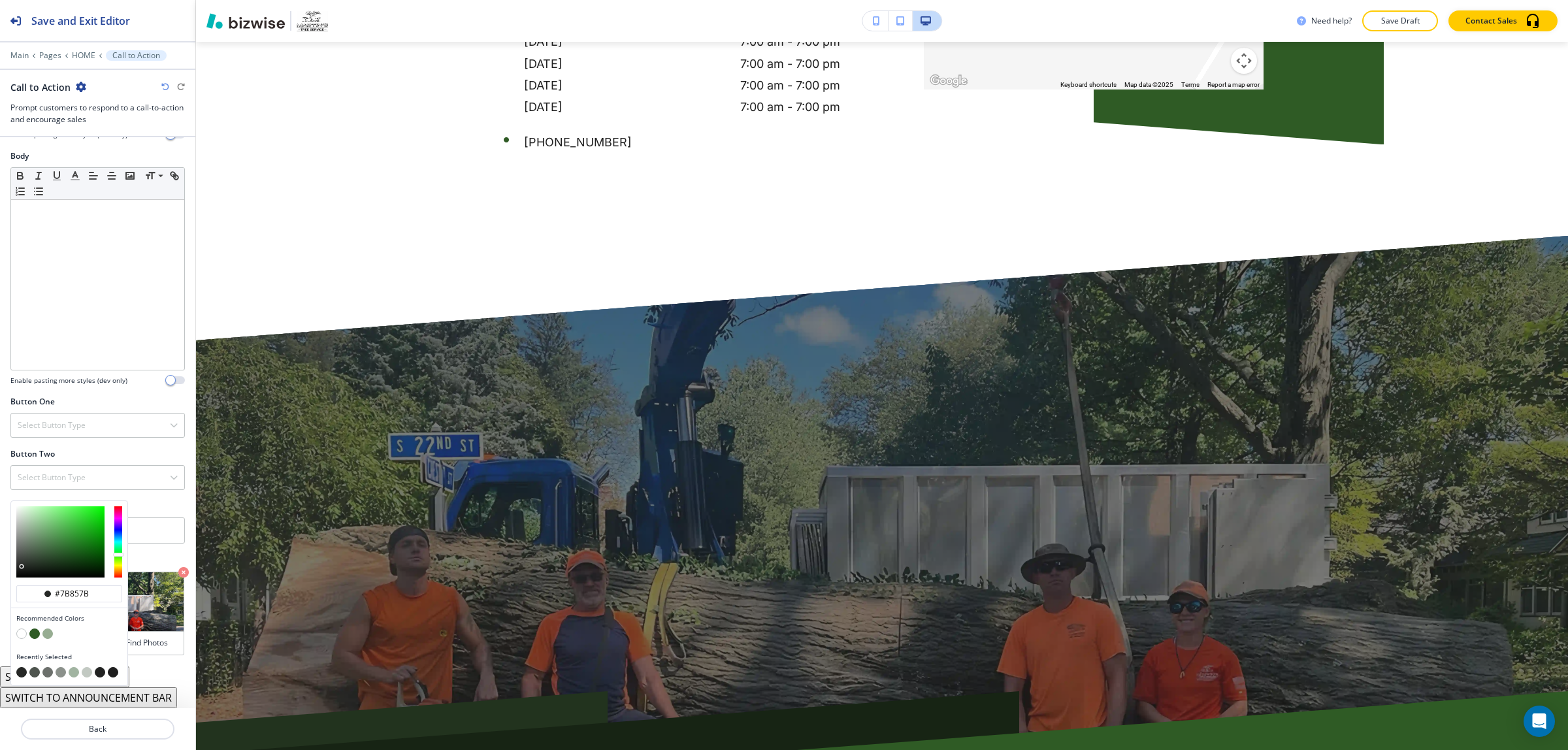
type input "#7a857a"
click at [25, 541] on div at bounding box center [60, 542] width 88 height 71
type input "#7a857a"
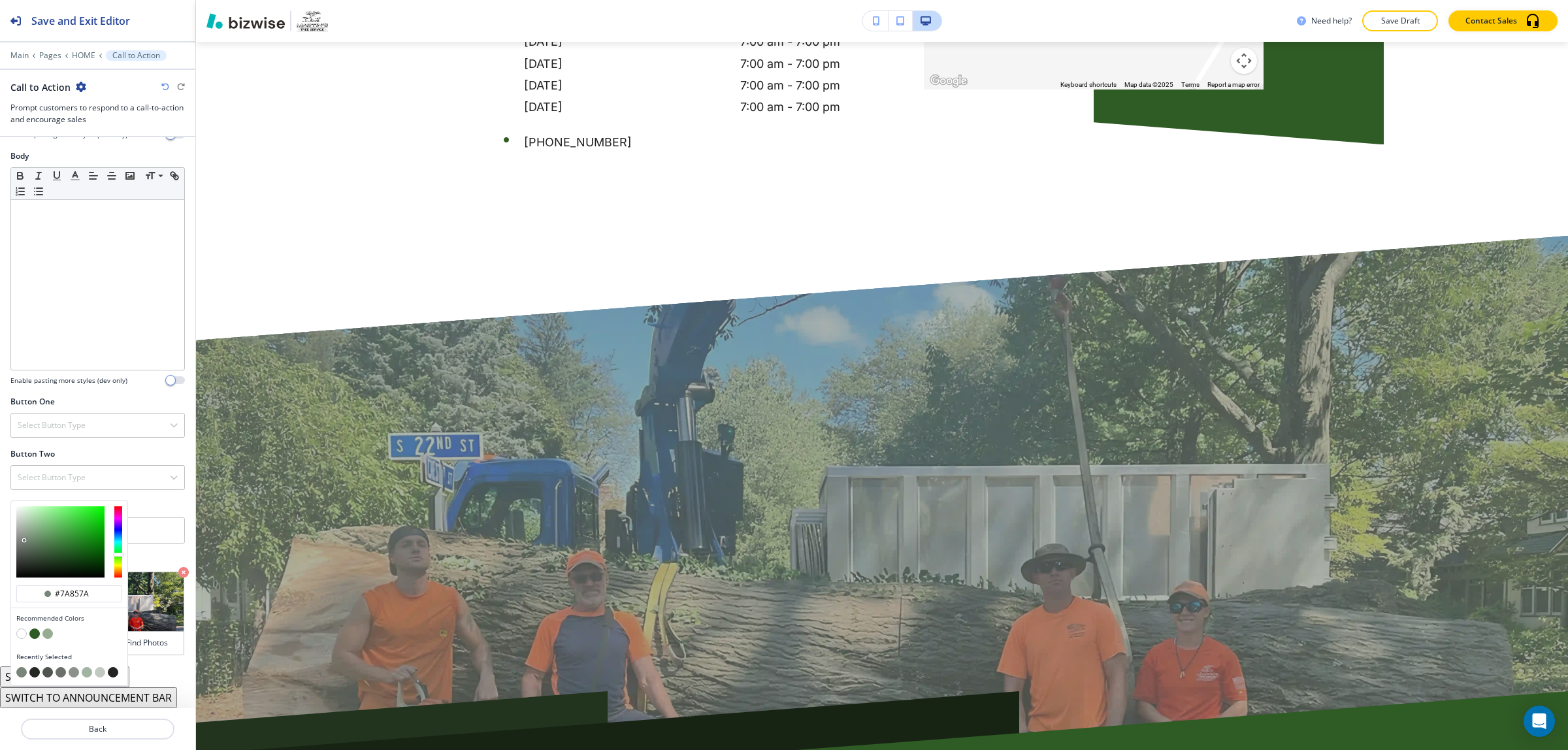
type input "#4c4d4c"
click at [18, 556] on div at bounding box center [60, 542] width 88 height 71
type input "#4c4d4c"
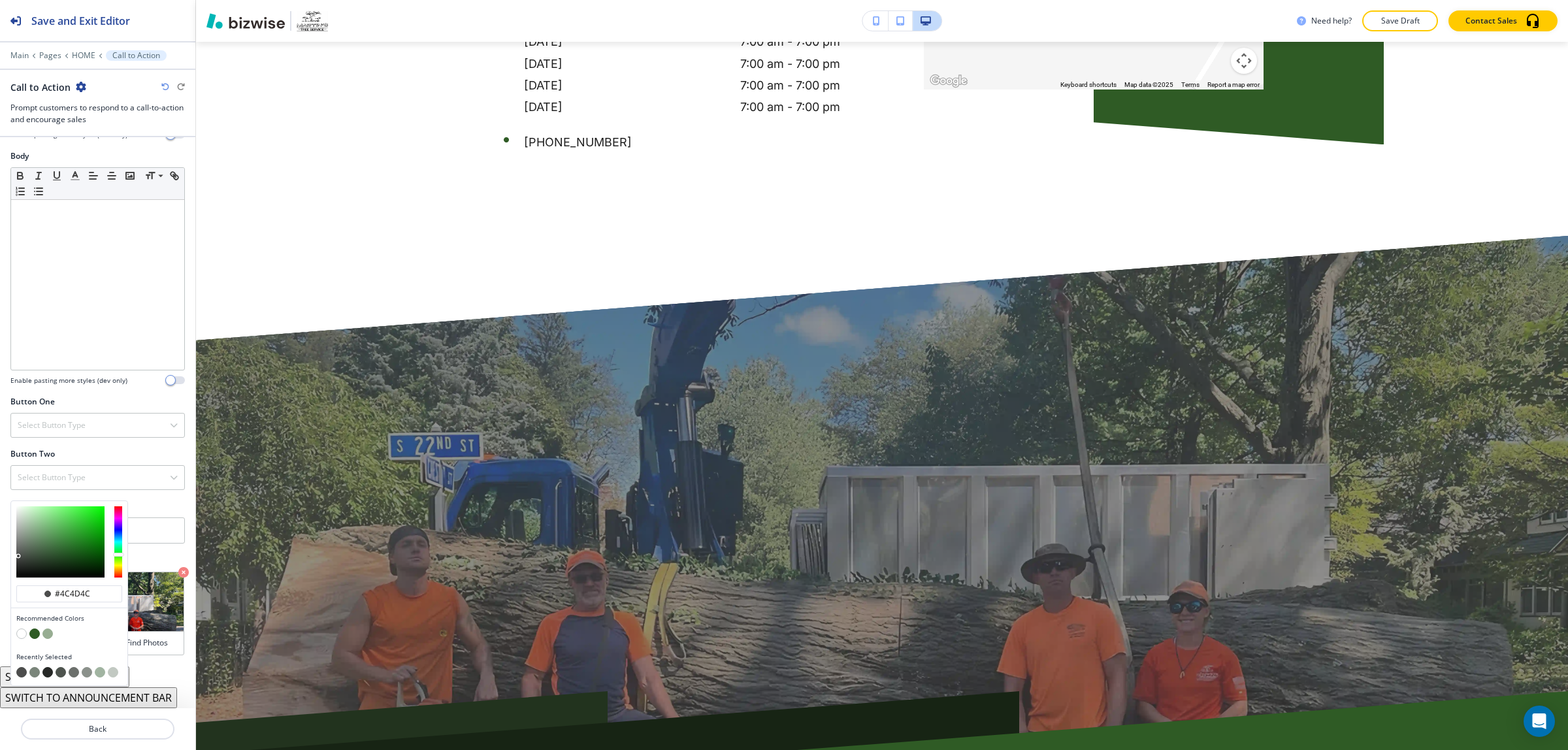
click at [166, 657] on div "Background Media Crop My Photos Find Photos" at bounding box center [97, 611] width 195 height 113
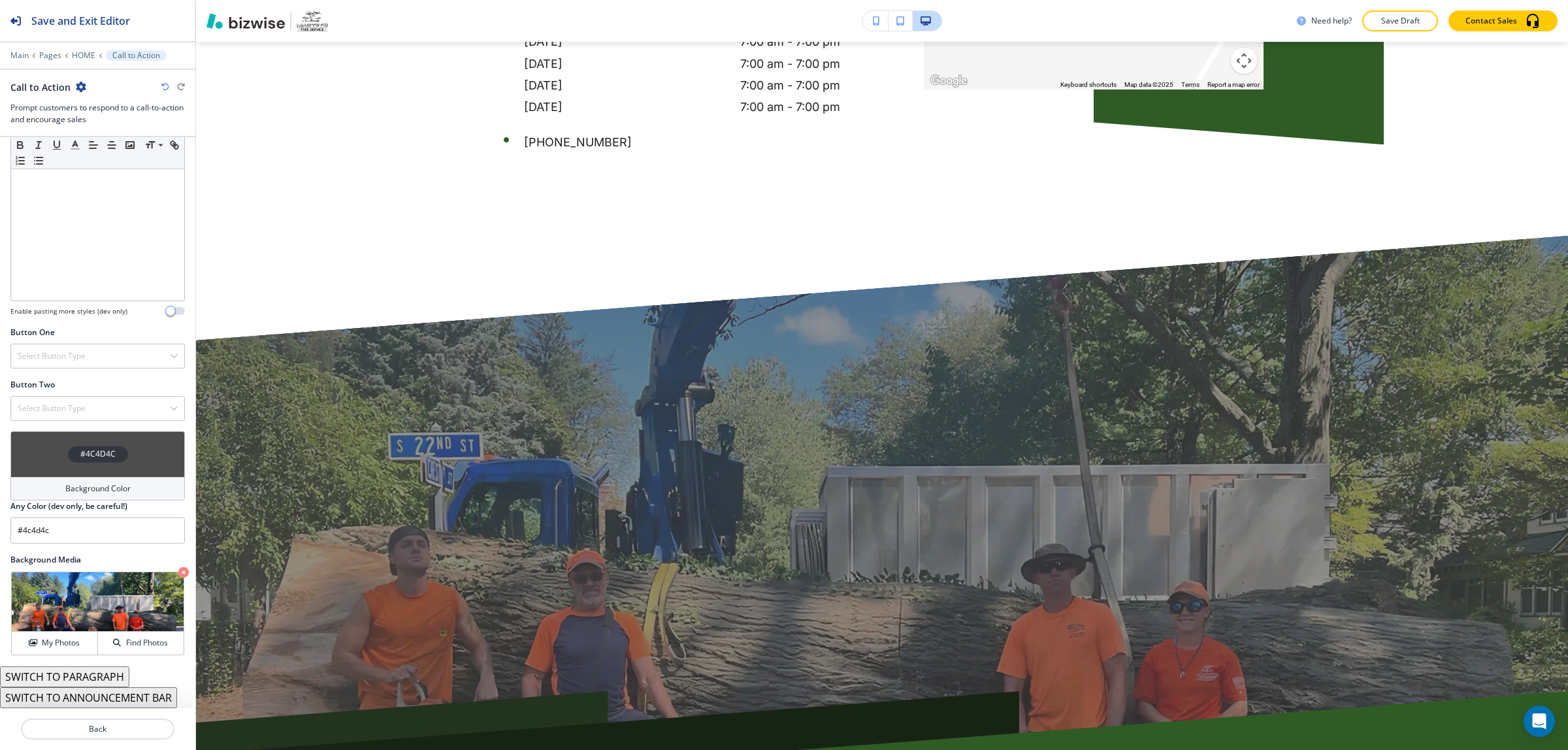
click at [111, 690] on button "SWITCH TO ANNOUNCEMENT BAR" at bounding box center [88, 697] width 177 height 21
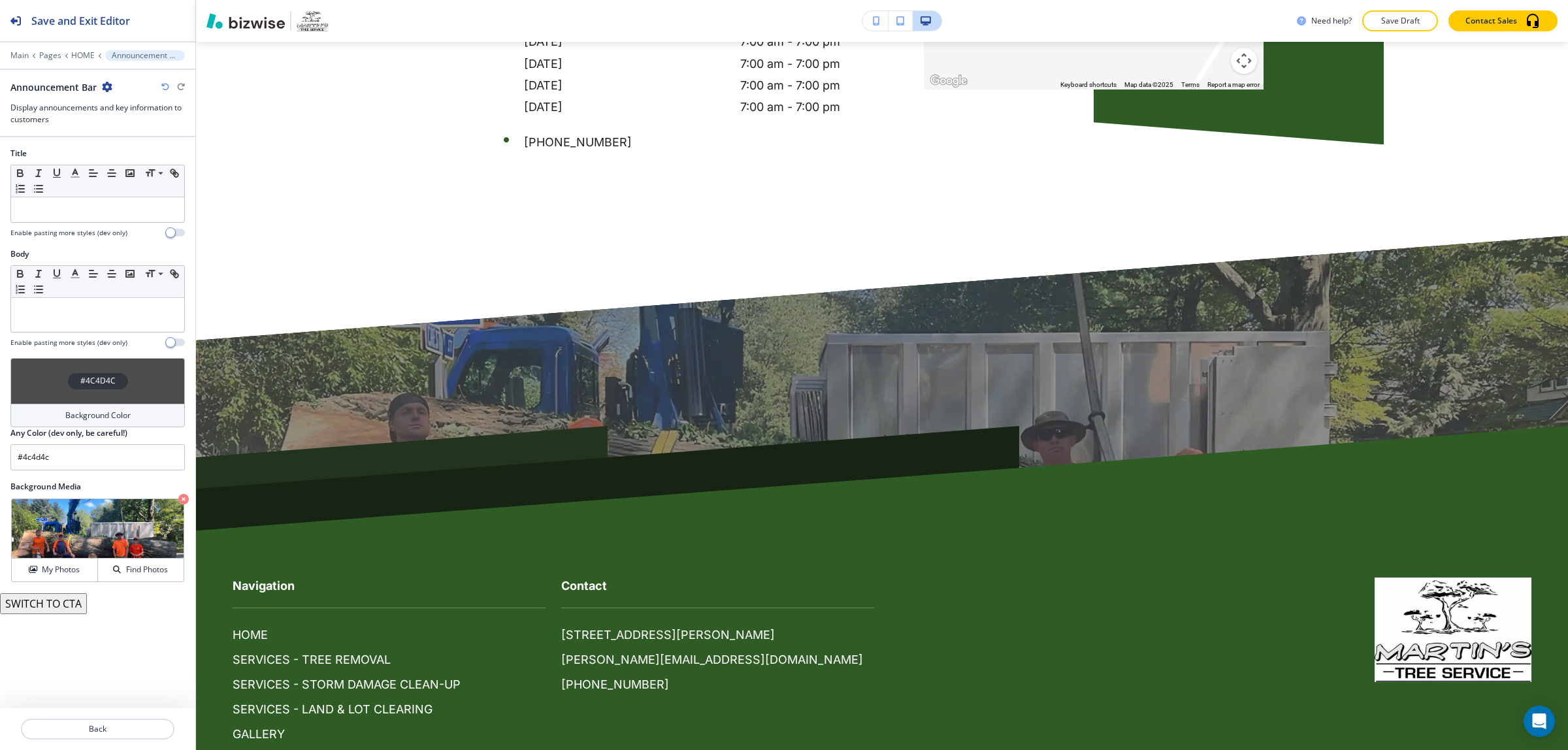
scroll to position [0, 0]
click at [66, 608] on button "SWITCH TO CTA" at bounding box center [44, 604] width 87 height 21
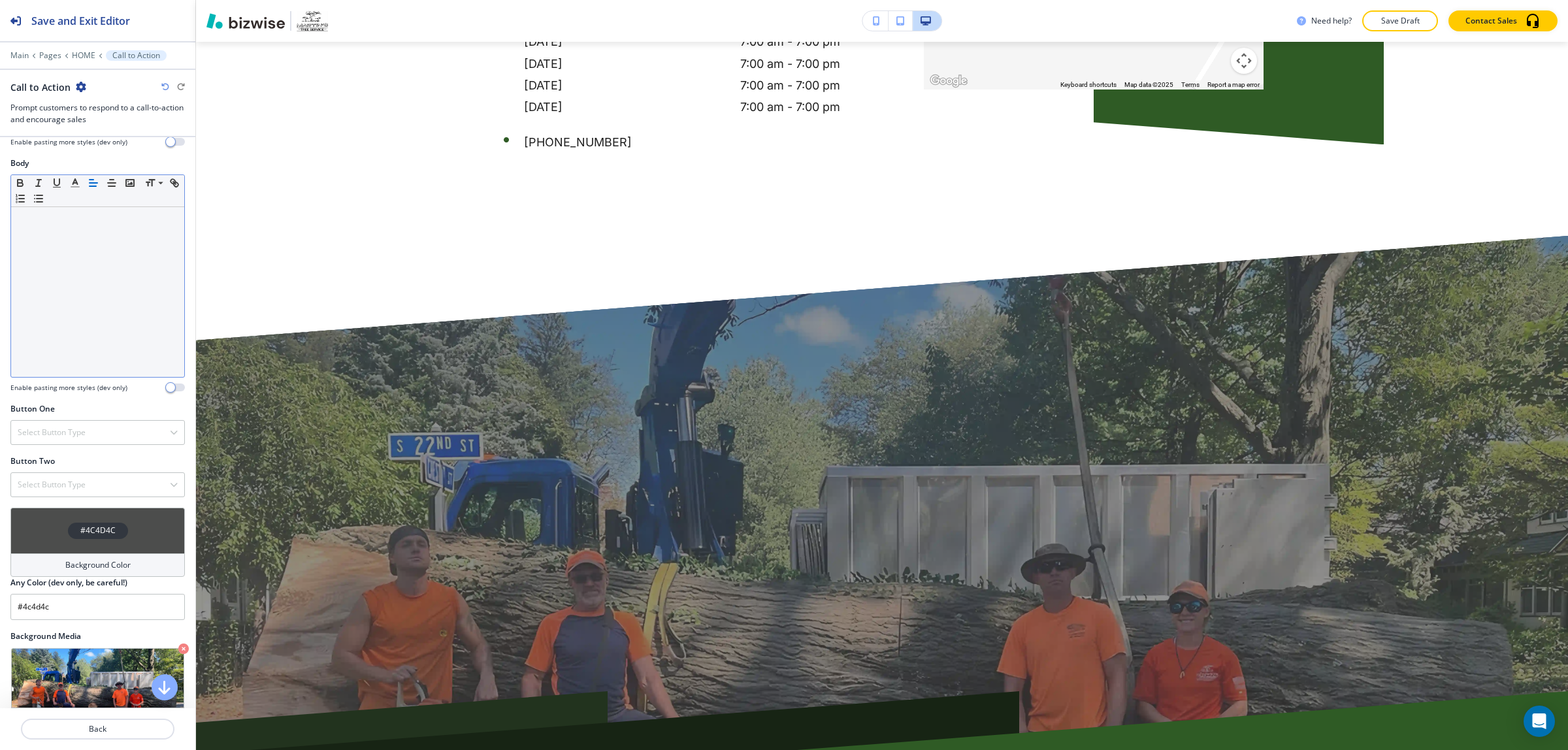
scroll to position [280, 0]
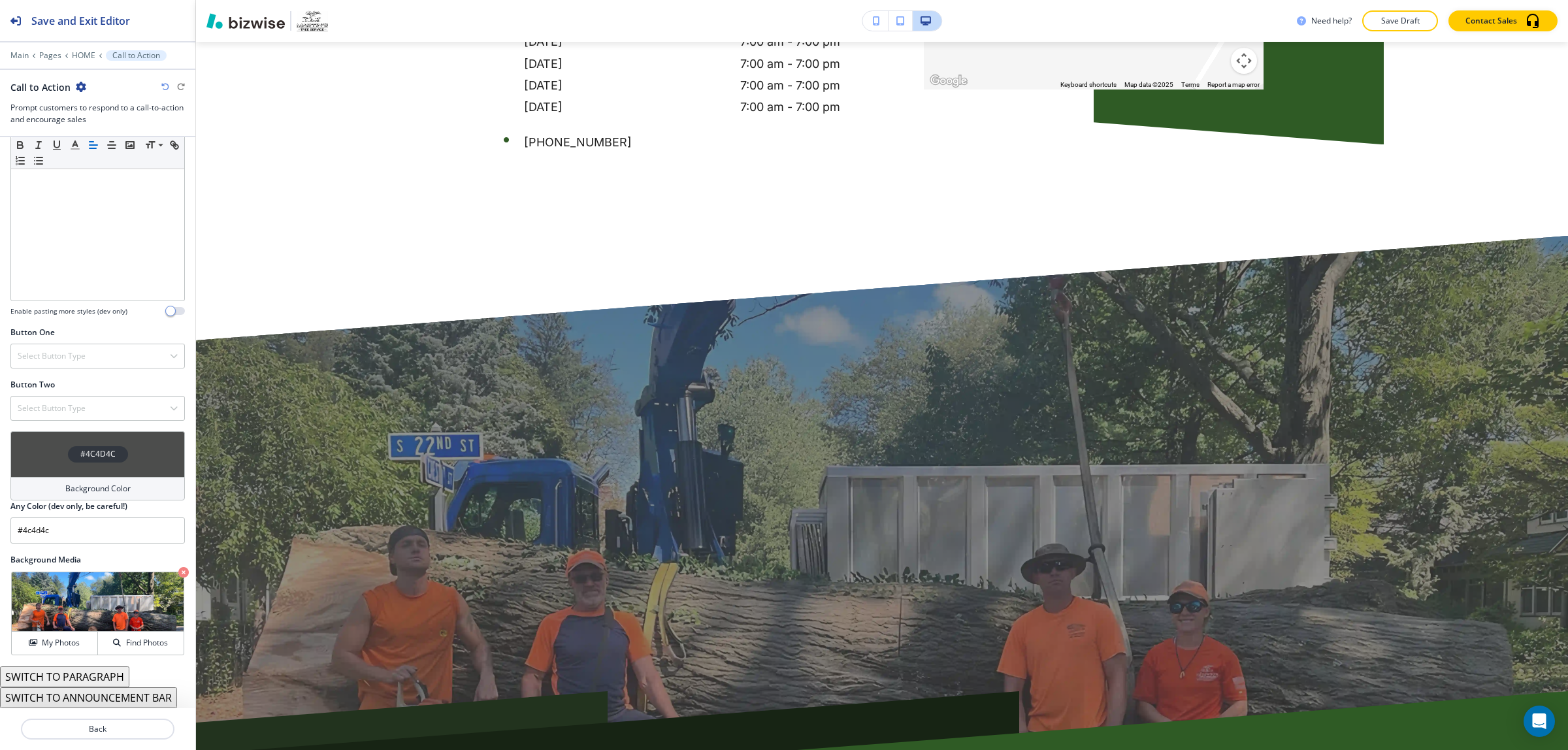
click at [99, 697] on button "SWITCH TO ANNOUNCEMENT BAR" at bounding box center [88, 697] width 177 height 21
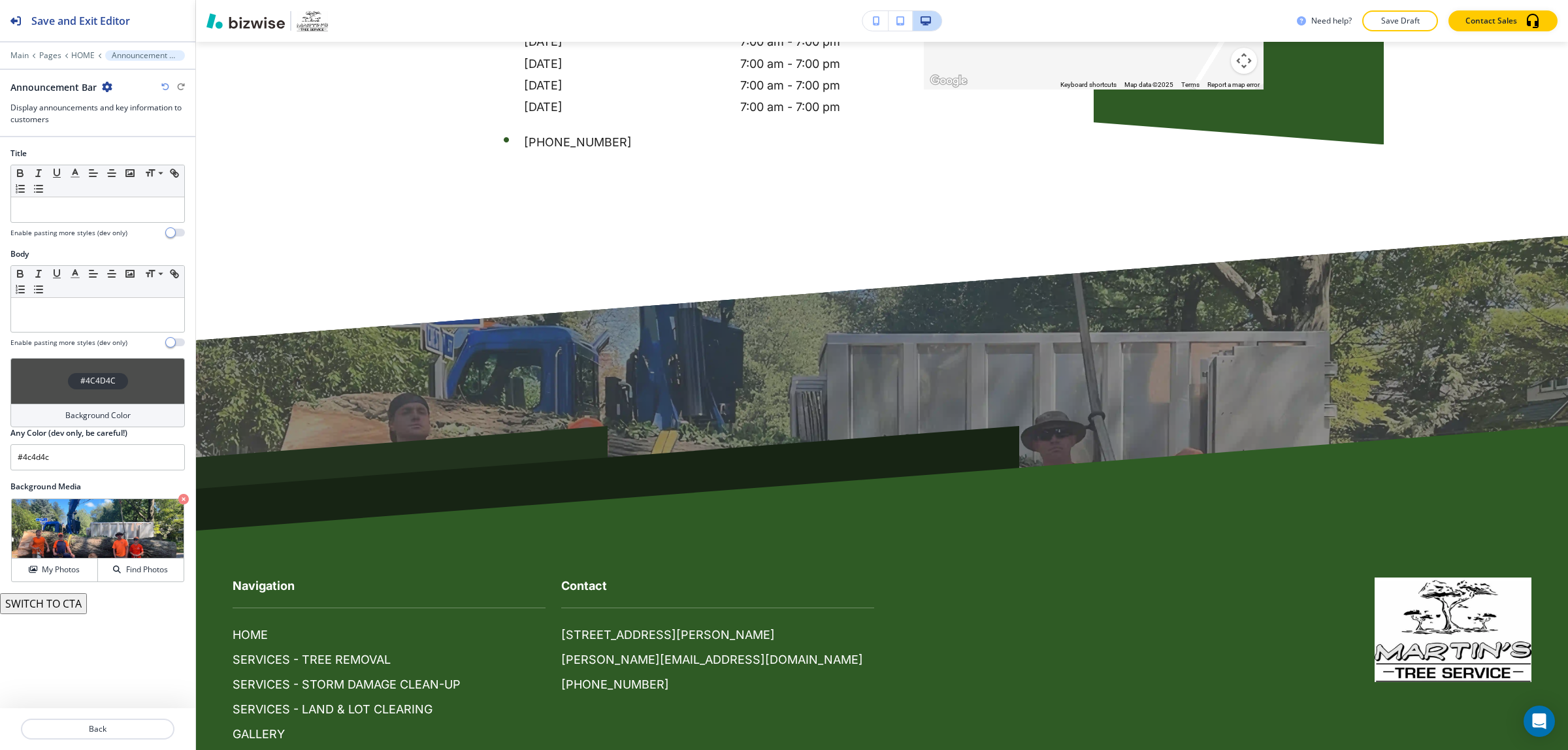
scroll to position [0, 0]
click at [79, 610] on button "SWITCH TO CTA" at bounding box center [44, 604] width 87 height 21
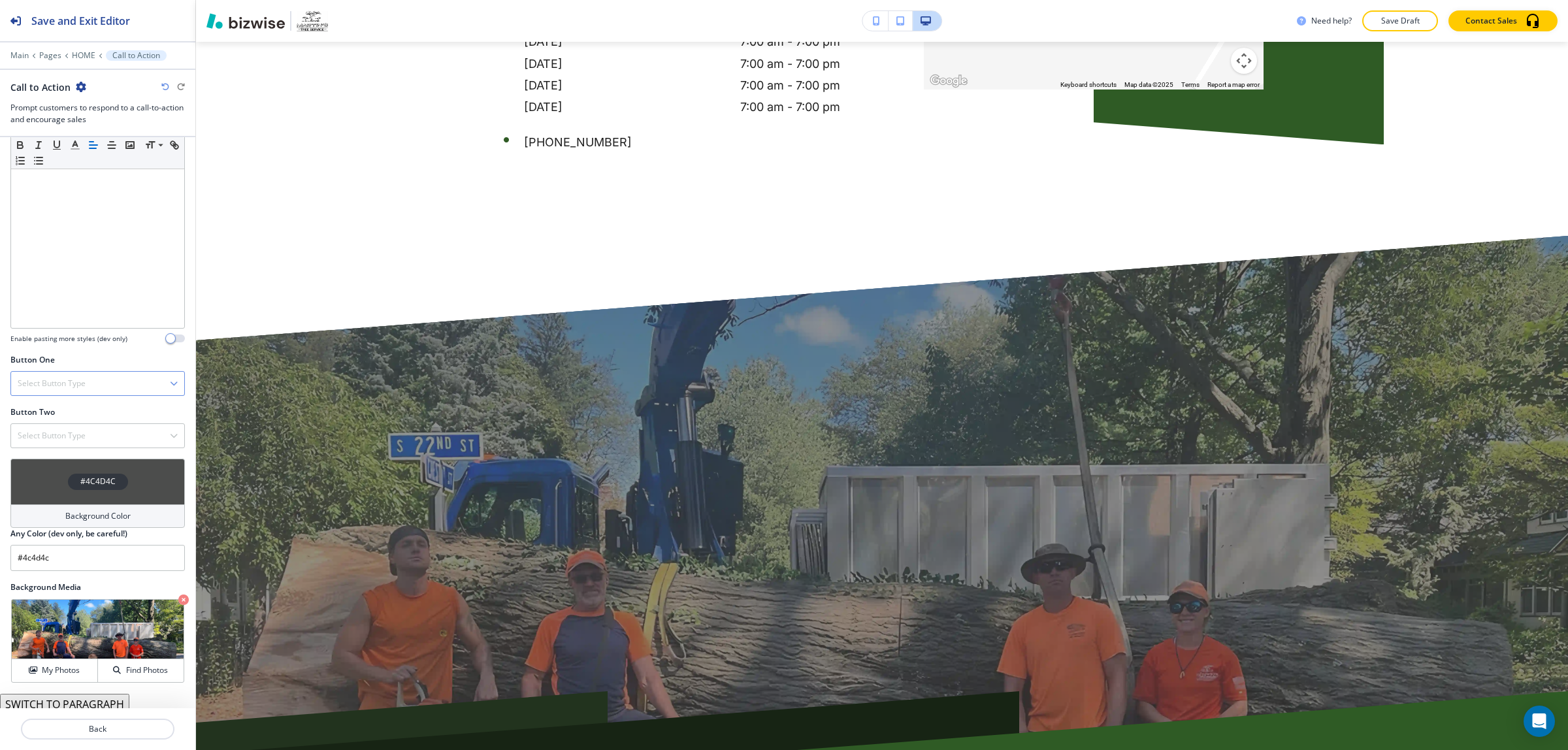
scroll to position [280, 0]
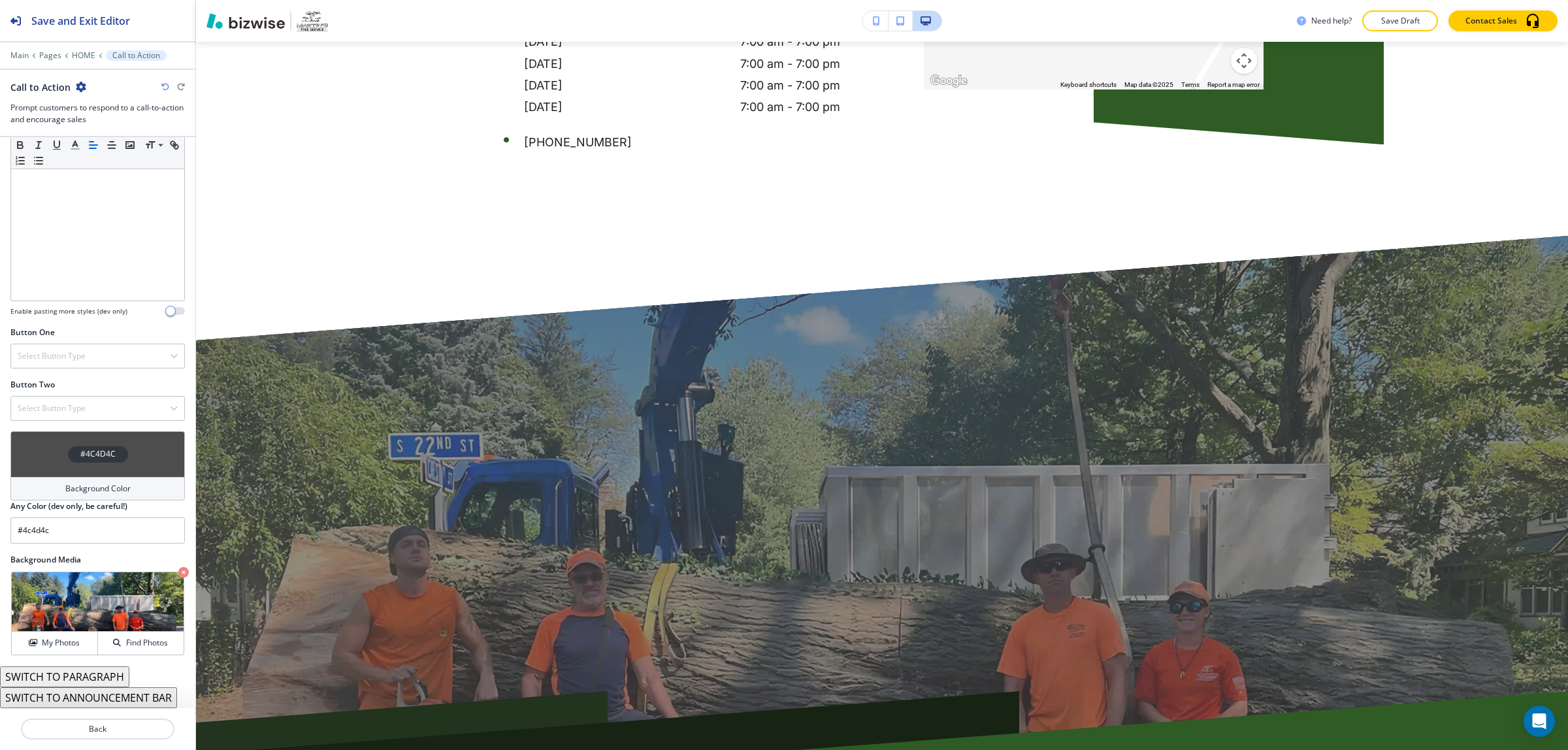
click at [80, 674] on button "SWITCH TO PARAGRAPH" at bounding box center [65, 676] width 129 height 21
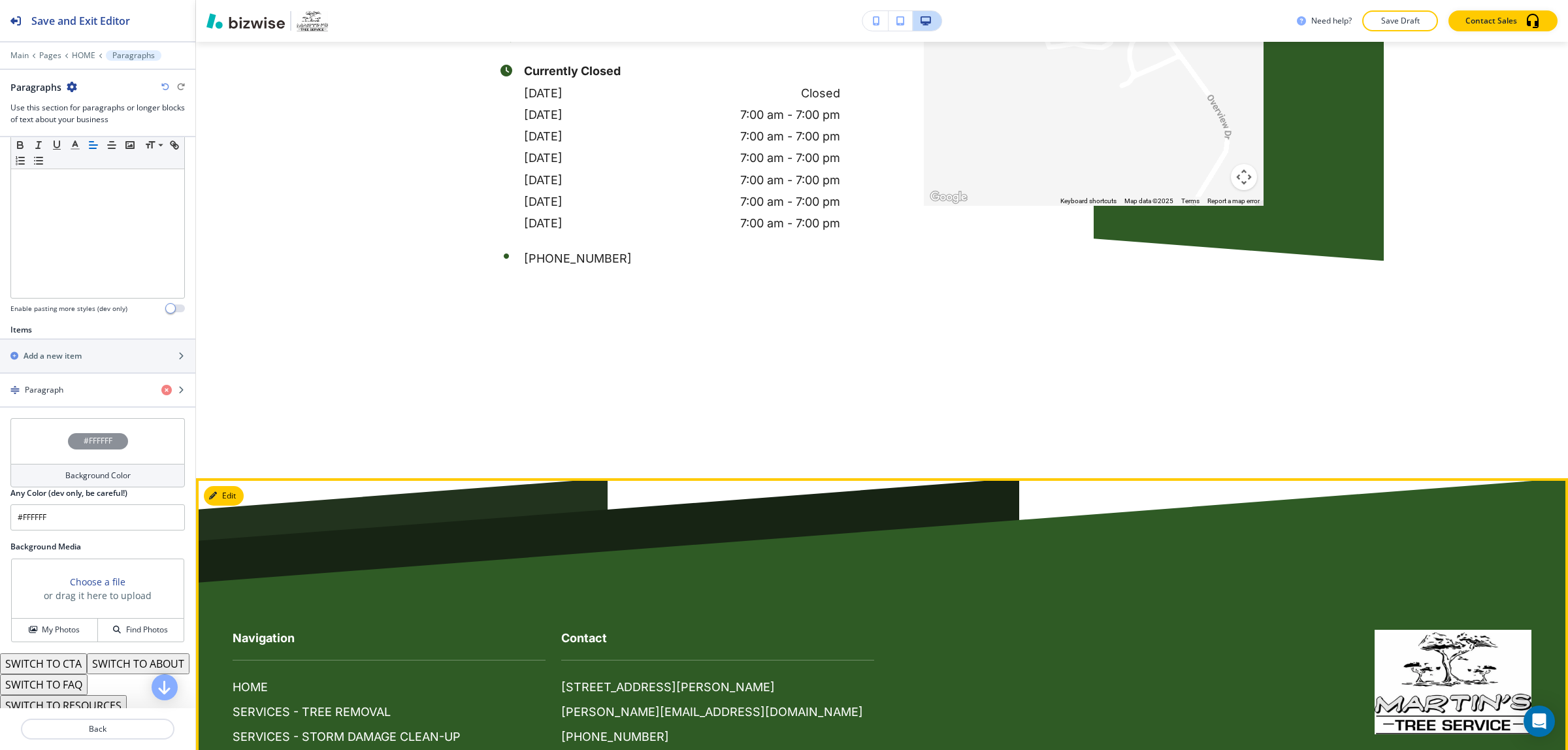
scroll to position [5328, 0]
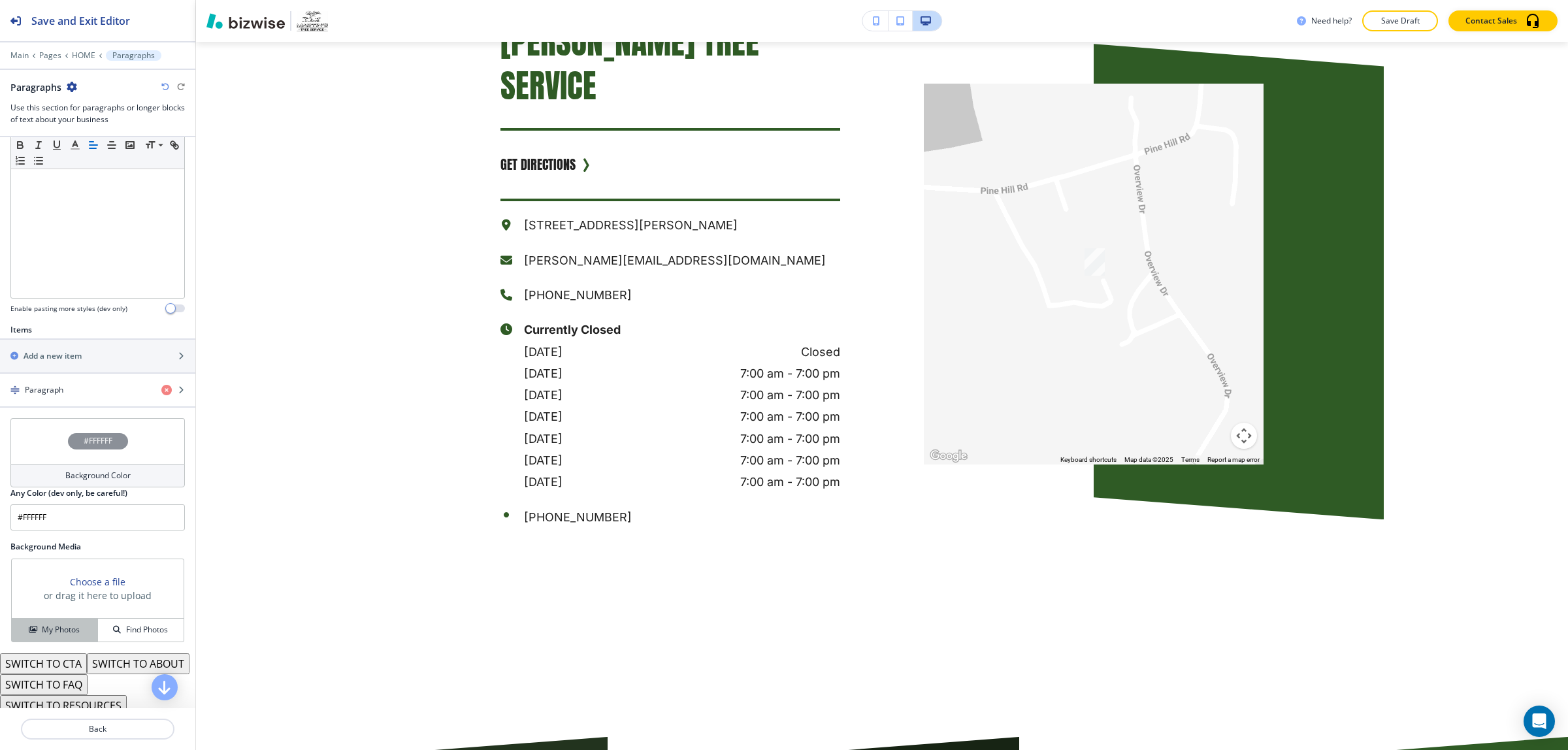
click at [71, 634] on h4 "My Photos" at bounding box center [61, 630] width 38 height 12
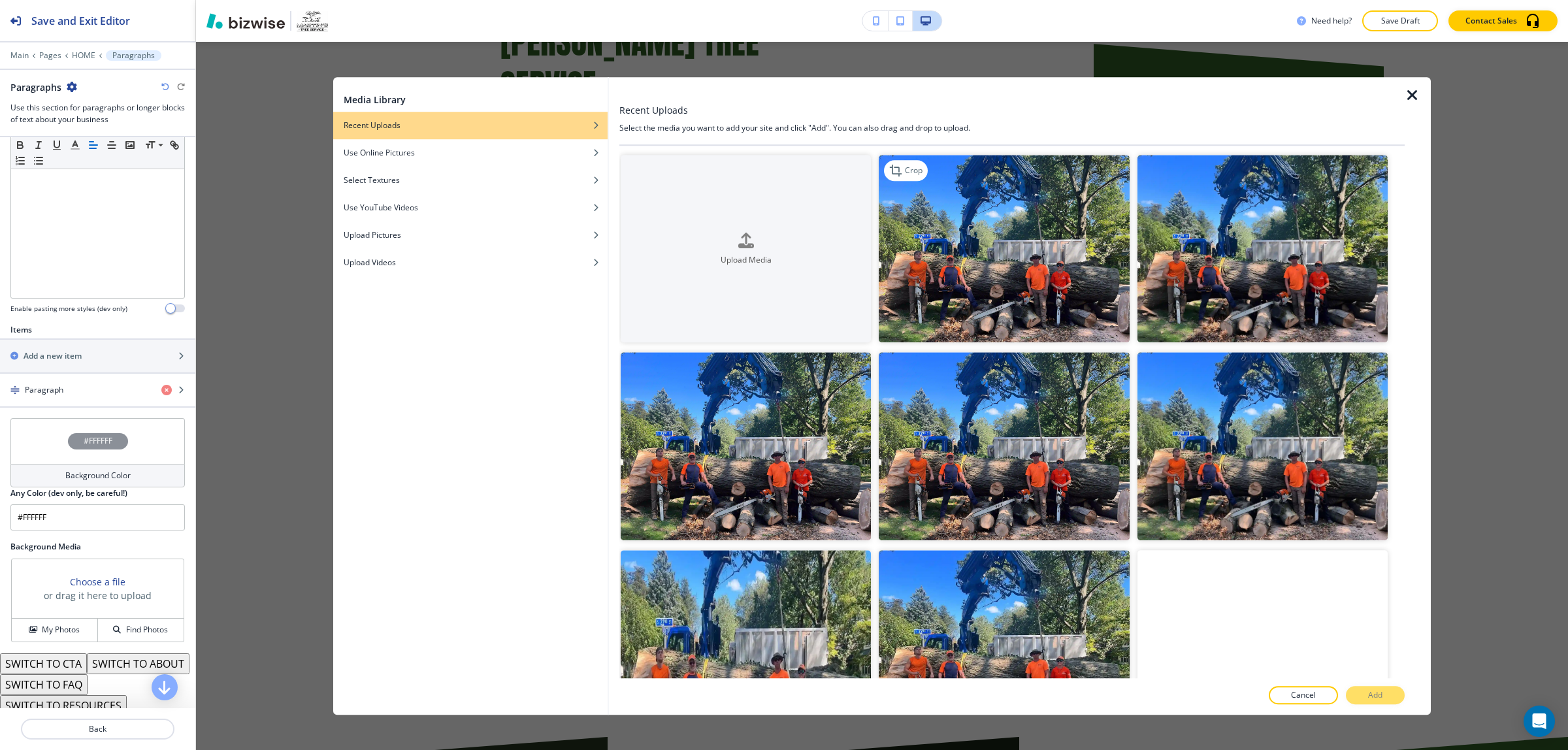
click at [983, 263] on img "button" at bounding box center [1004, 248] width 250 height 187
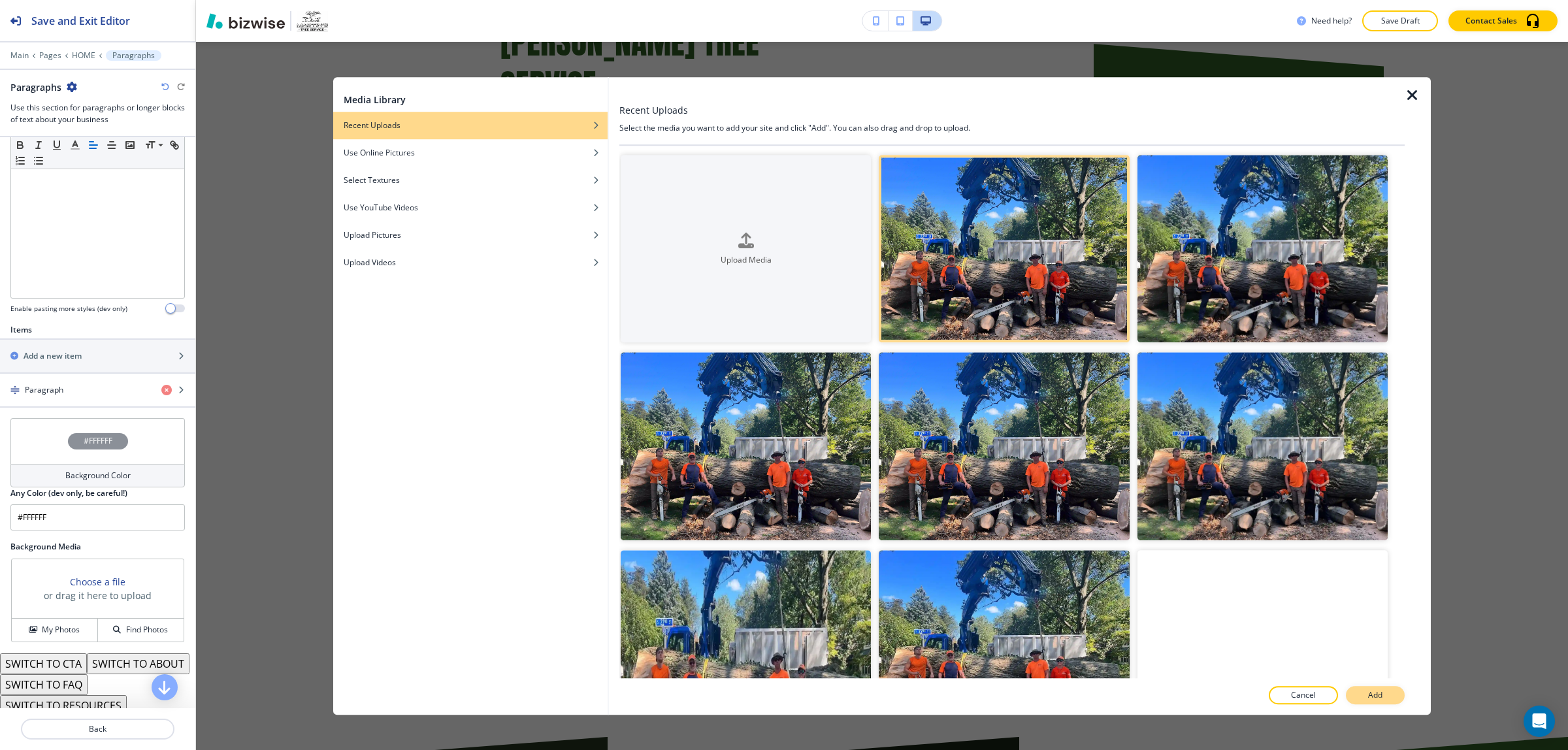
click at [1369, 689] on p "Add" at bounding box center [1375, 695] width 15 height 12
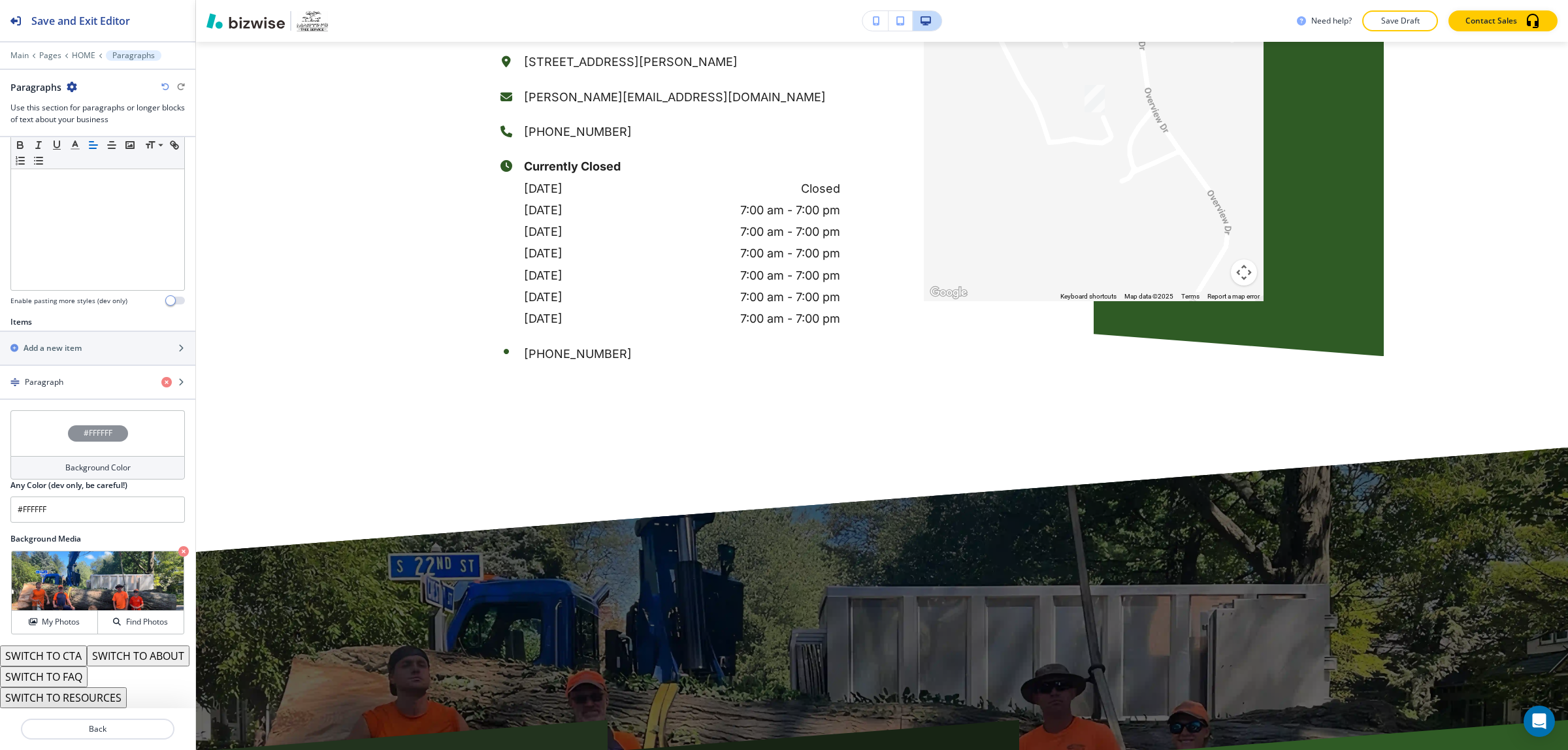
scroll to position [311, 0]
click at [87, 657] on button "SWITCH TO ABOUT" at bounding box center [138, 655] width 103 height 21
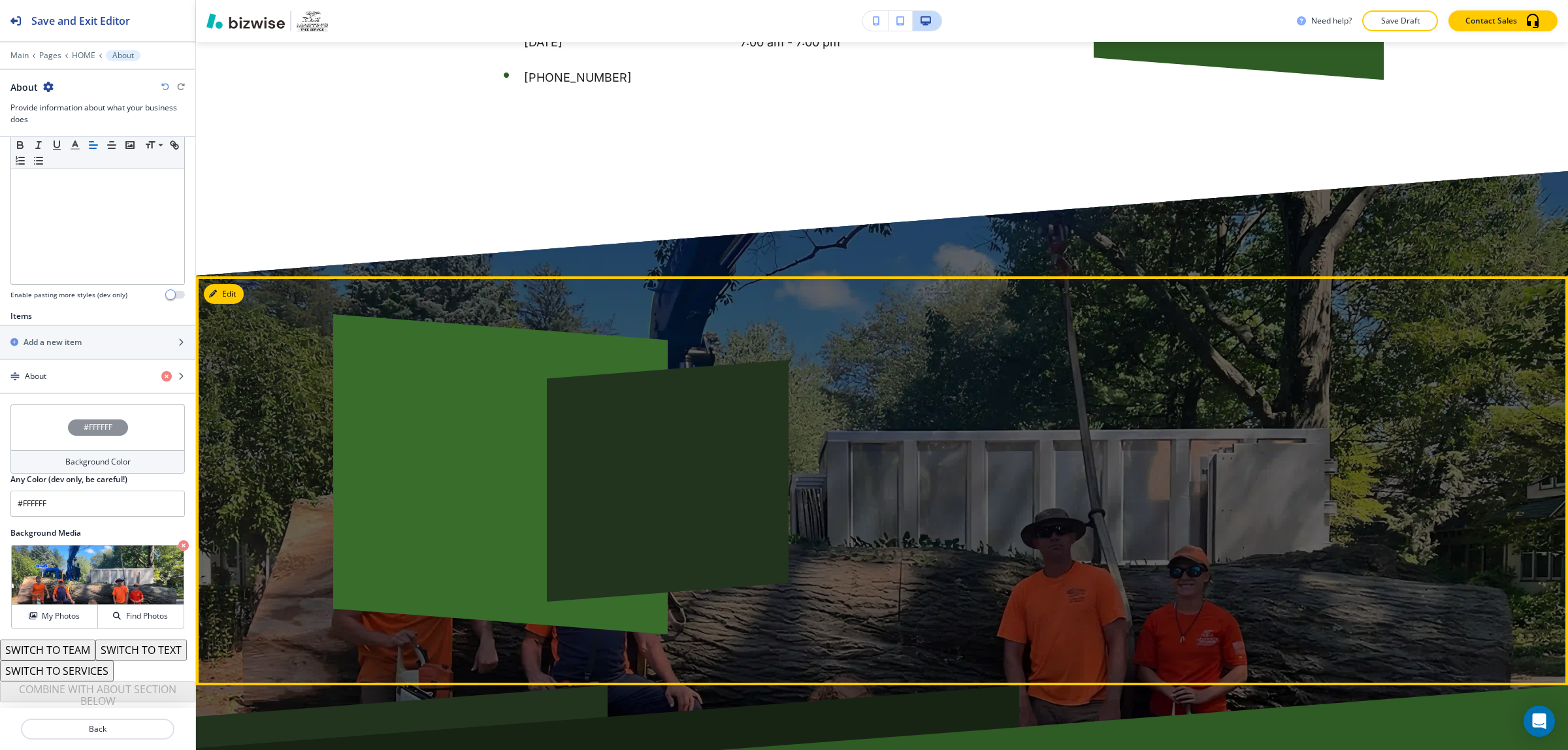
scroll to position [5818, 0]
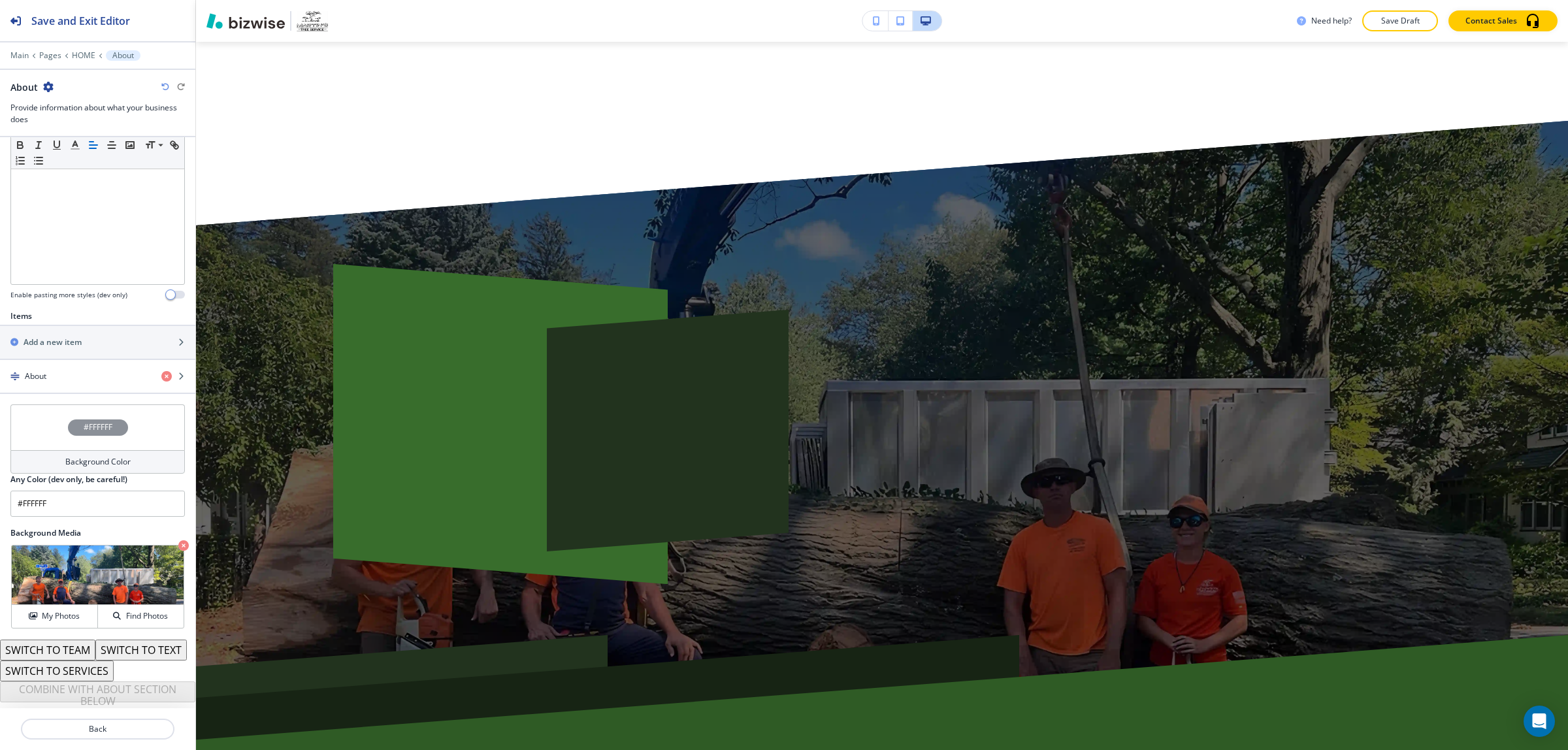
click at [105, 671] on button "SWITCH TO SERVICES" at bounding box center [56, 671] width 114 height 21
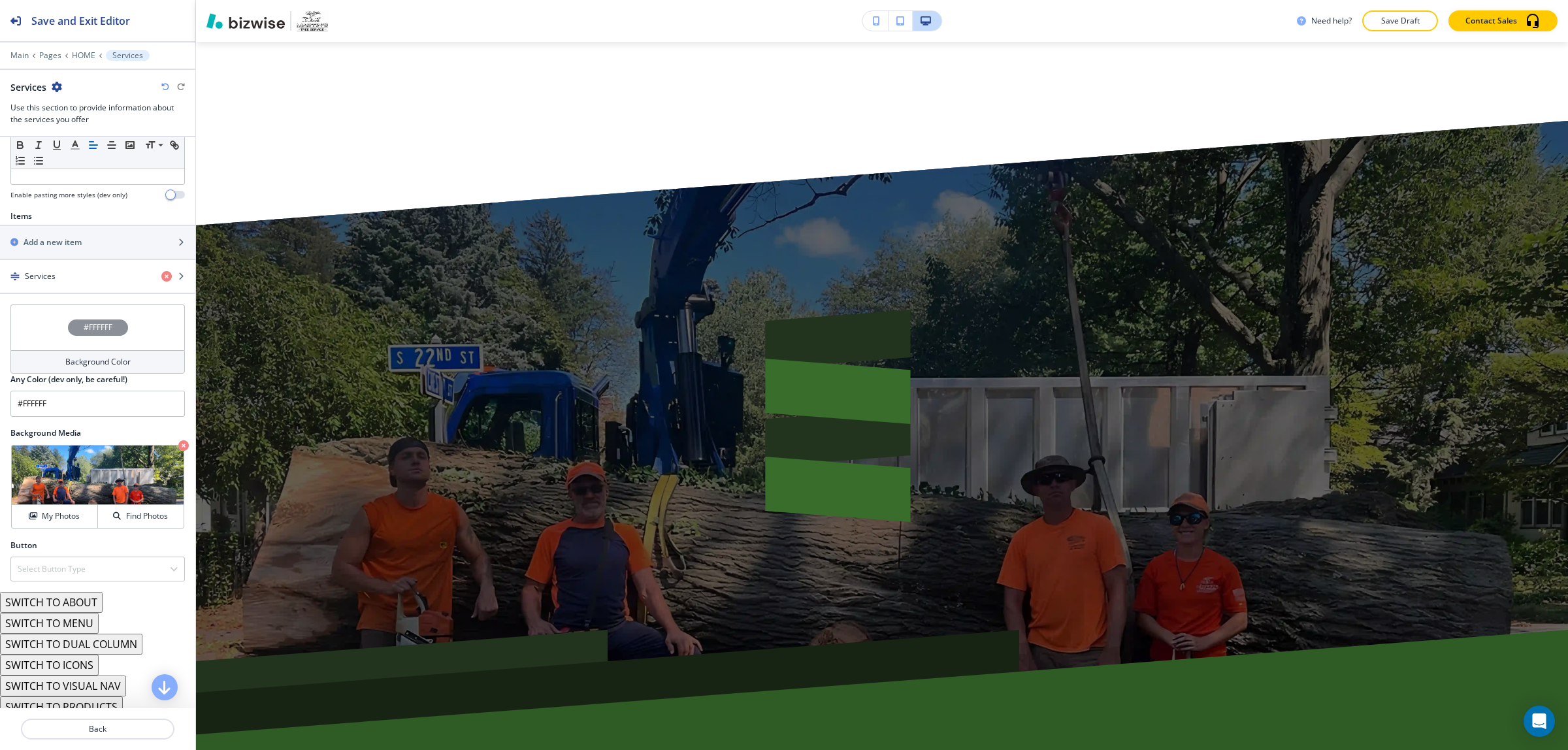
scroll to position [426, 0]
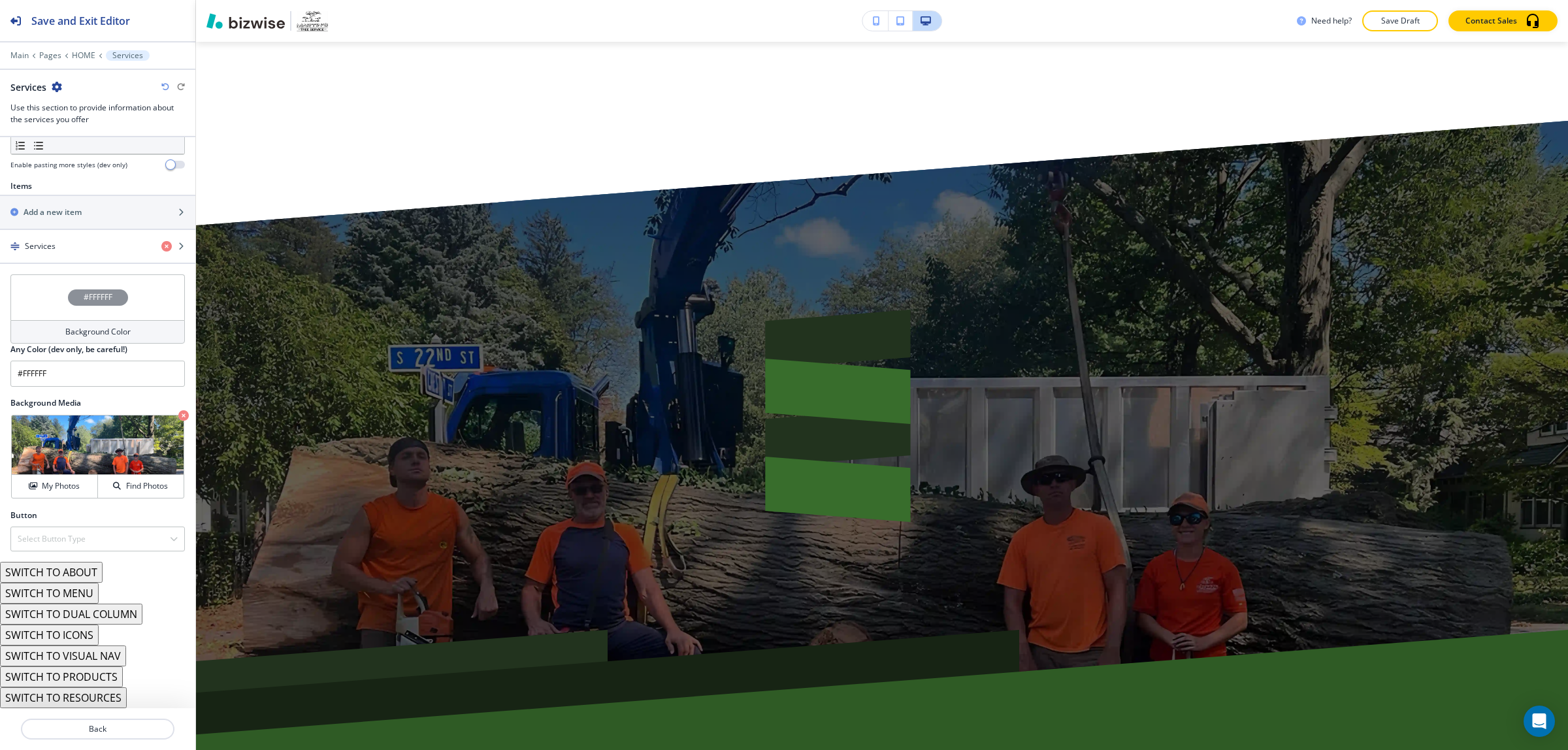
click at [93, 693] on button "SWITCH TO RESOURCES" at bounding box center [63, 697] width 126 height 21
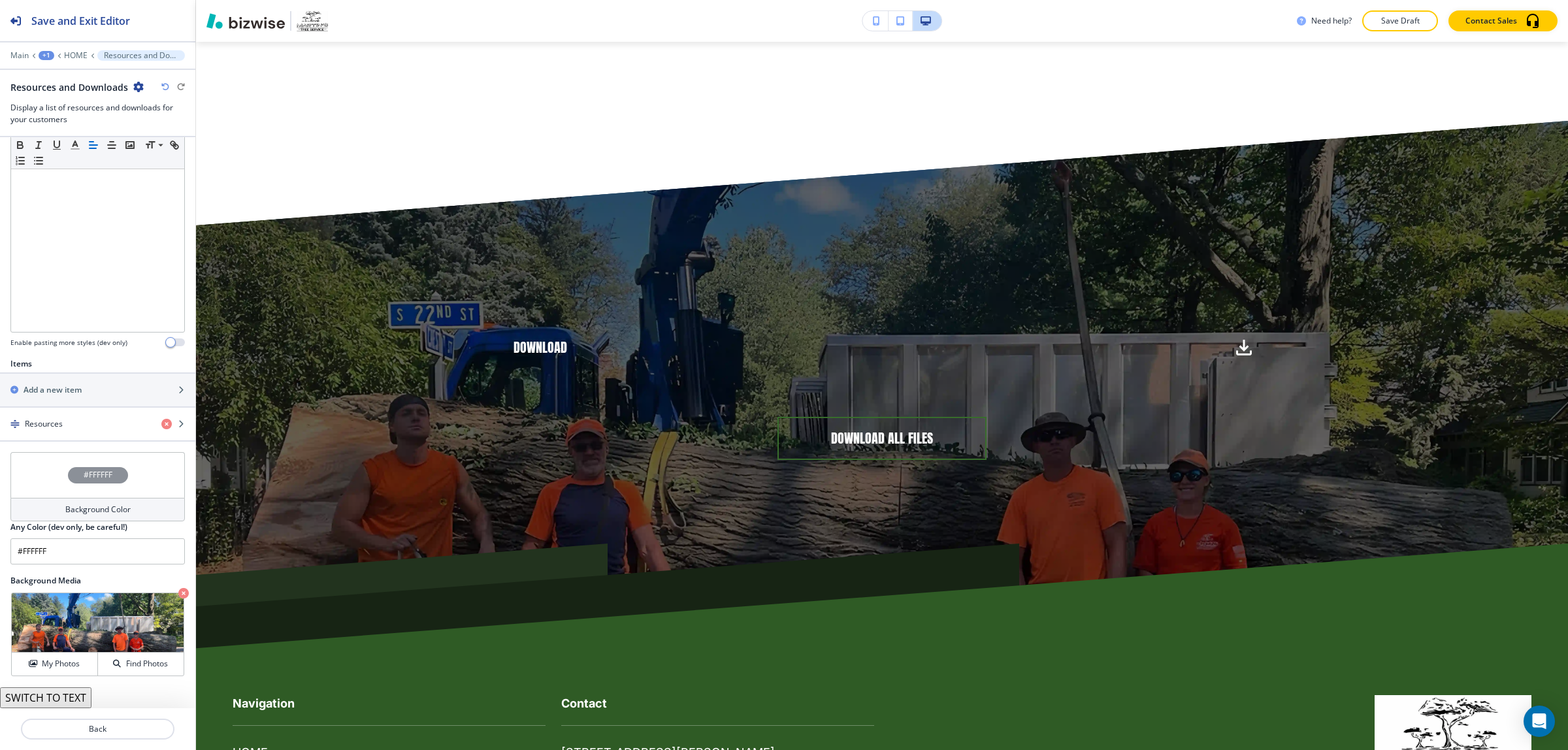
scroll to position [249, 0]
click at [65, 696] on button "SWITCH TO TEXT" at bounding box center [45, 697] width 92 height 21
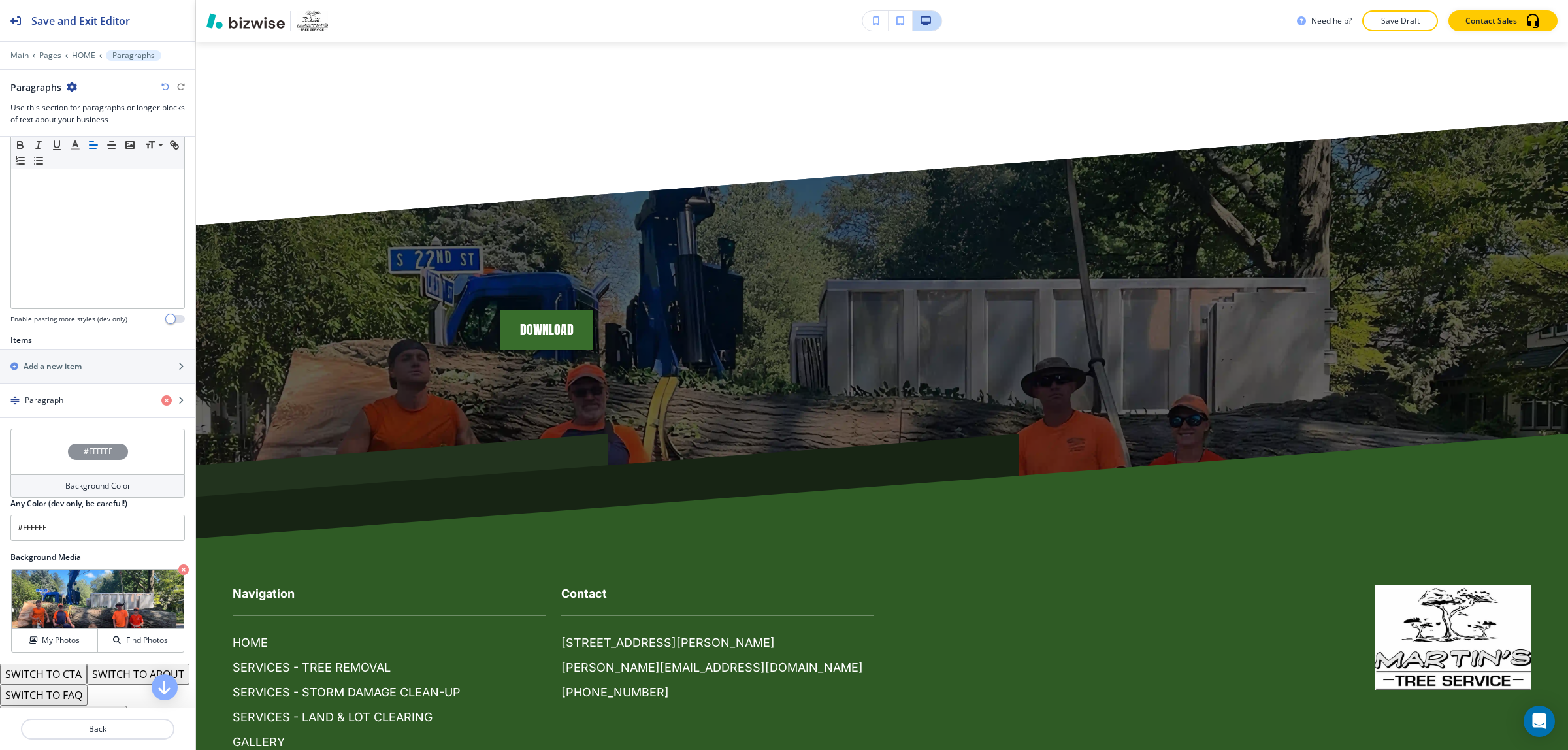
scroll to position [311, 0]
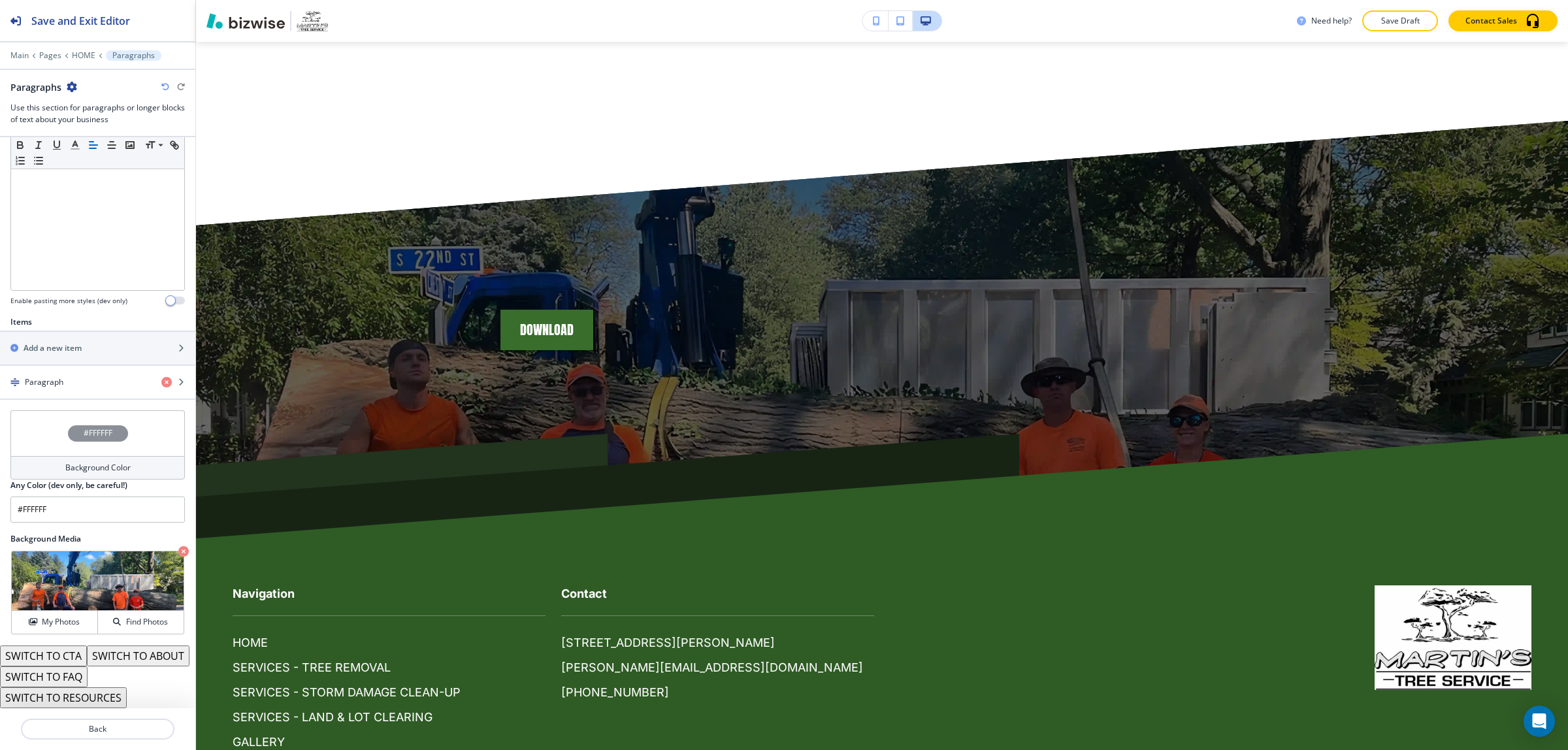
click at [93, 700] on button "SWITCH TO RESOURCES" at bounding box center [63, 697] width 126 height 21
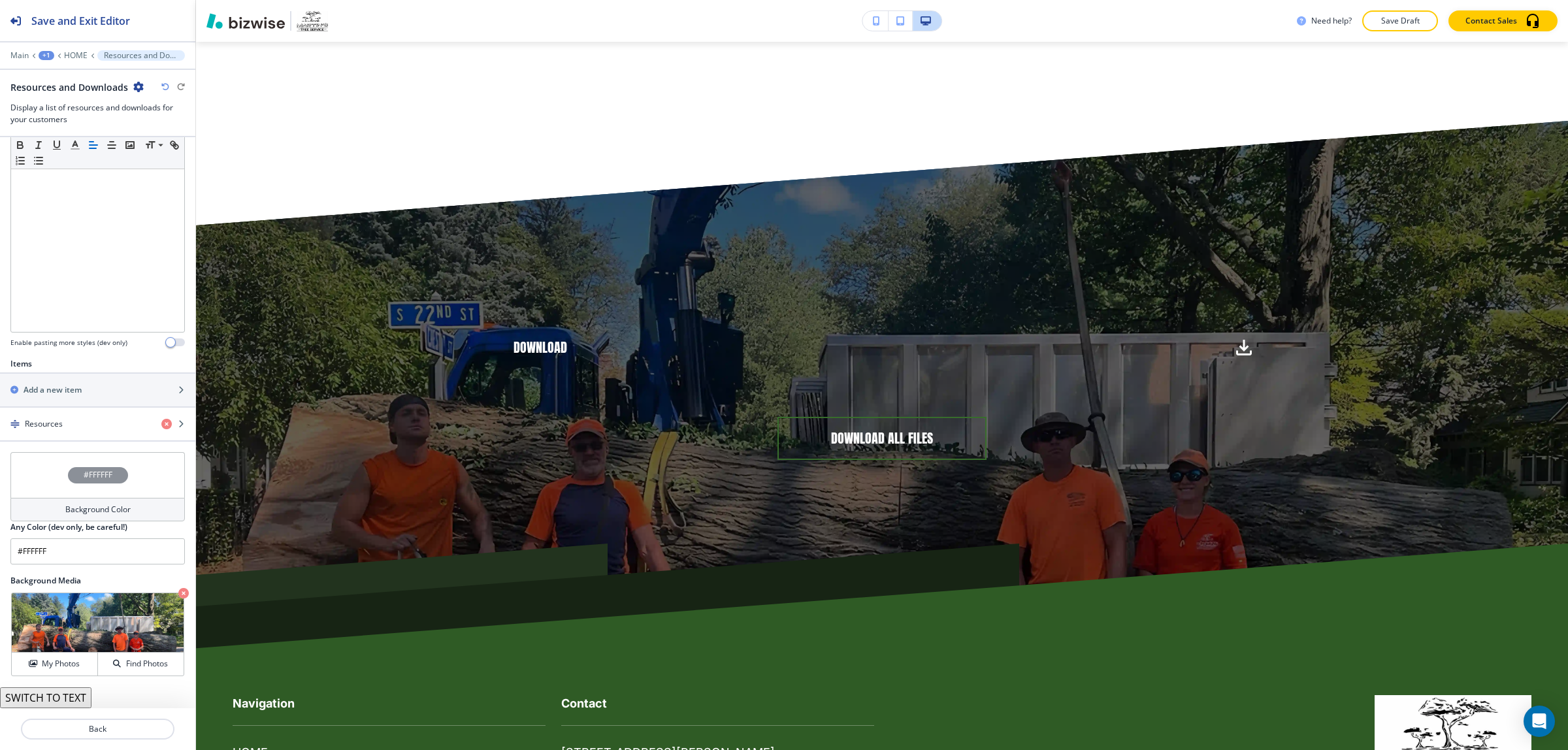
scroll to position [249, 0]
click at [75, 699] on button "SWITCH TO TEXT" at bounding box center [45, 697] width 92 height 21
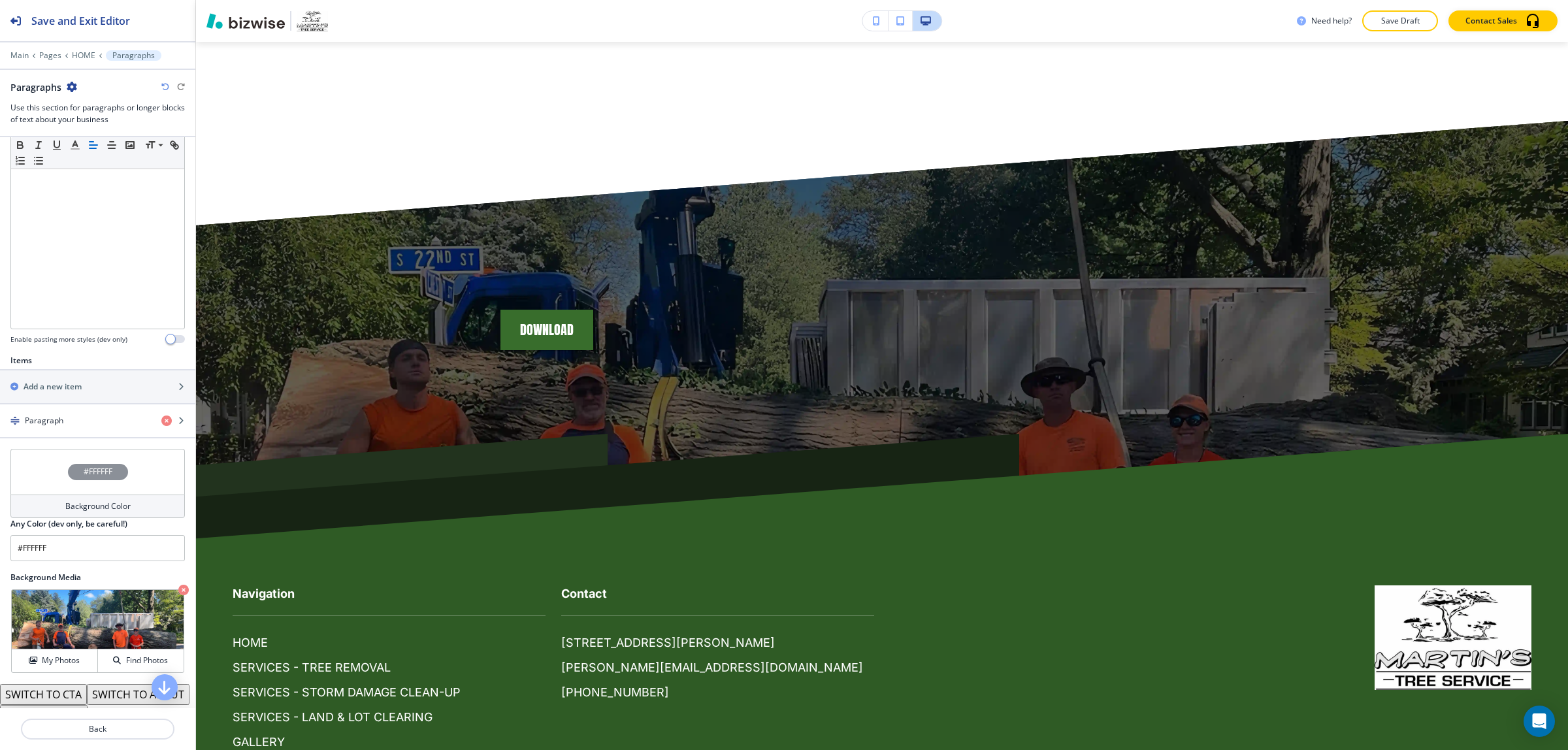
click at [74, 698] on button "SWITCH TO CTA" at bounding box center [44, 695] width 87 height 21
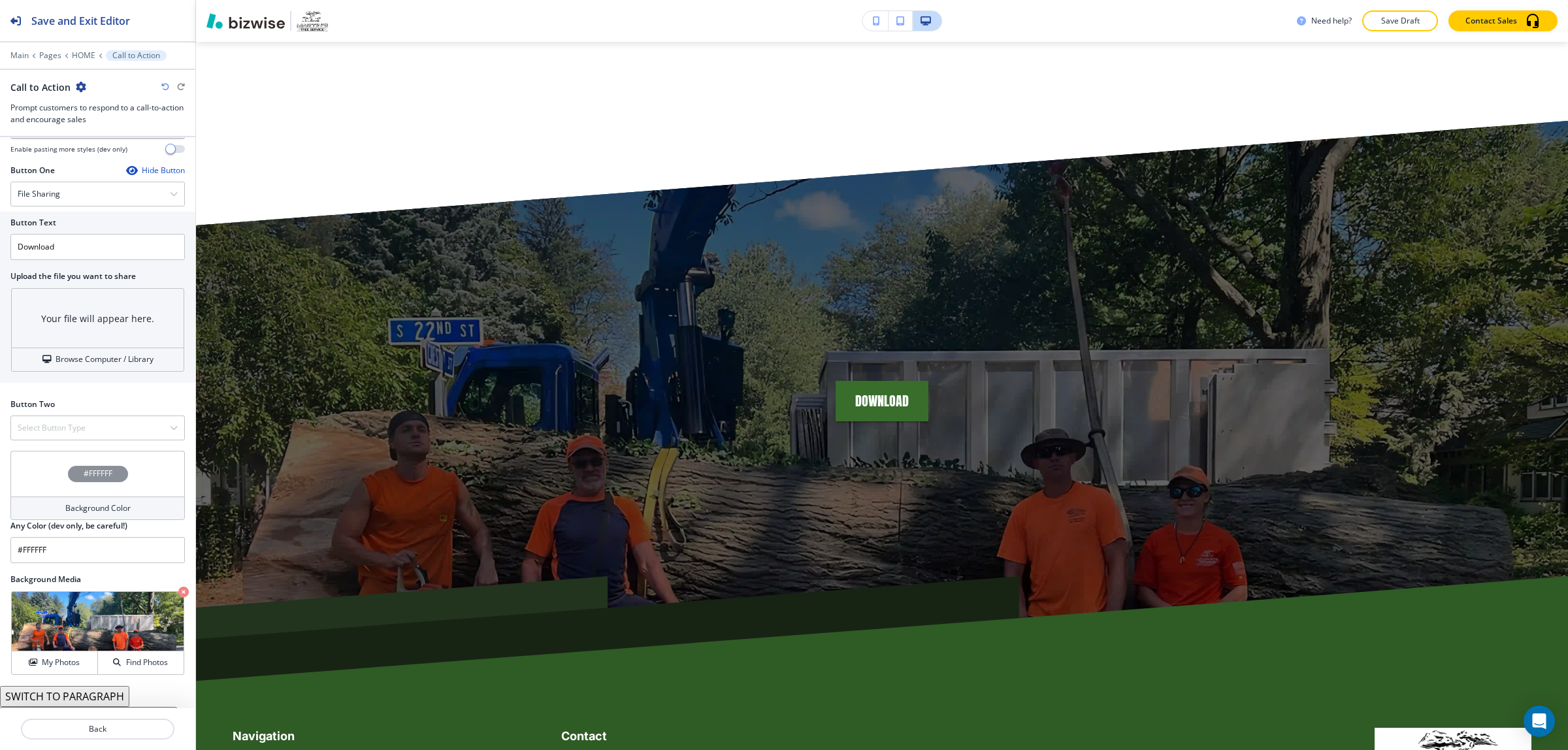
scroll to position [462, 0]
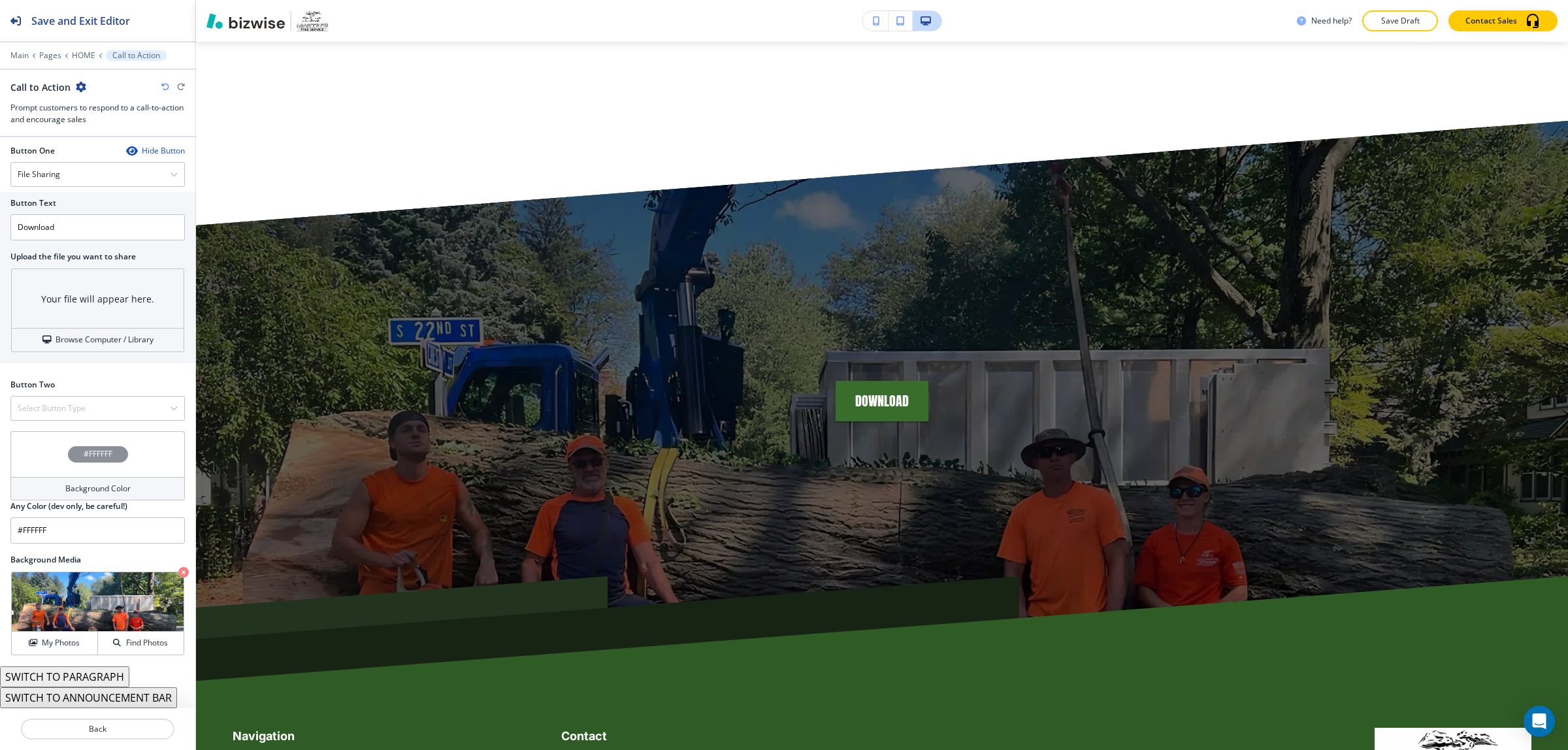
click at [90, 693] on button "SWITCH TO ANNOUNCEMENT BAR" at bounding box center [88, 697] width 177 height 21
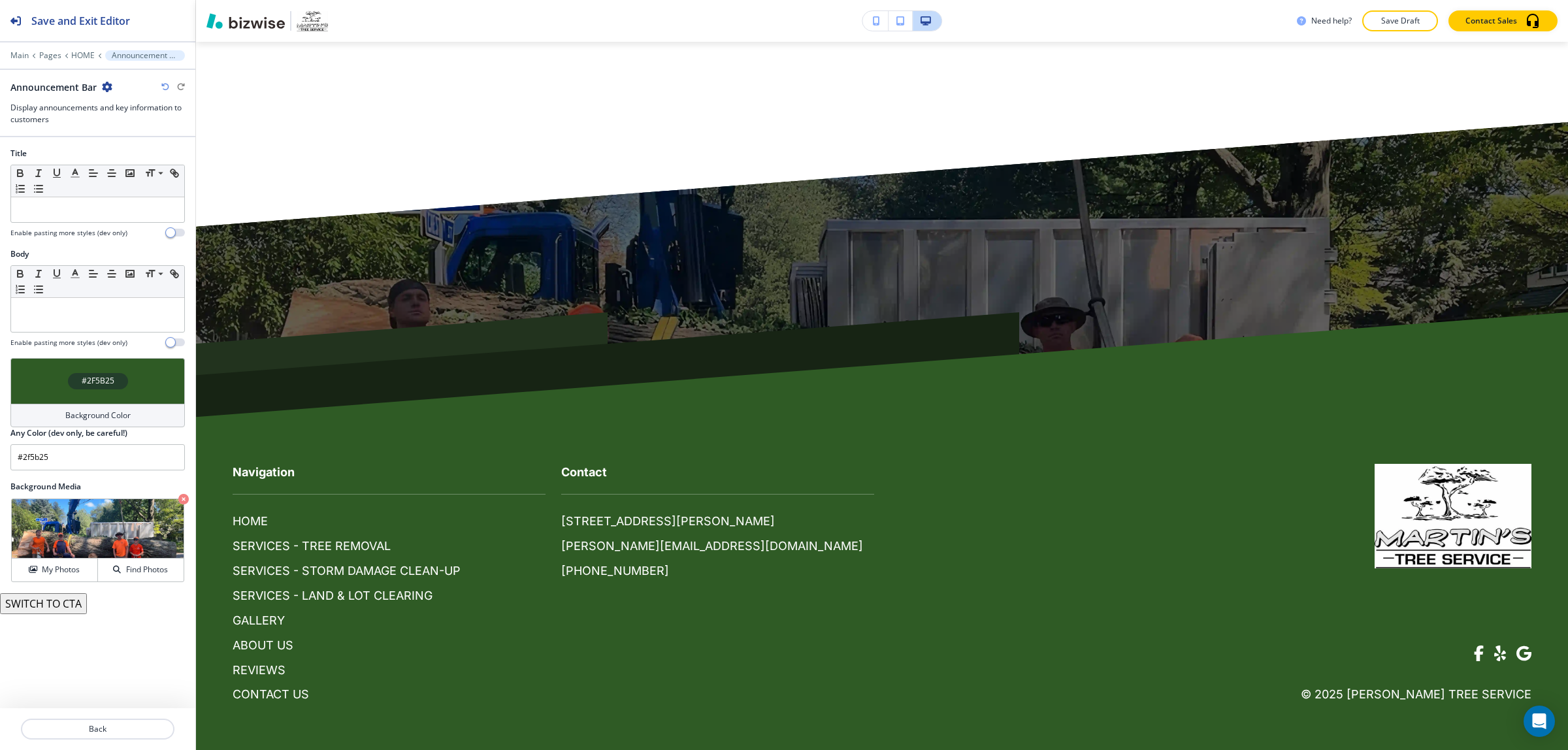
scroll to position [5720, 0]
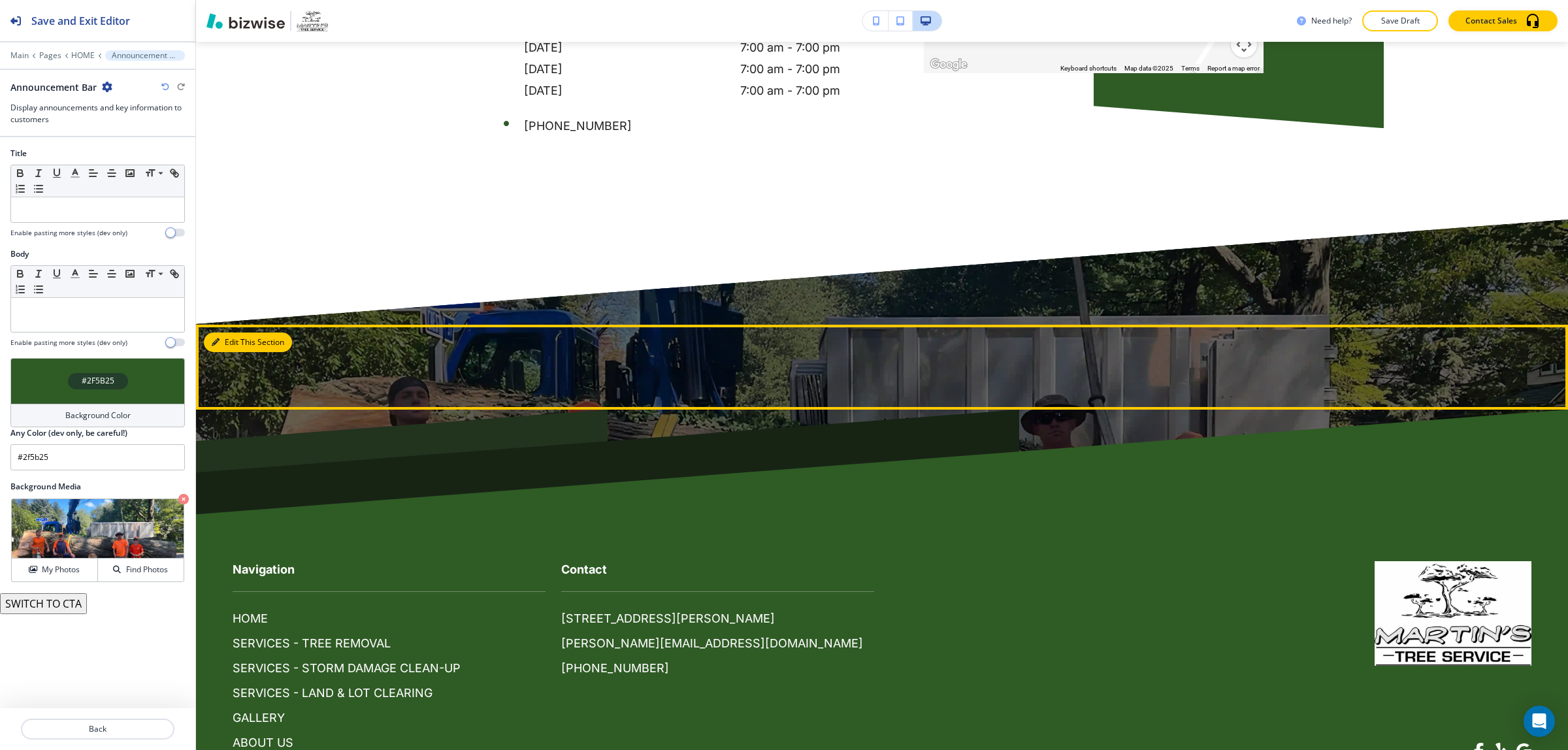
click at [237, 333] on button "Edit This Section" at bounding box center [247, 343] width 88 height 20
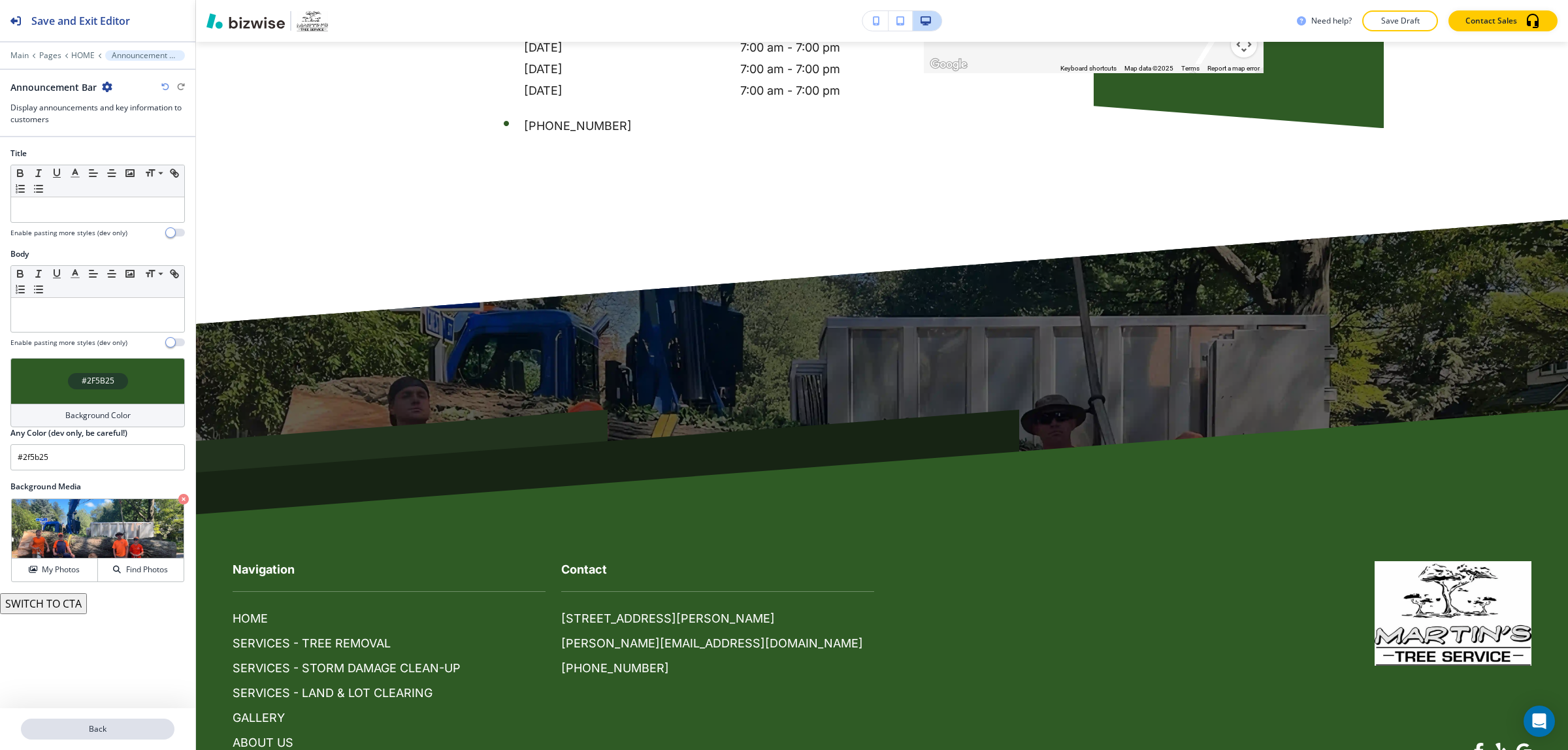
click at [125, 736] on button "Back" at bounding box center [97, 729] width 154 height 21
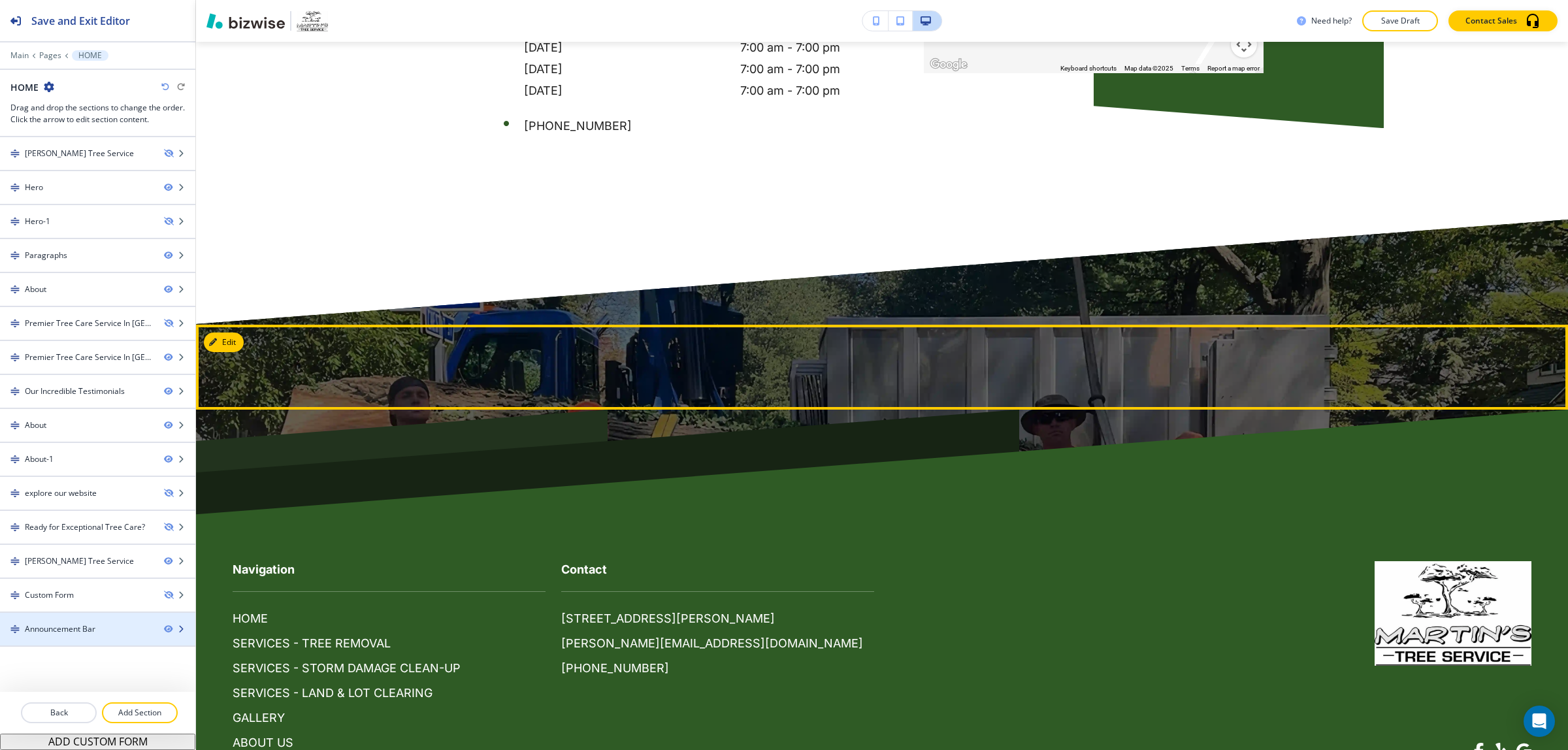
click at [177, 634] on icon "button" at bounding box center [181, 629] width 8 height 8
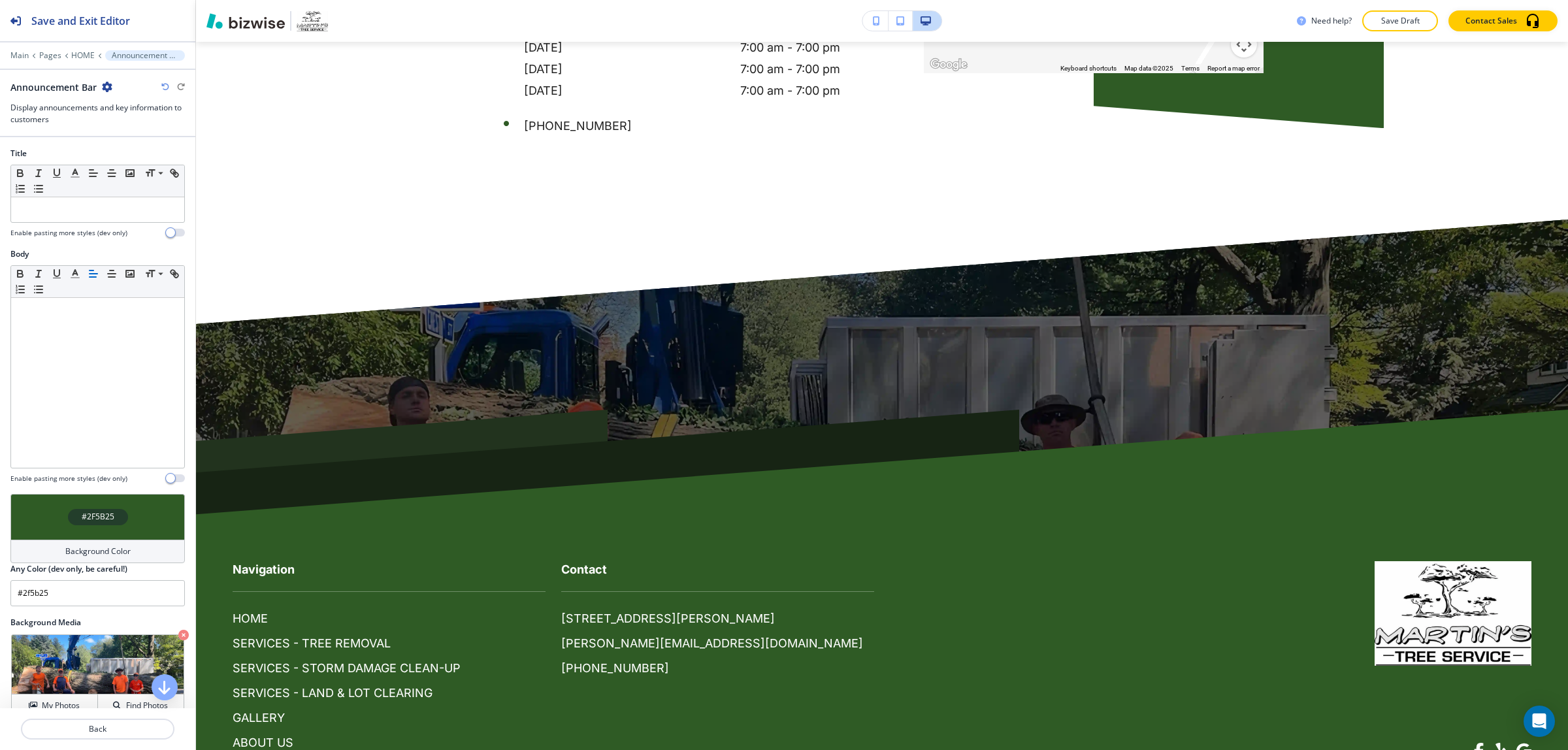
click at [108, 85] on div "Announcement Bar" at bounding box center [98, 86] width 175 height 14
click at [108, 85] on icon "button" at bounding box center [107, 87] width 11 height 11
click at [142, 155] on p "Delete Section" at bounding box center [143, 155] width 66 height 12
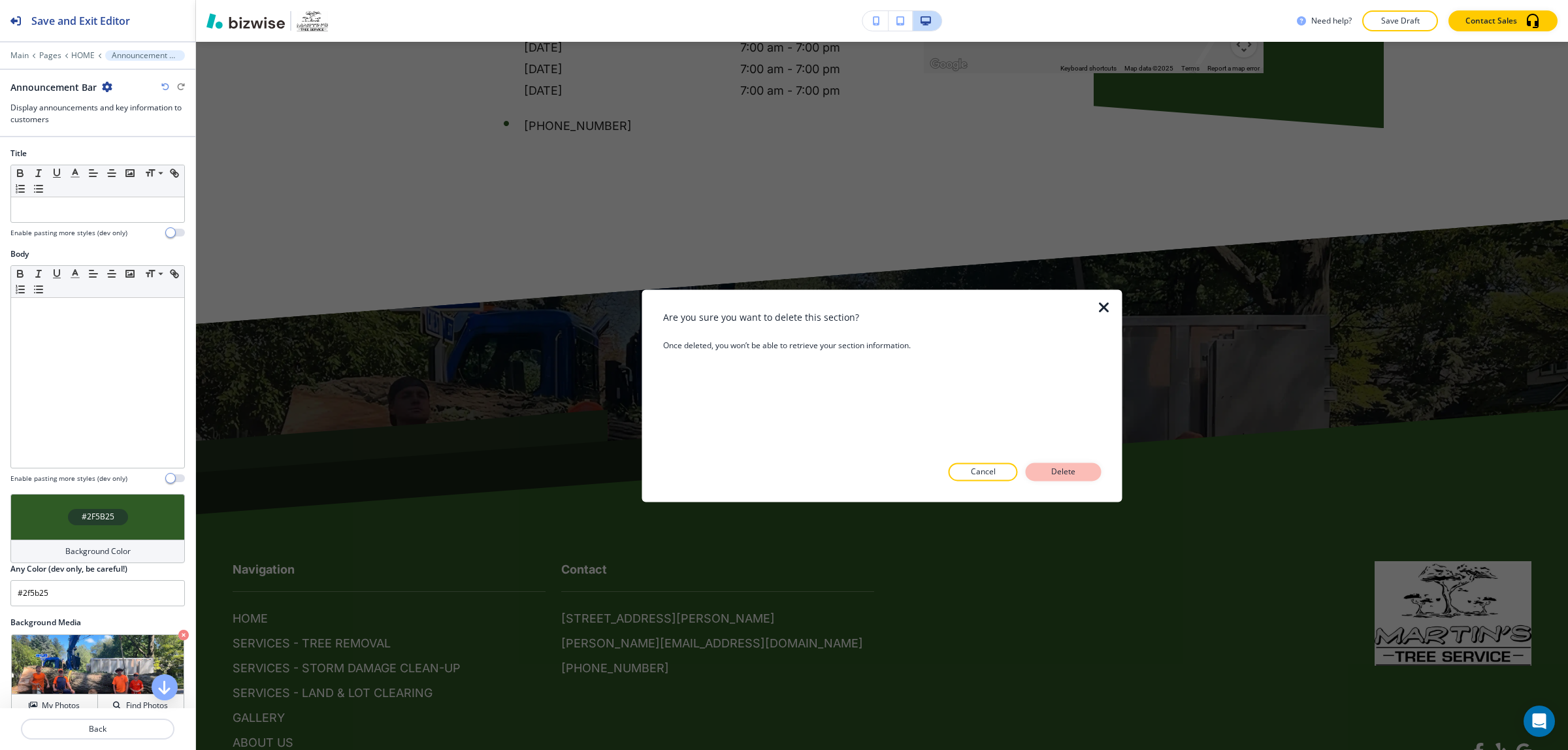
click at [1062, 469] on p "Delete" at bounding box center [1064, 472] width 32 height 12
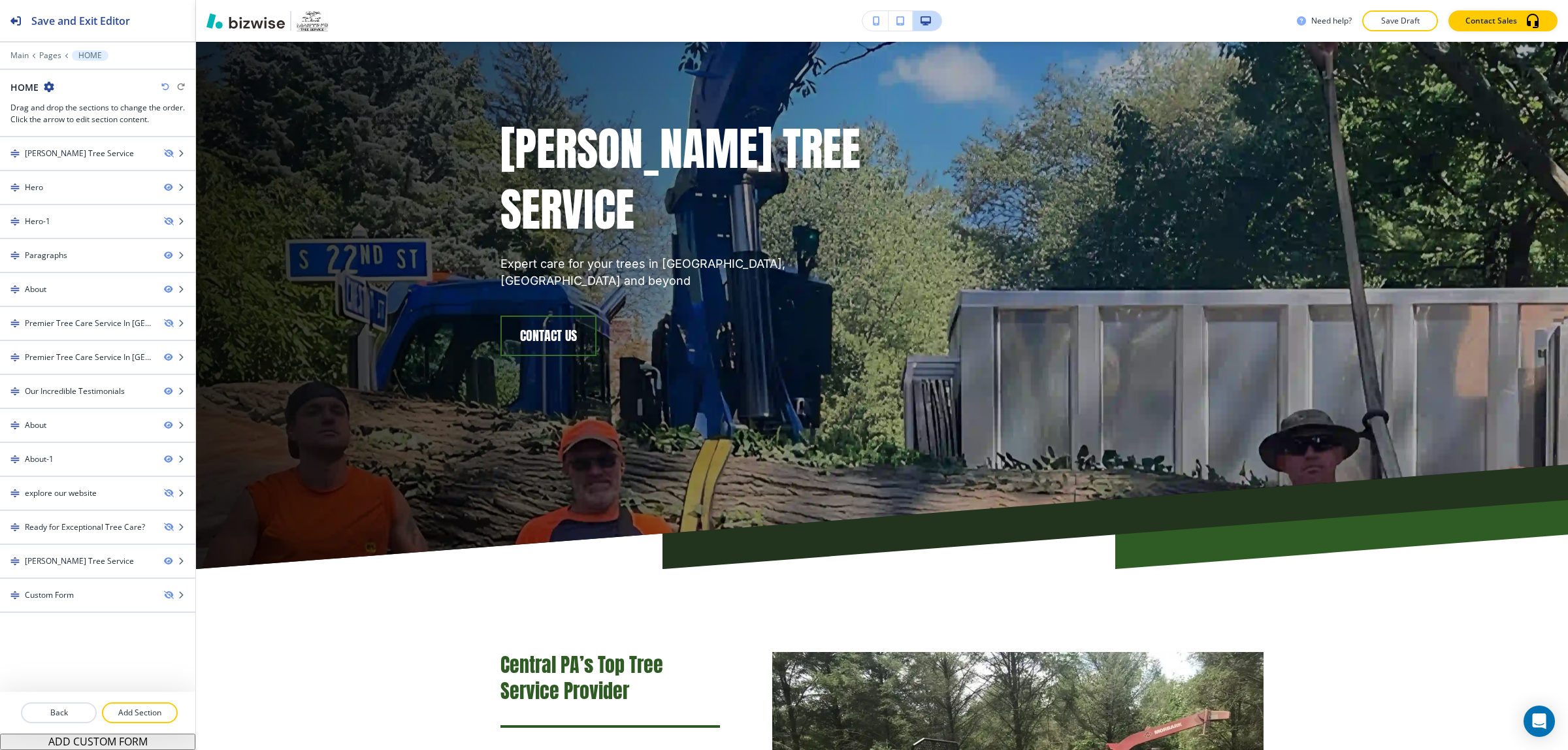
scroll to position [0, 0]
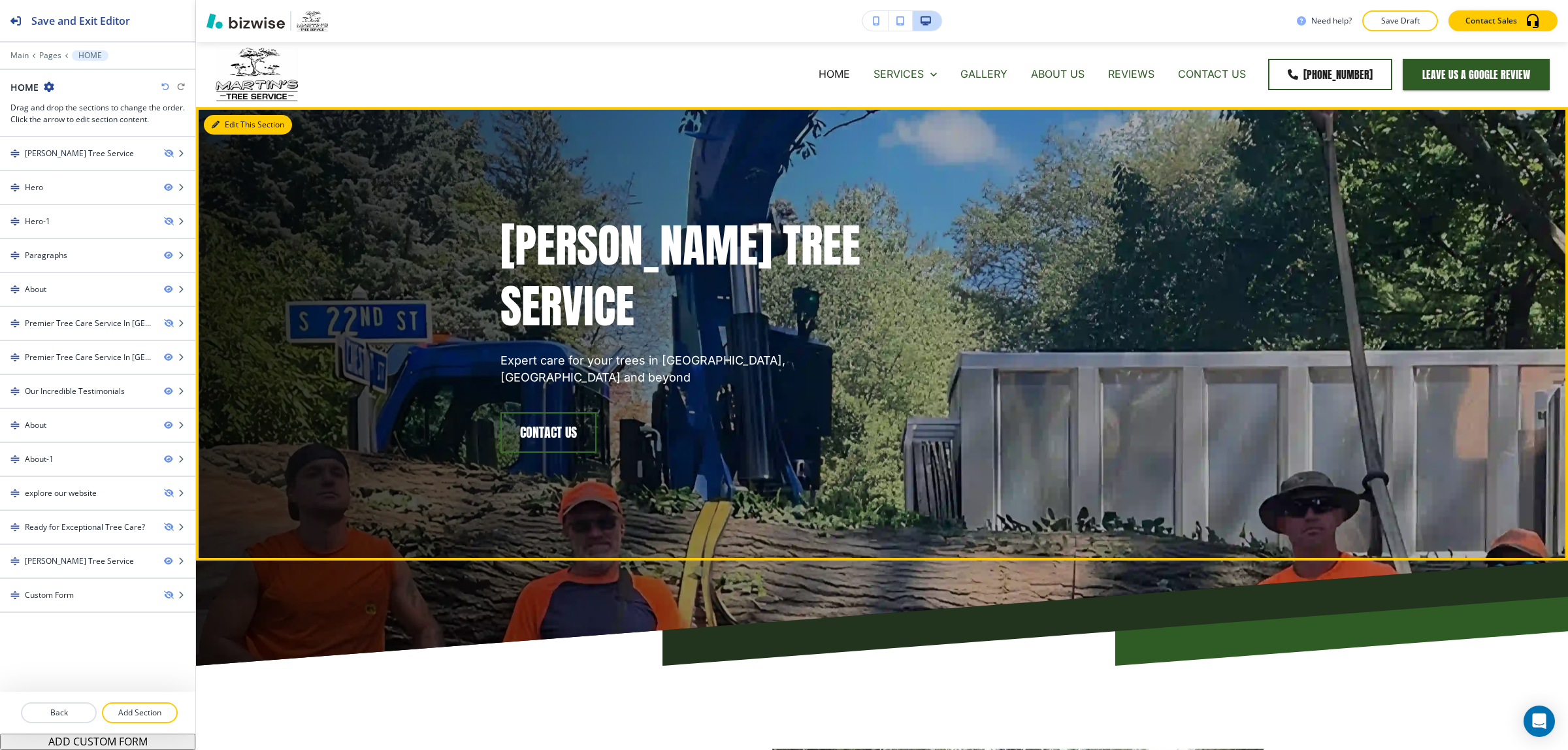
click at [236, 119] on button "Edit This Section" at bounding box center [247, 125] width 88 height 20
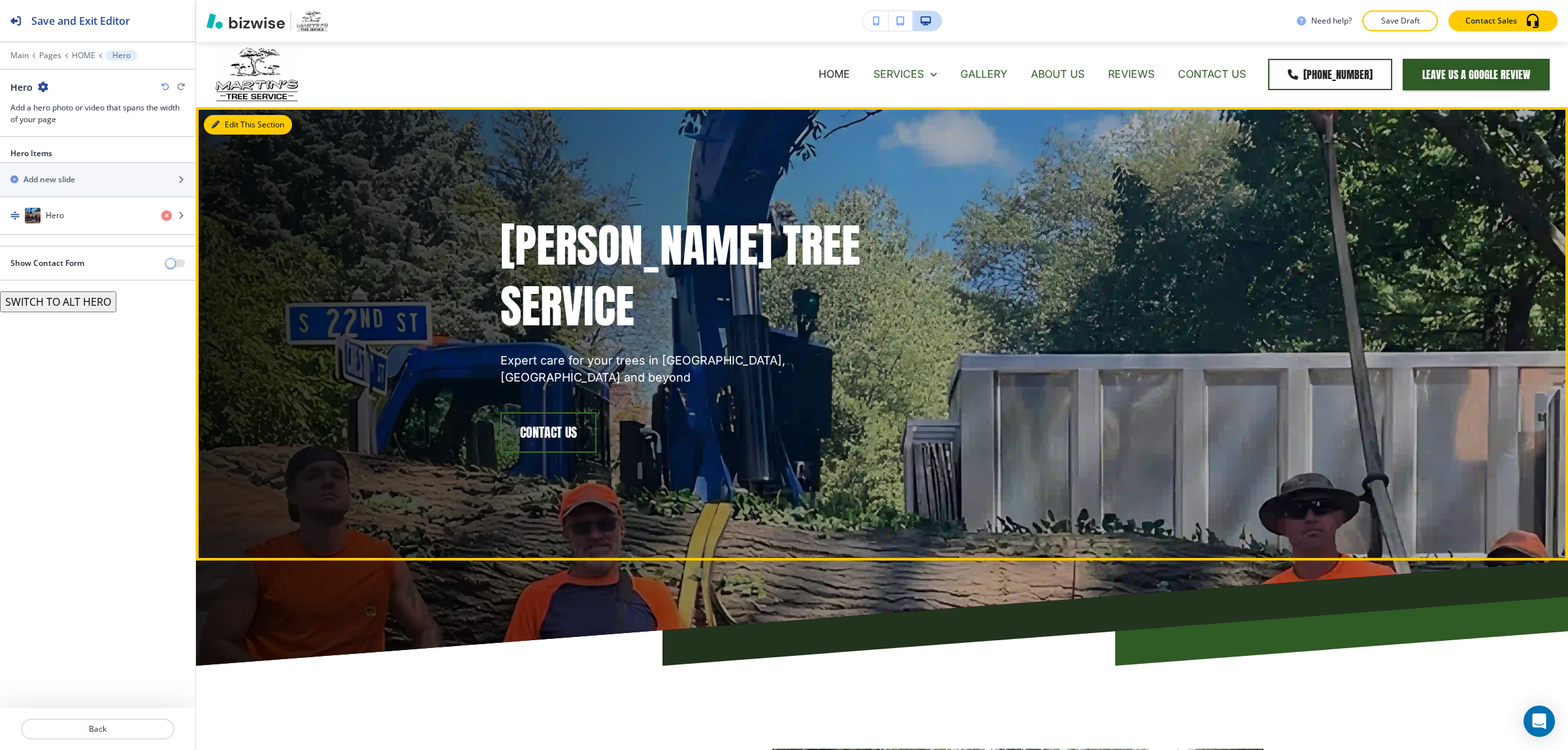
scroll to position [65, 0]
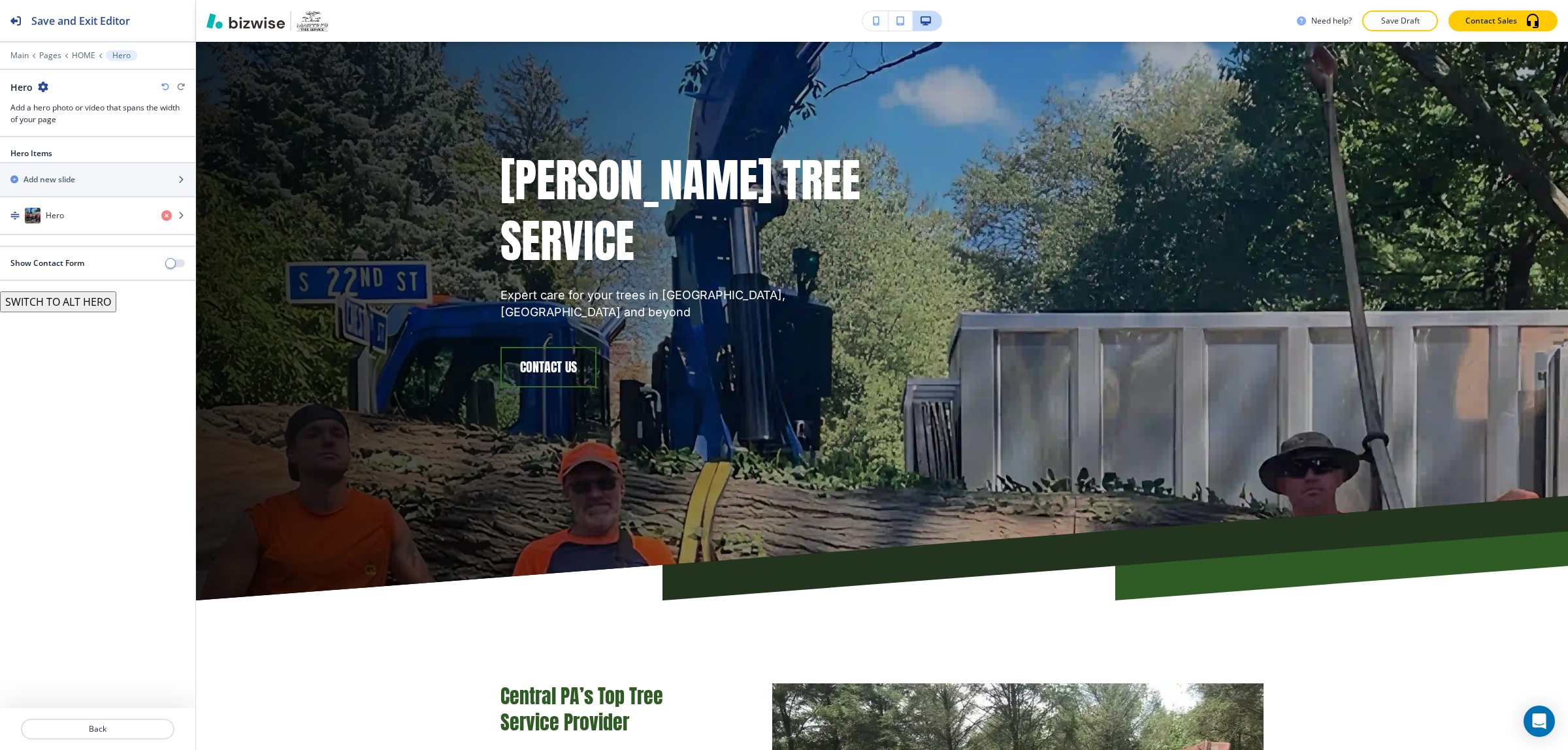
click at [175, 269] on div "Show Contact Form" at bounding box center [97, 263] width 195 height 12
click at [174, 265] on span "button" at bounding box center [171, 264] width 11 height 11
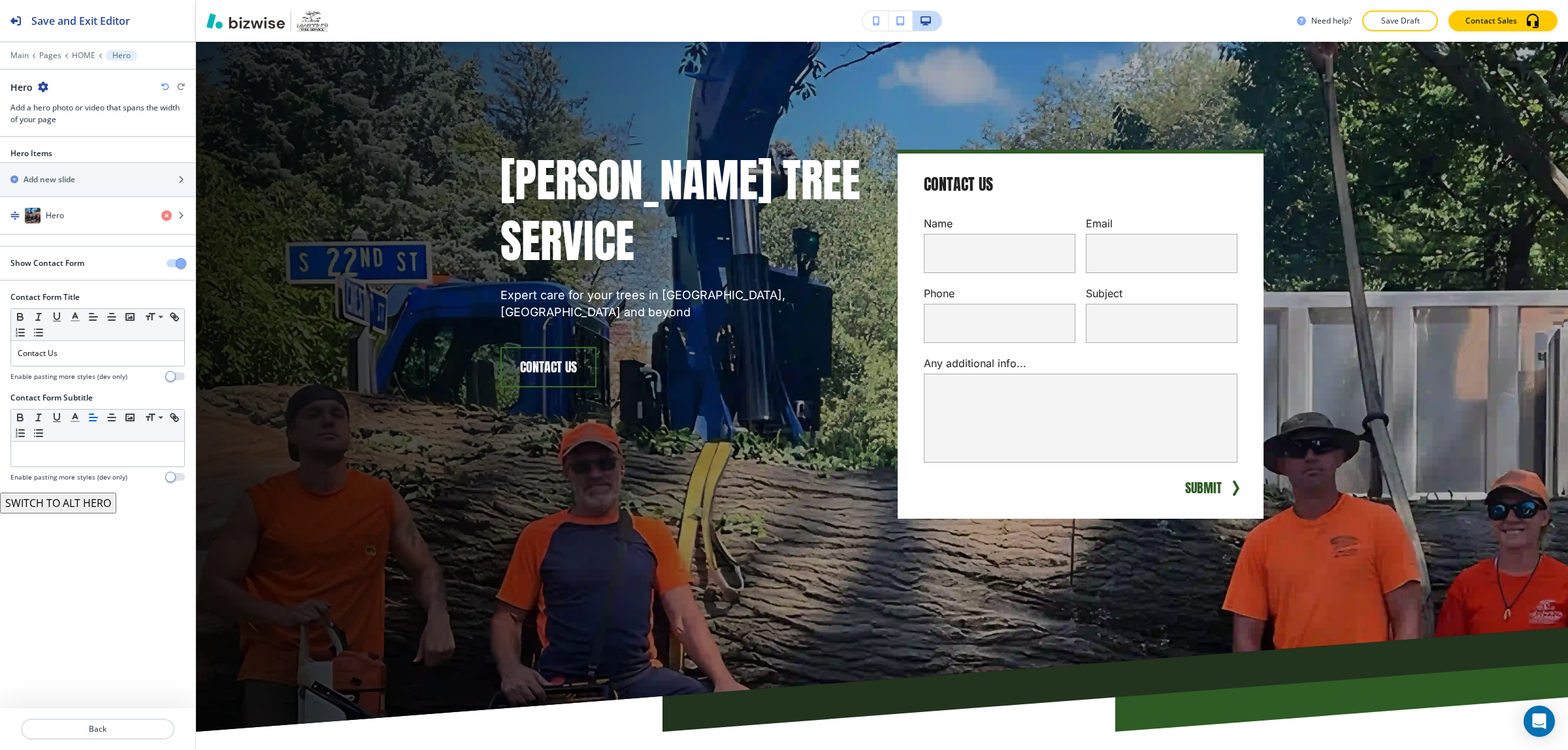
click at [174, 293] on div "Contact Form Title" at bounding box center [98, 297] width 175 height 12
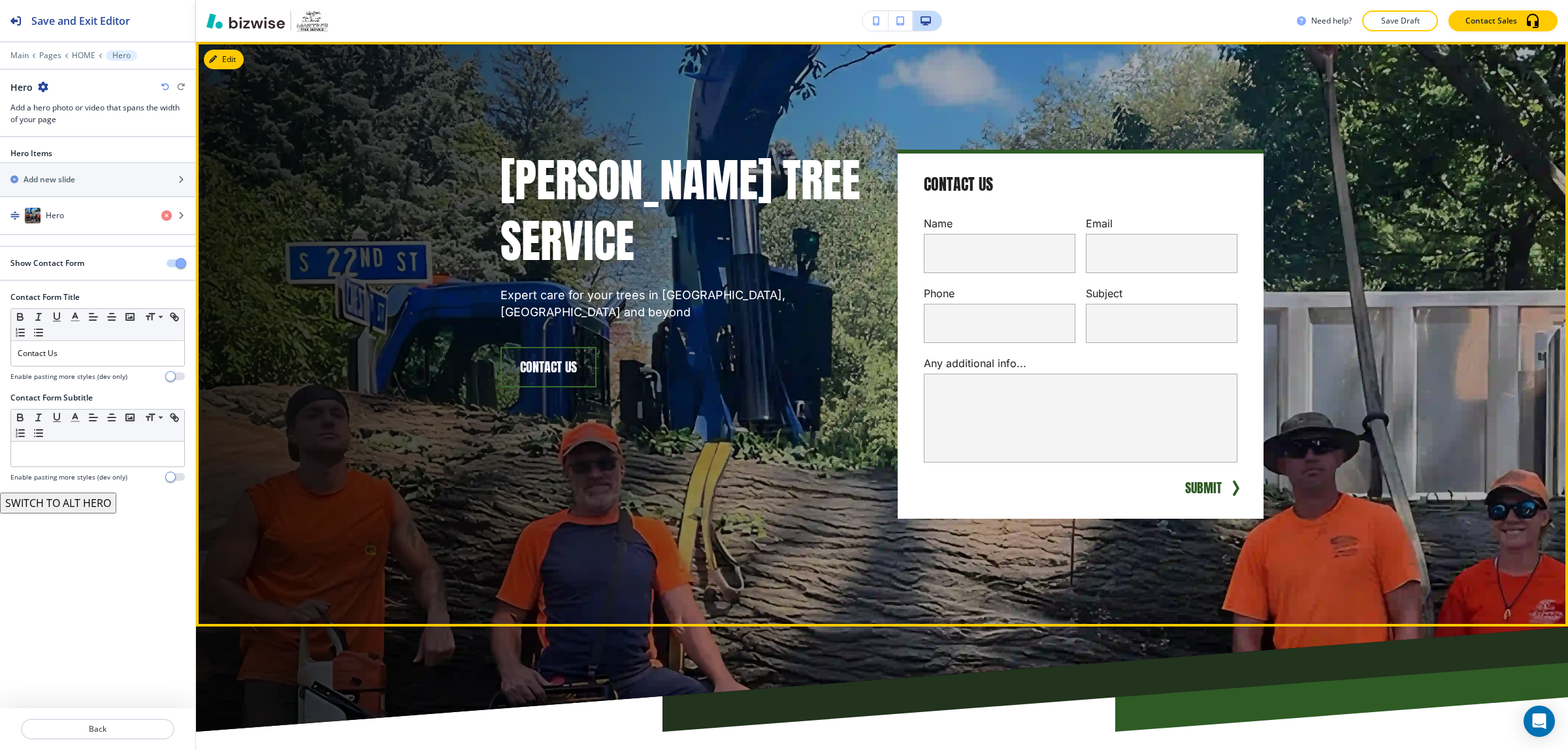
click at [880, 554] on div "[PERSON_NAME] Tree Service Expert care for your trees in [GEOGRAPHIC_DATA], [GE…" at bounding box center [866, 319] width 794 height 505
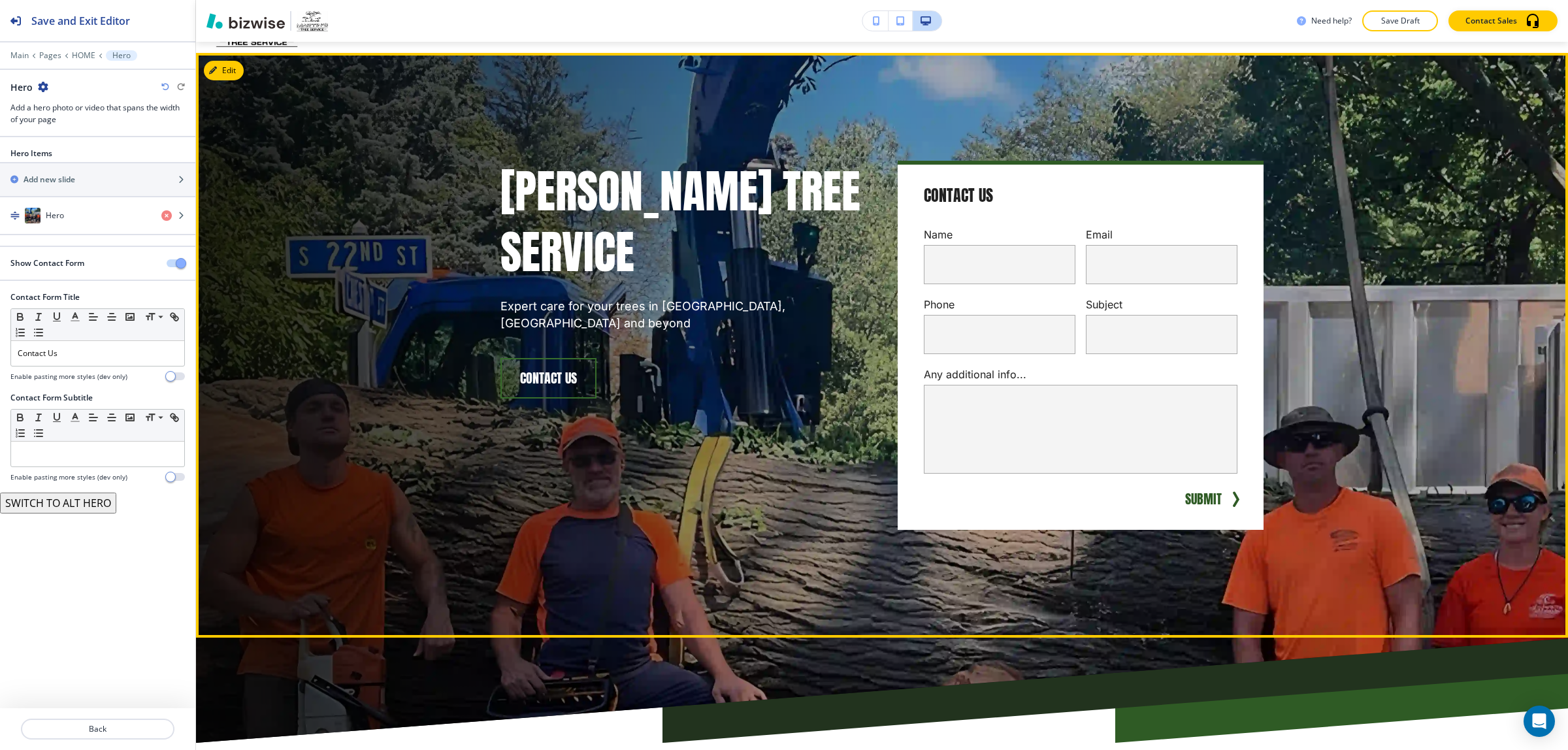
scroll to position [0, 0]
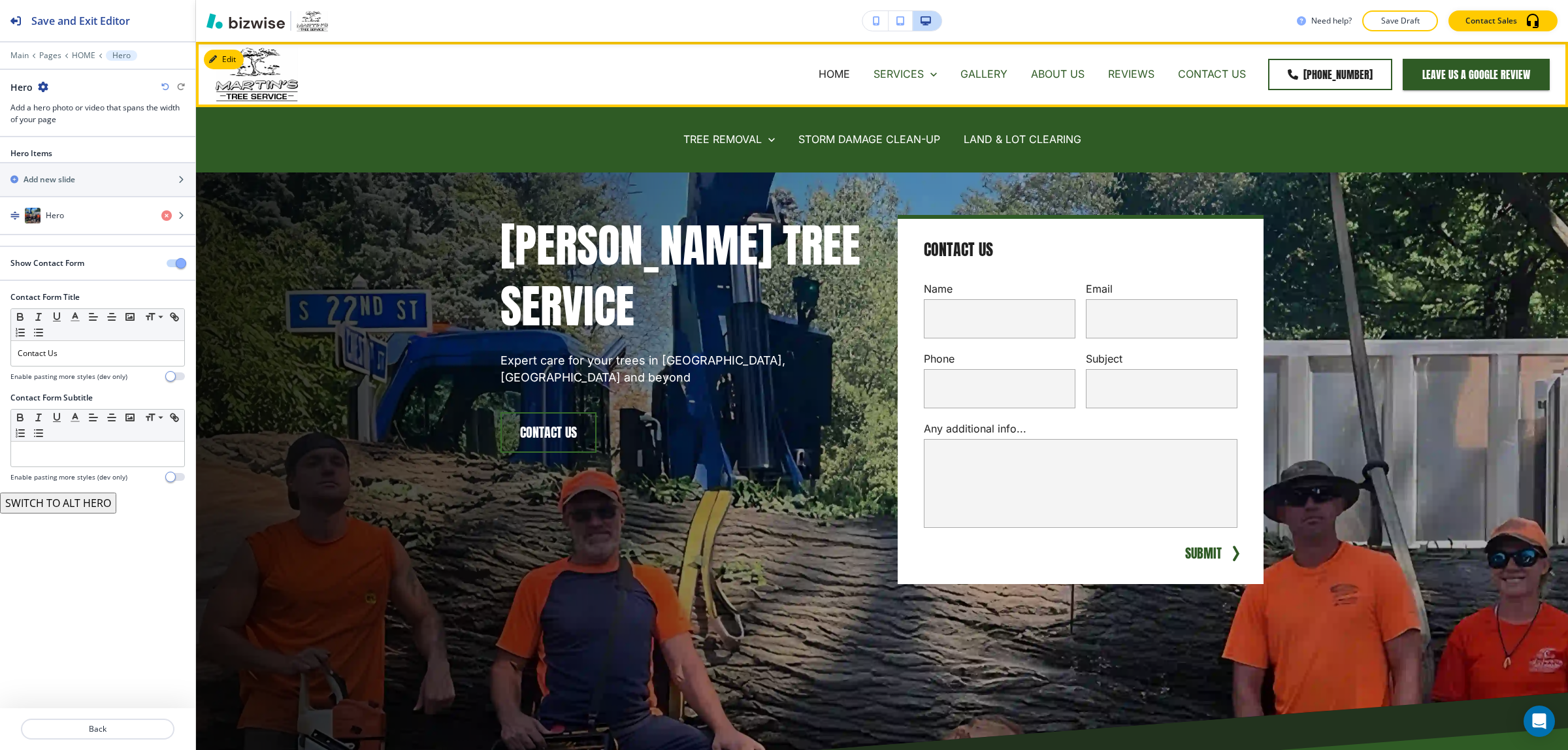
click at [899, 66] on p "SERVICES" at bounding box center [898, 74] width 50 height 15
click at [822, 138] on p "STORM DAMAGE CLEAN-UP" at bounding box center [870, 139] width 142 height 15
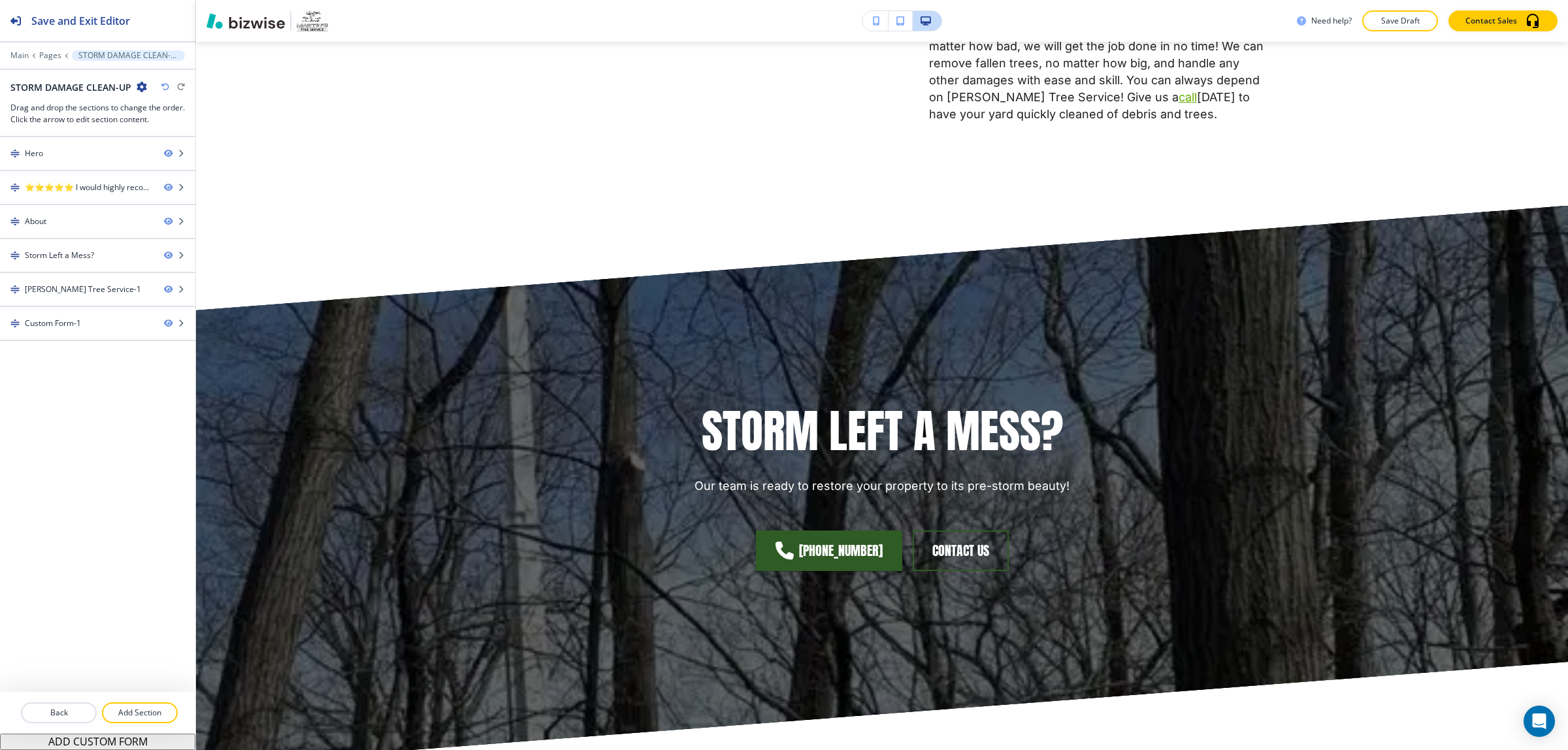
scroll to position [1225, 0]
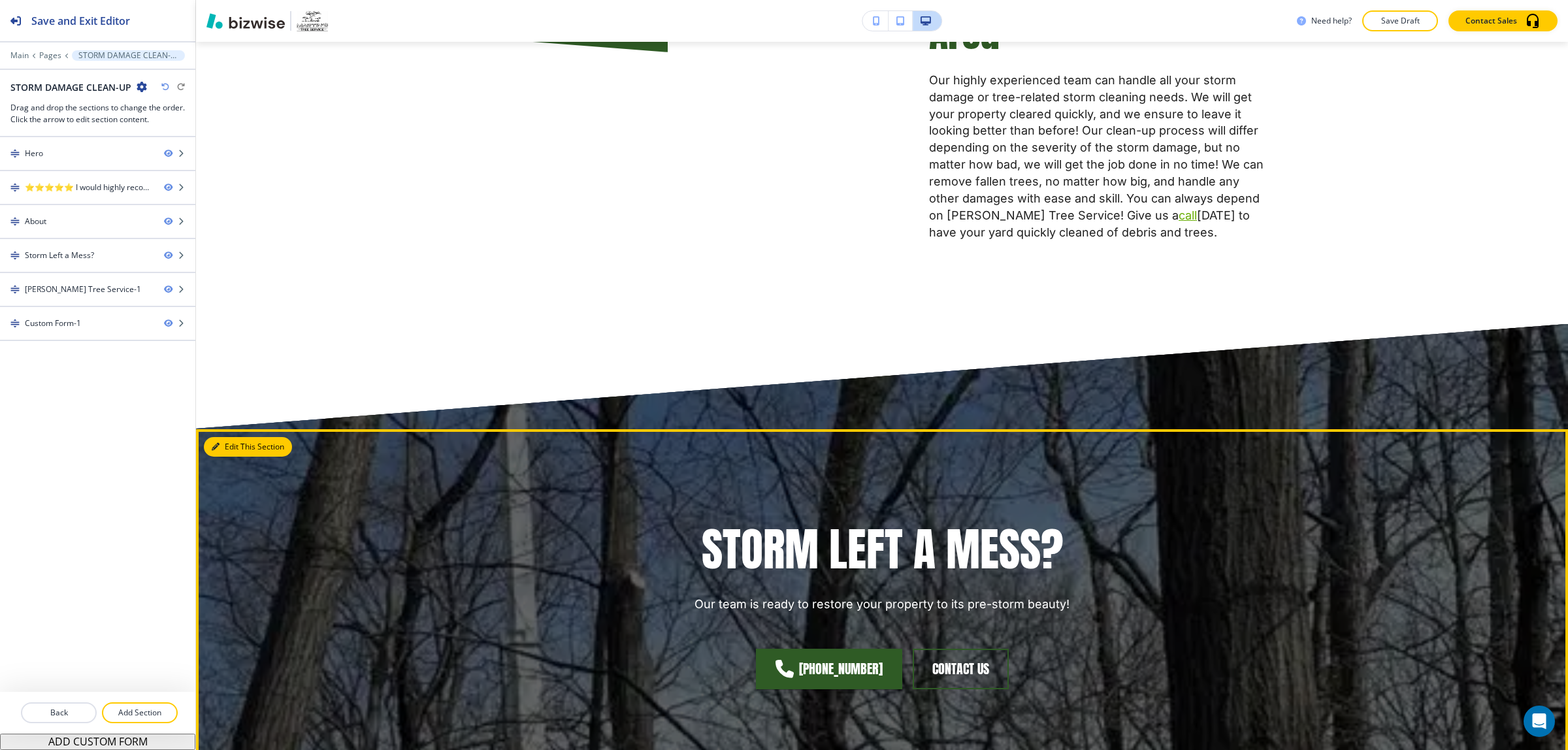
click at [232, 437] on button "Edit This Section" at bounding box center [247, 447] width 88 height 20
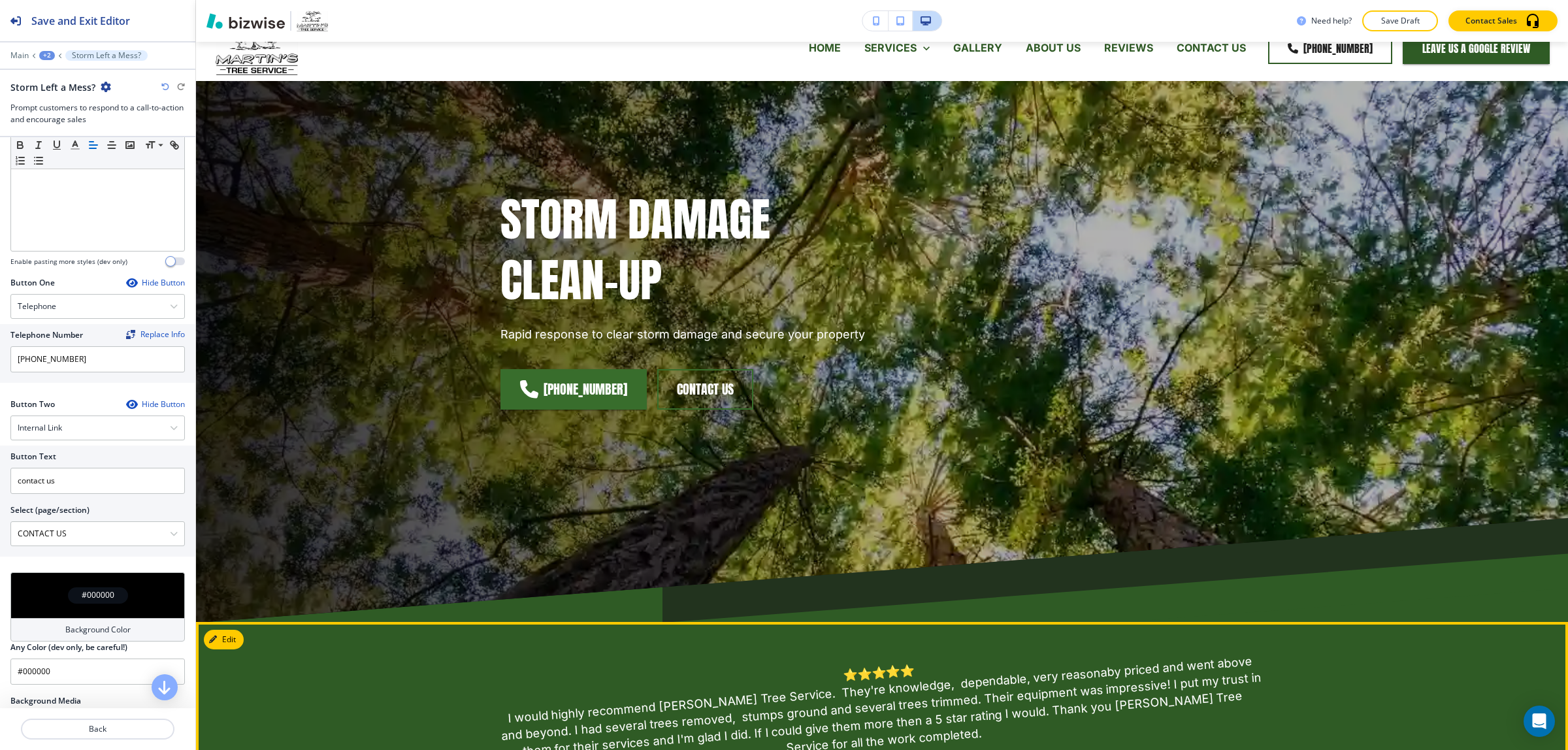
scroll to position [0, 0]
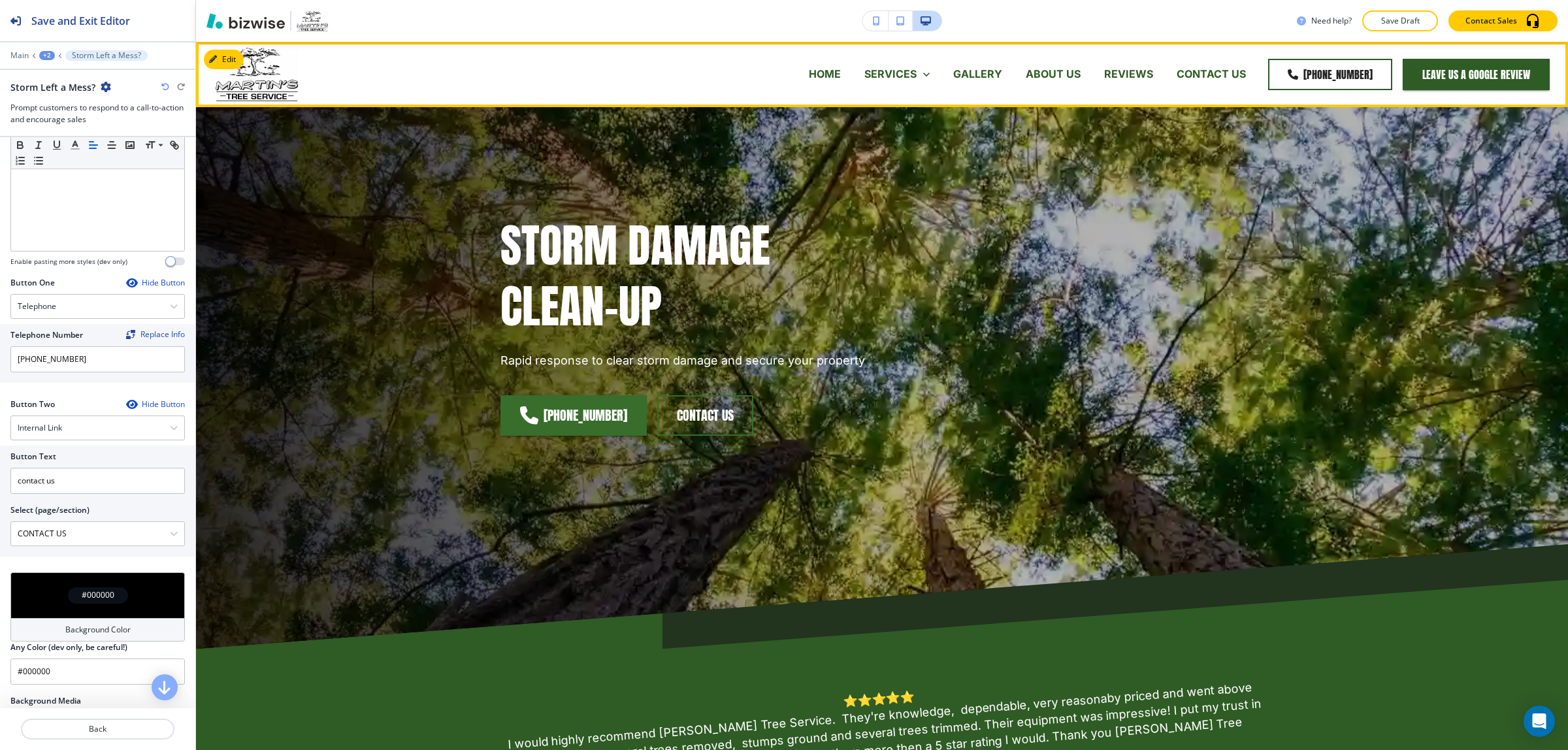
click at [989, 67] on p "GALLERY" at bounding box center [978, 74] width 49 height 15
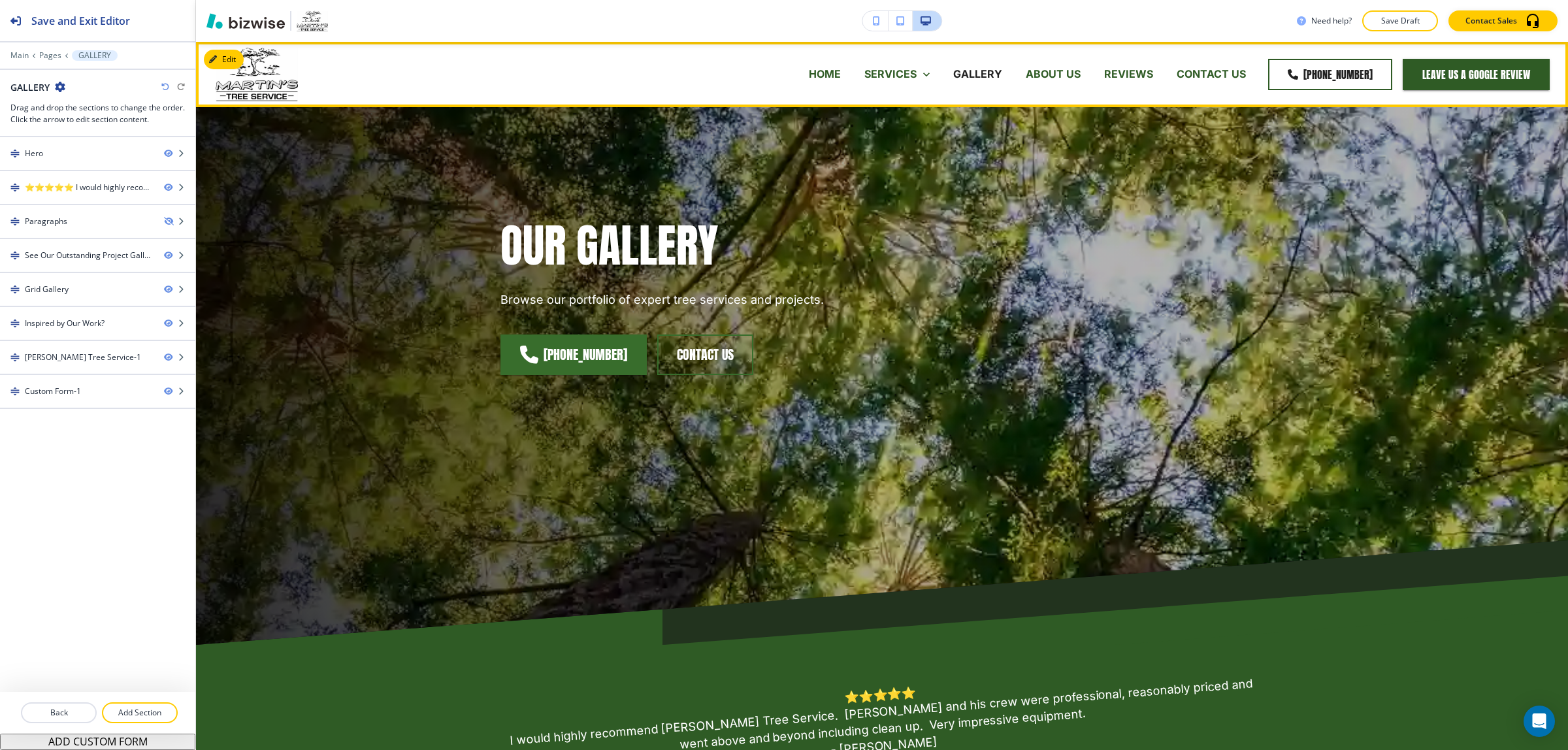
click at [1063, 62] on div "ABOUT US" at bounding box center [1054, 75] width 78 height 53
click at [1063, 63] on div "ABOUT US" at bounding box center [1054, 75] width 78 height 53
click at [1063, 67] on p "ABOUT US" at bounding box center [1054, 74] width 55 height 15
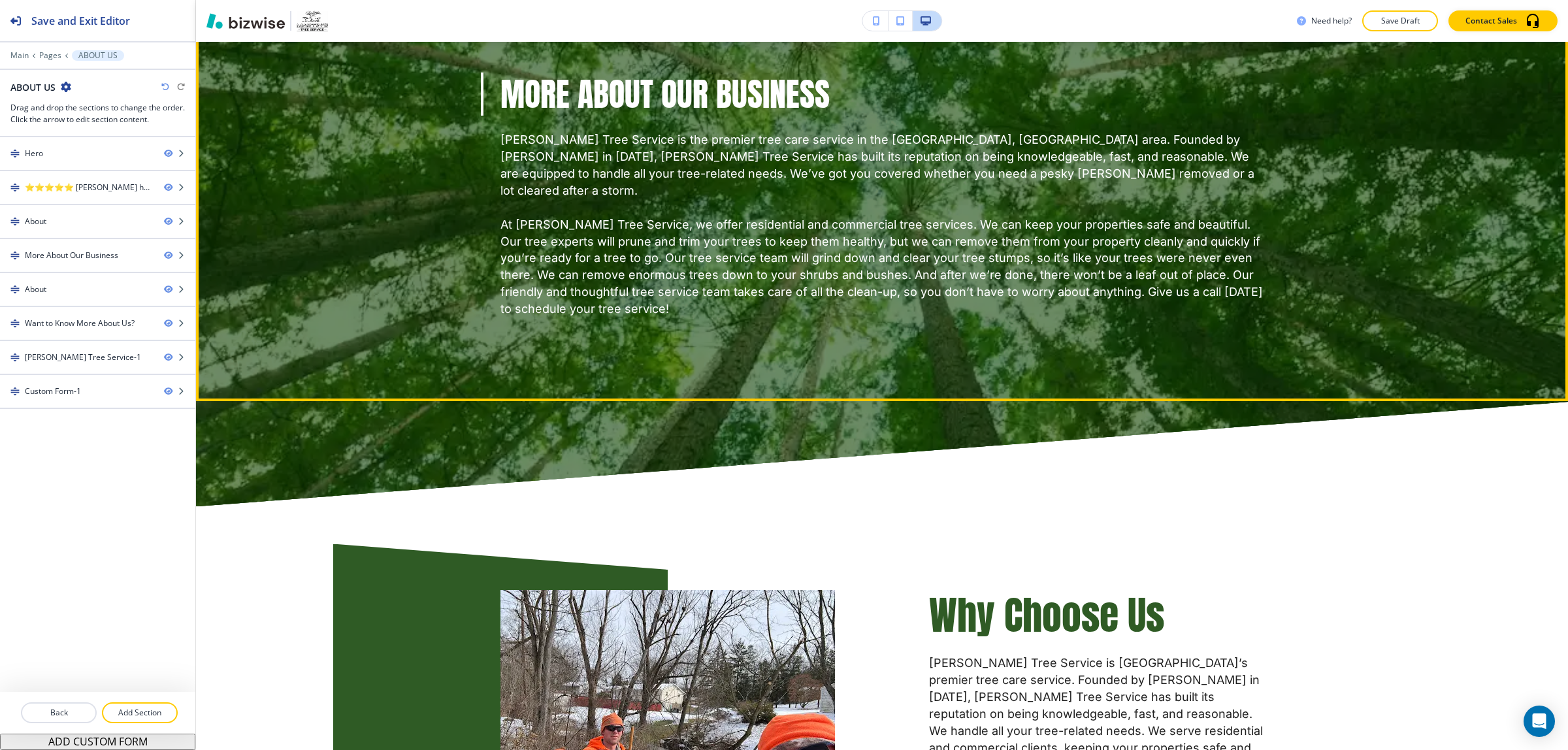
scroll to position [1715, 0]
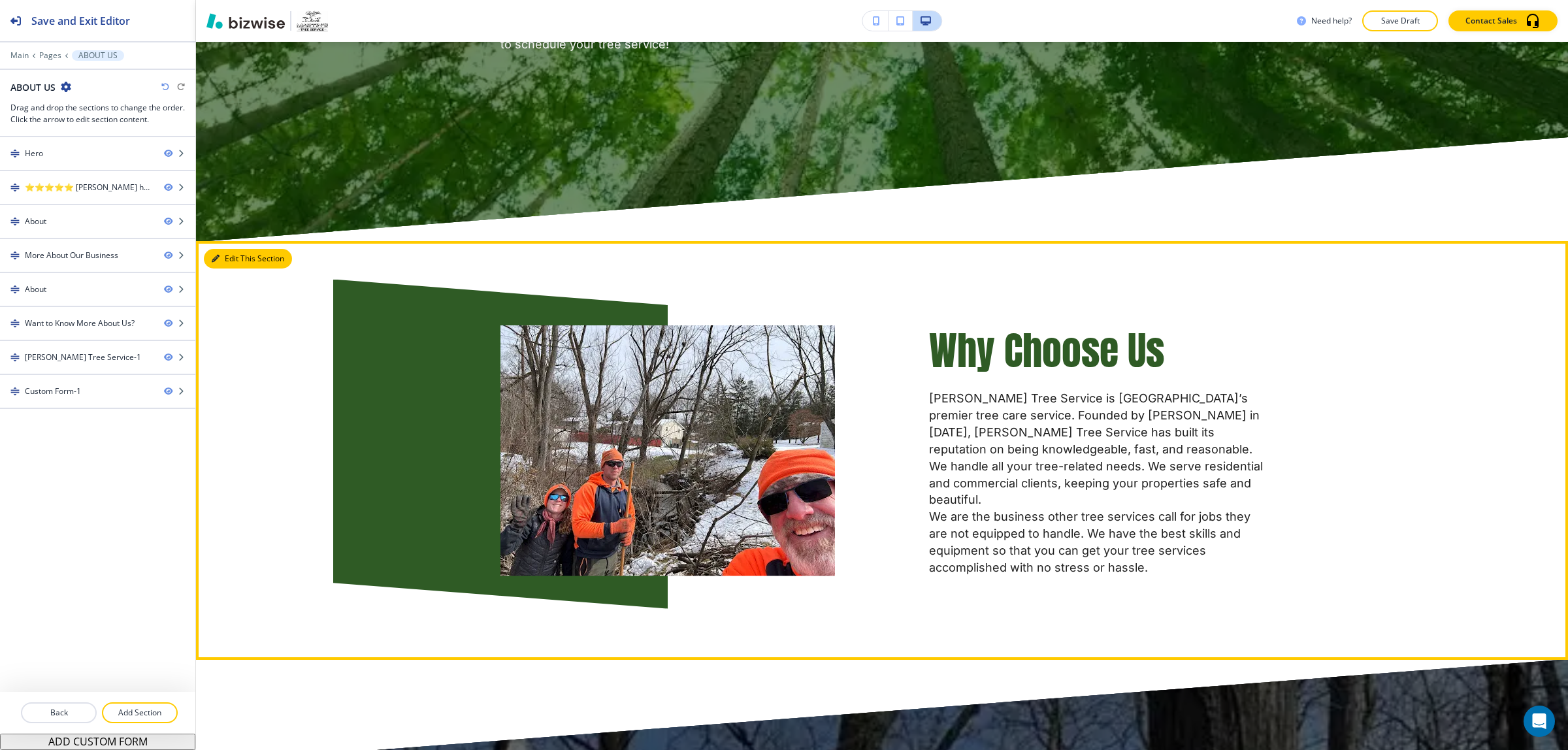
click at [236, 249] on button "Edit This Section" at bounding box center [247, 259] width 88 height 20
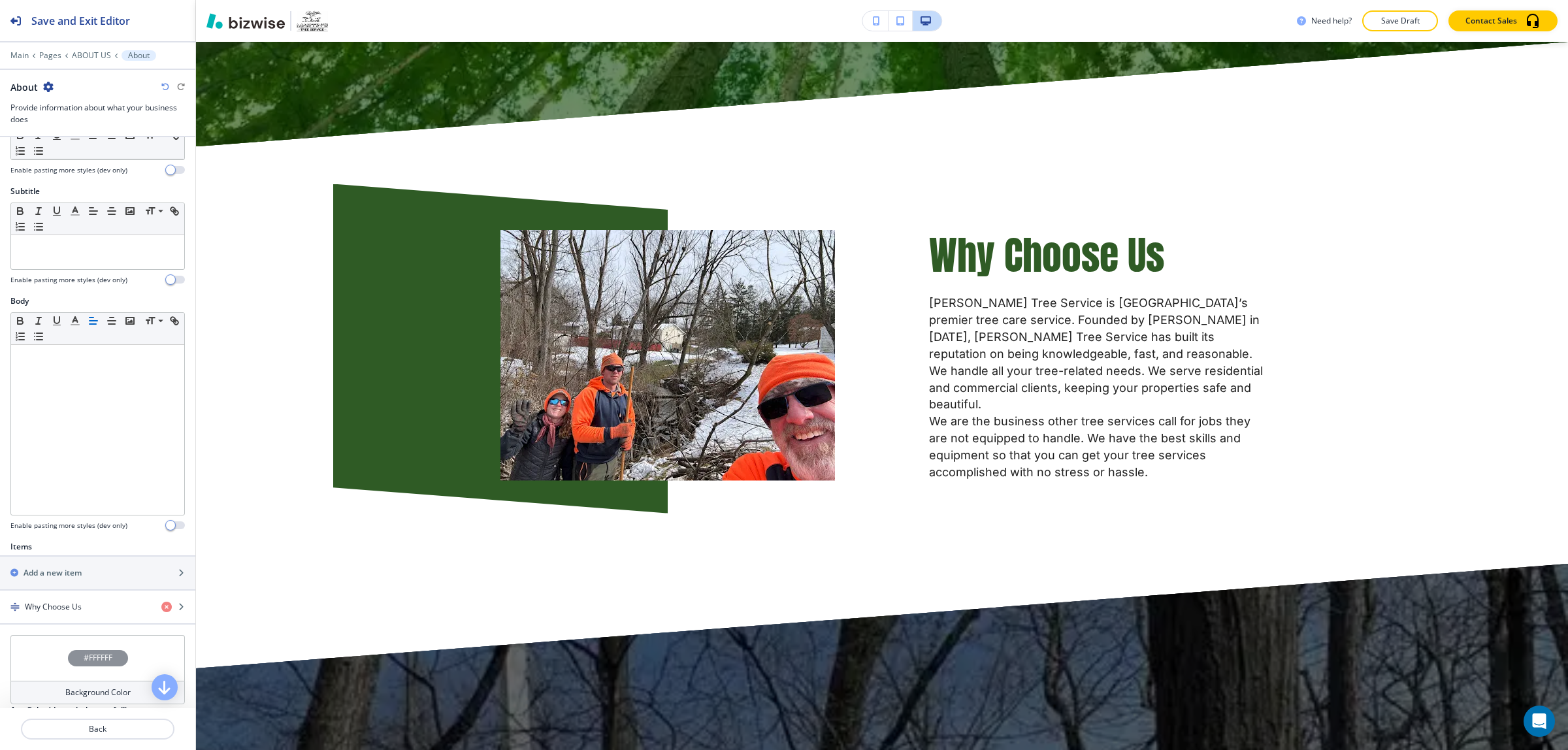
scroll to position [317, 0]
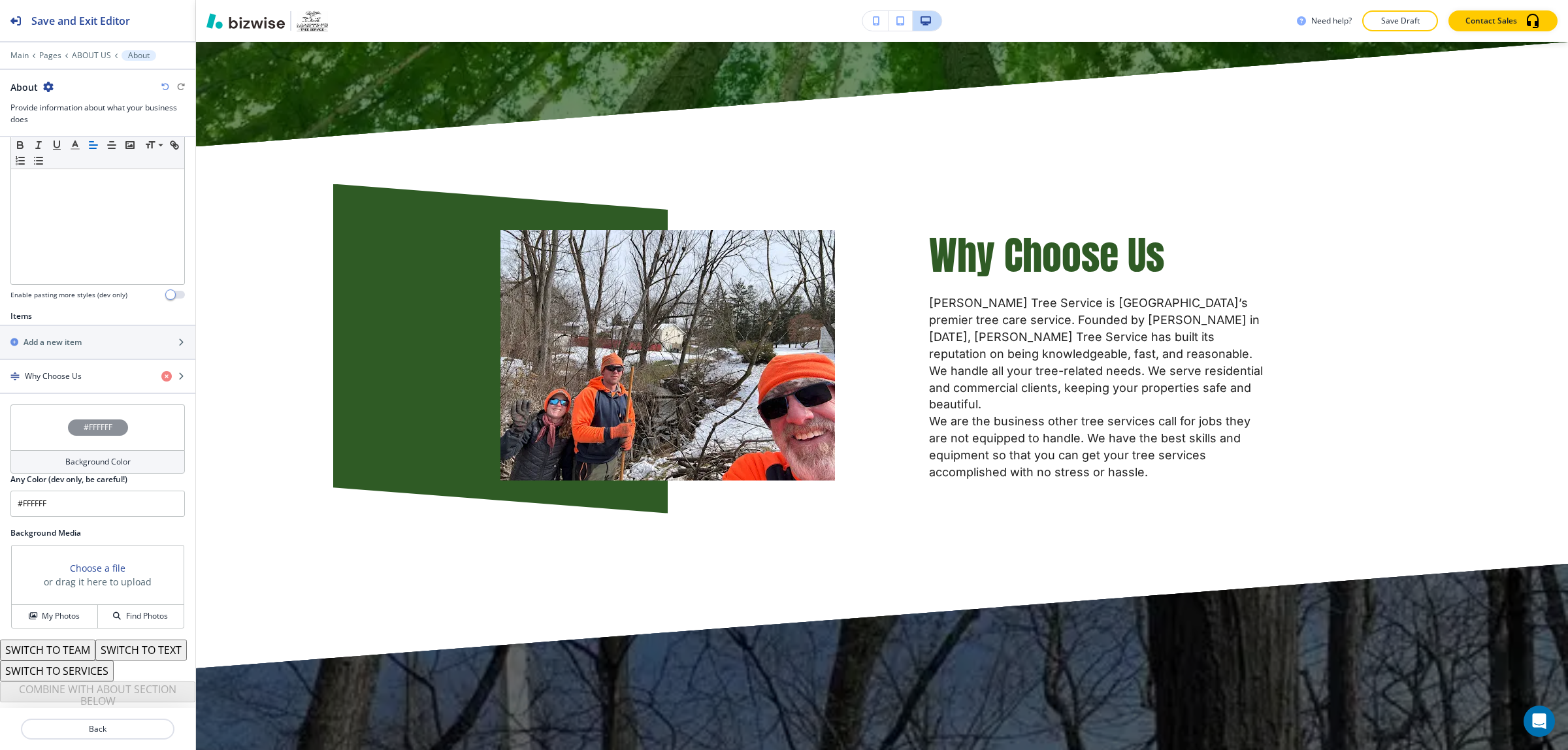
click at [126, 655] on div "SWITCH TO TEAM SWITCH TO TEXT SWITCH TO SERVICES COMBINE WITH ABOUT SECTION BEL…" at bounding box center [97, 673] width 195 height 66
click at [162, 681] on div "SWITCH TO TEAM SWITCH TO TEXT SWITCH TO SERVICES COMBINE WITH ABOUT SECTION BEL…" at bounding box center [97, 673] width 195 height 66
click at [95, 651] on button "SWITCH TO TEXT" at bounding box center [141, 650] width 92 height 21
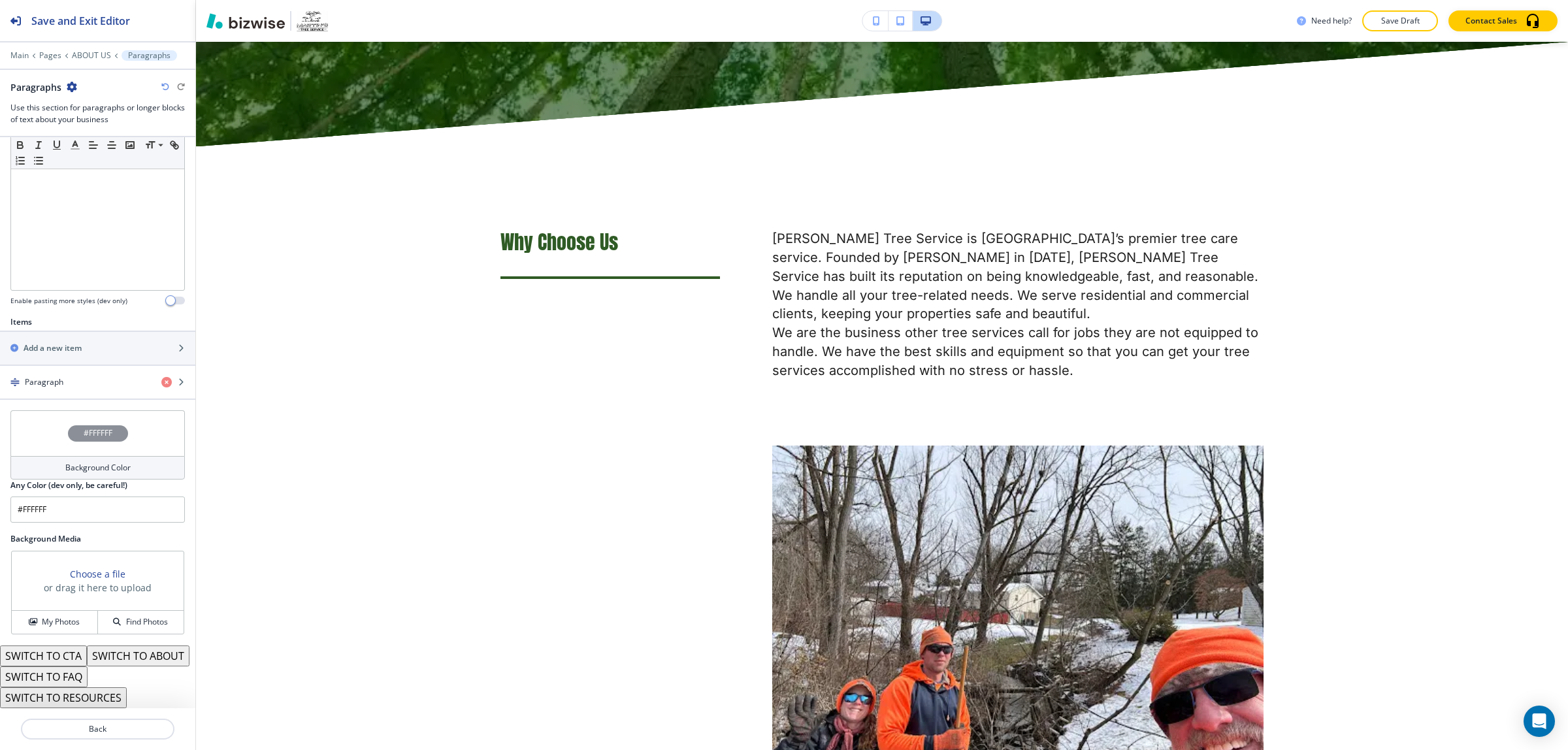
scroll to position [311, 0]
click at [88, 701] on button "SWITCH TO RESOURCES" at bounding box center [63, 697] width 126 height 21
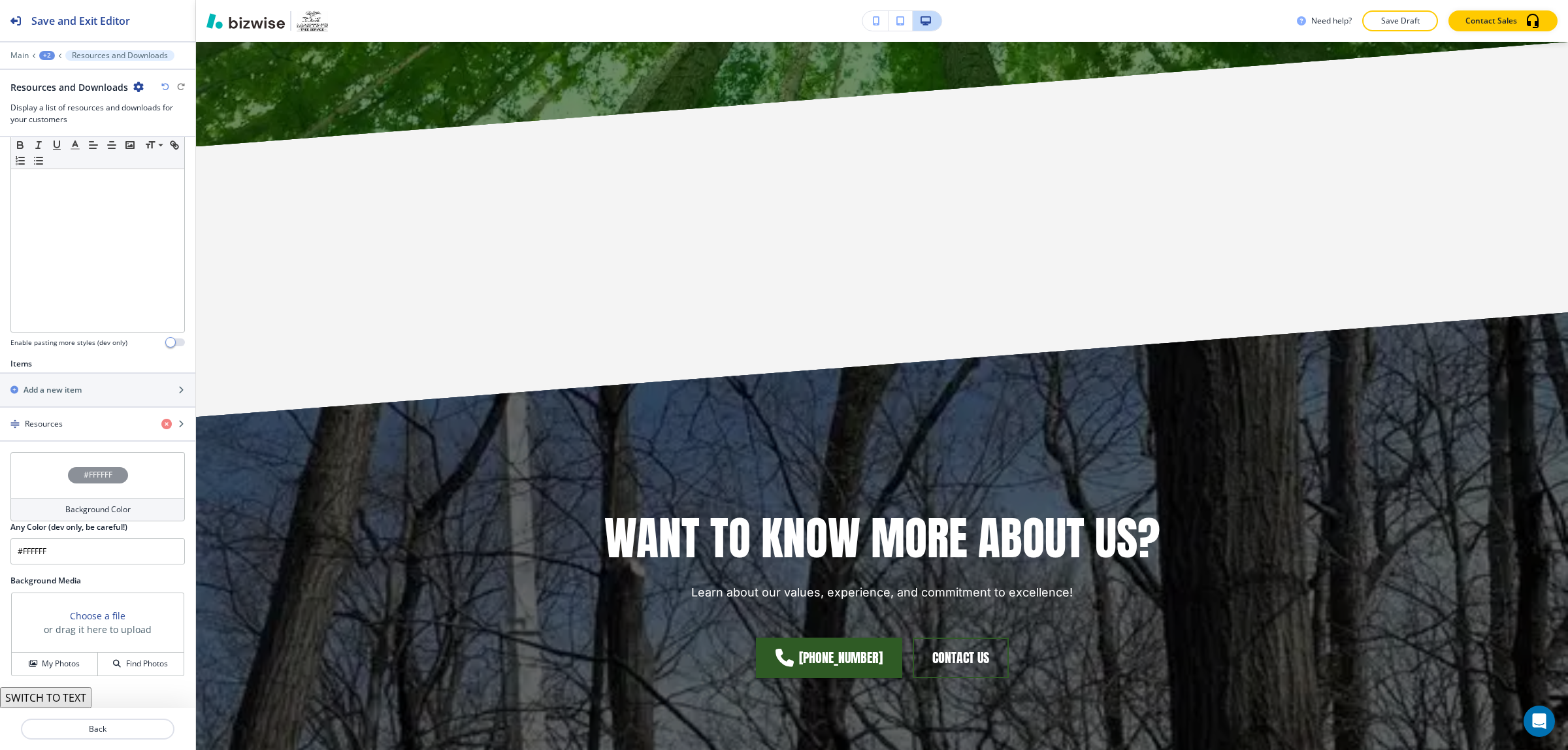
click at [155, 86] on div "Resources and Downloads" at bounding box center [98, 86] width 175 height 14
click at [164, 87] on icon "button" at bounding box center [165, 86] width 8 height 8
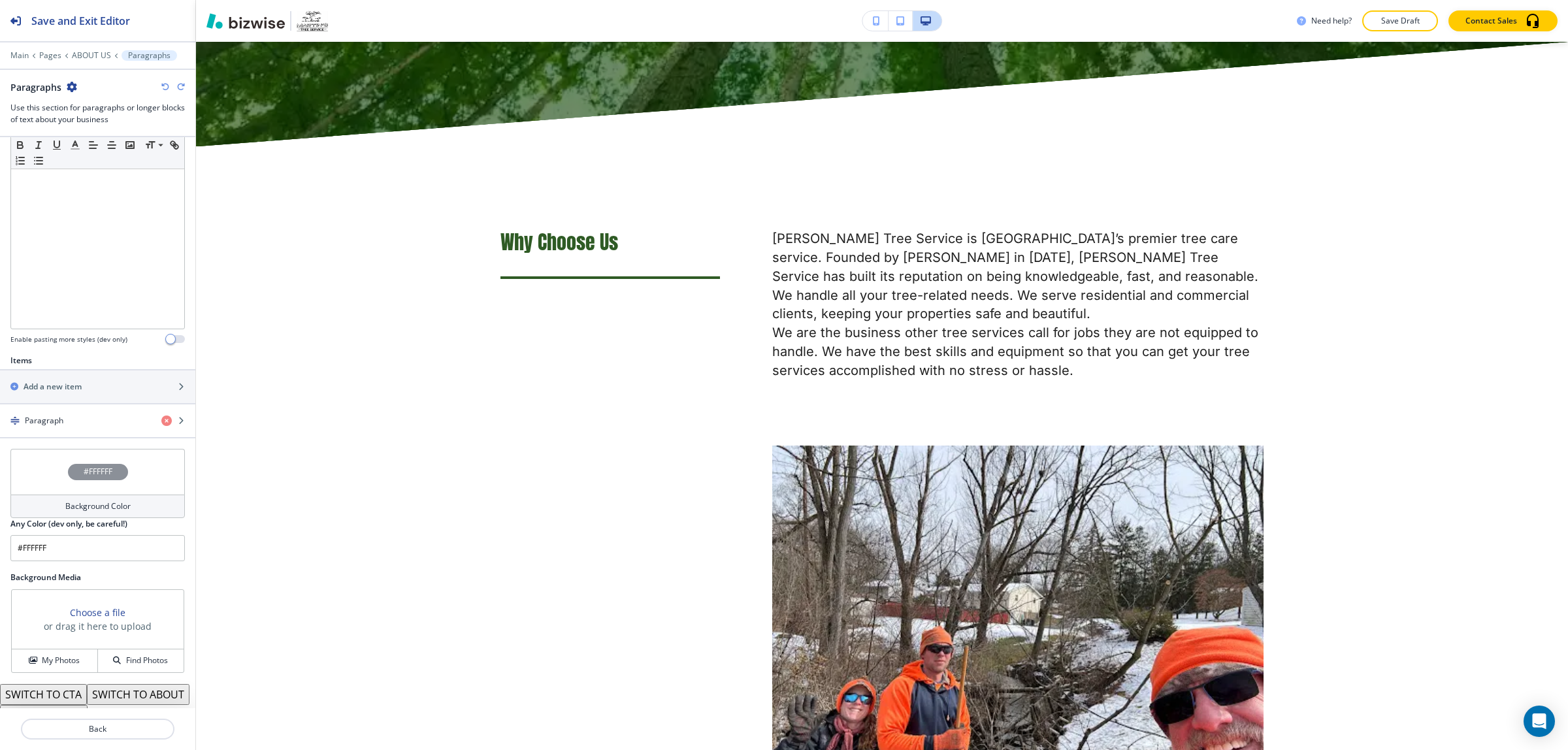
scroll to position [311, 0]
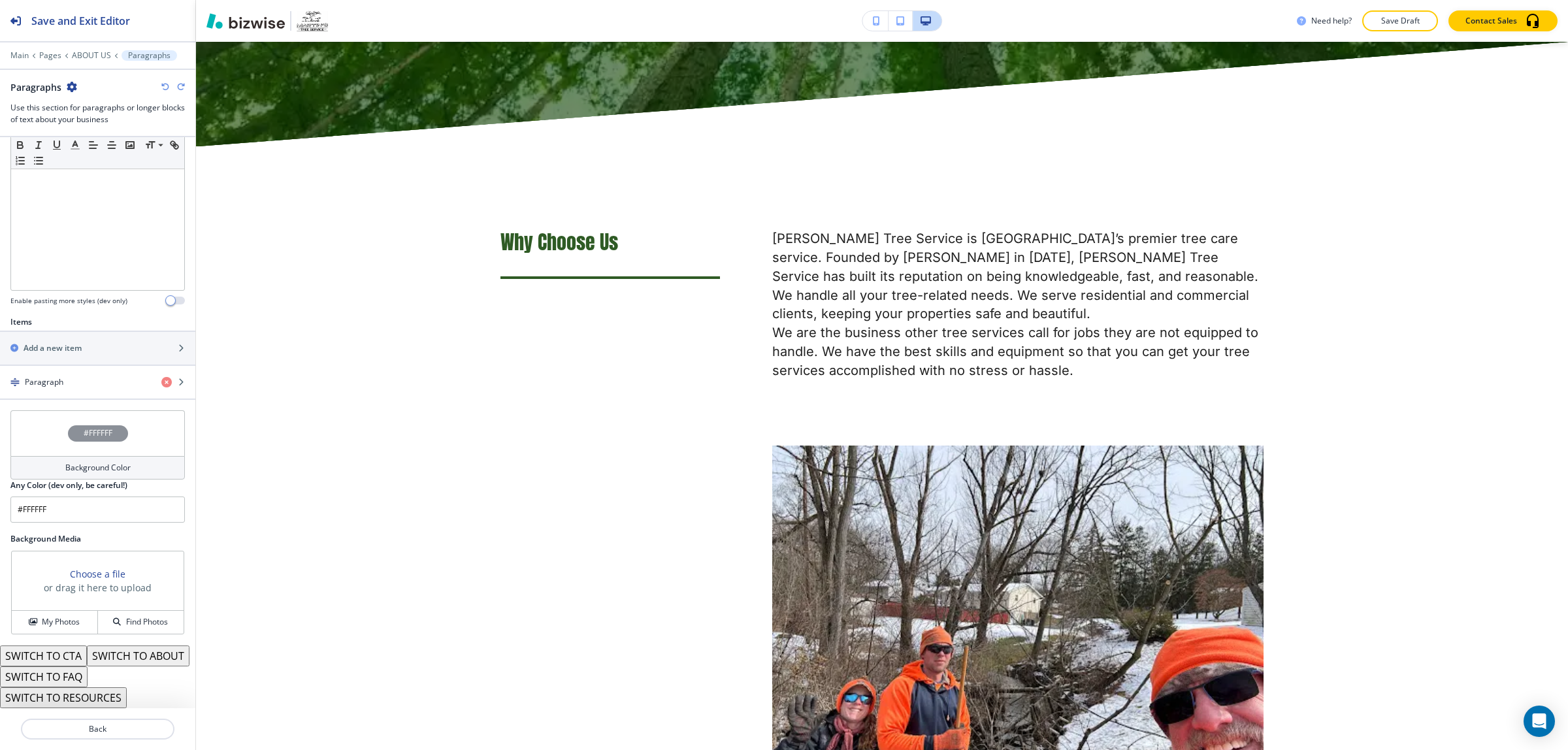
click at [87, 655] on button "SWITCH TO ABOUT" at bounding box center [138, 655] width 103 height 21
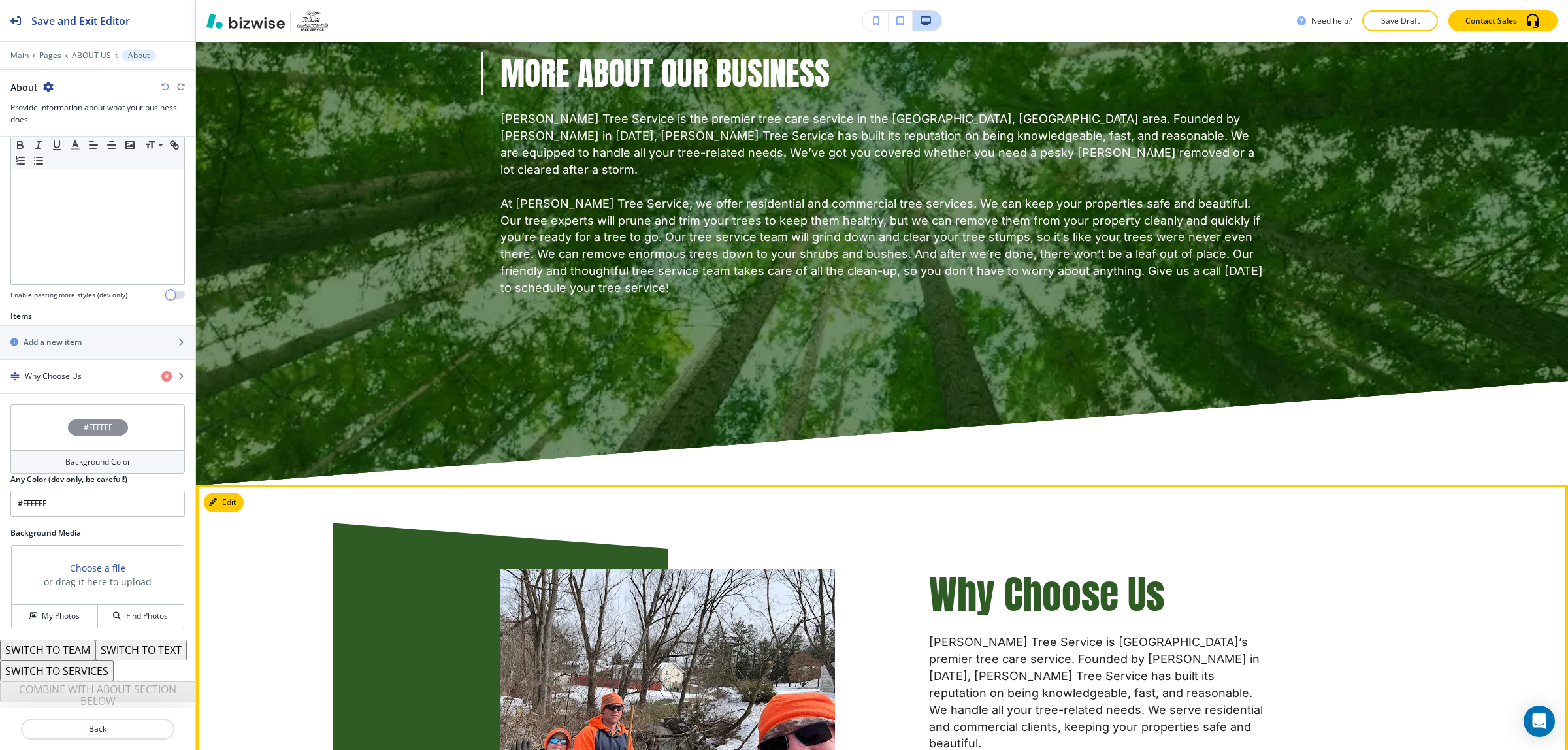
scroll to position [1975, 0]
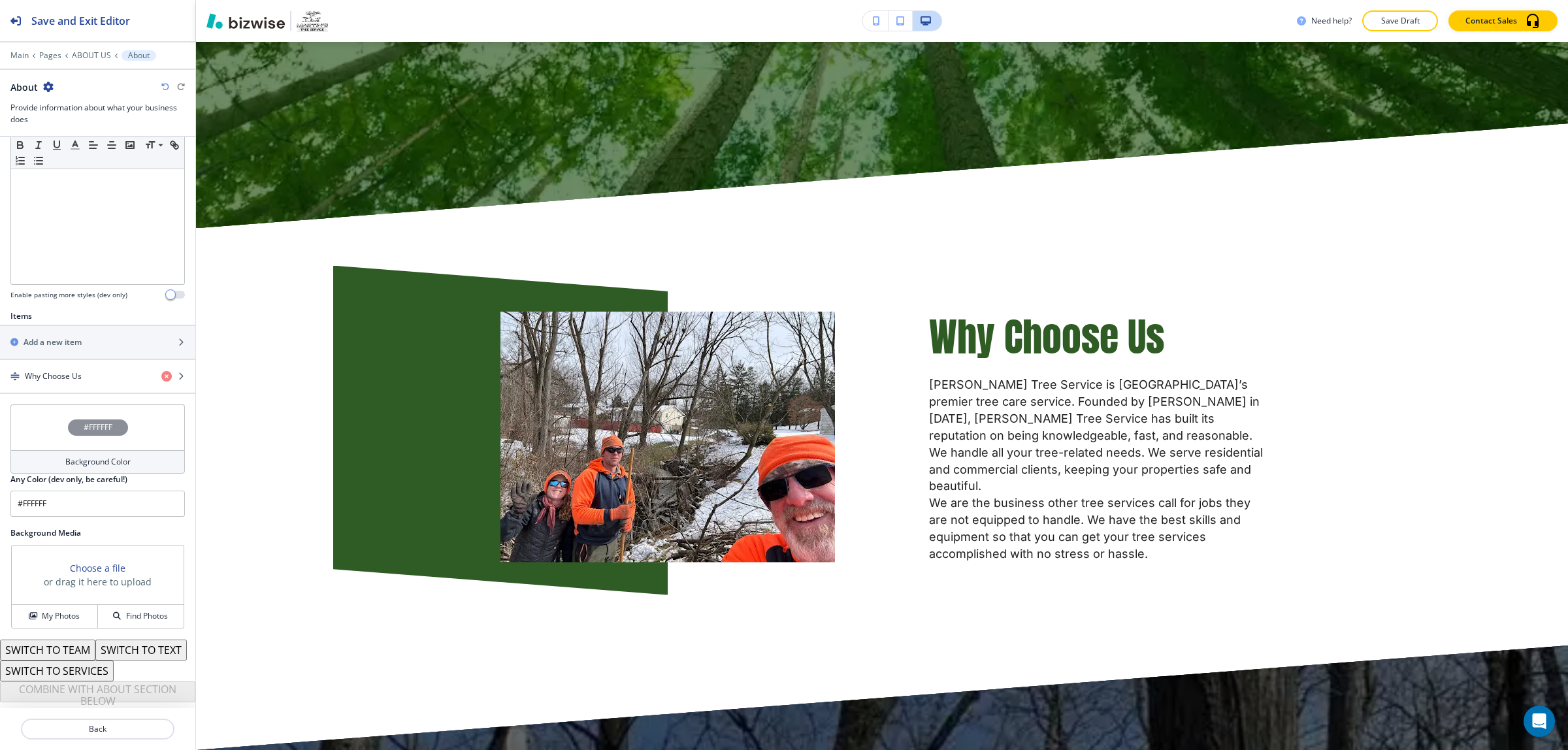
click at [164, 86] on icon "button" at bounding box center [165, 86] width 8 height 8
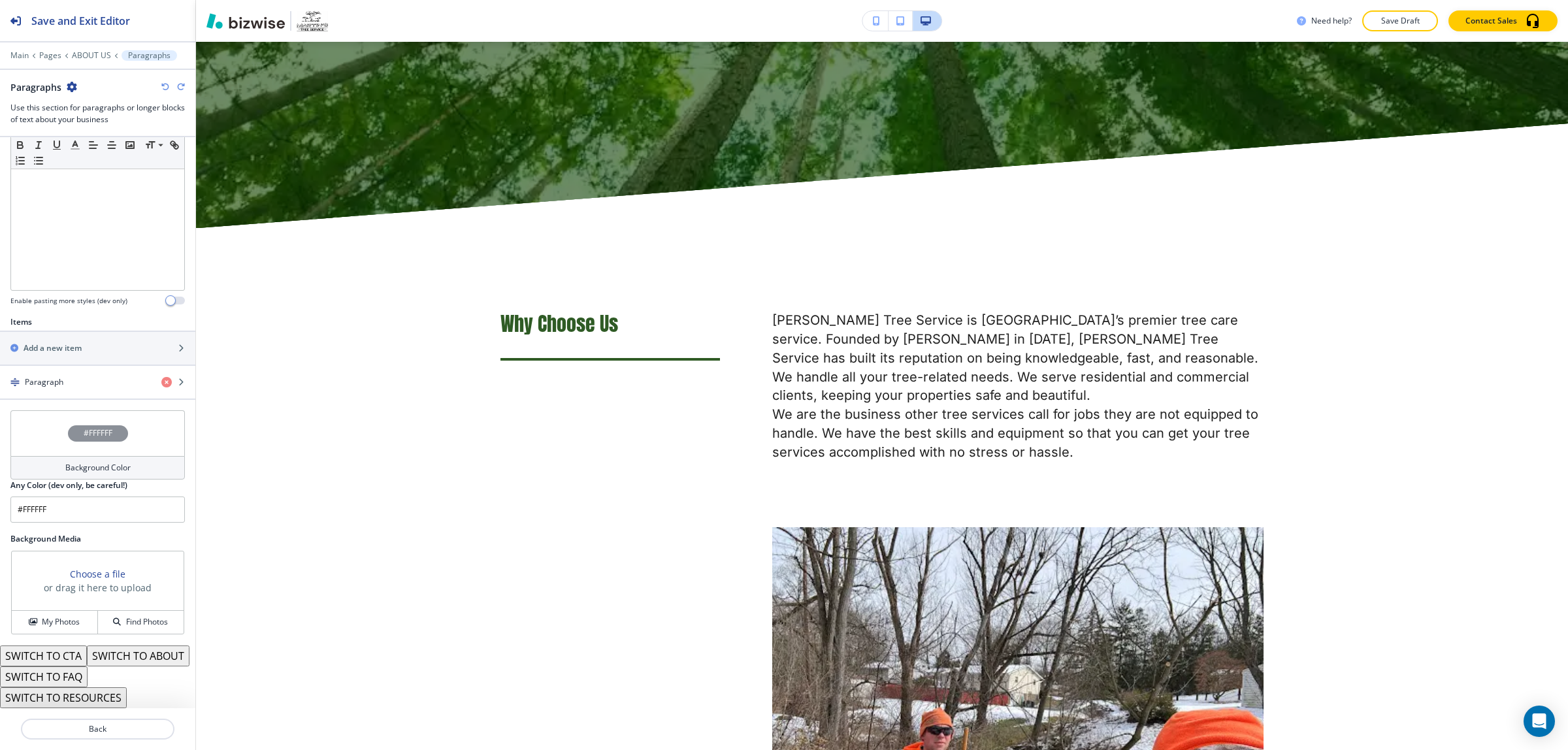
click at [164, 86] on icon "button" at bounding box center [165, 86] width 8 height 8
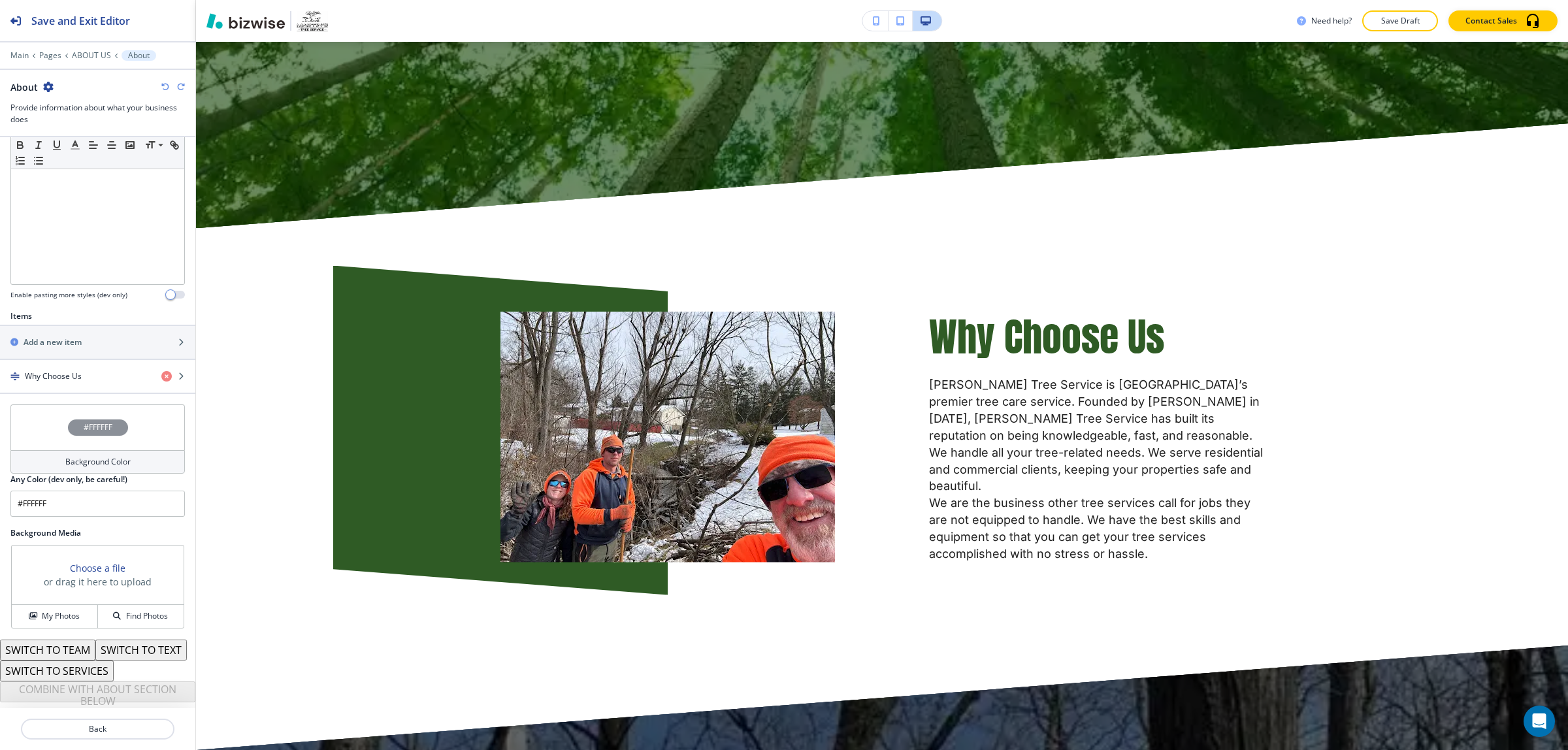
click at [164, 86] on icon "button" at bounding box center [165, 86] width 8 height 8
click at [74, 640] on button "SWITCH TO TEAM" at bounding box center [47, 650] width 95 height 21
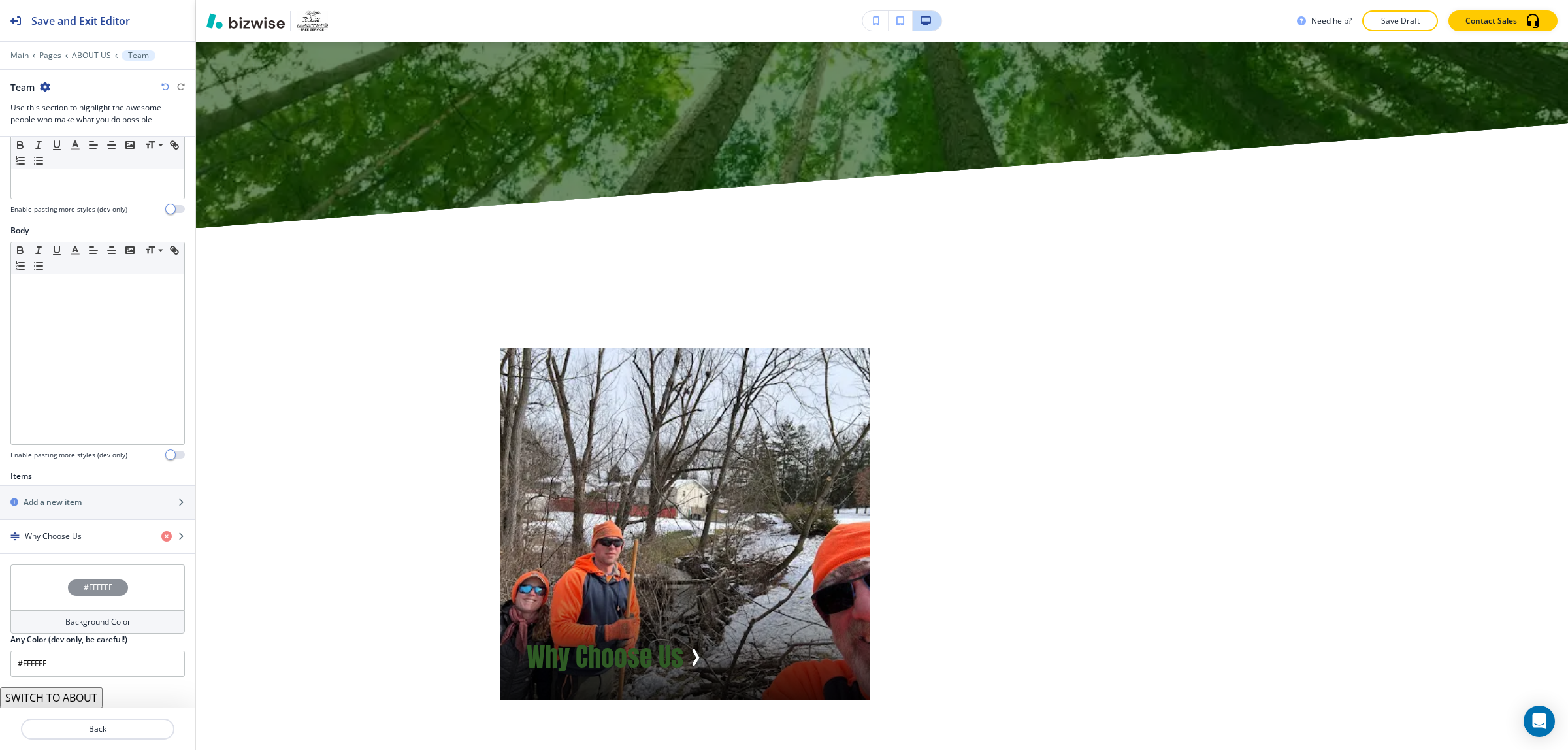
click at [164, 85] on icon "button" at bounding box center [165, 86] width 8 height 8
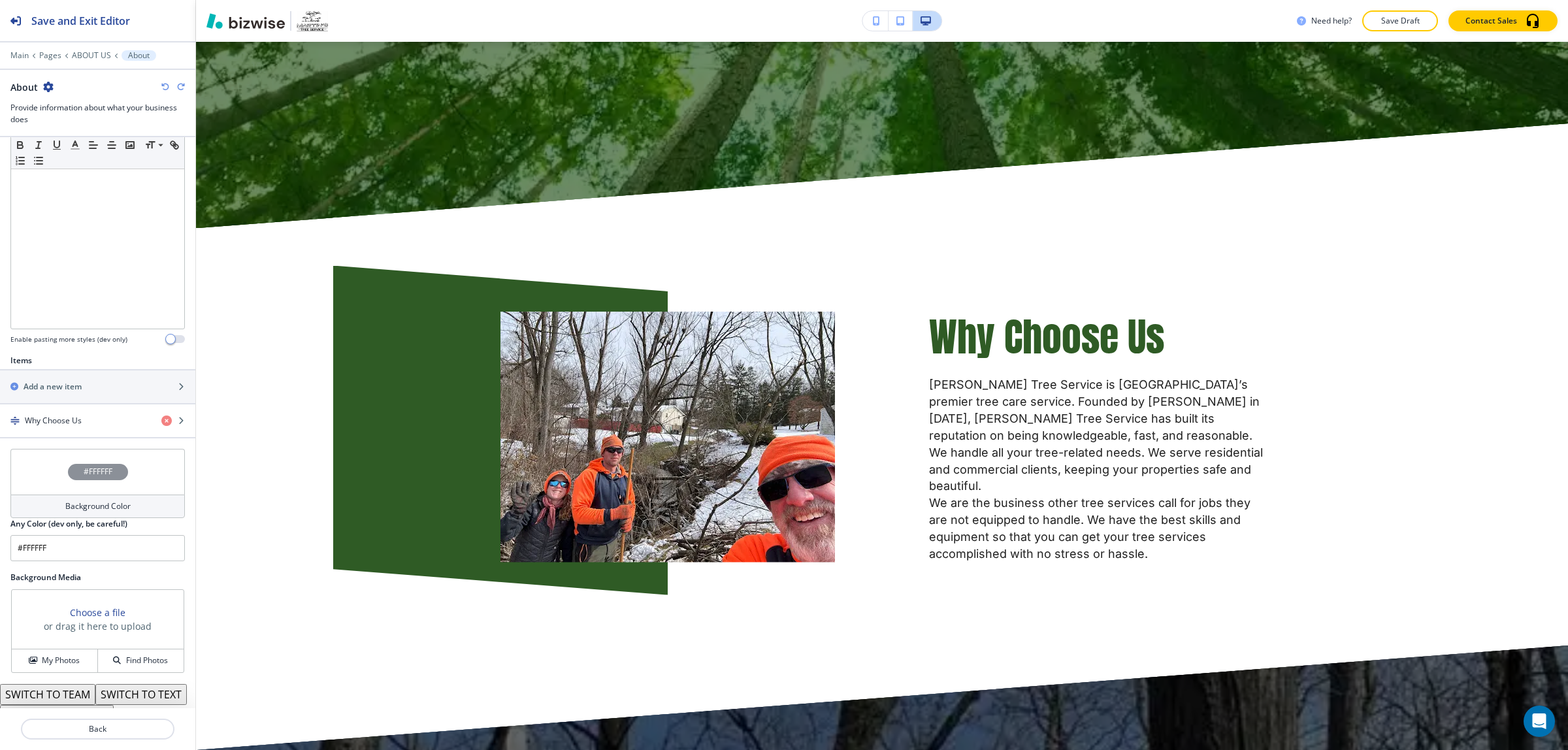
scroll to position [0, 0]
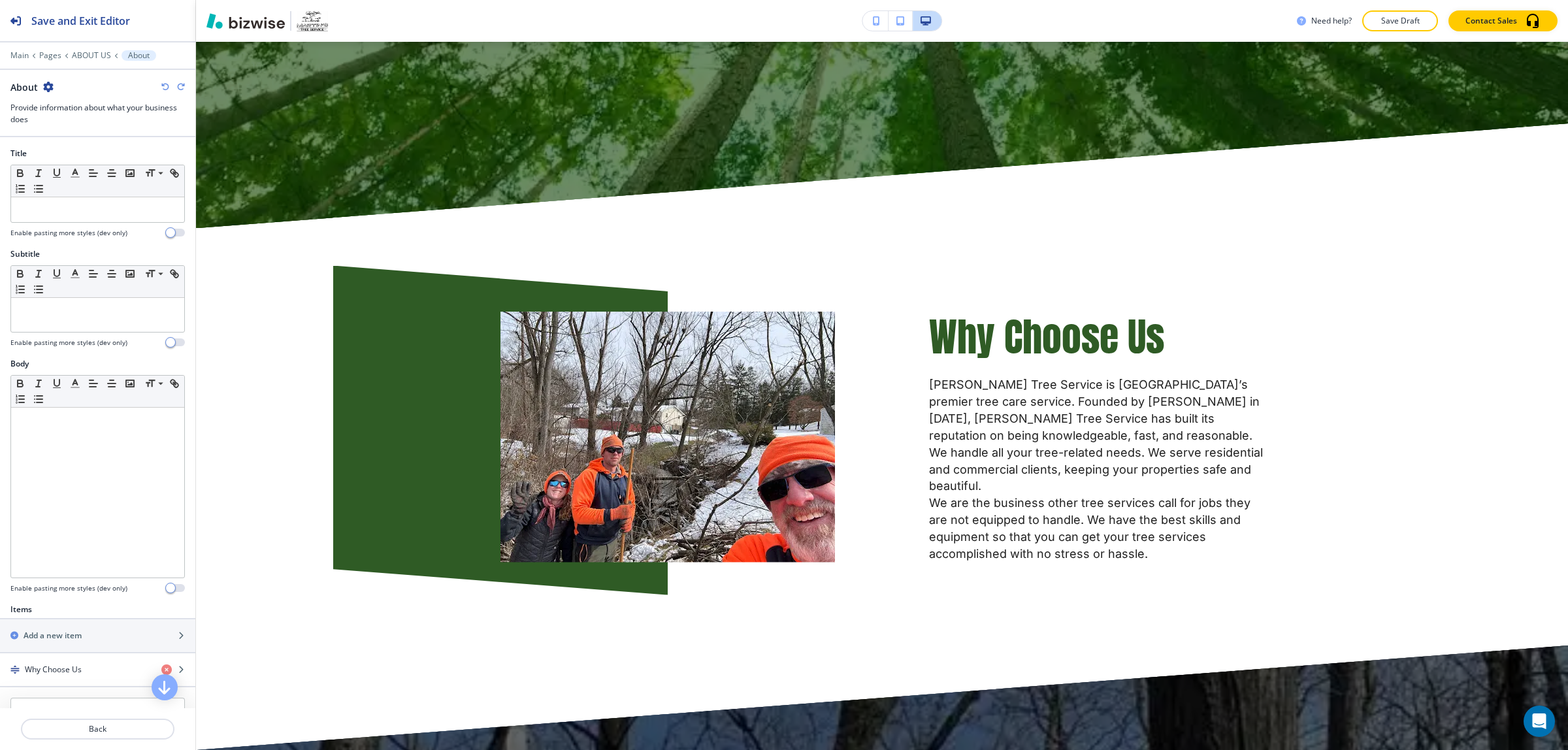
click at [160, 89] on div "About" at bounding box center [98, 86] width 175 height 14
click at [162, 89] on icon "button" at bounding box center [165, 86] width 8 height 8
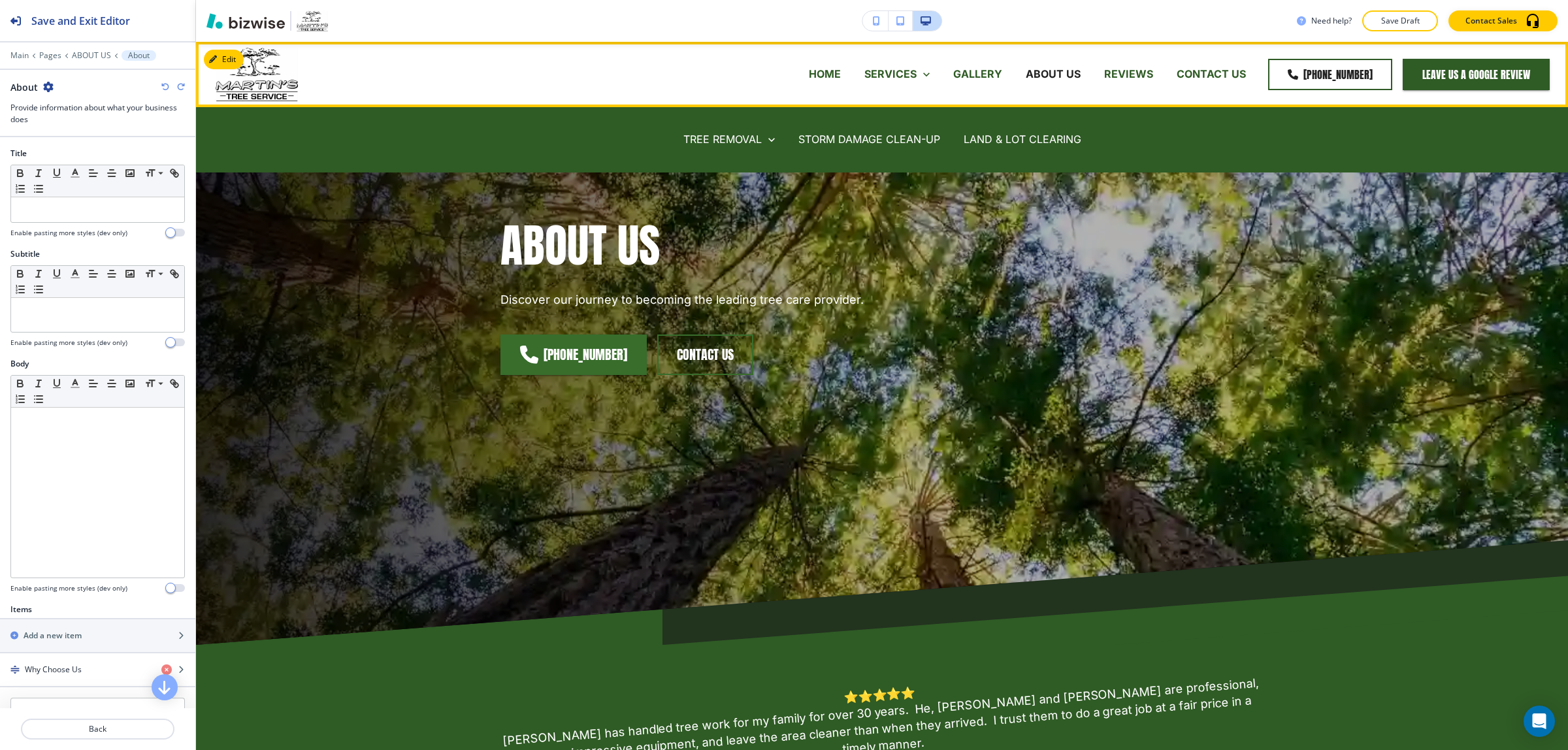
click at [834, 78] on p "HOME" at bounding box center [824, 74] width 32 height 15
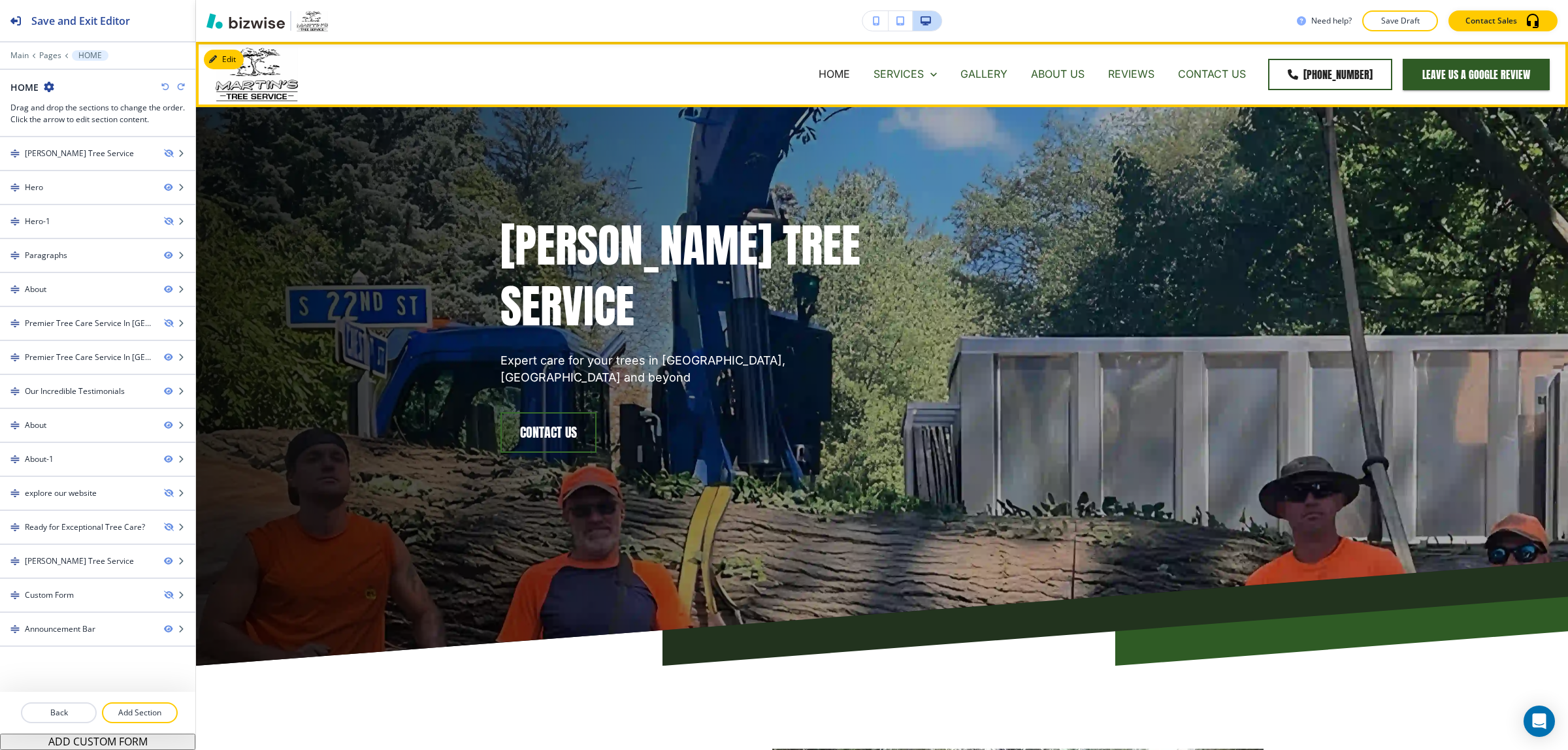
click at [1164, 68] on div "REVIEWS" at bounding box center [1131, 74] width 70 height 15
click at [1133, 74] on p "REVIEWS" at bounding box center [1131, 74] width 46 height 15
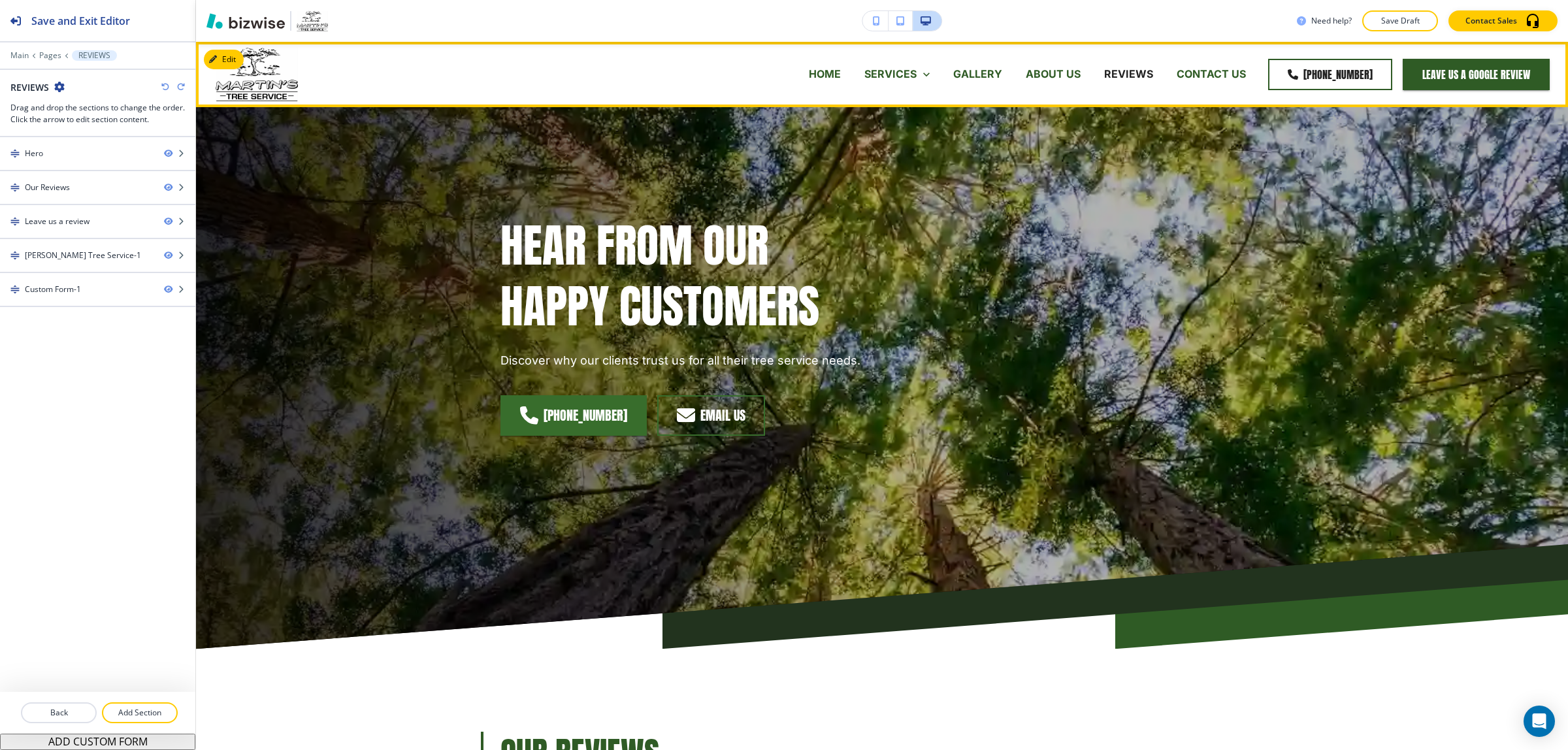
click at [1193, 66] on p "CONTACT US" at bounding box center [1212, 74] width 69 height 15
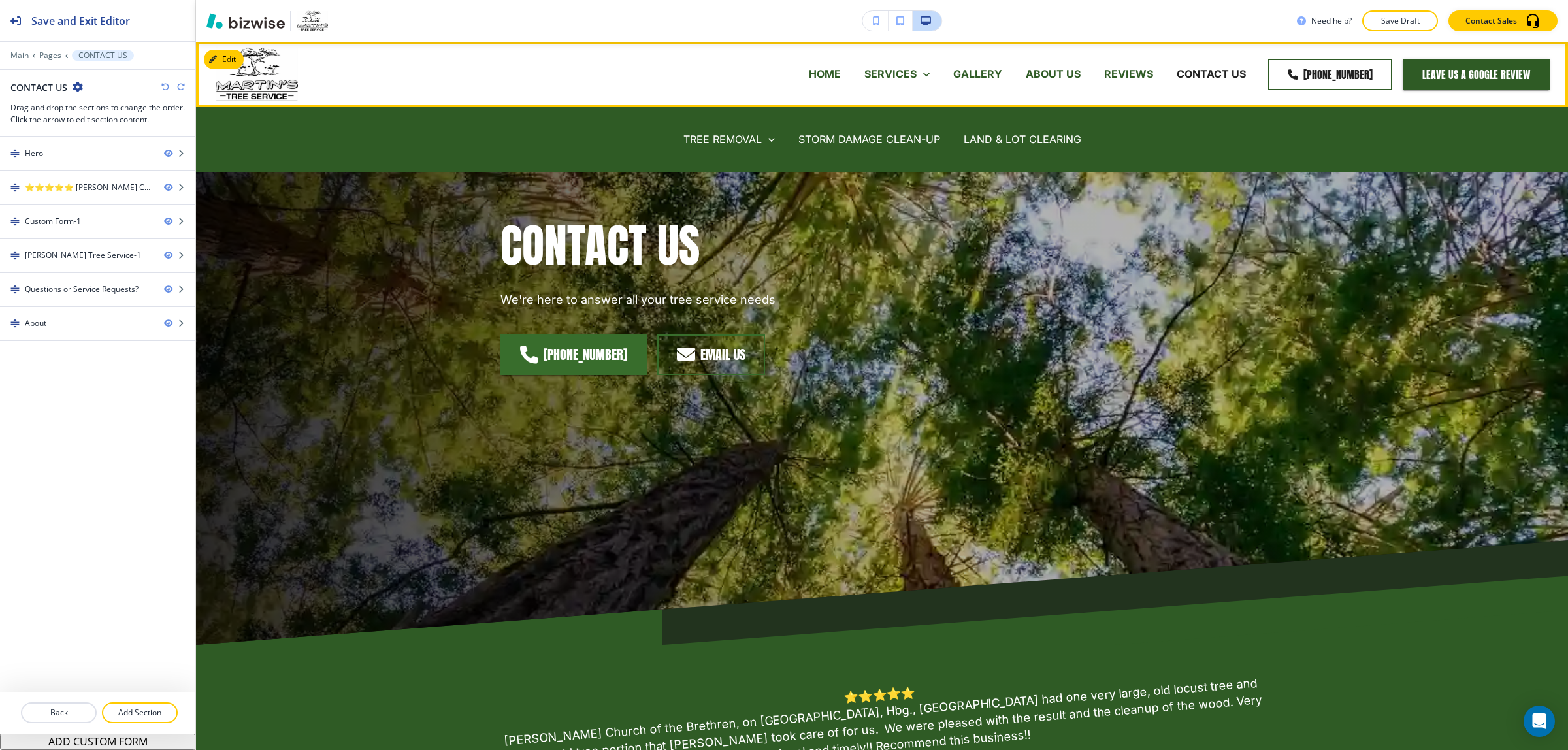
click at [828, 65] on div "HOME" at bounding box center [824, 75] width 55 height 53
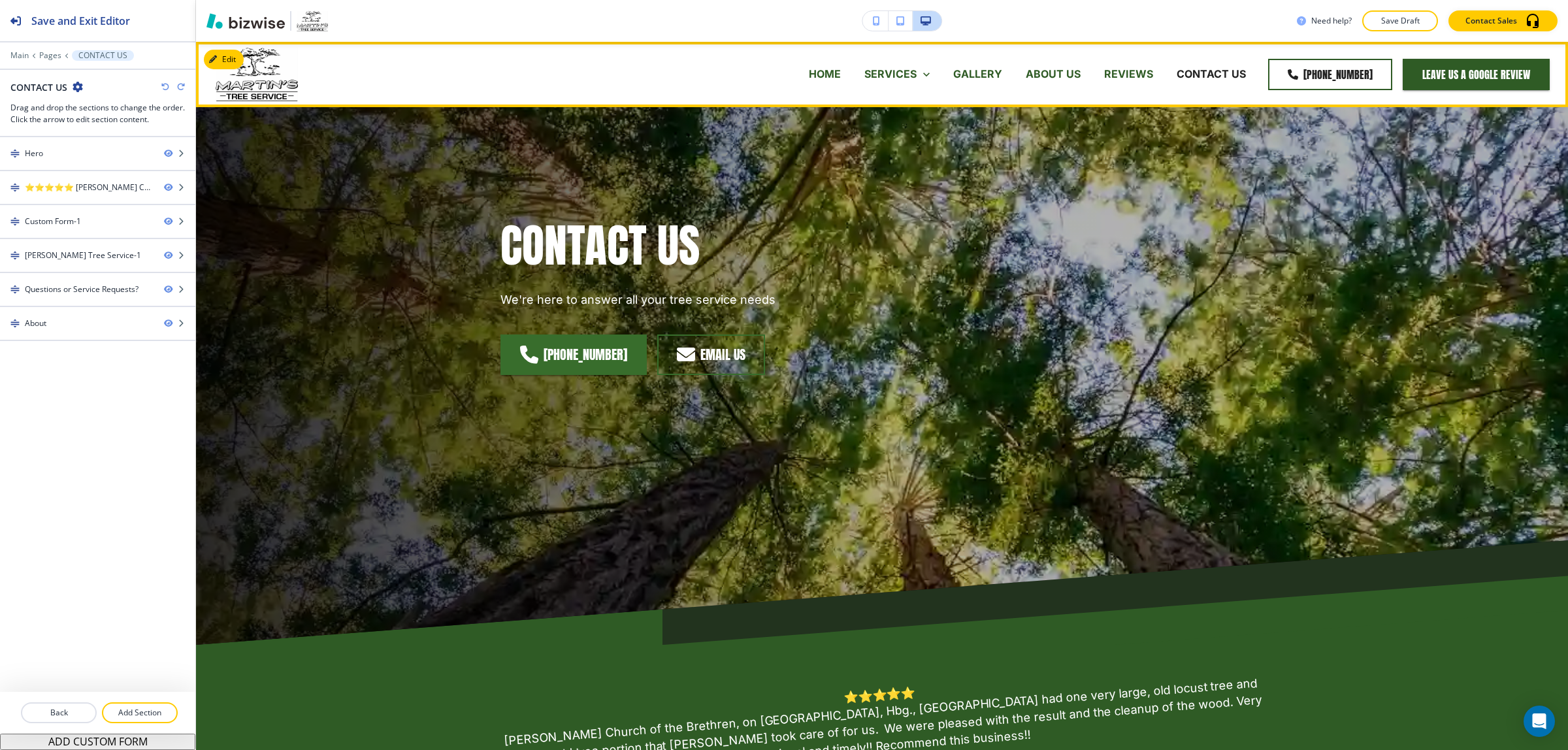
click at [828, 75] on p "HOME" at bounding box center [824, 74] width 32 height 15
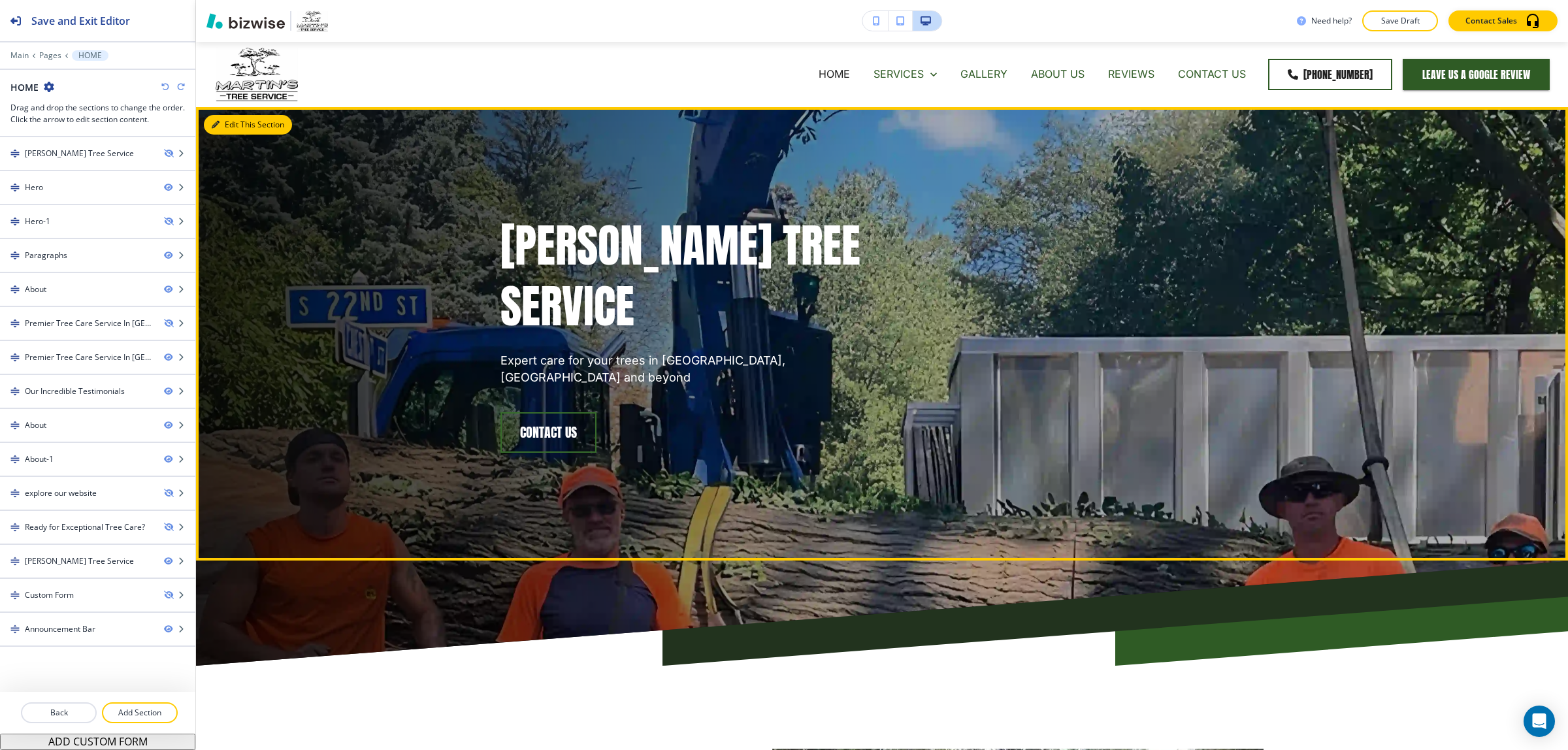
click at [215, 133] on button "Edit This Section" at bounding box center [247, 125] width 88 height 20
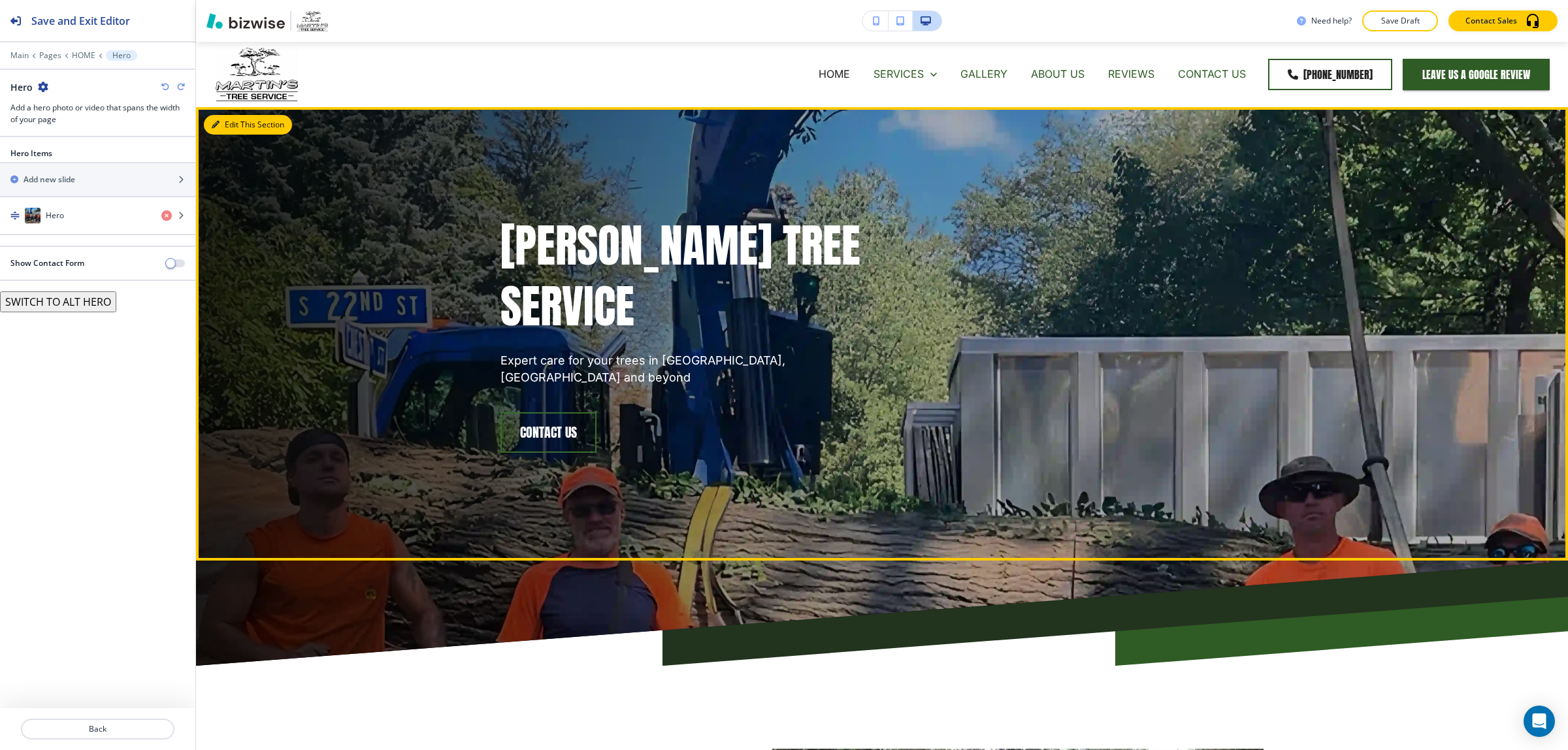
scroll to position [65, 0]
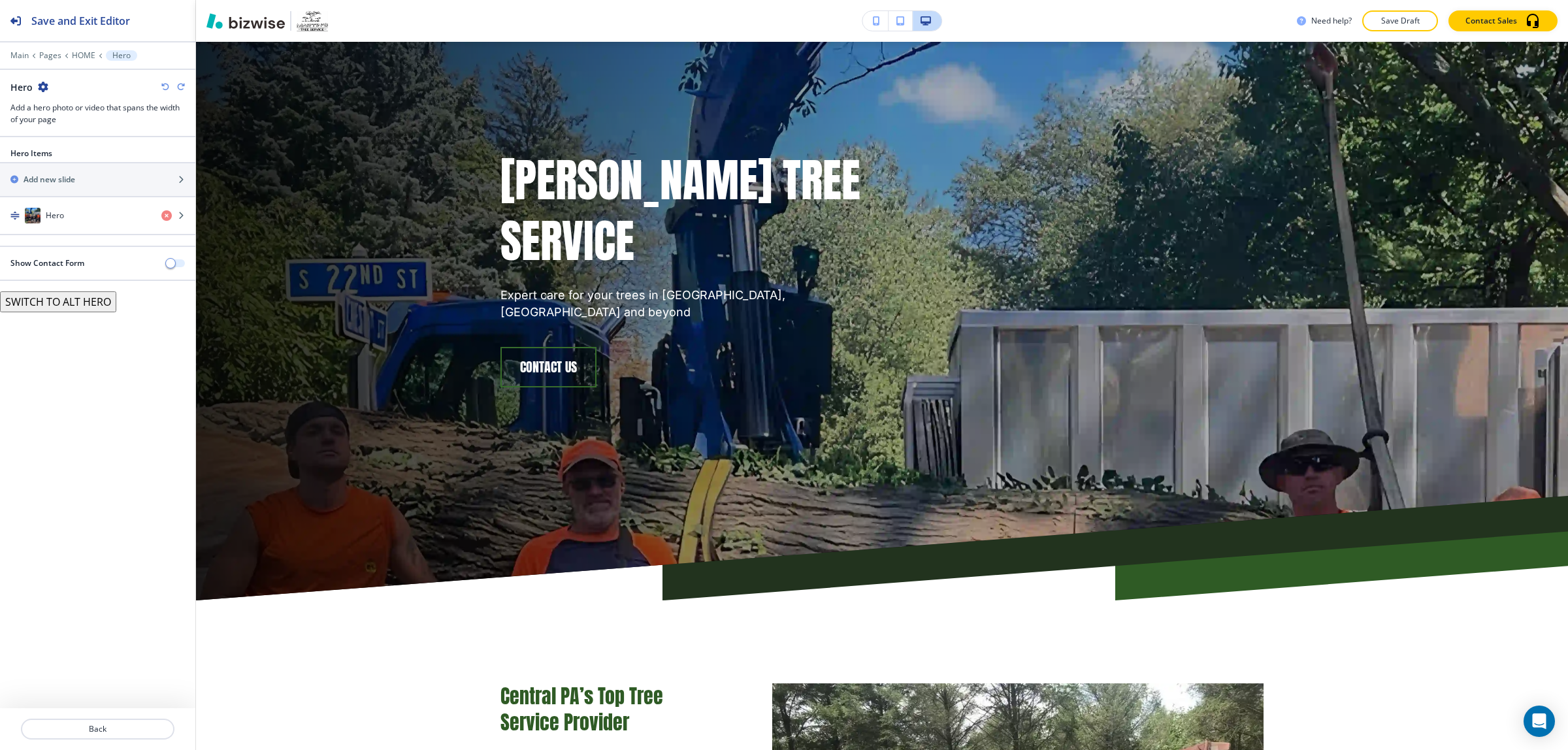
click at [175, 265] on span "button" at bounding box center [171, 264] width 11 height 11
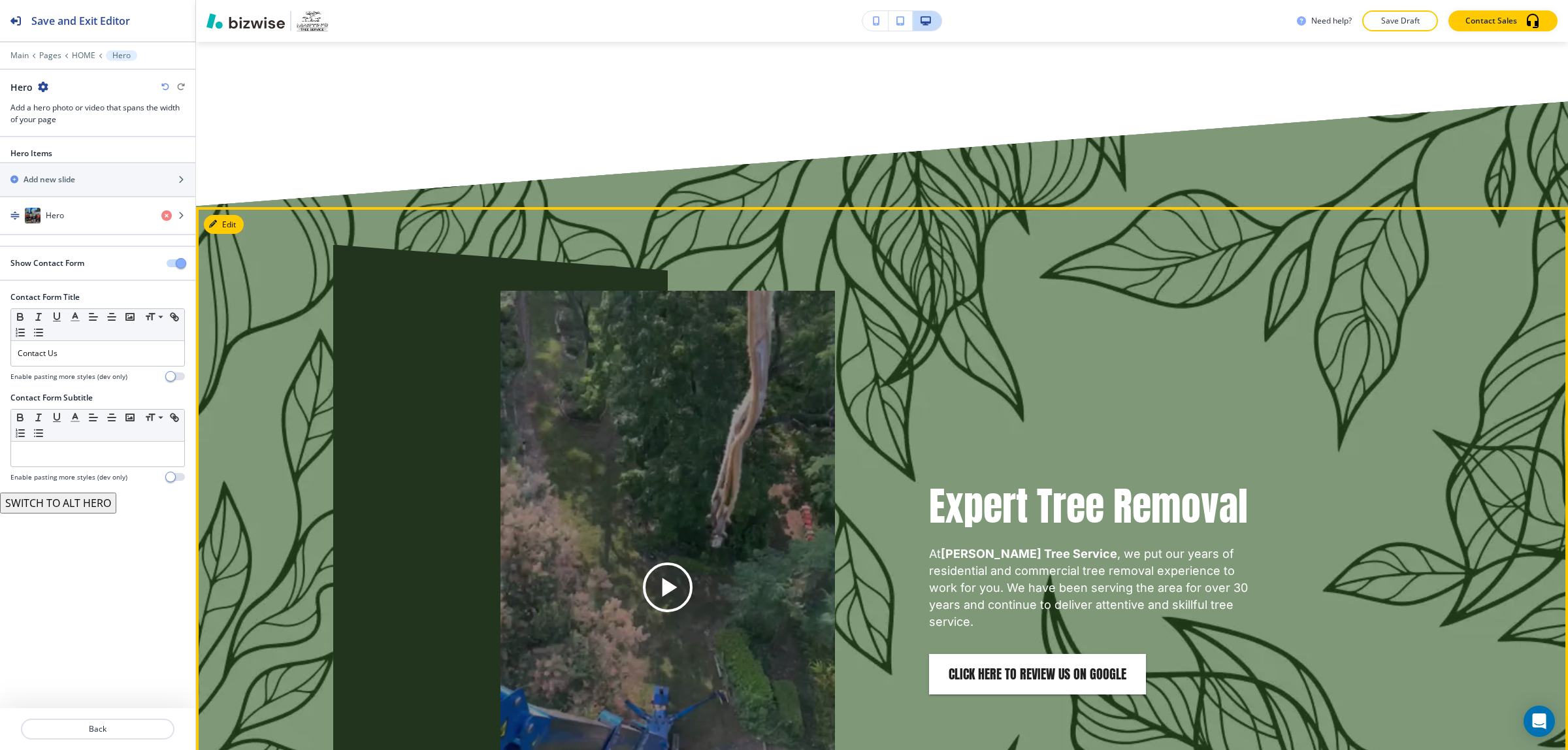
scroll to position [1389, 0]
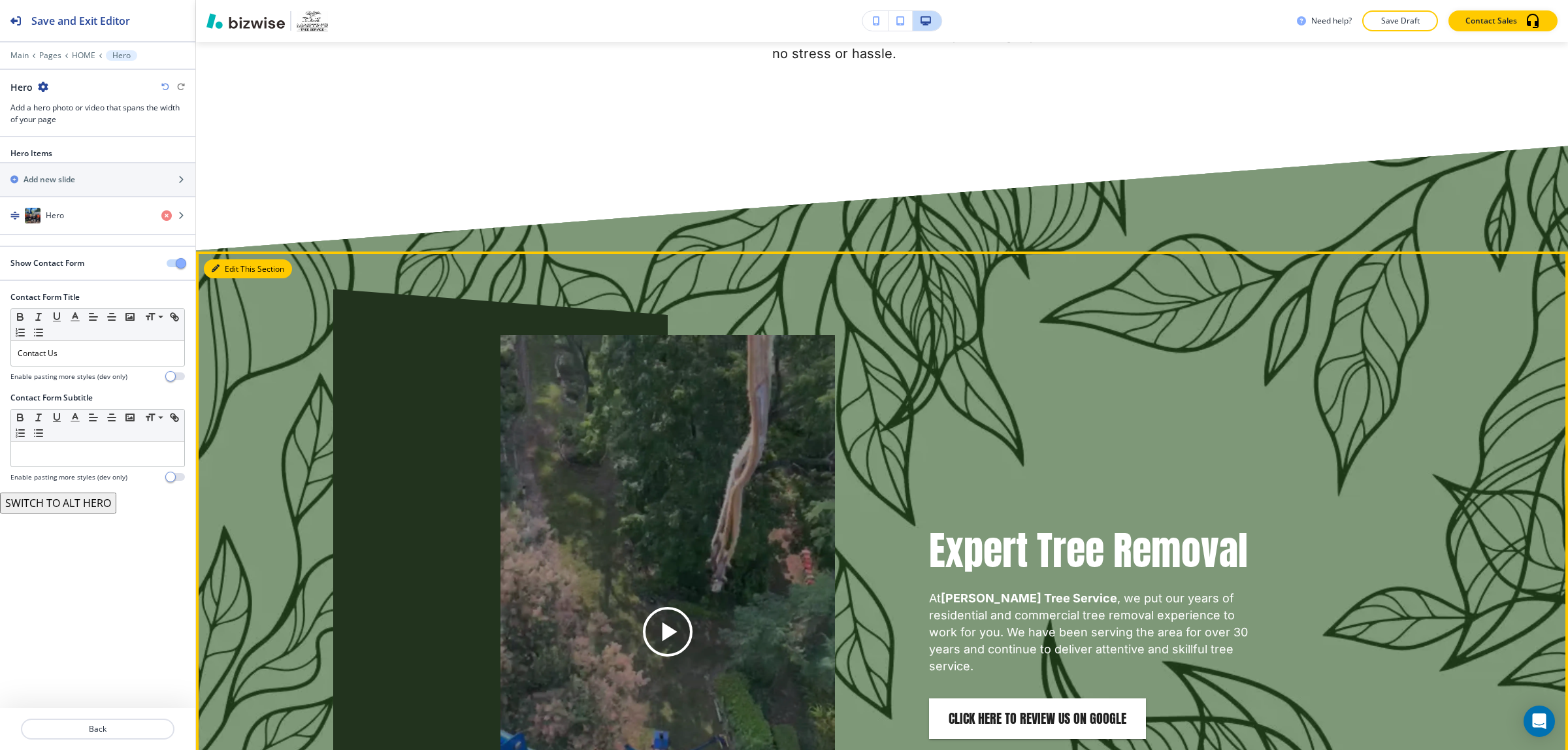
click at [215, 265] on icon "button" at bounding box center [215, 268] width 8 height 8
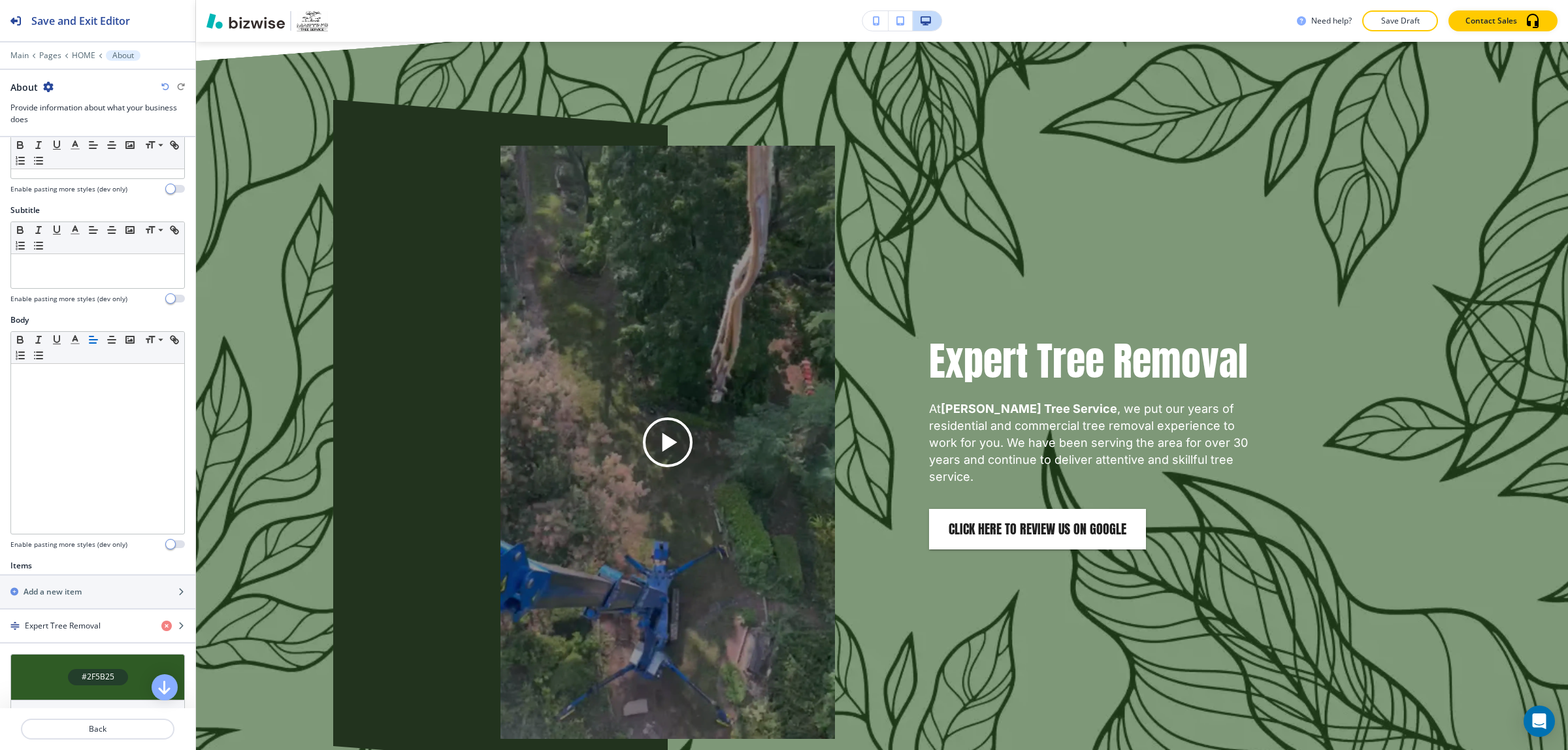
scroll to position [317, 0]
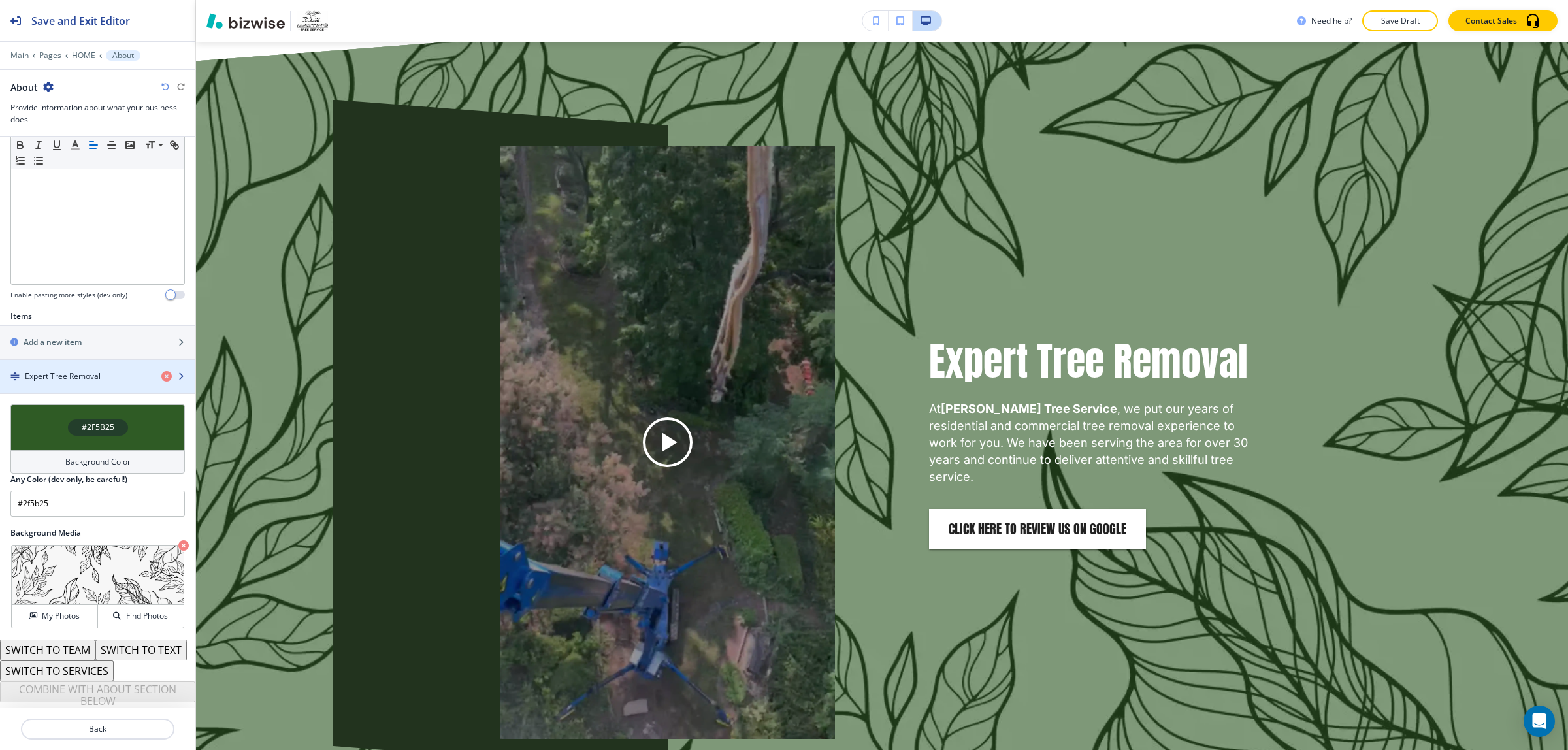
click at [108, 360] on div "button" at bounding box center [97, 365] width 195 height 11
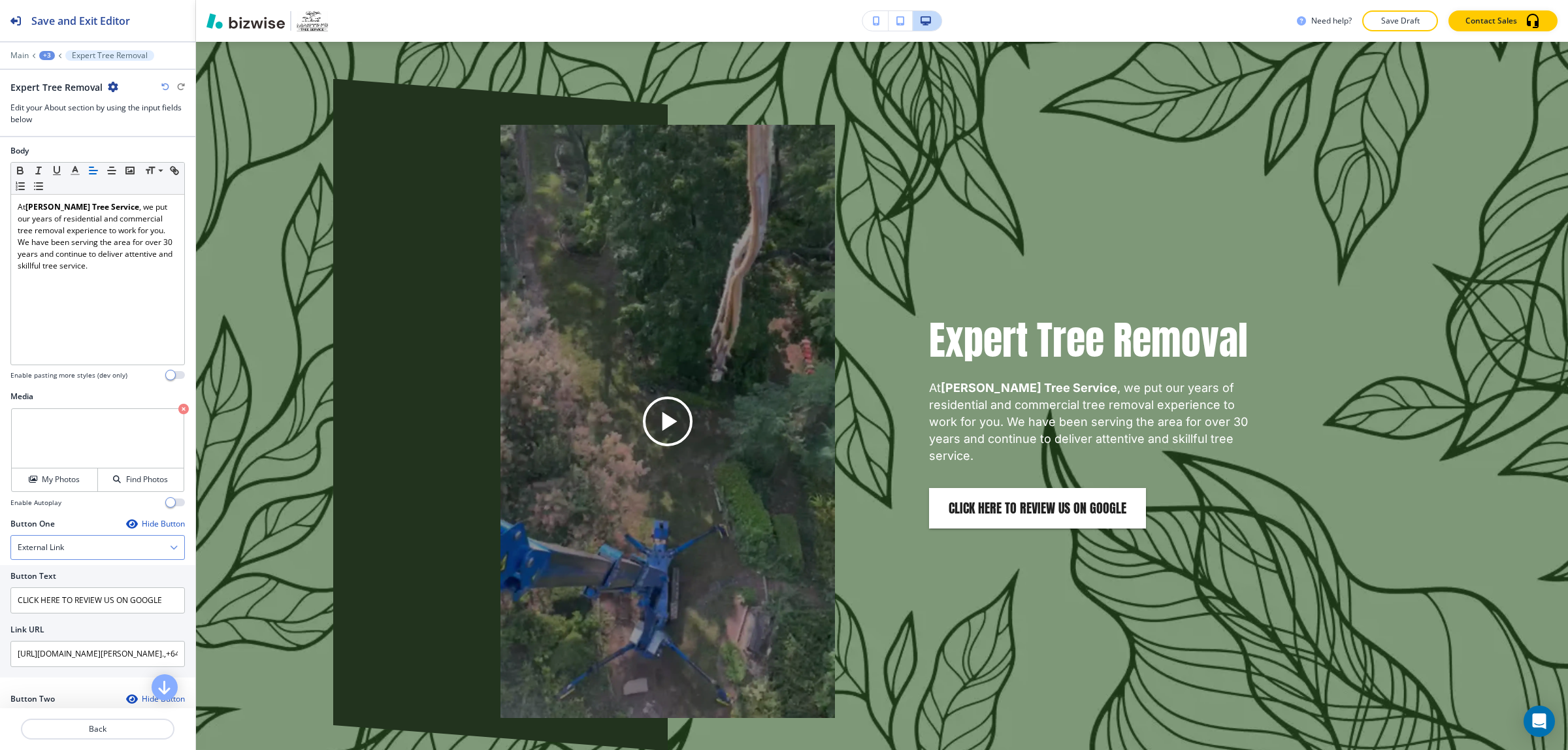
scroll to position [326, 0]
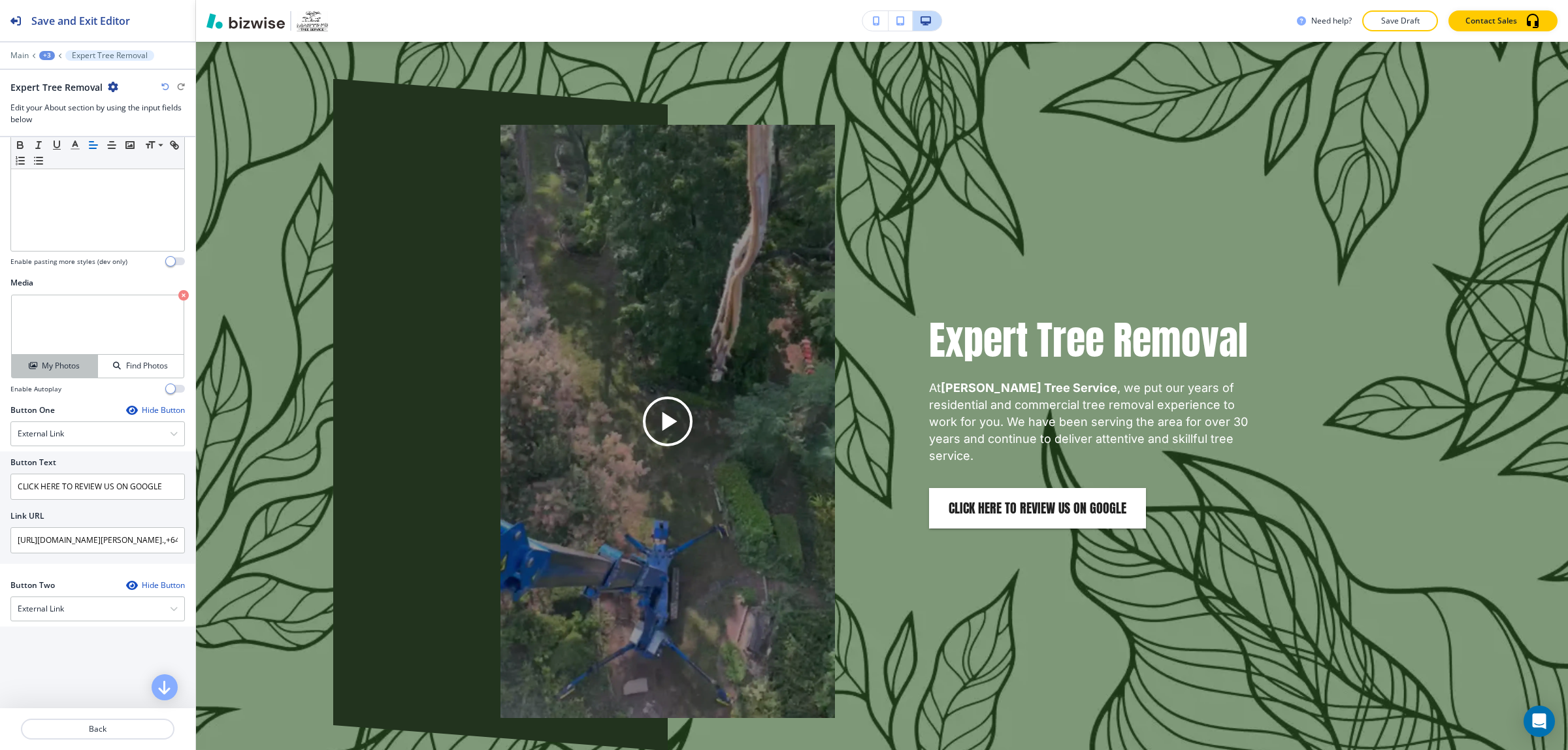
click at [76, 368] on h4 "My Photos" at bounding box center [61, 365] width 38 height 12
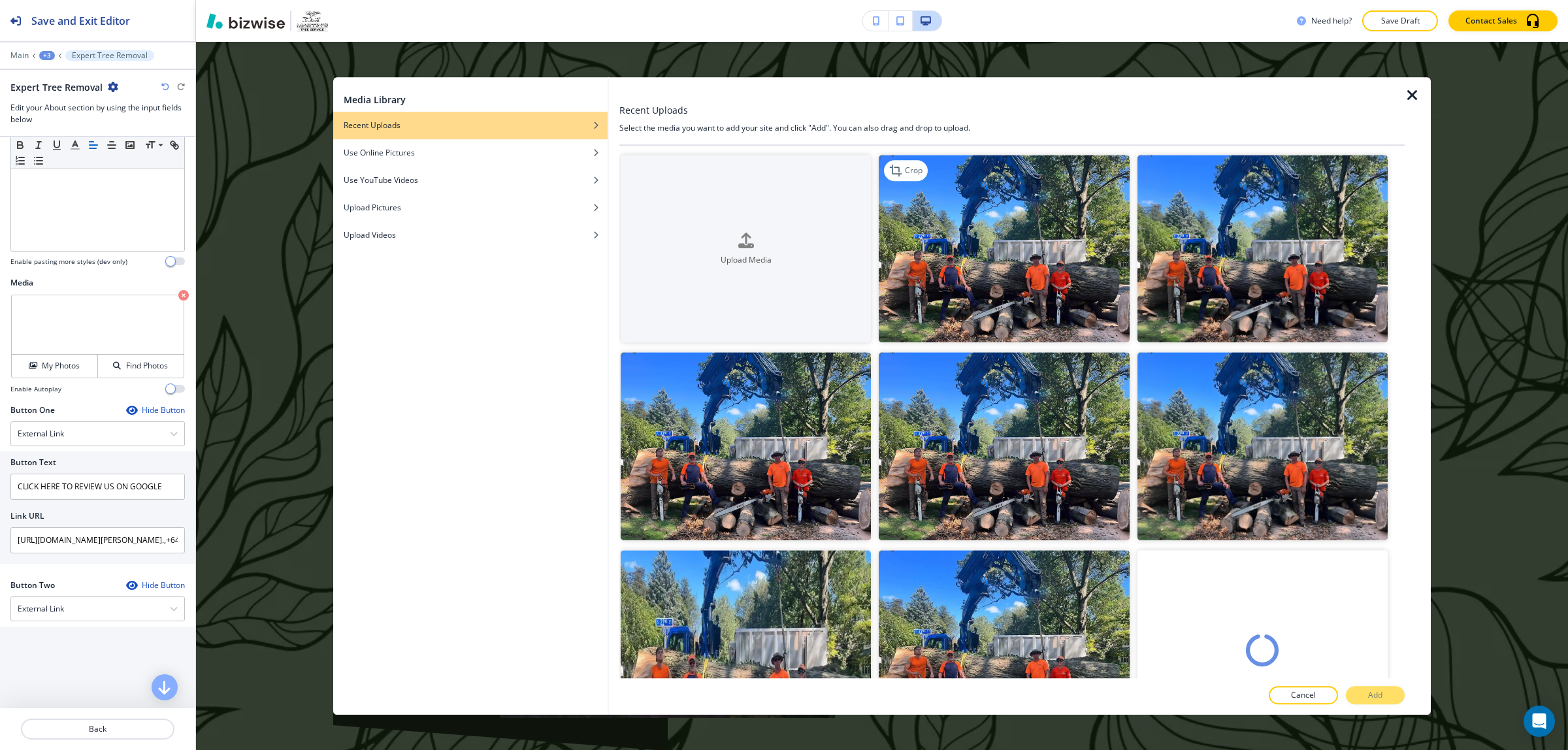
click at [966, 223] on img "button" at bounding box center [1004, 248] width 250 height 187
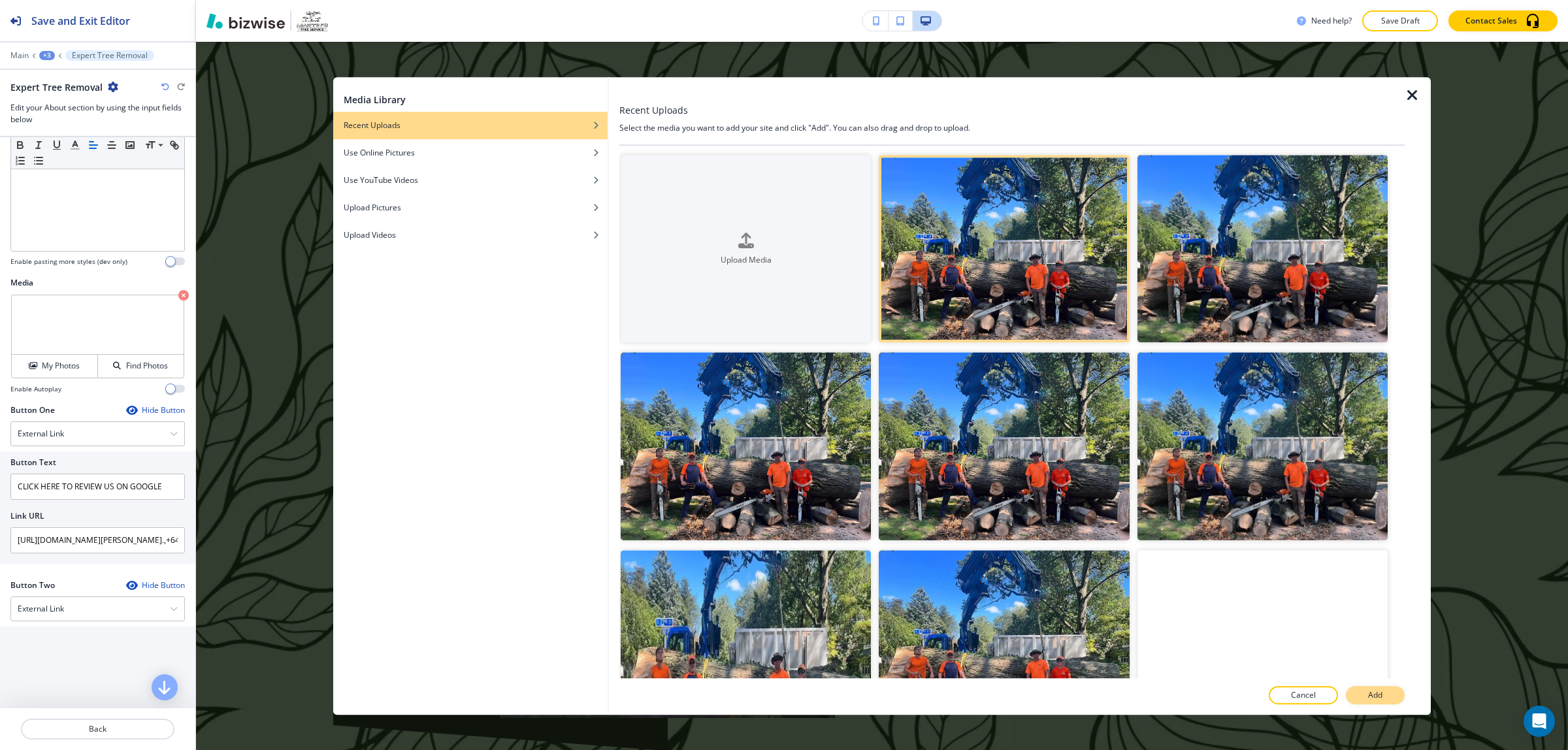
click at [1371, 689] on p "Add" at bounding box center [1375, 695] width 15 height 12
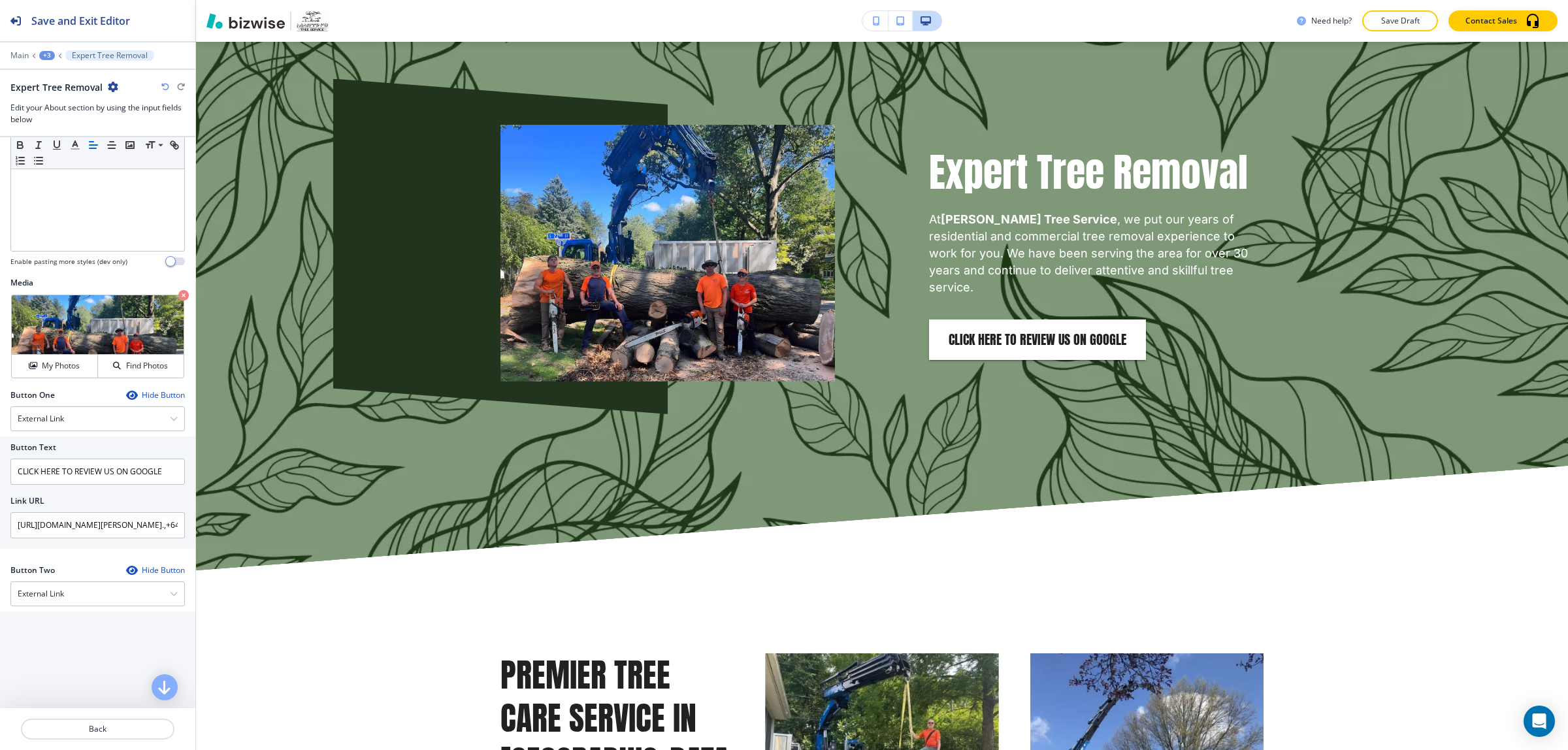
click at [166, 95] on div at bounding box center [98, 98] width 175 height 8
click at [168, 87] on icon "button" at bounding box center [165, 86] width 8 height 8
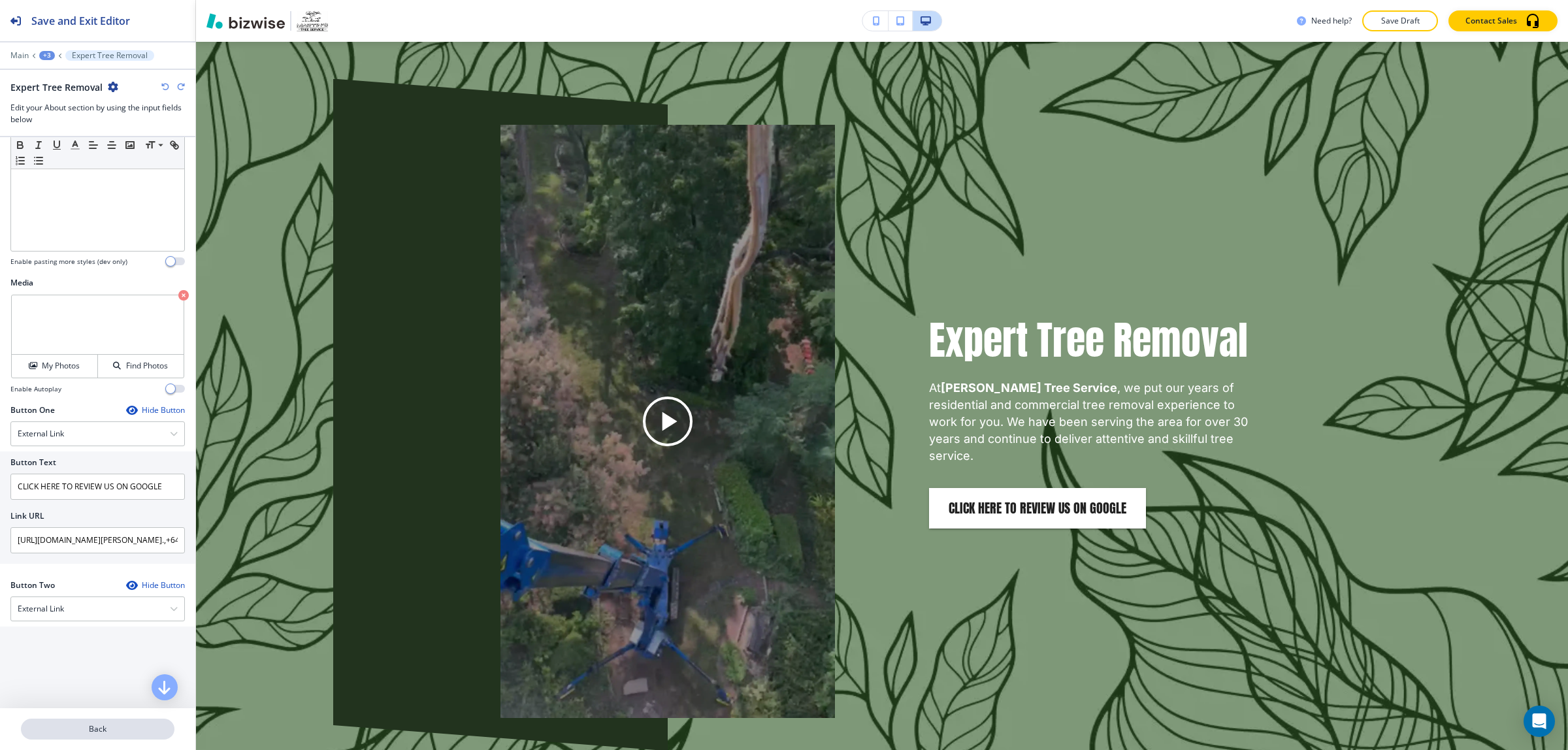
click at [123, 727] on p "Back" at bounding box center [97, 729] width 151 height 12
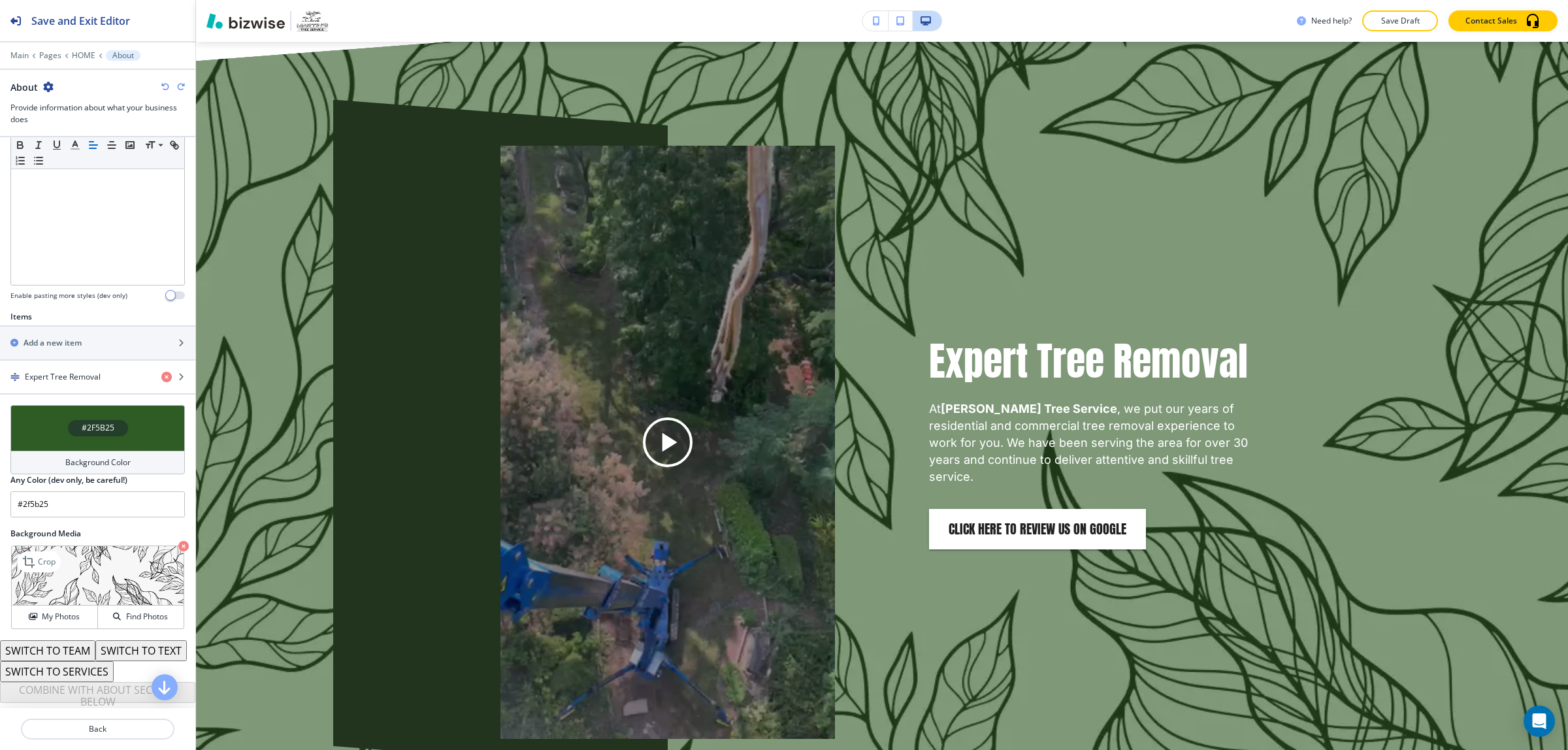
scroll to position [317, 0]
click at [54, 605] on button "My Photos" at bounding box center [55, 616] width 86 height 23
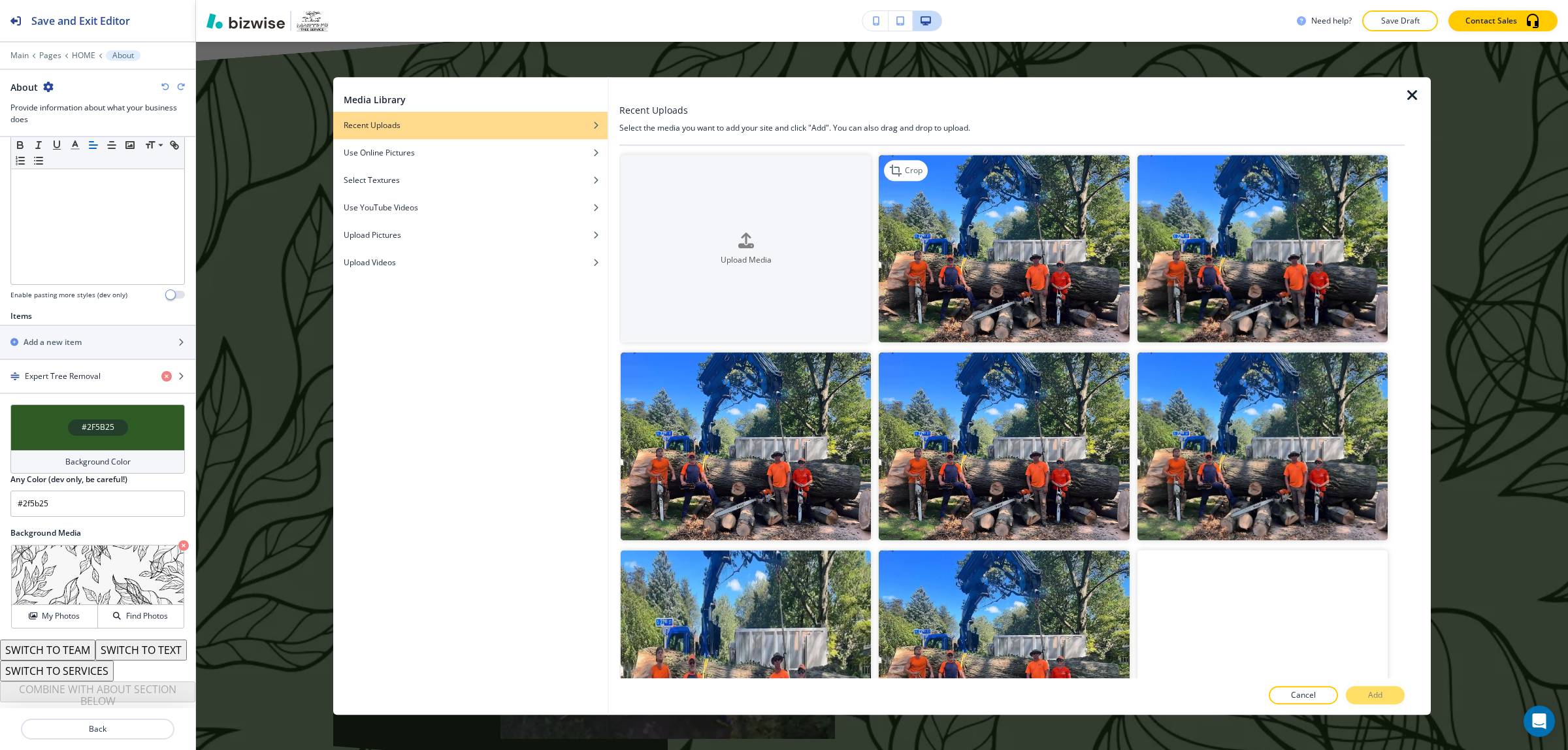
click at [1028, 264] on img "button" at bounding box center [1004, 248] width 250 height 187
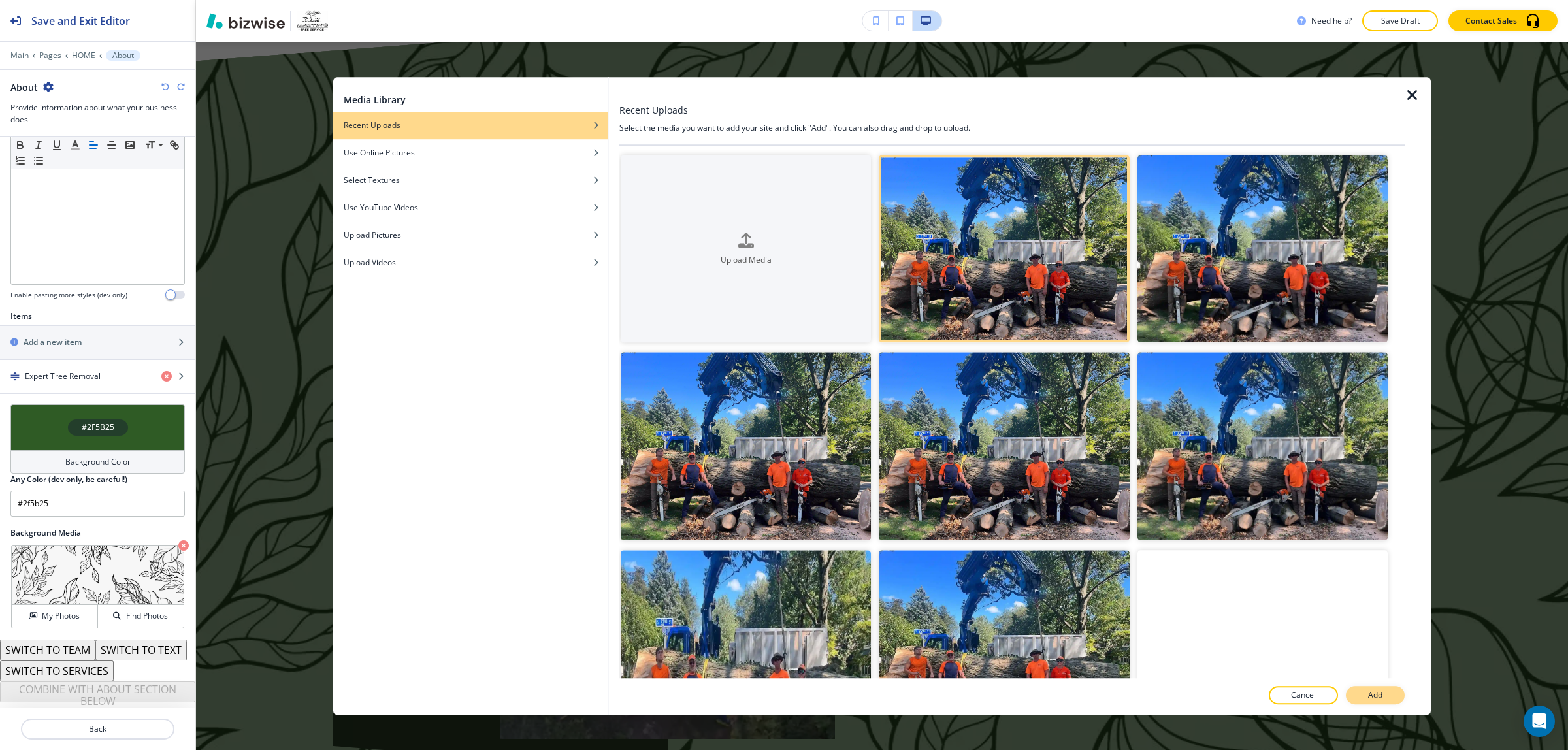
click at [1384, 701] on button "Add" at bounding box center [1375, 695] width 59 height 18
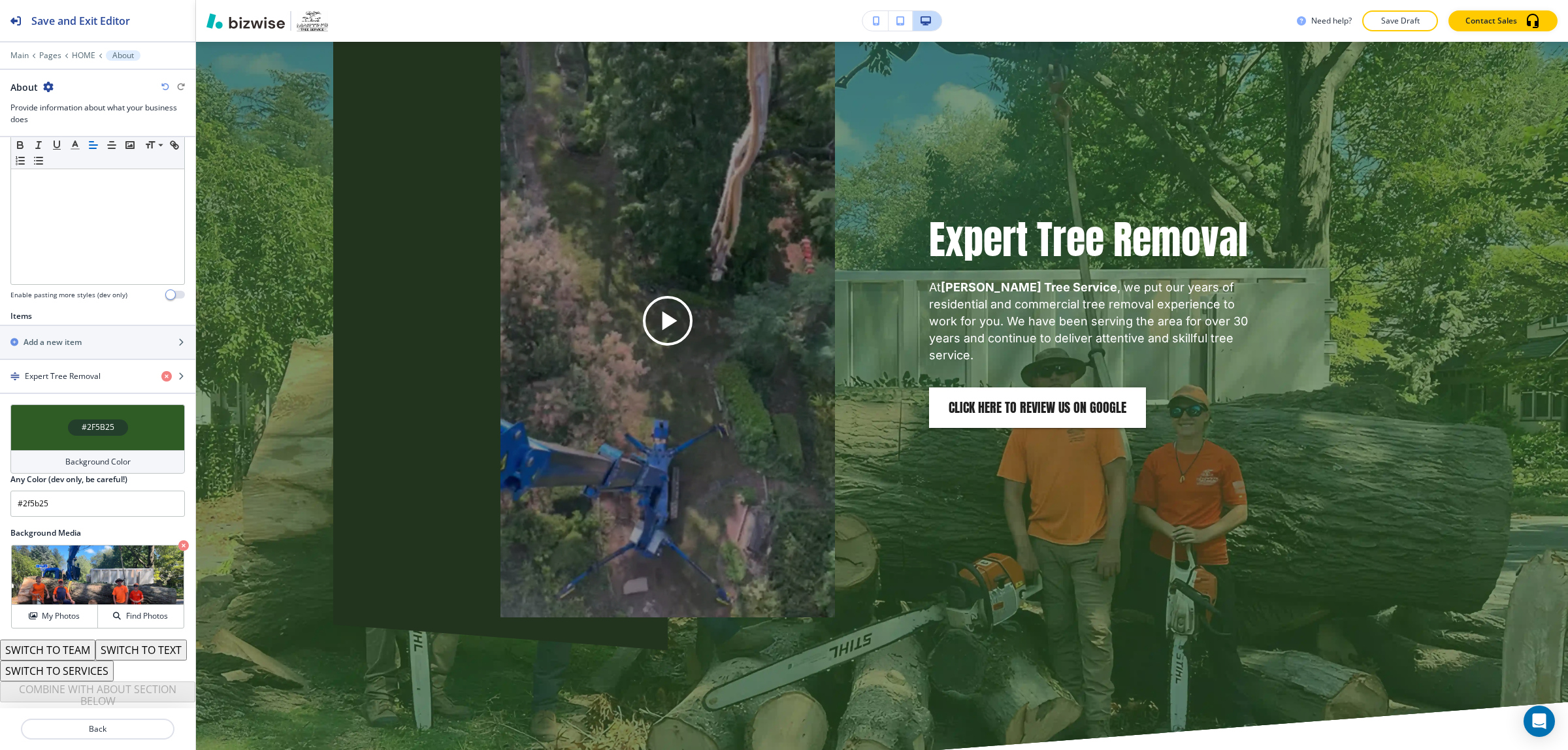
scroll to position [1578, 0]
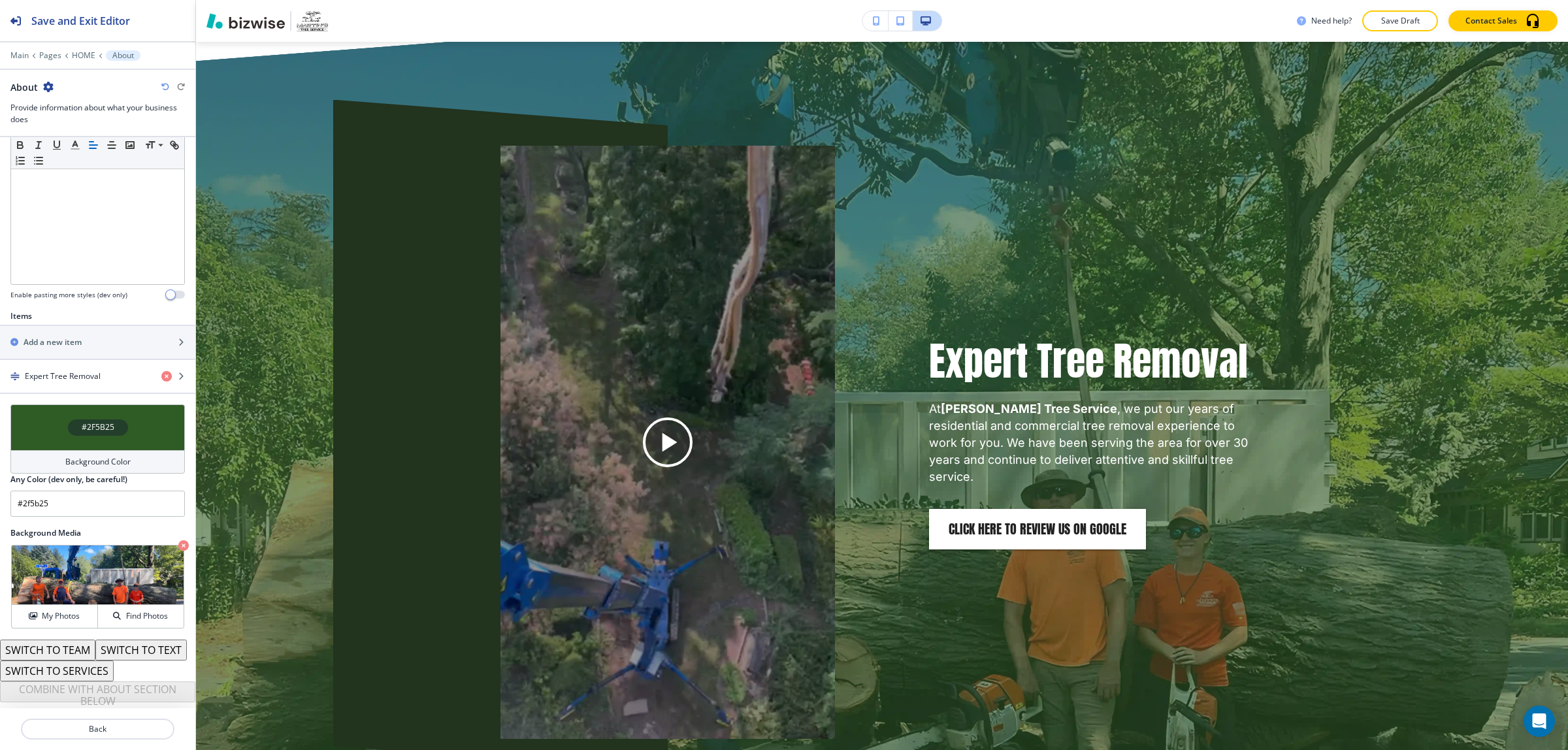
click at [108, 456] on h4 "Background Color" at bounding box center [98, 462] width 65 height 12
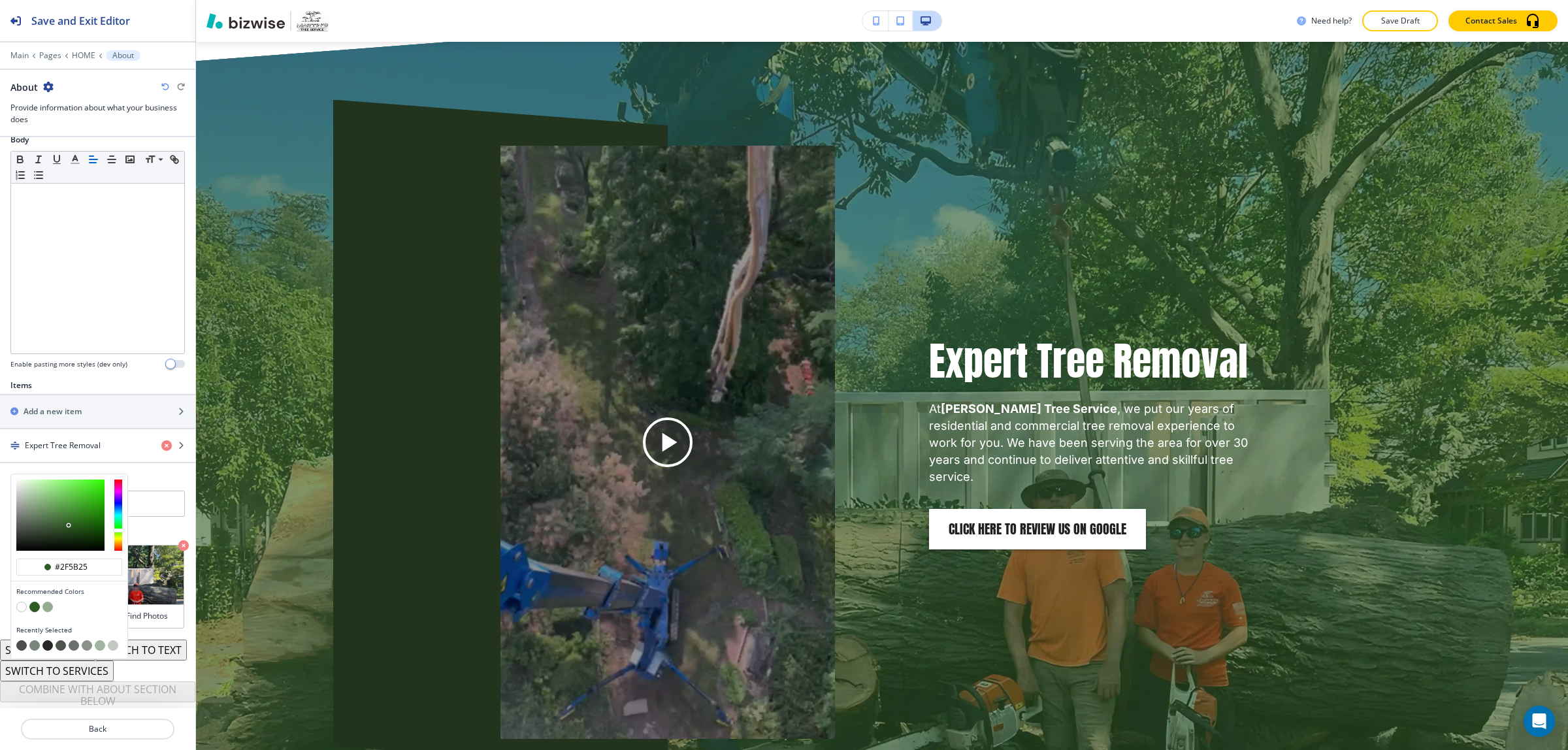
click at [21, 602] on button "button" at bounding box center [22, 607] width 11 height 11
type input "#FFFFFF"
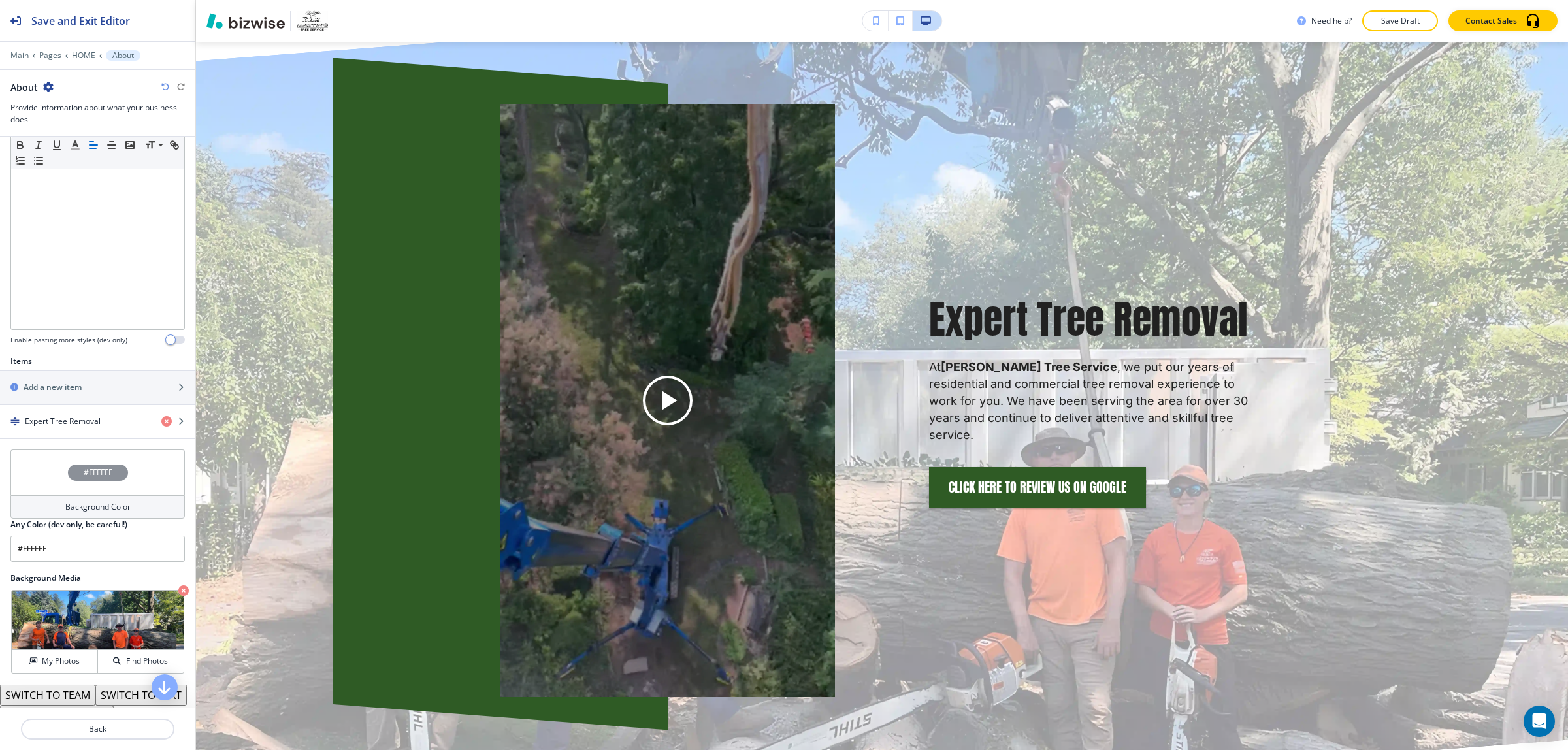
click at [65, 506] on h4 "Background Color" at bounding box center [98, 506] width 65 height 12
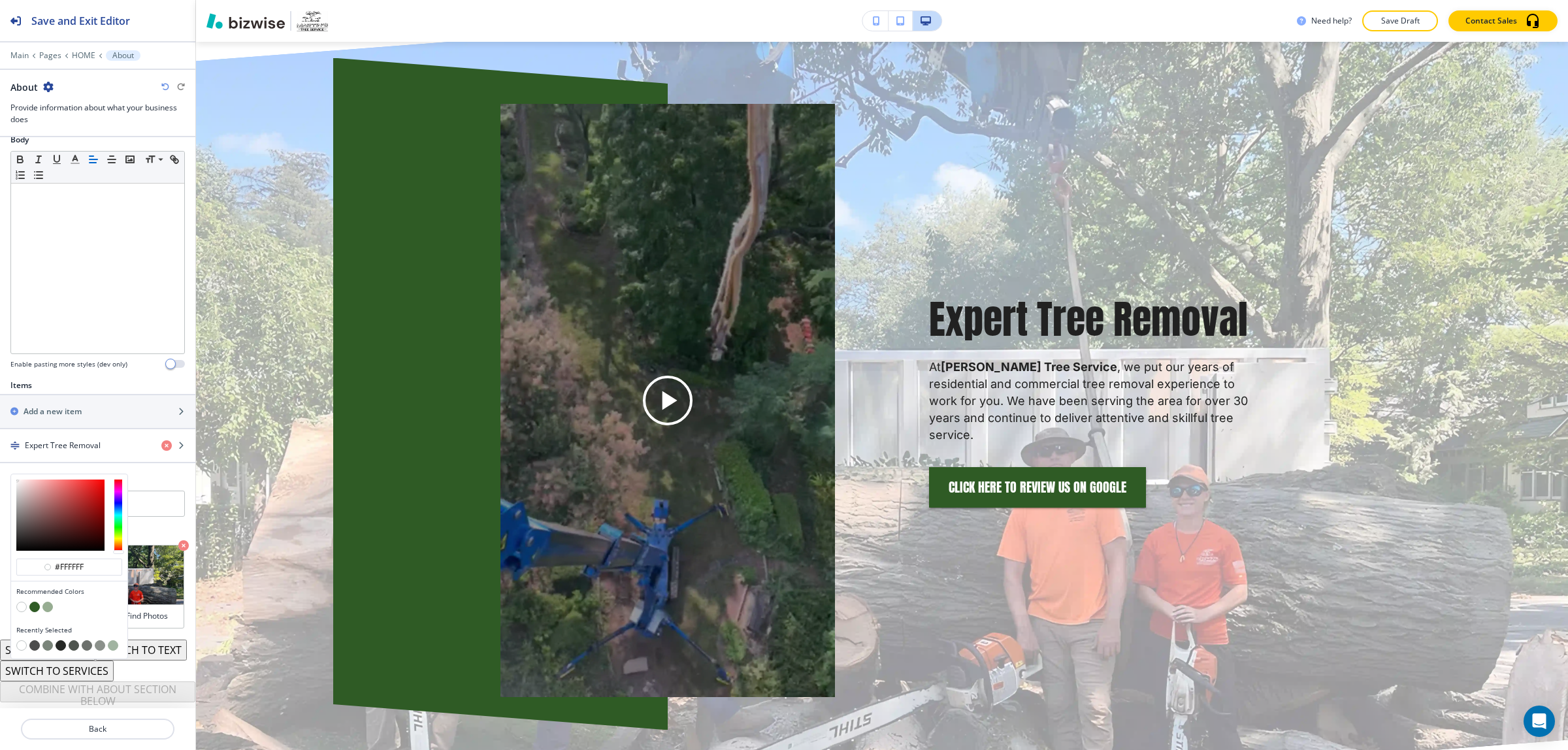
type input "#464141"
click at [23, 511] on div at bounding box center [60, 515] width 88 height 71
type input "#464141"
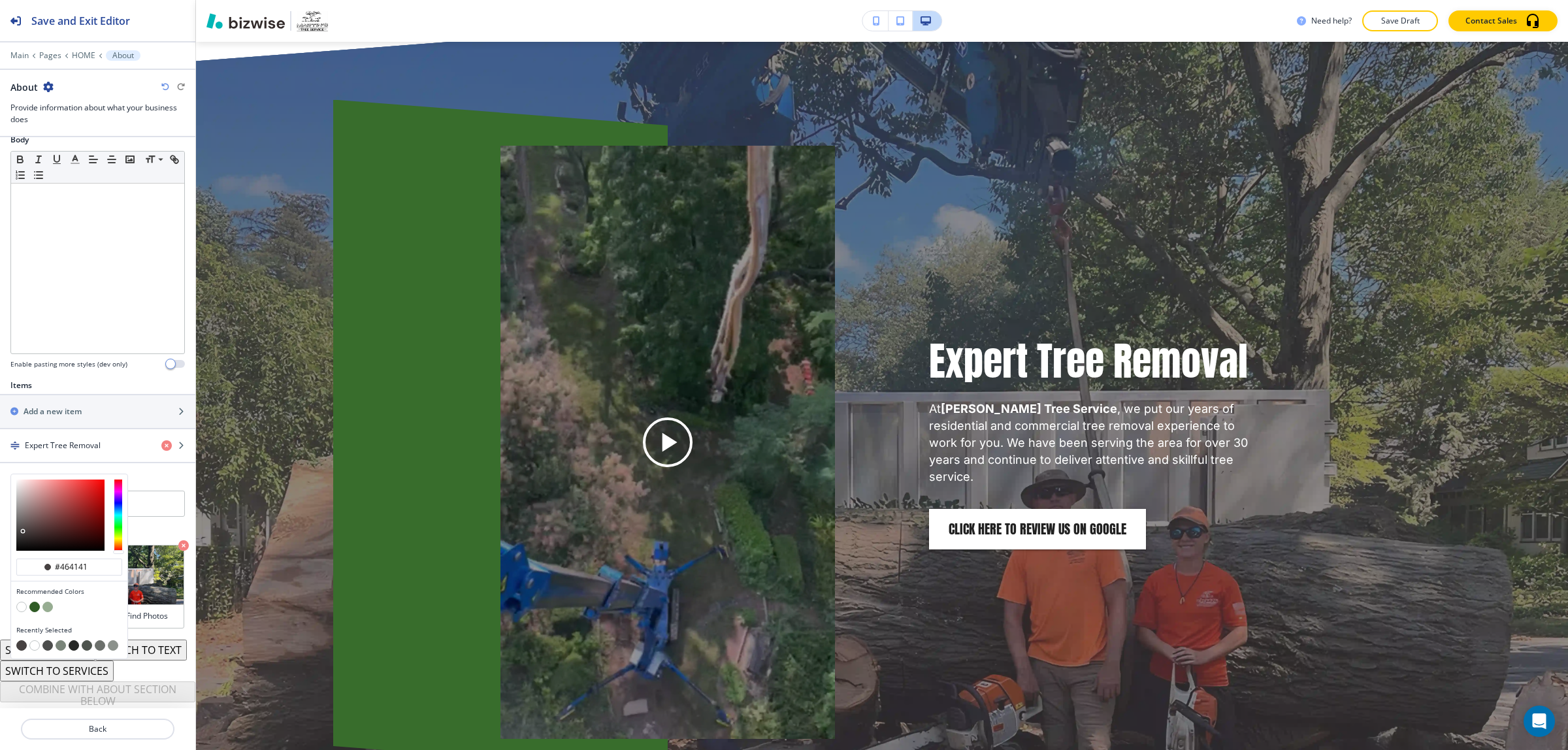
type input "#8c7878"
click at [29, 491] on div at bounding box center [60, 515] width 88 height 71
type input "#8c7878"
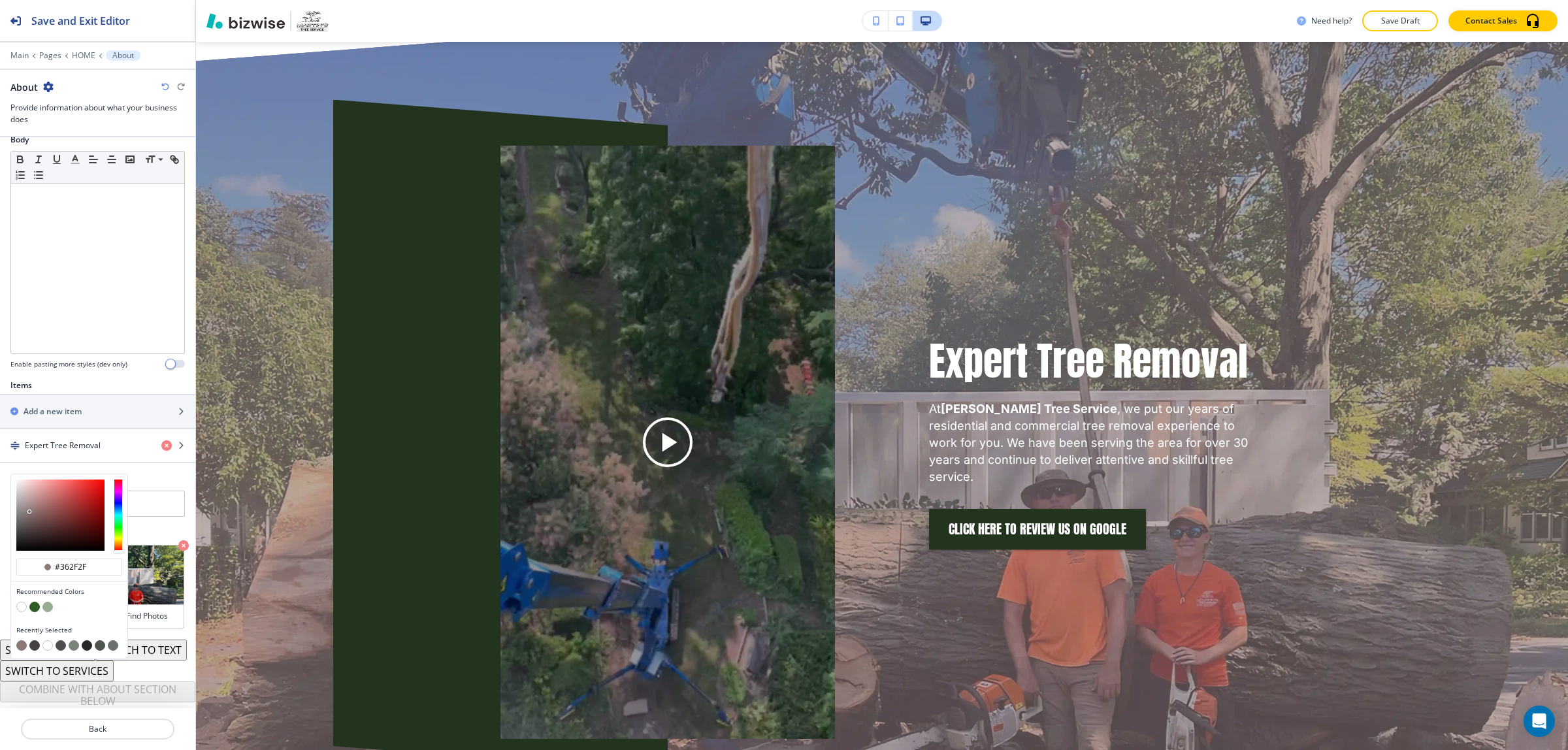
type input "#312b2b"
click at [27, 516] on div at bounding box center [60, 515] width 88 height 71
type input "#312b2b"
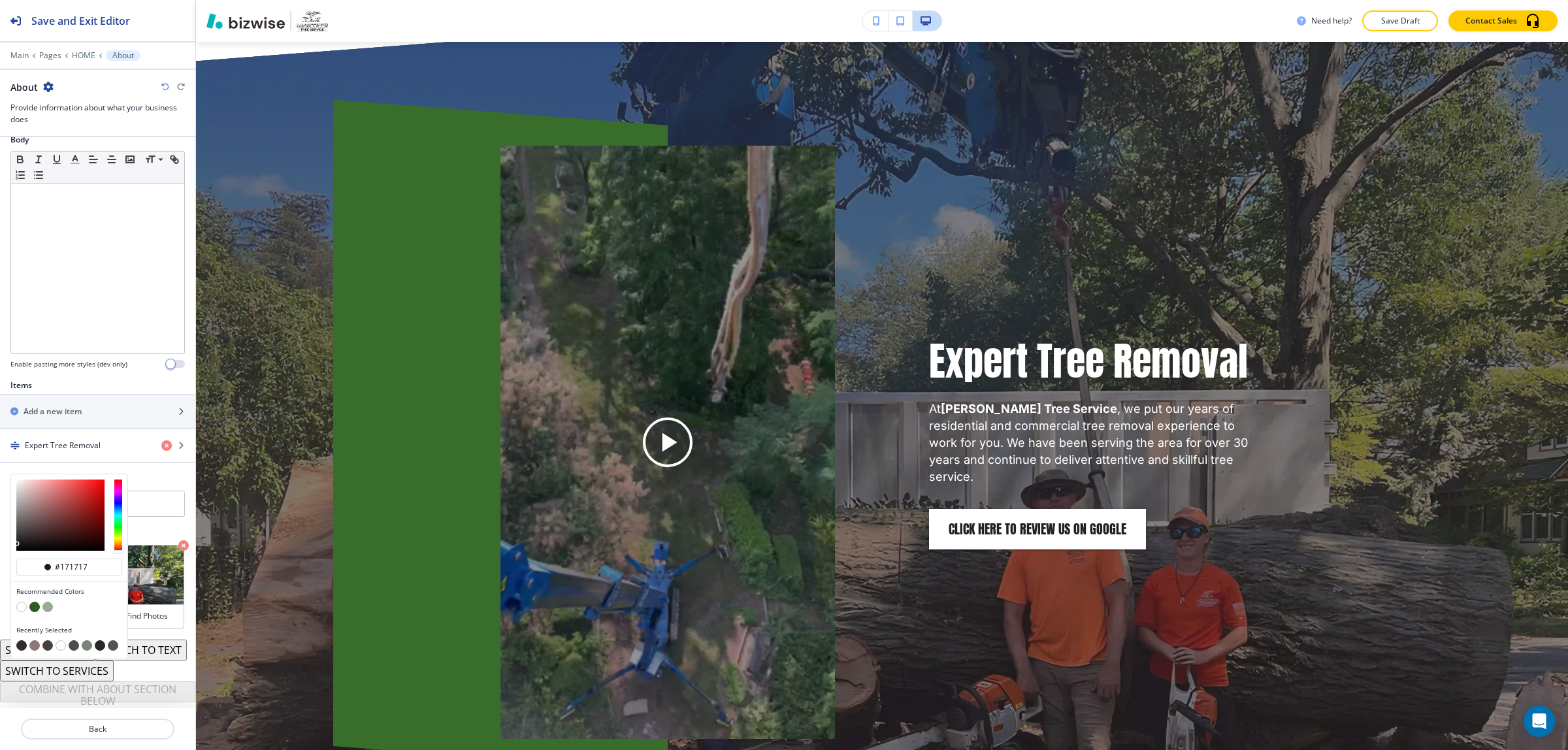
drag, startPoint x: 17, startPoint y: 522, endPoint x: 12, endPoint y: 526, distance: 6.4
click at [15, 525] on div at bounding box center [69, 515] width 116 height 82
type input "#211717"
click at [43, 521] on div at bounding box center [60, 515] width 88 height 71
type input "#211717"
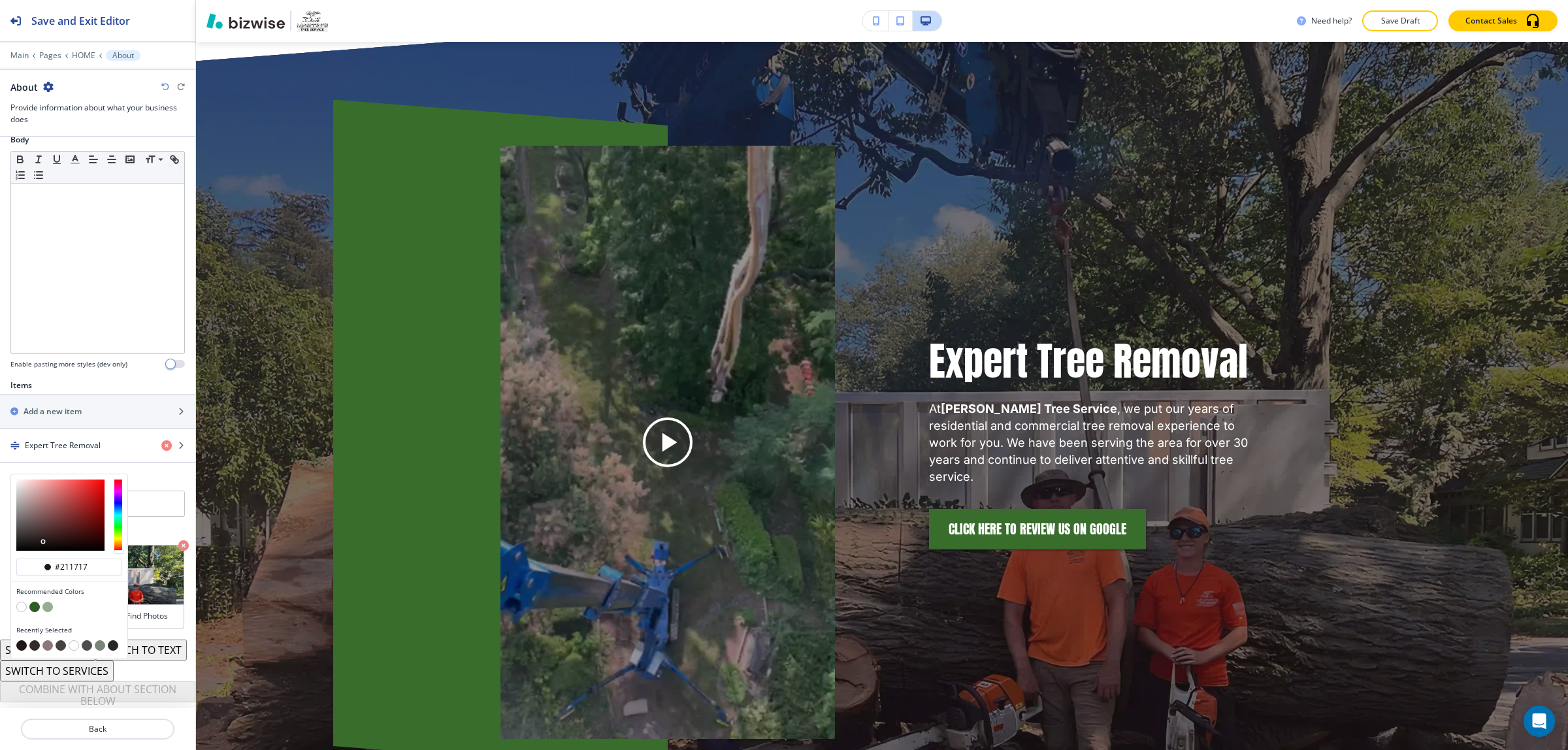
type input "#070707"
click at [17, 528] on div at bounding box center [60, 515] width 88 height 71
type input "#070707"
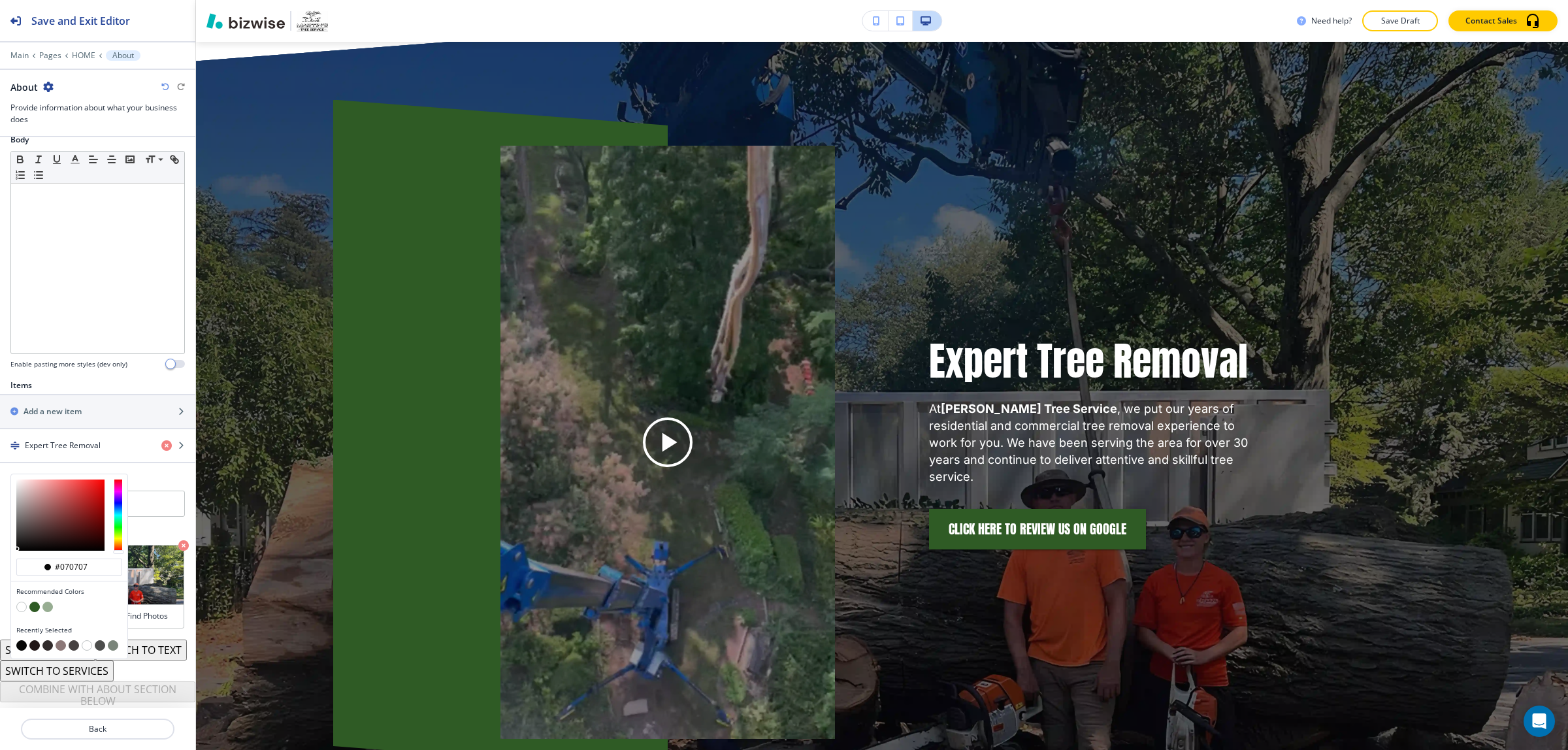
type input "#171313"
click at [34, 524] on div at bounding box center [60, 515] width 88 height 71
type input "#171313"
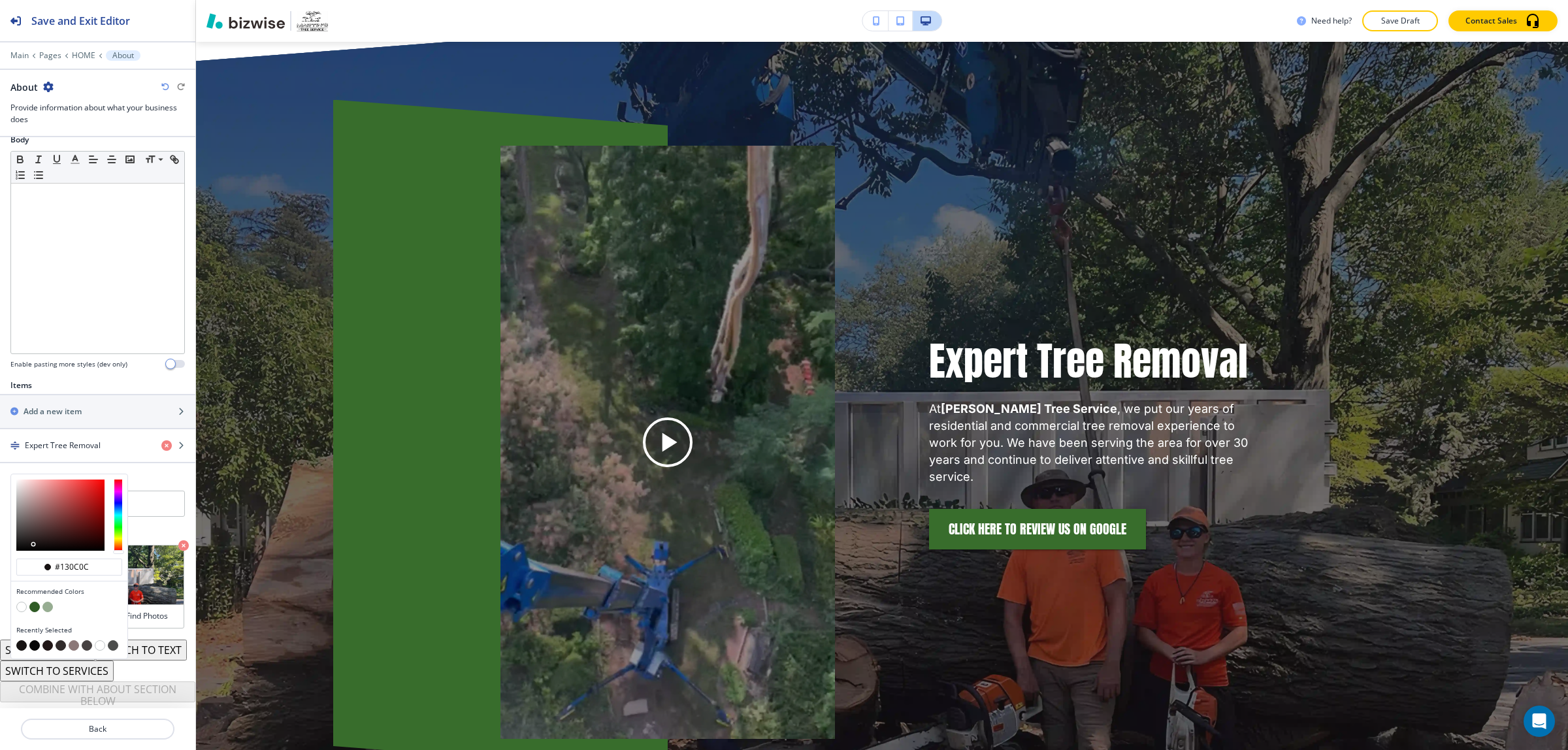
type input "#130b0b"
click at [51, 525] on div at bounding box center [60, 515] width 88 height 71
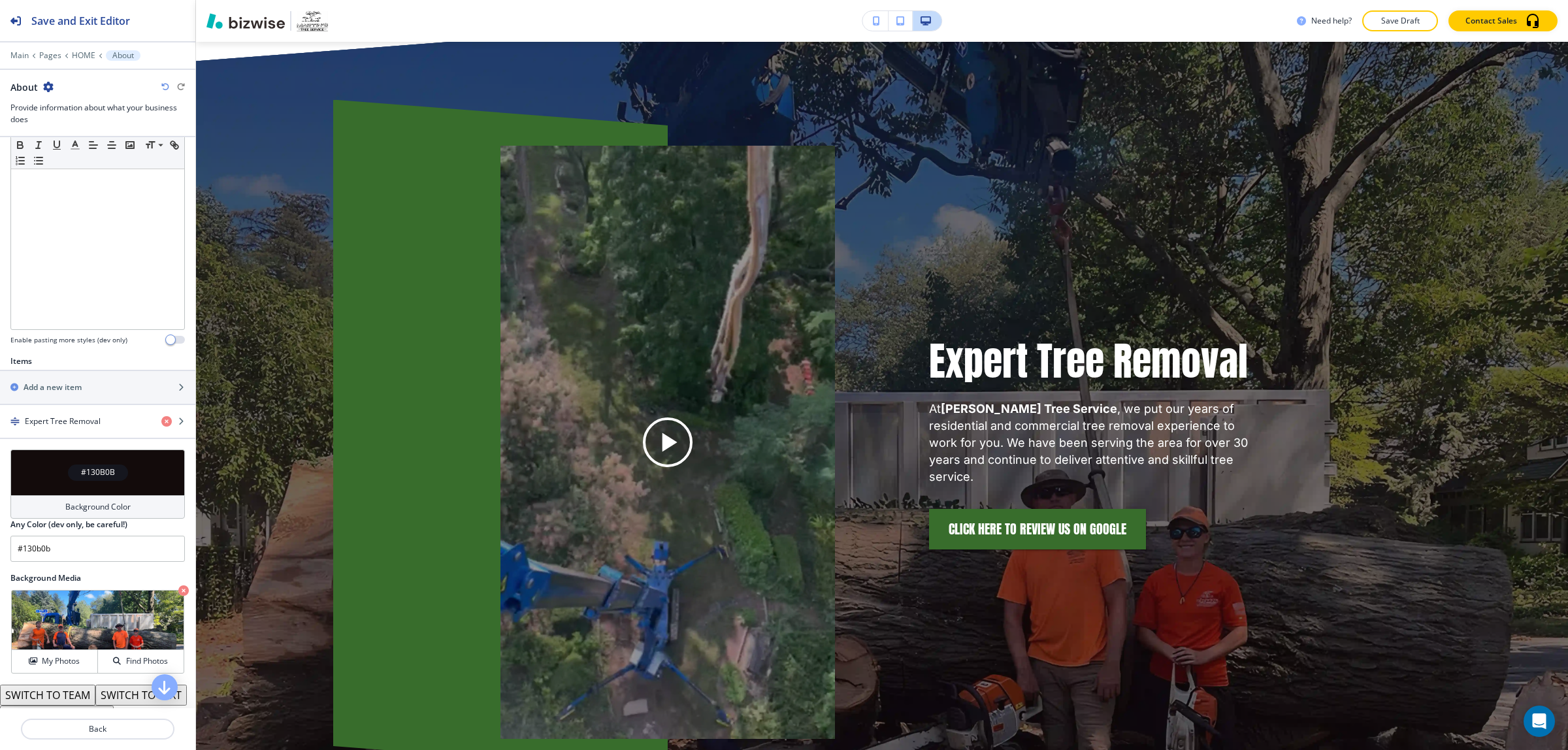
click at [165, 91] on icon "button" at bounding box center [165, 86] width 8 height 8
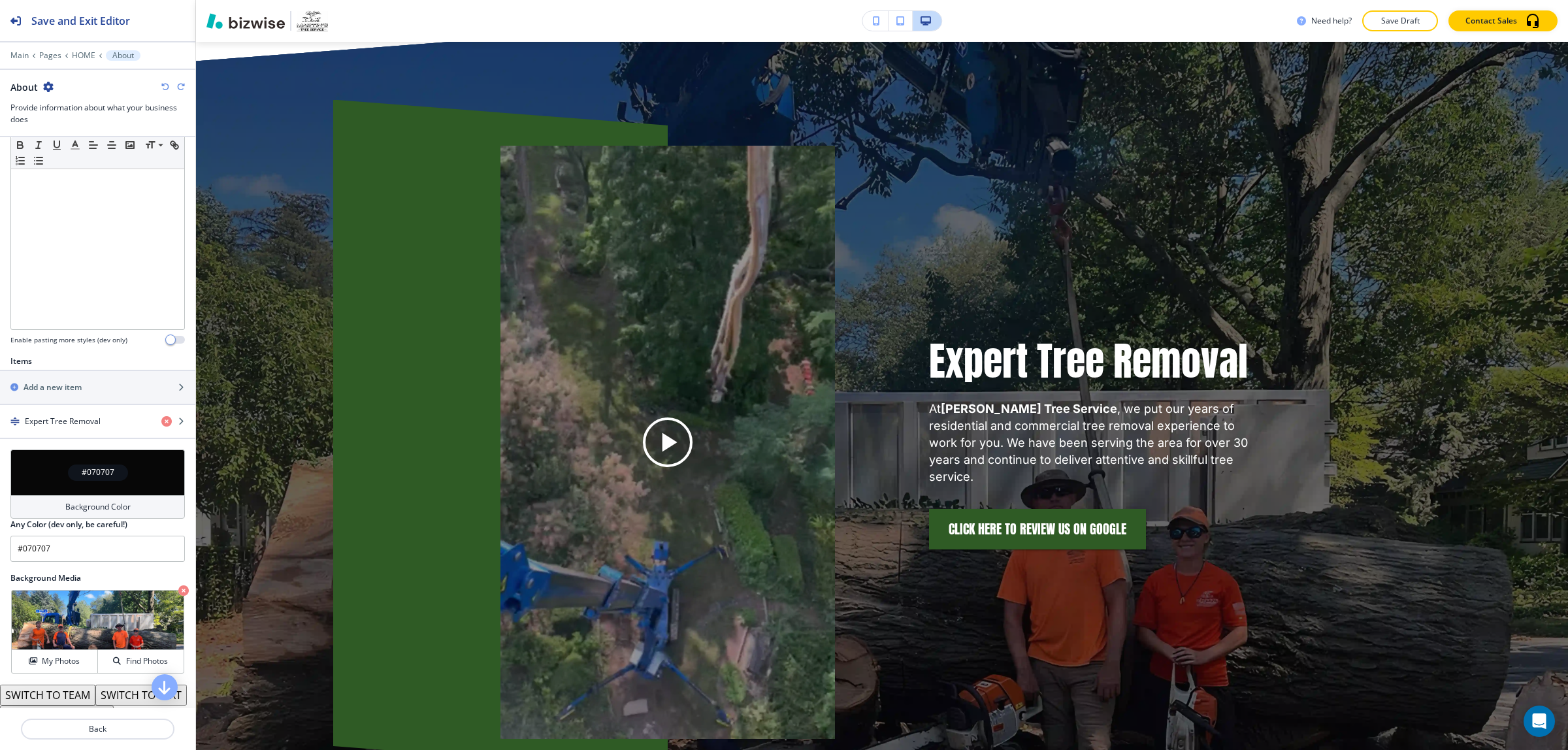
click at [165, 91] on icon "button" at bounding box center [165, 86] width 8 height 8
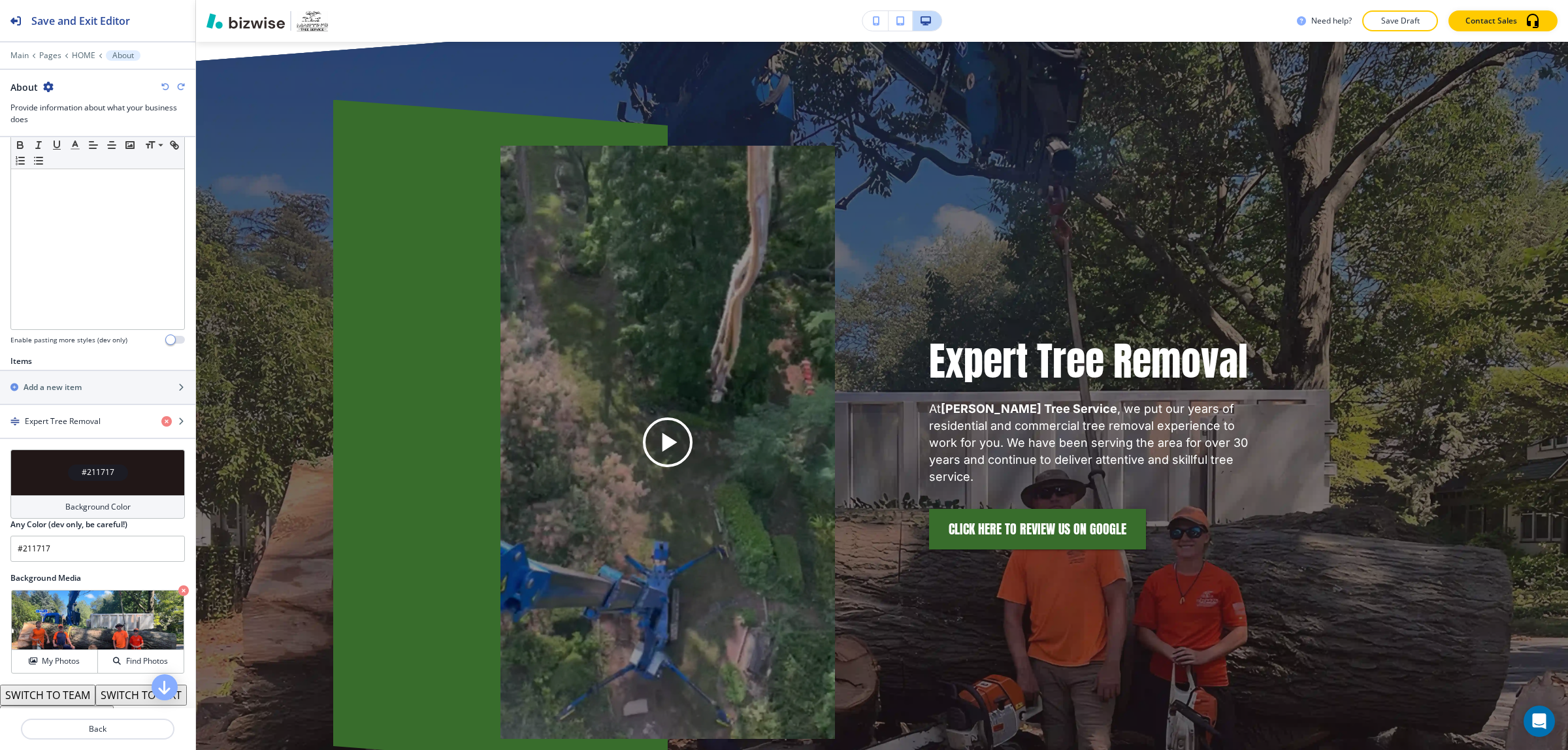
click at [165, 91] on icon "button" at bounding box center [165, 86] width 8 height 8
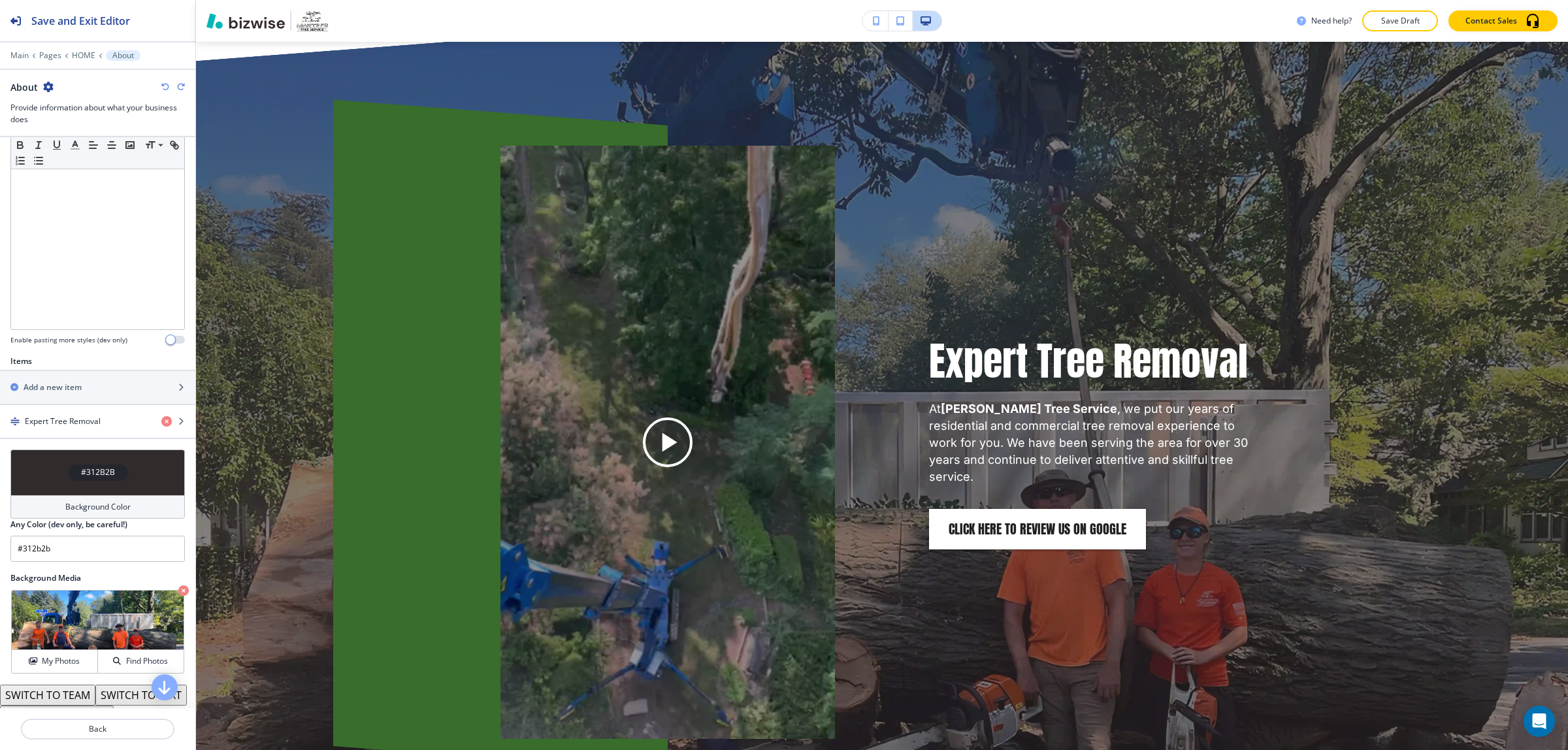
click at [165, 91] on icon "button" at bounding box center [165, 86] width 8 height 8
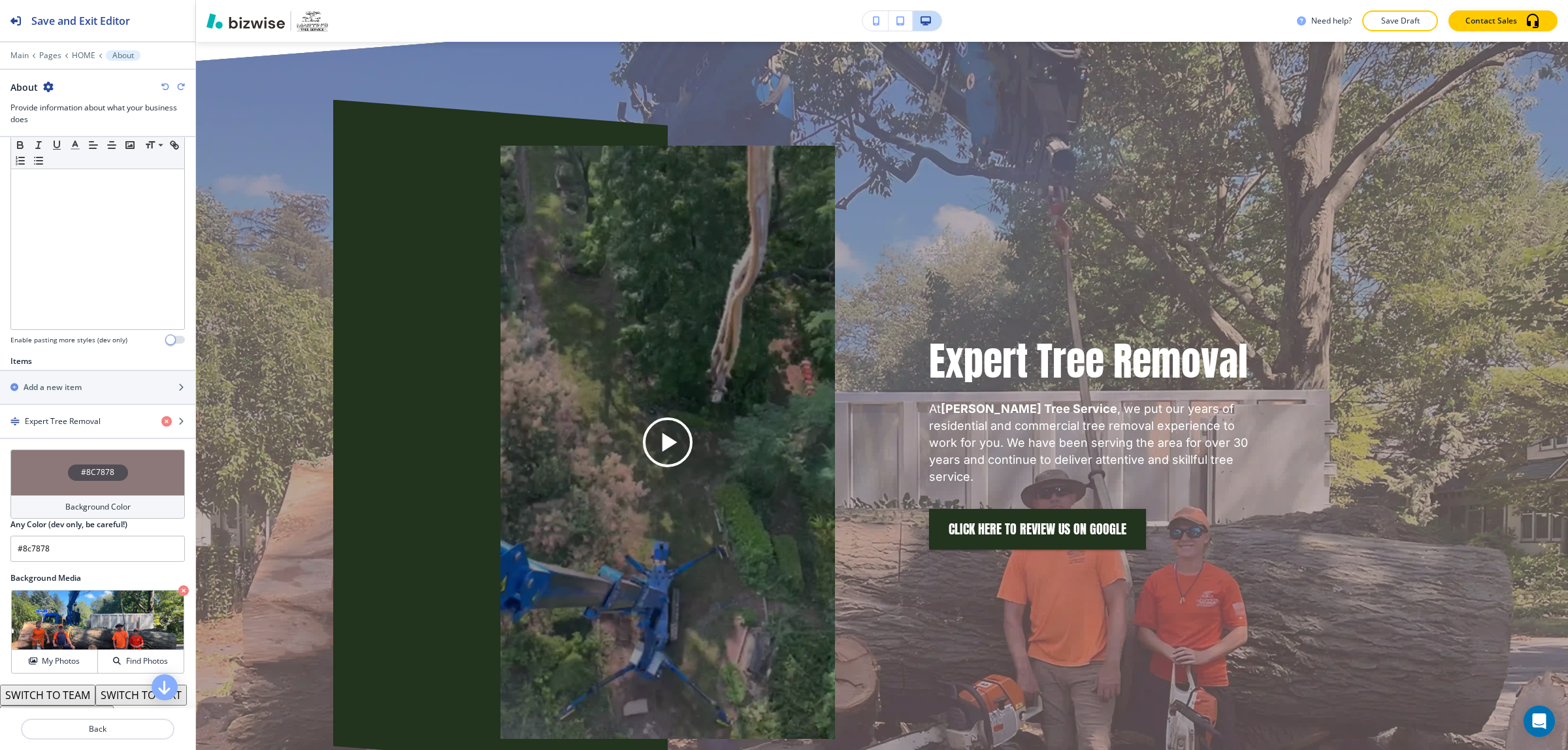
click at [165, 91] on icon "button" at bounding box center [165, 86] width 8 height 8
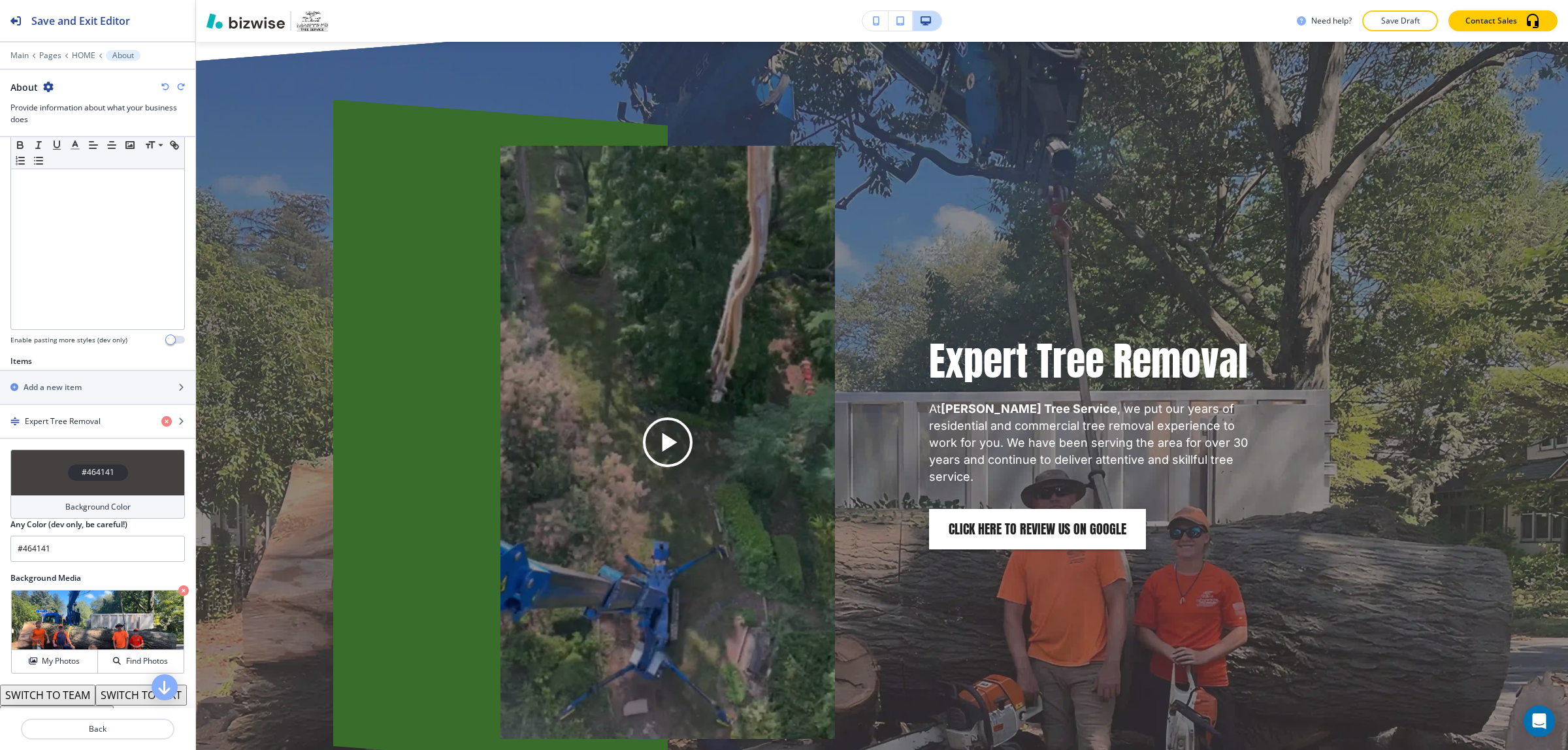
click at [165, 91] on icon "button" at bounding box center [165, 86] width 8 height 8
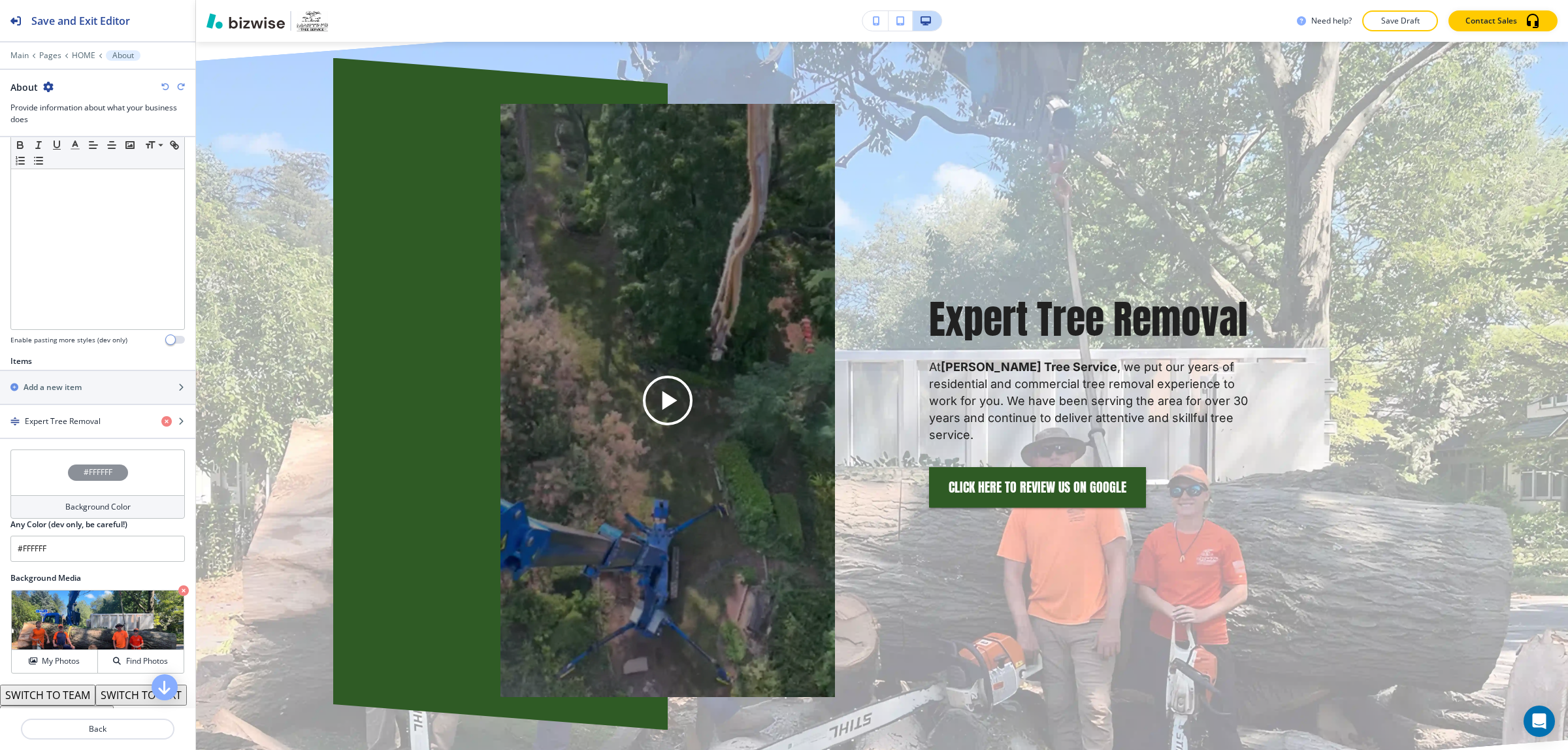
click at [165, 91] on icon "button" at bounding box center [165, 86] width 8 height 8
type input "#2f5b25"
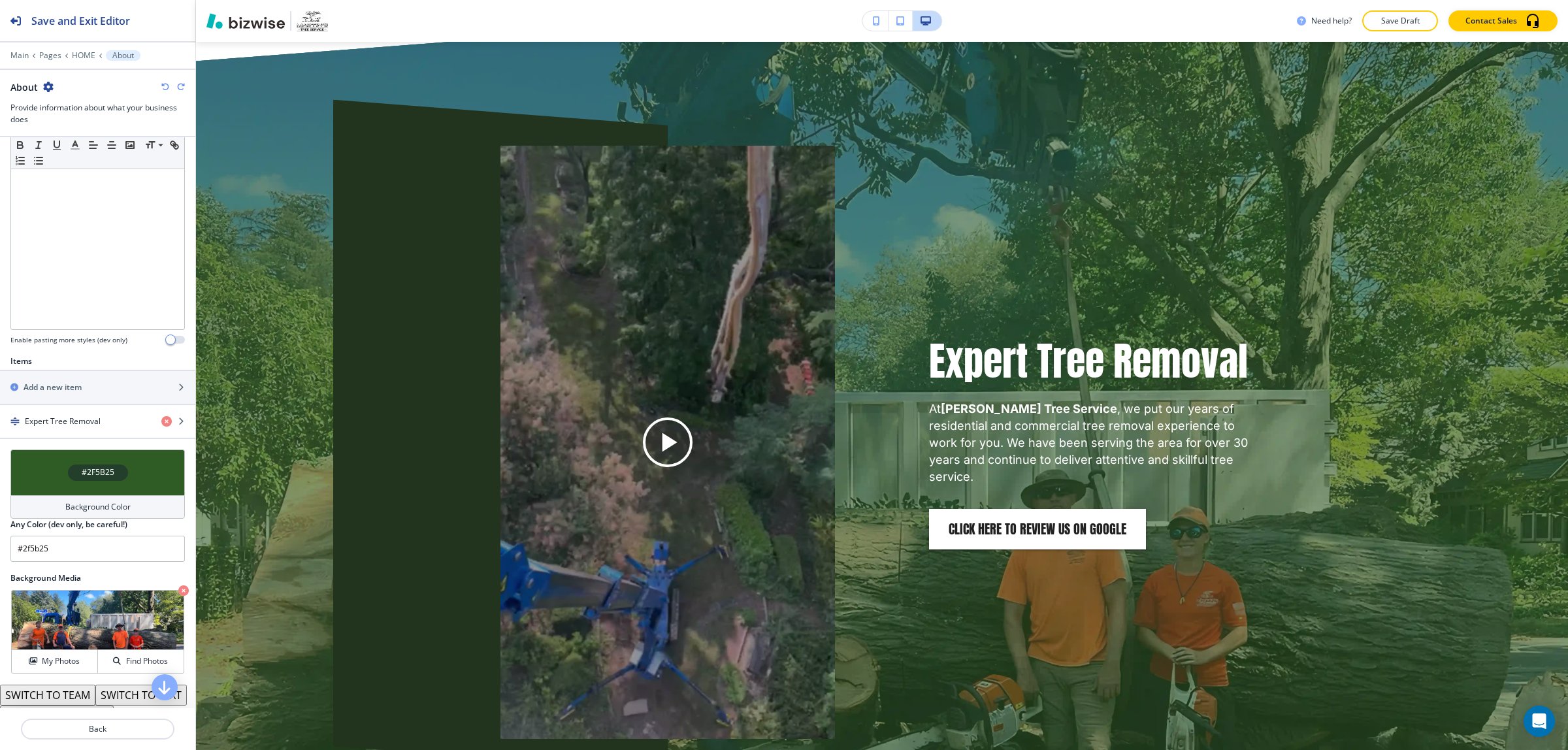
click at [165, 91] on icon "button" at bounding box center [165, 86] width 8 height 8
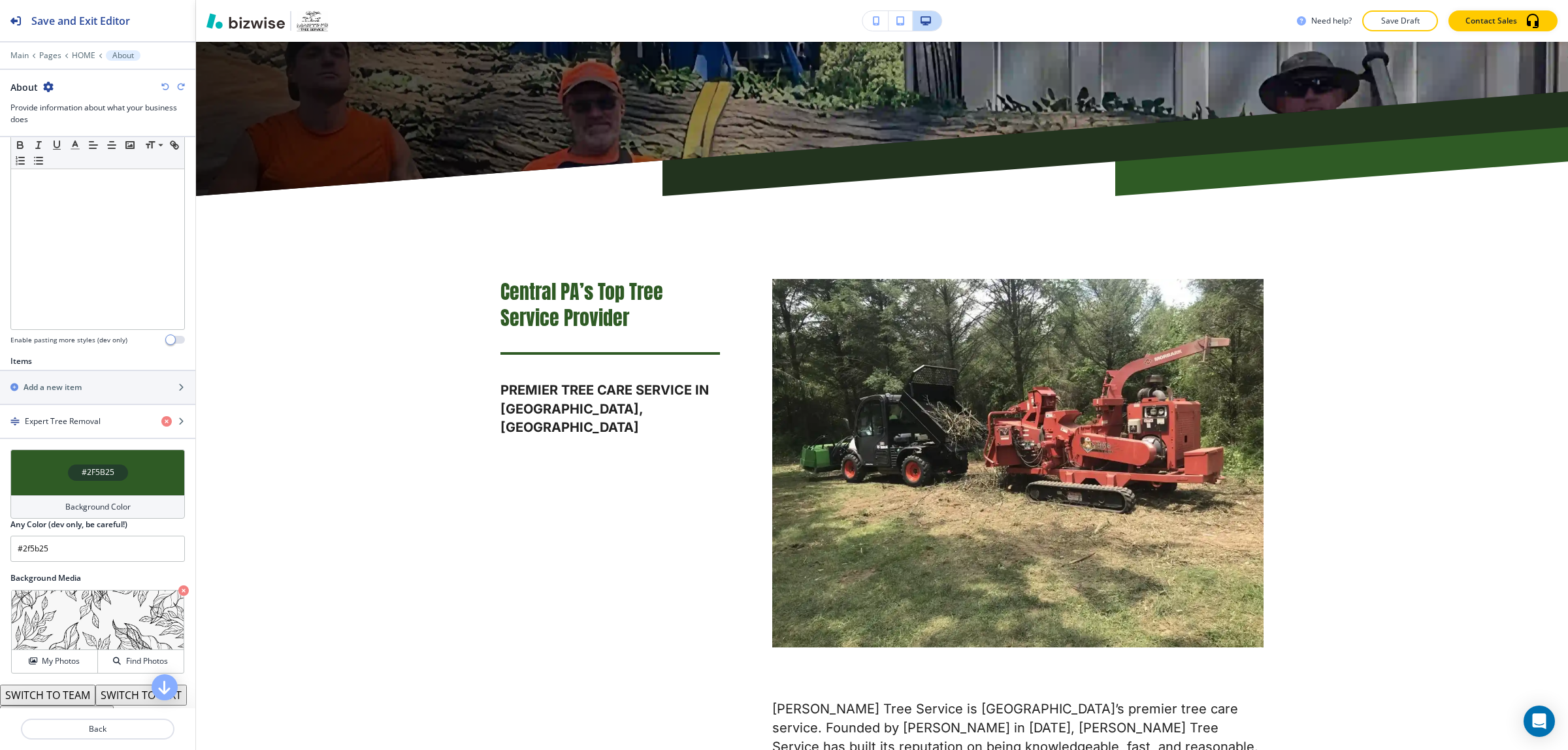
scroll to position [680, 0]
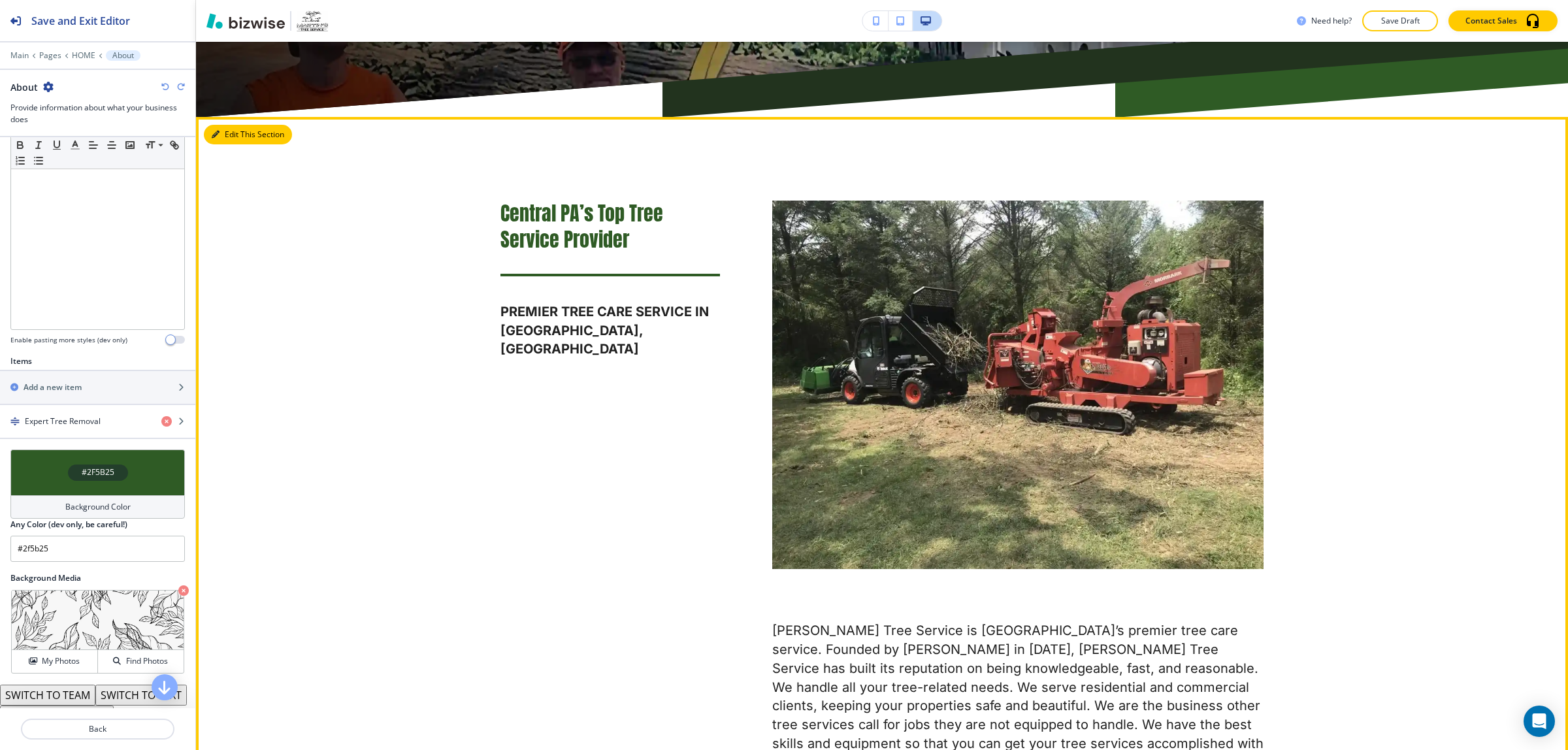
click at [217, 125] on button "Edit This Section" at bounding box center [247, 135] width 88 height 20
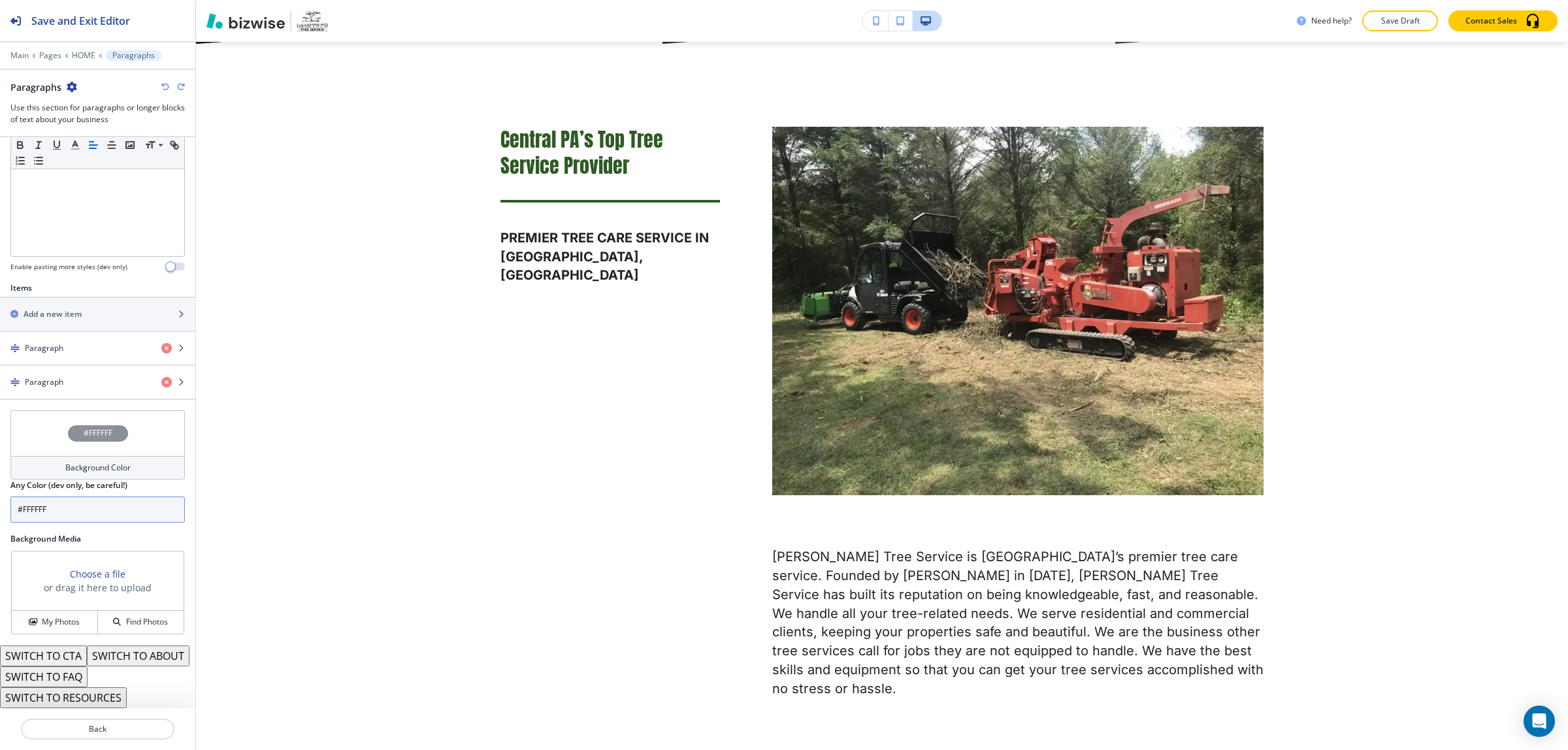
scroll to position [345, 0]
click at [73, 343] on div "Paragraph" at bounding box center [75, 348] width 151 height 12
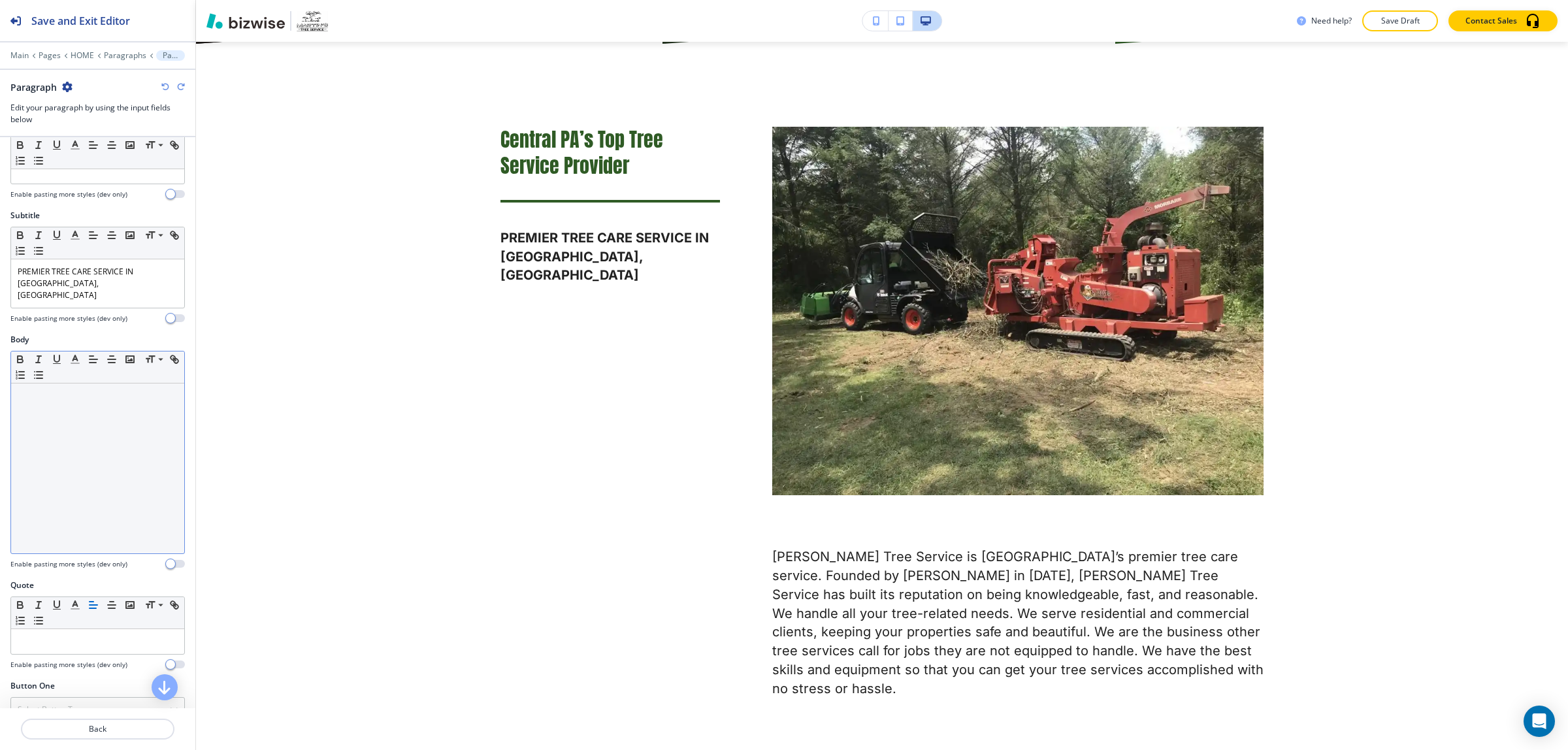
scroll to position [227, 0]
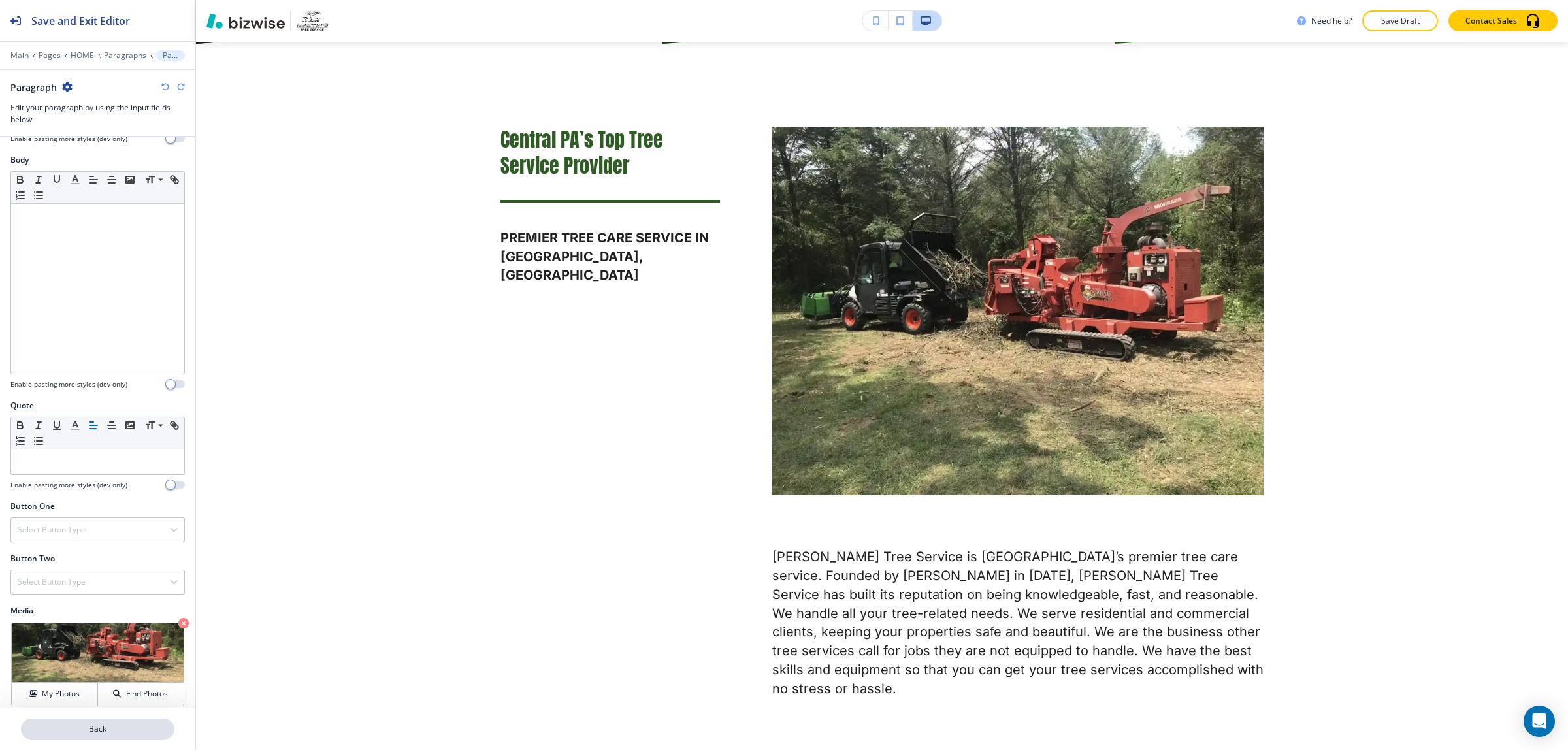
click at [80, 736] on button "Back" at bounding box center [97, 729] width 154 height 21
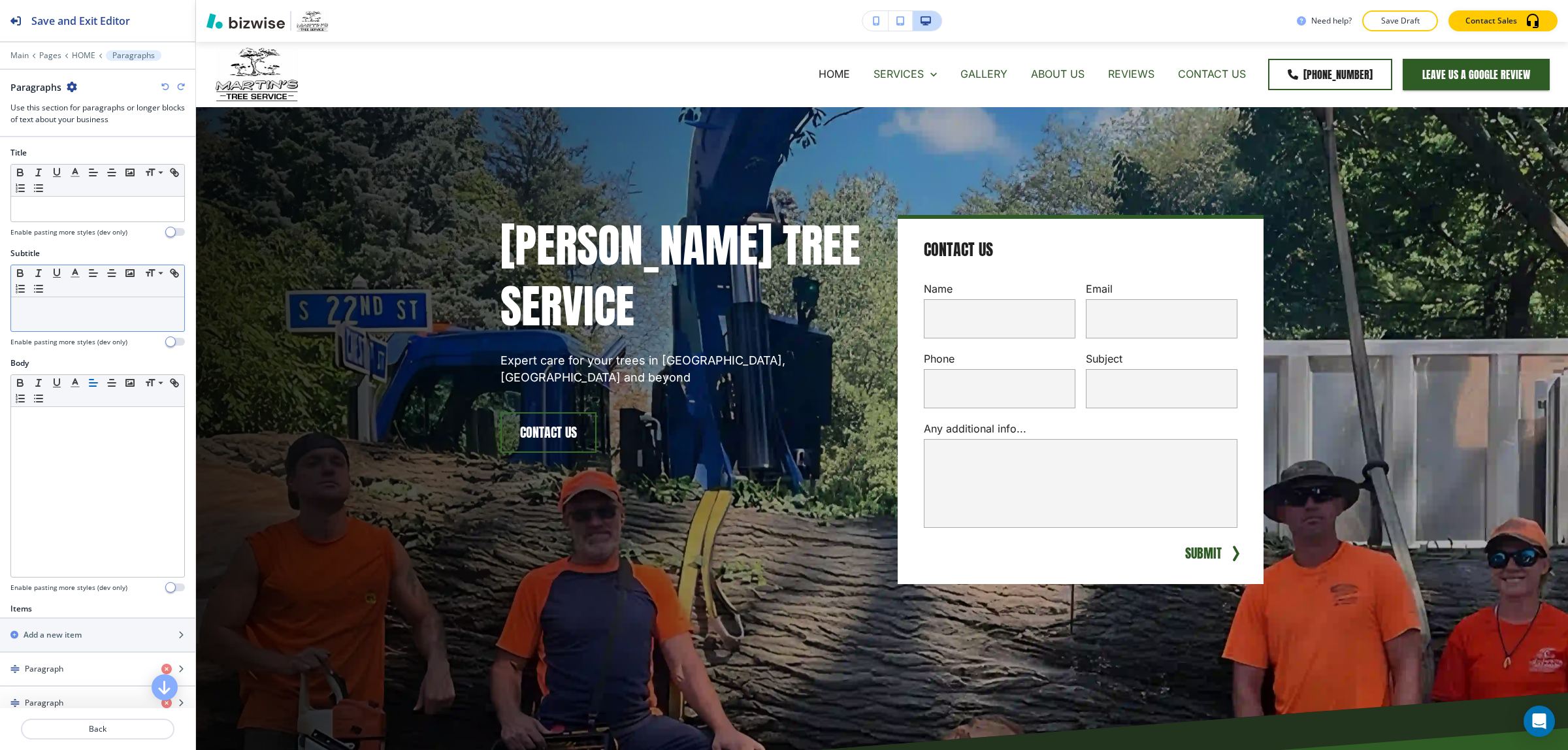
scroll to position [0, 0]
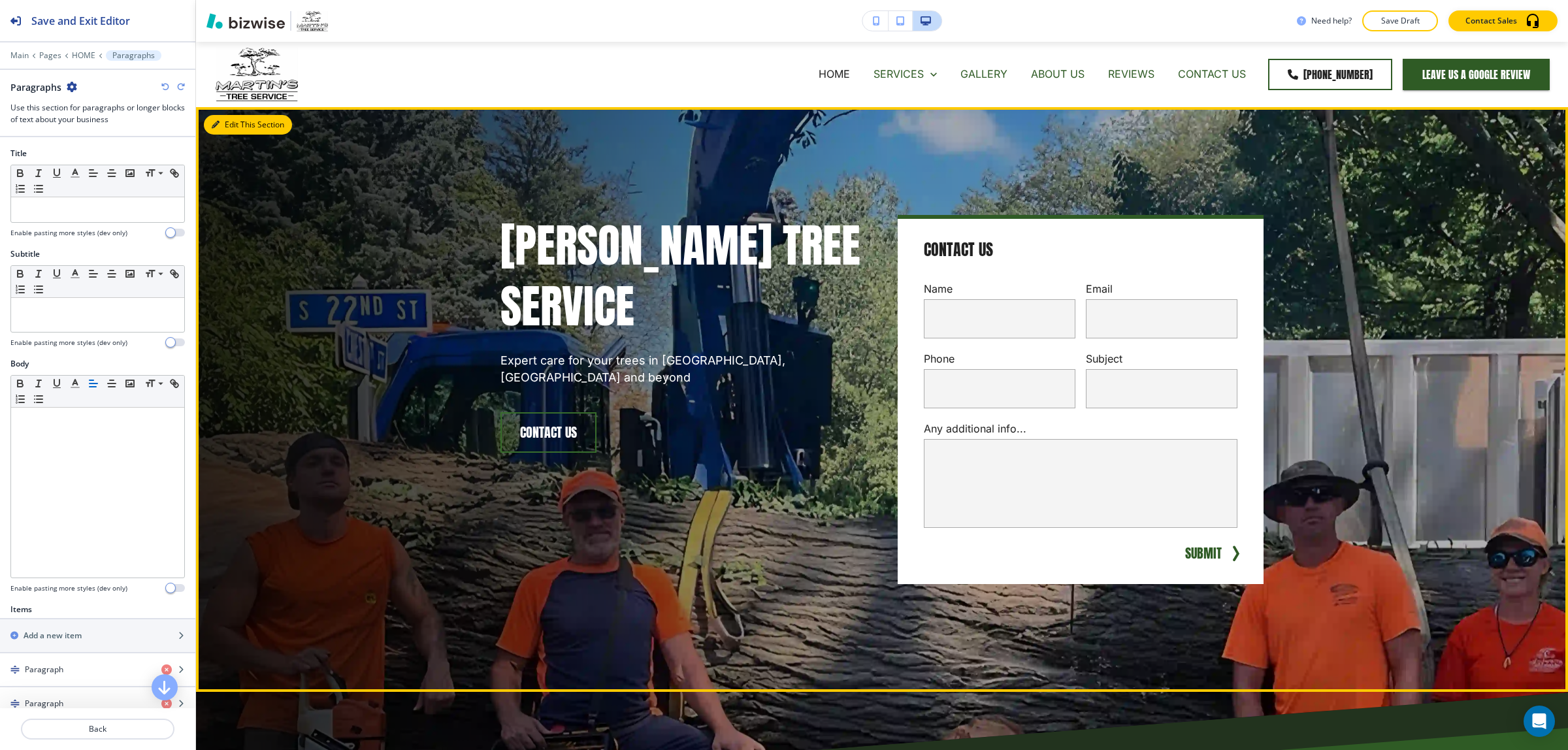
click at [239, 129] on button "Edit This Section" at bounding box center [247, 125] width 88 height 20
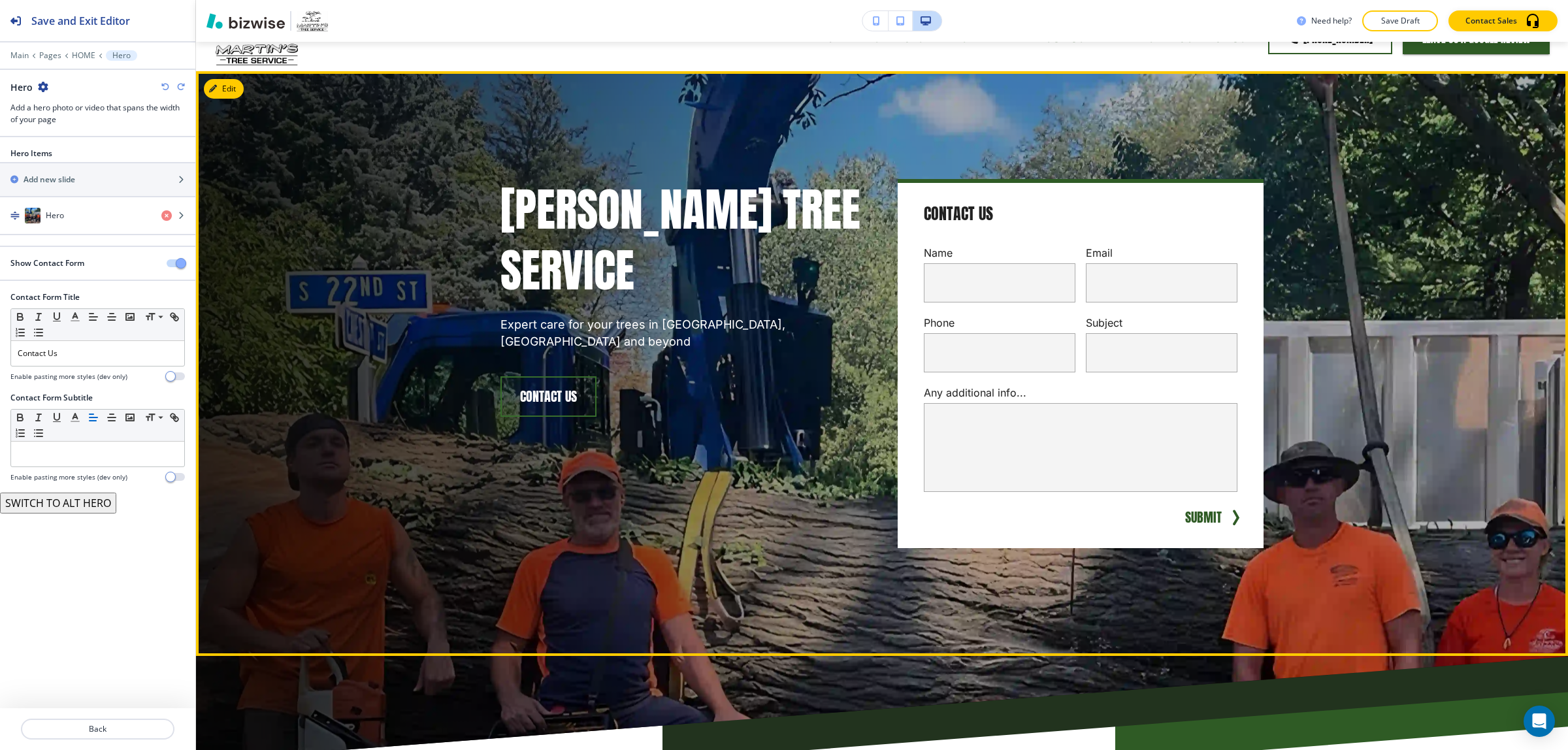
scroll to position [65, 0]
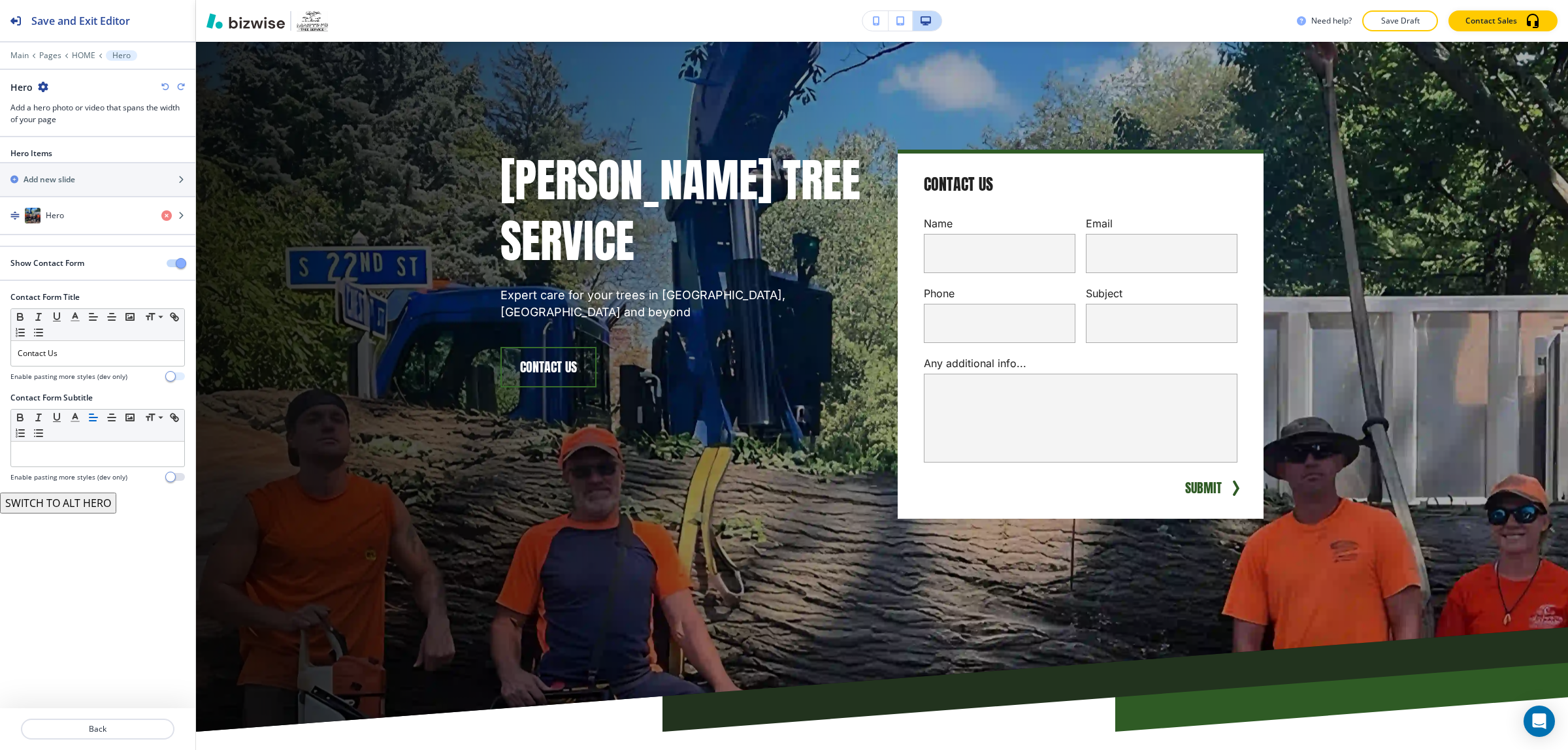
click at [180, 380] on button "button" at bounding box center [175, 376] width 18 height 8
click at [180, 260] on span "button" at bounding box center [181, 264] width 11 height 11
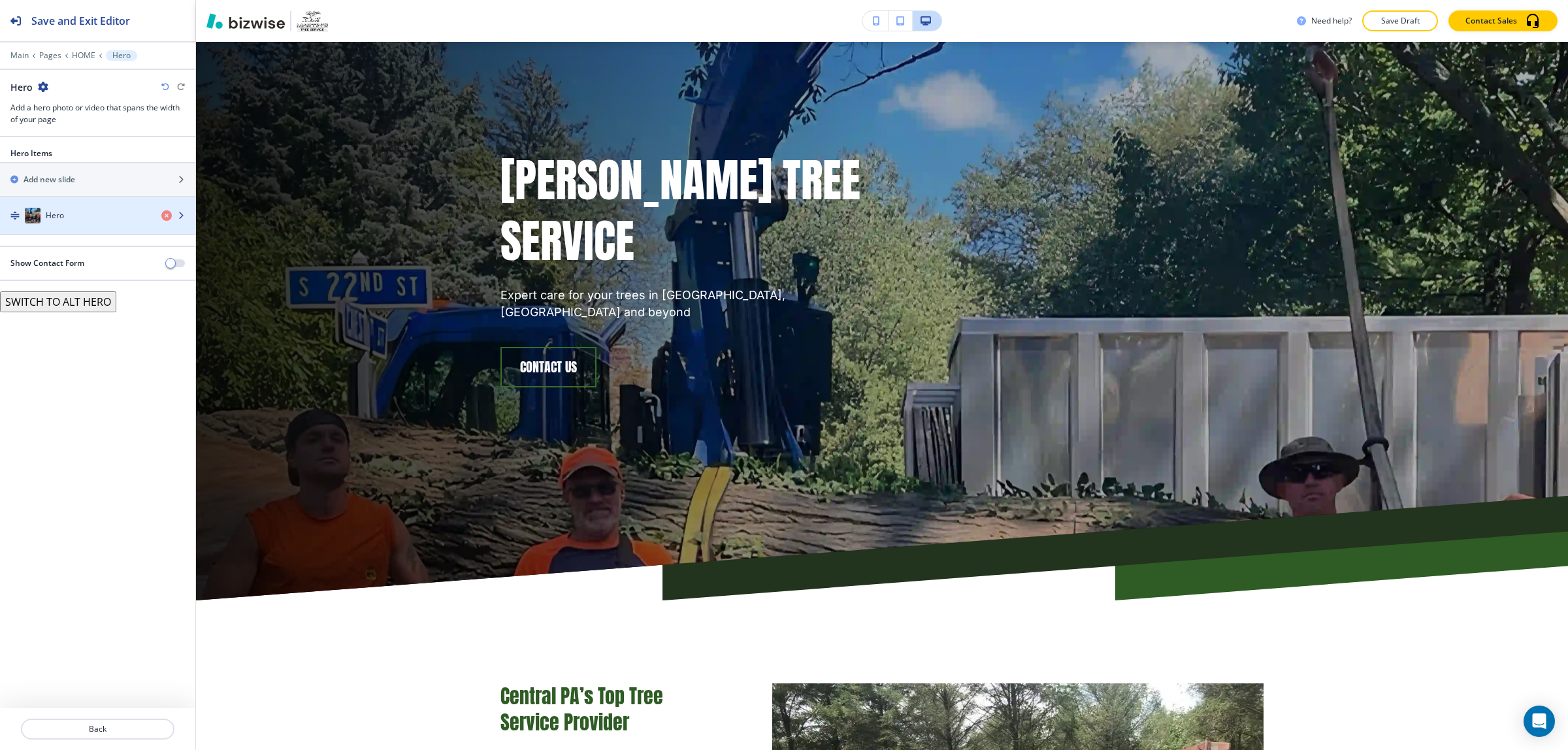
click at [92, 213] on div "Hero" at bounding box center [75, 215] width 151 height 15
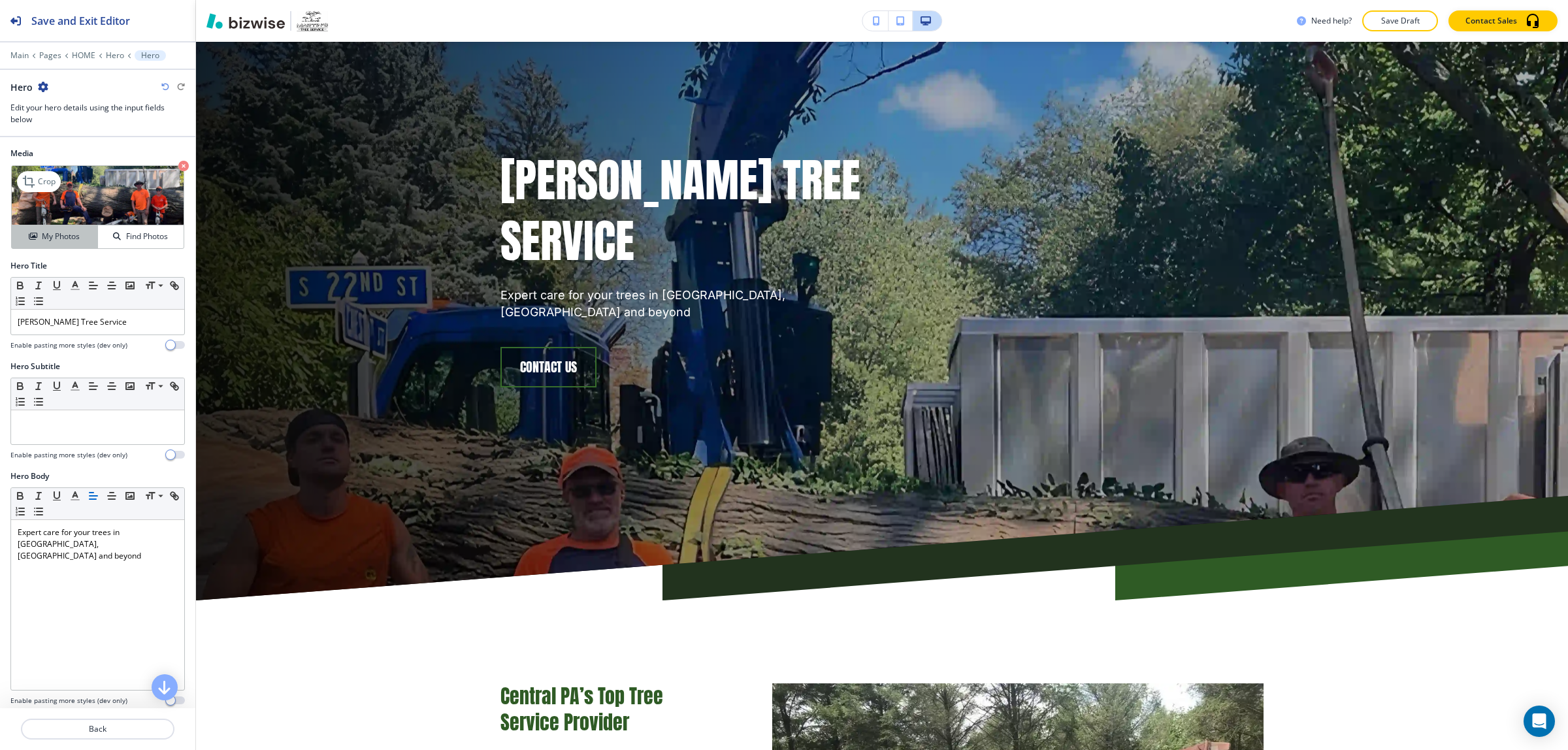
click at [64, 238] on h4 "My Photos" at bounding box center [61, 236] width 38 height 12
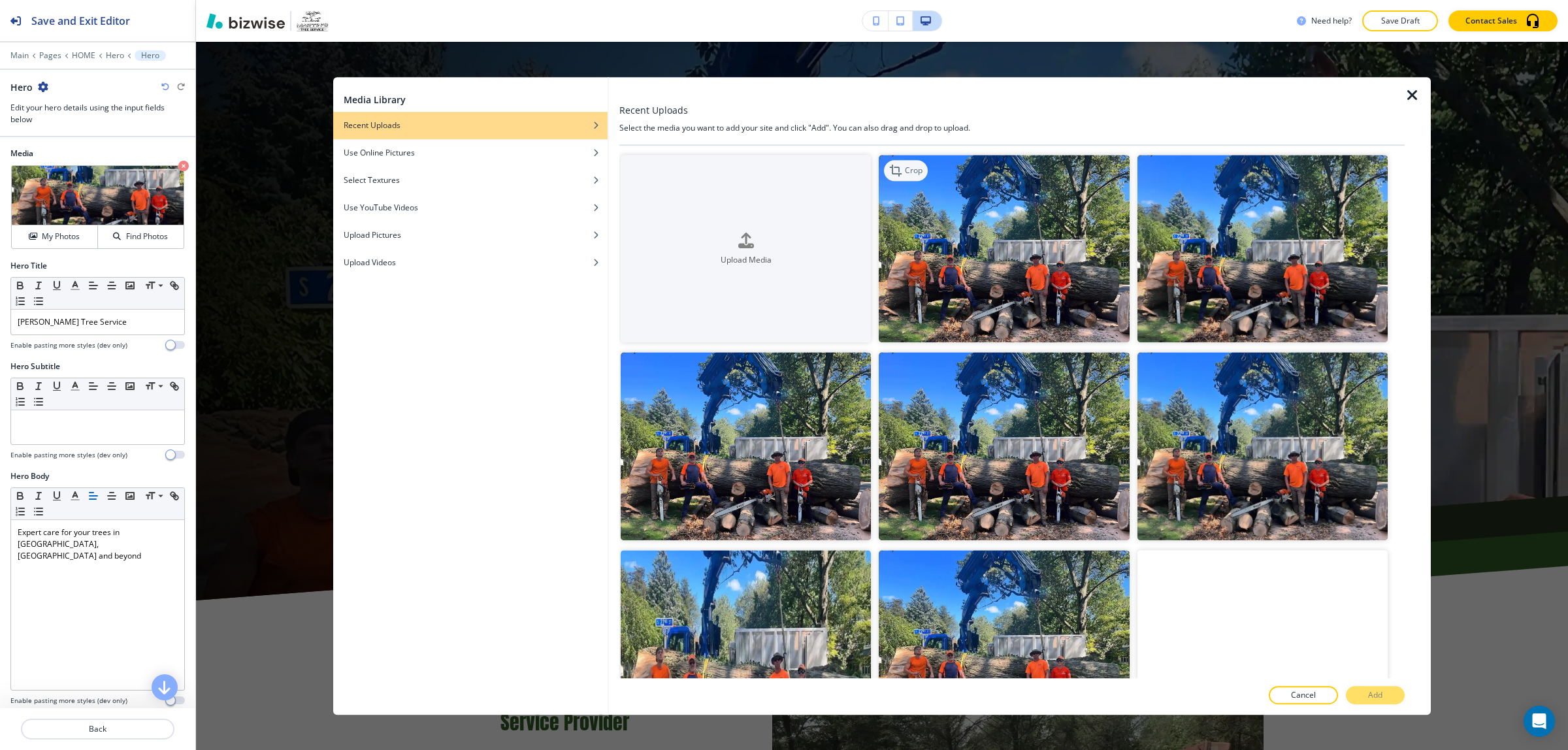
click at [910, 168] on p "Crop" at bounding box center [914, 170] width 17 height 12
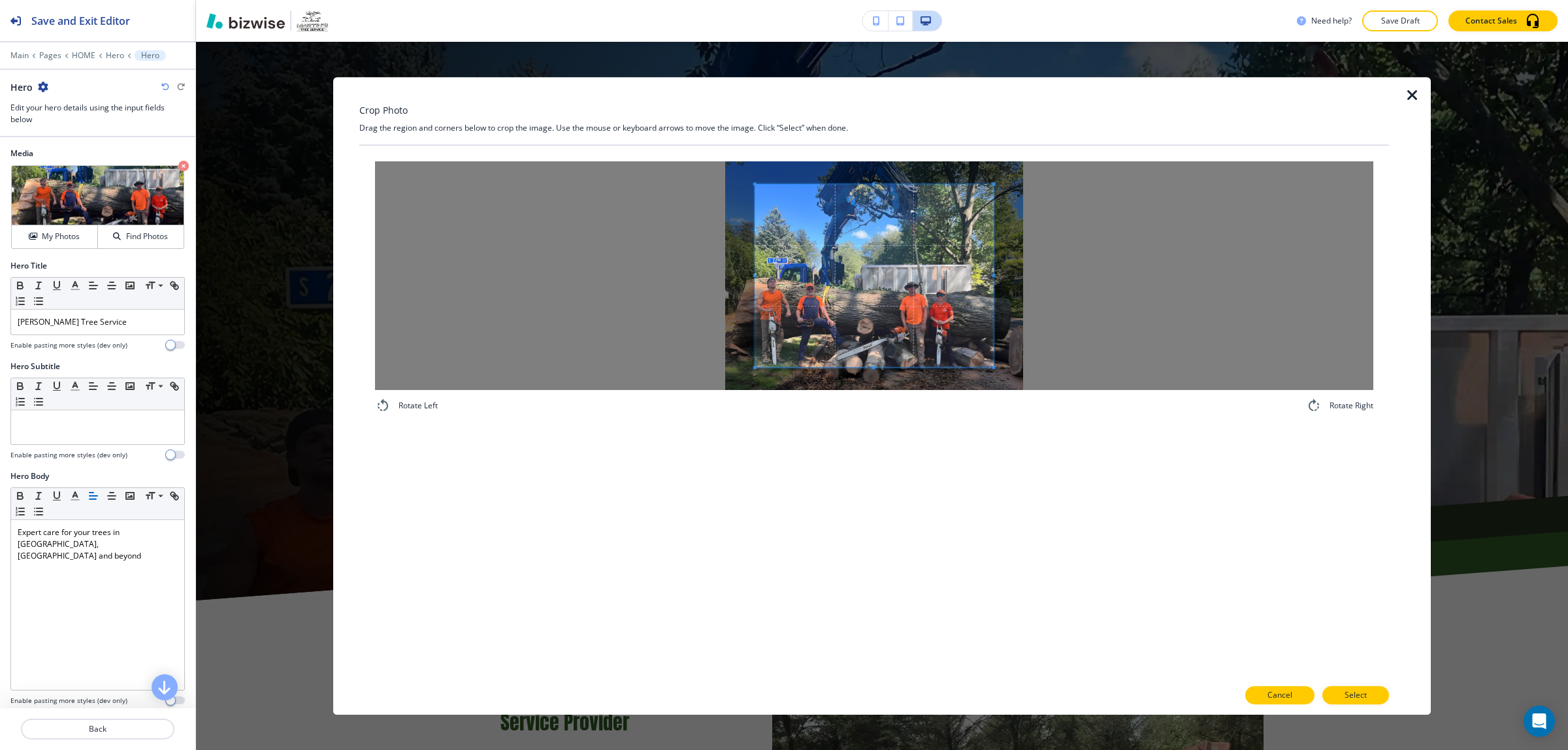
click at [1266, 686] on button "Cancel" at bounding box center [1280, 695] width 69 height 18
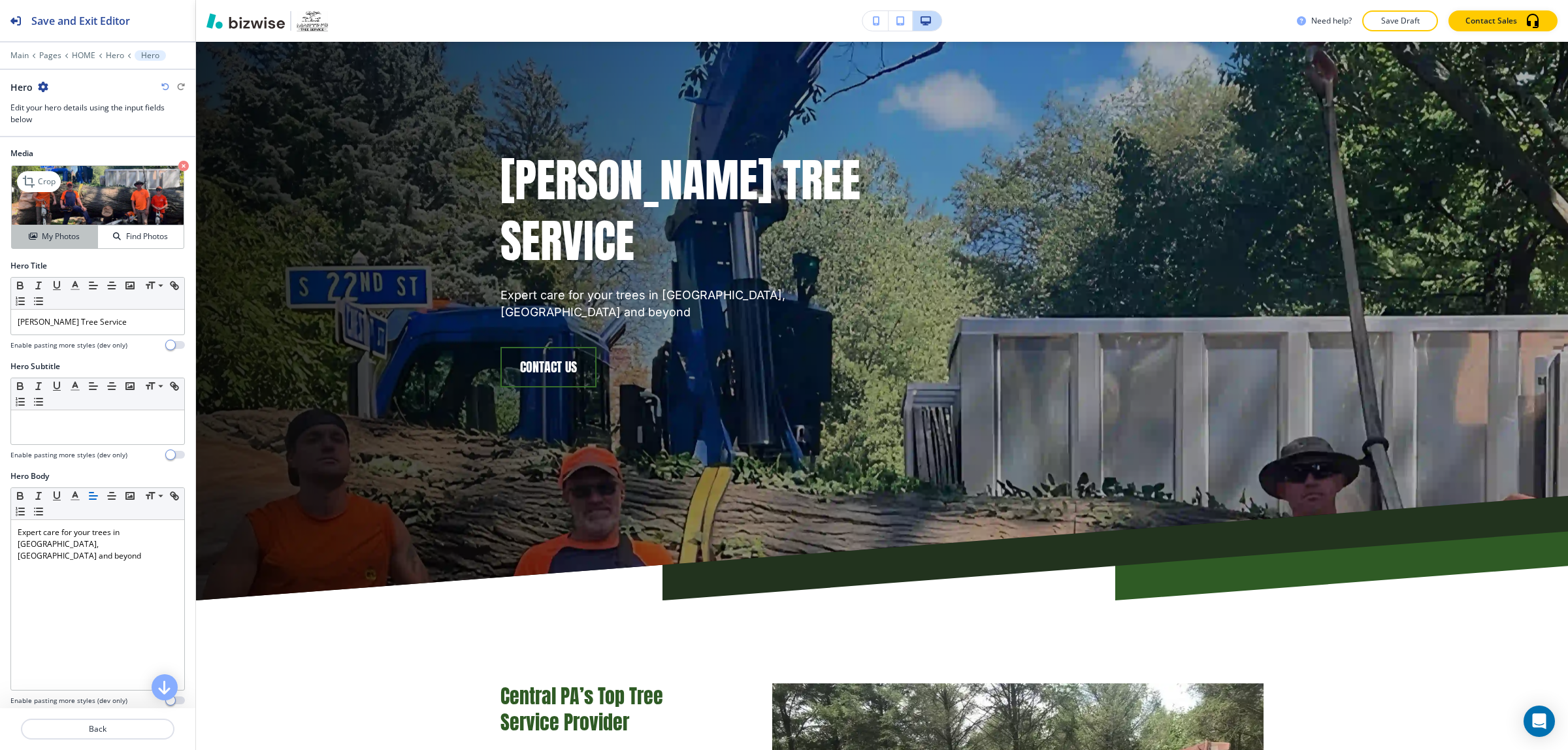
click at [57, 234] on h4 "My Photos" at bounding box center [61, 236] width 38 height 12
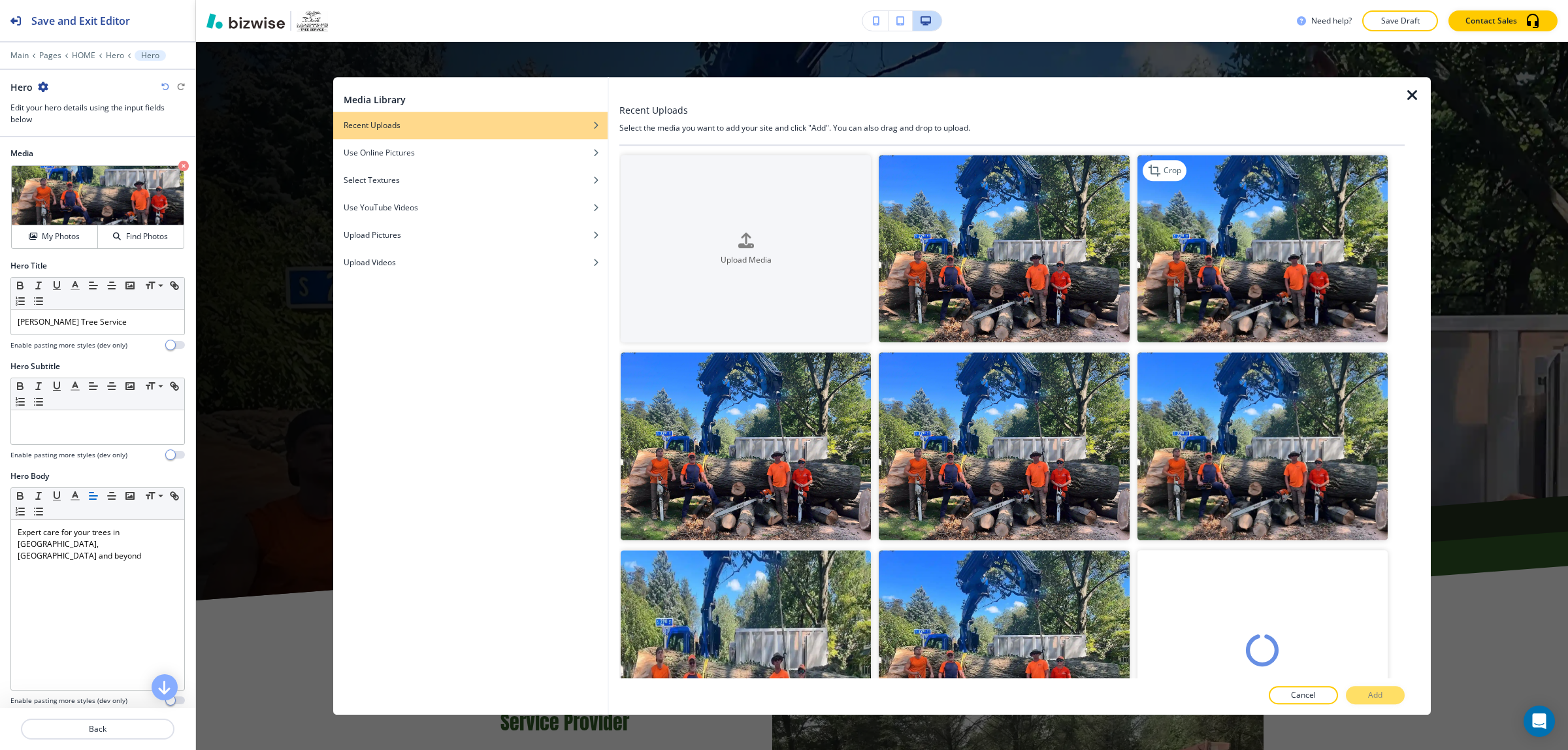
click at [1210, 288] on img "button" at bounding box center [1263, 248] width 250 height 187
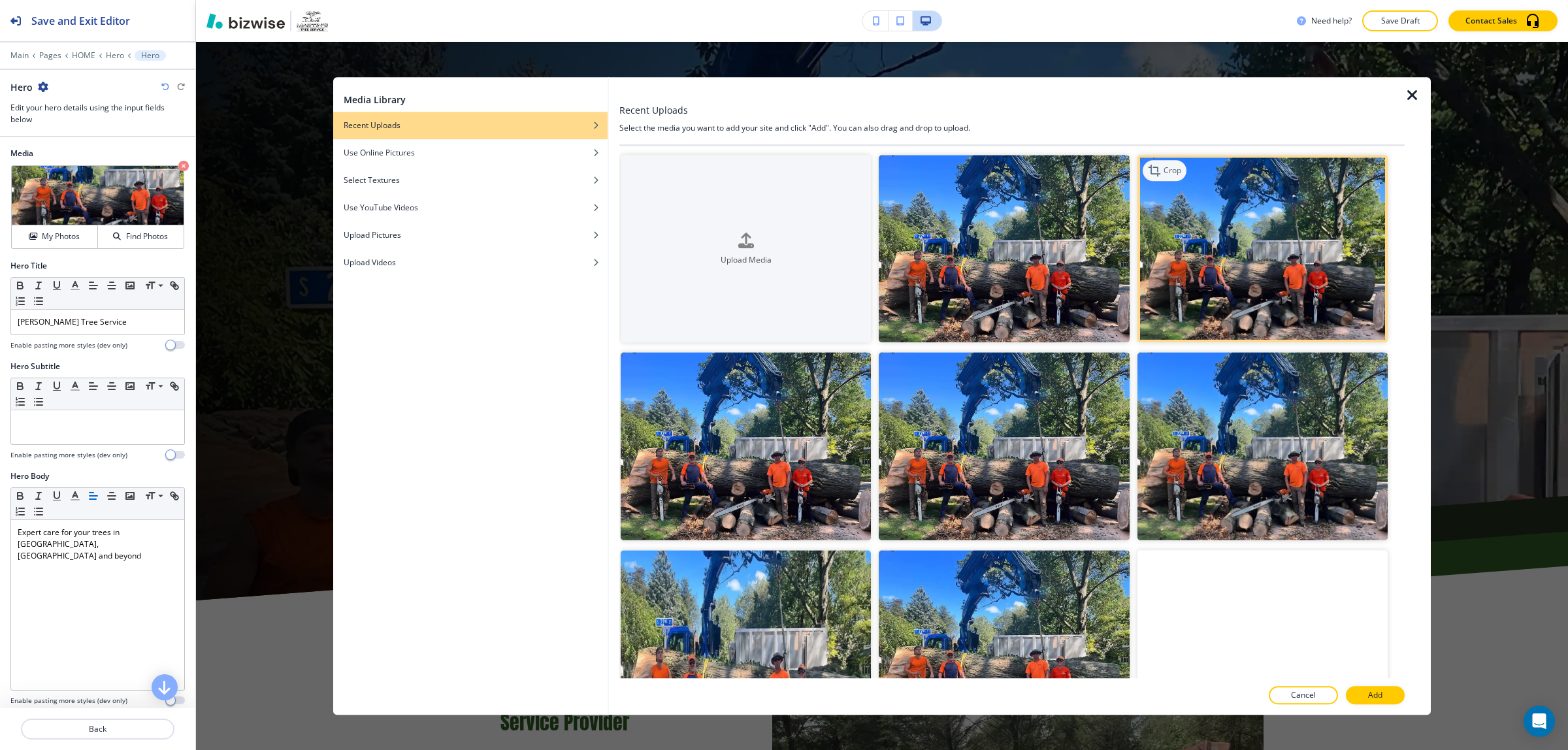
click at [1164, 168] on p "Crop" at bounding box center [1172, 170] width 17 height 12
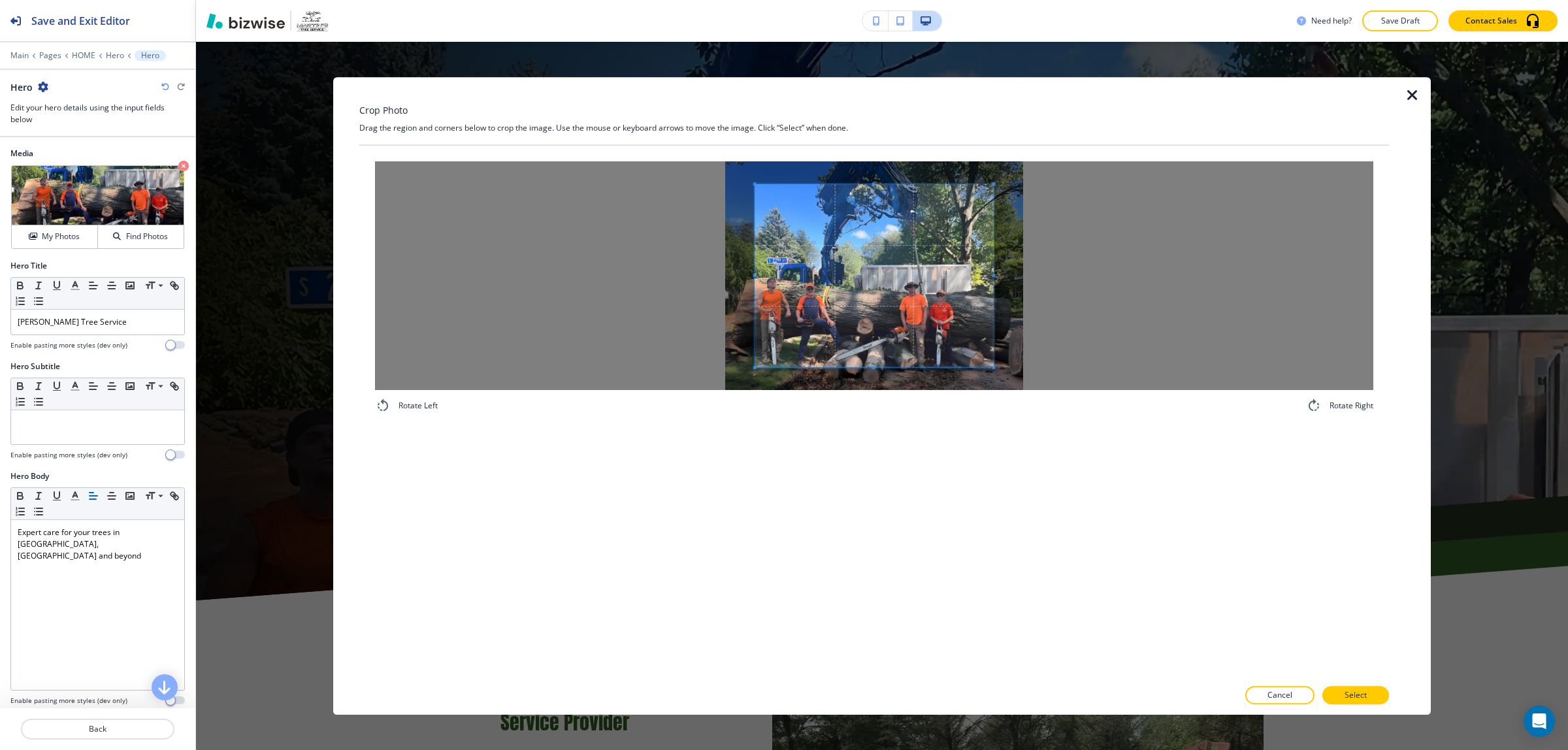
click at [754, 186] on span at bounding box center [755, 275] width 4 height 183
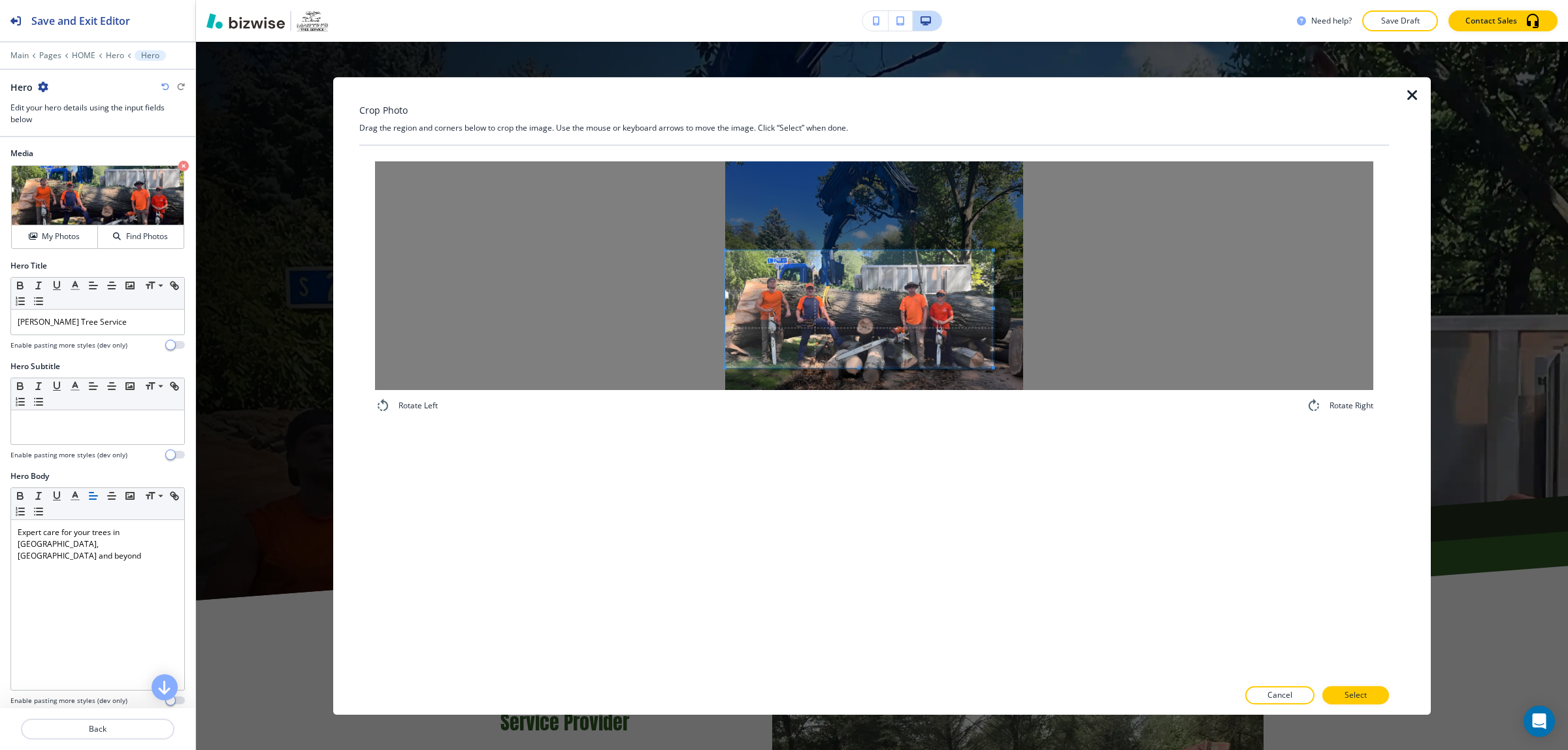
click at [704, 250] on div at bounding box center [874, 276] width 999 height 229
click at [994, 435] on div "Rotate Left Rotate Right" at bounding box center [874, 412] width 1030 height 533
click at [1381, 698] on button "Select" at bounding box center [1355, 695] width 66 height 18
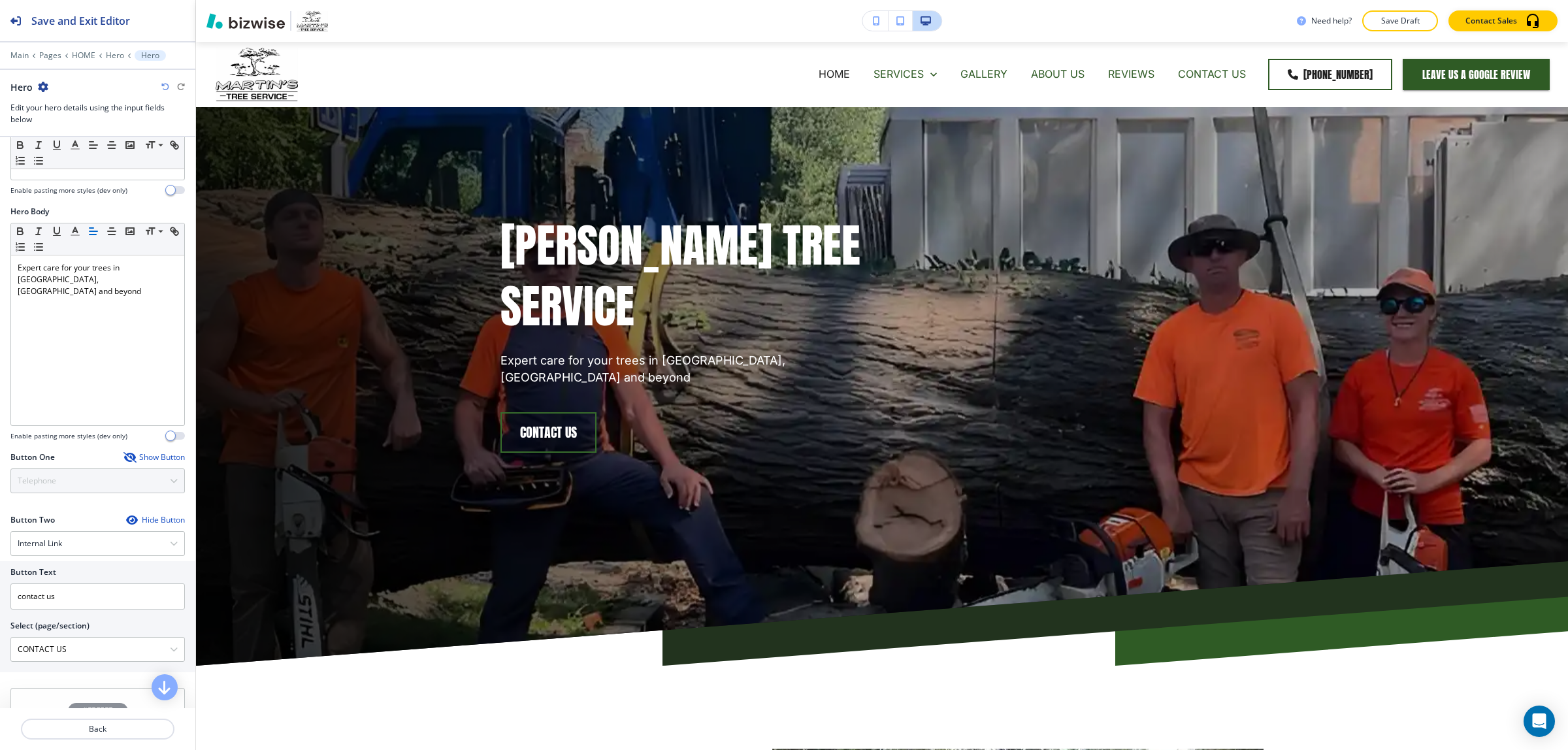
scroll to position [326, 0]
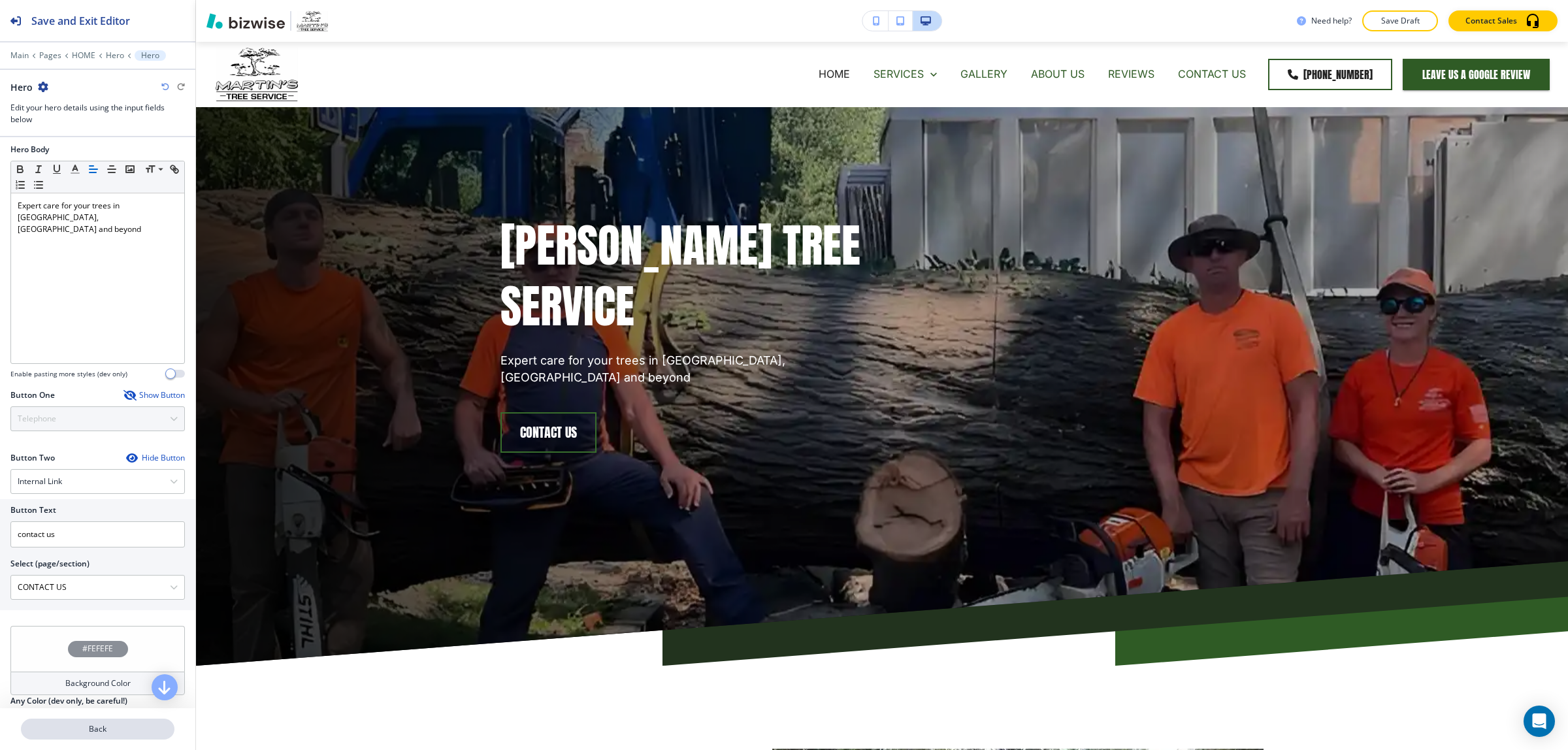
click at [108, 725] on p "Back" at bounding box center [97, 729] width 151 height 12
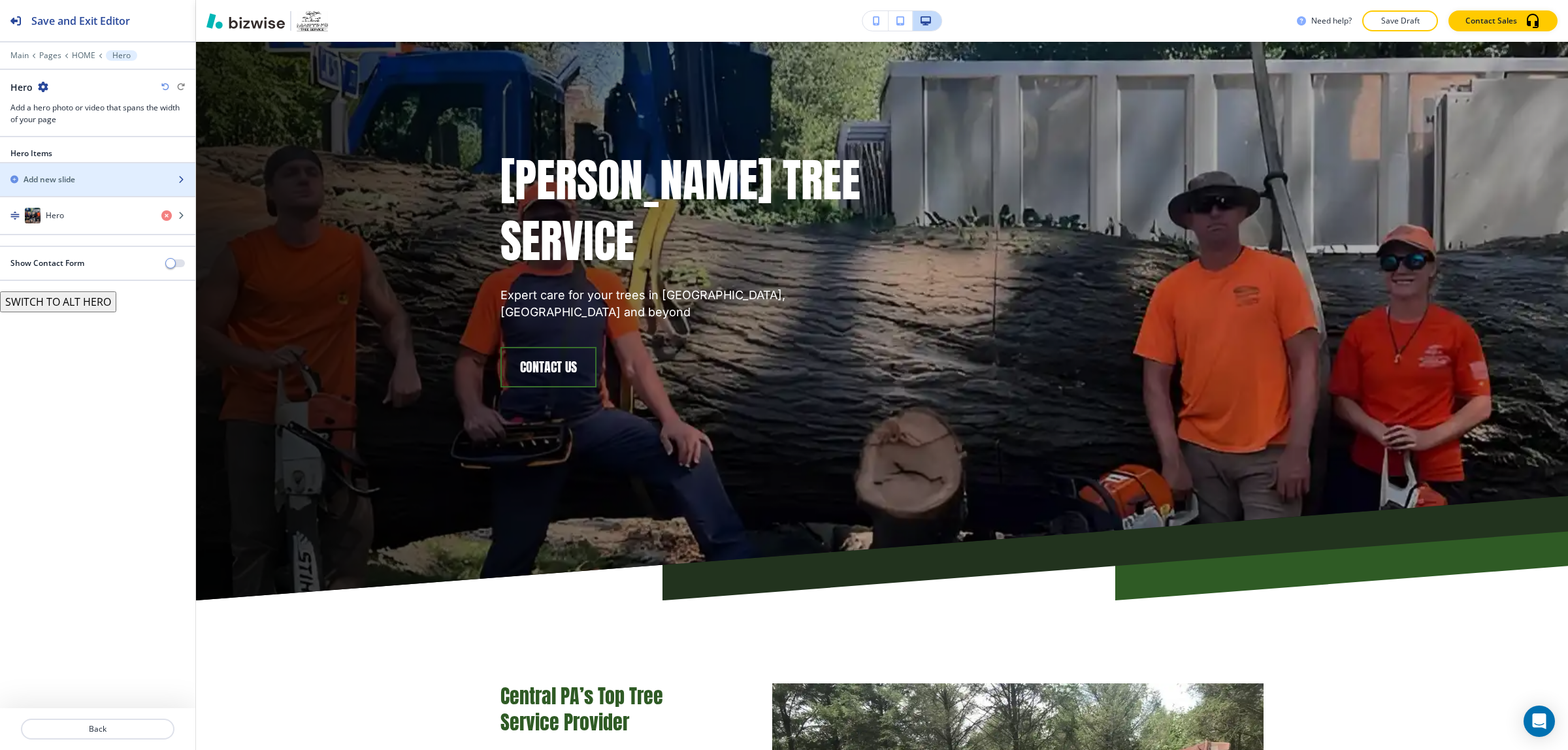
click at [37, 183] on h2 "Add new slide" at bounding box center [49, 179] width 52 height 12
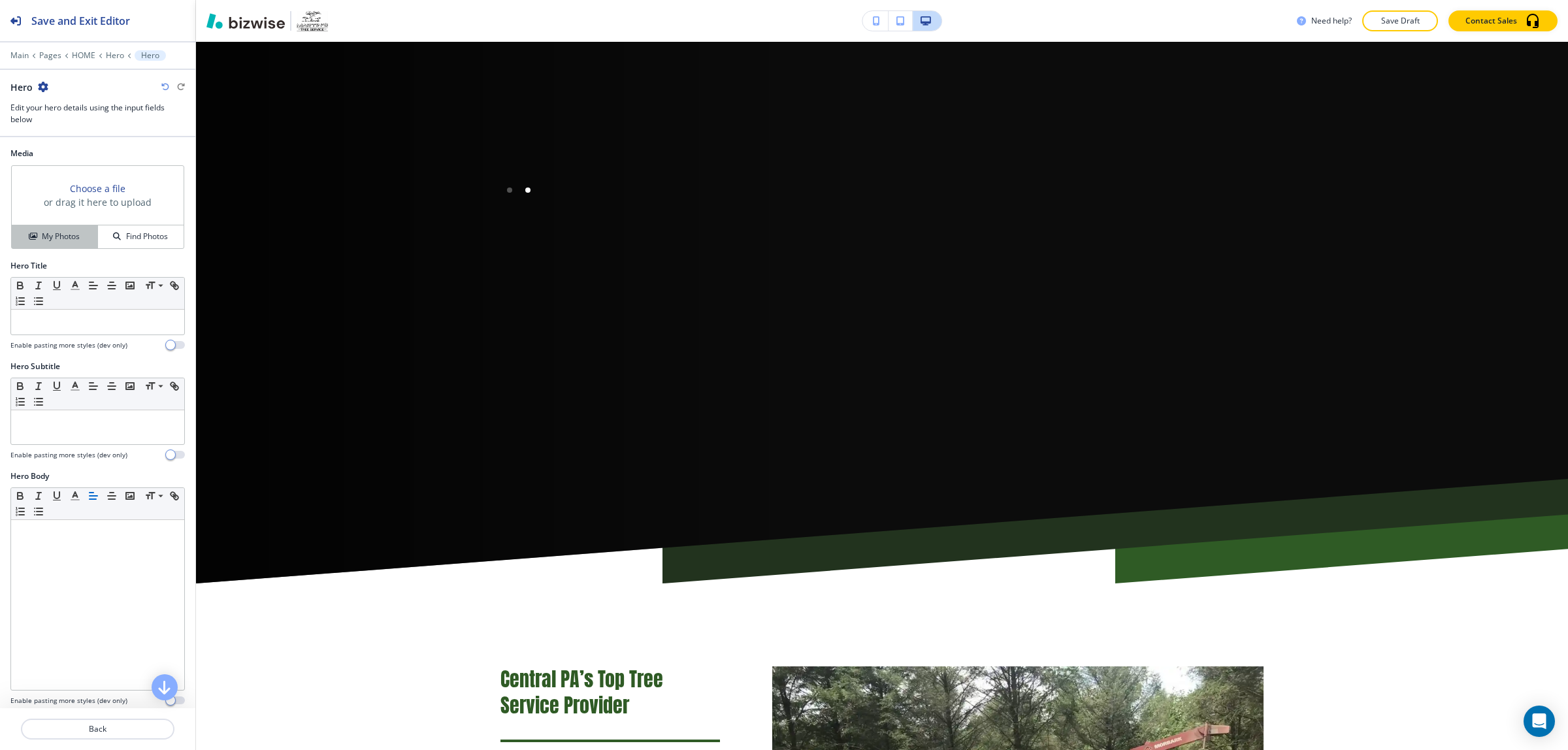
click at [59, 231] on h4 "My Photos" at bounding box center [61, 236] width 38 height 12
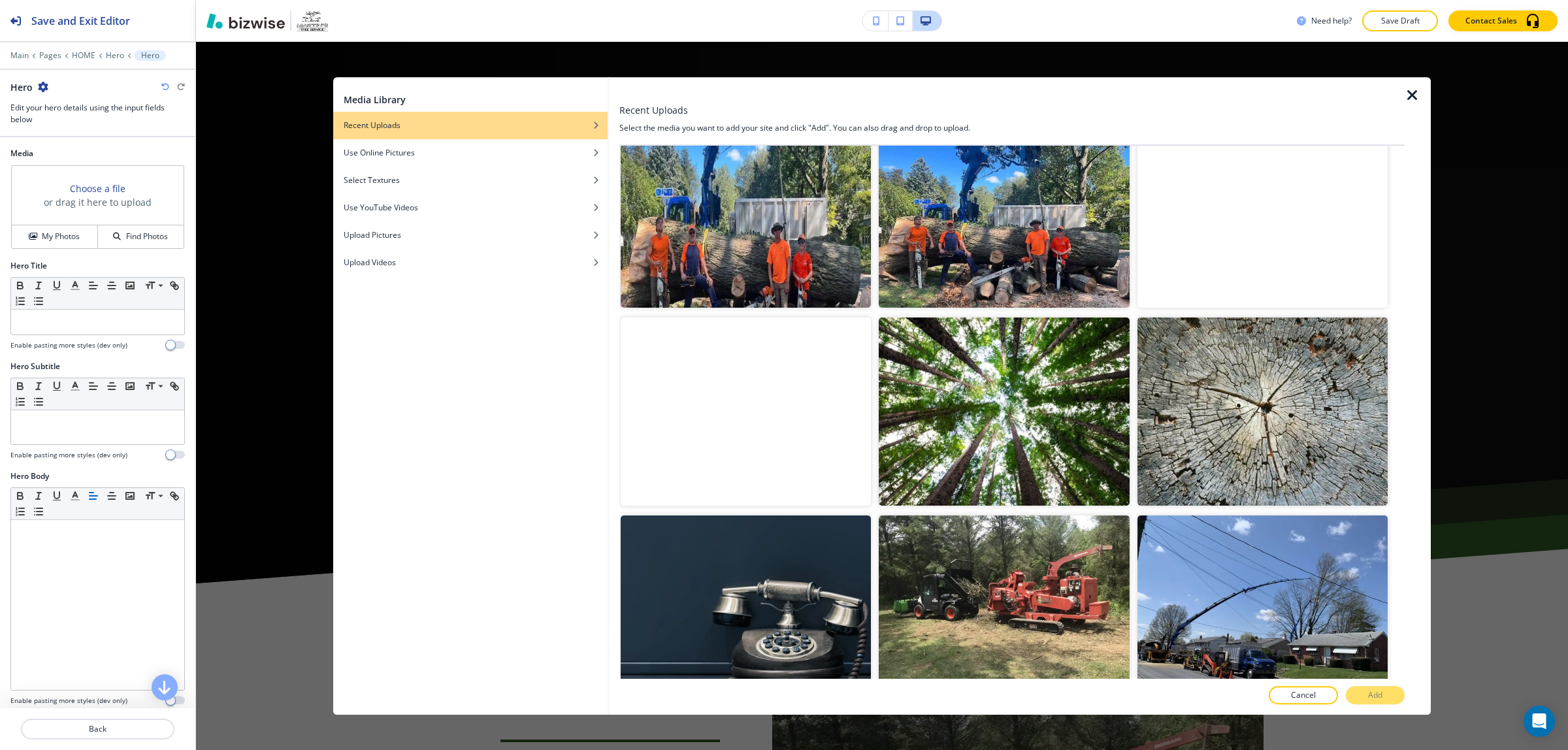
scroll to position [654, 0]
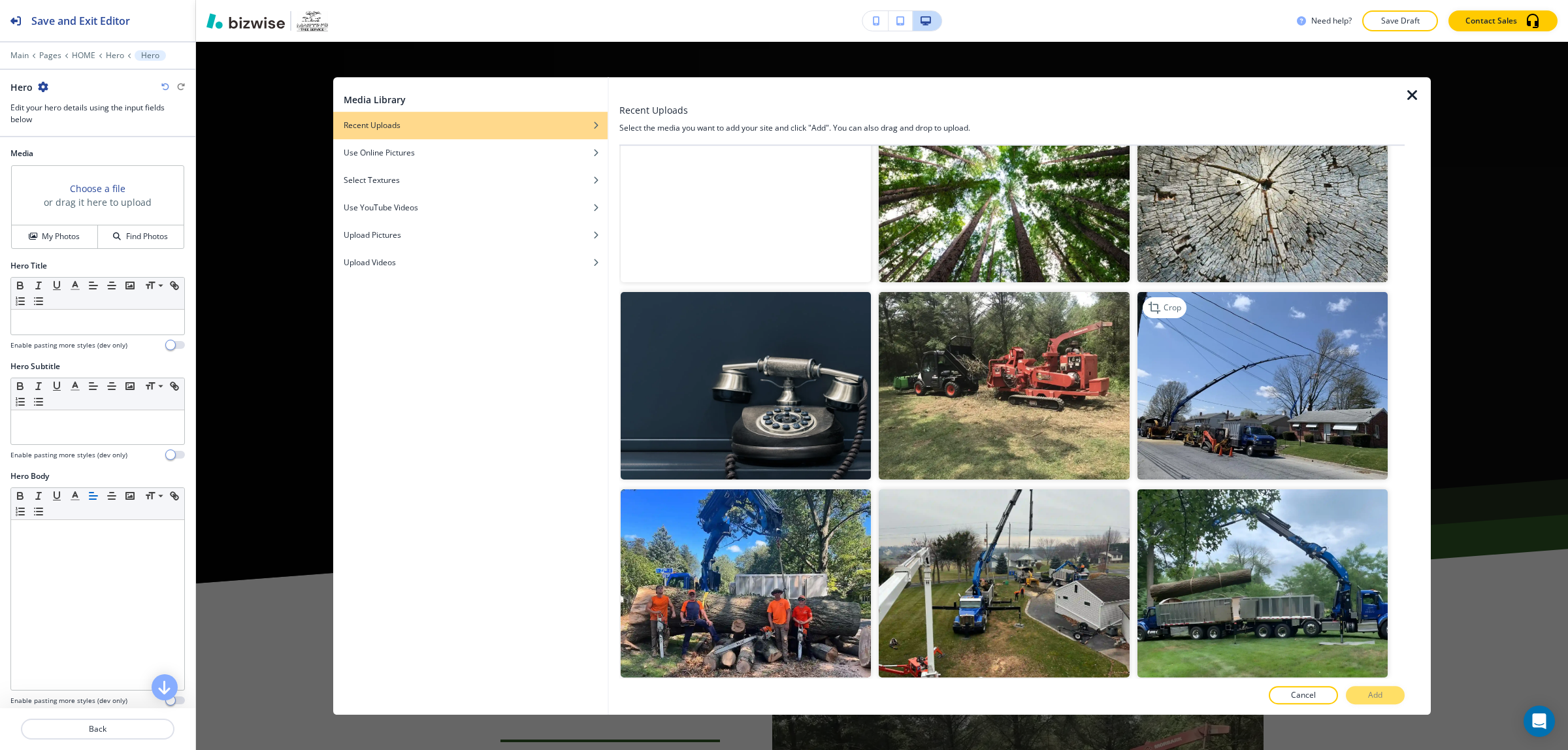
click at [1255, 386] on img "button" at bounding box center [1263, 385] width 250 height 187
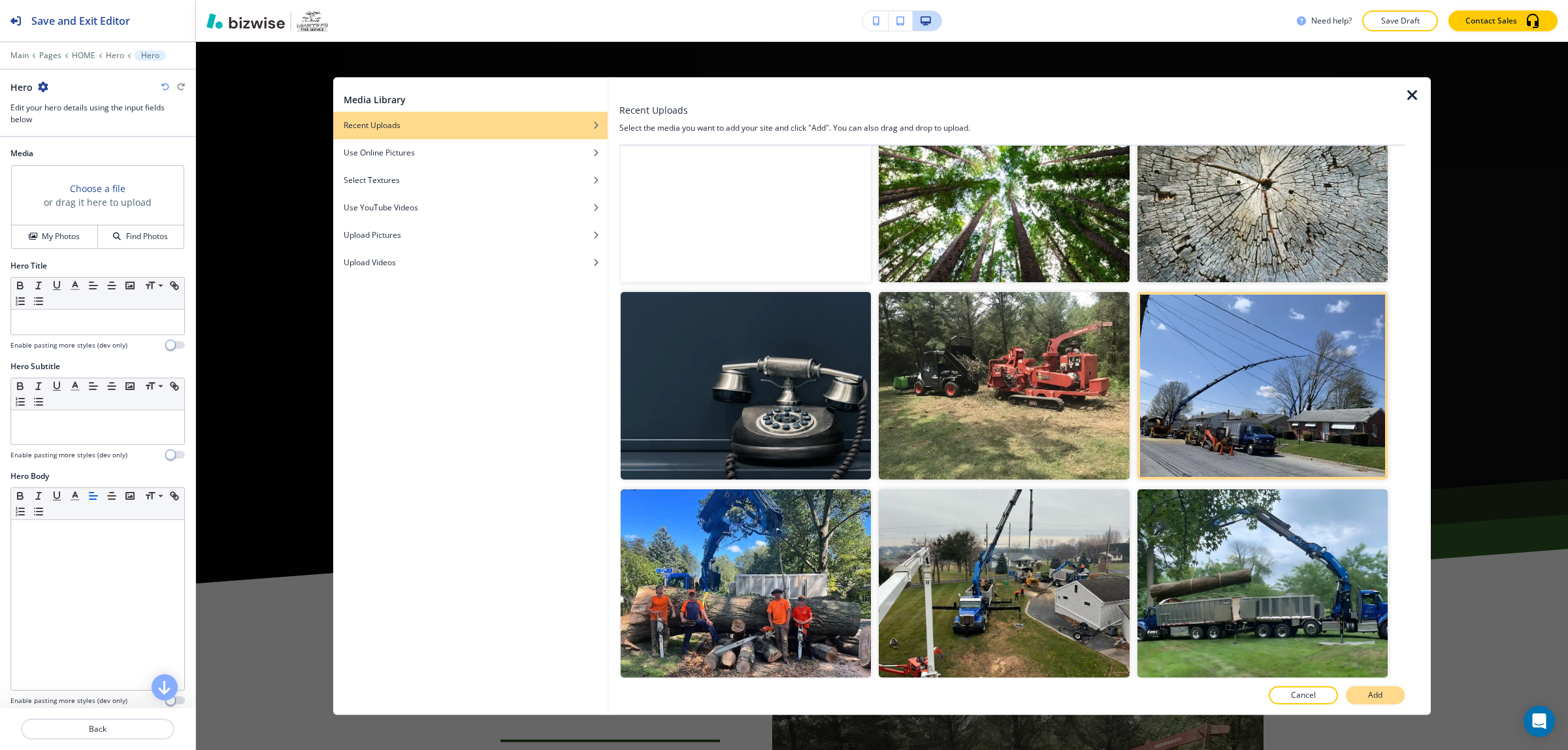
click at [1377, 704] on button "Add" at bounding box center [1375, 695] width 59 height 18
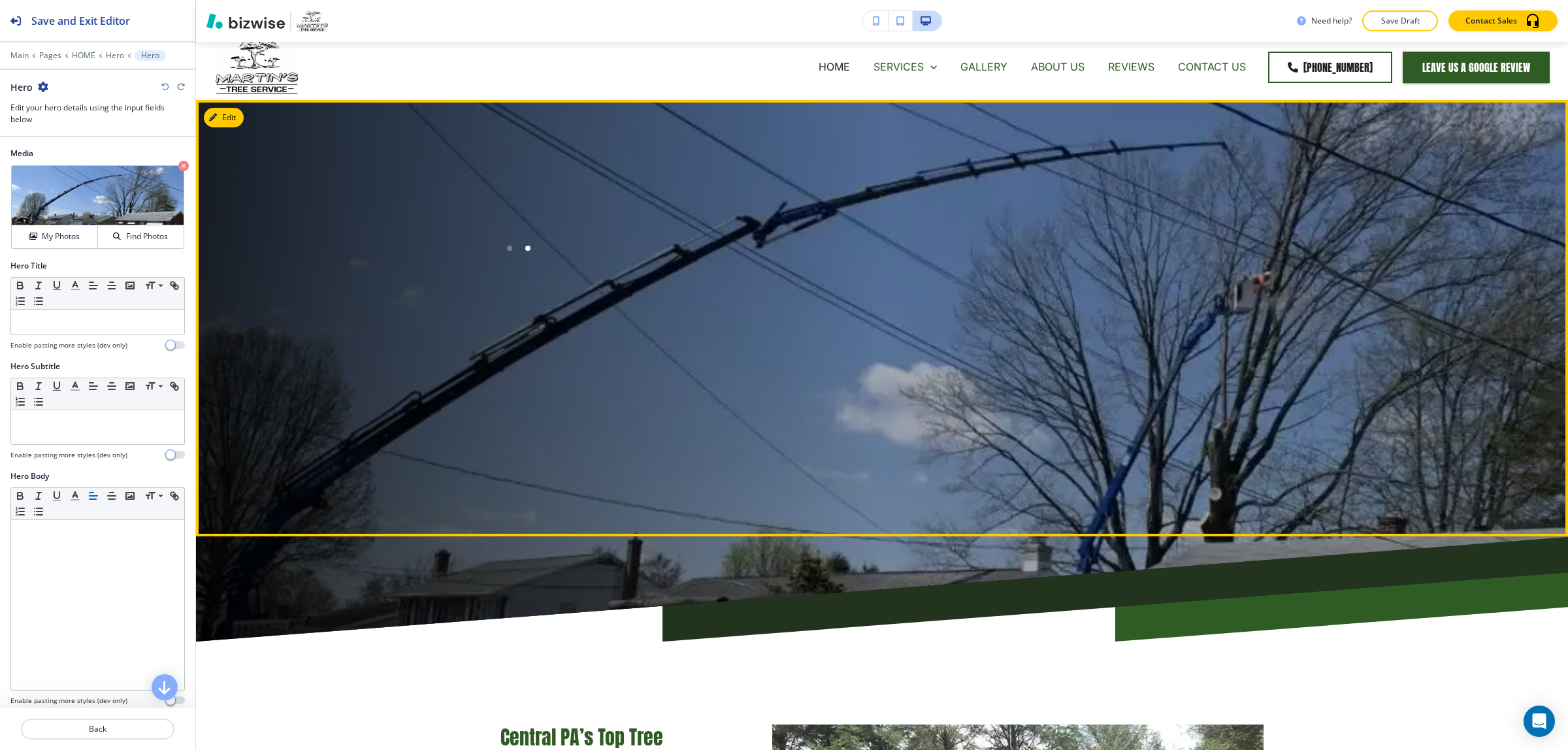
scroll to position [0, 0]
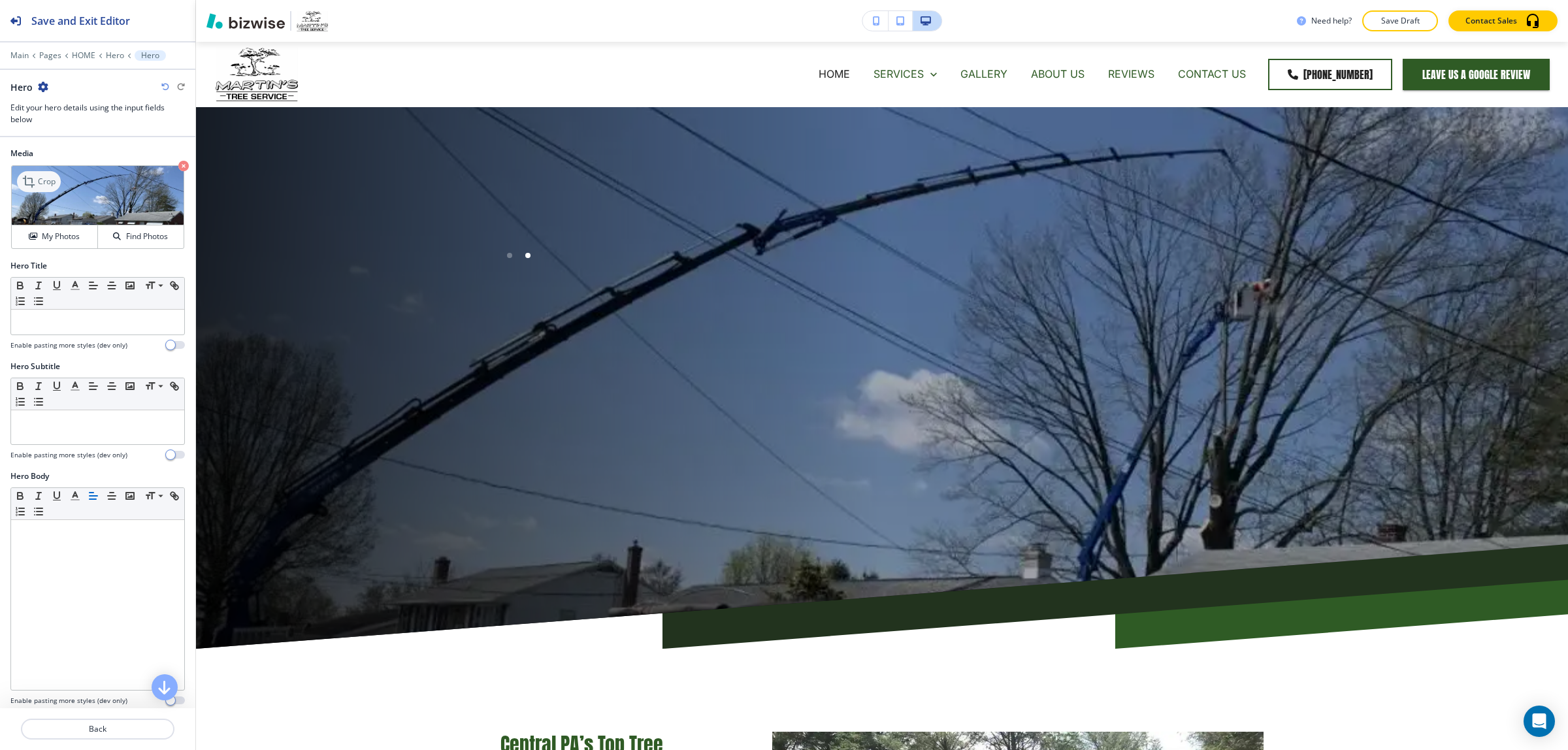
click at [43, 181] on p "Crop" at bounding box center [46, 181] width 17 height 12
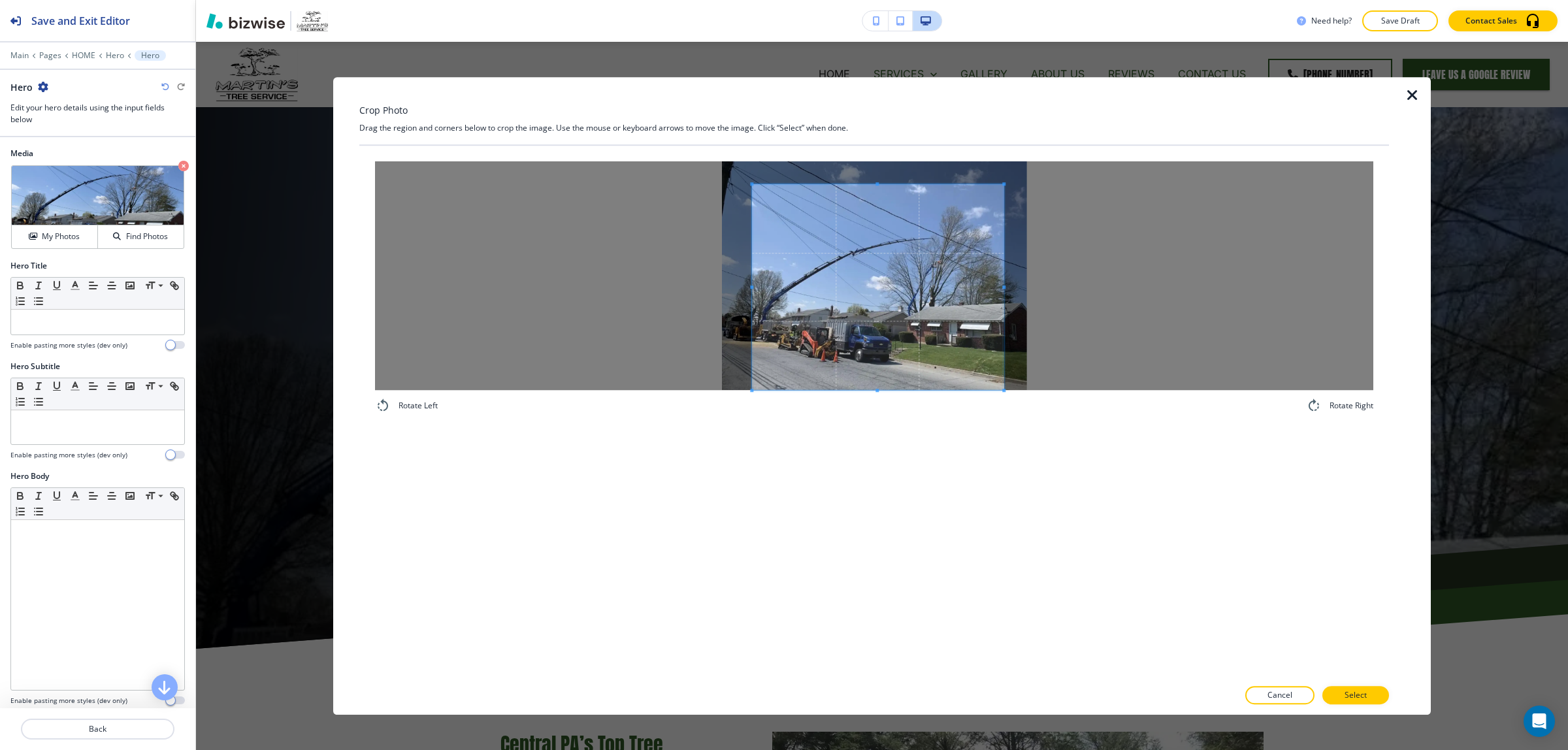
click at [1004, 453] on div "Rotate Left Rotate Right" at bounding box center [874, 412] width 1030 height 533
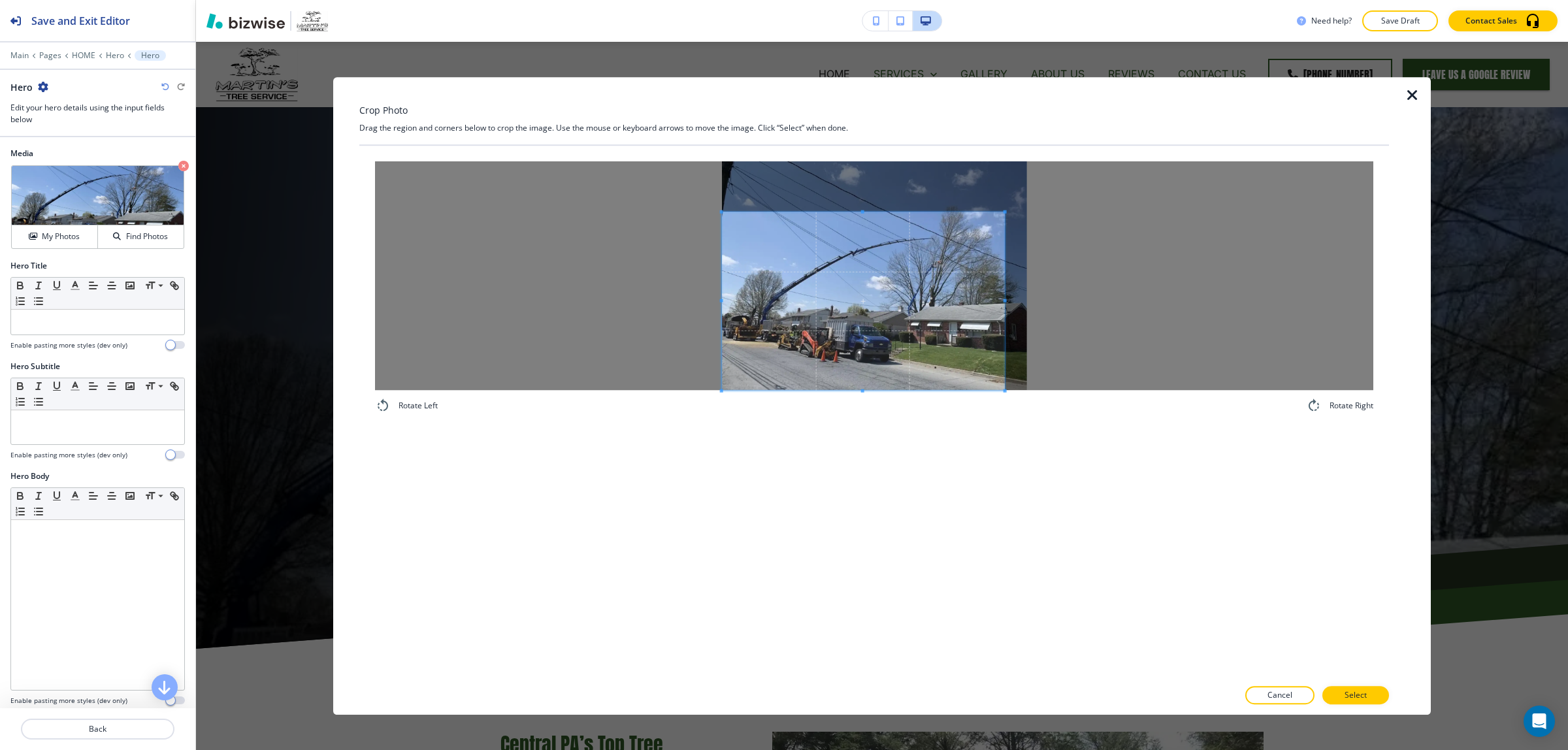
click at [694, 210] on div at bounding box center [874, 276] width 999 height 229
click at [1361, 699] on p "Select" at bounding box center [1356, 695] width 22 height 12
